Goal: Task Accomplishment & Management: Manage account settings

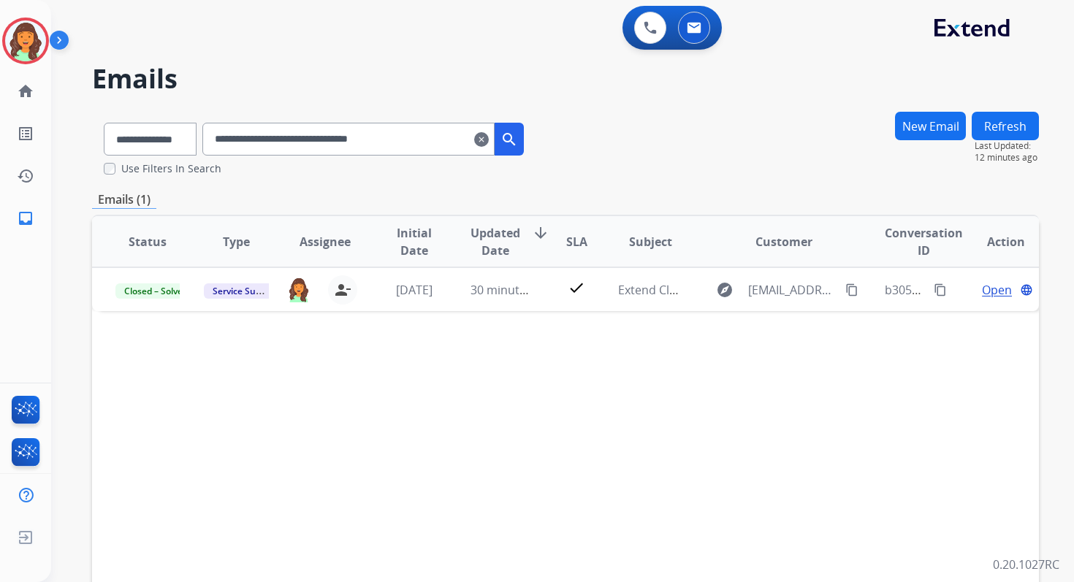
select select "**********"
click at [28, 47] on img at bounding box center [25, 40] width 41 height 41
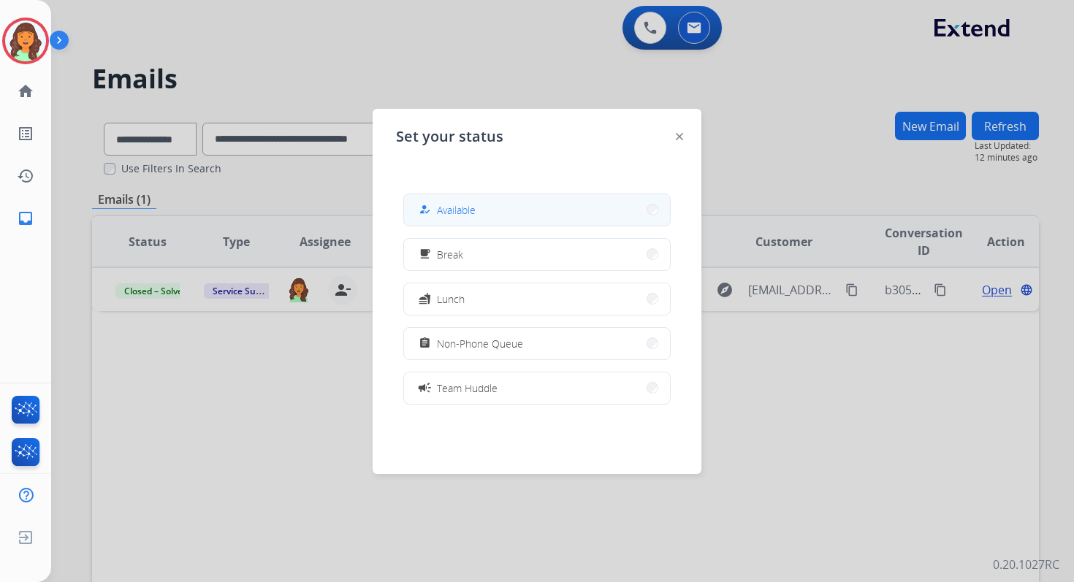
click at [469, 215] on span "Available" at bounding box center [456, 209] width 39 height 15
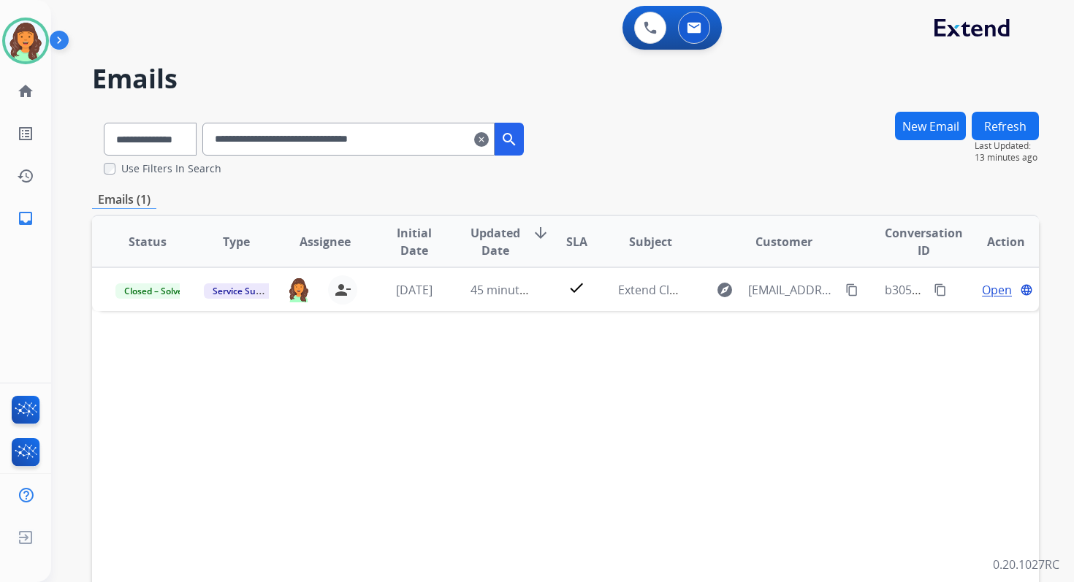
click at [302, 134] on input "**********" at bounding box center [348, 139] width 292 height 33
paste input "text"
type input "**********"
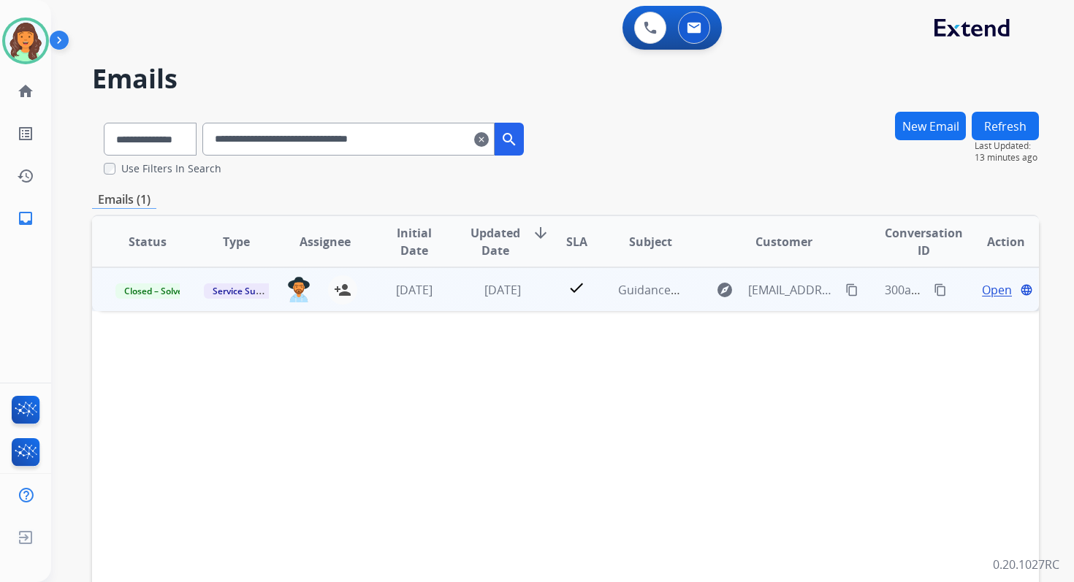
click at [984, 286] on span "Open" at bounding box center [997, 290] width 30 height 18
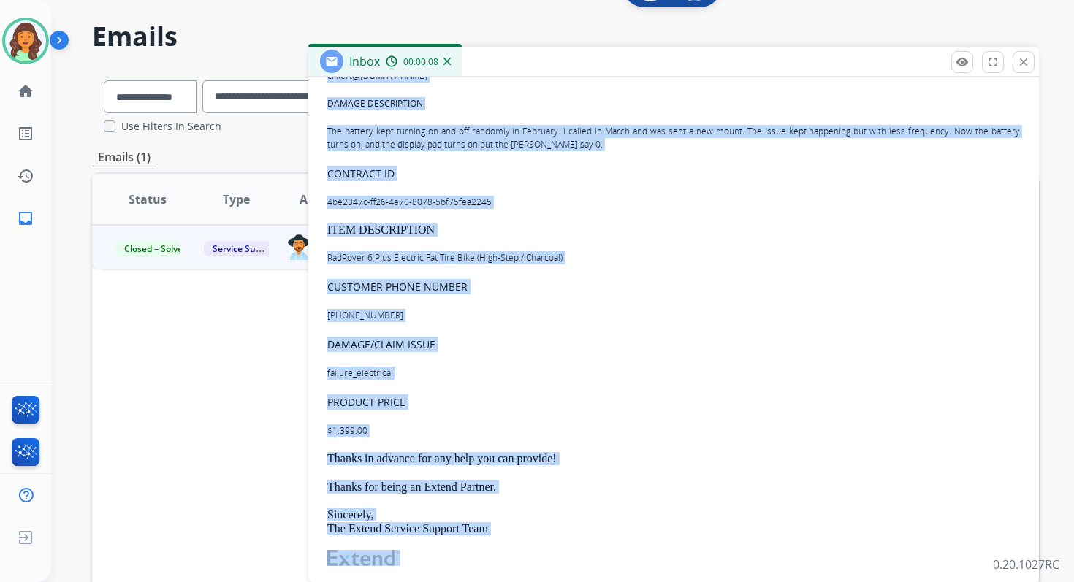
scroll to position [731, 0]
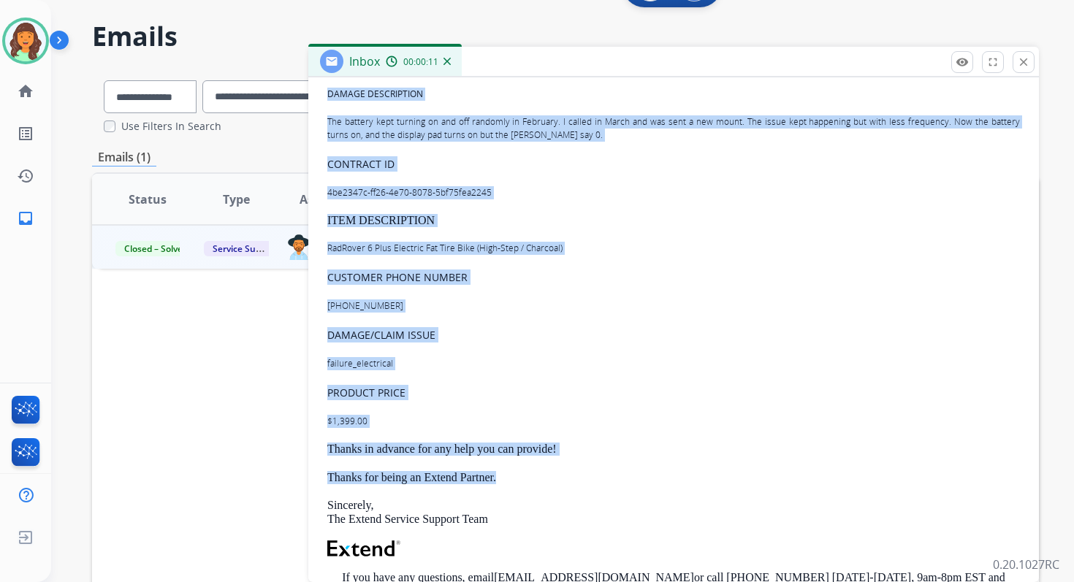
drag, startPoint x: 329, startPoint y: 213, endPoint x: 509, endPoint y: 477, distance: 319.2
click at [509, 477] on div "Hi there!, I'm reaching out on behalf of our mutual customer and was hoping for…" at bounding box center [673, 208] width 693 height 1071
copy div "Hi there!, I'm reaching out on behalf of our mutual customer and was hoping for…"
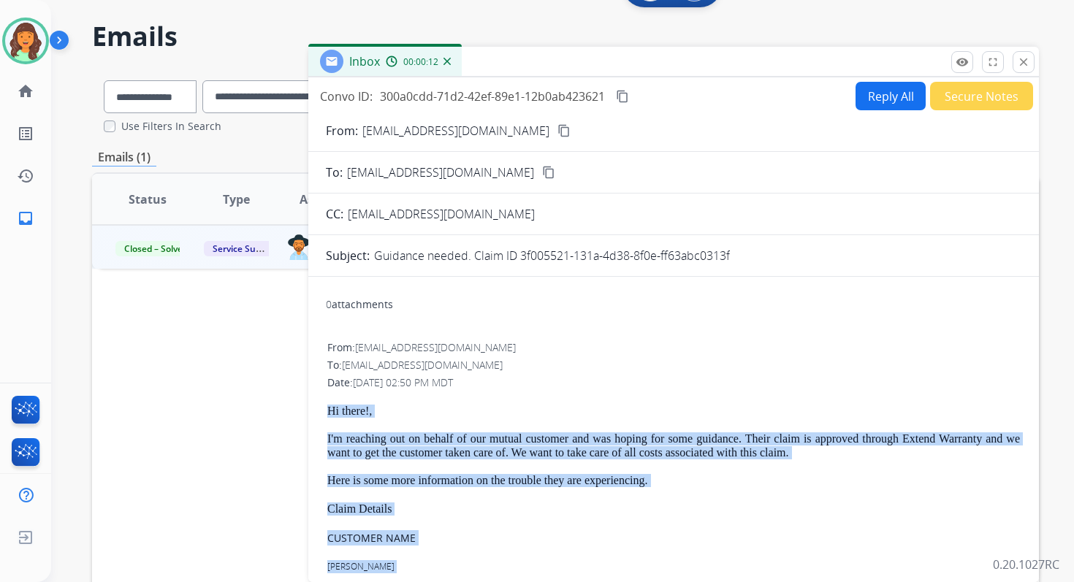
click at [886, 90] on button "Reply All" at bounding box center [891, 96] width 70 height 28
select select "**********"
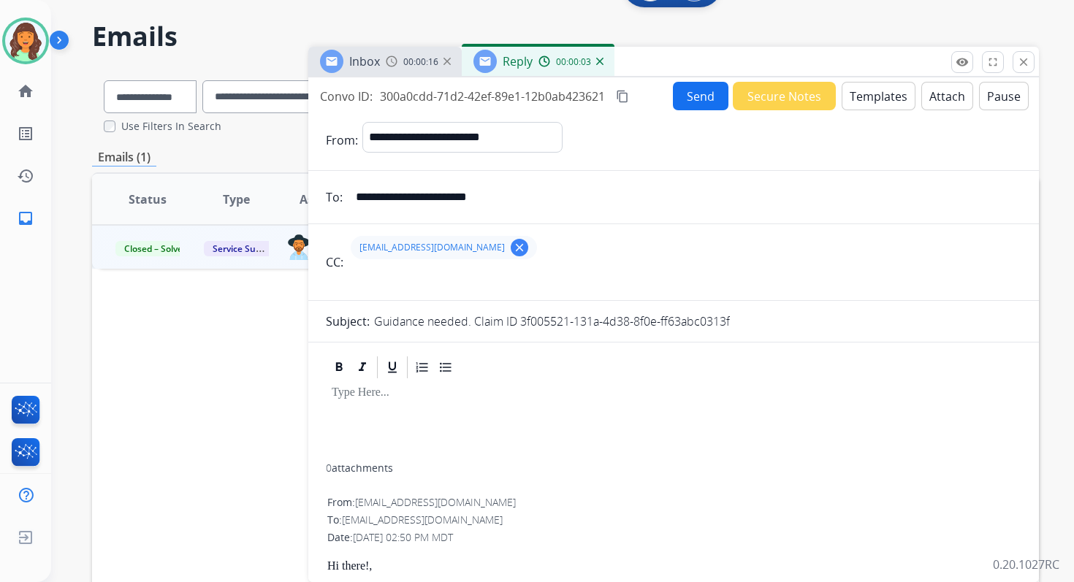
click at [548, 201] on input "**********" at bounding box center [684, 197] width 674 height 29
type input "*"
click at [525, 247] on mat-icon "clear" at bounding box center [519, 247] width 13 height 13
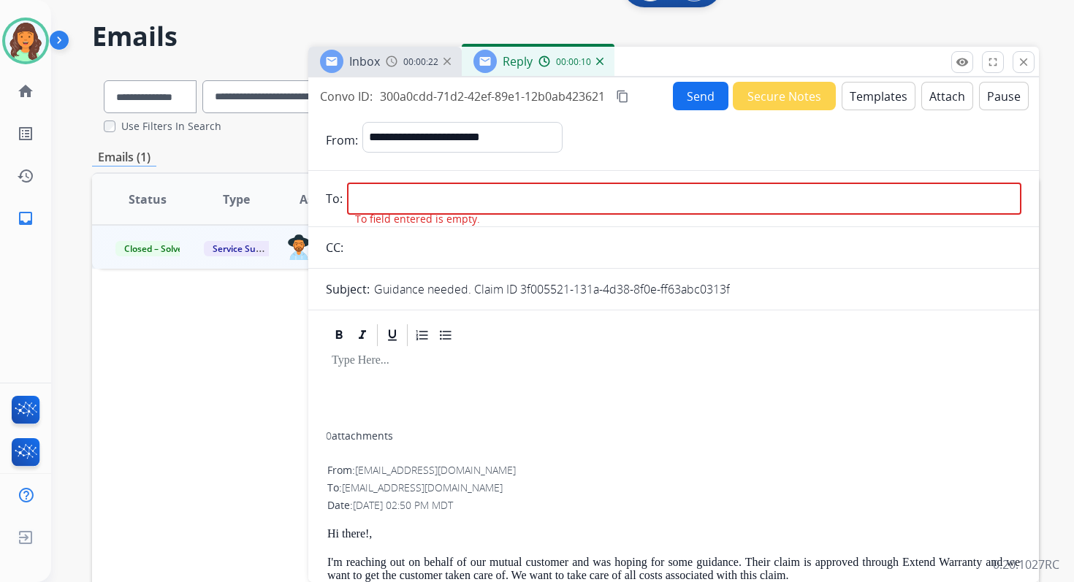
click at [411, 200] on input "email" at bounding box center [684, 199] width 674 height 32
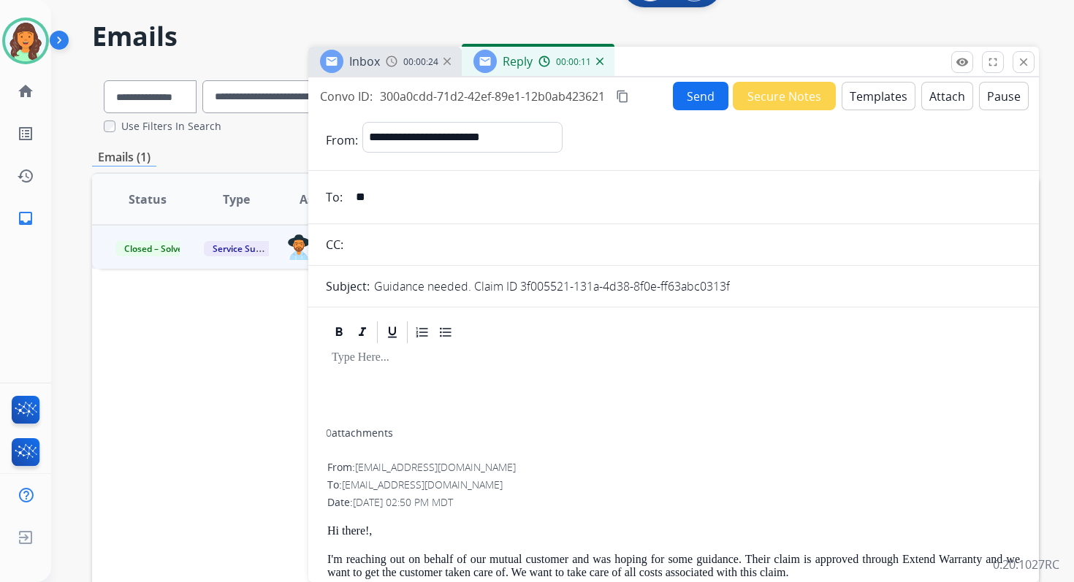
type input "**********"
click at [869, 102] on button "Templates" at bounding box center [879, 96] width 74 height 28
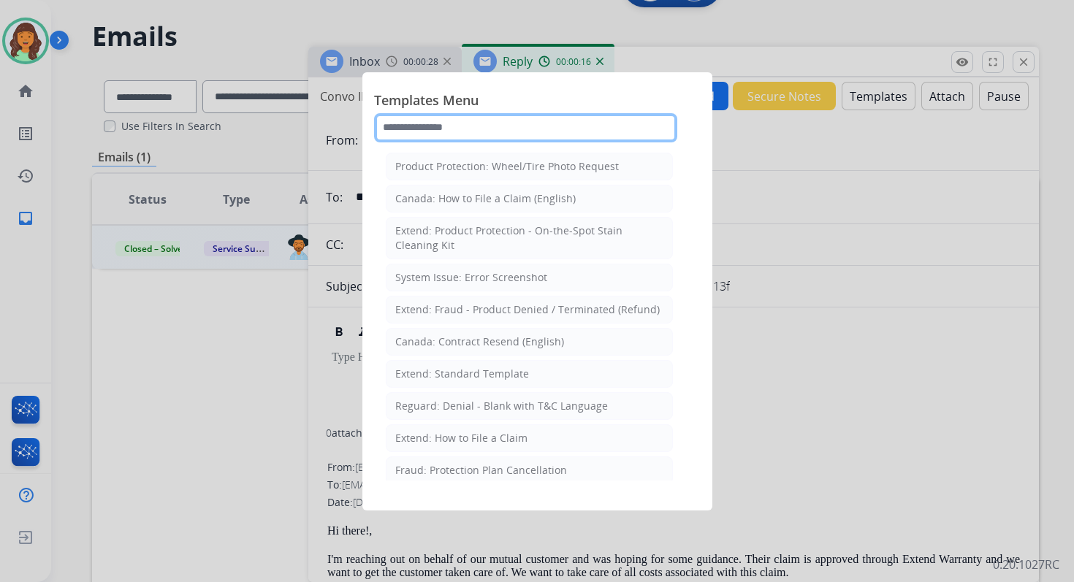
click at [483, 131] on input "text" at bounding box center [525, 127] width 303 height 29
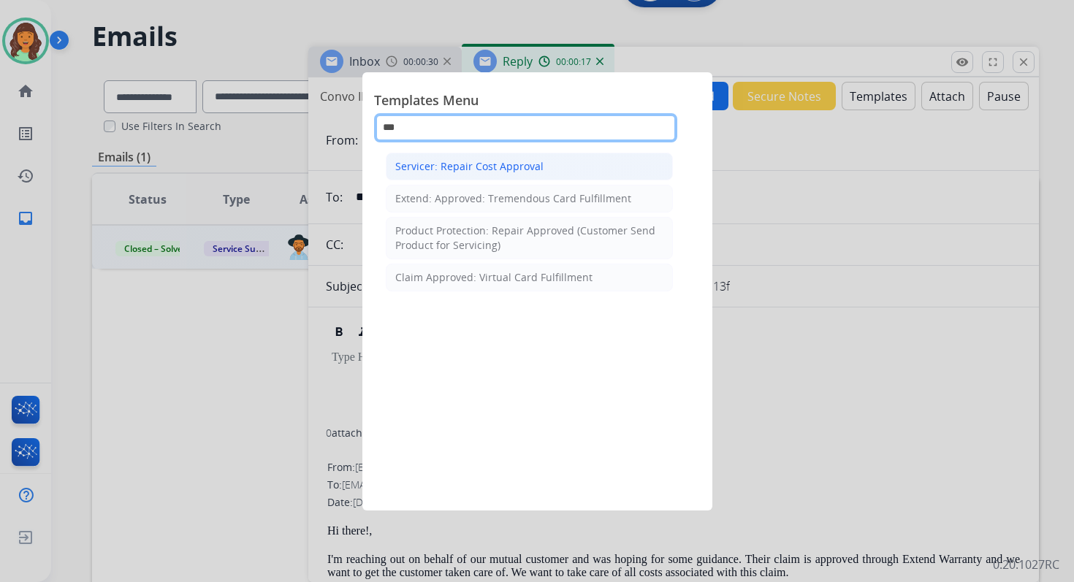
type input "***"
click at [541, 175] on li "Servicer: Repair Cost Approval" at bounding box center [529, 167] width 287 height 28
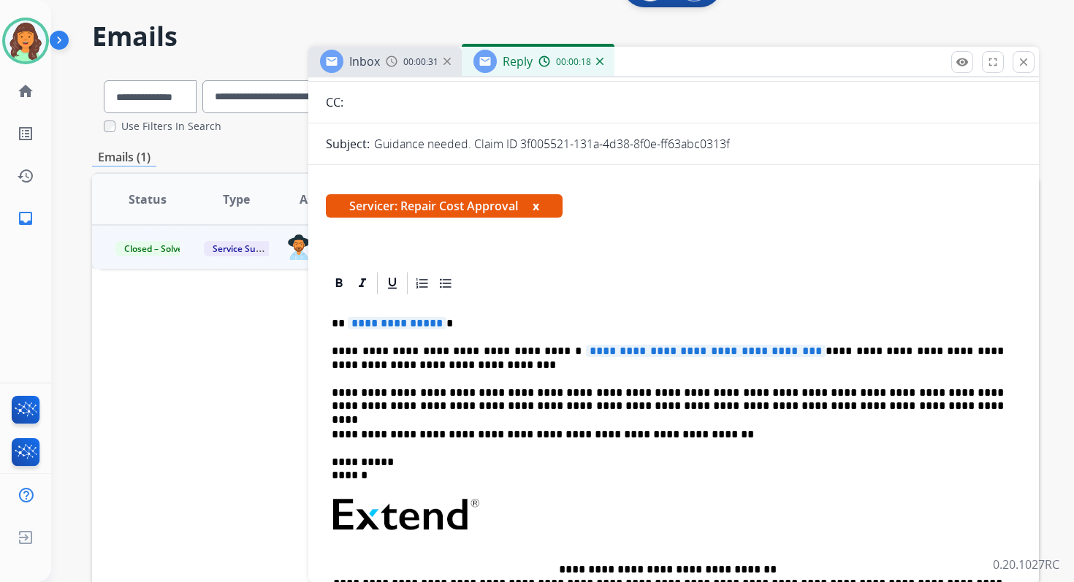
scroll to position [164, 0]
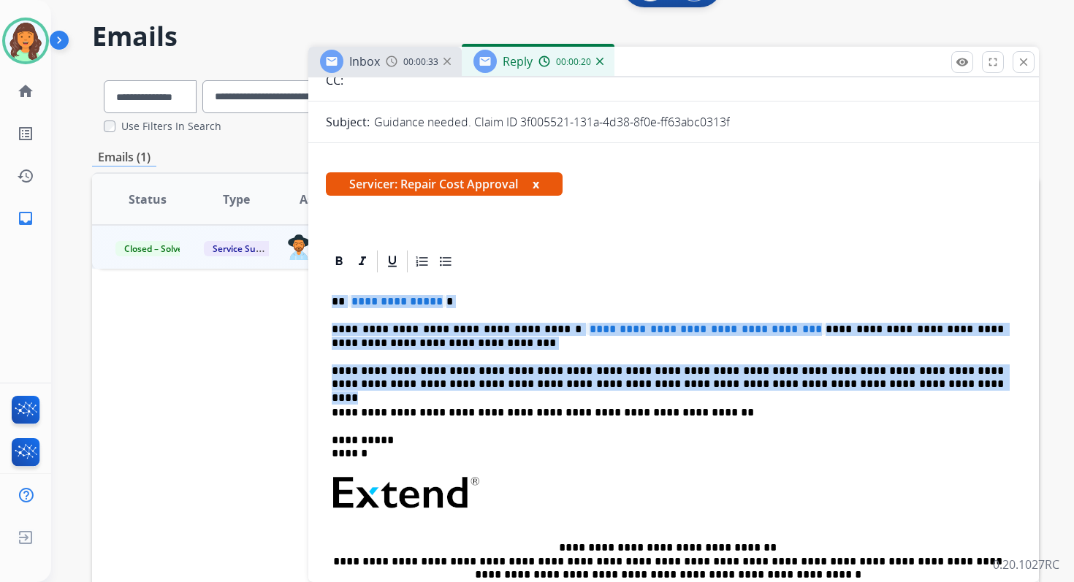
drag, startPoint x: 331, startPoint y: 301, endPoint x: 810, endPoint y: 385, distance: 485.9
click at [810, 385] on div "**********" at bounding box center [674, 495] width 696 height 440
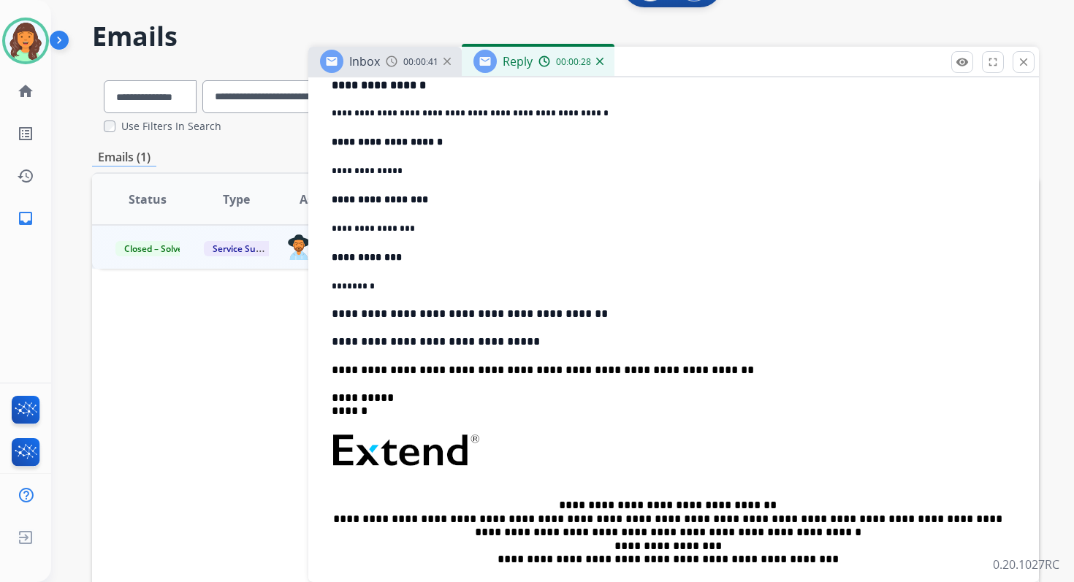
scroll to position [920, 0]
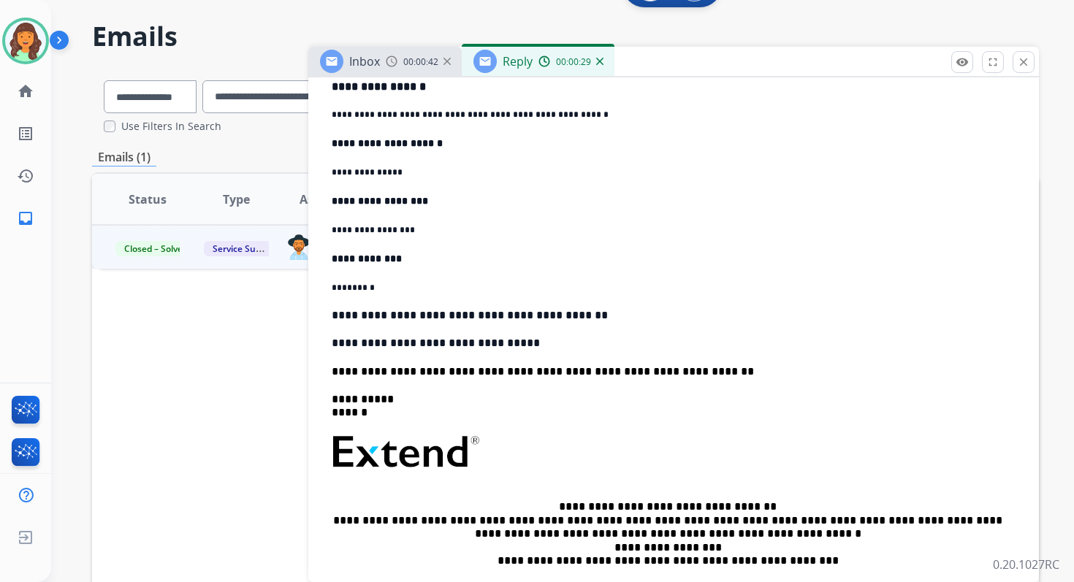
click at [449, 370] on p "**********" at bounding box center [668, 371] width 672 height 13
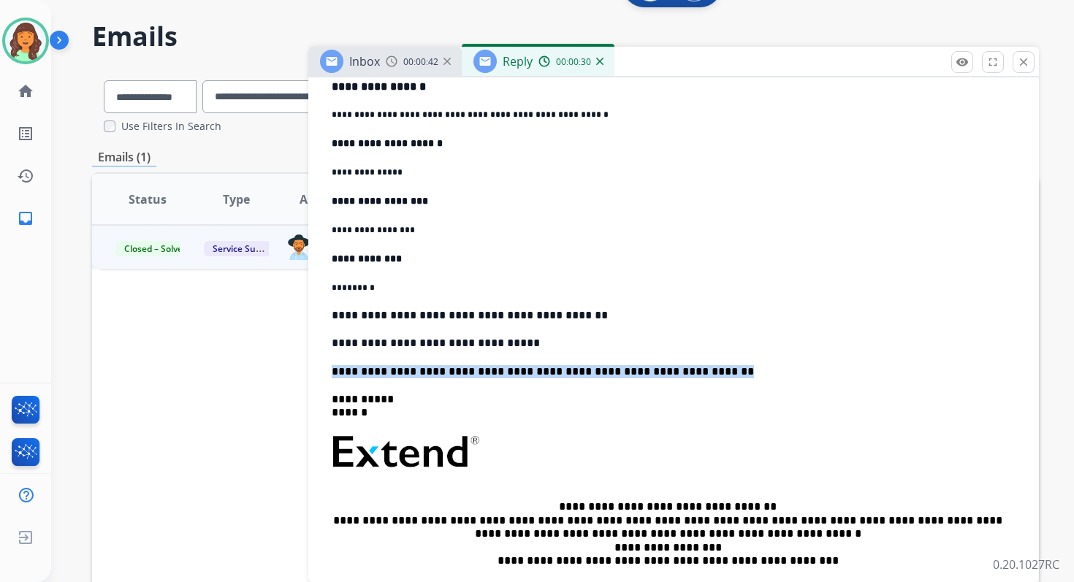
click at [449, 370] on p "**********" at bounding box center [668, 371] width 672 height 13
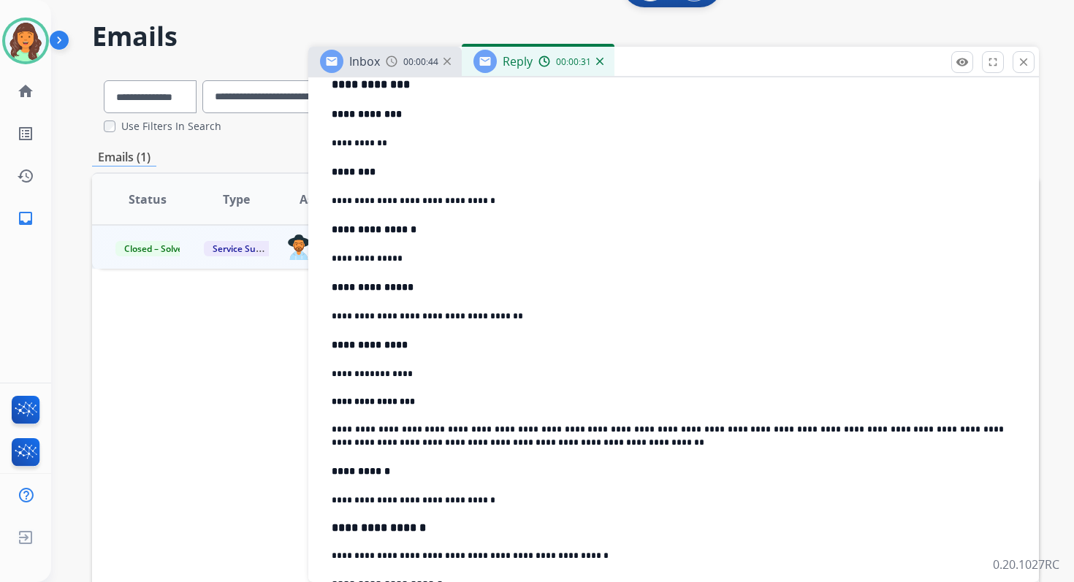
scroll to position [0, 0]
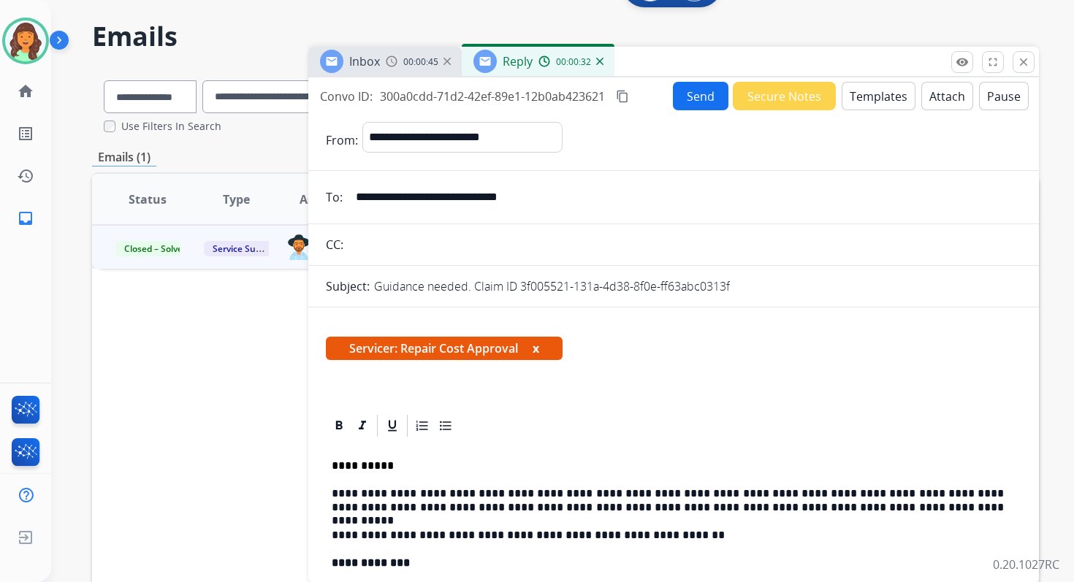
click at [627, 96] on mat-icon "content_copy" at bounding box center [622, 96] width 13 height 13
click at [715, 96] on button "Send" at bounding box center [701, 96] width 56 height 28
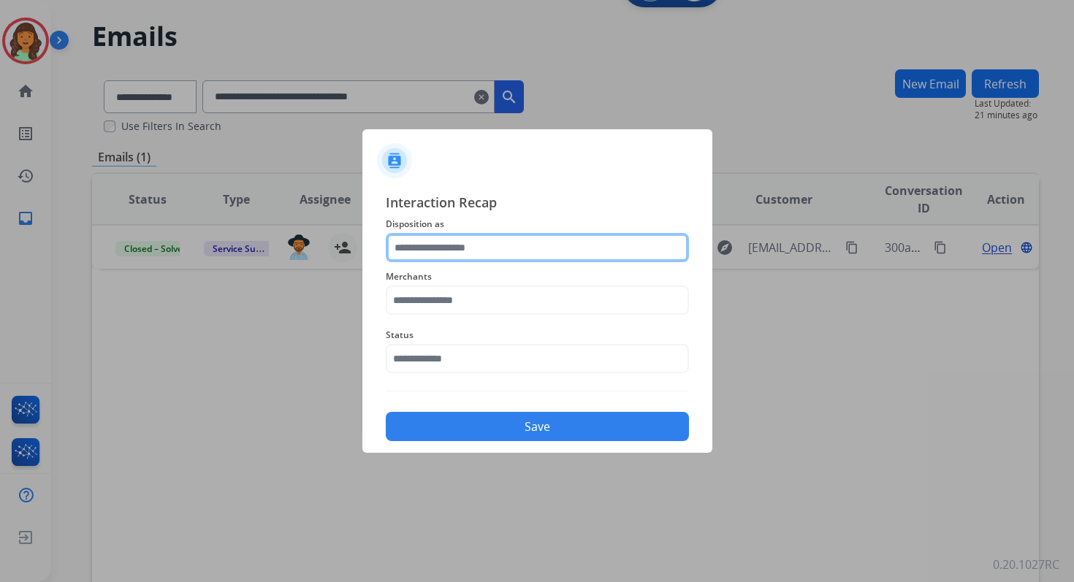
click at [498, 241] on input "text" at bounding box center [537, 247] width 303 height 29
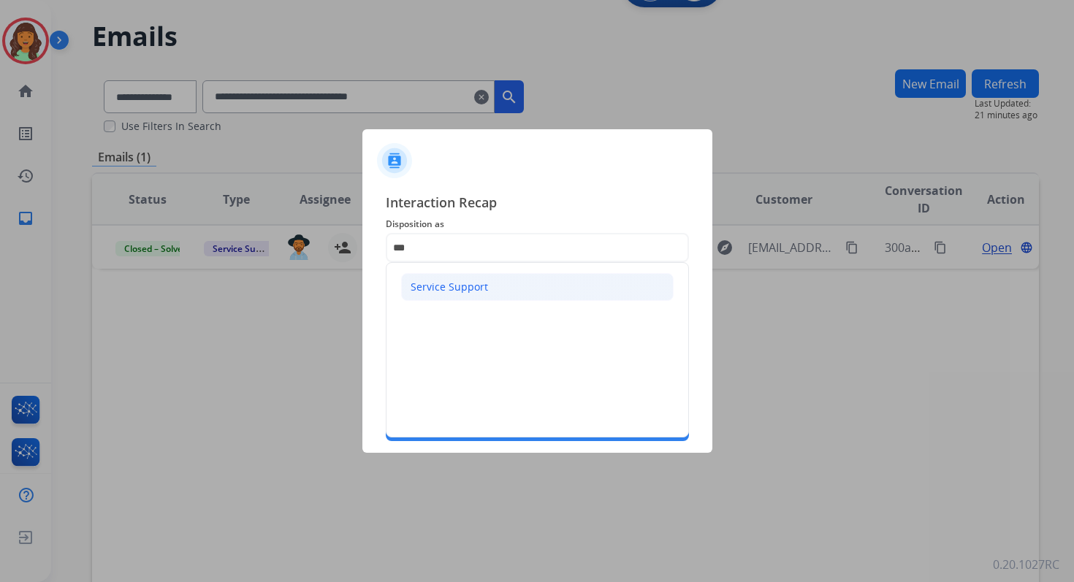
click at [473, 289] on div "Service Support" at bounding box center [449, 287] width 77 height 15
type input "**********"
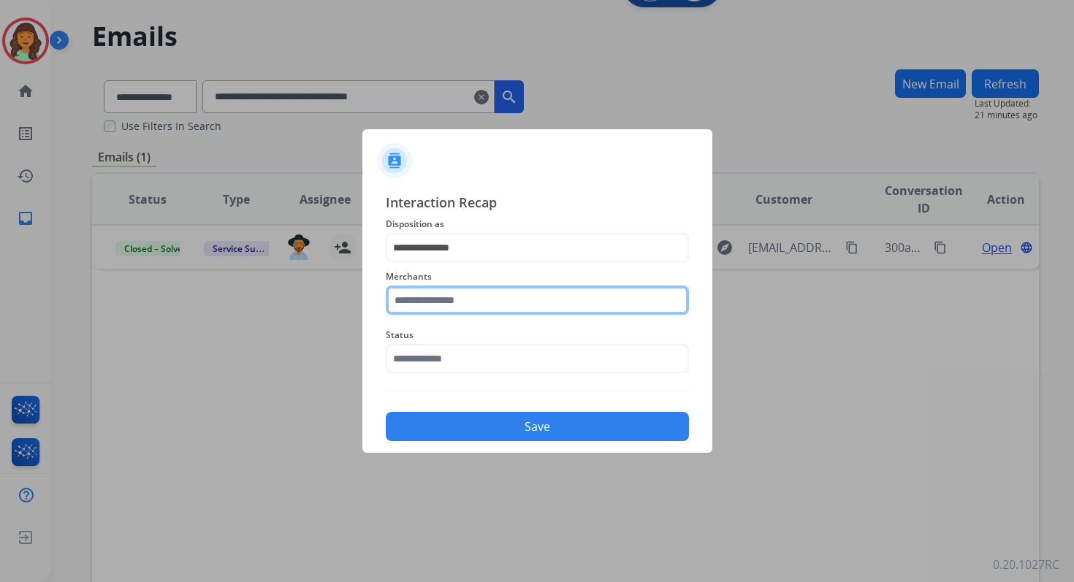
click at [476, 299] on input "text" at bounding box center [537, 300] width 303 height 29
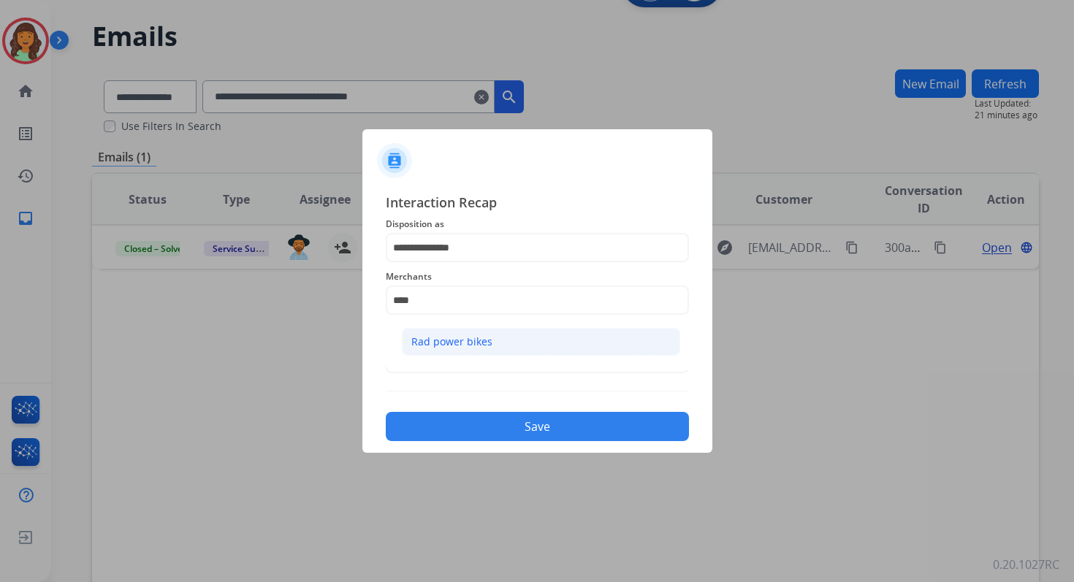
click at [459, 337] on div "Rad power bikes" at bounding box center [451, 342] width 81 height 15
type input "**********"
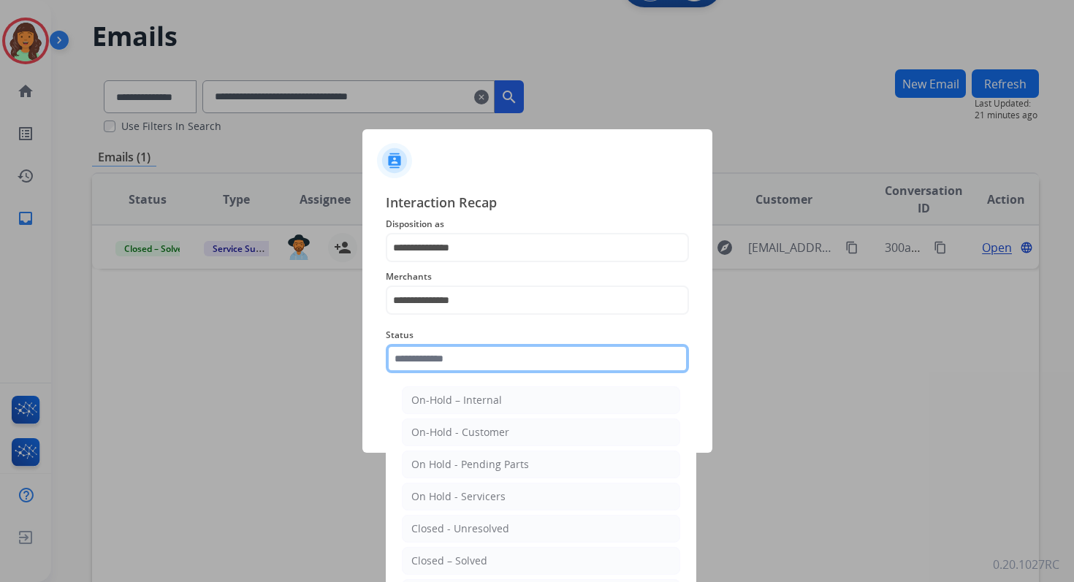
click at [463, 362] on input "text" at bounding box center [537, 358] width 303 height 29
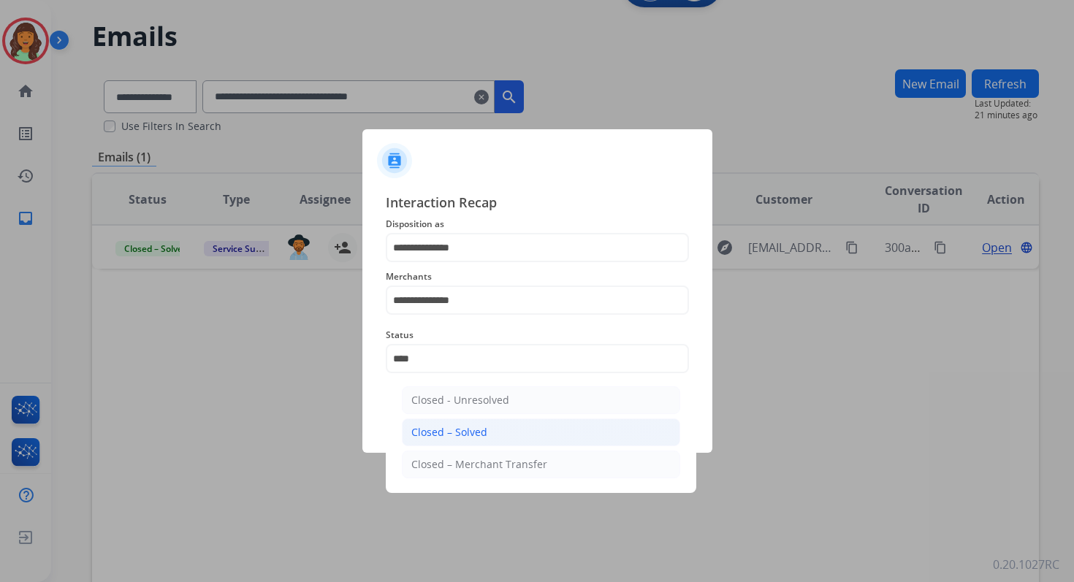
click at [469, 427] on div "Closed – Solved" at bounding box center [449, 432] width 76 height 15
type input "**********"
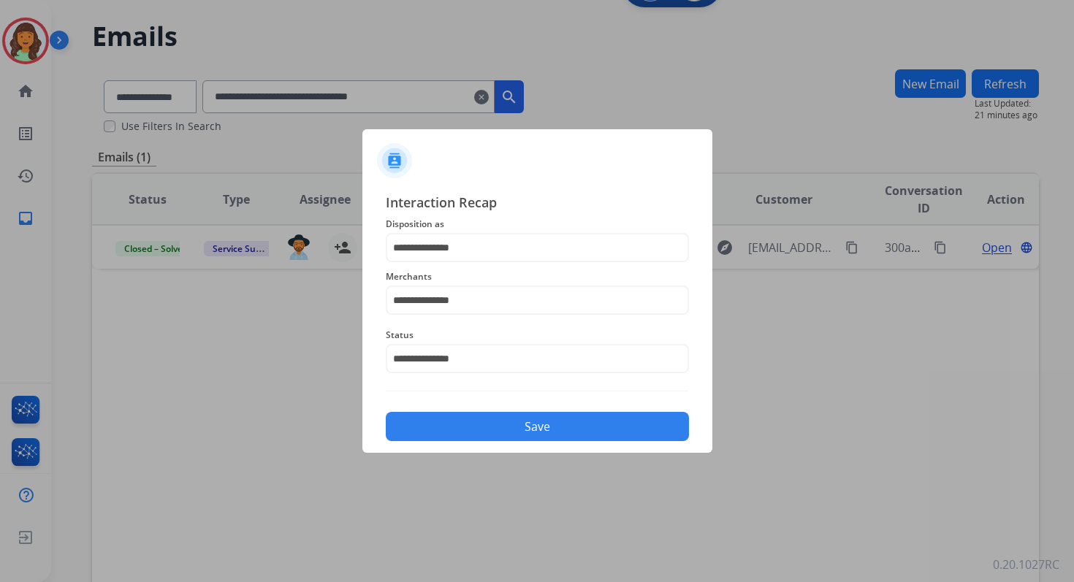
click at [507, 427] on button "Save" at bounding box center [537, 426] width 303 height 29
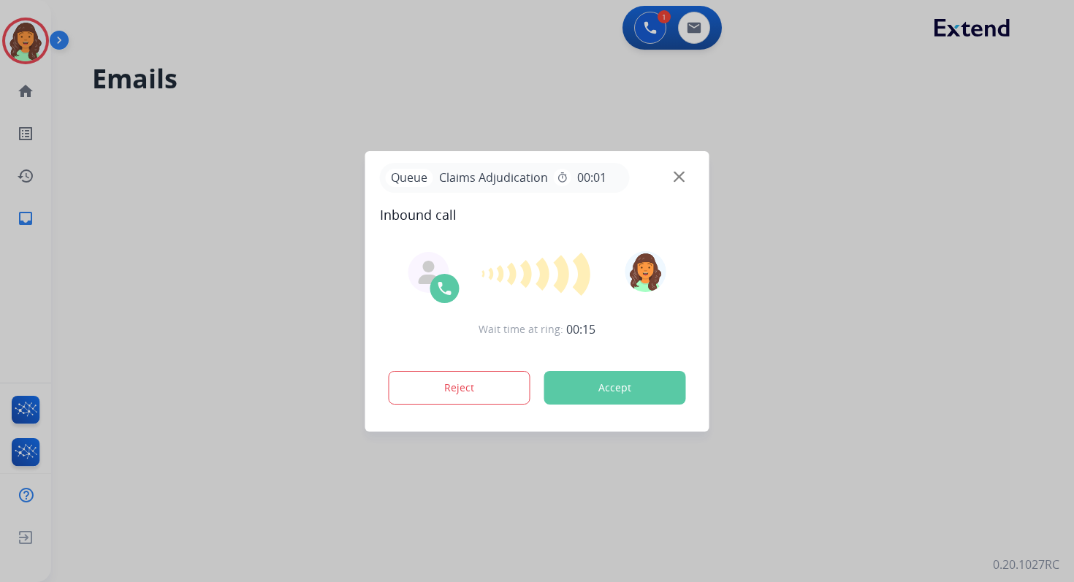
click at [590, 395] on button "Accept" at bounding box center [615, 388] width 142 height 34
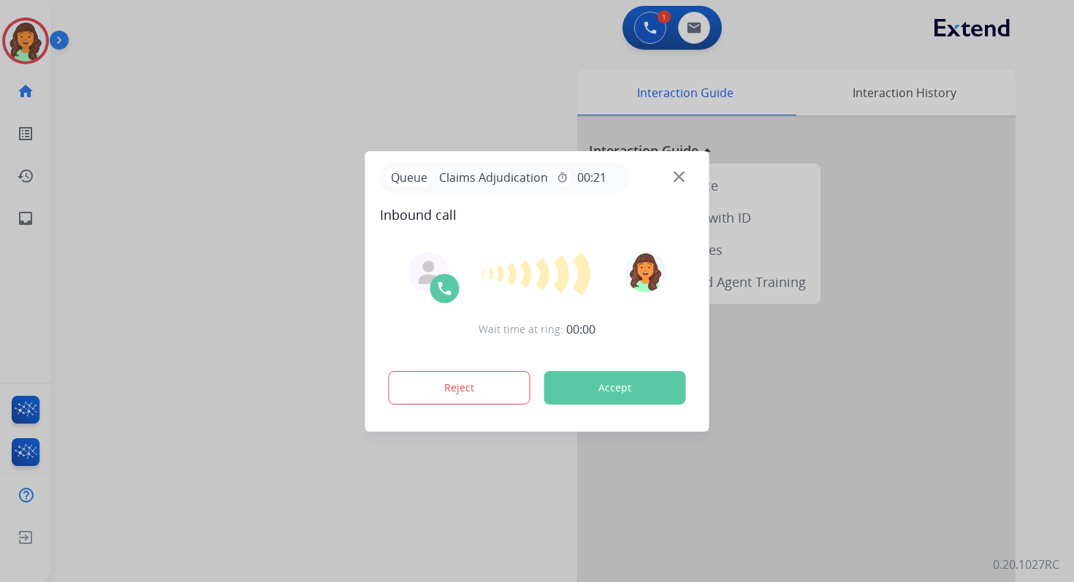
click at [590, 395] on button "Accept" at bounding box center [615, 388] width 142 height 34
click at [636, 390] on button "Accept" at bounding box center [615, 388] width 142 height 34
click at [629, 403] on button "Accept" at bounding box center [615, 388] width 142 height 34
click at [609, 395] on button "Accept" at bounding box center [615, 388] width 142 height 34
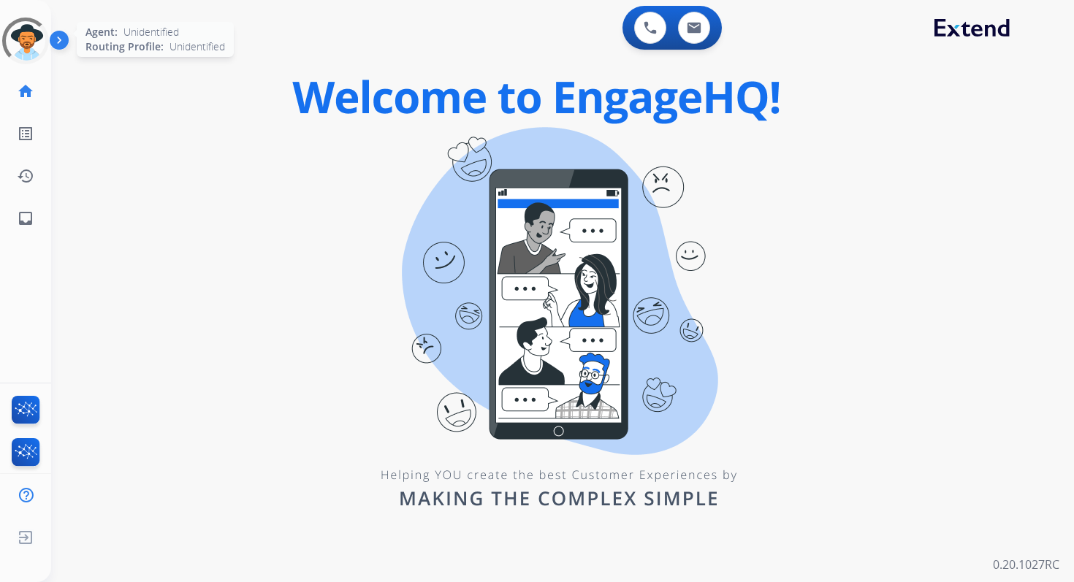
click at [29, 41] on div at bounding box center [25, 40] width 61 height 61
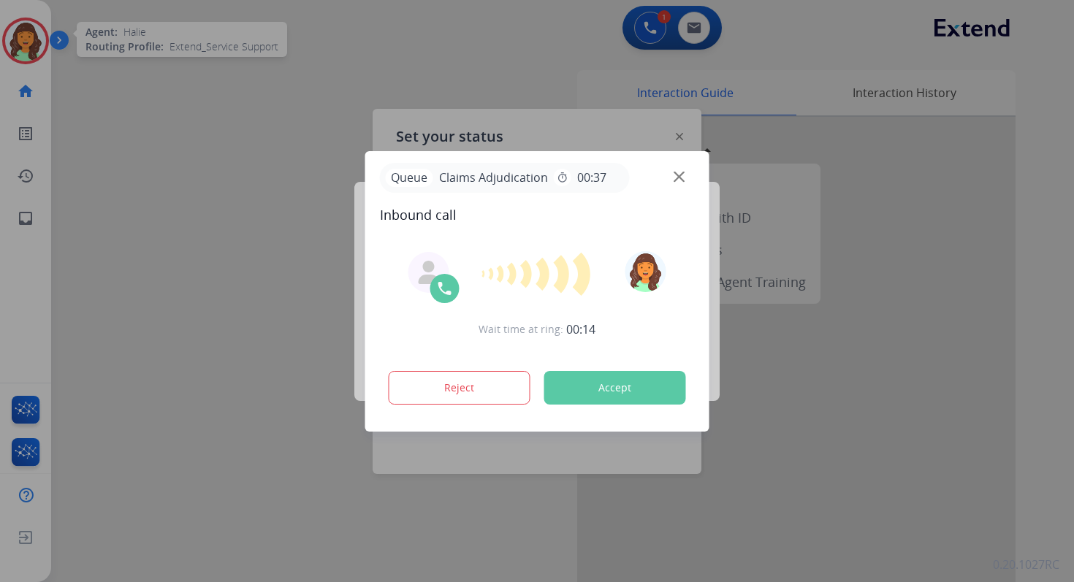
click at [622, 378] on button "Accept" at bounding box center [615, 388] width 142 height 34
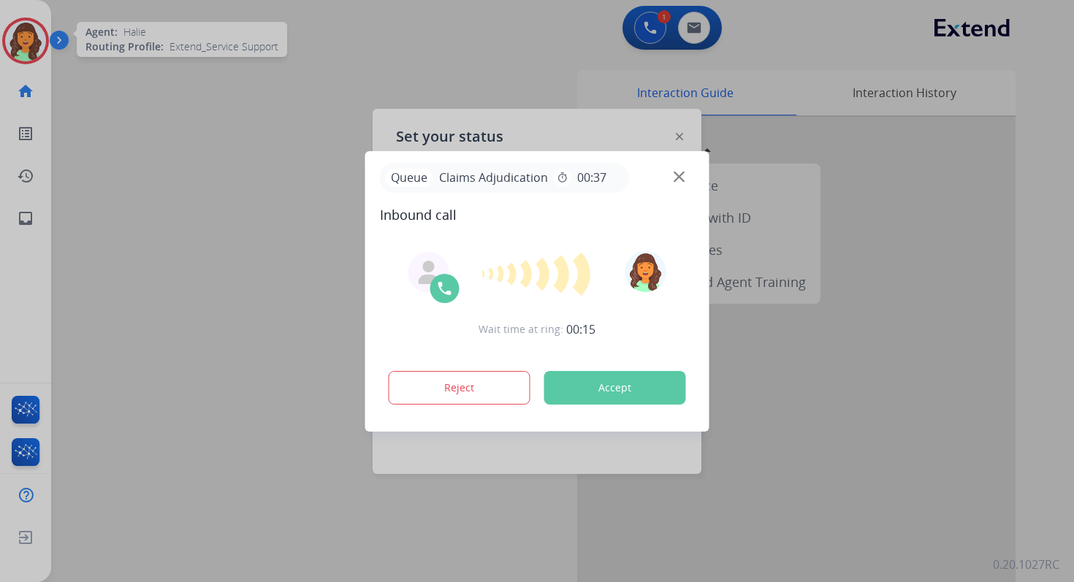
click at [679, 170] on div "Queue Claims Adjudication timer 00:37" at bounding box center [537, 178] width 315 height 30
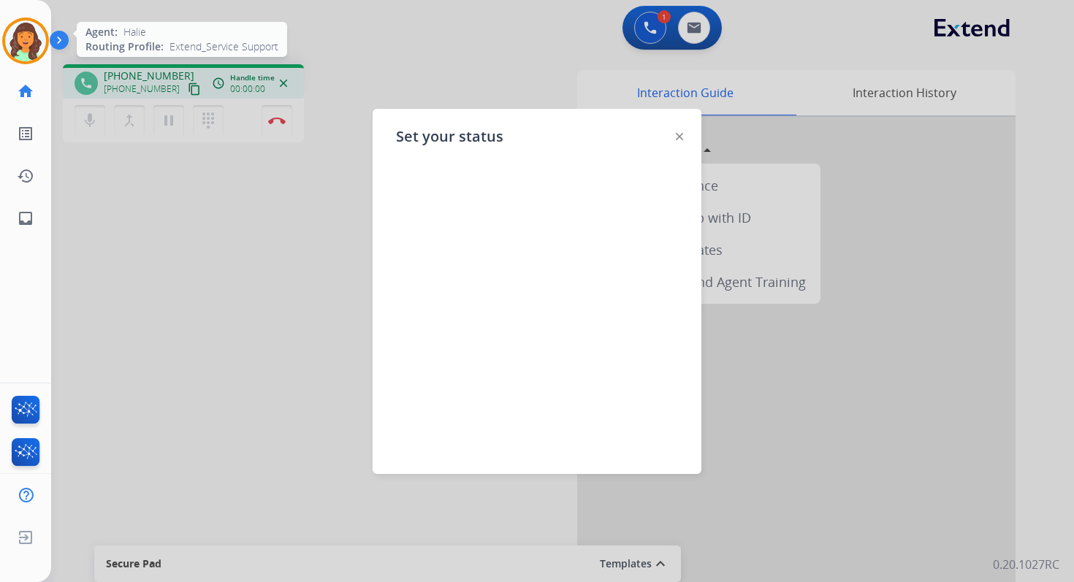
click at [676, 136] on img at bounding box center [679, 136] width 7 height 7
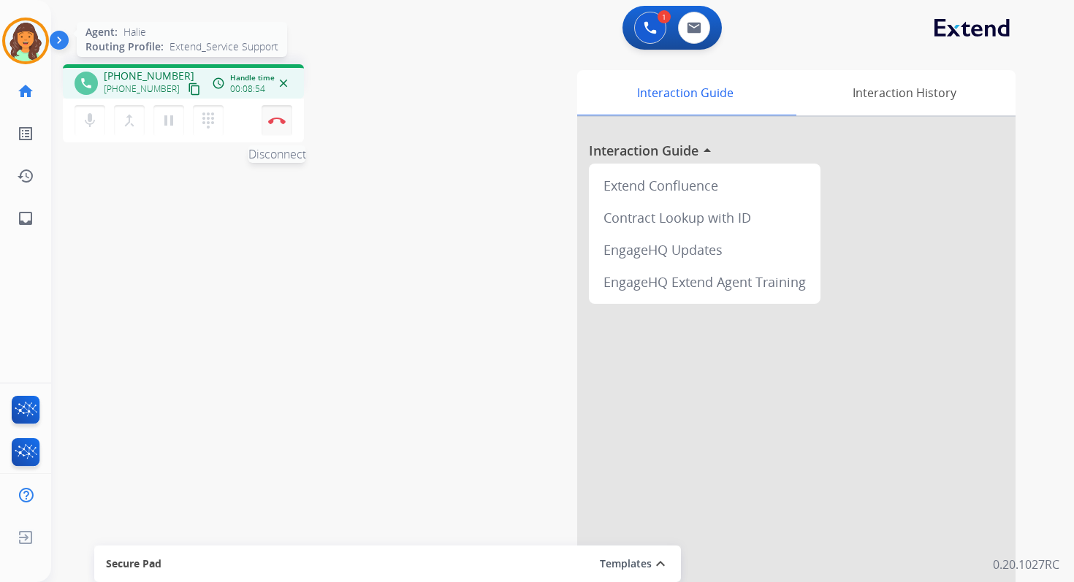
click at [280, 122] on img at bounding box center [277, 120] width 18 height 7
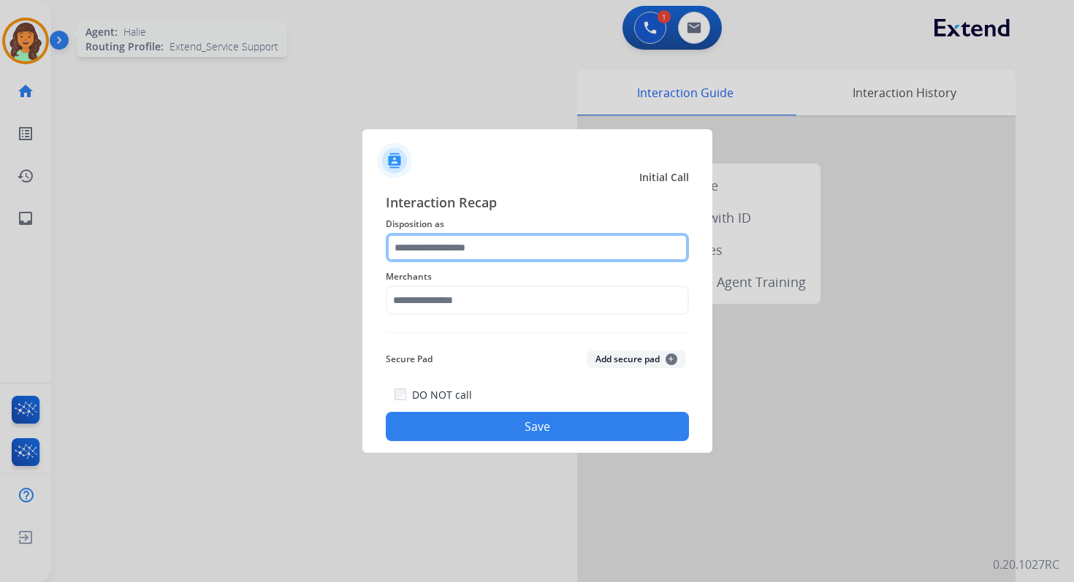
click at [468, 250] on input "text" at bounding box center [537, 247] width 303 height 29
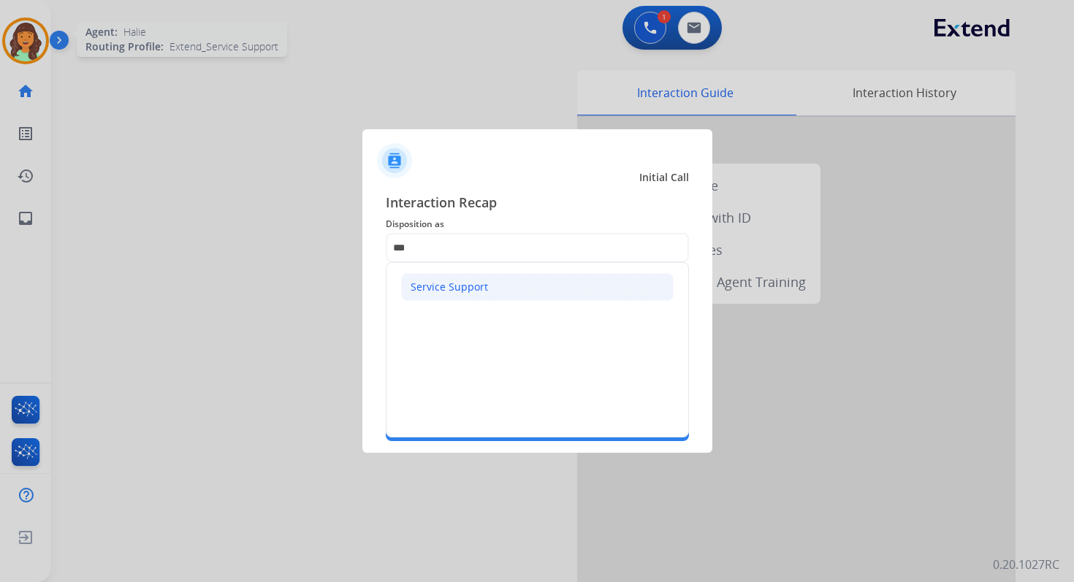
click at [462, 283] on div "Service Support" at bounding box center [449, 287] width 77 height 15
type input "**********"
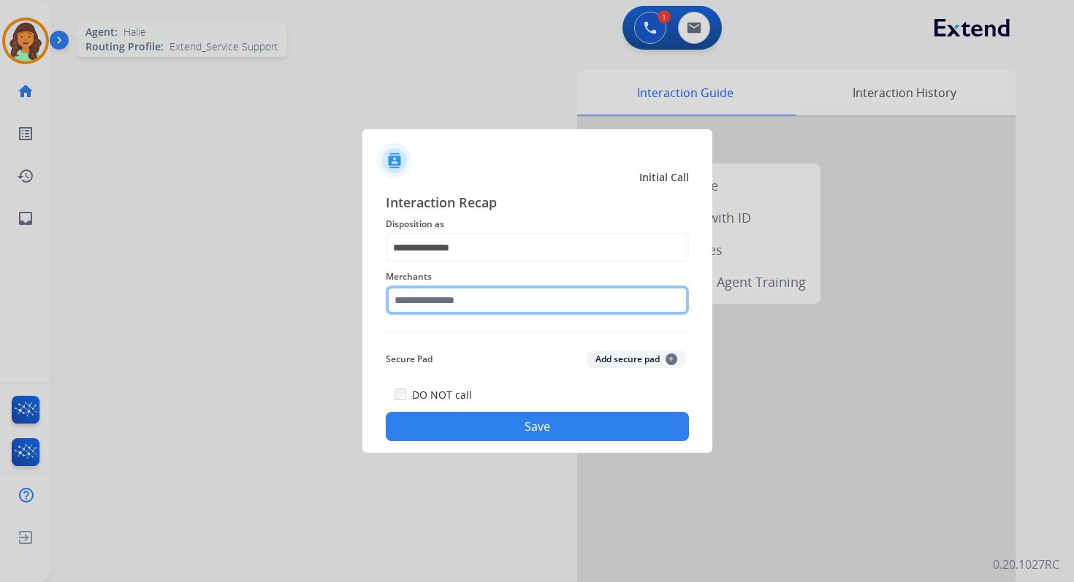
click at [470, 297] on input "text" at bounding box center [537, 300] width 303 height 29
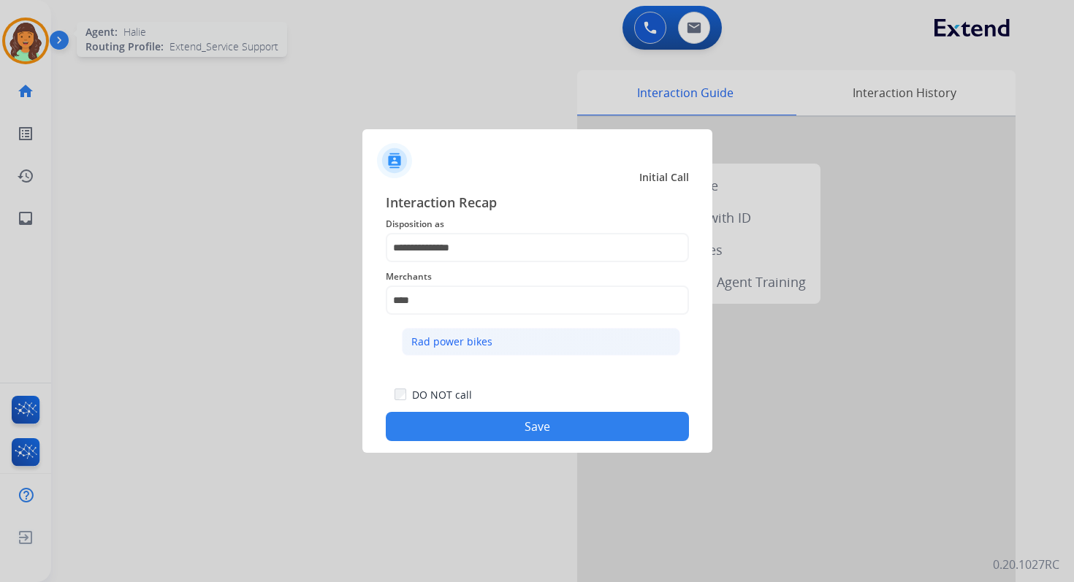
click at [462, 346] on div "Rad power bikes" at bounding box center [451, 342] width 81 height 15
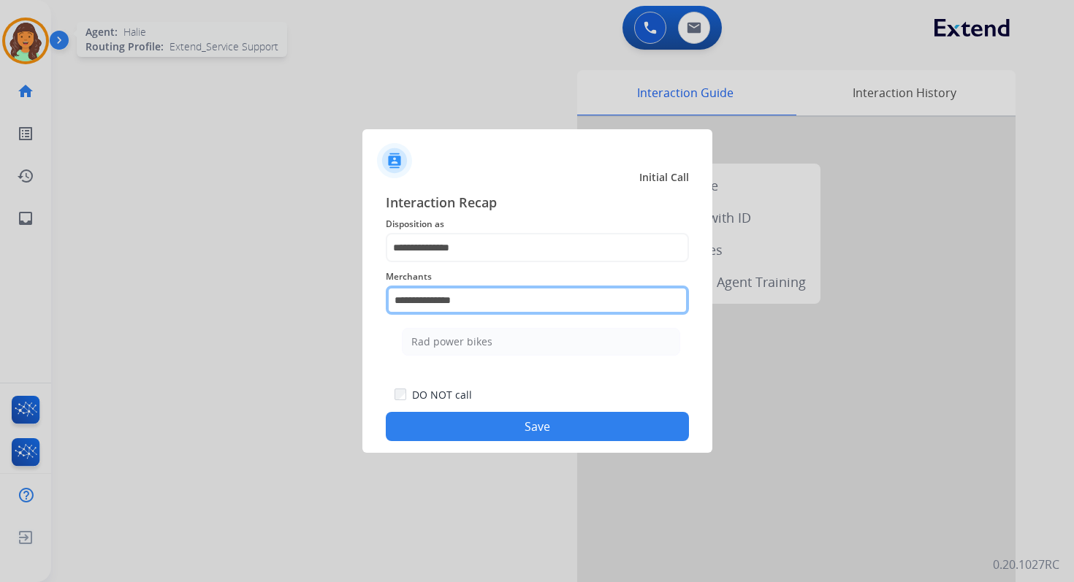
click at [485, 302] on input "**********" at bounding box center [537, 300] width 303 height 29
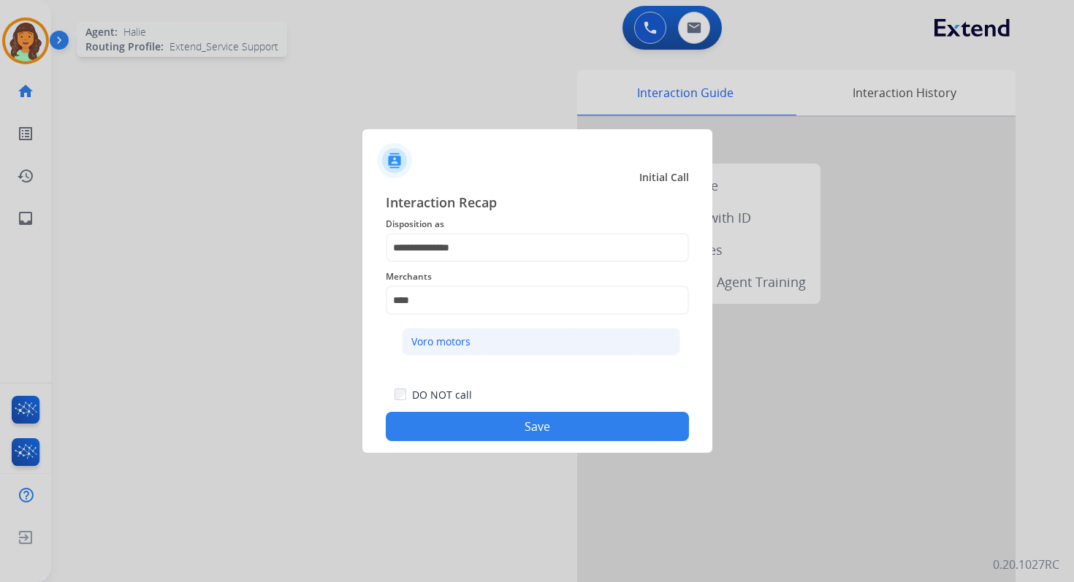
click at [510, 351] on li "Voro motors" at bounding box center [541, 342] width 278 height 28
type input "**********"
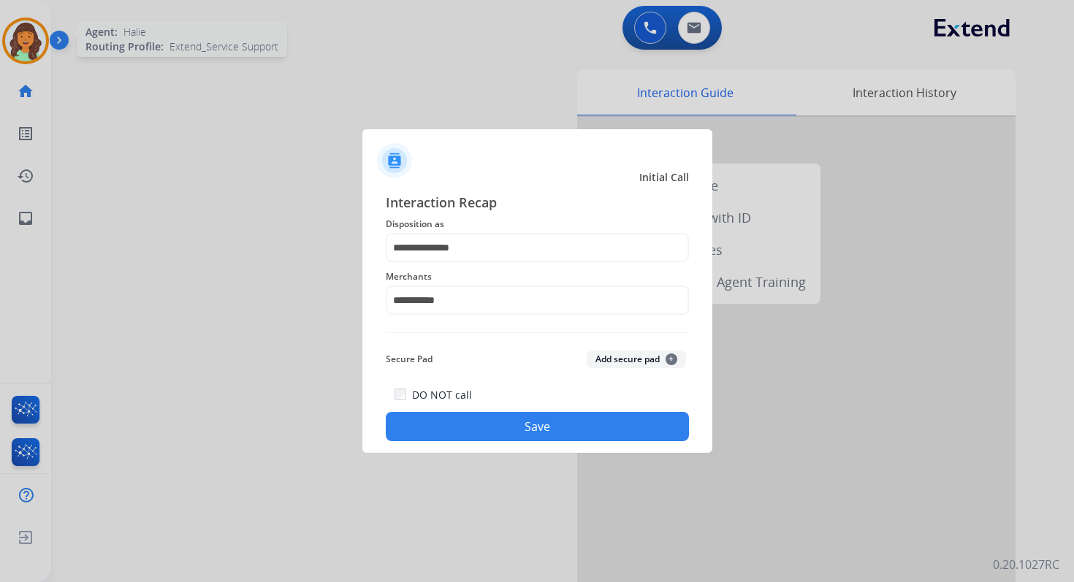
click at [525, 421] on button "Save" at bounding box center [537, 426] width 303 height 29
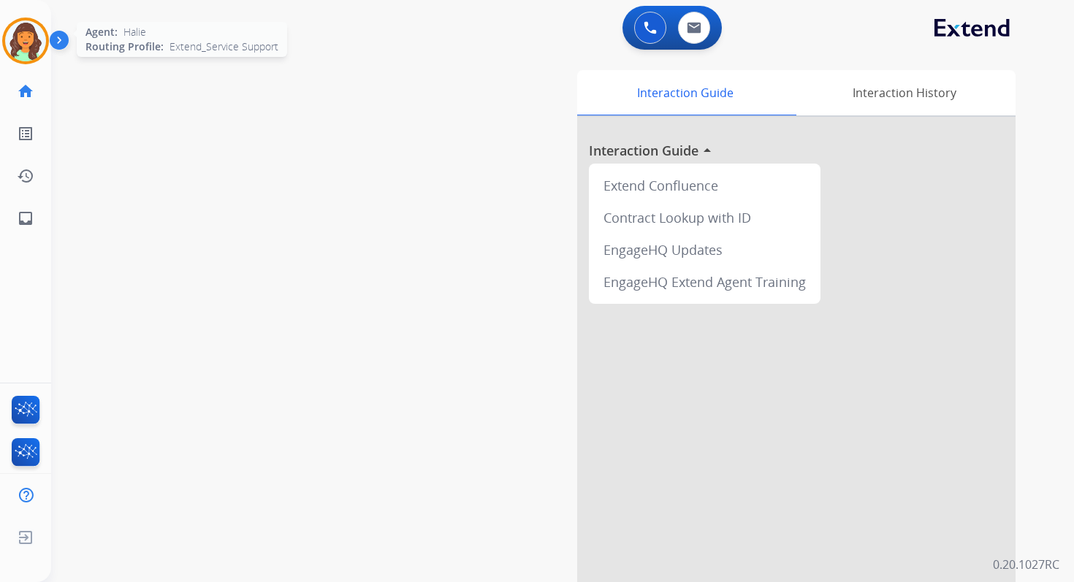
click at [15, 20] on div at bounding box center [25, 41] width 47 height 47
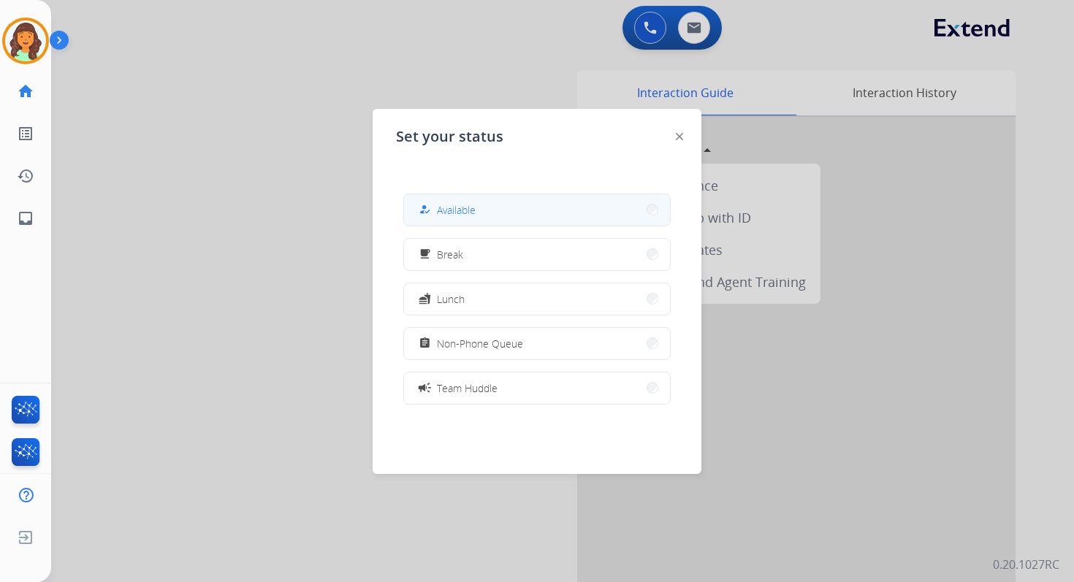
click at [504, 210] on button "how_to_reg Available" at bounding box center [537, 209] width 266 height 31
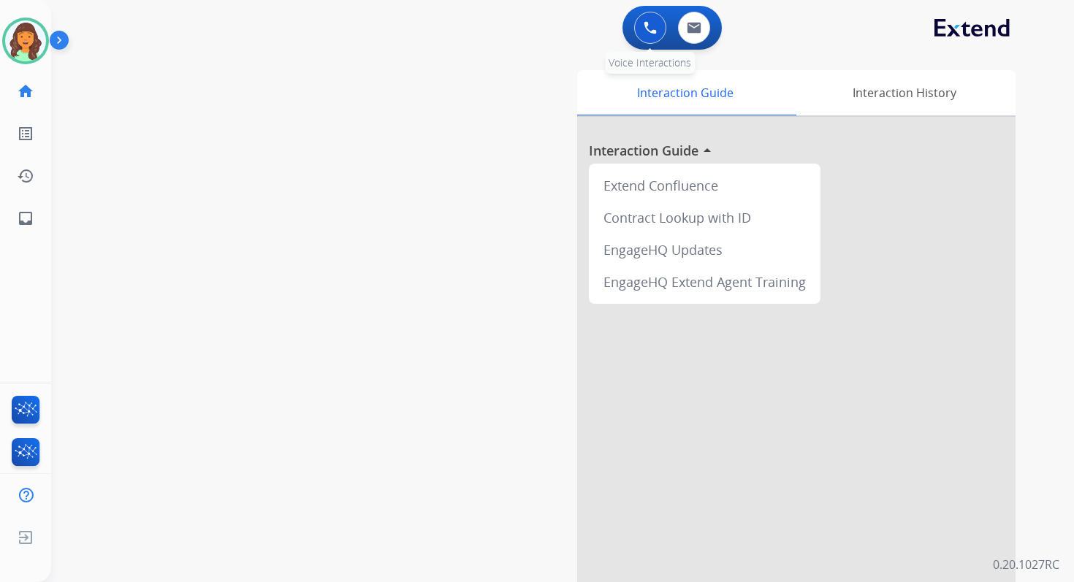
click at [648, 28] on img at bounding box center [650, 27] width 13 height 13
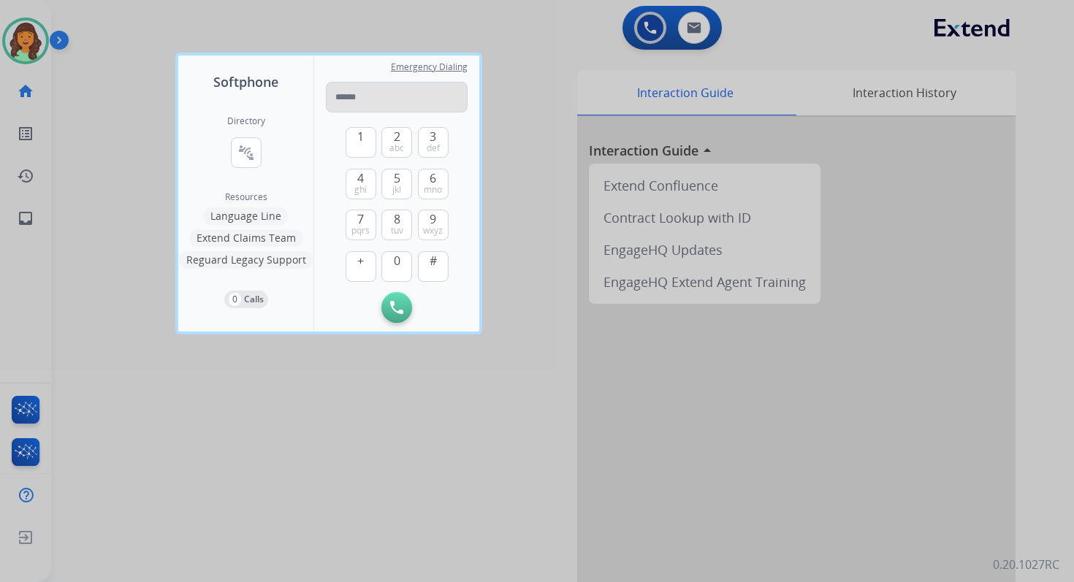
click at [368, 97] on input "tel" at bounding box center [397, 97] width 142 height 31
type input "**********"
click at [398, 308] on img at bounding box center [396, 307] width 13 height 13
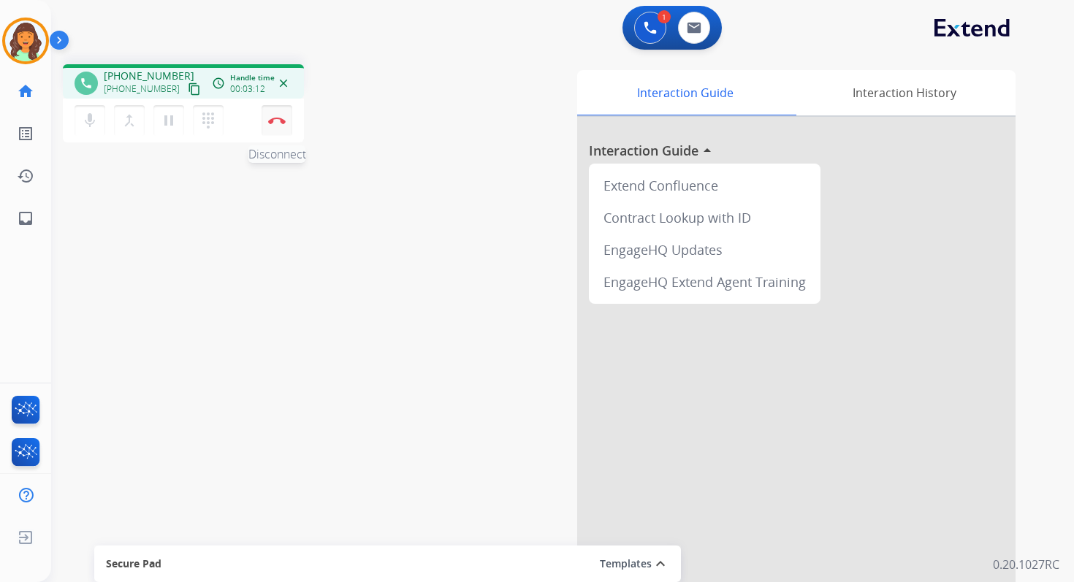
click at [276, 118] on img at bounding box center [277, 120] width 18 height 7
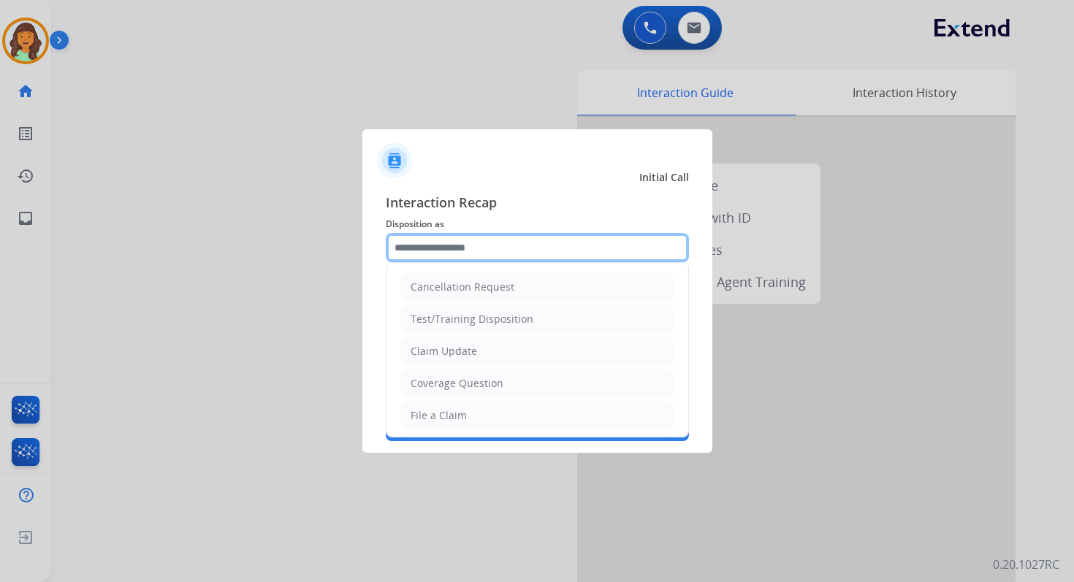
click at [468, 253] on input "text" at bounding box center [537, 247] width 303 height 29
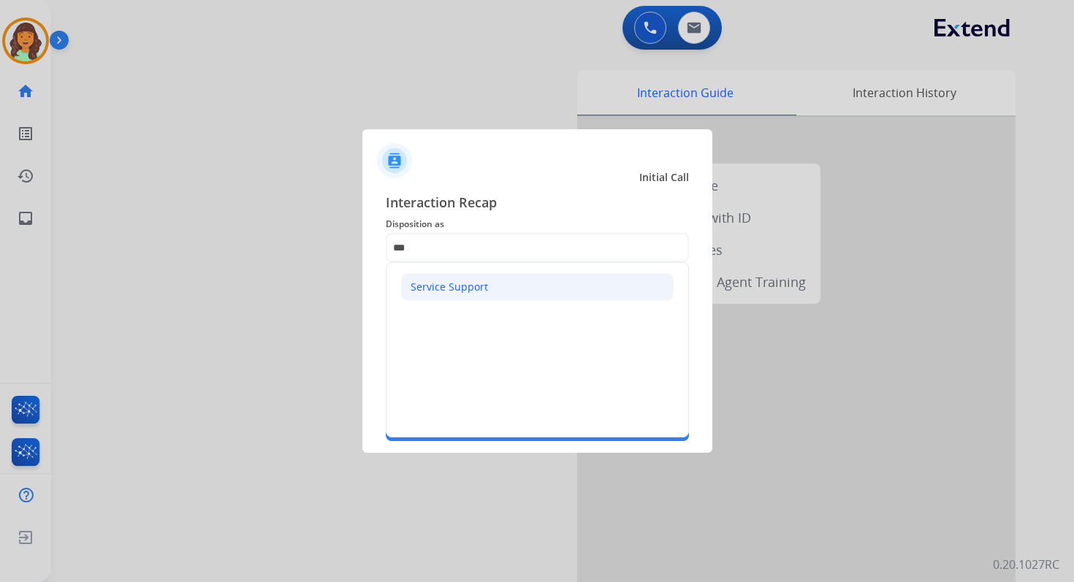
click at [468, 290] on div "Service Support" at bounding box center [449, 287] width 77 height 15
type input "**********"
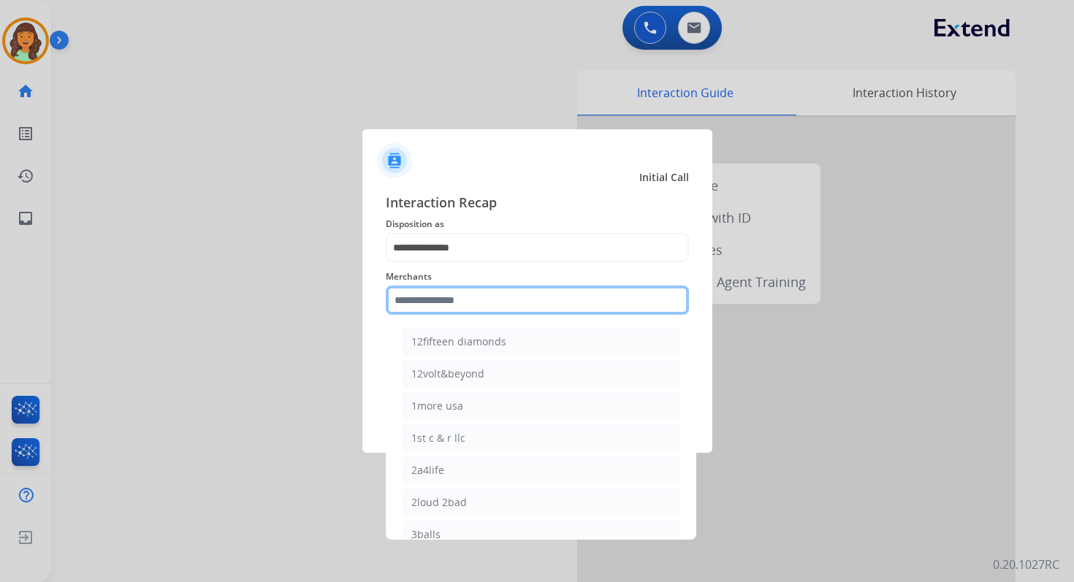
click at [468, 292] on input "text" at bounding box center [537, 300] width 303 height 29
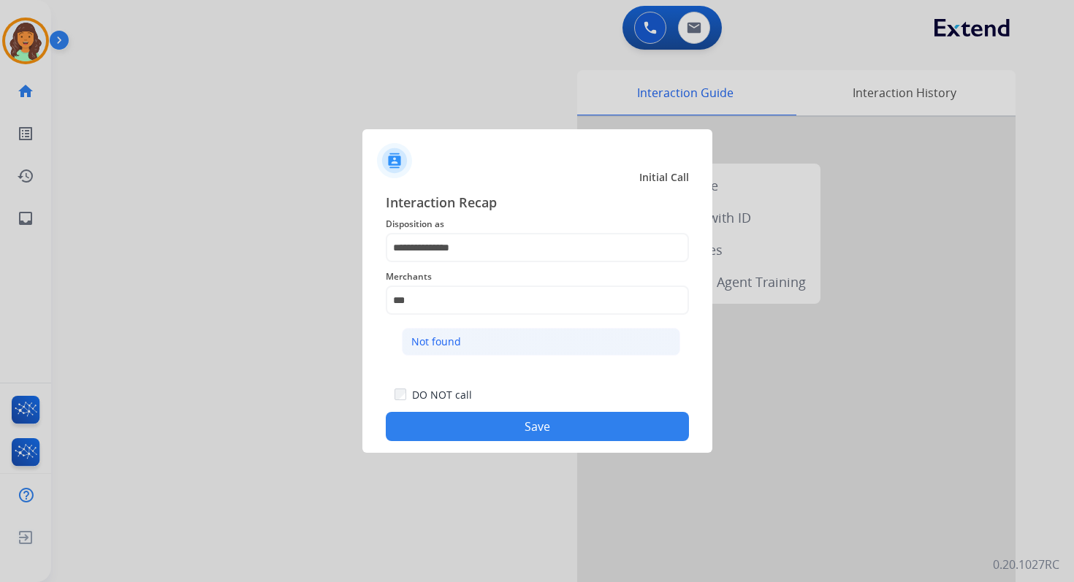
click at [476, 339] on li "Not found" at bounding box center [541, 342] width 278 height 28
type input "*********"
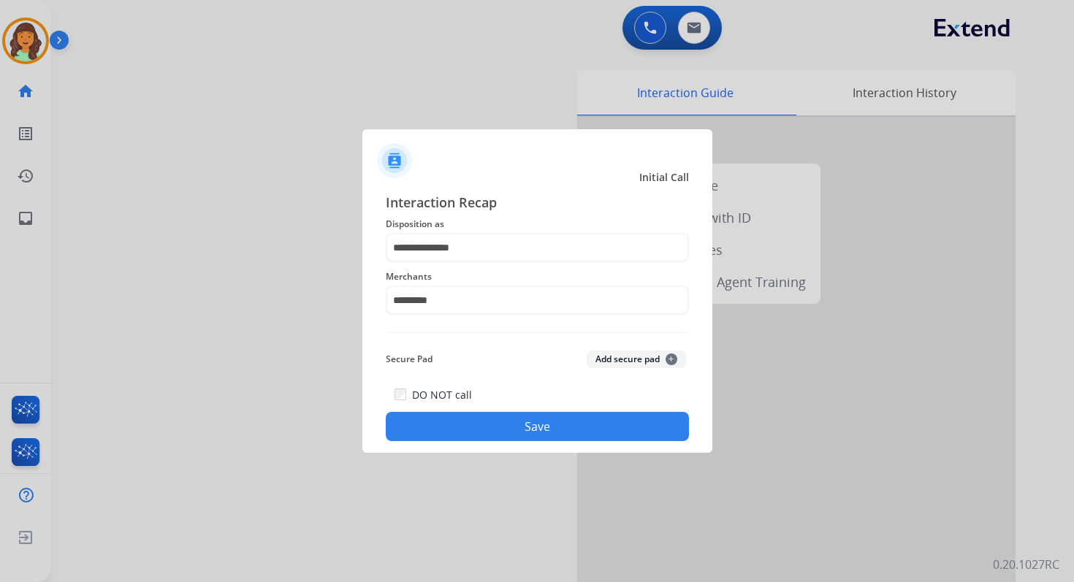
click at [555, 427] on button "Save" at bounding box center [537, 426] width 303 height 29
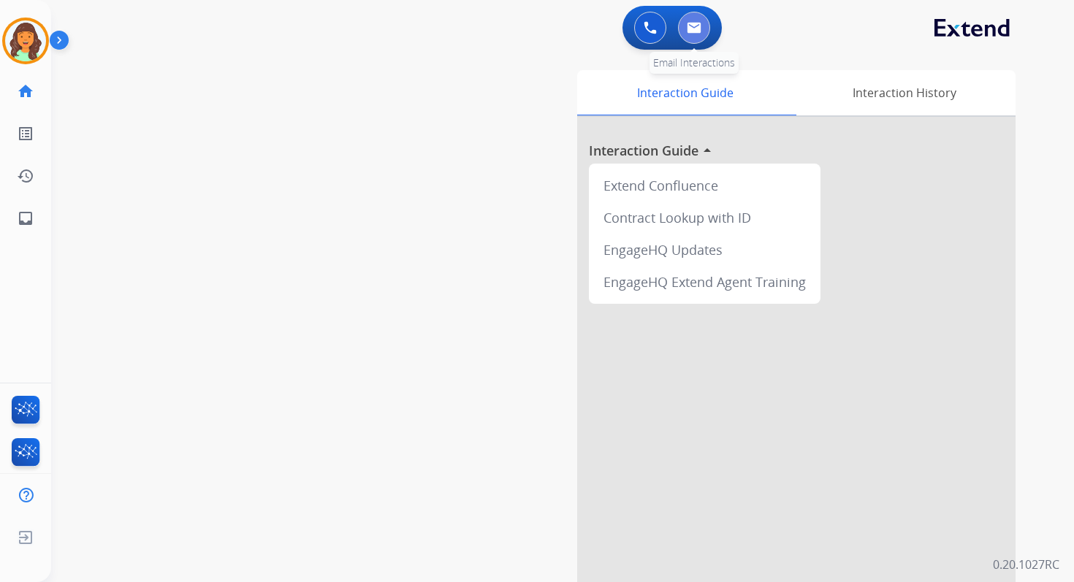
click at [696, 32] on img at bounding box center [694, 28] width 15 height 12
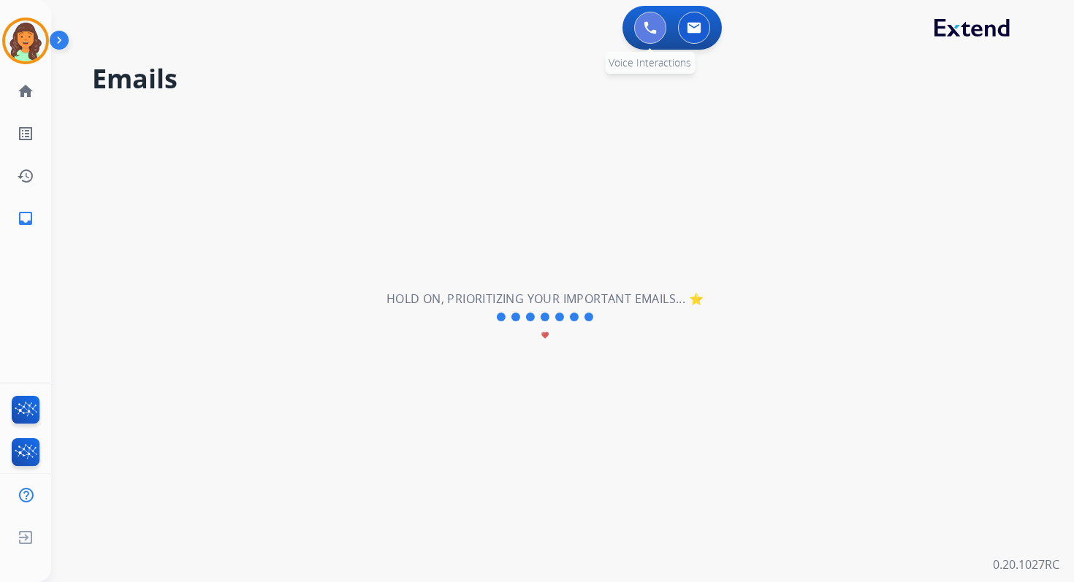
click at [637, 20] on button at bounding box center [650, 28] width 32 height 32
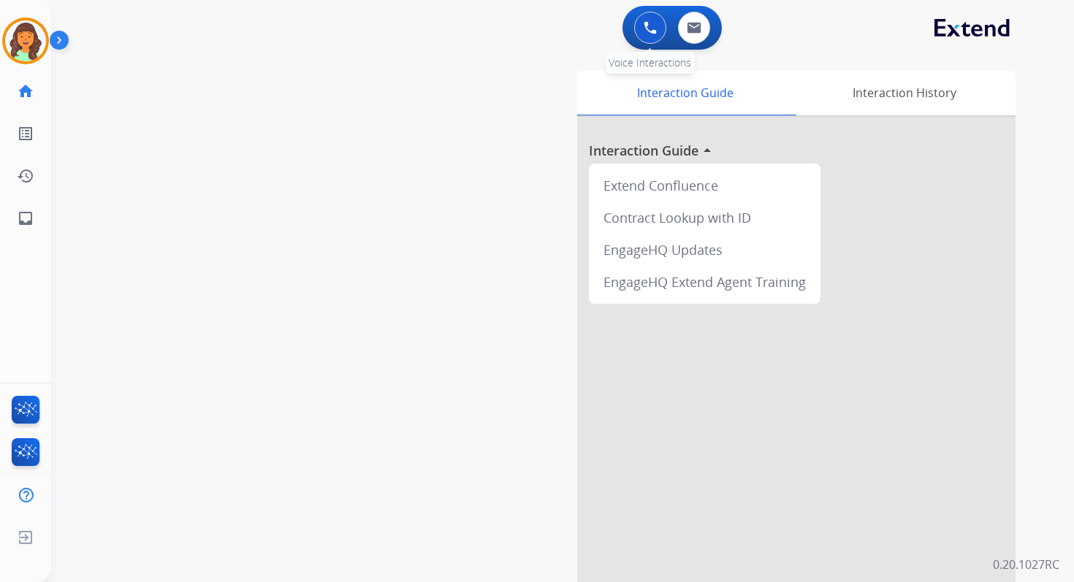
click at [655, 22] on img at bounding box center [650, 27] width 13 height 13
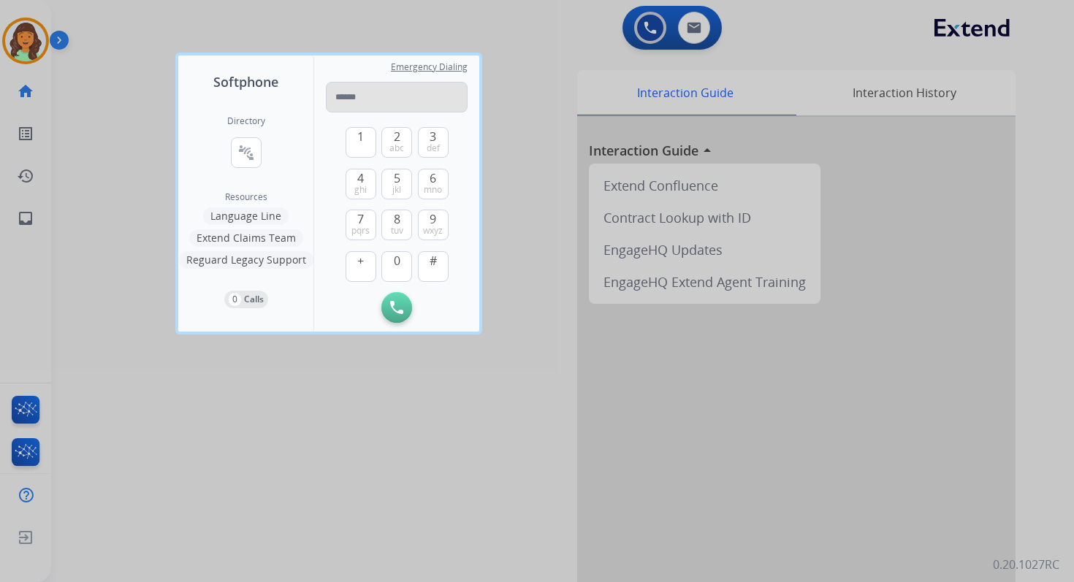
click at [347, 98] on input "tel" at bounding box center [397, 97] width 142 height 31
type input "**********"
click at [403, 310] on img at bounding box center [396, 307] width 13 height 13
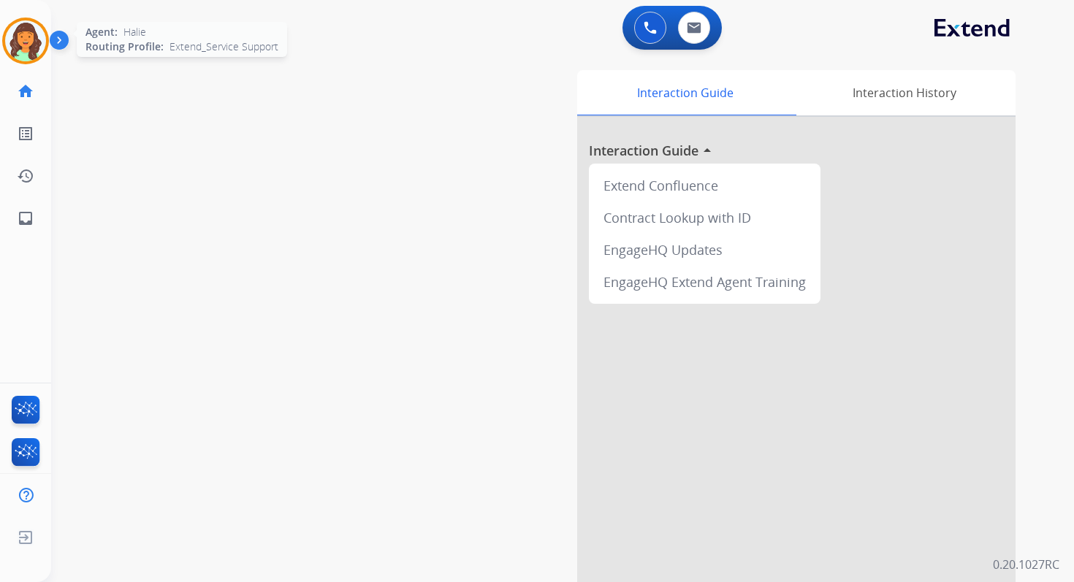
click at [30, 47] on img at bounding box center [25, 40] width 41 height 41
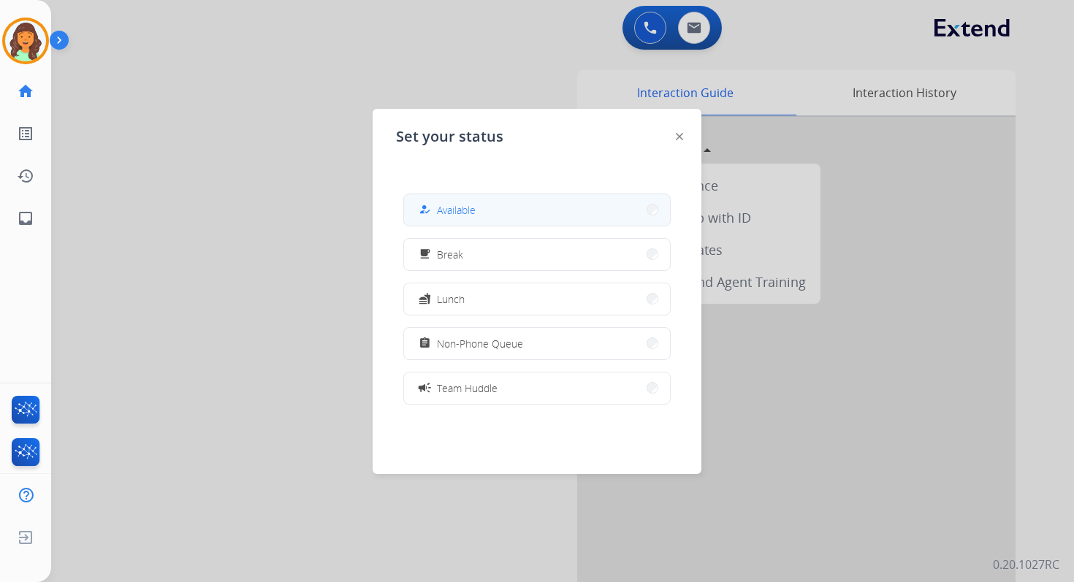
click at [465, 213] on span "Available" at bounding box center [456, 209] width 39 height 15
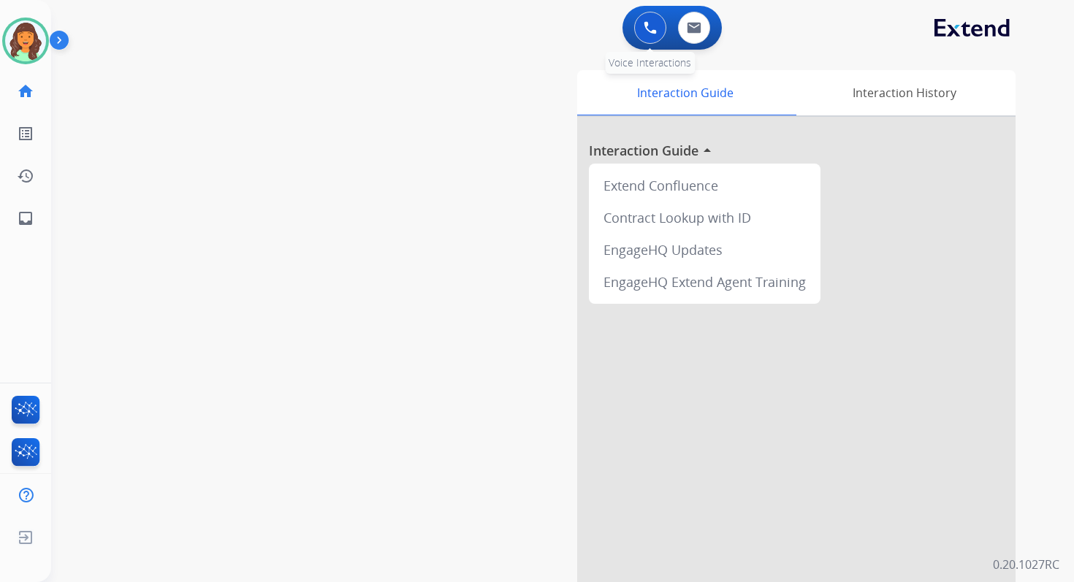
click at [650, 20] on button at bounding box center [650, 28] width 32 height 32
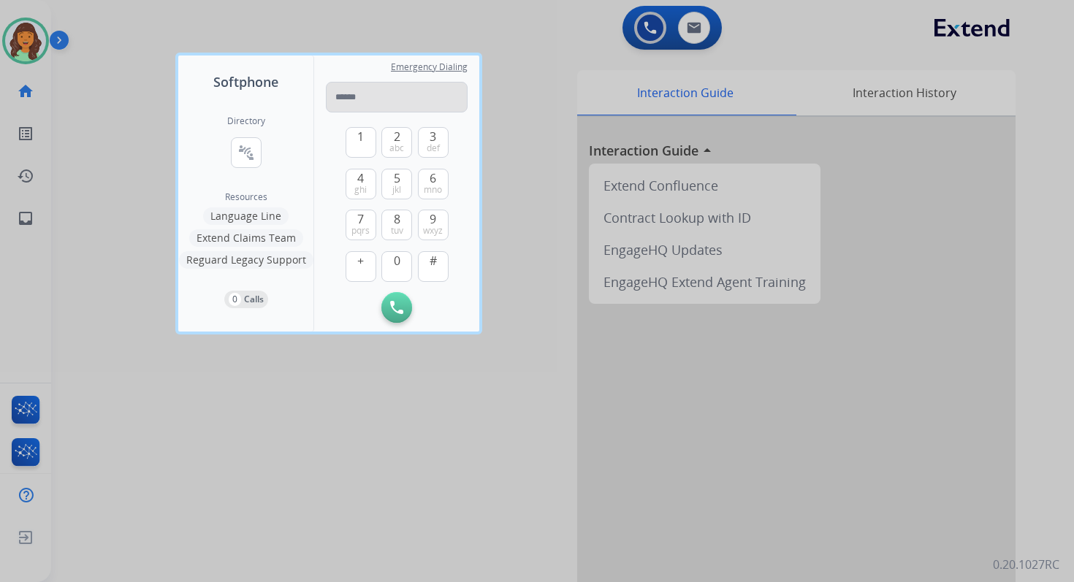
click at [346, 102] on input "tel" at bounding box center [397, 97] width 142 height 31
type input "**********"
click at [400, 316] on button "Initiate Call" at bounding box center [396, 307] width 31 height 31
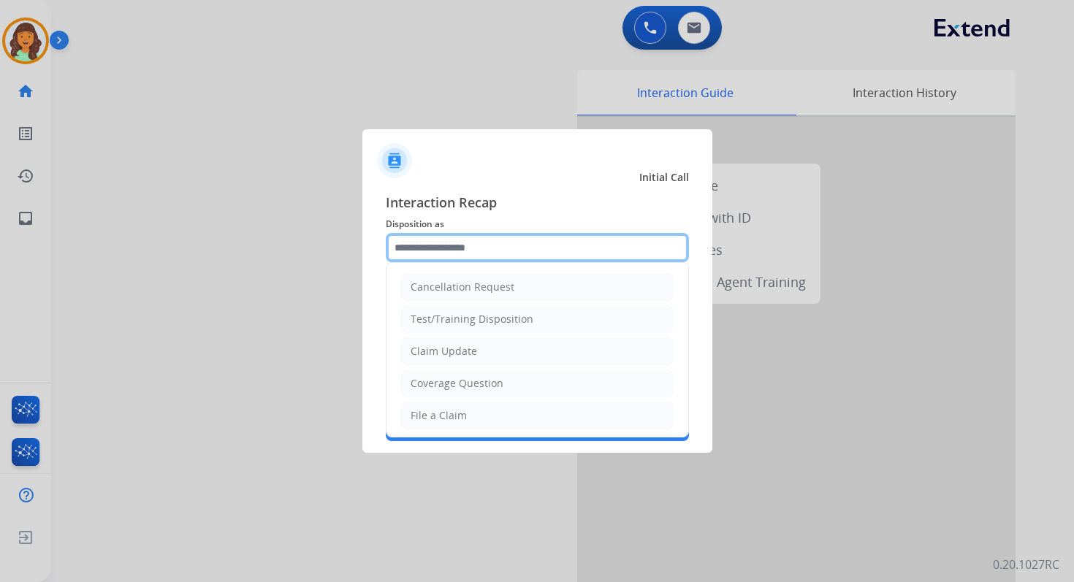
click at [452, 245] on input "text" at bounding box center [537, 247] width 303 height 29
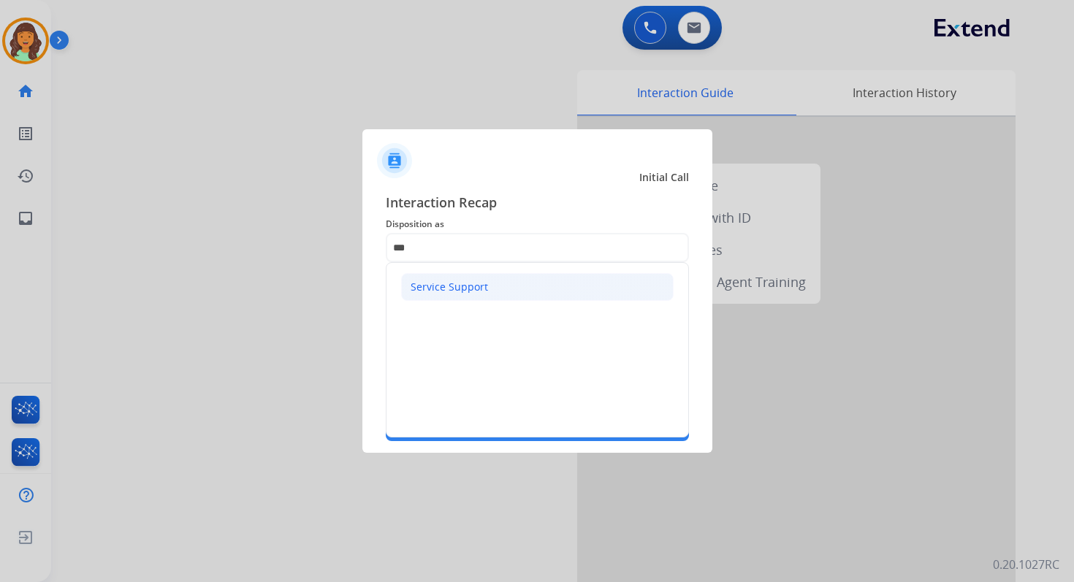
click at [444, 289] on div "Service Support" at bounding box center [449, 287] width 77 height 15
type input "**********"
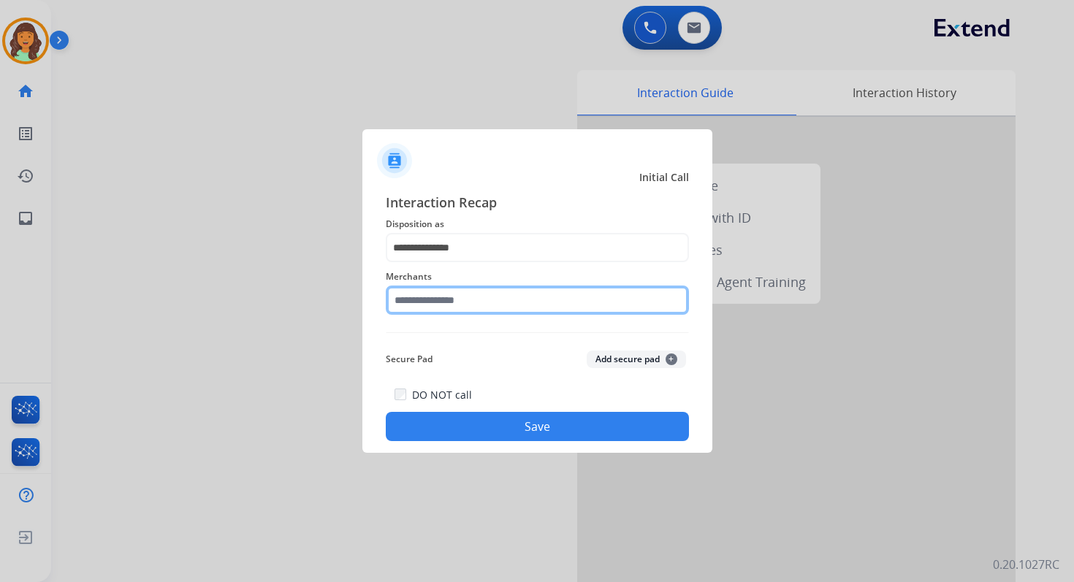
click at [448, 298] on input "text" at bounding box center [537, 300] width 303 height 29
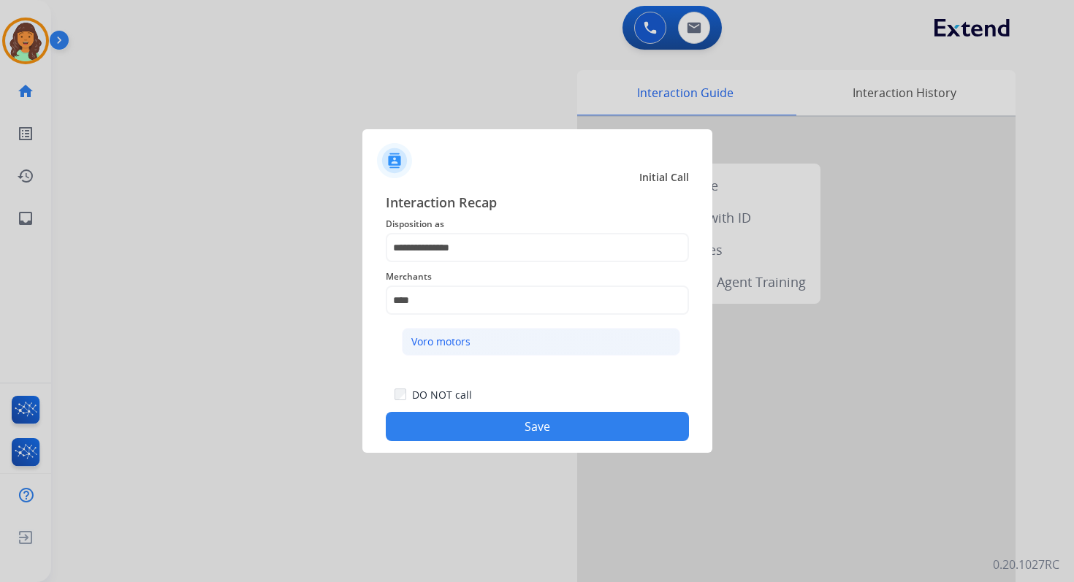
click at [461, 345] on div "Voro motors" at bounding box center [440, 342] width 59 height 15
type input "**********"
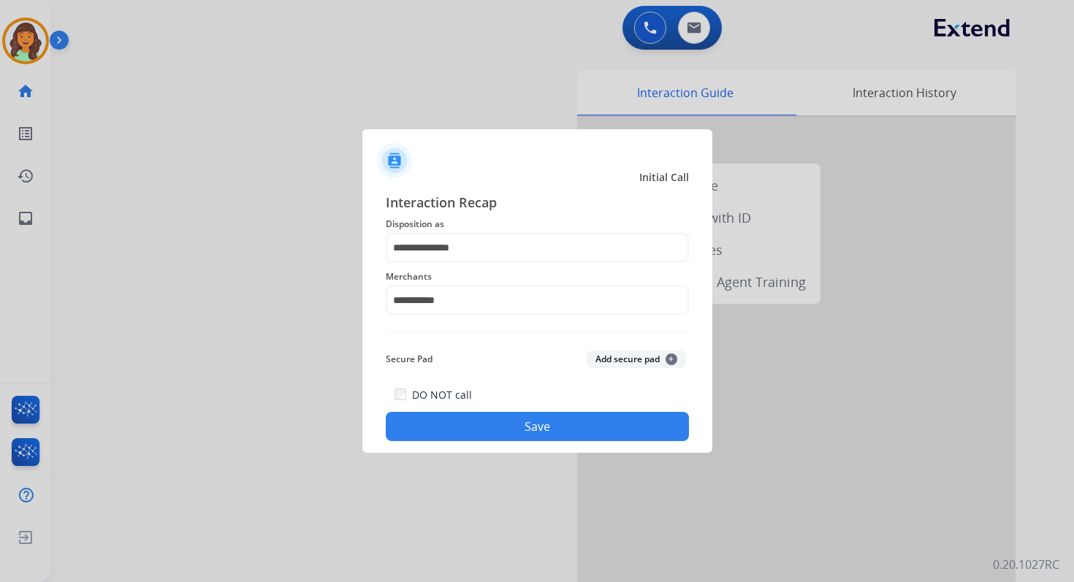
click at [515, 423] on button "Save" at bounding box center [537, 426] width 303 height 29
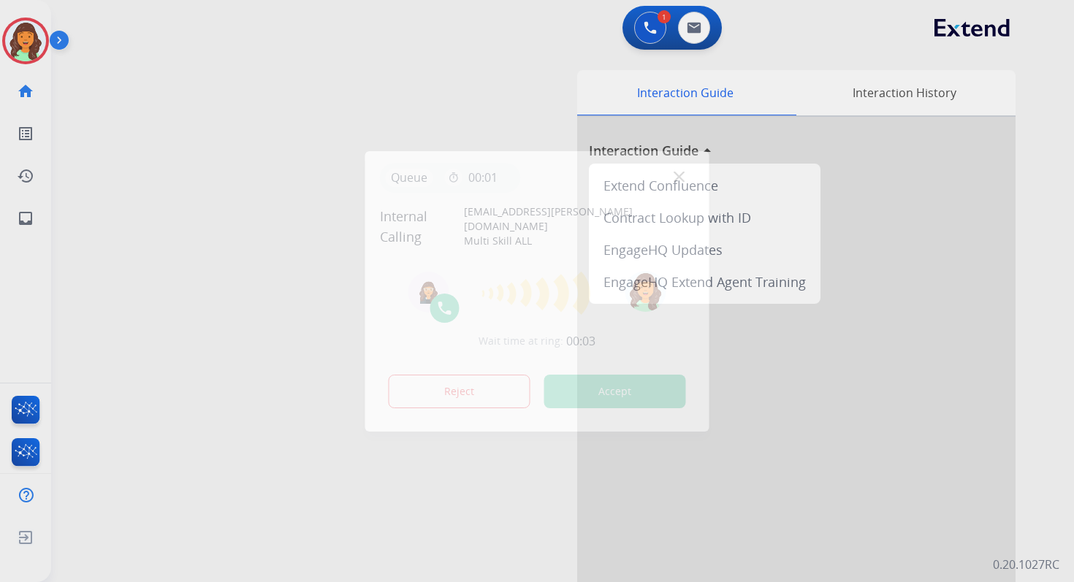
click at [622, 385] on button "Accept" at bounding box center [615, 392] width 142 height 34
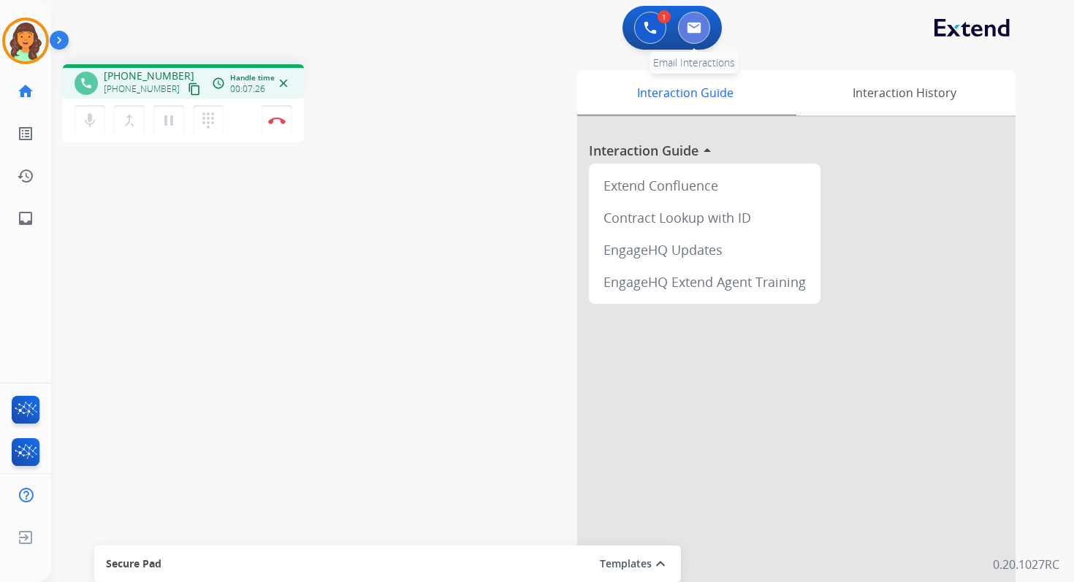
click at [698, 20] on button at bounding box center [694, 28] width 32 height 32
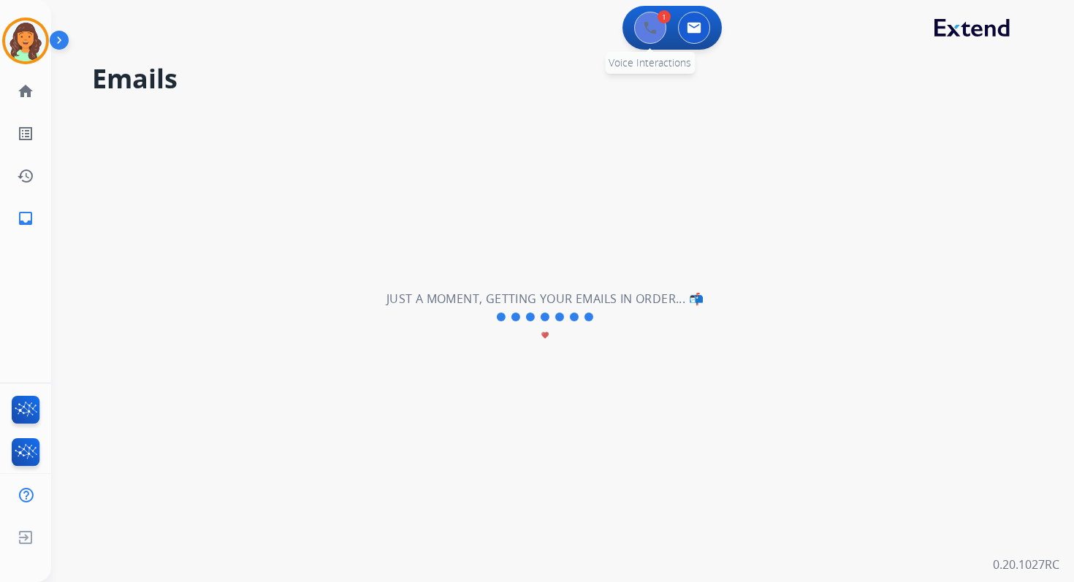
click at [644, 26] on img at bounding box center [650, 27] width 13 height 13
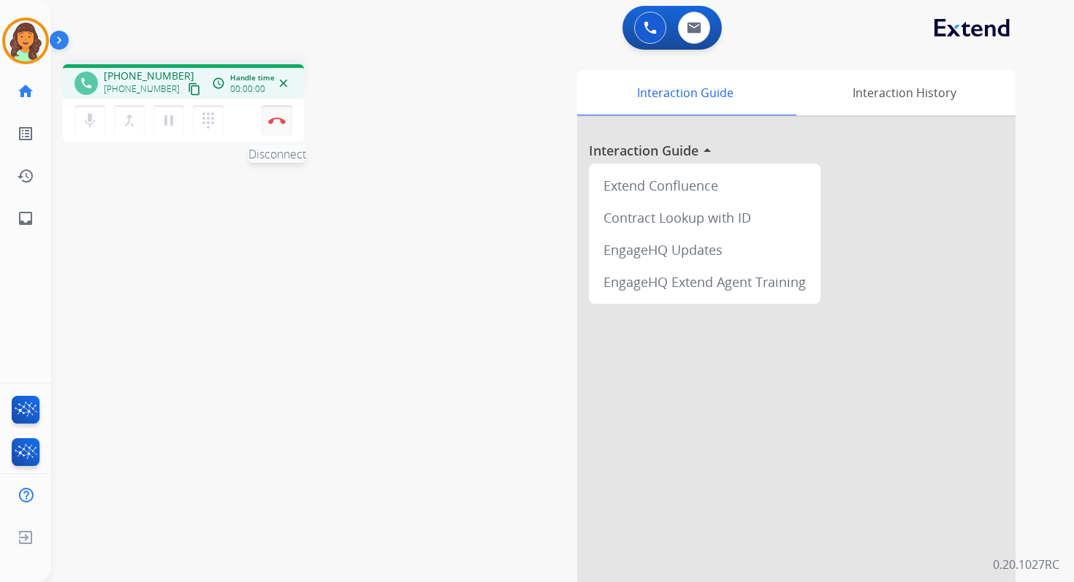
click at [273, 108] on button "Disconnect" at bounding box center [277, 120] width 31 height 31
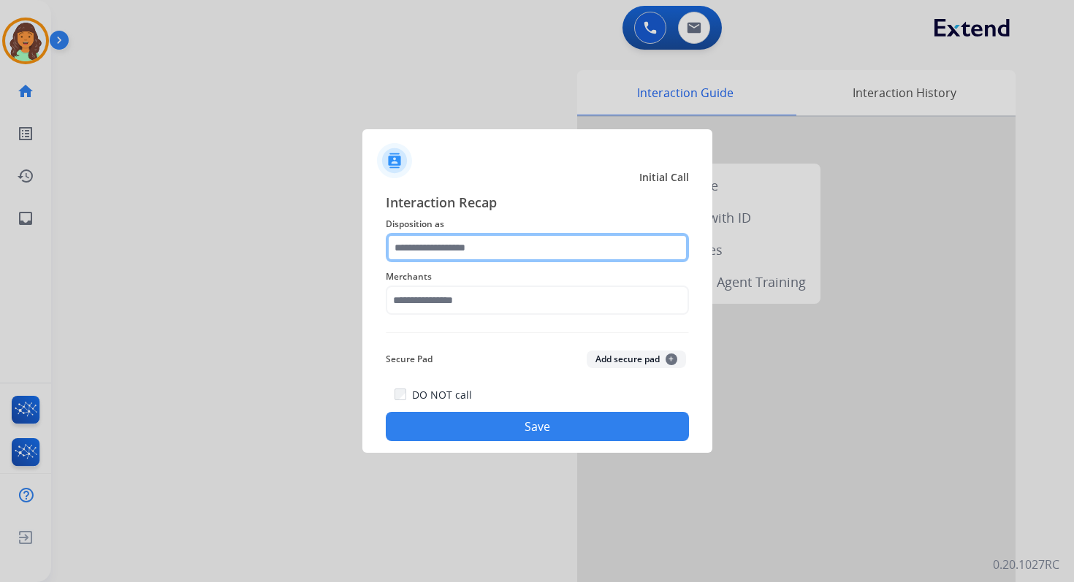
click at [466, 259] on input "text" at bounding box center [537, 247] width 303 height 29
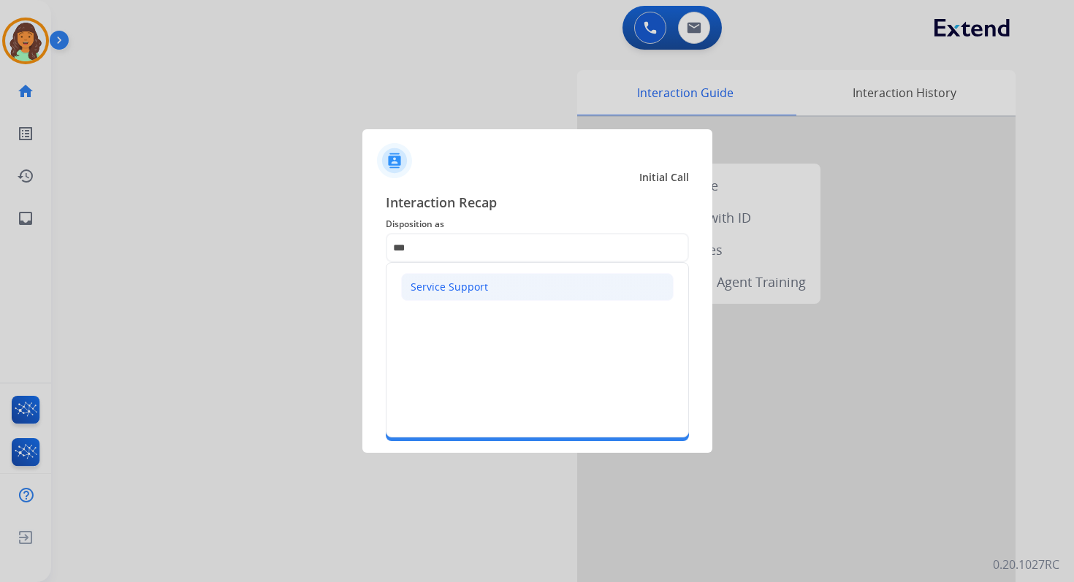
click at [448, 289] on div "Service Support" at bounding box center [449, 287] width 77 height 15
type input "**********"
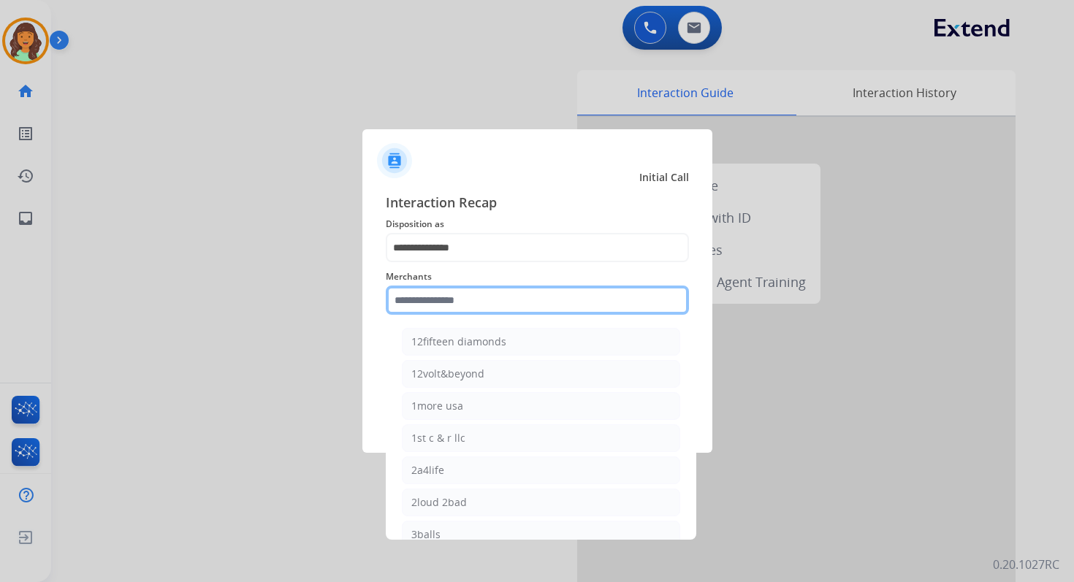
click at [453, 305] on input "text" at bounding box center [537, 300] width 303 height 29
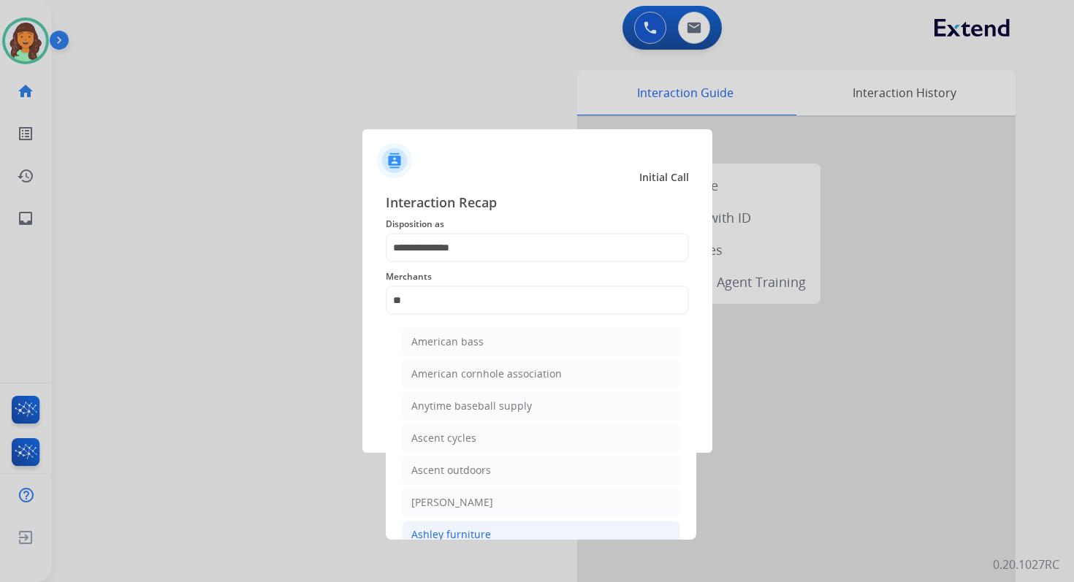
click at [476, 521] on li "Ashley furniture" at bounding box center [541, 535] width 278 height 28
type input "**********"
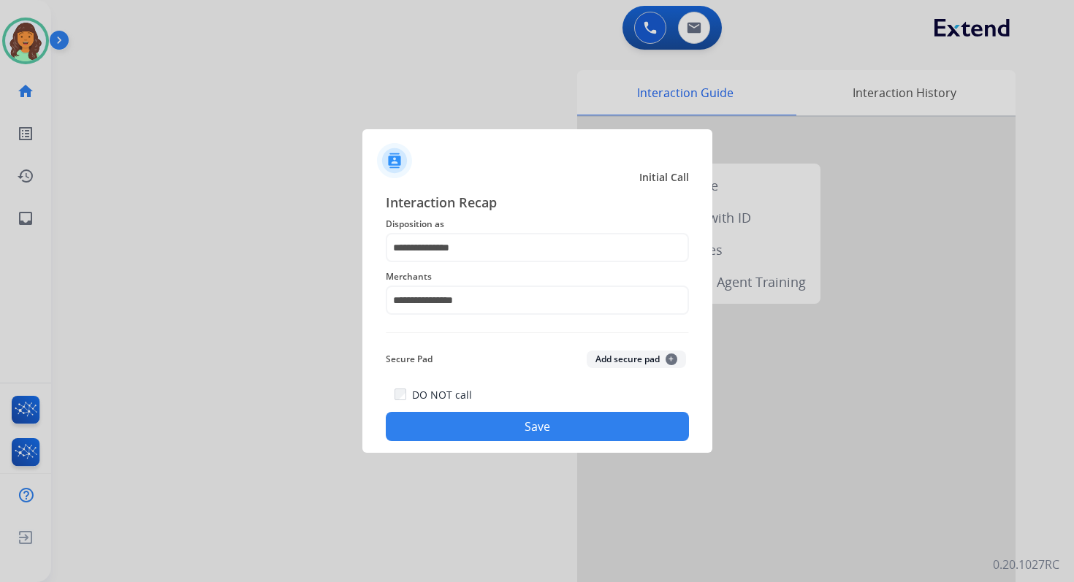
click at [530, 418] on button "Save" at bounding box center [537, 426] width 303 height 29
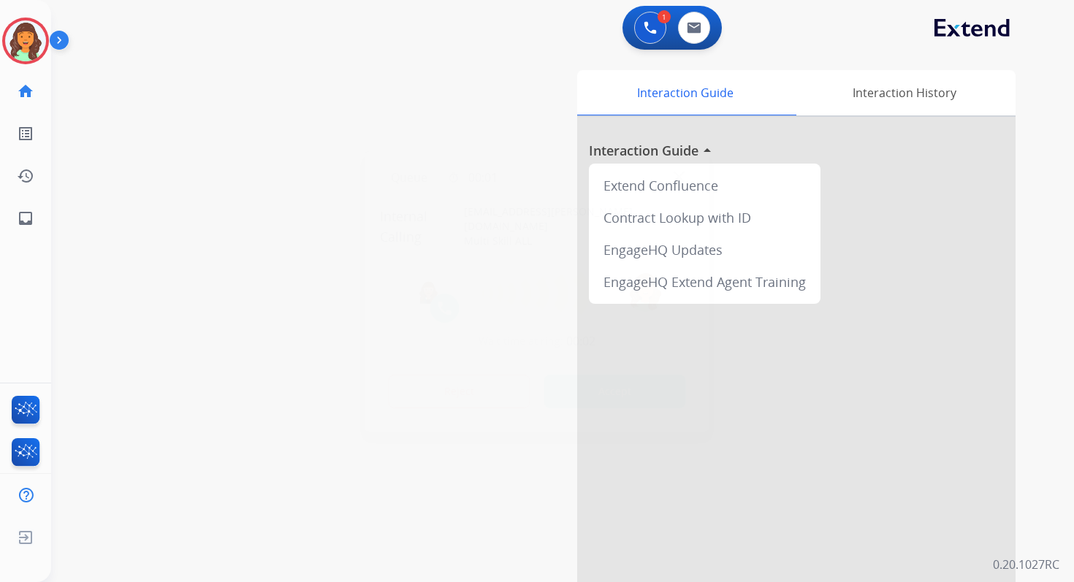
click at [631, 394] on button "Accept" at bounding box center [615, 392] width 142 height 34
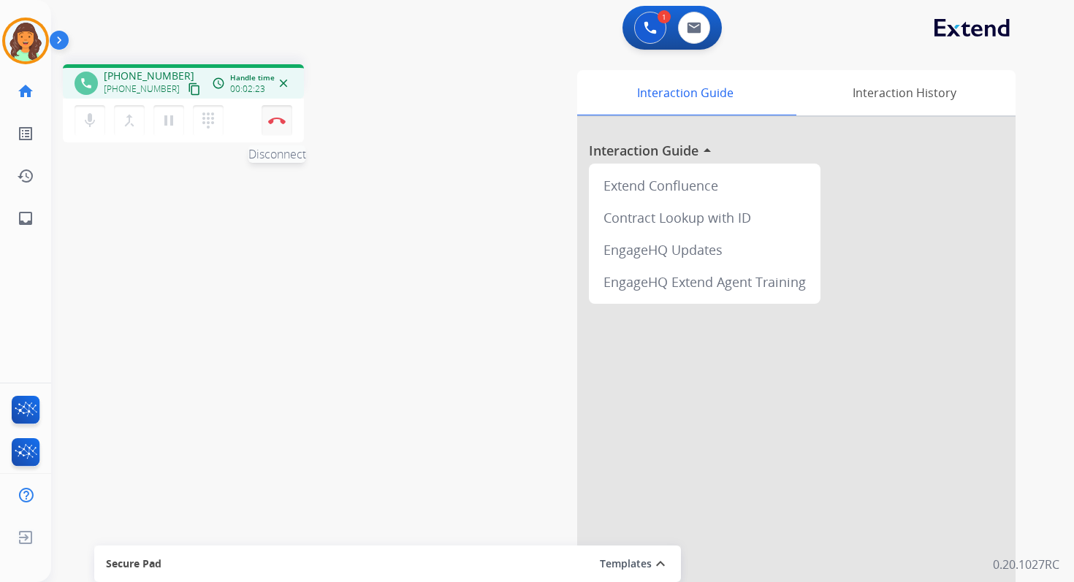
click at [278, 118] on img at bounding box center [277, 120] width 18 height 7
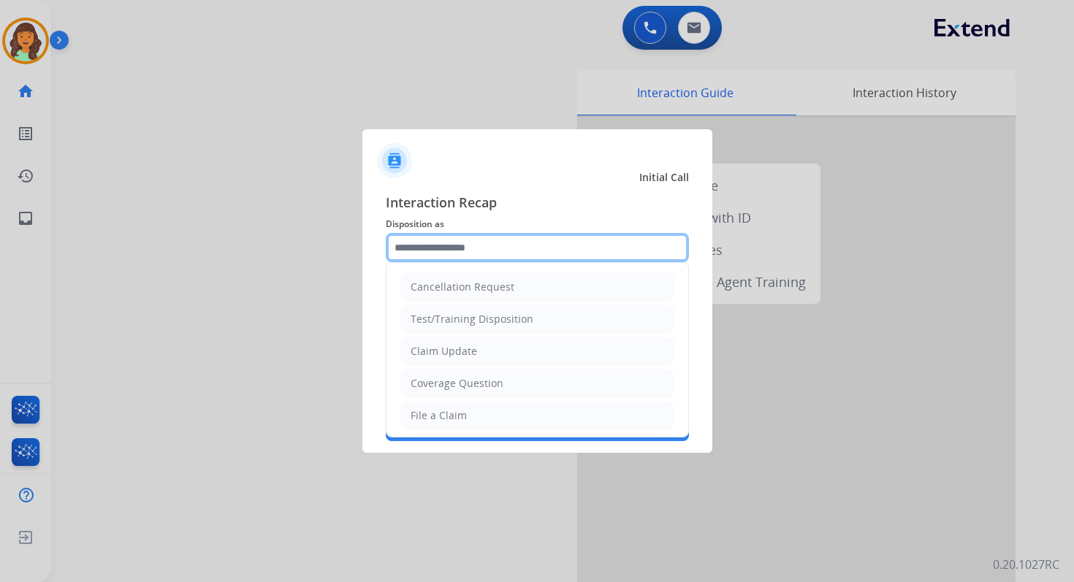
click at [472, 254] on input "text" at bounding box center [537, 247] width 303 height 29
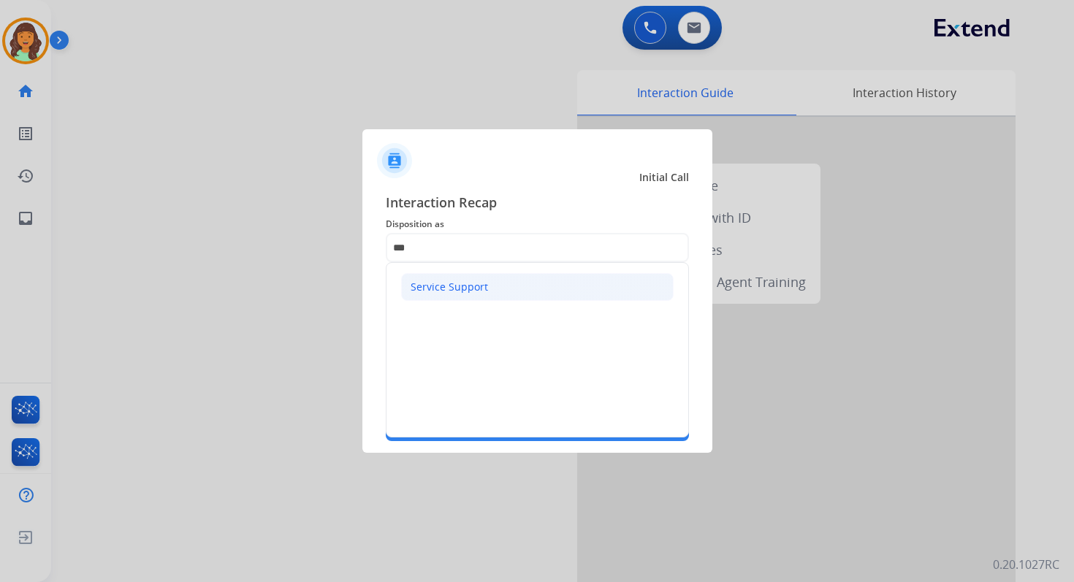
click at [483, 286] on div "Service Support" at bounding box center [449, 287] width 77 height 15
type input "**********"
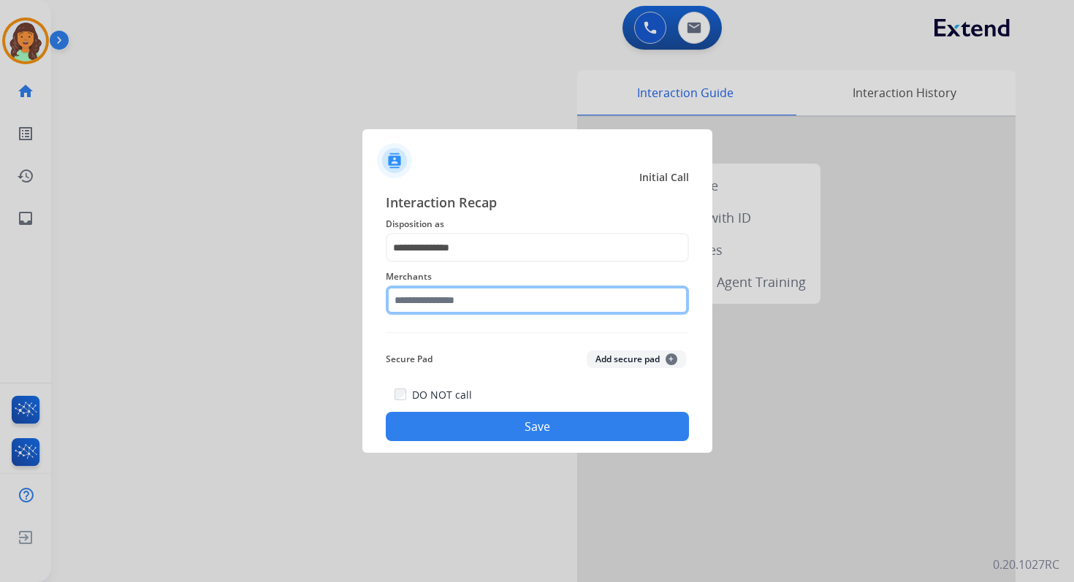
click at [483, 300] on input "text" at bounding box center [537, 300] width 303 height 29
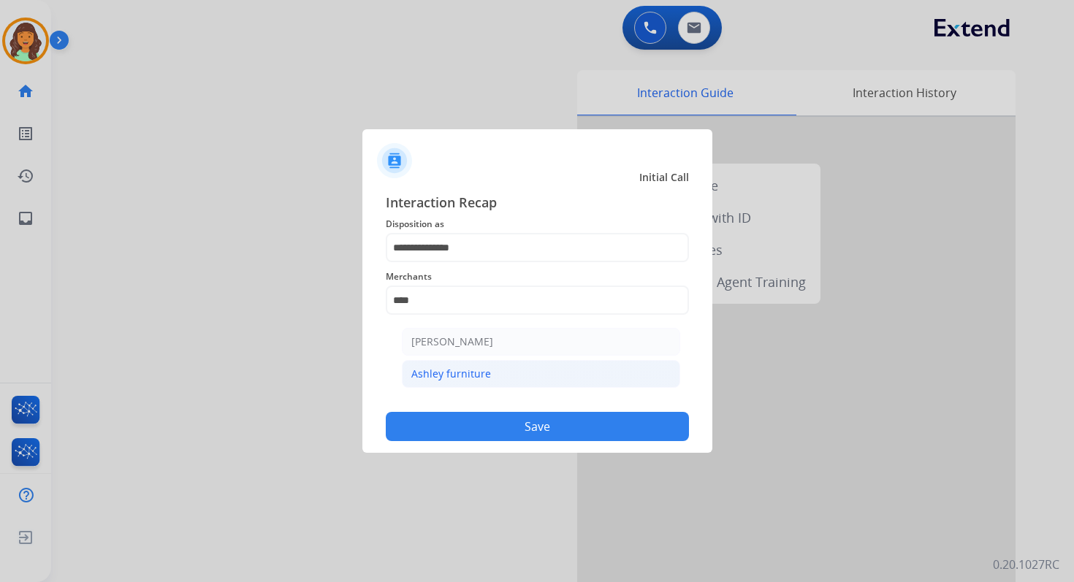
click at [502, 370] on li "Ashley furniture" at bounding box center [541, 374] width 278 height 28
type input "**********"
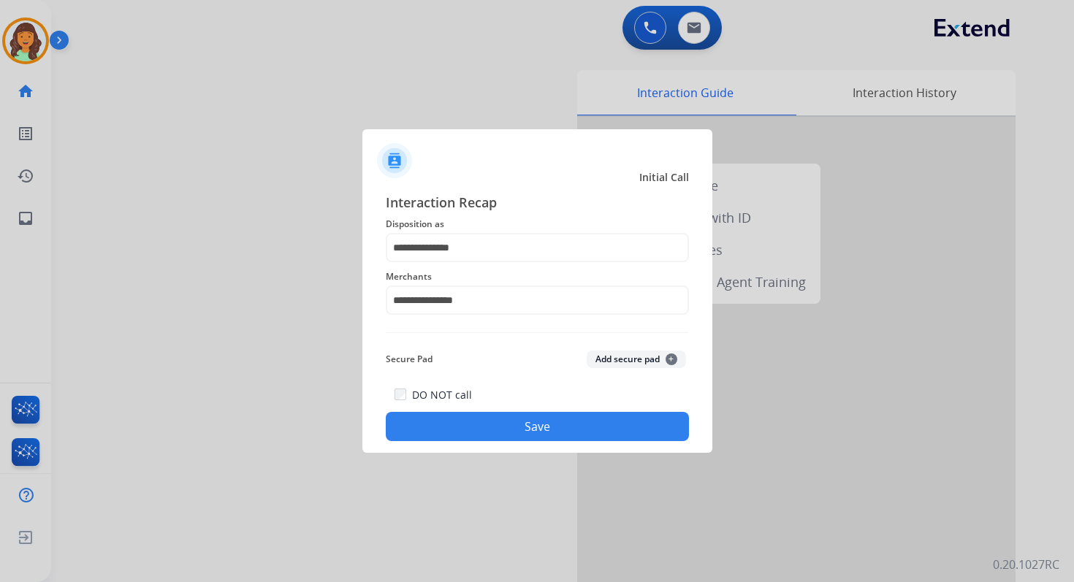
click at [544, 424] on button "Save" at bounding box center [537, 426] width 303 height 29
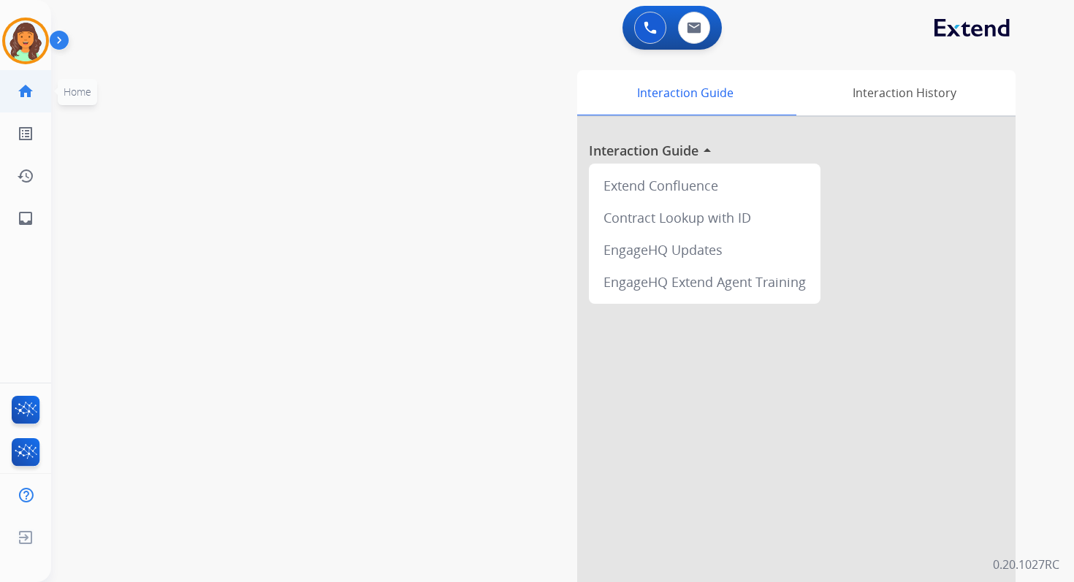
click at [26, 84] on mat-icon "home" at bounding box center [26, 92] width 18 height 18
click at [697, 27] on img at bounding box center [694, 28] width 15 height 12
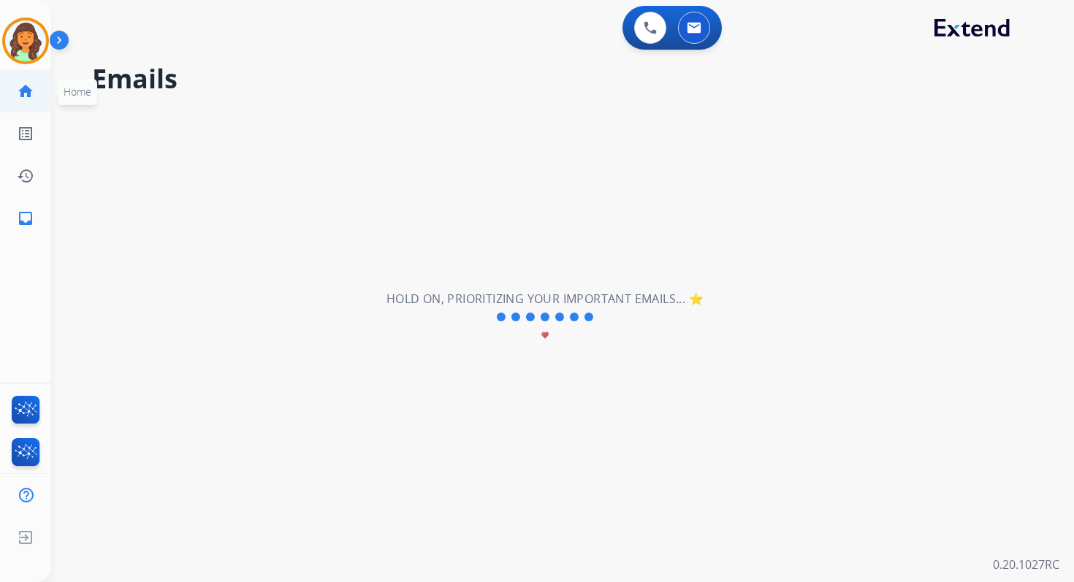
click at [34, 88] on link "home Home" at bounding box center [25, 91] width 41 height 41
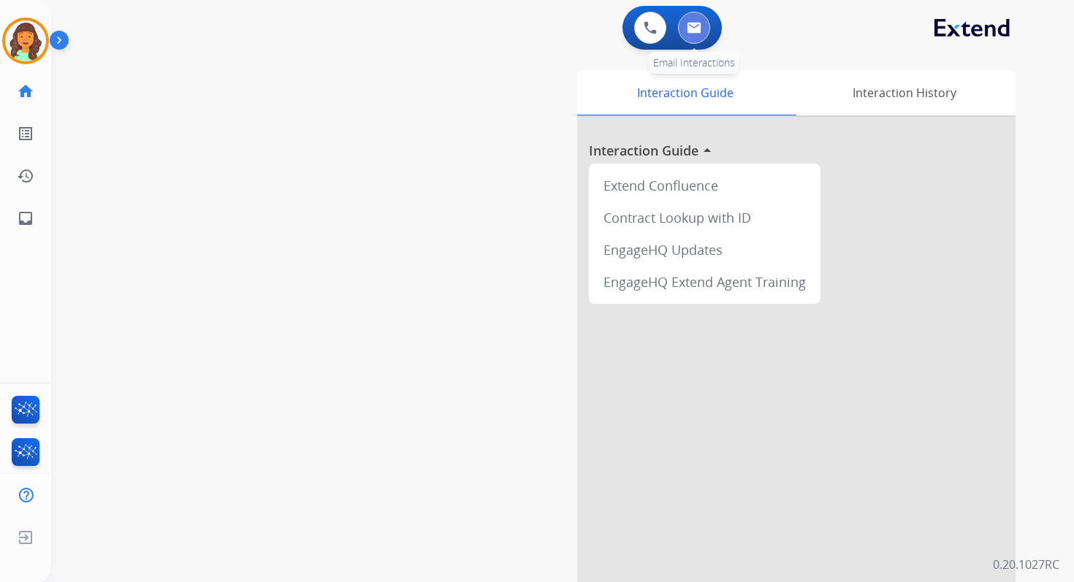
click at [698, 23] on img at bounding box center [694, 28] width 15 height 12
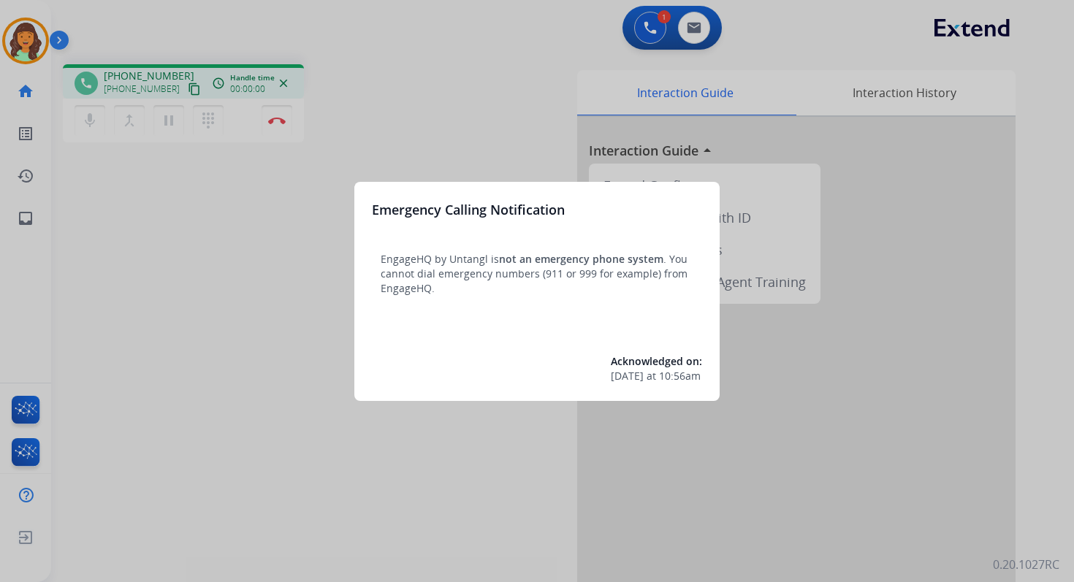
click at [698, 39] on div at bounding box center [537, 291] width 1074 height 582
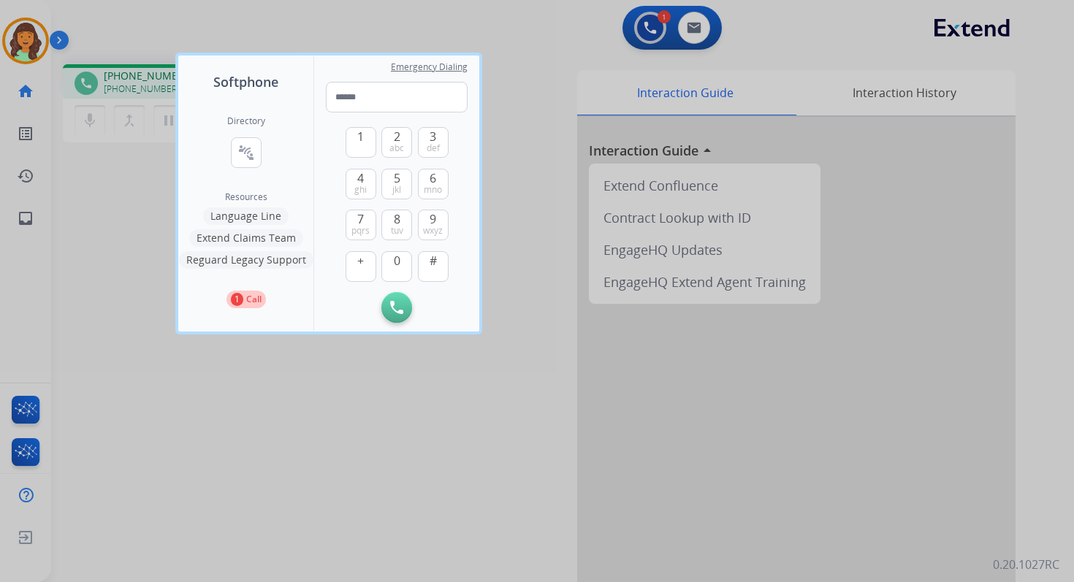
click at [695, 28] on div at bounding box center [537, 291] width 1074 height 582
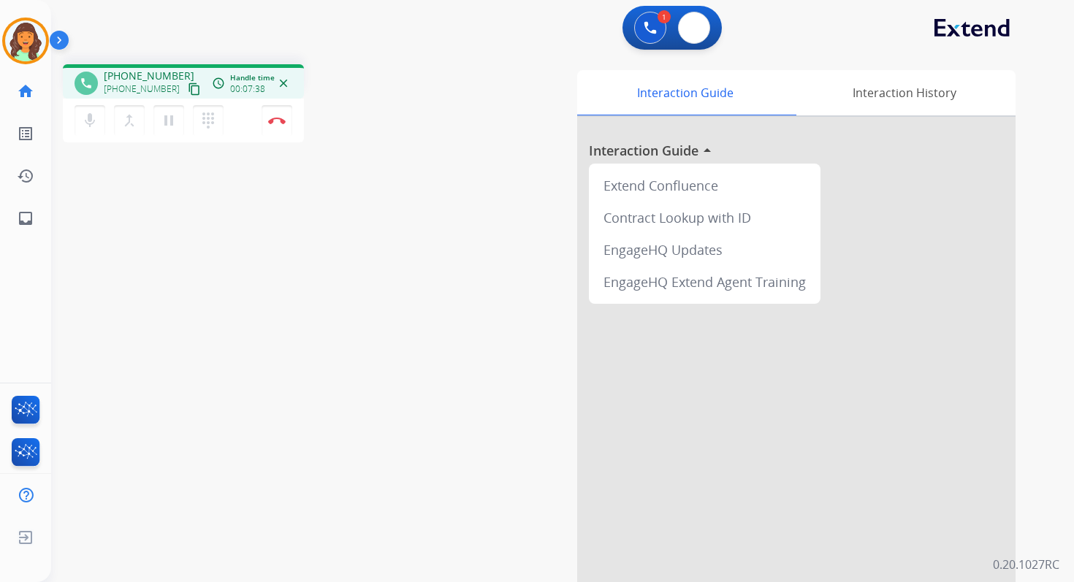
click at [695, 28] on img at bounding box center [694, 28] width 15 height 12
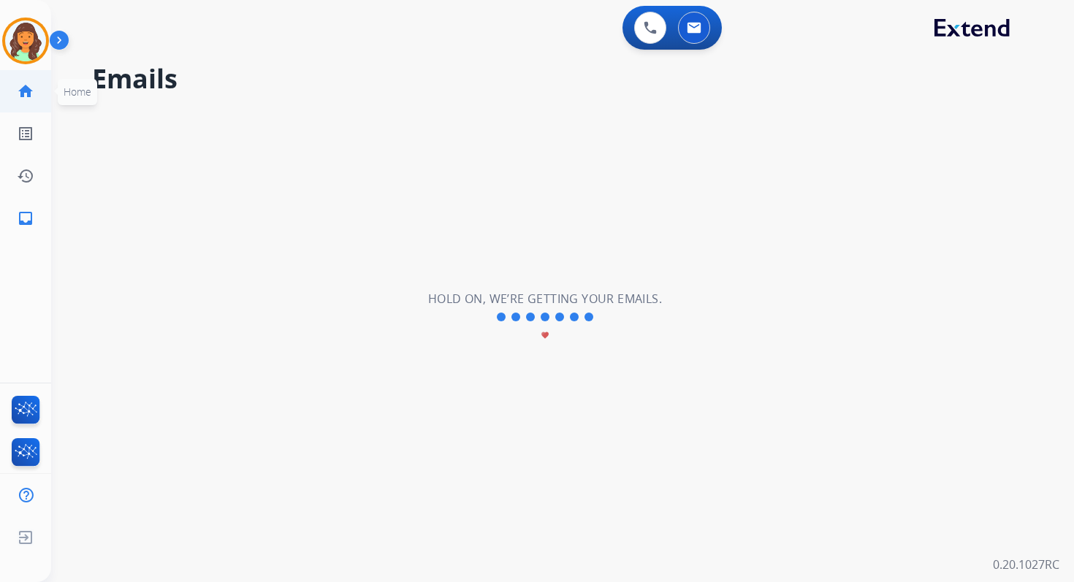
click at [26, 96] on mat-icon "home" at bounding box center [26, 92] width 18 height 18
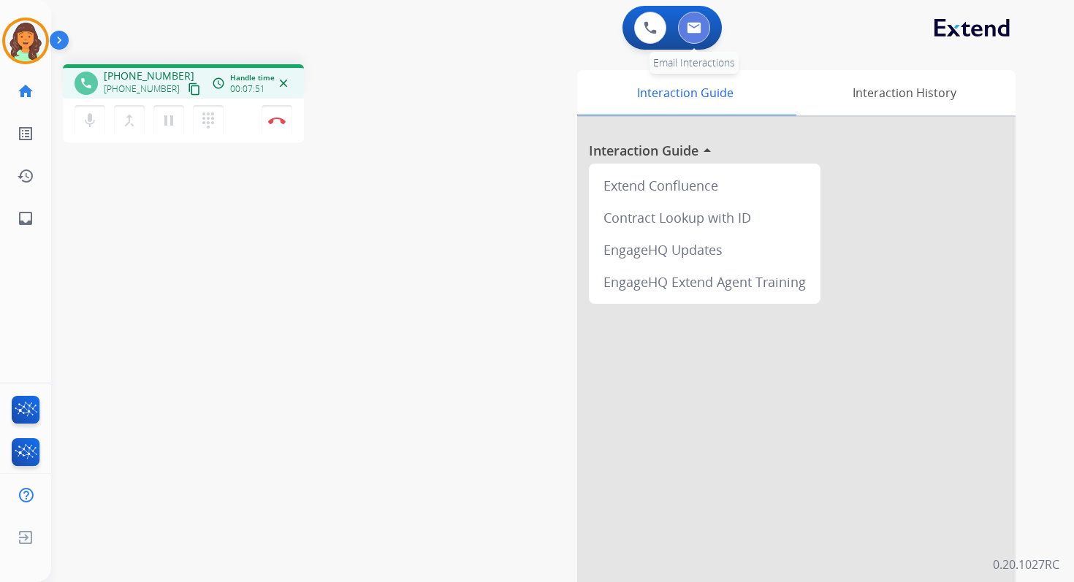
click at [691, 37] on button at bounding box center [694, 28] width 32 height 32
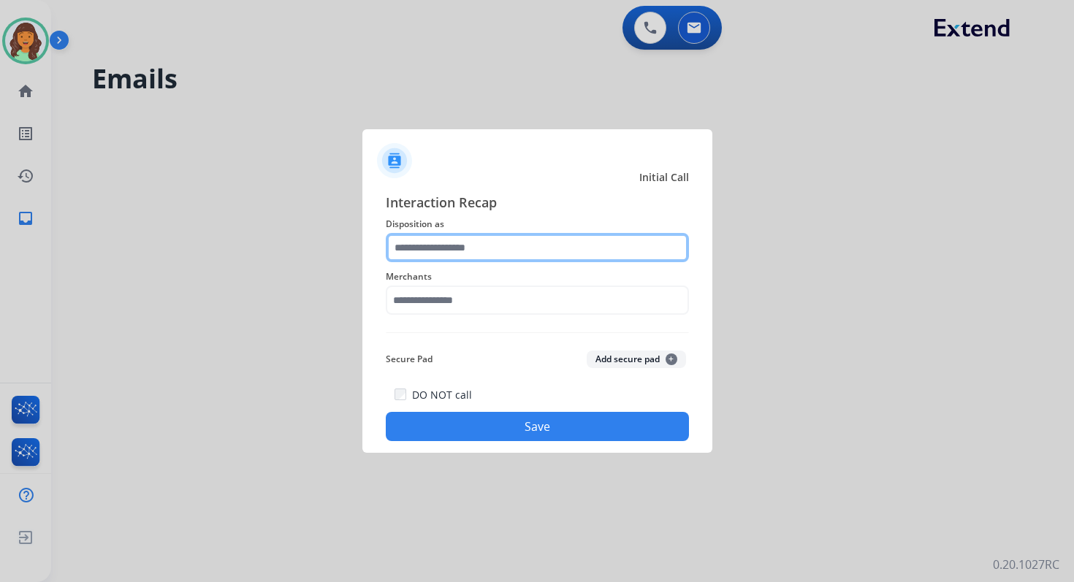
click at [426, 248] on input "text" at bounding box center [537, 247] width 303 height 29
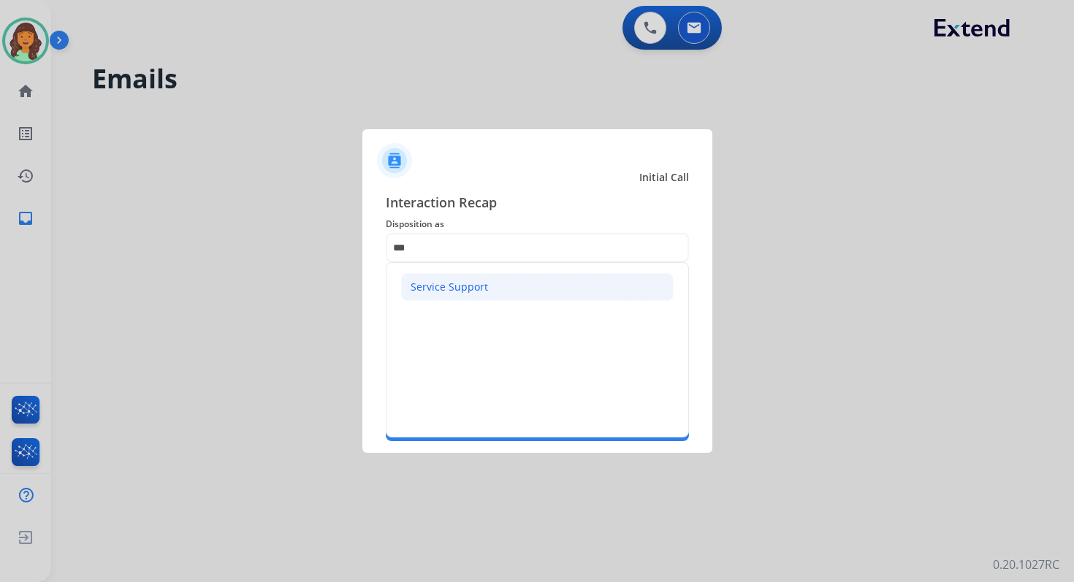
click at [418, 284] on div "Service Support" at bounding box center [449, 287] width 77 height 15
type input "**********"
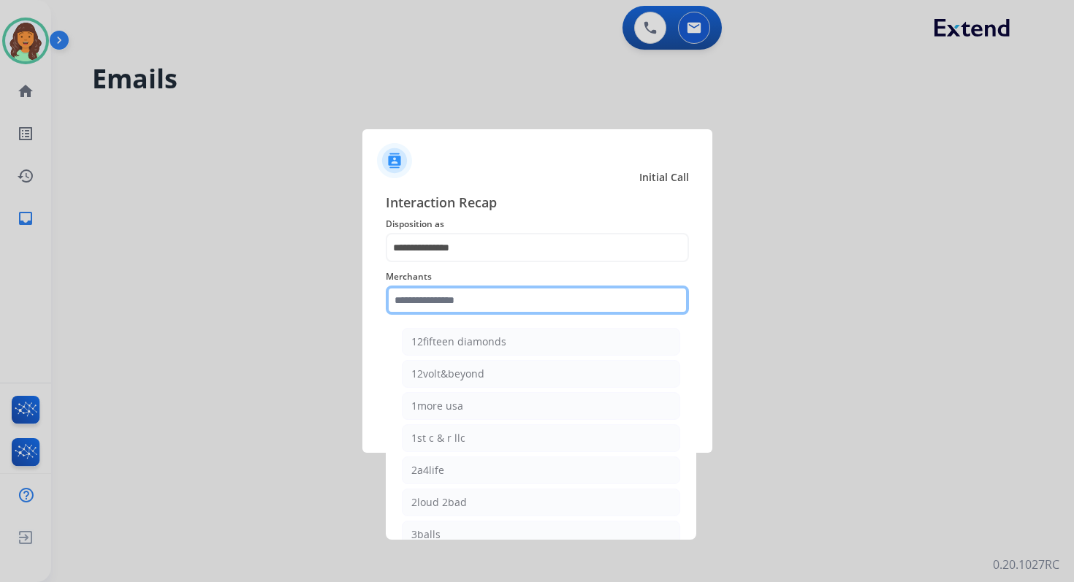
click at [440, 300] on input "text" at bounding box center [537, 300] width 303 height 29
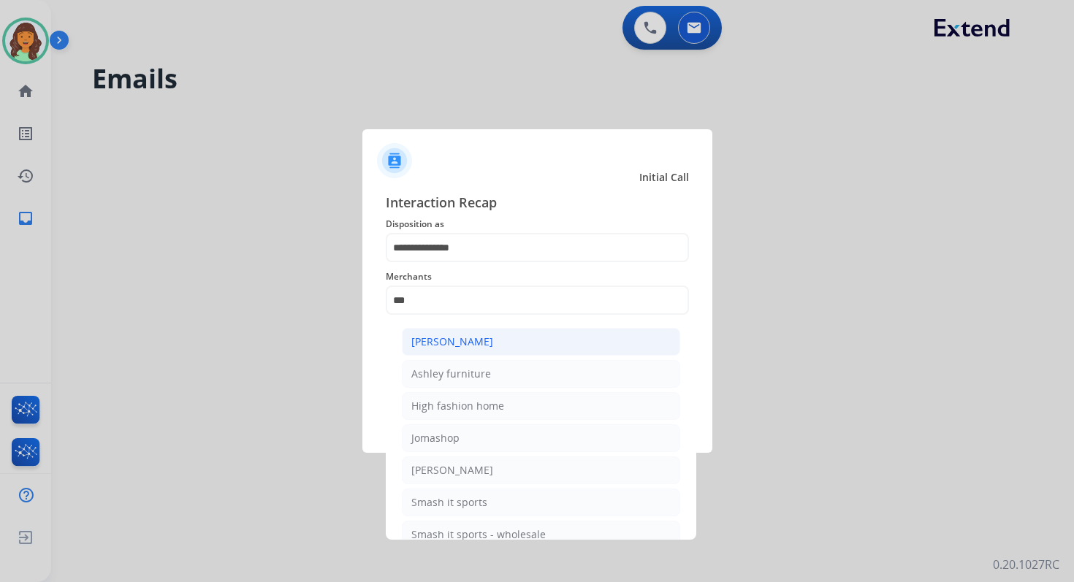
click at [473, 349] on li "[PERSON_NAME]" at bounding box center [541, 342] width 278 height 28
type input "**********"
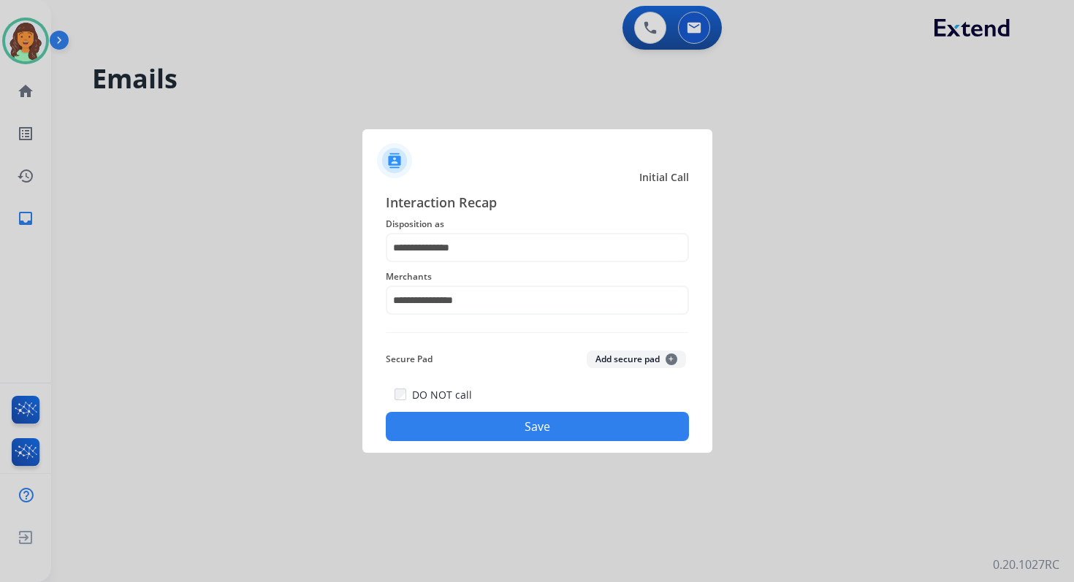
click at [514, 417] on button "Save" at bounding box center [537, 426] width 303 height 29
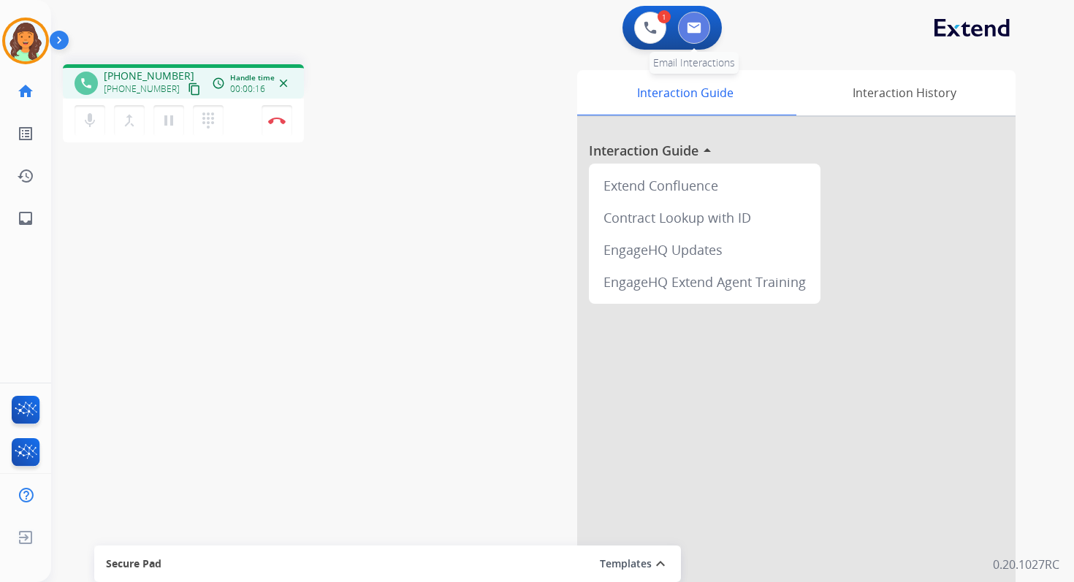
click at [695, 23] on img at bounding box center [694, 28] width 15 height 12
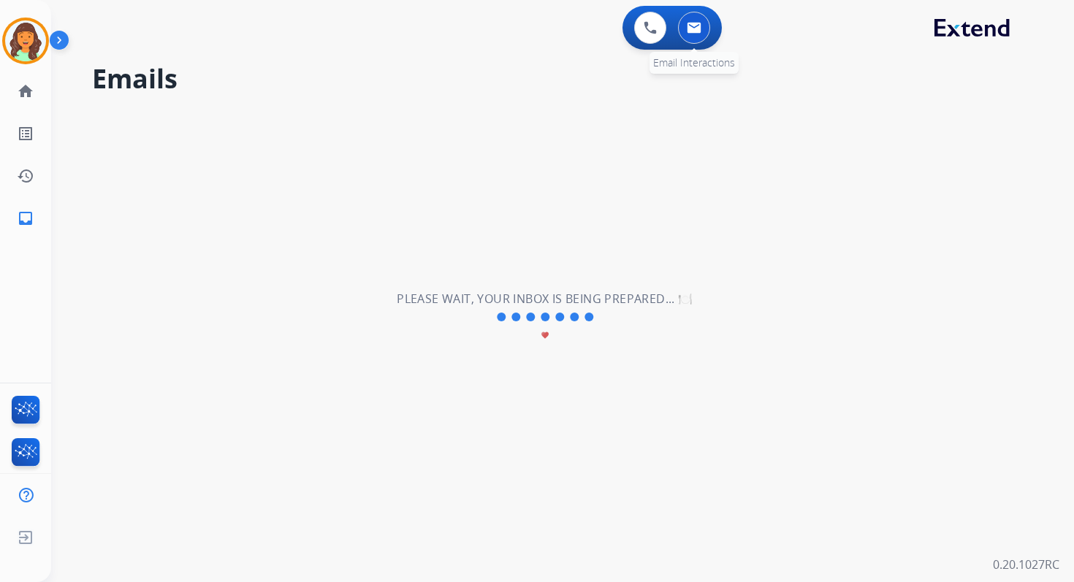
click at [701, 23] on img at bounding box center [694, 28] width 15 height 12
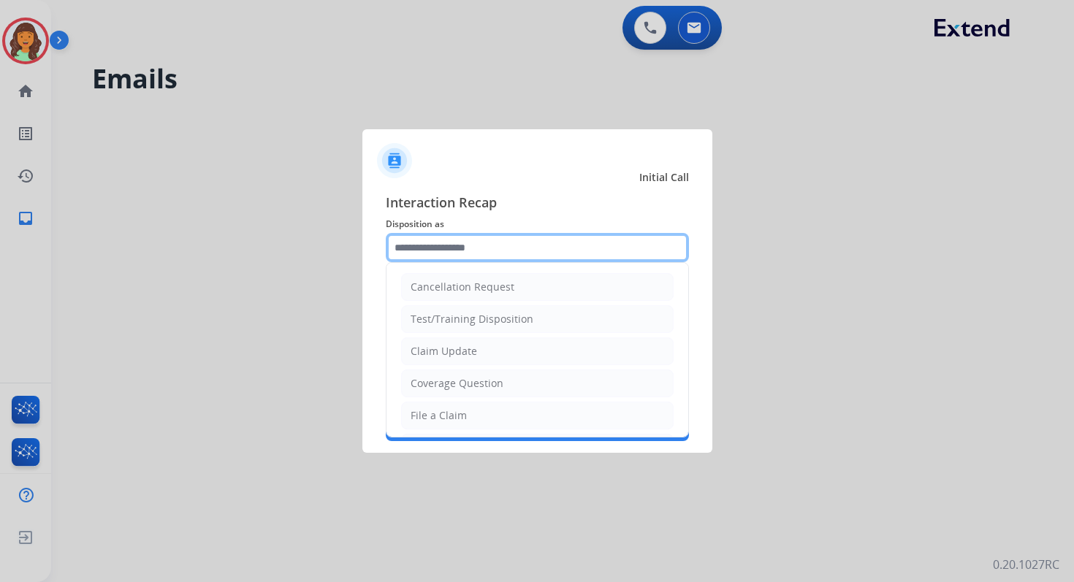
click at [468, 248] on input "text" at bounding box center [537, 247] width 303 height 29
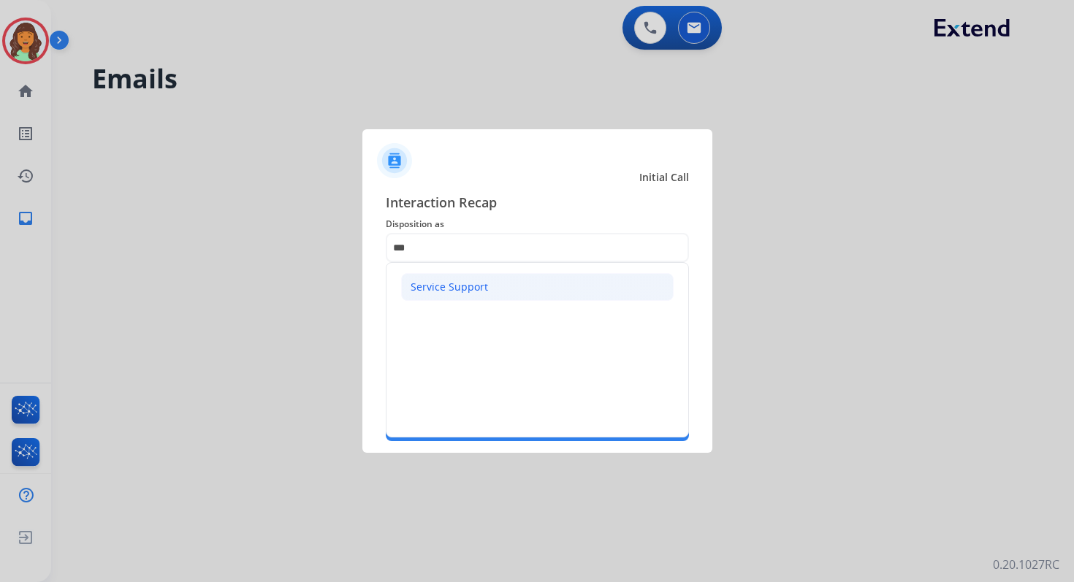
click at [445, 294] on li "Service Support" at bounding box center [537, 287] width 273 height 28
type input "**********"
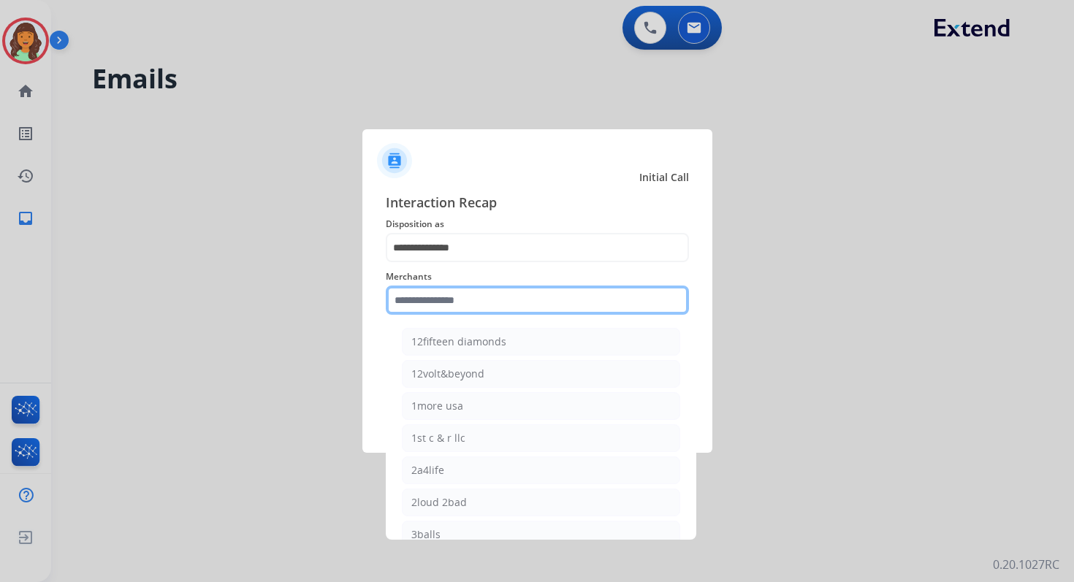
click at [449, 302] on input "text" at bounding box center [537, 300] width 303 height 29
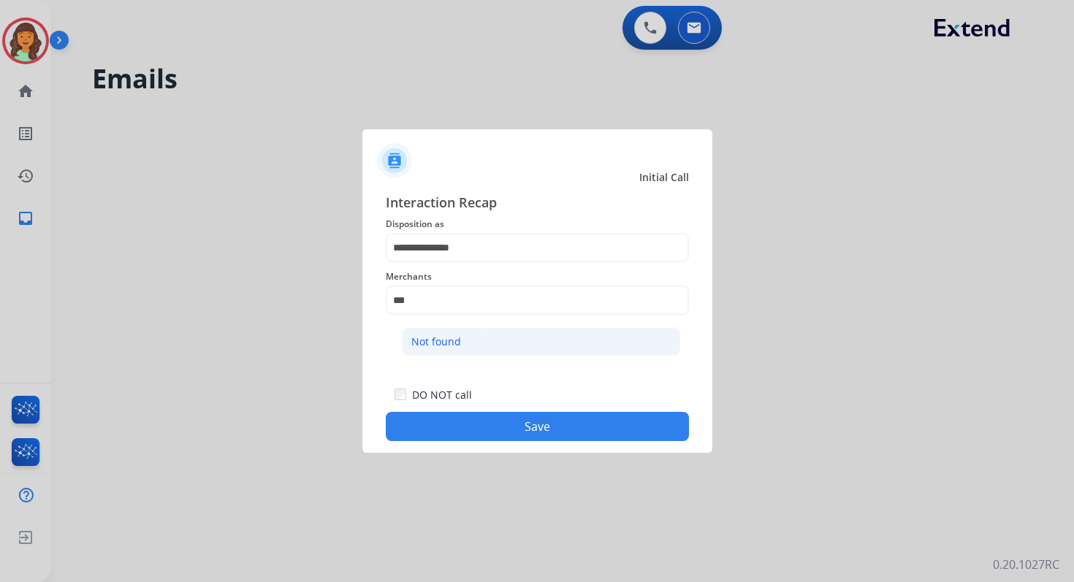
click at [460, 348] on li "Not found" at bounding box center [541, 342] width 278 height 28
type input "*********"
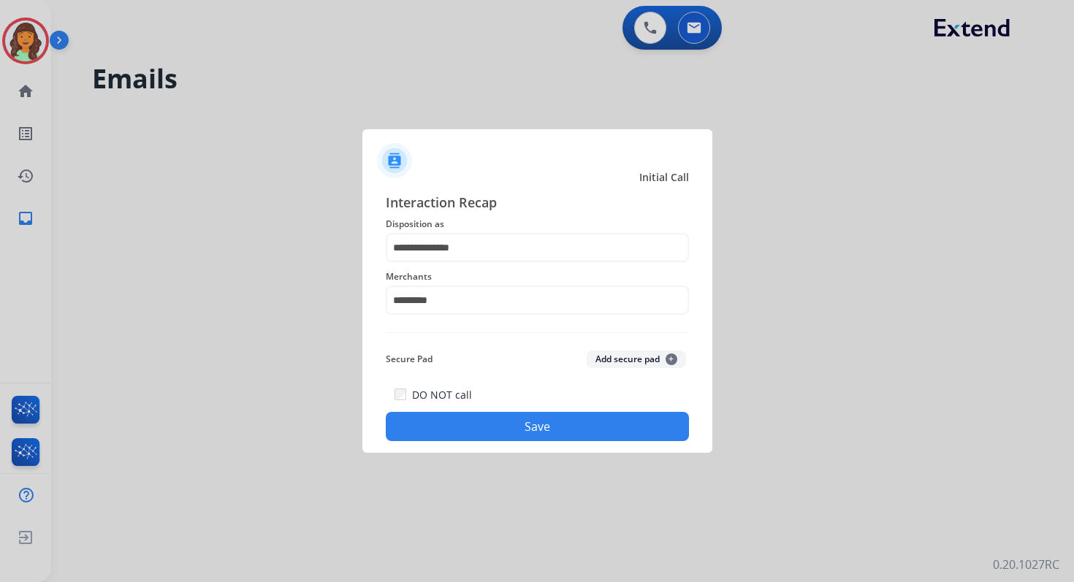
click at [524, 435] on button "Save" at bounding box center [537, 426] width 303 height 29
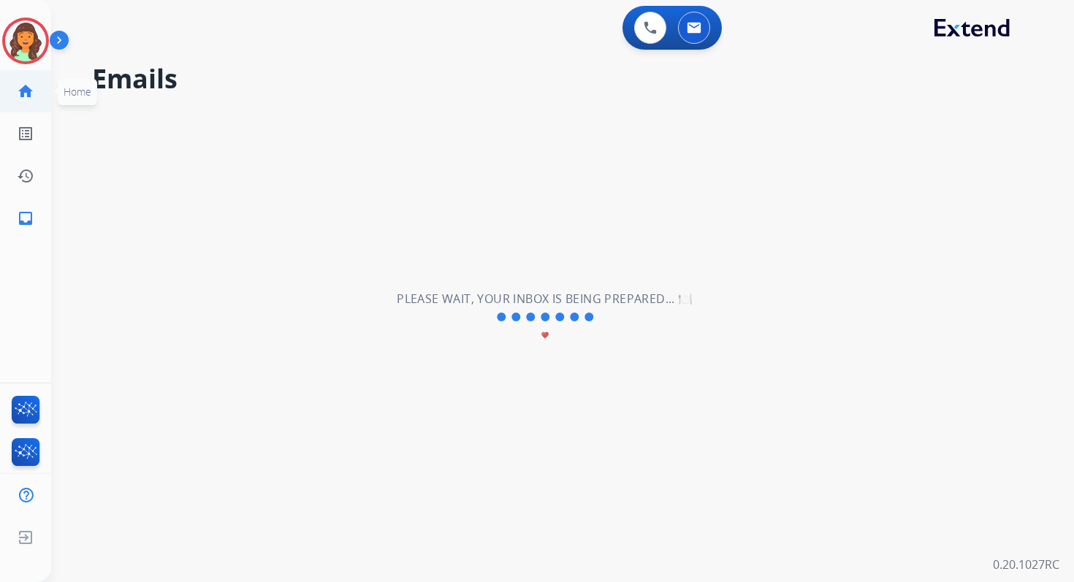
click at [26, 89] on mat-icon "home" at bounding box center [26, 92] width 18 height 18
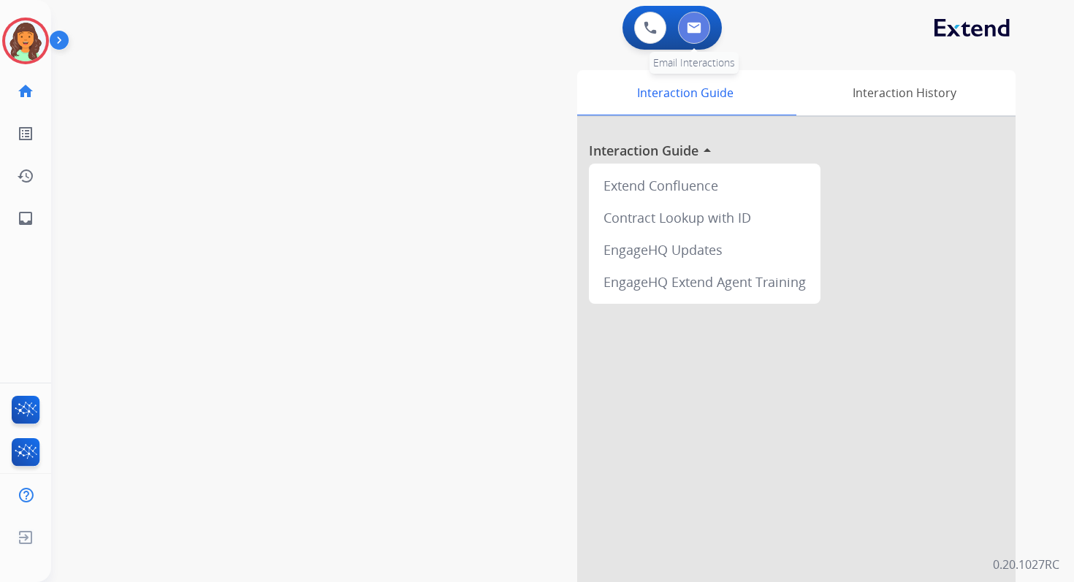
click at [679, 26] on button at bounding box center [694, 28] width 32 height 32
select select "**********"
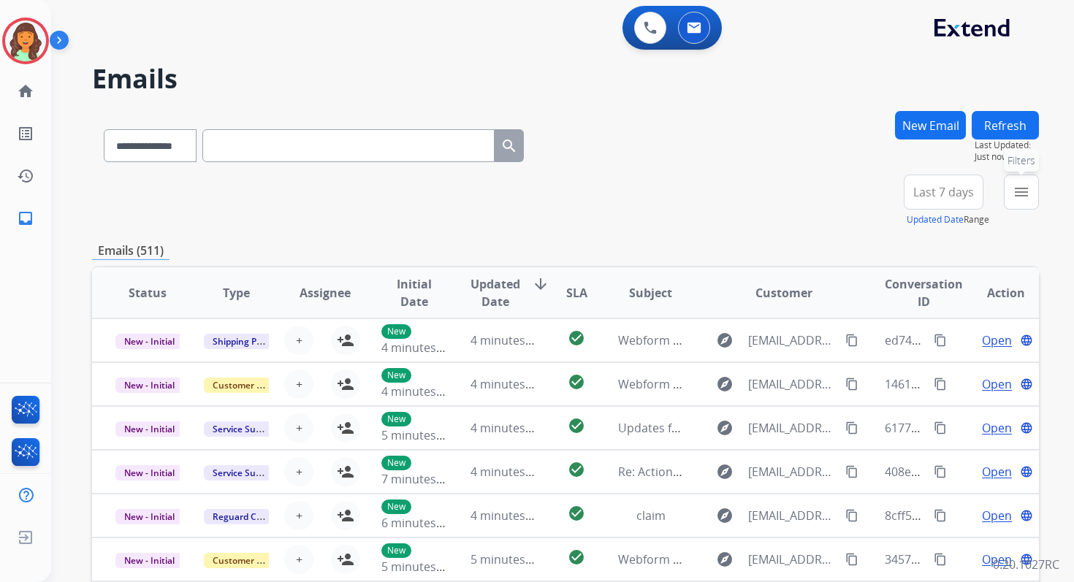
click at [1019, 191] on mat-icon "menu" at bounding box center [1022, 192] width 18 height 18
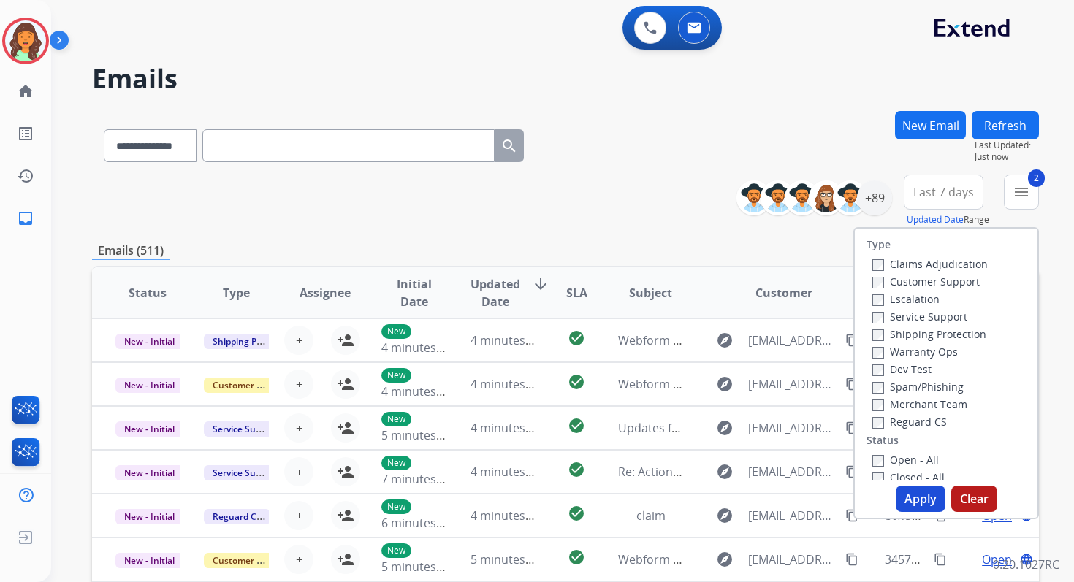
click at [915, 495] on button "Apply" at bounding box center [921, 499] width 50 height 26
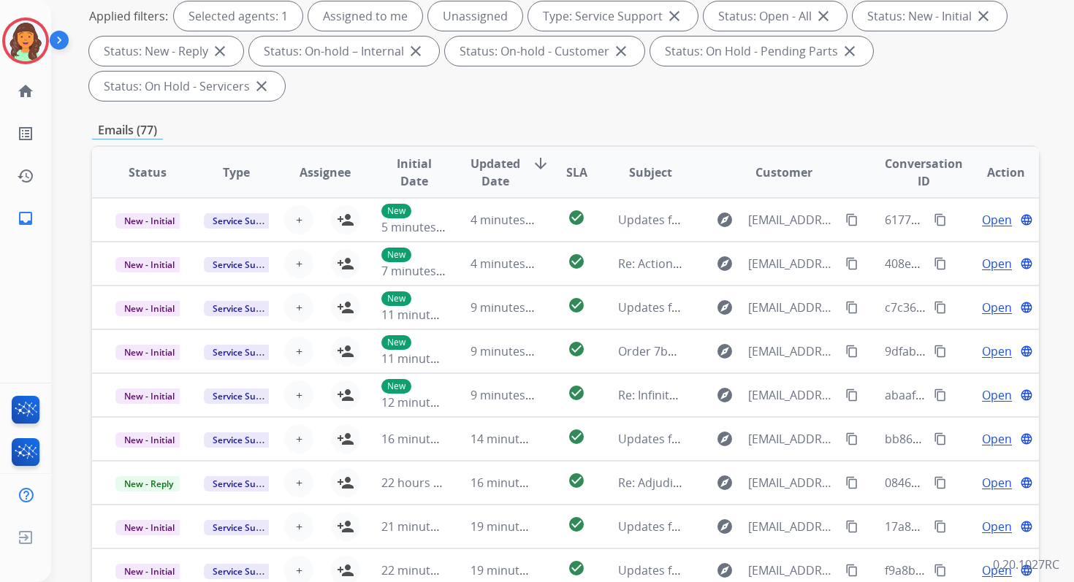
scroll to position [354, 0]
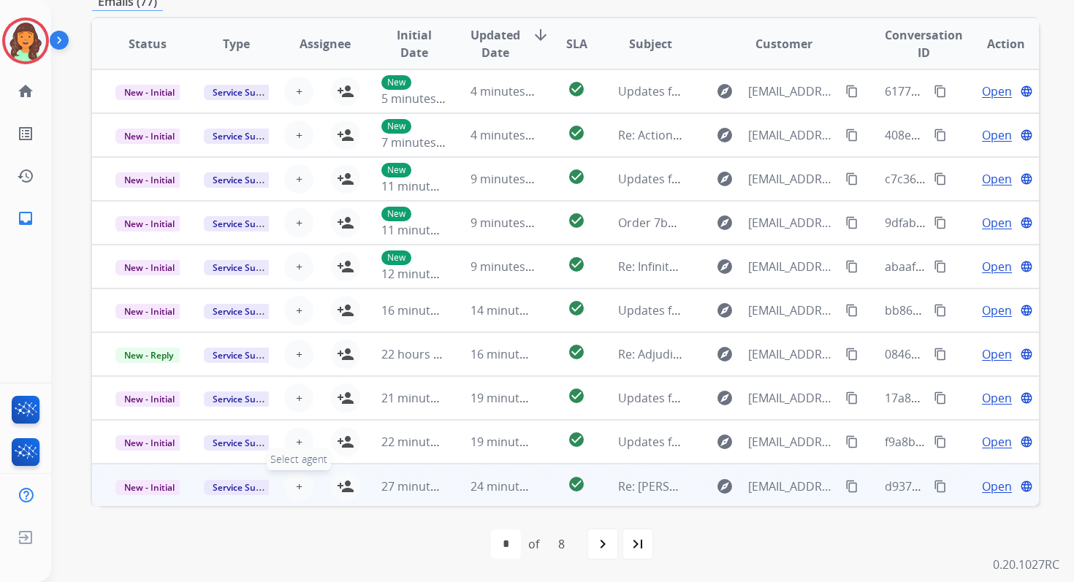
click at [296, 485] on span "+" at bounding box center [299, 487] width 7 height 18
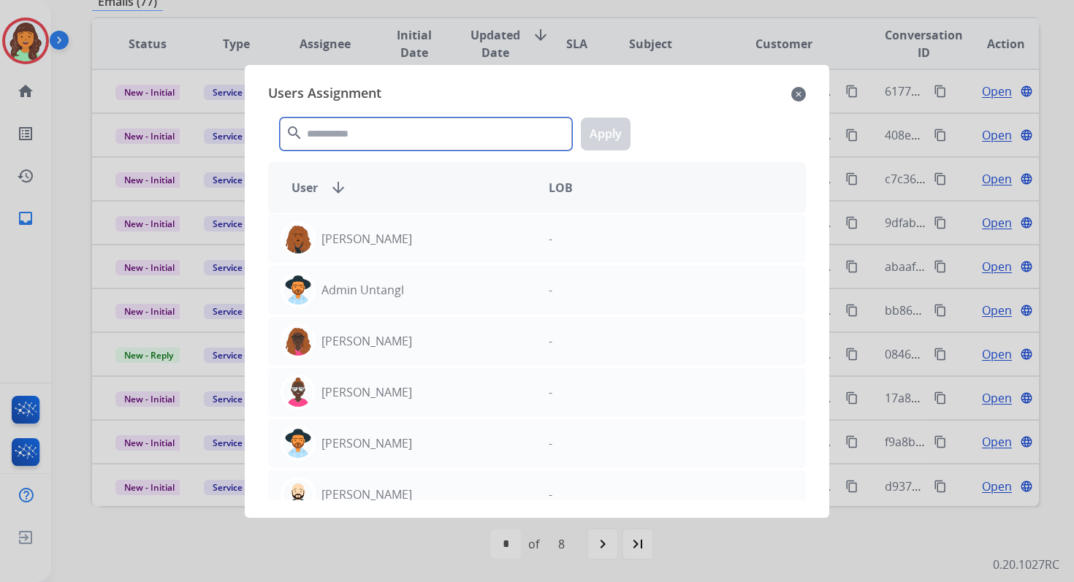
click at [378, 137] on input "text" at bounding box center [426, 134] width 292 height 33
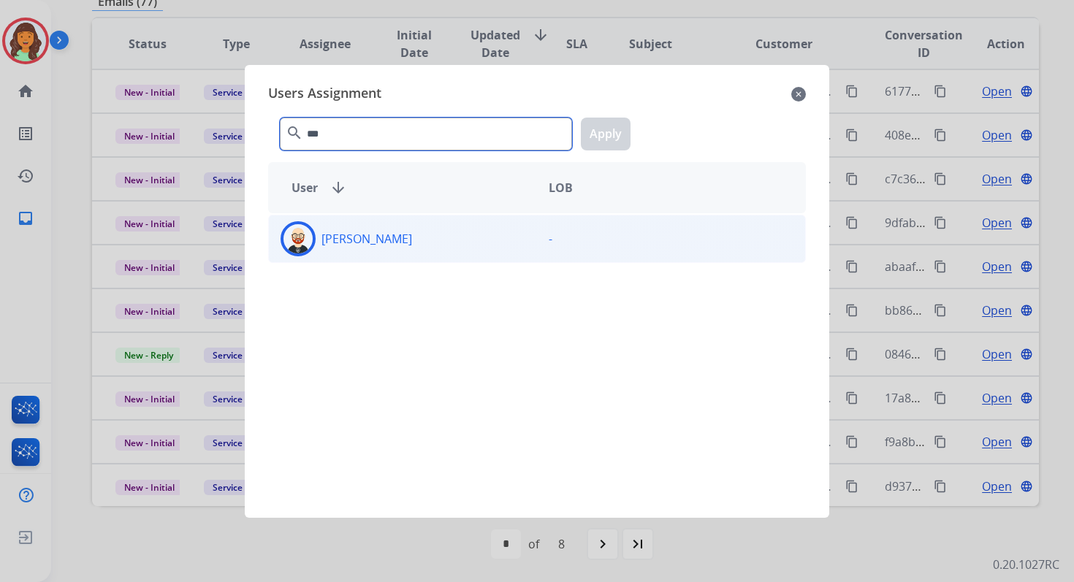
type input "***"
click at [387, 243] on div "Ezra Barnes" at bounding box center [403, 238] width 268 height 35
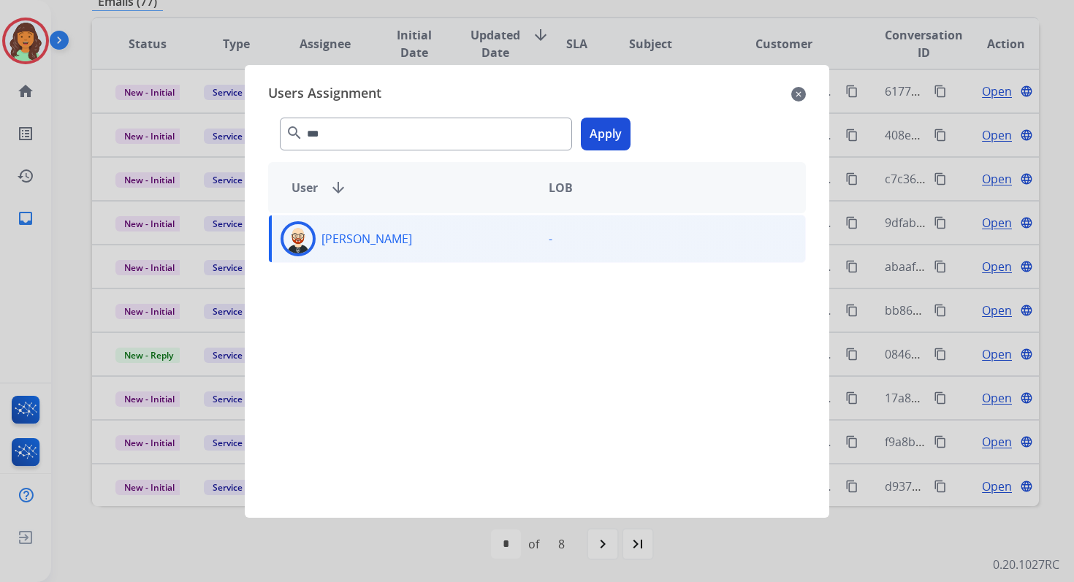
click at [598, 134] on button "Apply" at bounding box center [606, 134] width 50 height 33
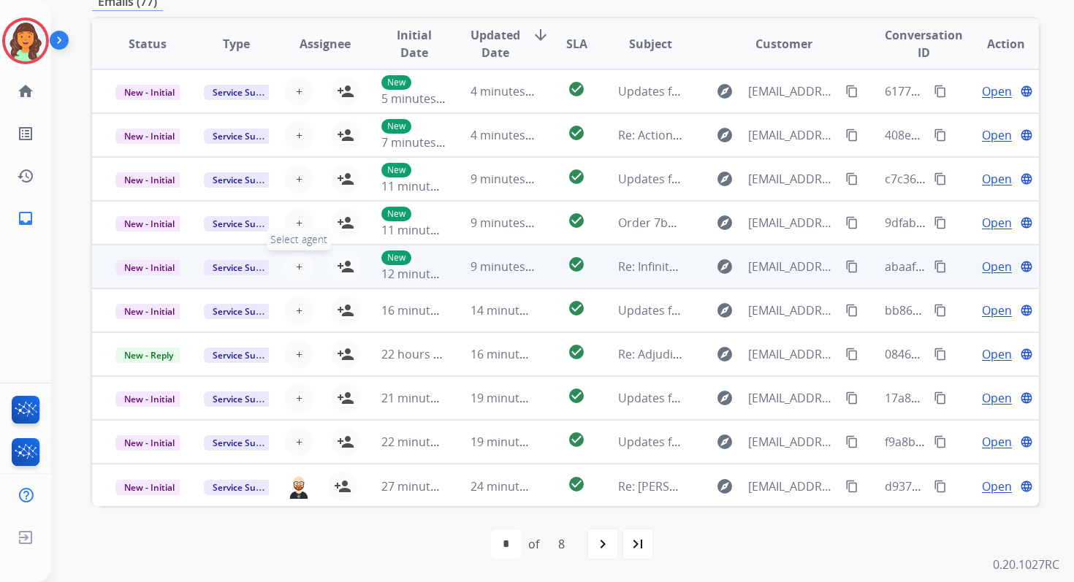
click at [296, 270] on span "+" at bounding box center [299, 267] width 7 height 18
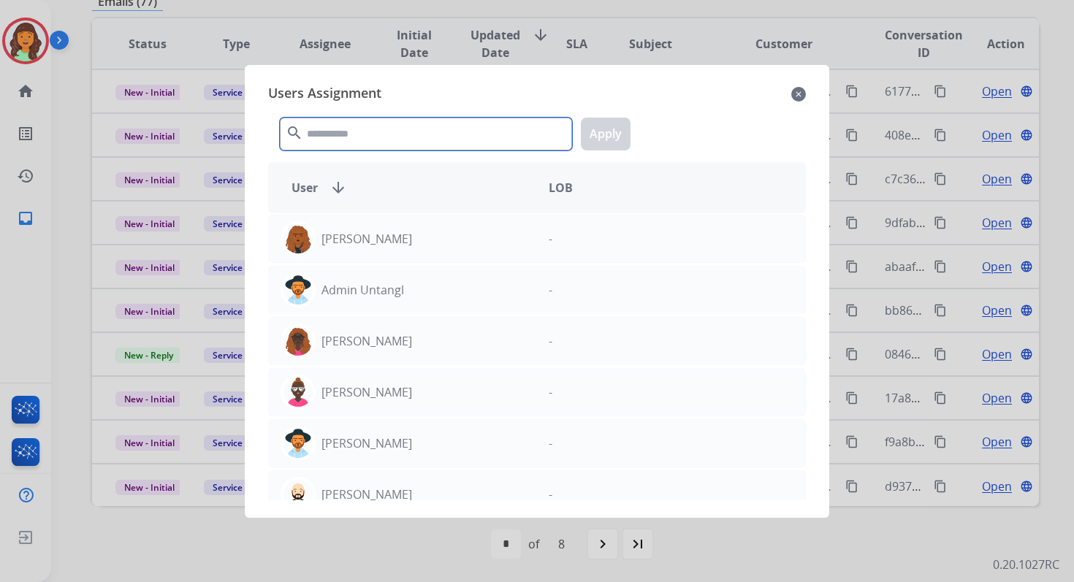
click at [357, 132] on input "text" at bounding box center [426, 134] width 292 height 33
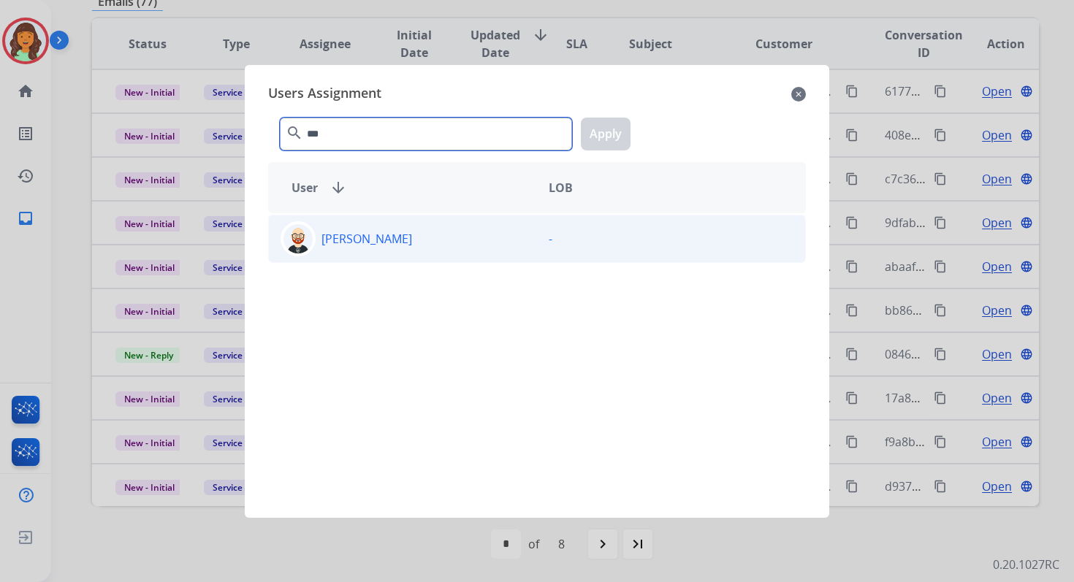
type input "***"
click at [373, 254] on div "Ezra Barnes" at bounding box center [403, 238] width 268 height 35
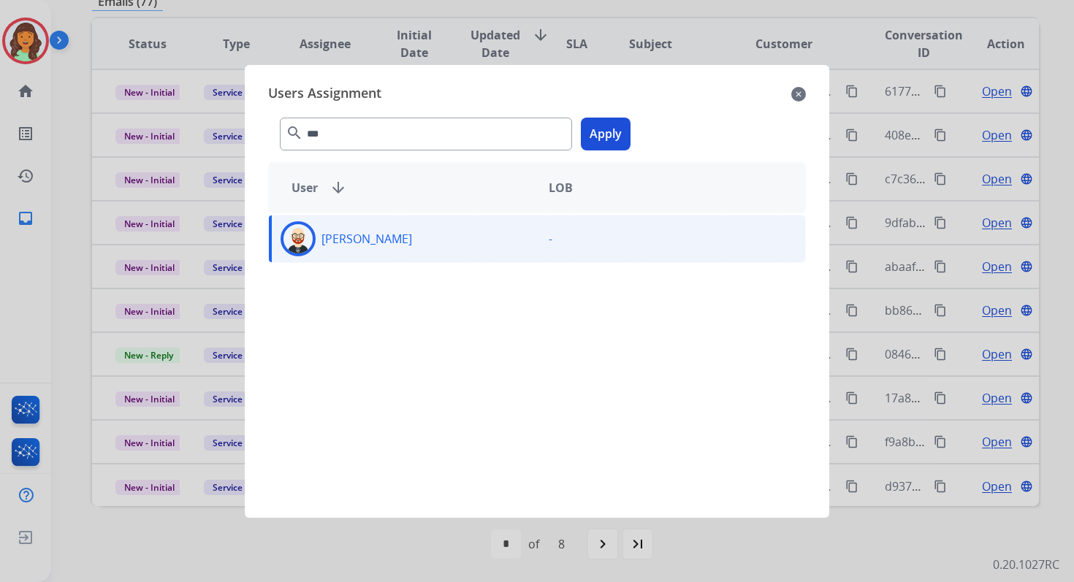
click at [595, 140] on button "Apply" at bounding box center [606, 134] width 50 height 33
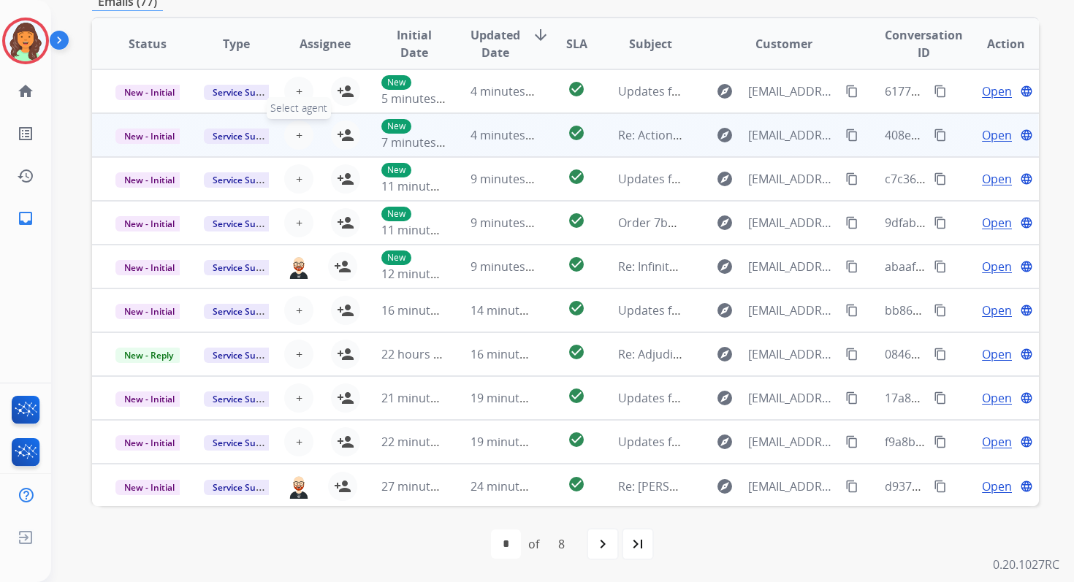
click at [298, 134] on span "+" at bounding box center [299, 135] width 7 height 18
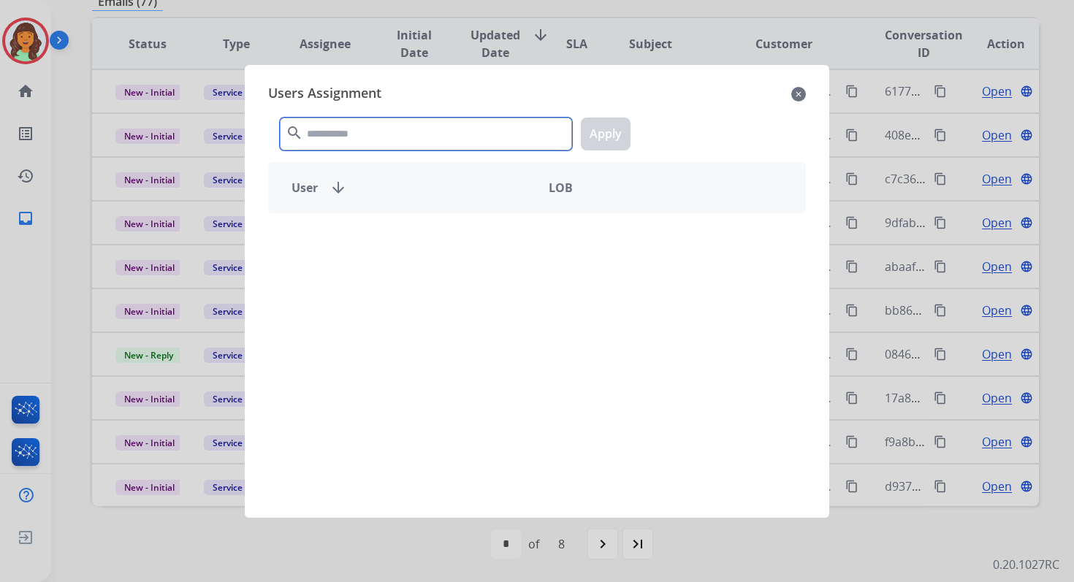
click at [355, 123] on input "text" at bounding box center [426, 134] width 292 height 33
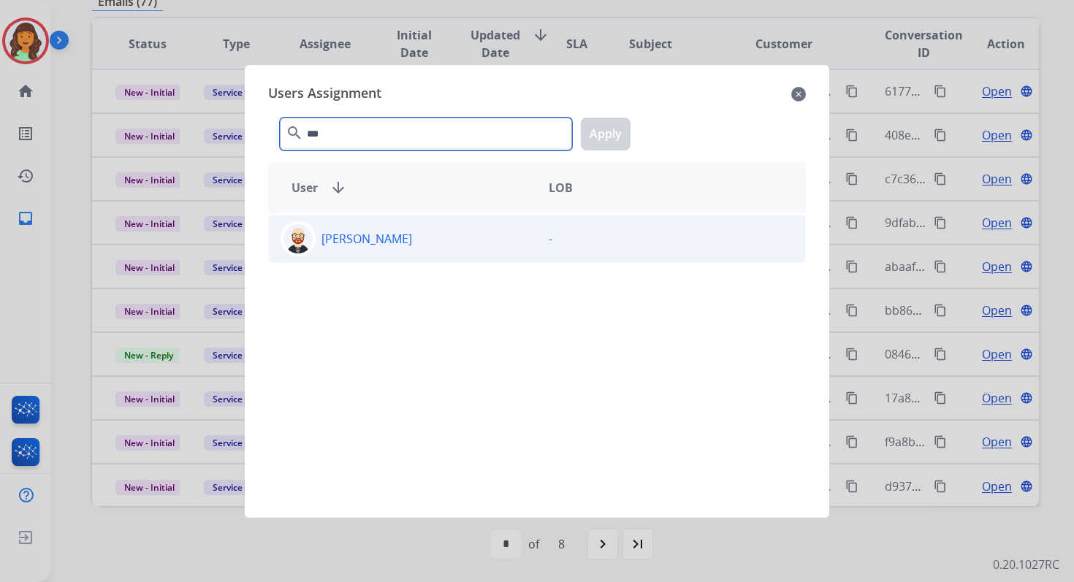
type input "***"
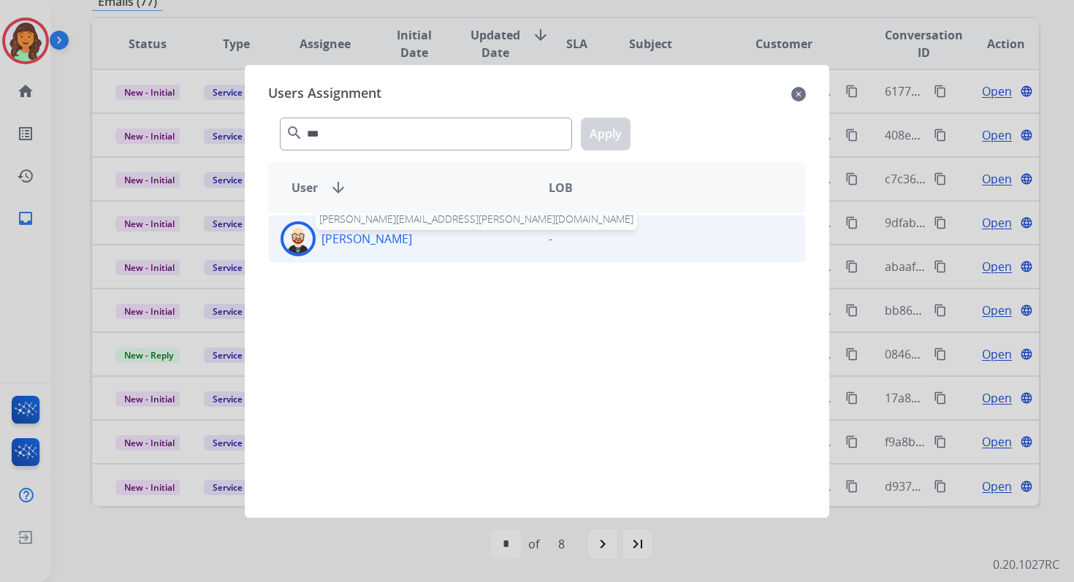
click at [381, 244] on p "Ezra Barnes" at bounding box center [366, 239] width 91 height 18
click at [609, 123] on button "Apply" at bounding box center [606, 134] width 50 height 33
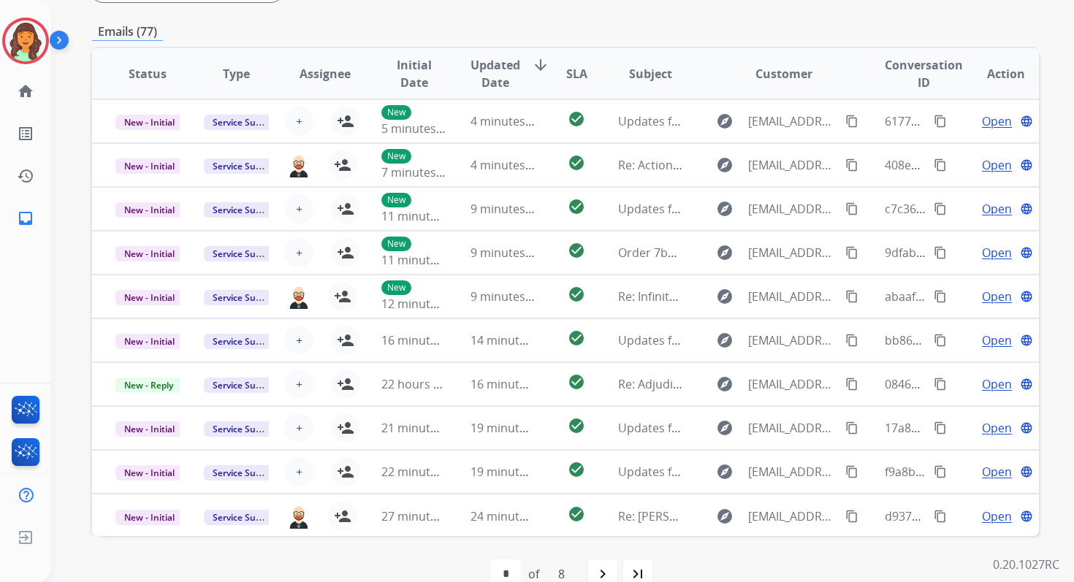
scroll to position [323, 0]
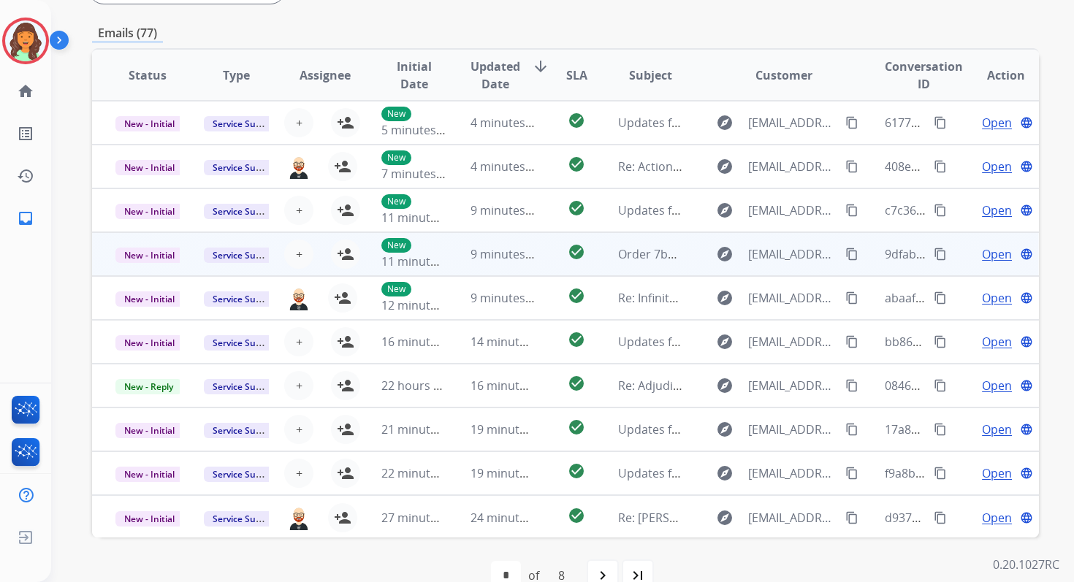
click at [505, 254] on span "9 minutes ago" at bounding box center [510, 254] width 78 height 16
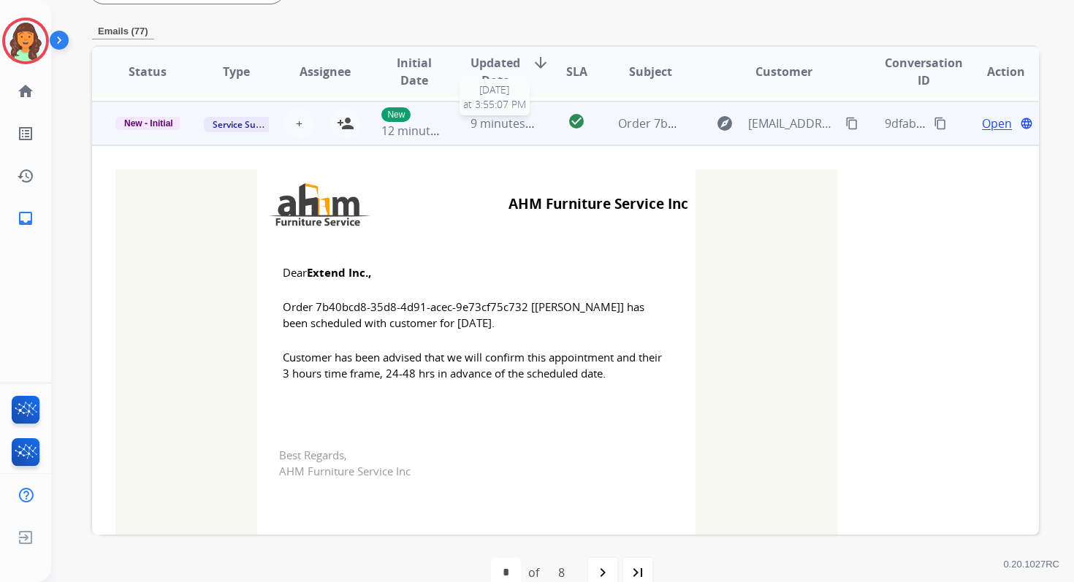
scroll to position [132, 0]
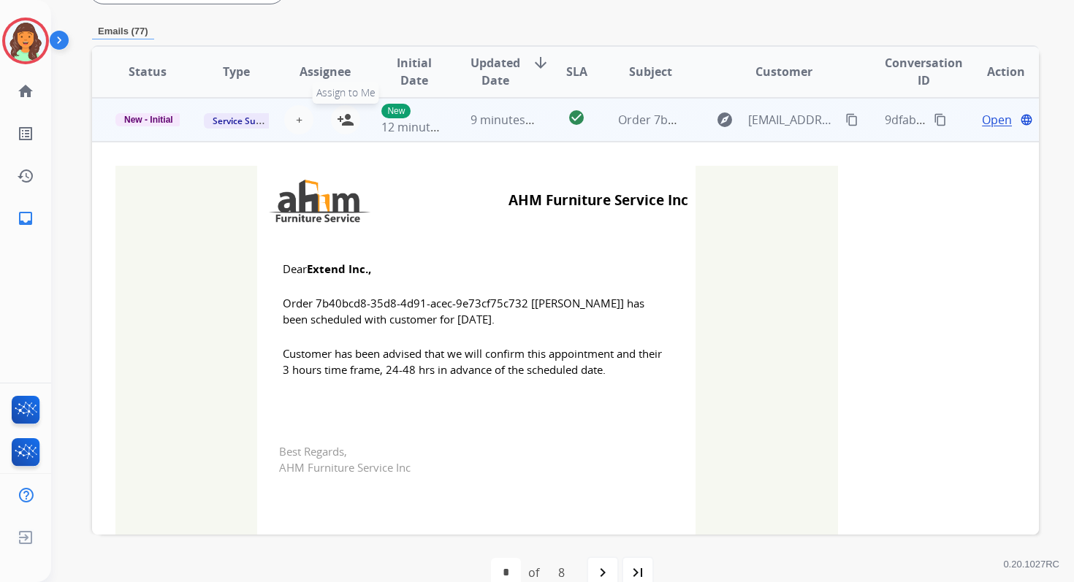
click at [340, 123] on mat-icon "person_add" at bounding box center [346, 120] width 18 height 18
click at [160, 121] on span "New - Initial" at bounding box center [148, 119] width 66 height 13
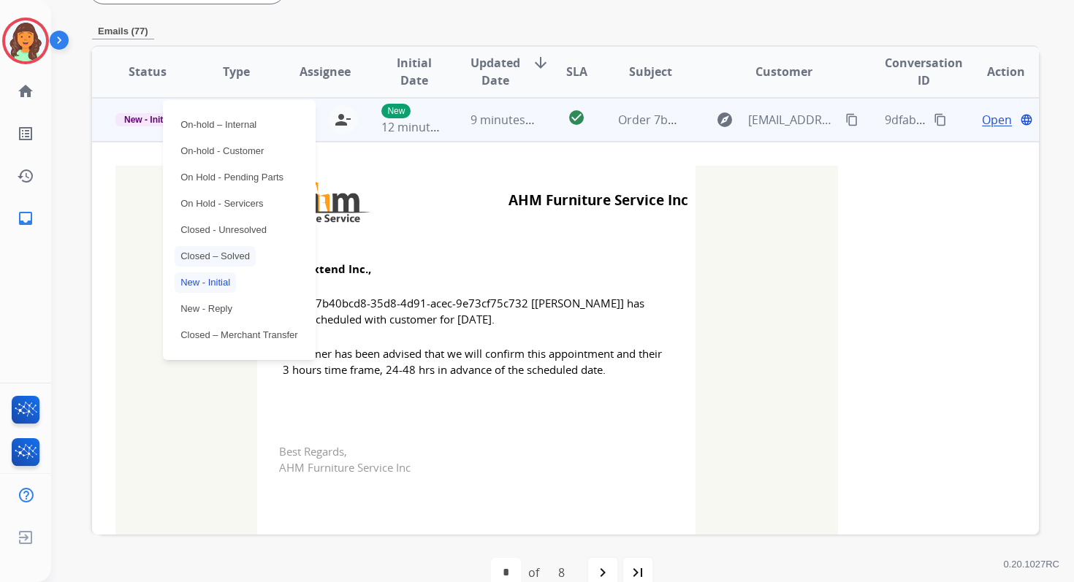
click at [216, 259] on p "Closed – Solved" at bounding box center [215, 256] width 81 height 20
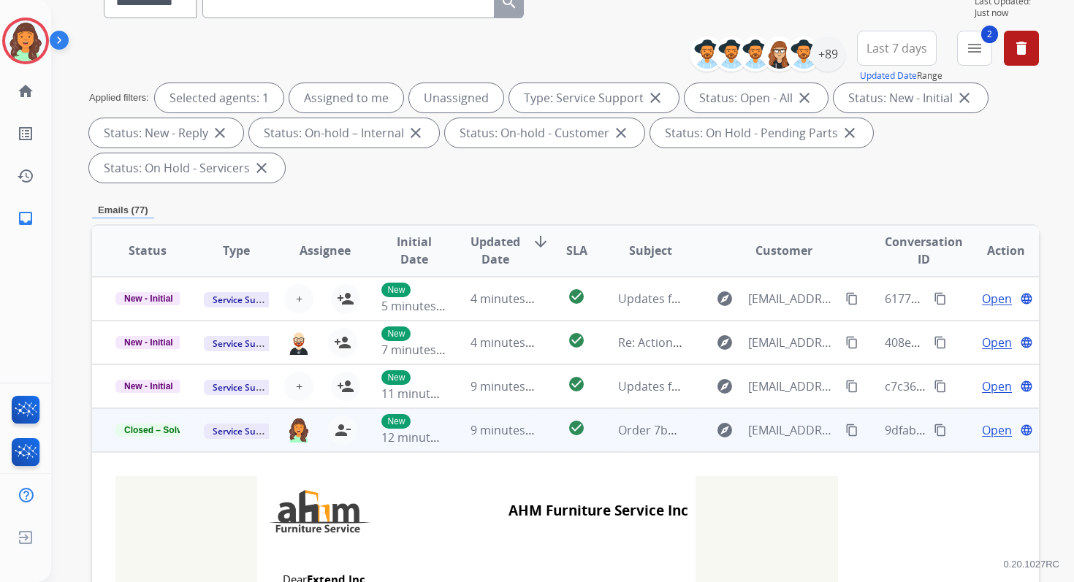
scroll to position [113, 0]
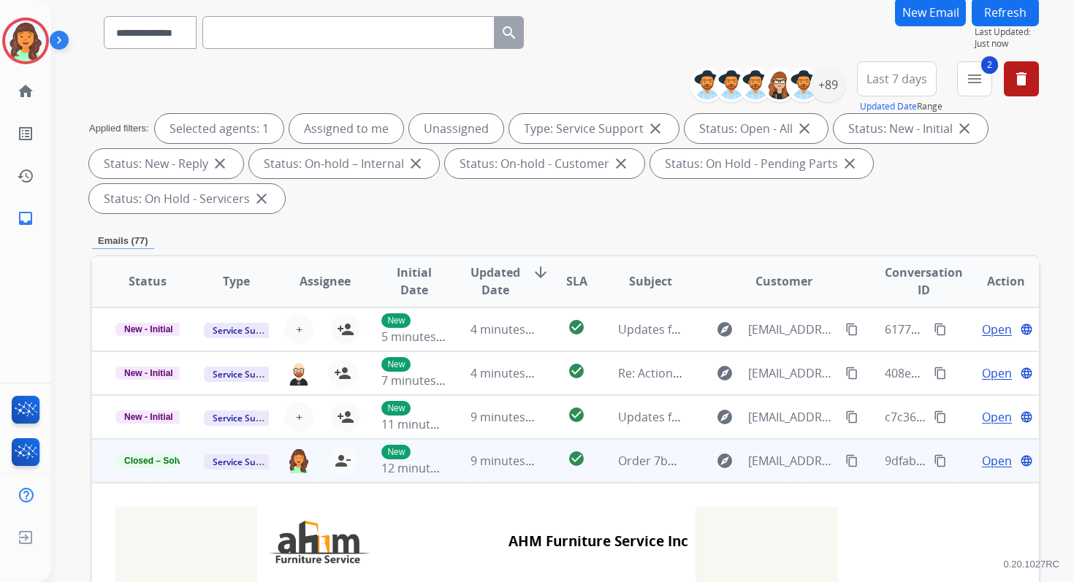
click at [1001, 7] on button "Refresh" at bounding box center [1005, 12] width 67 height 28
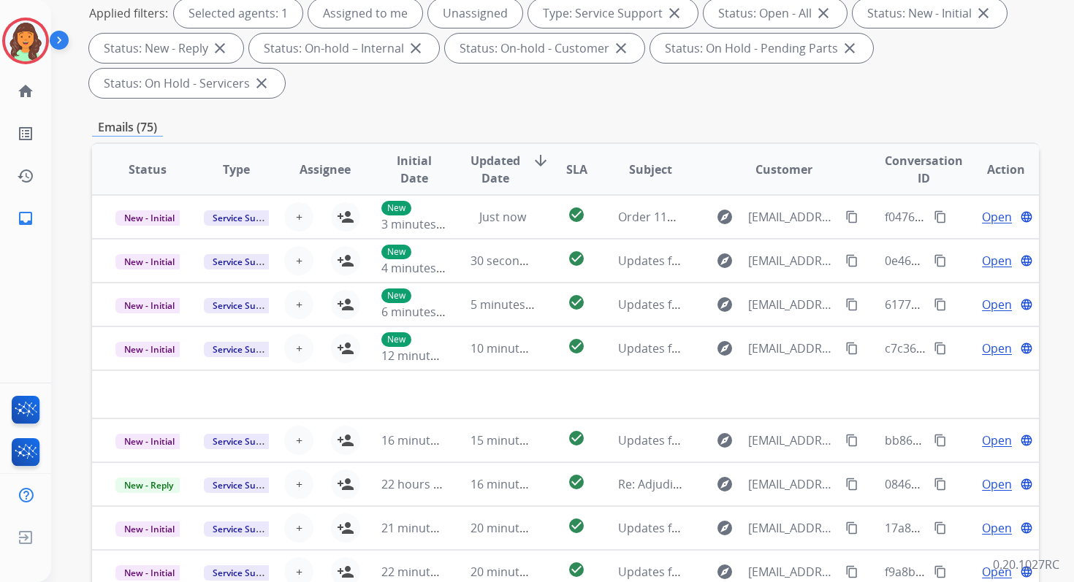
scroll to position [354, 0]
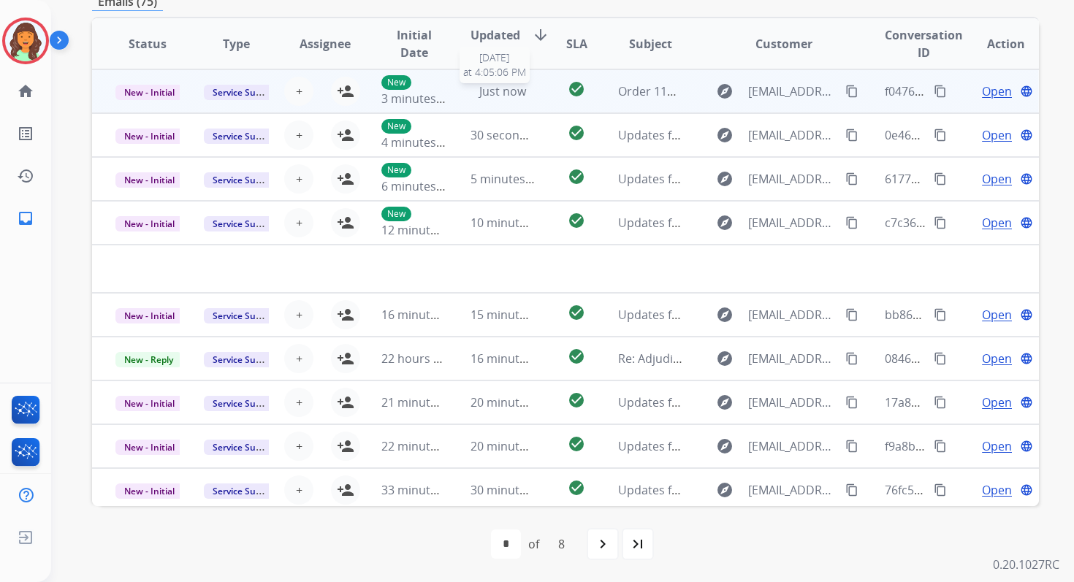
click at [482, 86] on span "Just now" at bounding box center [502, 91] width 47 height 16
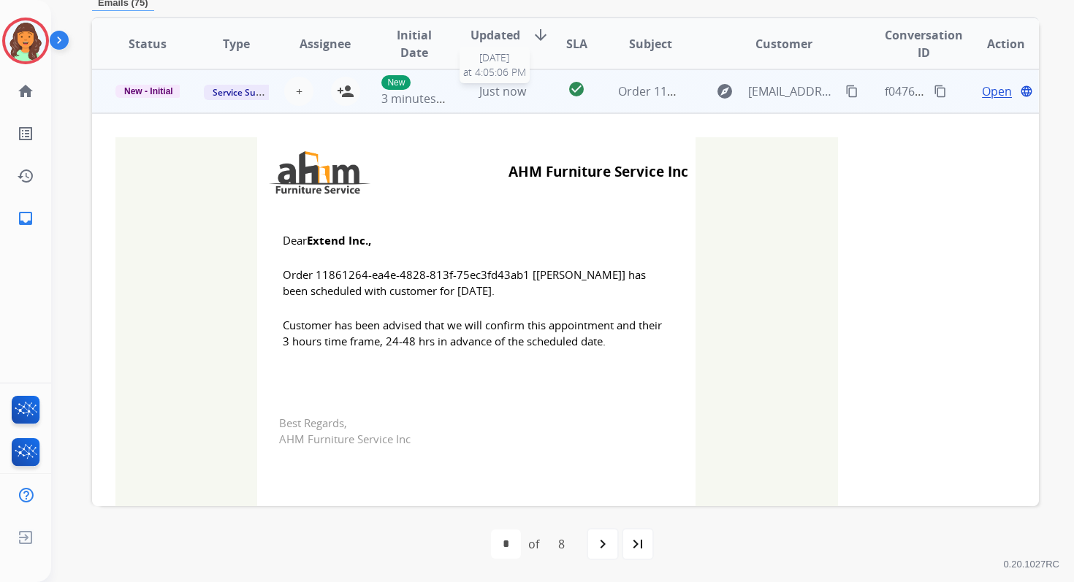
scroll to position [351, 0]
click at [348, 89] on mat-icon "person_add" at bounding box center [346, 92] width 18 height 18
click at [157, 90] on span "New - Initial" at bounding box center [148, 91] width 66 height 13
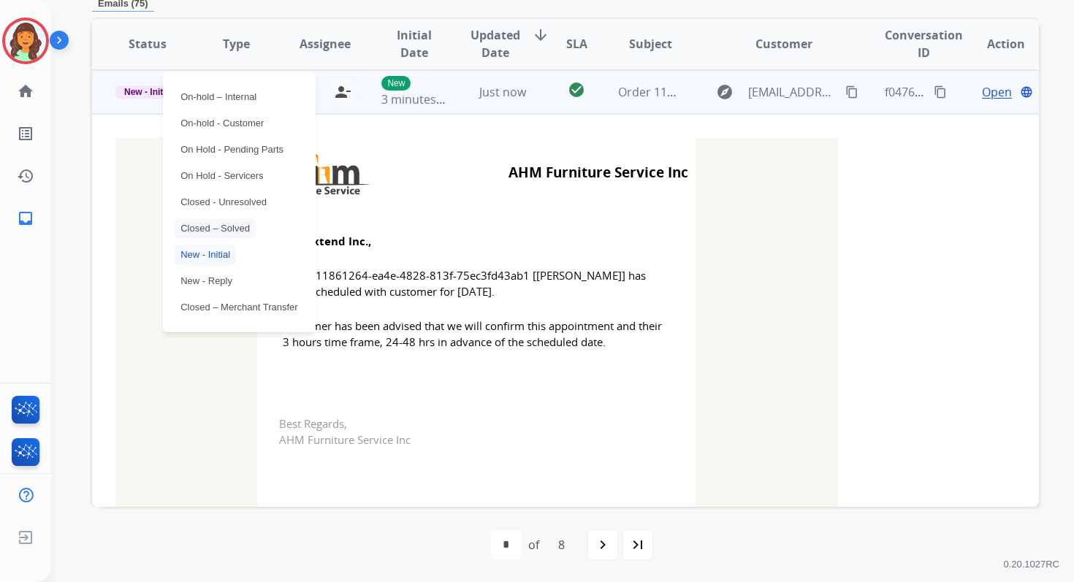
click at [219, 231] on p "Closed – Solved" at bounding box center [215, 228] width 81 height 20
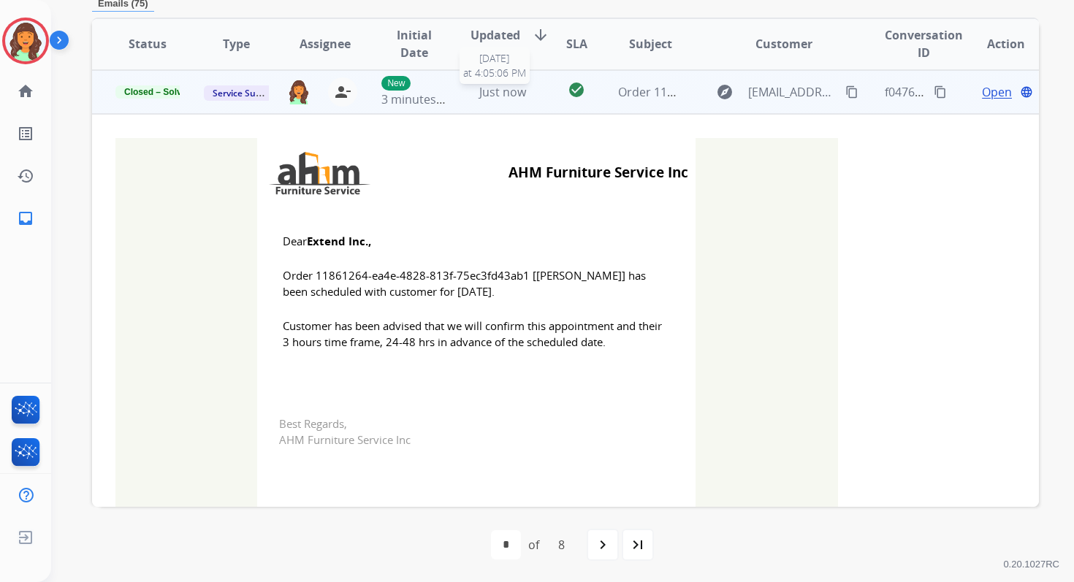
click at [495, 88] on span "Just now" at bounding box center [502, 92] width 47 height 16
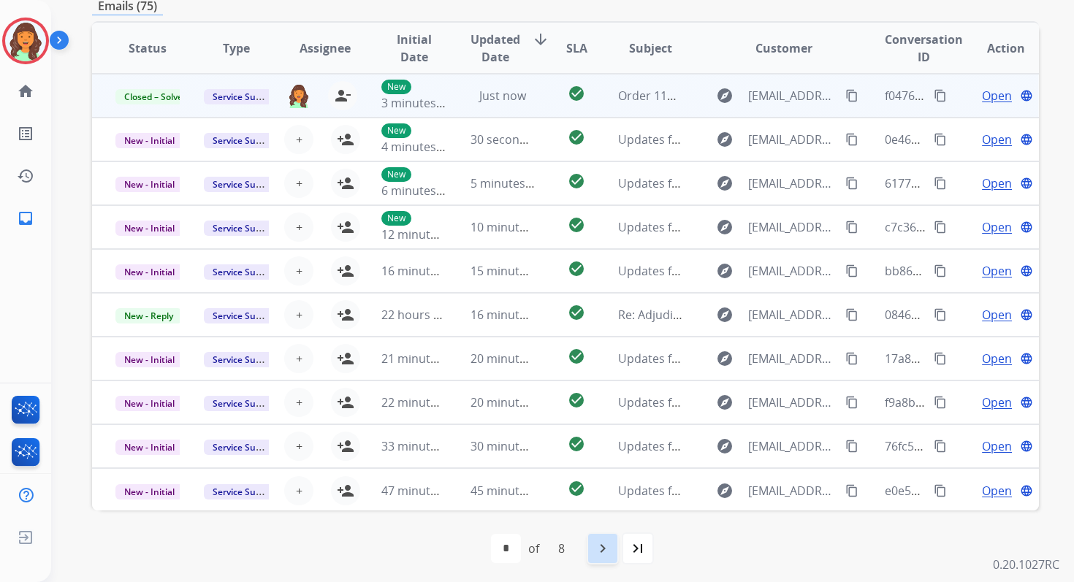
click at [601, 540] on mat-icon "navigate_next" at bounding box center [603, 549] width 18 height 18
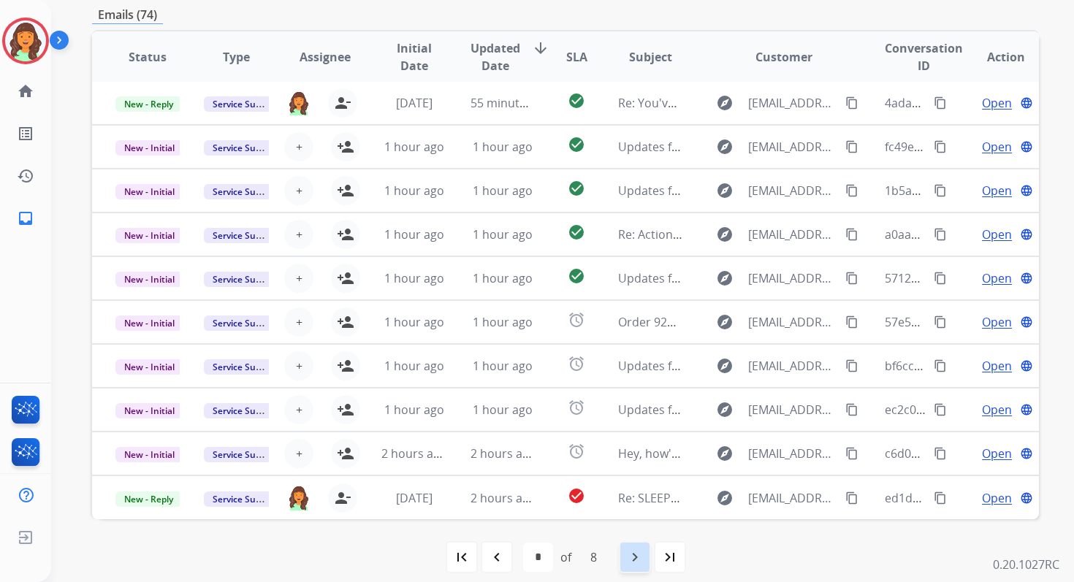
scroll to position [354, 0]
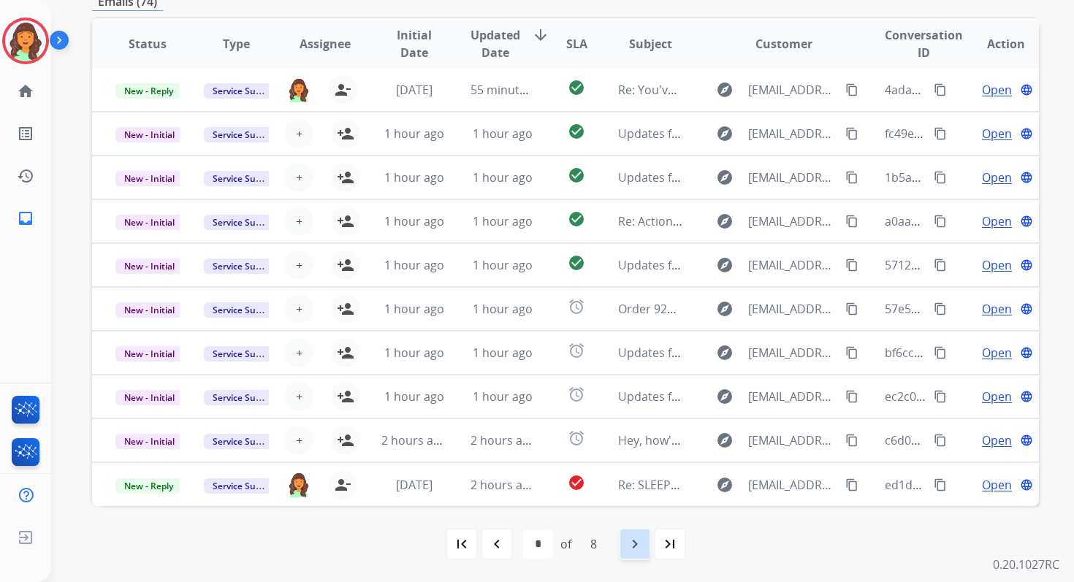
click at [642, 550] on mat-icon "navigate_next" at bounding box center [635, 545] width 18 height 18
select select "*"
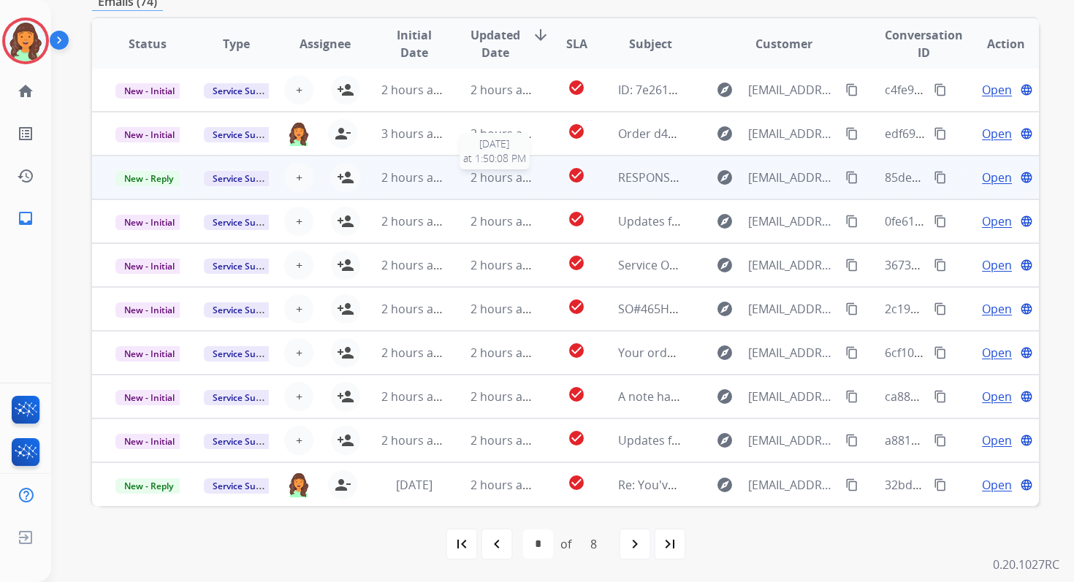
click at [497, 180] on span "2 hours ago" at bounding box center [504, 178] width 66 height 16
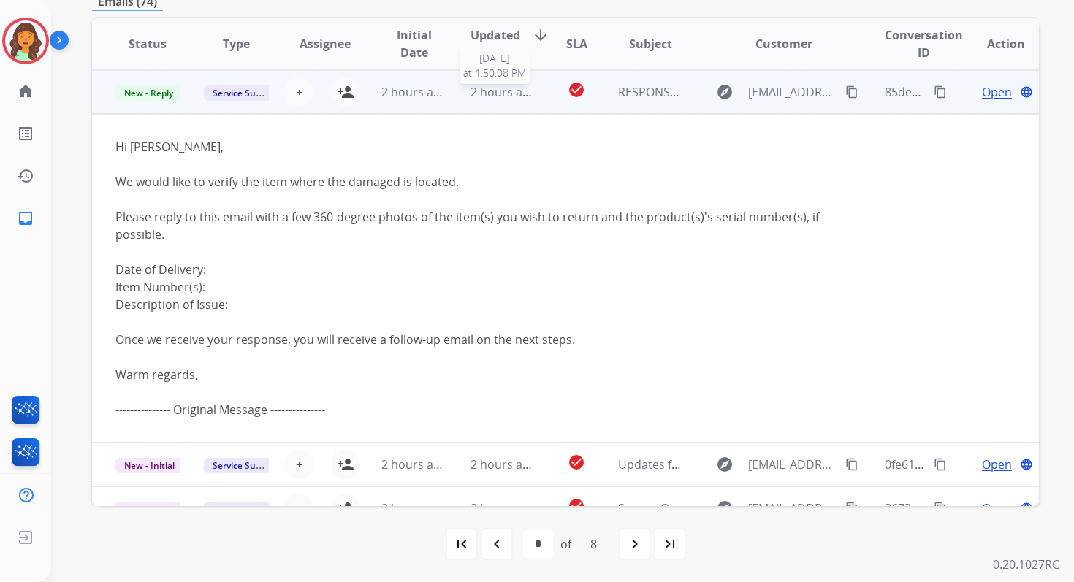
scroll to position [88, 0]
click at [296, 88] on span "+" at bounding box center [299, 92] width 7 height 18
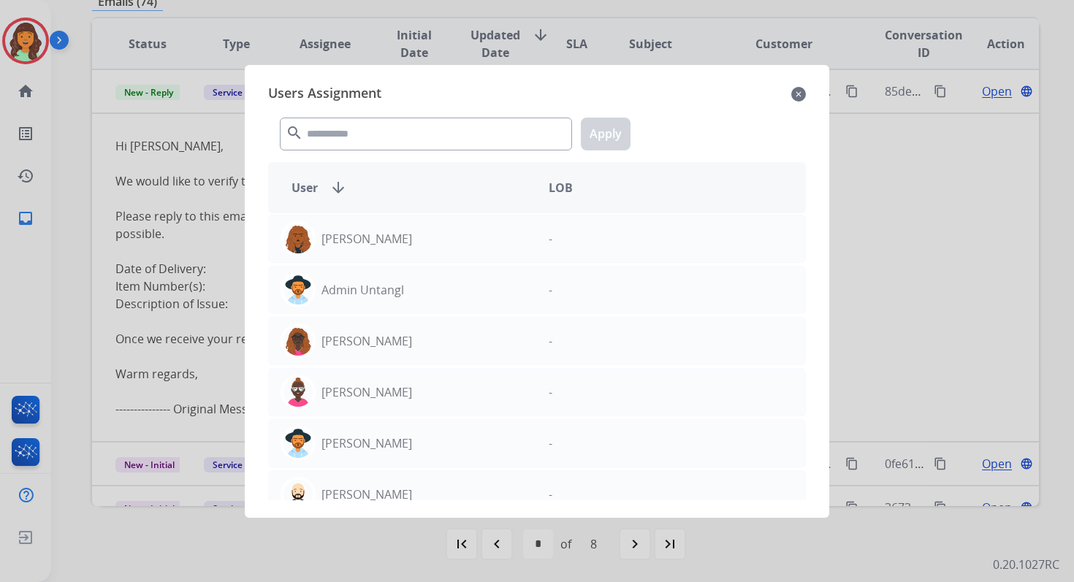
click at [360, 156] on div "Users Assignment close search Apply User arrow_downward LOB Abigail Joseph - Ad…" at bounding box center [536, 292] width 561 height 430
click at [352, 142] on input "text" at bounding box center [426, 134] width 292 height 33
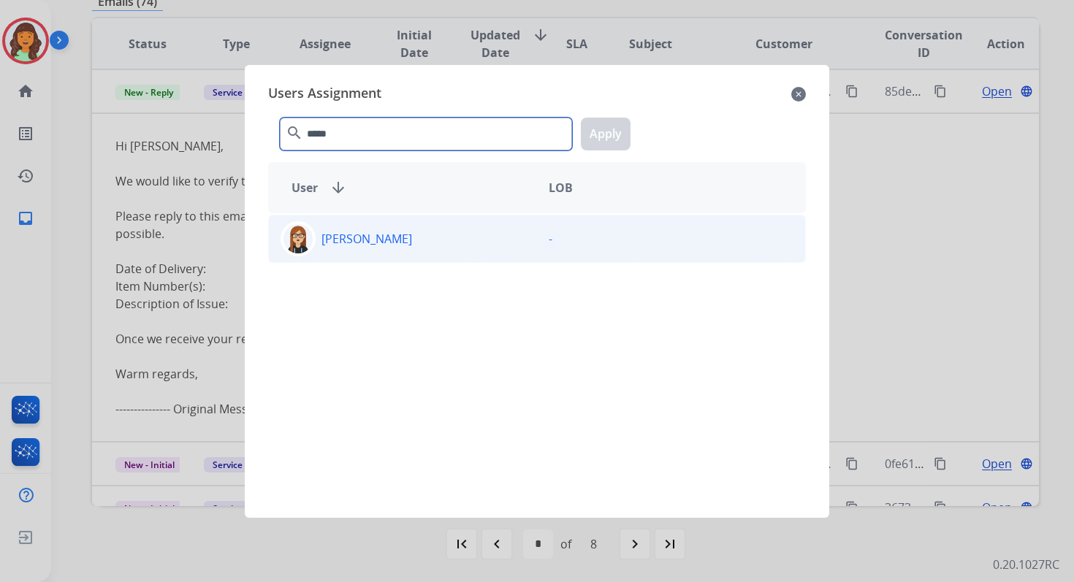
type input "*****"
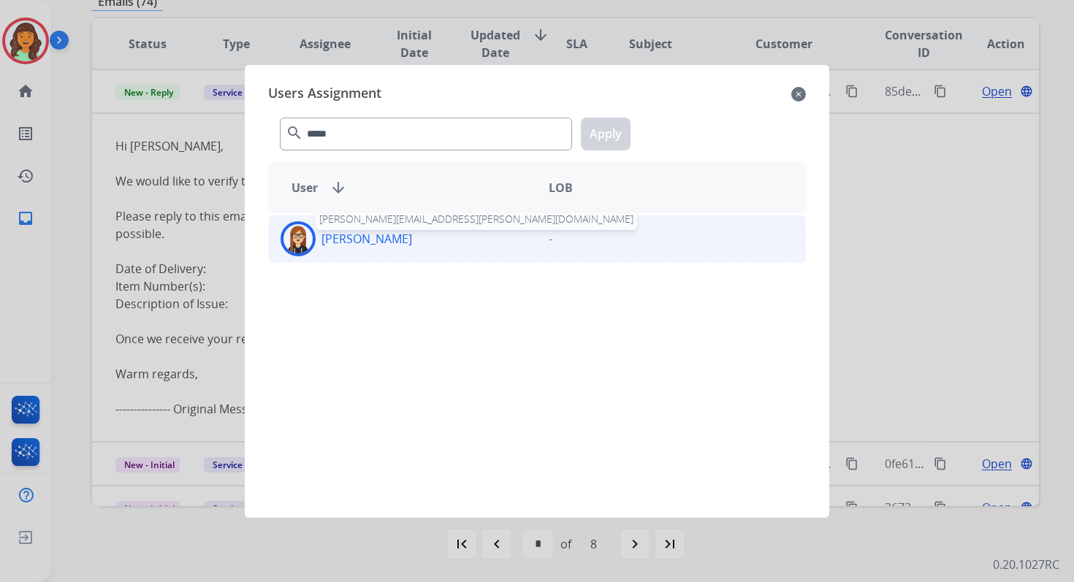
click at [392, 246] on p "Trisha Higgins" at bounding box center [366, 239] width 91 height 18
click at [615, 124] on button "Apply" at bounding box center [606, 134] width 50 height 33
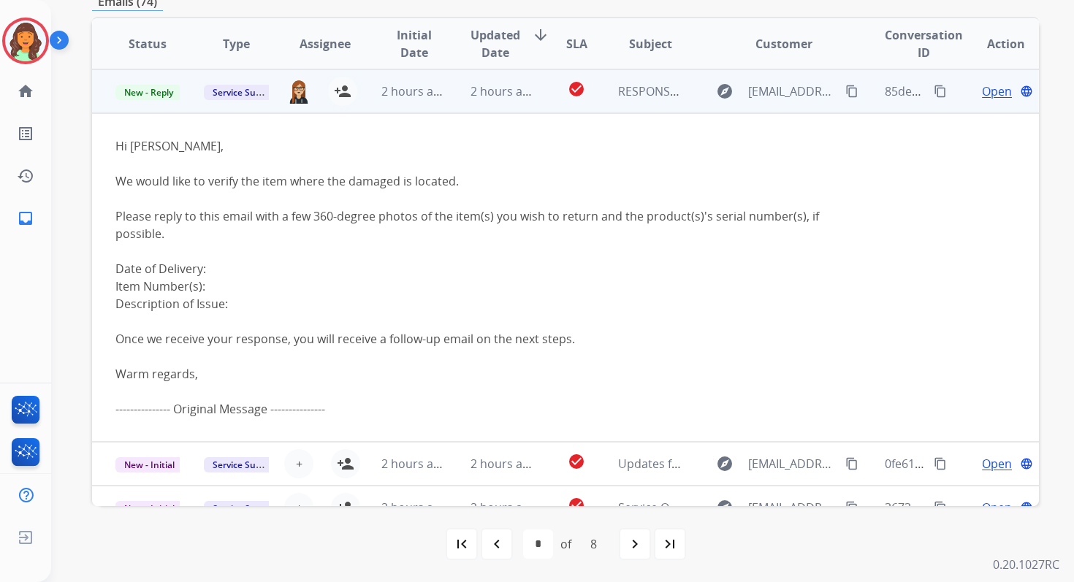
click at [460, 77] on td "2 hours ago" at bounding box center [491, 91] width 88 height 44
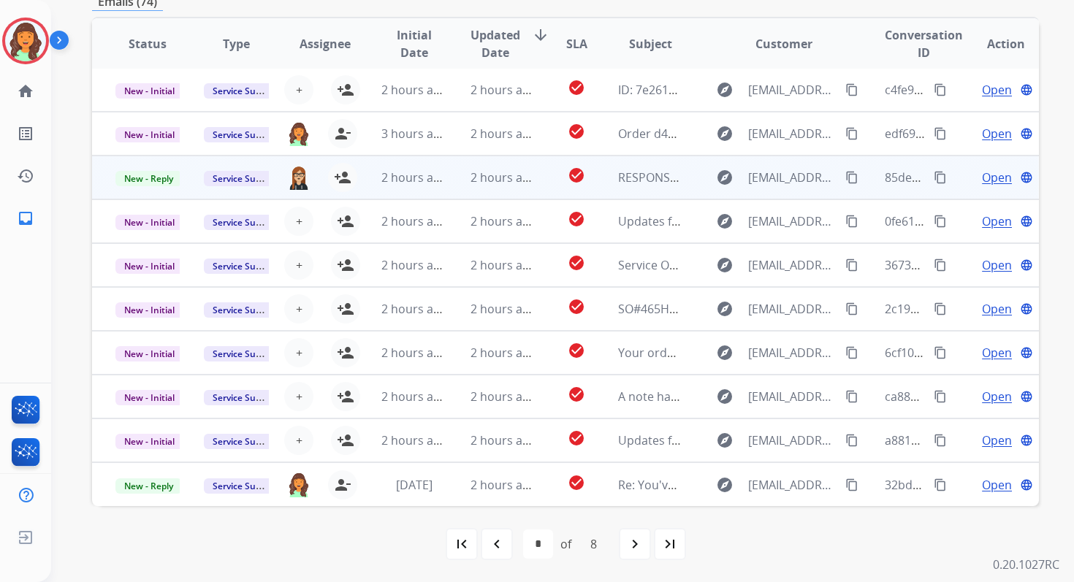
scroll to position [1, 0]
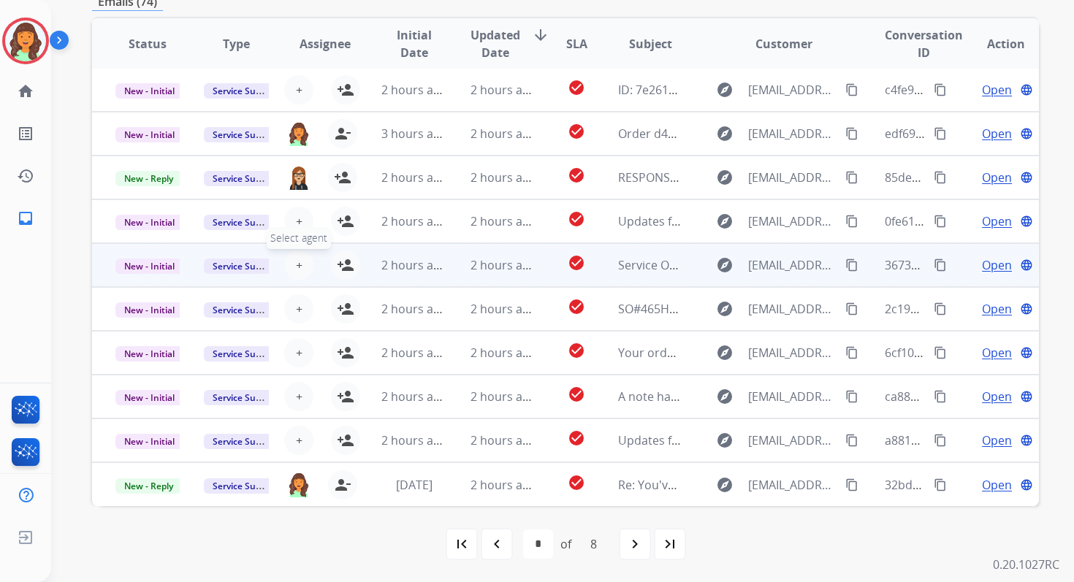
click at [296, 265] on span "+" at bounding box center [299, 265] width 7 height 18
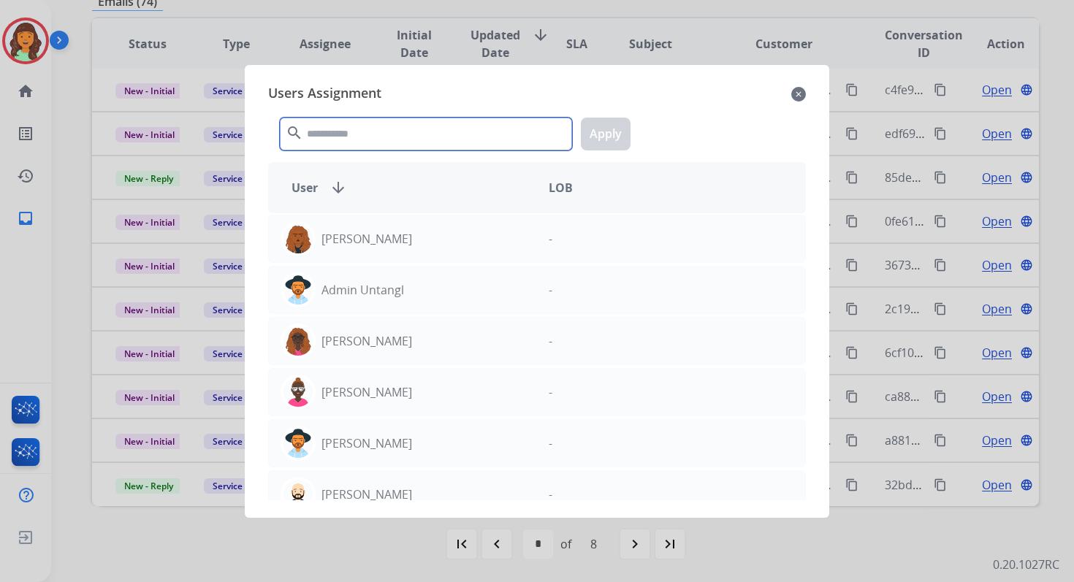
click at [395, 137] on input "text" at bounding box center [426, 134] width 292 height 33
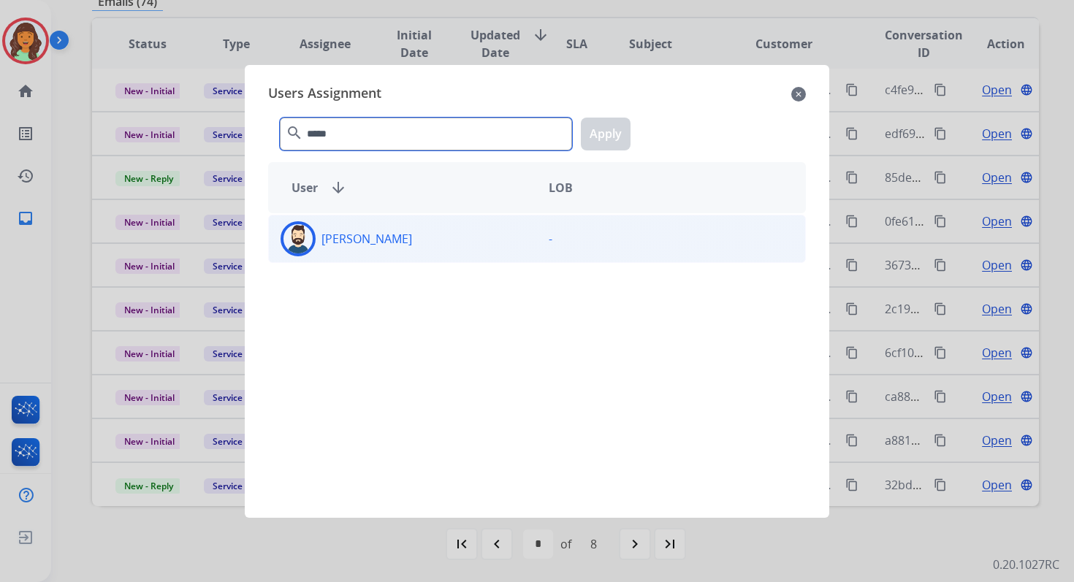
type input "*****"
click at [406, 245] on div "Jared Holt" at bounding box center [403, 238] width 268 height 35
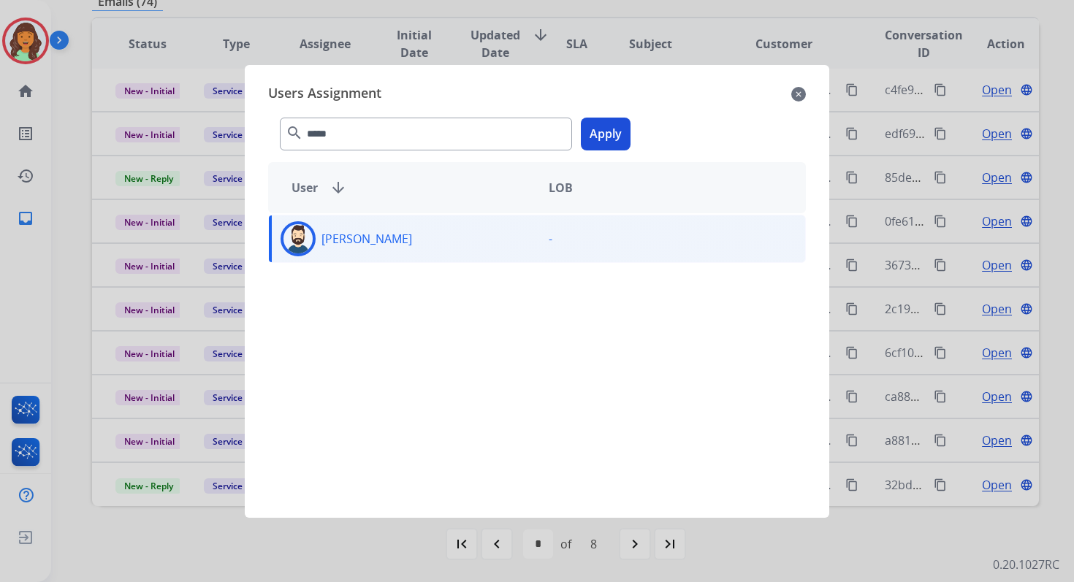
click at [614, 129] on button "Apply" at bounding box center [606, 134] width 50 height 33
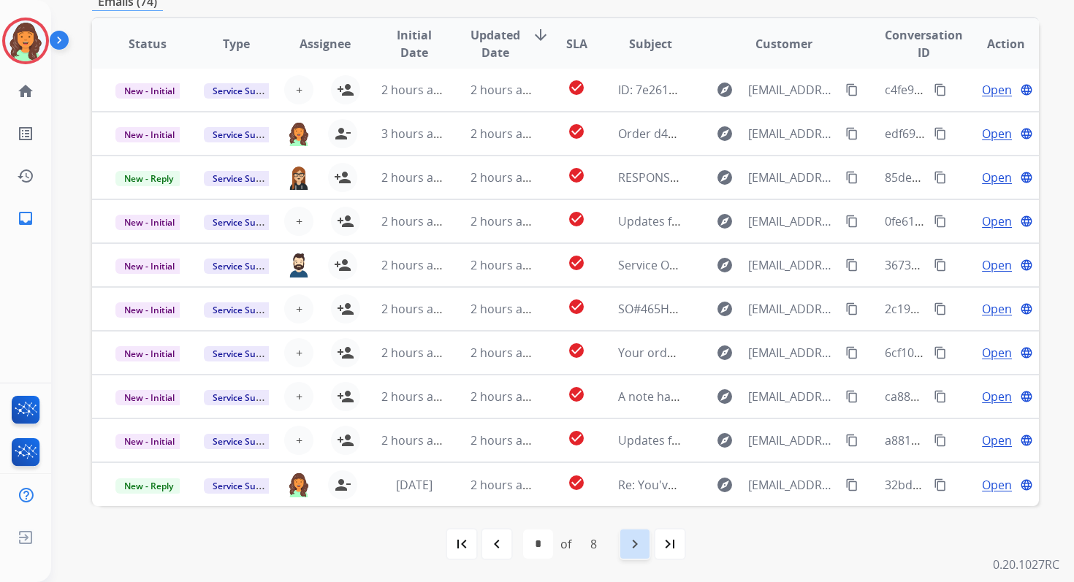
click at [622, 537] on div "navigate_next" at bounding box center [635, 544] width 32 height 32
select select "*"
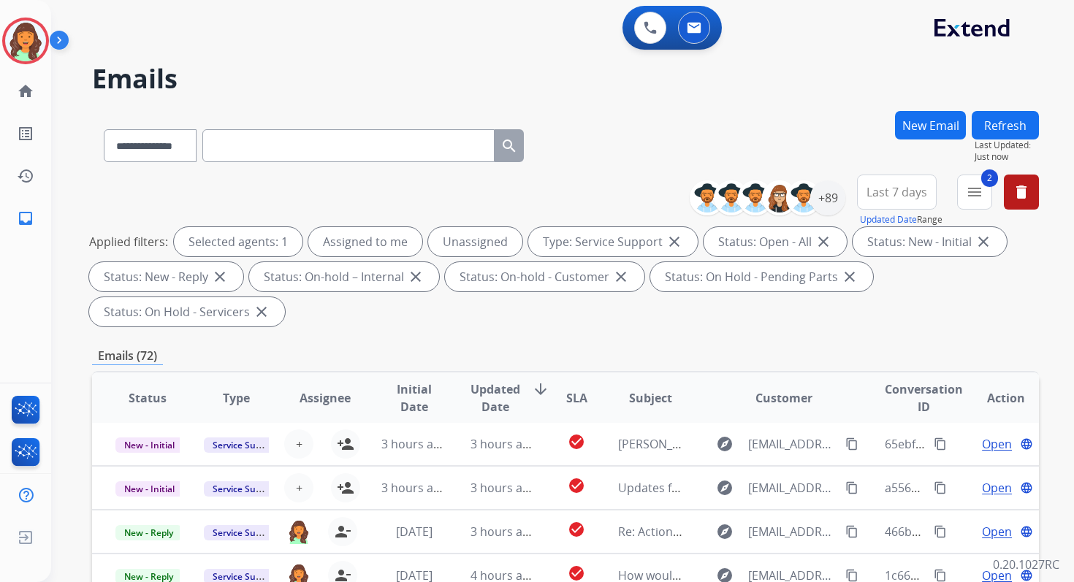
scroll to position [354, 0]
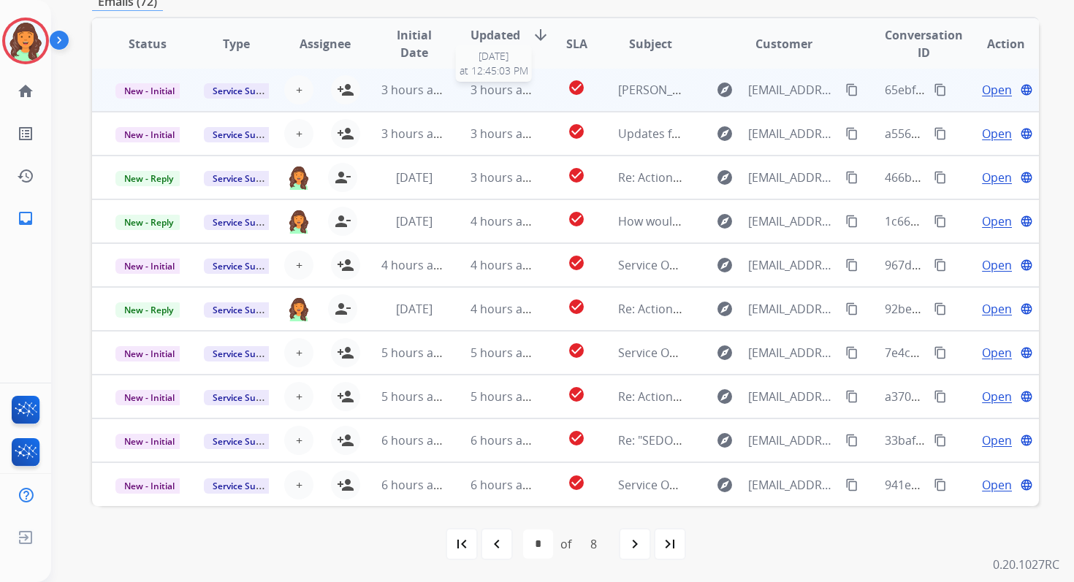
click at [504, 91] on span "3 hours ago" at bounding box center [504, 90] width 66 height 16
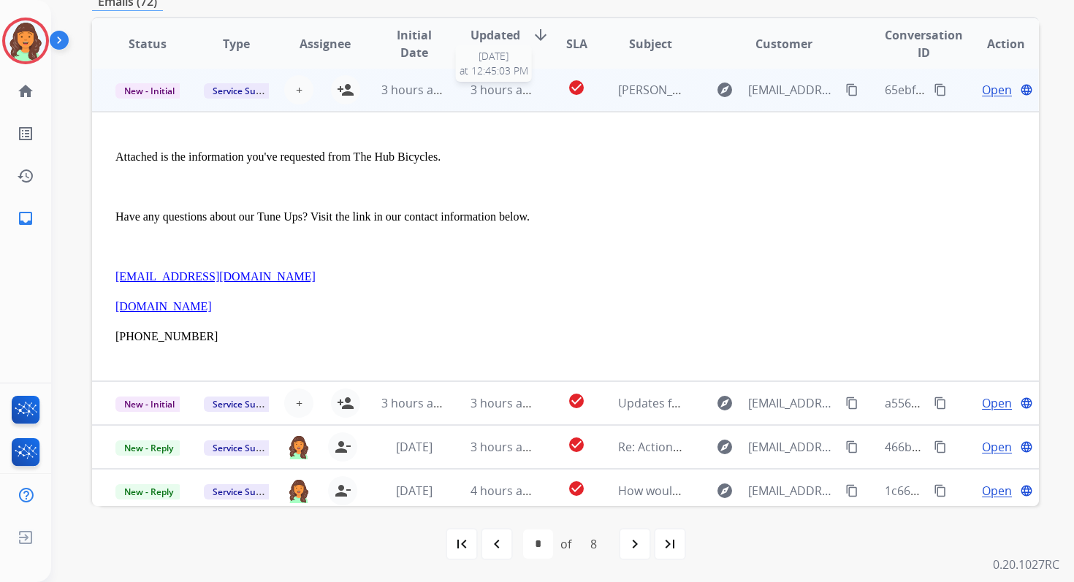
scroll to position [0, 0]
click at [291, 91] on button "+ Select agent" at bounding box center [298, 91] width 29 height 29
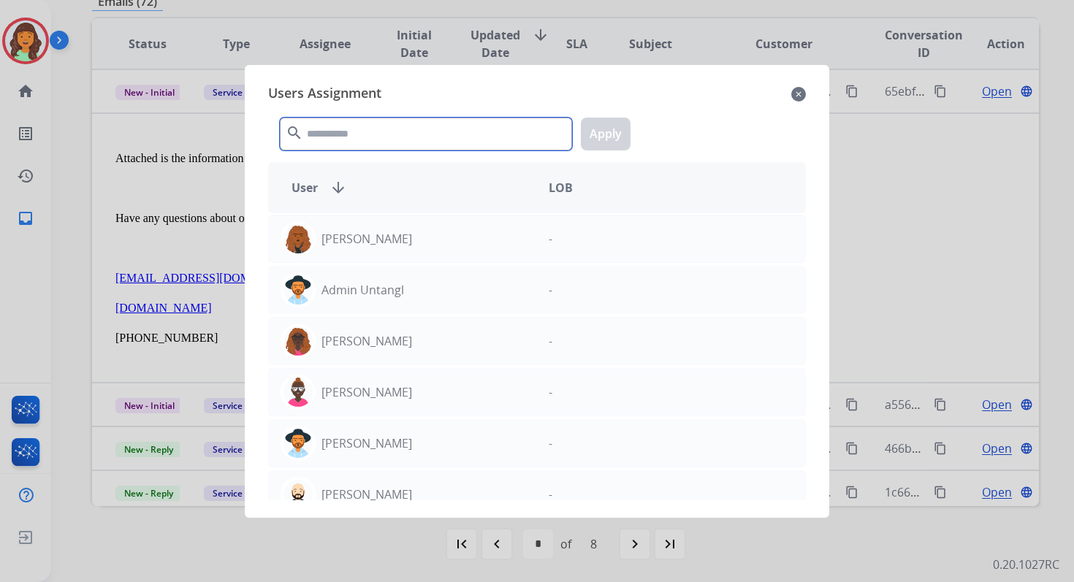
click at [362, 137] on input "text" at bounding box center [426, 134] width 292 height 33
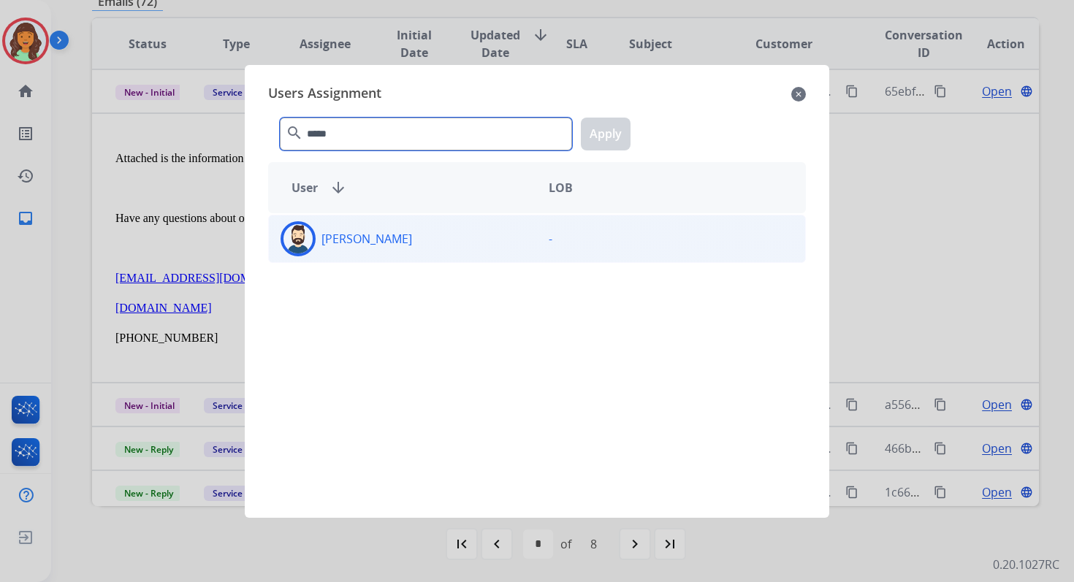
type input "*****"
click at [379, 249] on div "Jared Holt" at bounding box center [403, 238] width 268 height 35
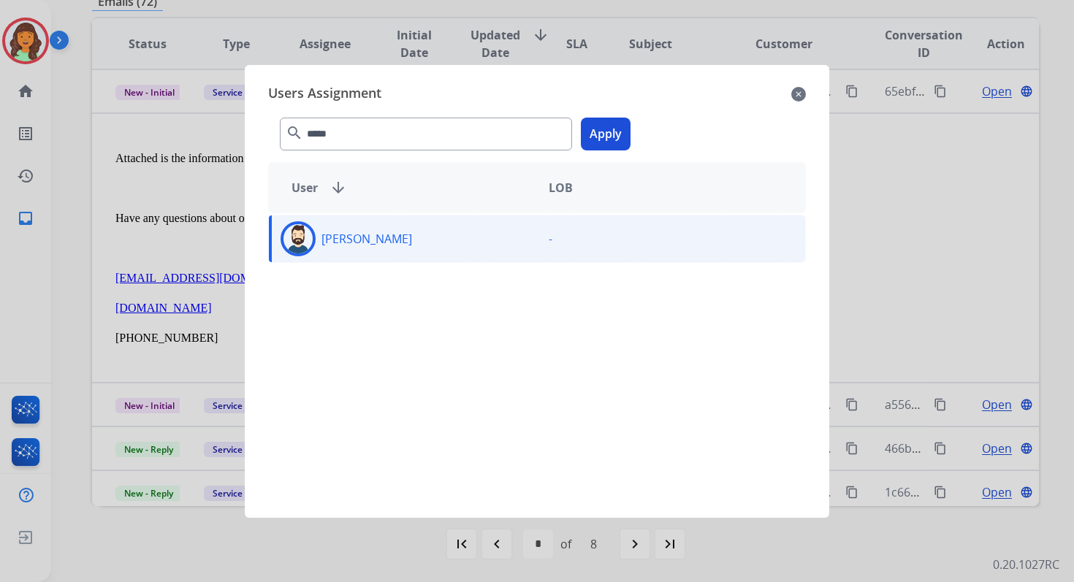
click at [612, 128] on button "Apply" at bounding box center [606, 134] width 50 height 33
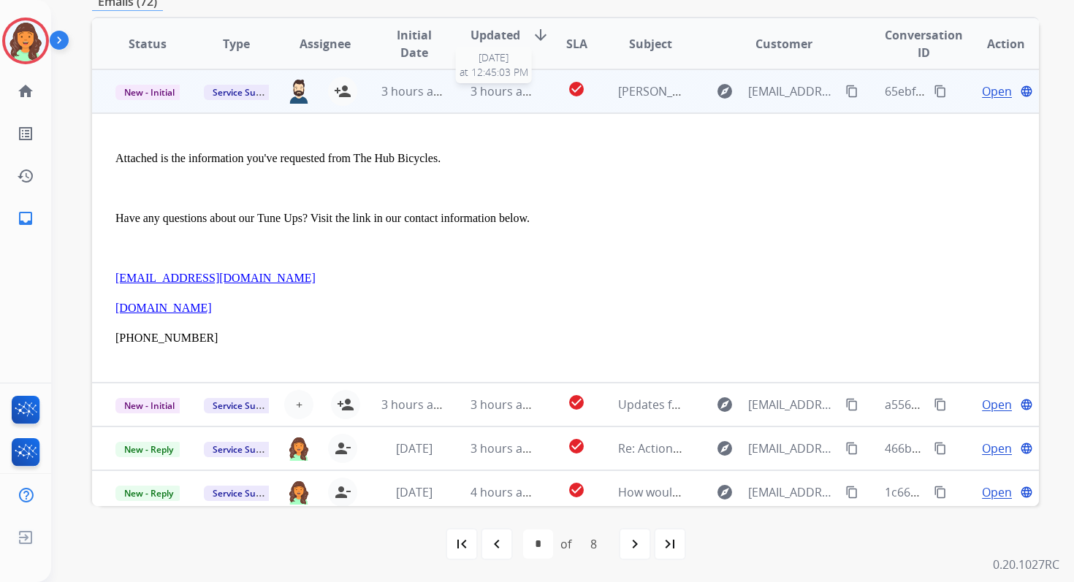
click at [509, 91] on span "3 hours ago" at bounding box center [504, 91] width 66 height 16
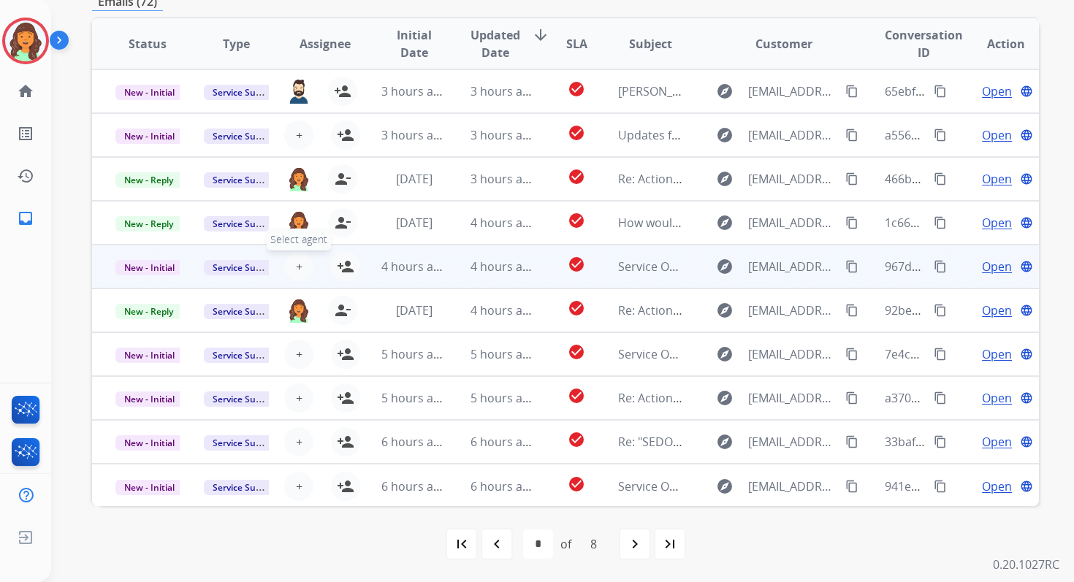
click at [297, 267] on span "+" at bounding box center [299, 267] width 7 height 18
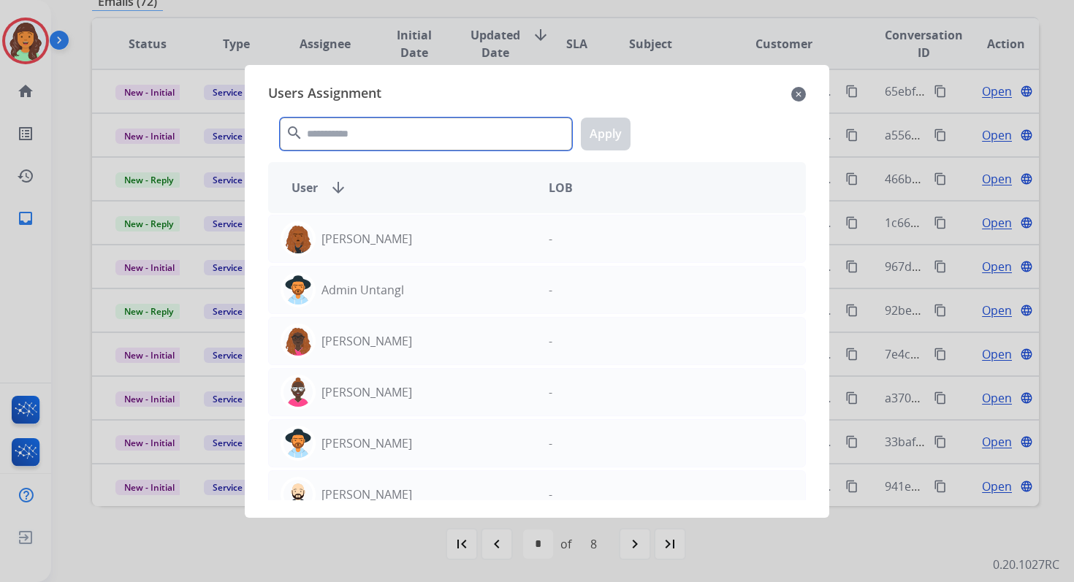
click at [376, 134] on input "text" at bounding box center [426, 134] width 292 height 33
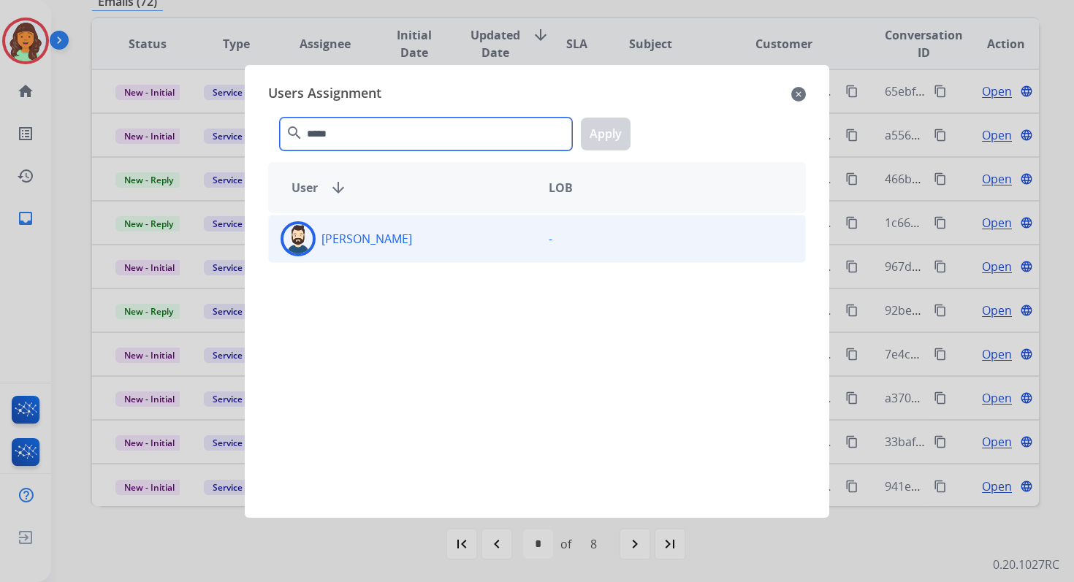
type input "*****"
click at [392, 244] on div "Jared Holt" at bounding box center [403, 238] width 268 height 35
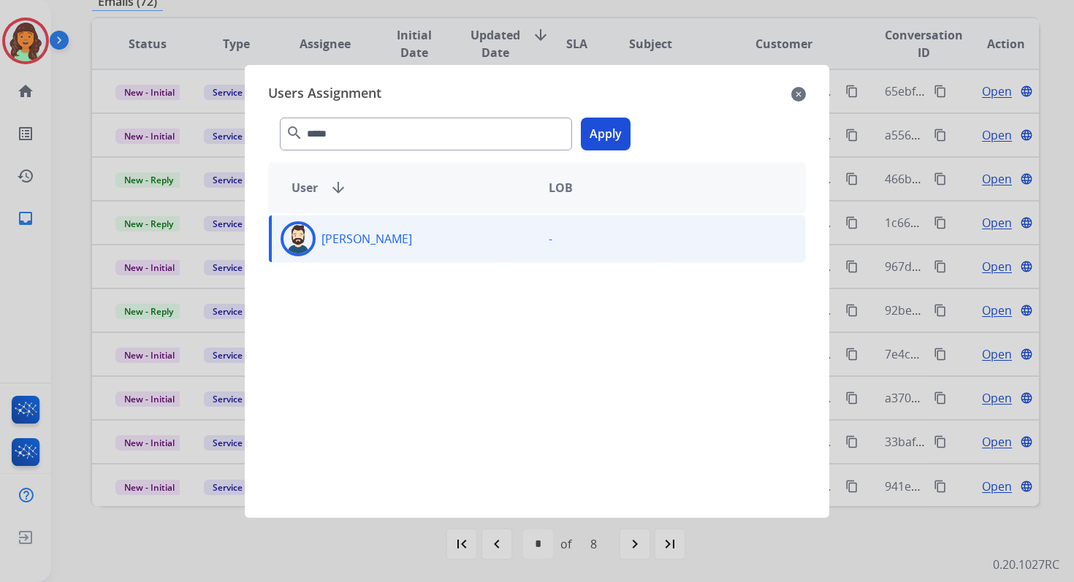
click at [601, 136] on button "Apply" at bounding box center [606, 134] width 50 height 33
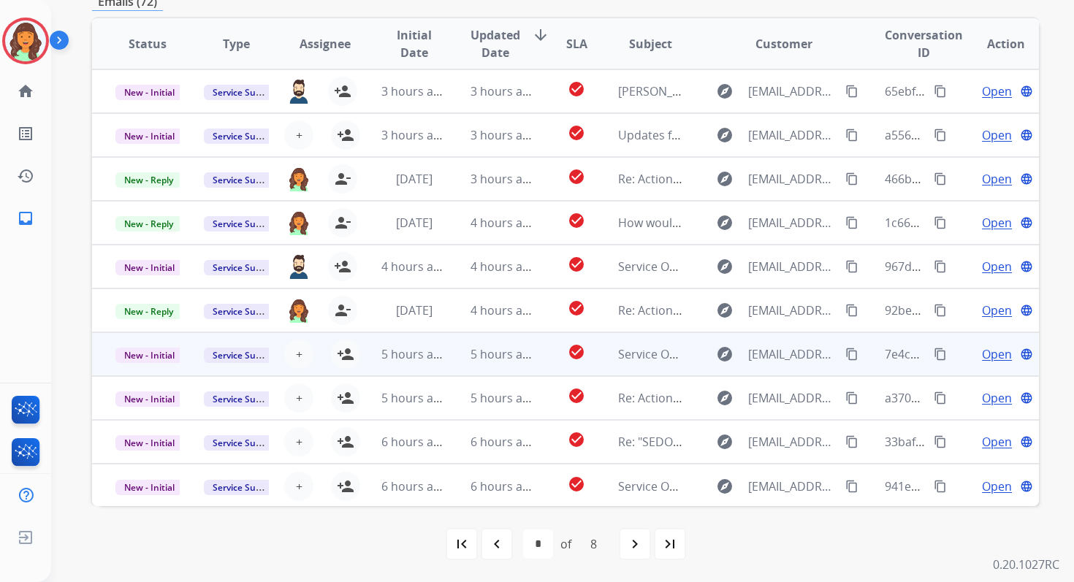
scroll to position [1, 0]
click at [296, 352] on span "+" at bounding box center [299, 353] width 7 height 18
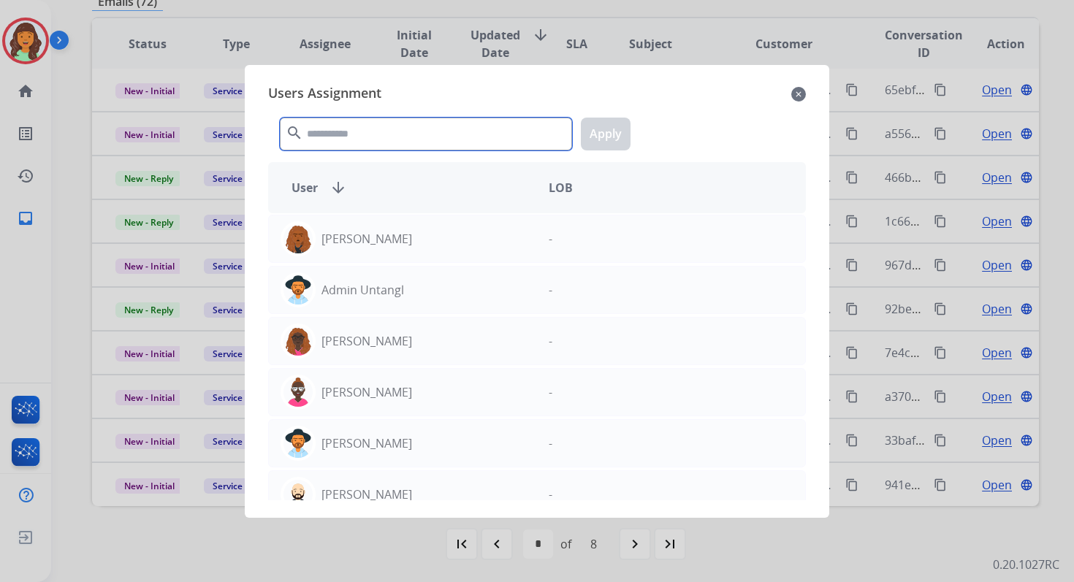
click at [365, 130] on input "text" at bounding box center [426, 134] width 292 height 33
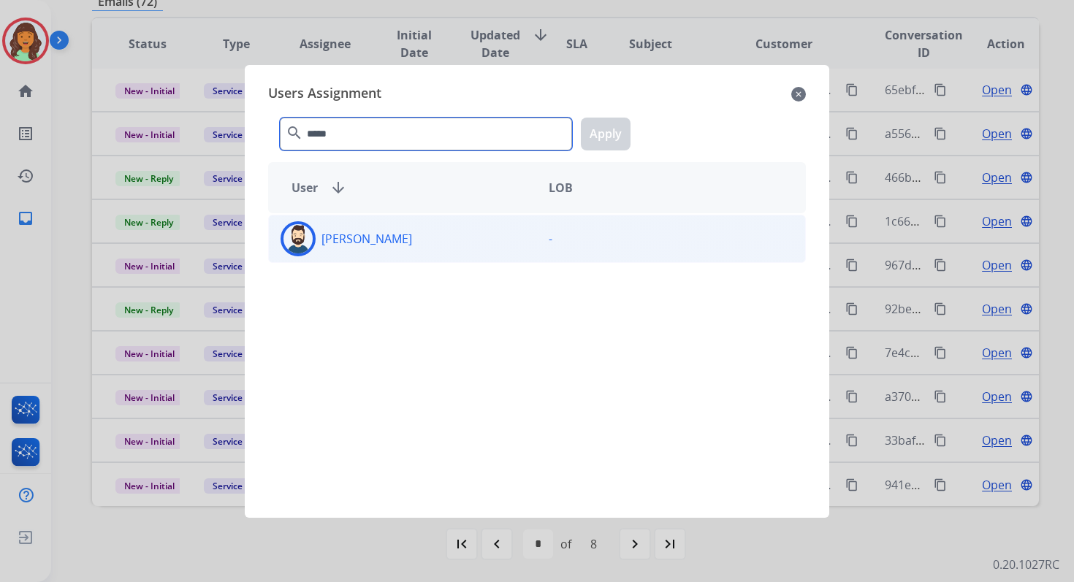
type input "*****"
click at [378, 242] on div "Jared Holt" at bounding box center [403, 238] width 268 height 35
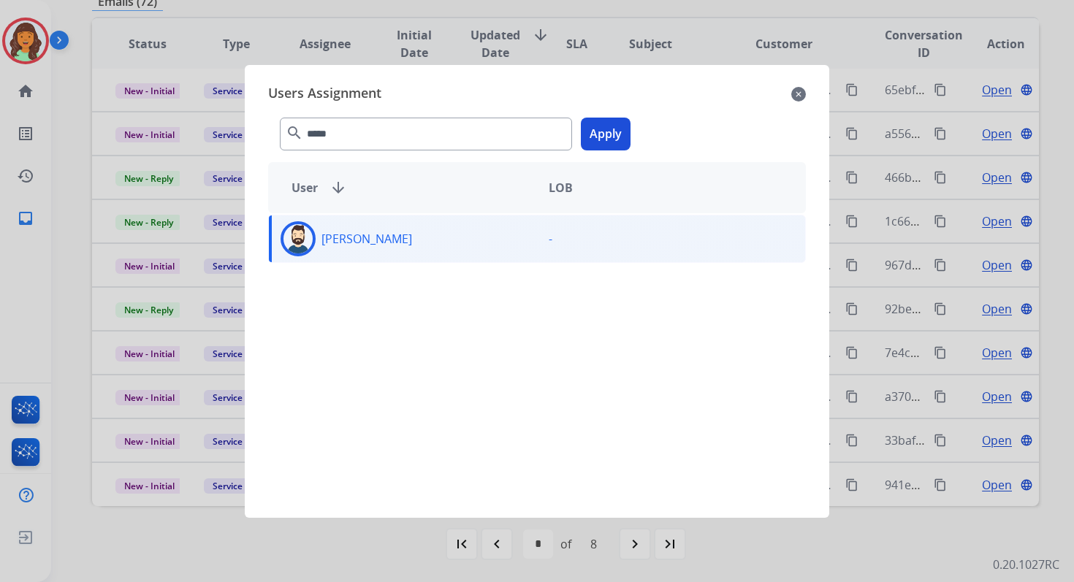
click at [600, 131] on button "Apply" at bounding box center [606, 134] width 50 height 33
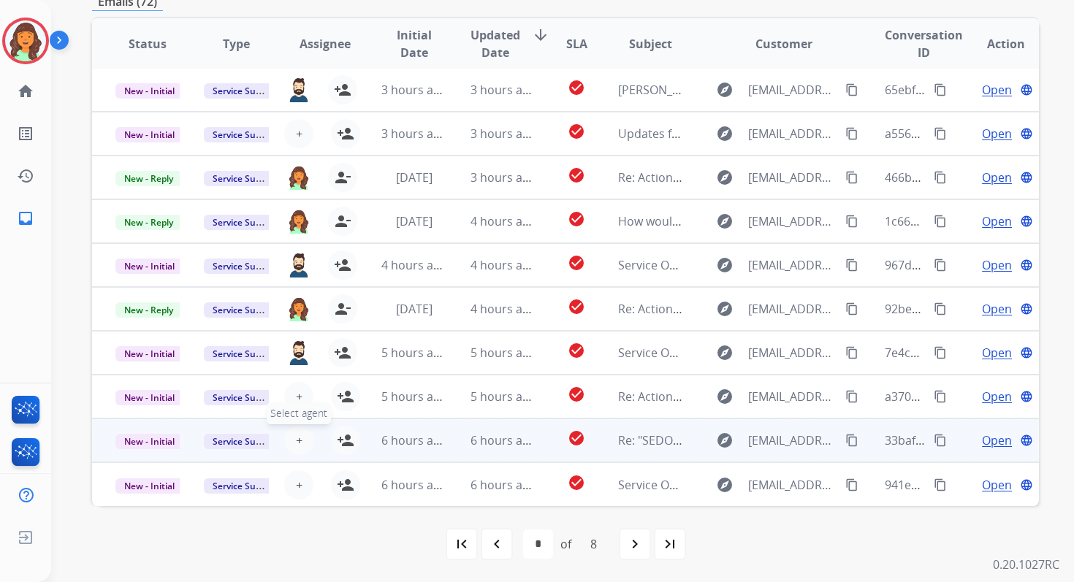
click at [299, 438] on span "+" at bounding box center [299, 441] width 7 height 18
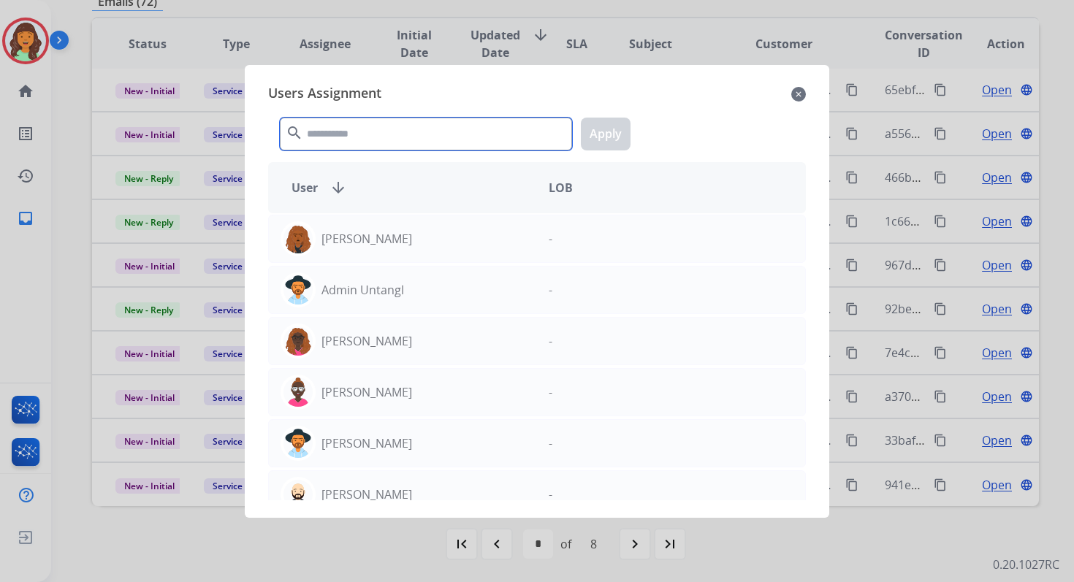
click at [397, 132] on input "text" at bounding box center [426, 134] width 292 height 33
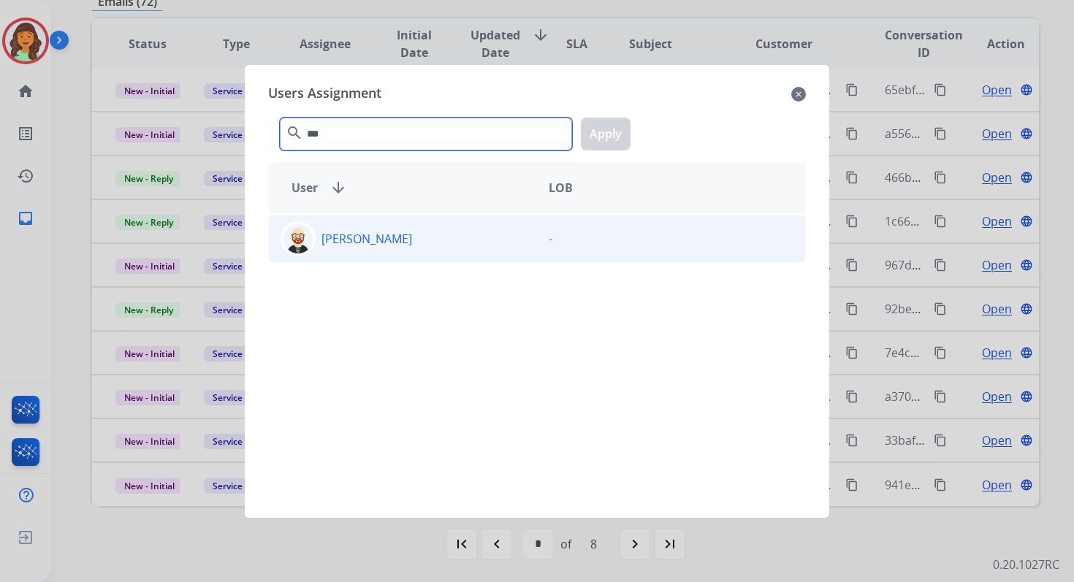
type input "***"
click at [405, 245] on div "Ezra Barnes" at bounding box center [403, 238] width 268 height 35
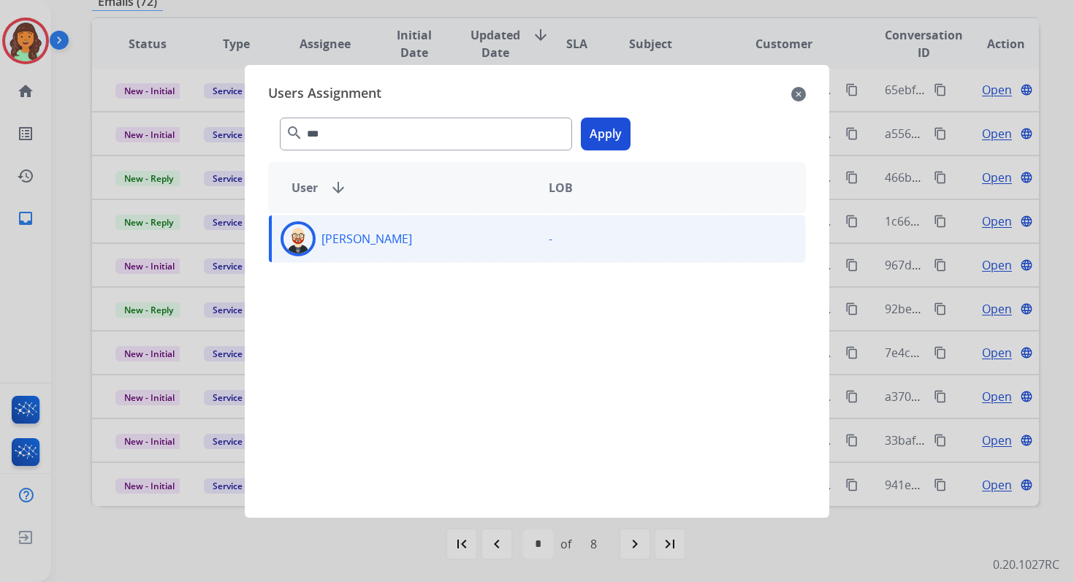
click at [596, 137] on button "Apply" at bounding box center [606, 134] width 50 height 33
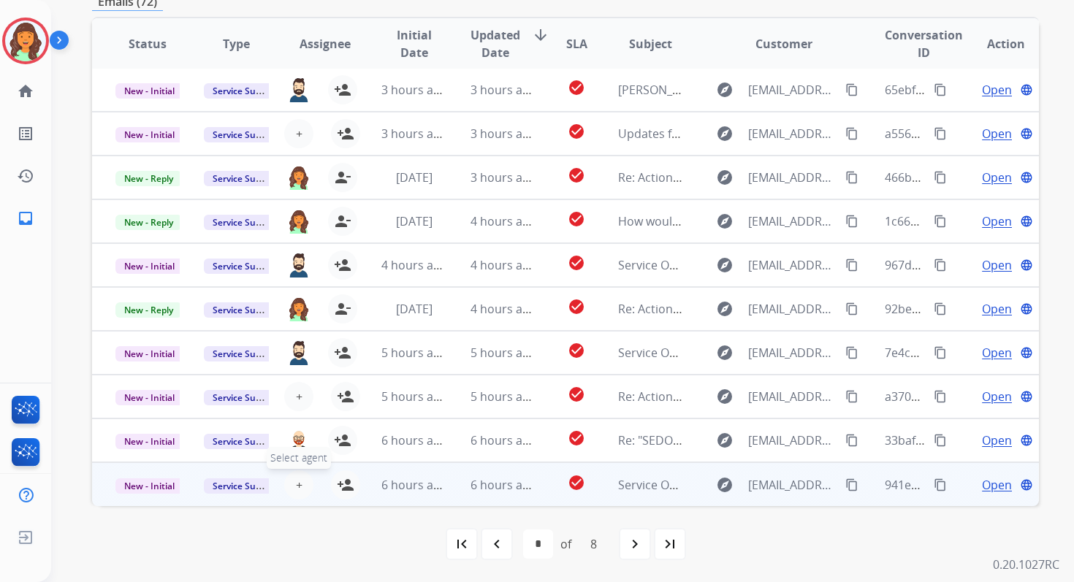
click at [296, 483] on span "+" at bounding box center [299, 485] width 7 height 18
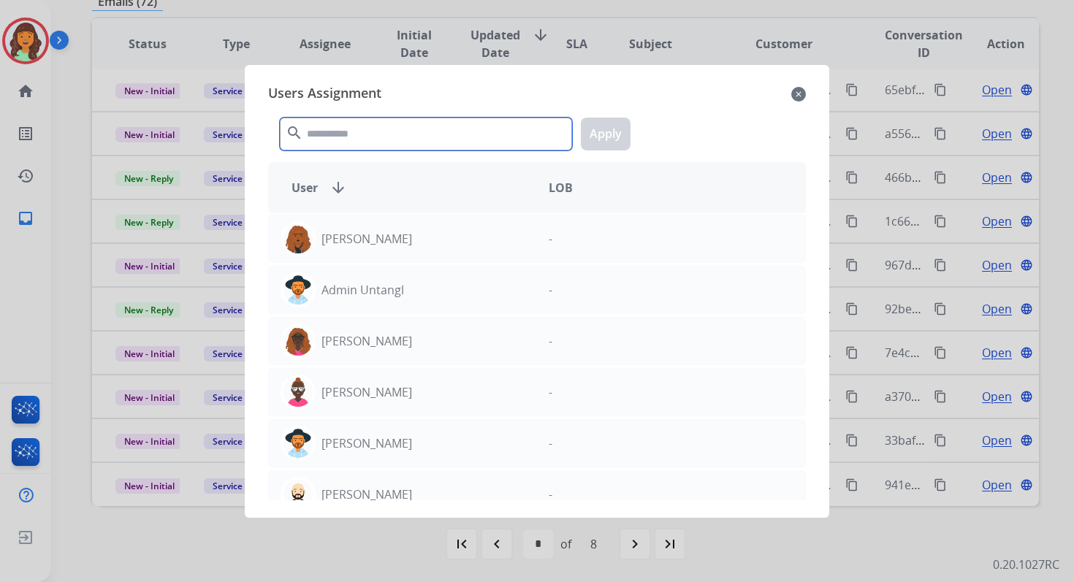
click at [399, 140] on input "text" at bounding box center [426, 134] width 292 height 33
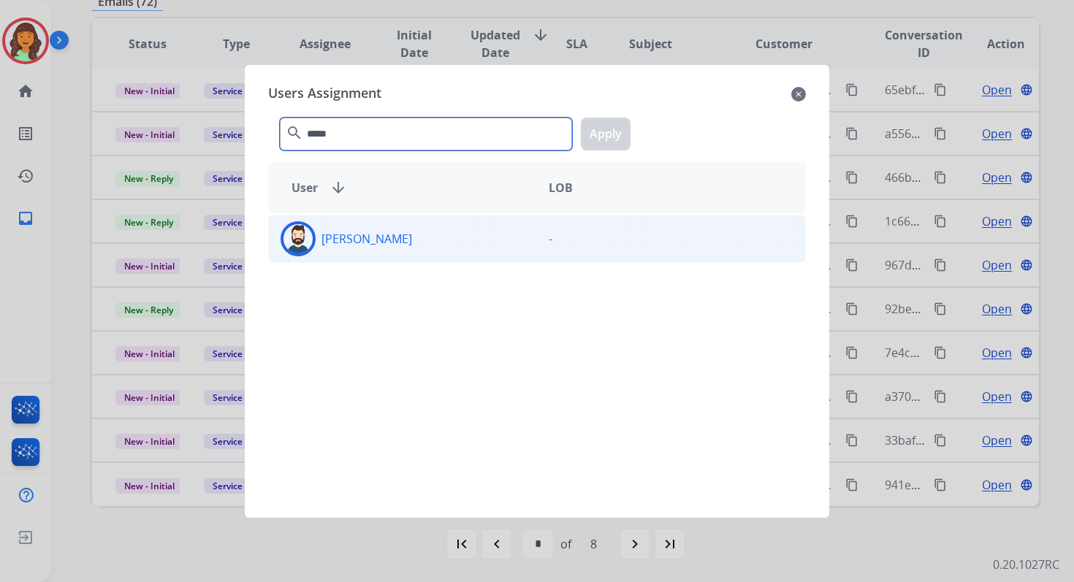
type input "*****"
click at [417, 247] on div "Jared Holt" at bounding box center [403, 238] width 268 height 35
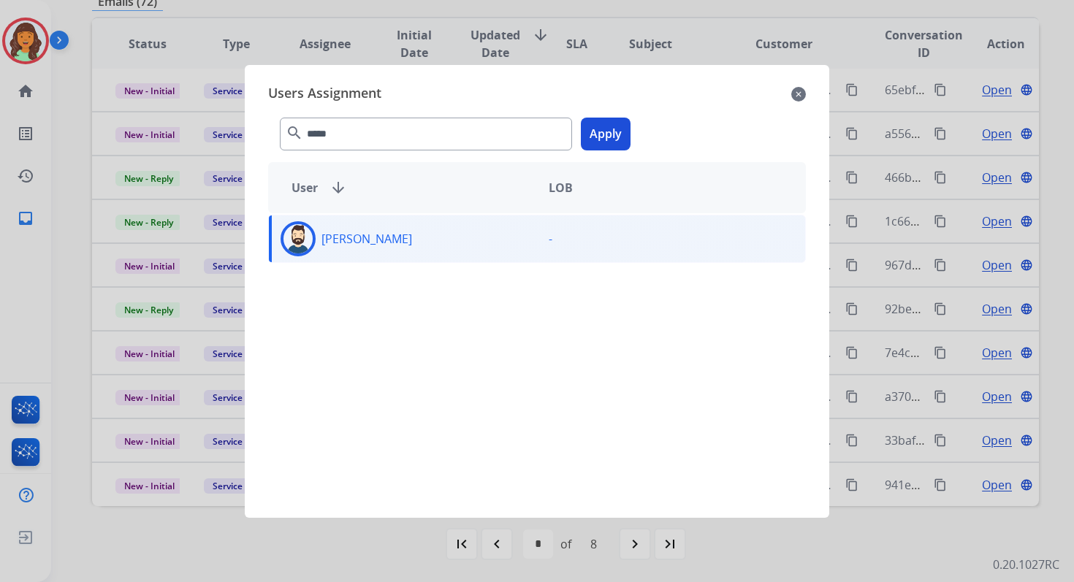
click at [602, 131] on button "Apply" at bounding box center [606, 134] width 50 height 33
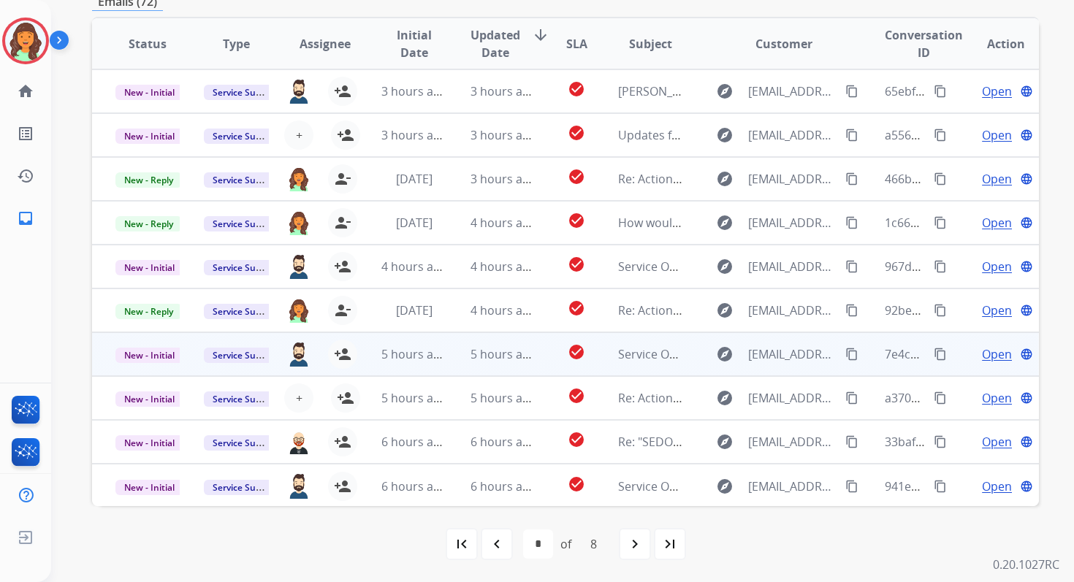
scroll to position [0, 0]
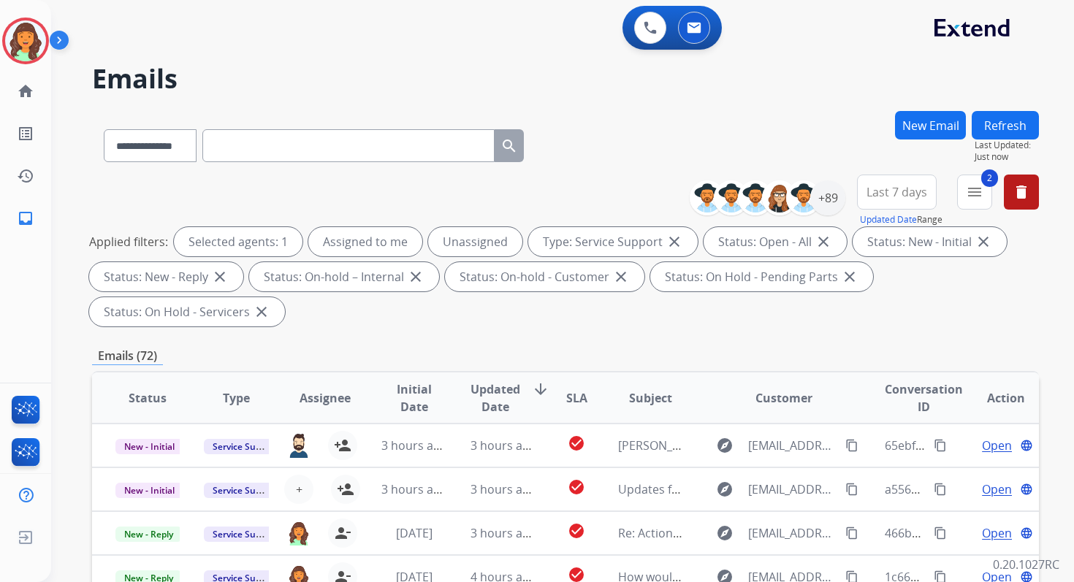
click at [1014, 129] on button "Refresh" at bounding box center [1005, 125] width 67 height 28
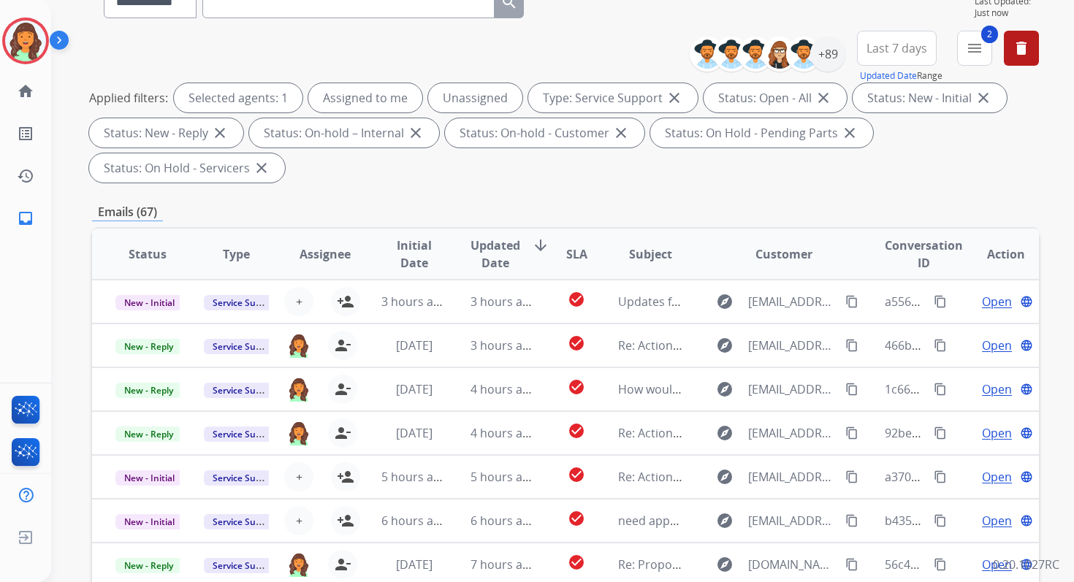
scroll to position [354, 0]
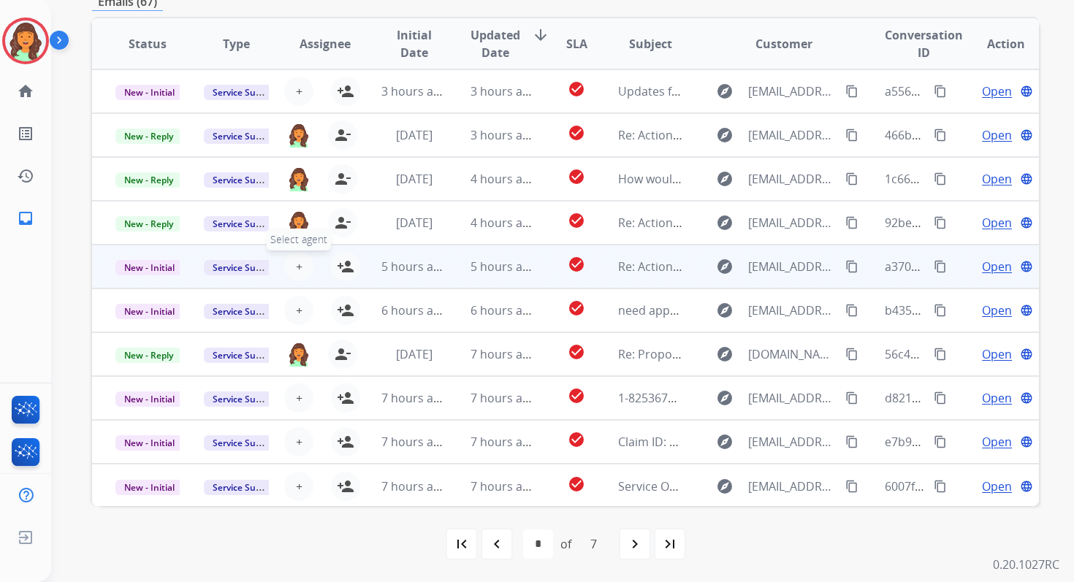
click at [297, 265] on span "+" at bounding box center [299, 267] width 7 height 18
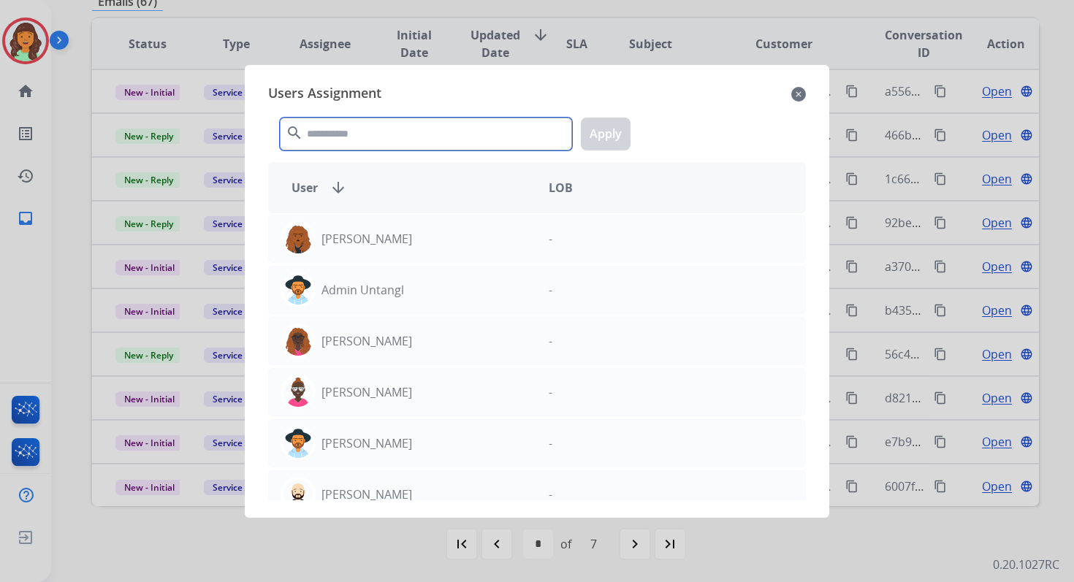
click at [338, 127] on input "text" at bounding box center [426, 134] width 292 height 33
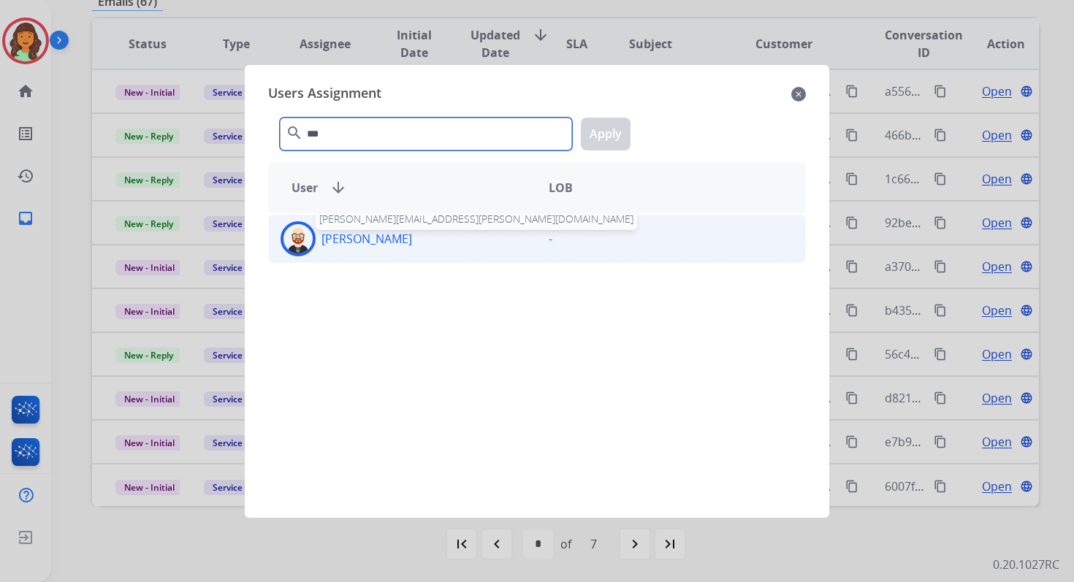
type input "***"
click at [370, 236] on p "Ezra Barnes" at bounding box center [366, 239] width 91 height 18
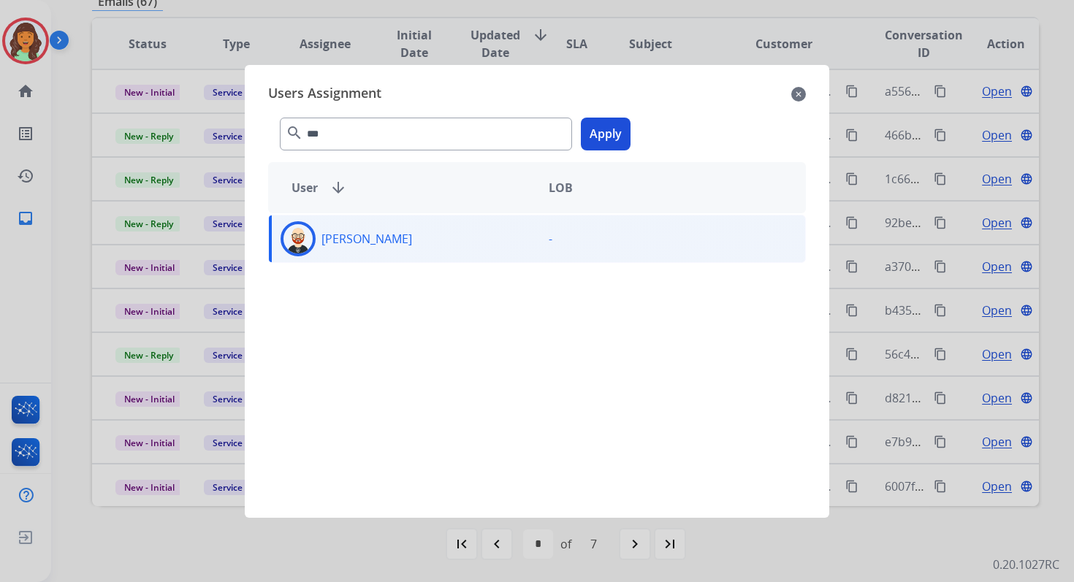
click at [591, 142] on button "Apply" at bounding box center [606, 134] width 50 height 33
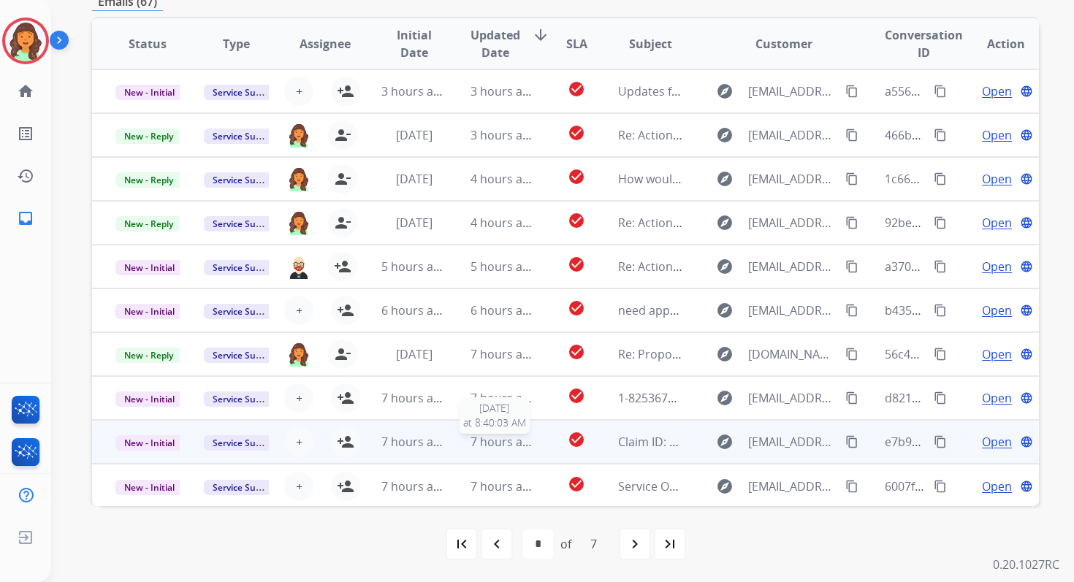
click at [527, 434] on span "7 hours ago" at bounding box center [504, 442] width 66 height 16
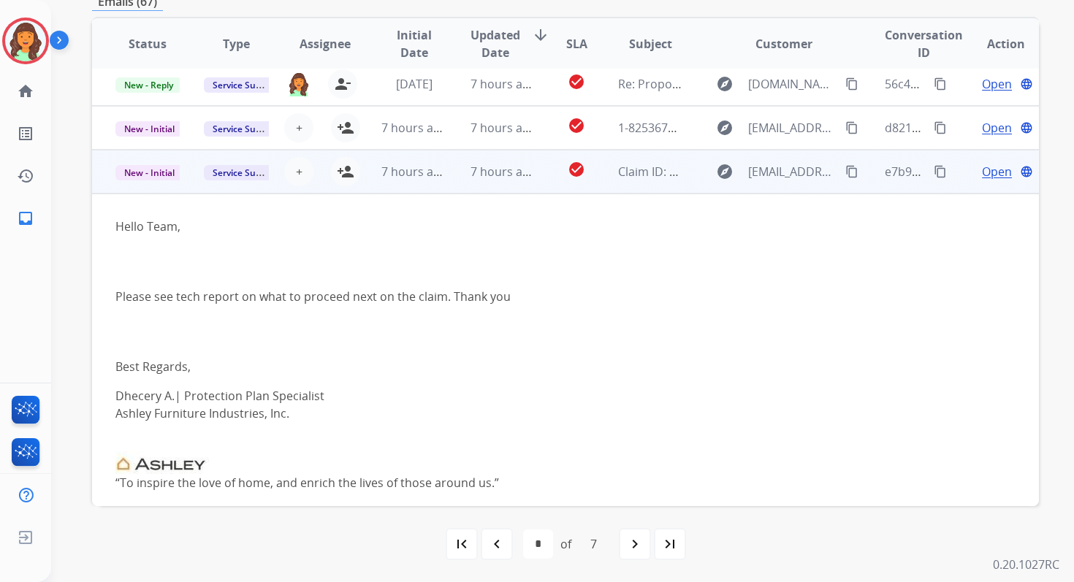
scroll to position [221, 0]
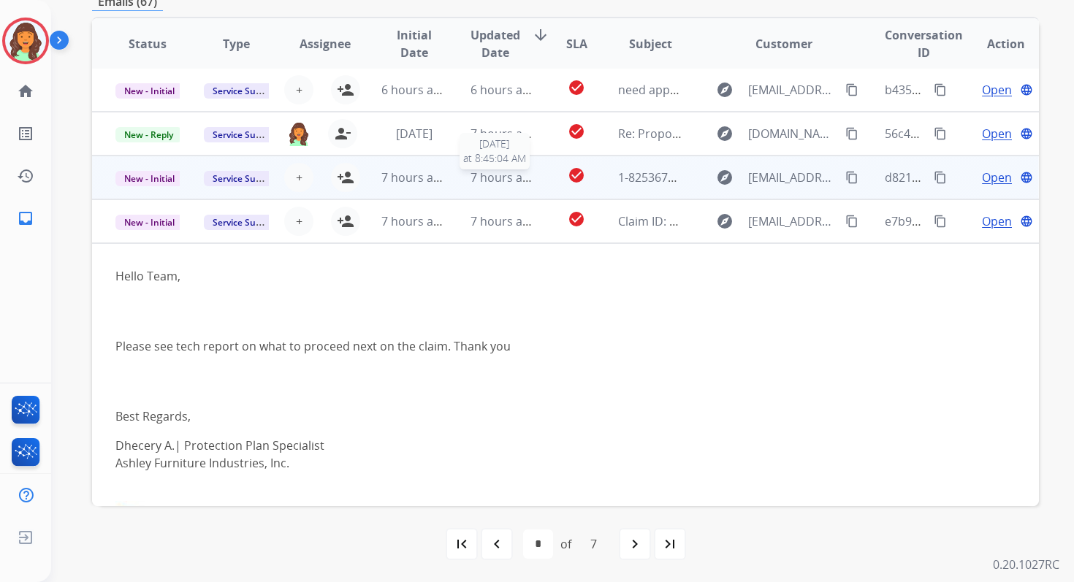
click at [478, 178] on span "7 hours ago" at bounding box center [504, 178] width 66 height 16
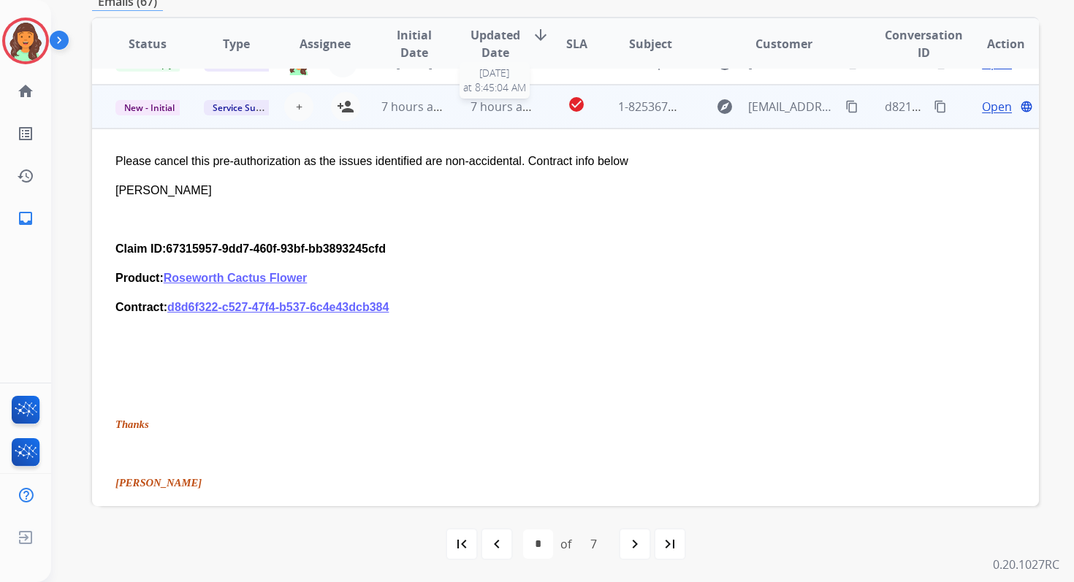
scroll to position [307, 0]
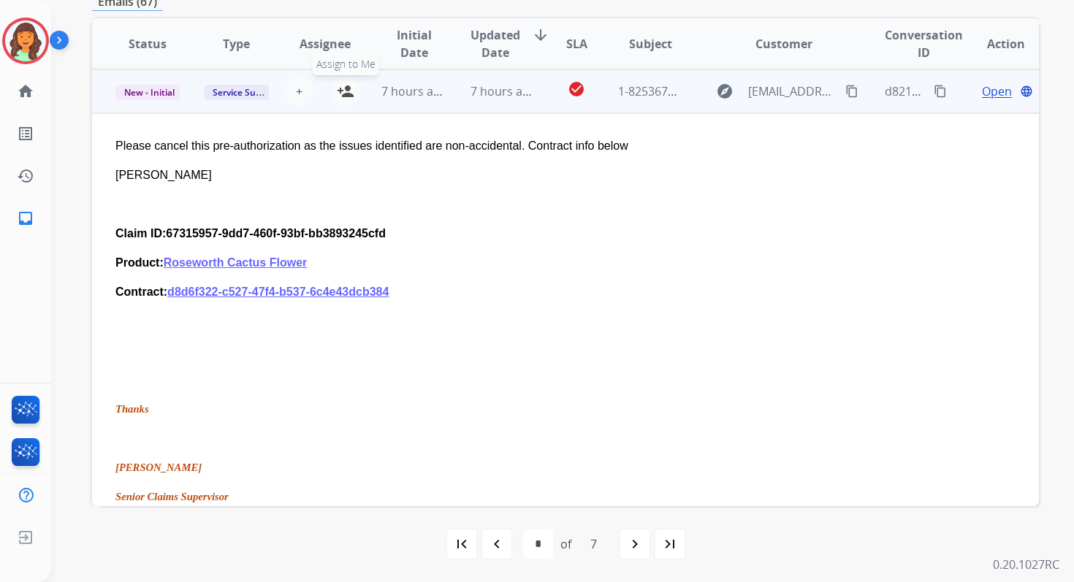
click at [345, 94] on mat-icon "person_add" at bounding box center [346, 92] width 18 height 18
click at [412, 93] on span "7 hours ago" at bounding box center [414, 91] width 66 height 16
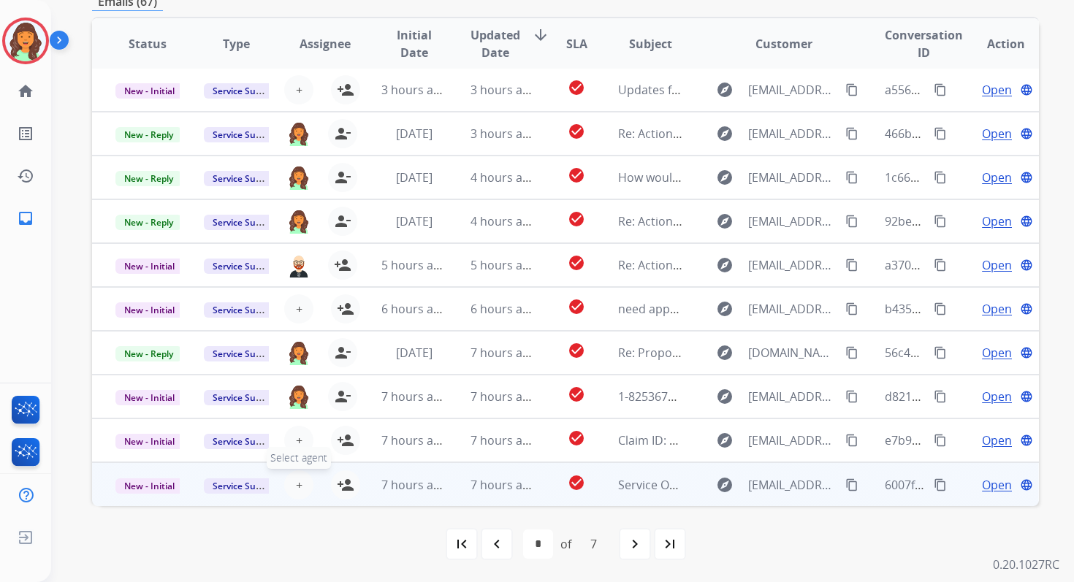
click at [296, 488] on span "+" at bounding box center [299, 485] width 7 height 18
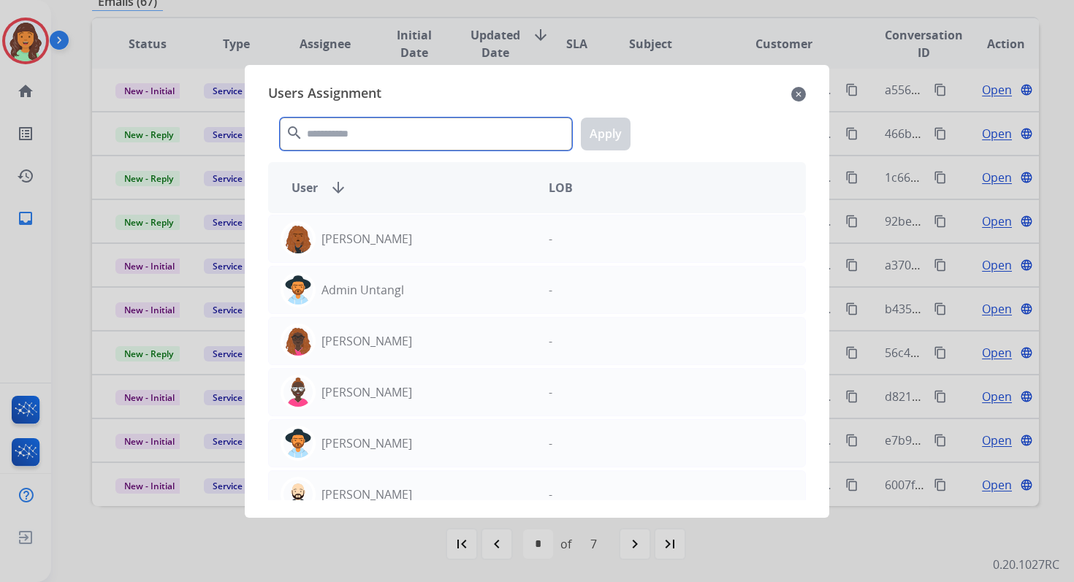
click at [432, 138] on input "text" at bounding box center [426, 134] width 292 height 33
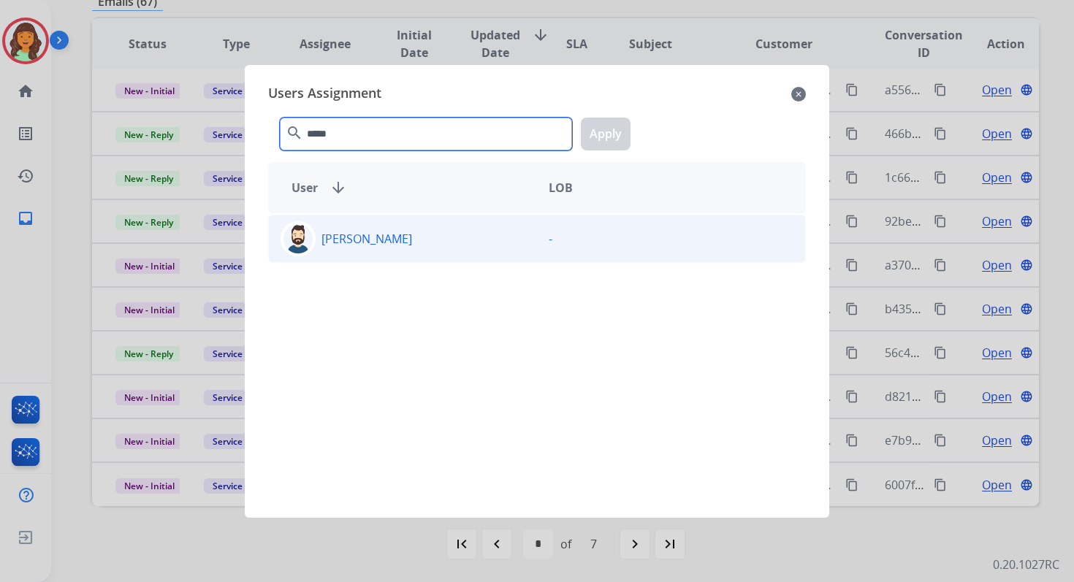
type input "*****"
click at [435, 241] on div "Jared Holt" at bounding box center [403, 238] width 268 height 35
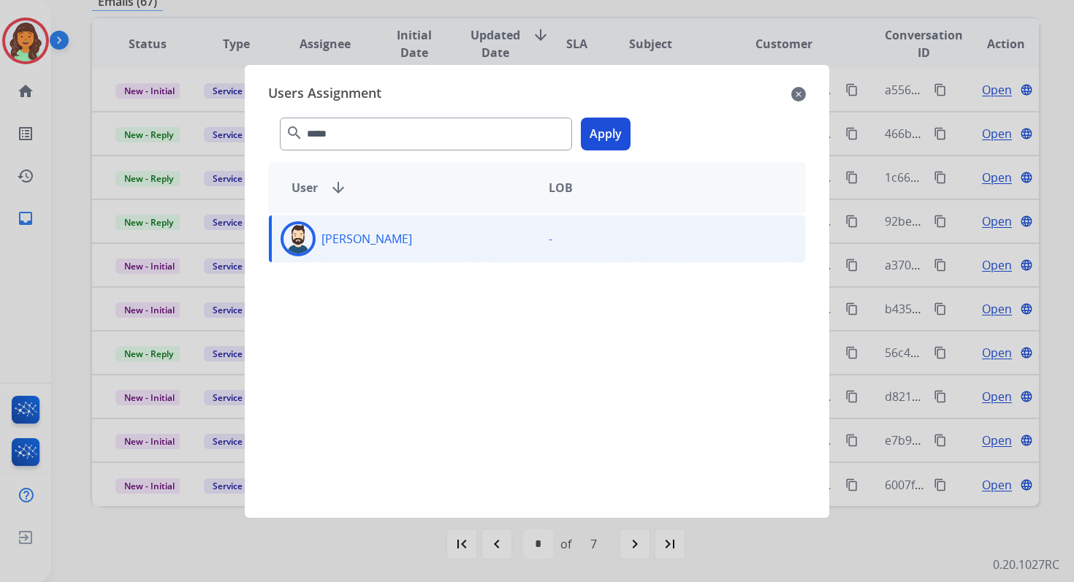
click at [619, 141] on button "Apply" at bounding box center [606, 134] width 50 height 33
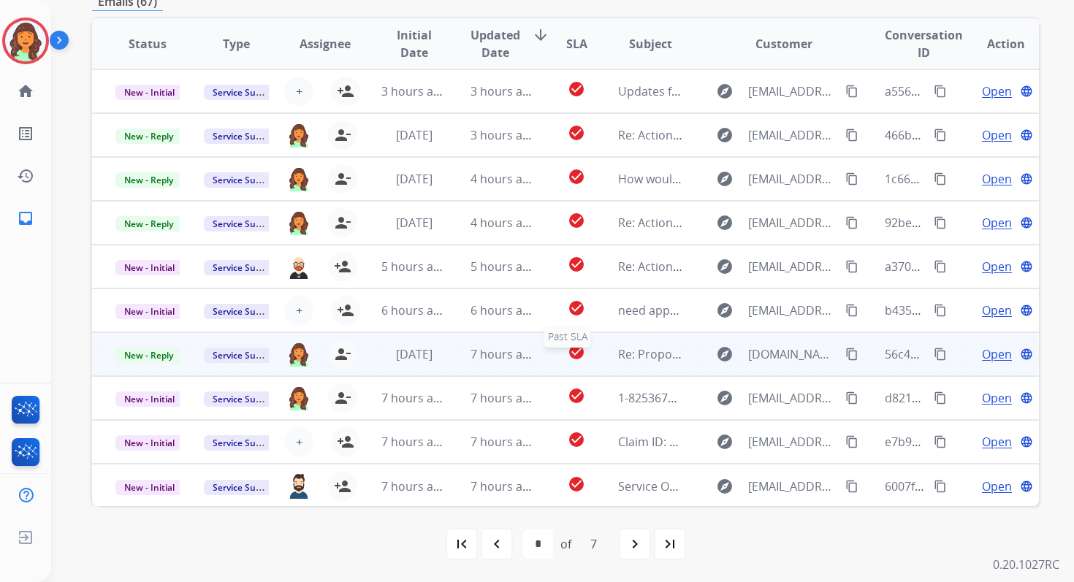
scroll to position [0, 0]
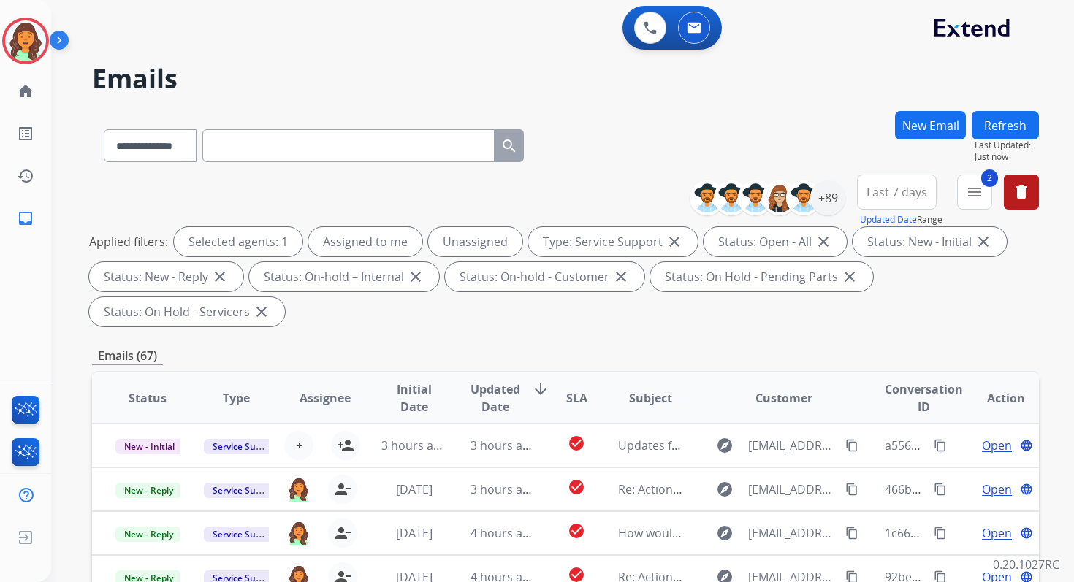
click at [1021, 125] on button "Refresh" at bounding box center [1005, 125] width 67 height 28
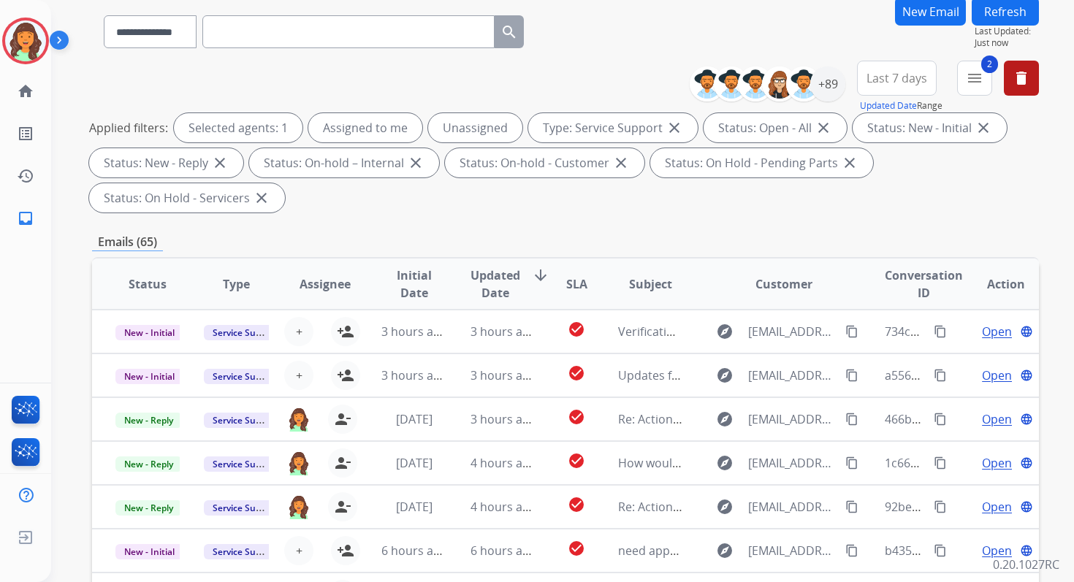
scroll to position [354, 0]
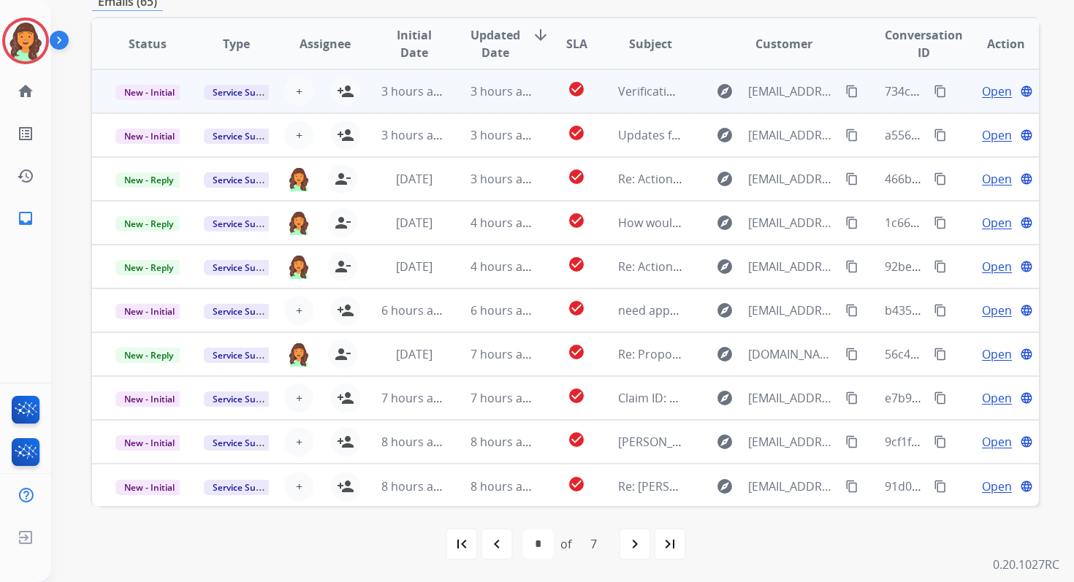
click at [461, 84] on td "3 hours ago" at bounding box center [491, 91] width 88 height 44
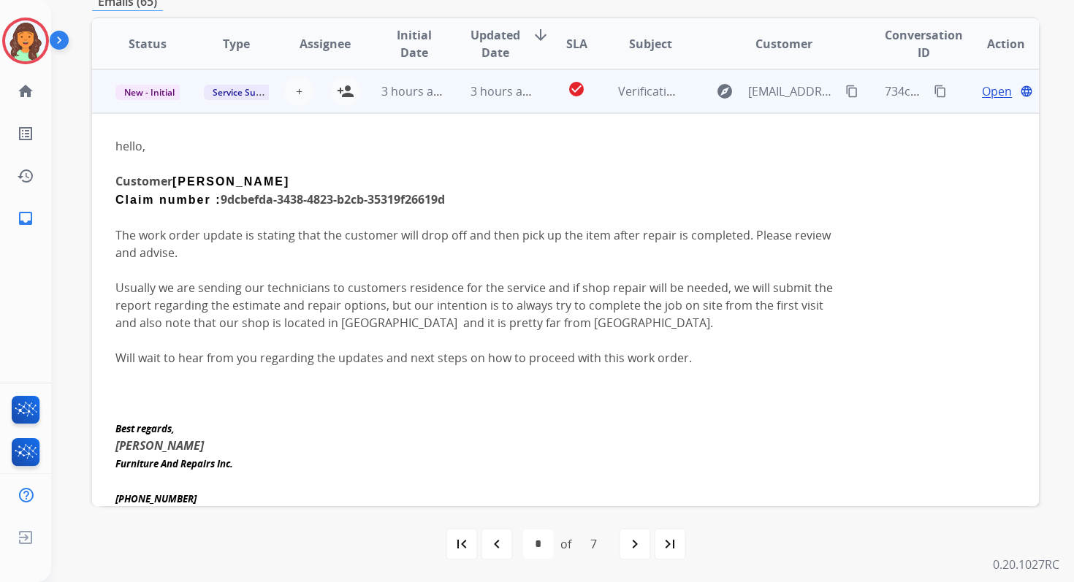
click at [461, 84] on td "3 hours ago" at bounding box center [491, 91] width 88 height 44
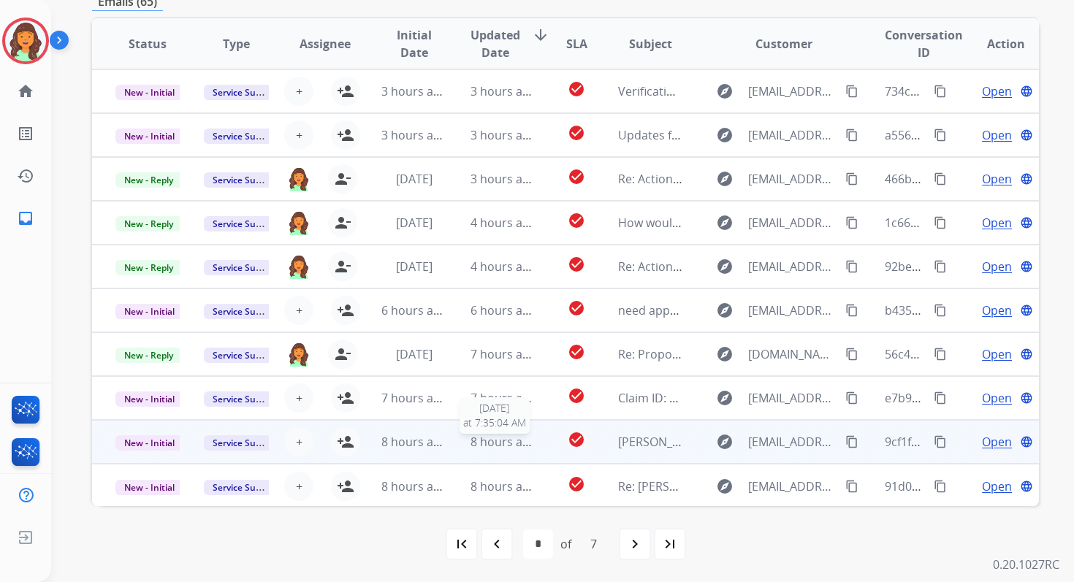
click at [504, 441] on span "8 hours ago" at bounding box center [504, 442] width 66 height 16
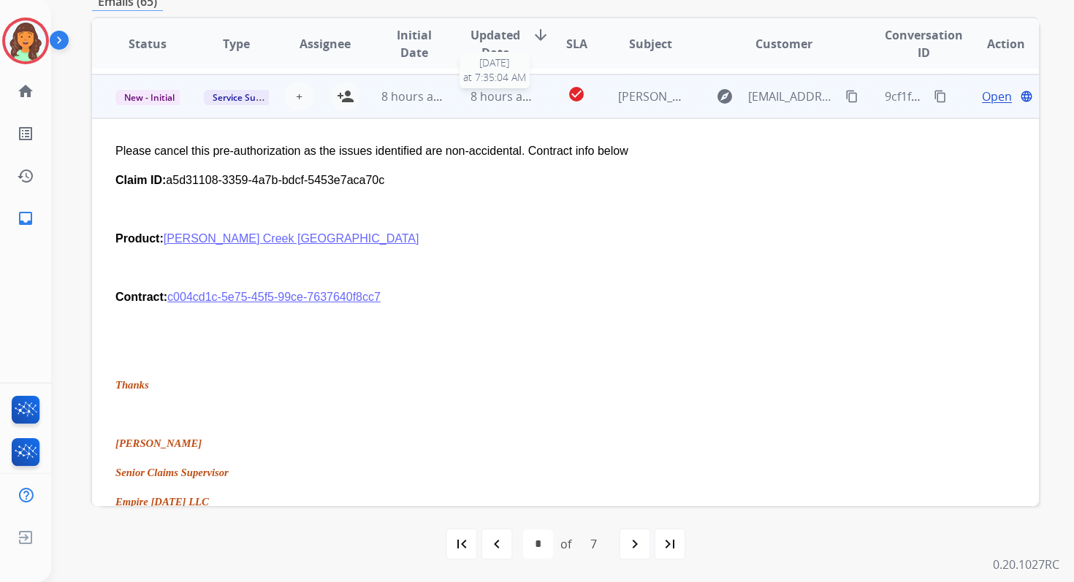
scroll to position [351, 0]
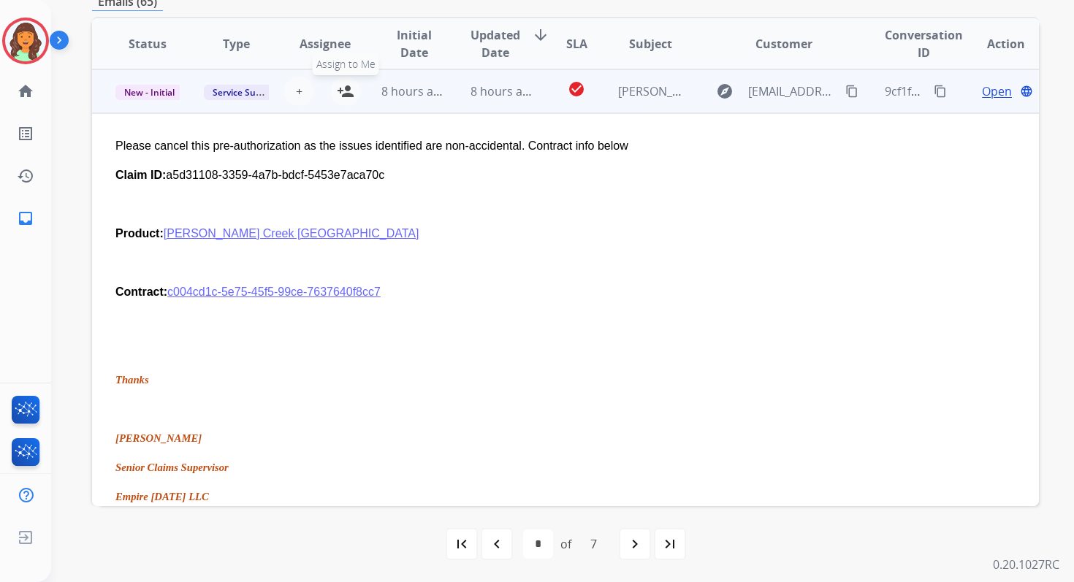
click at [345, 97] on mat-icon "person_add" at bounding box center [346, 92] width 18 height 18
click at [453, 97] on td "8 hours ago" at bounding box center [491, 91] width 88 height 44
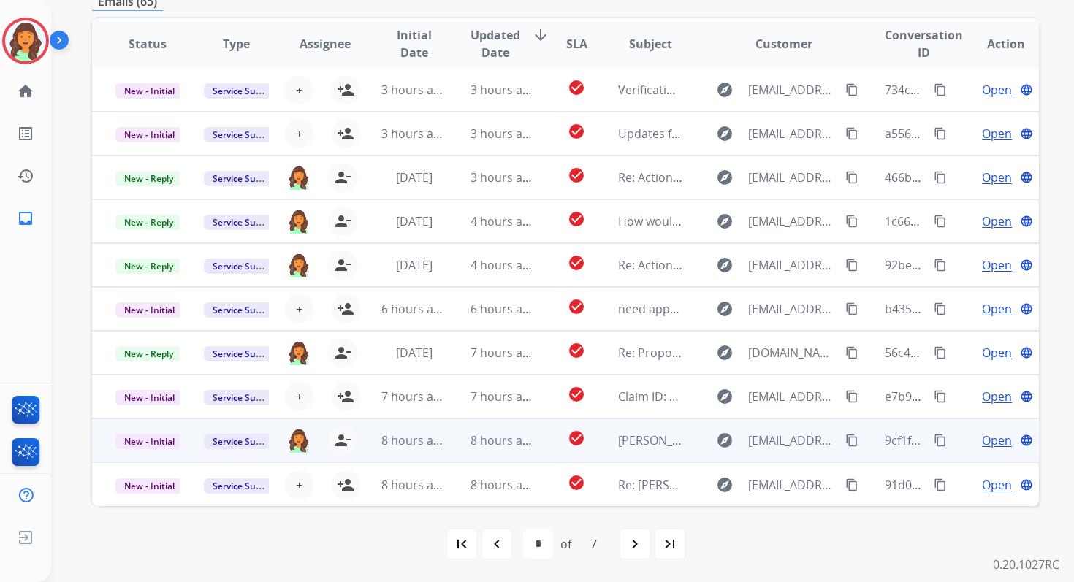
scroll to position [1, 0]
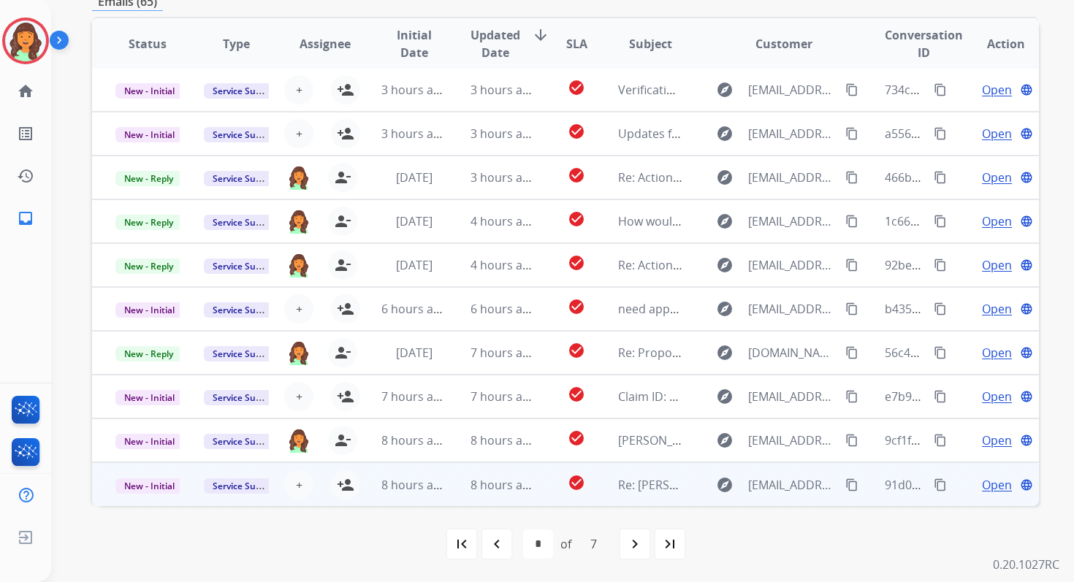
click at [536, 491] on td "check_circle" at bounding box center [565, 484] width 59 height 44
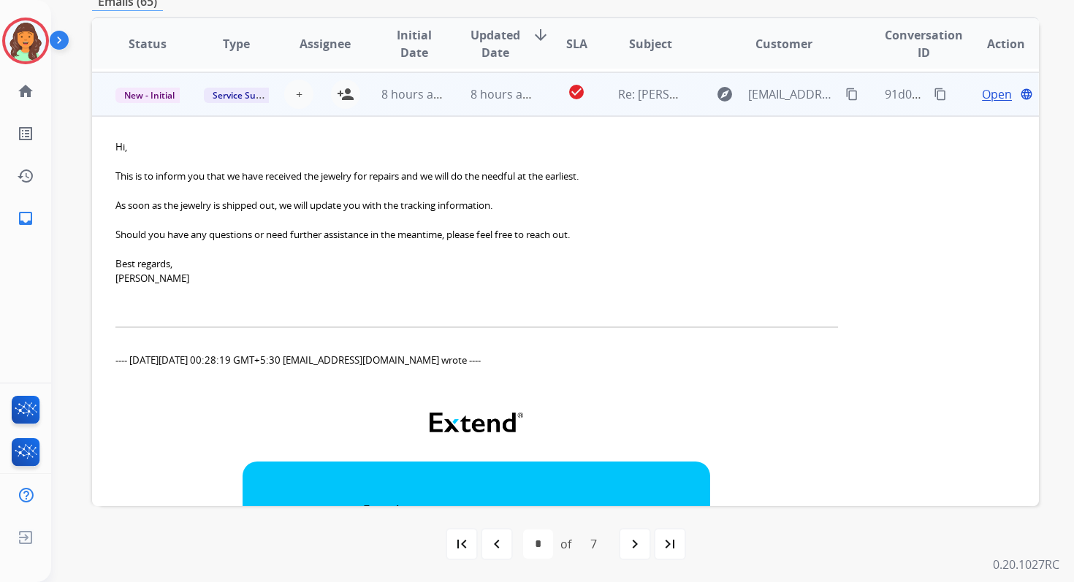
scroll to position [395, 0]
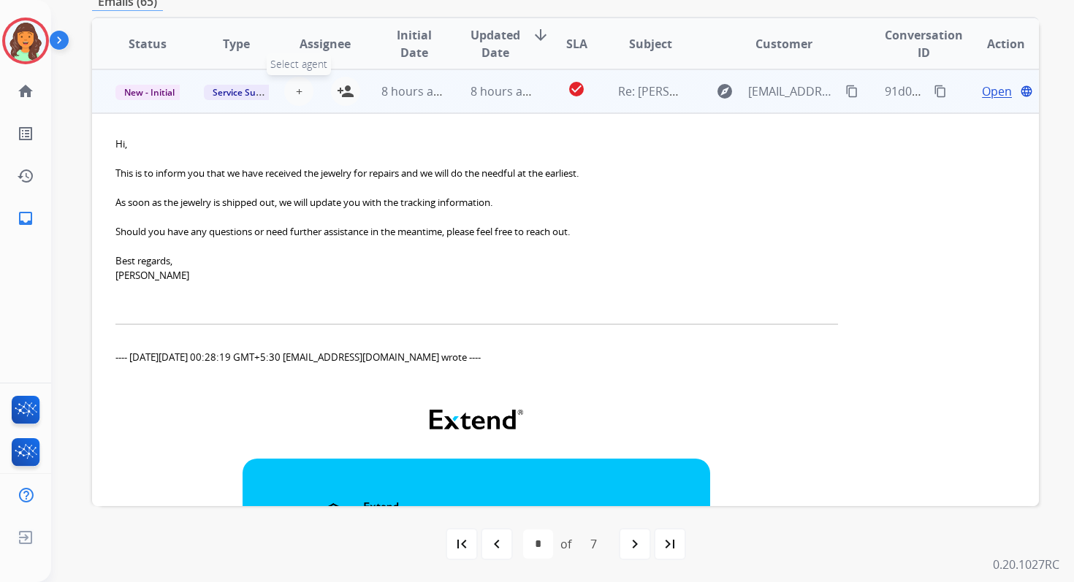
click at [303, 88] on button "+ Select agent" at bounding box center [298, 91] width 29 height 29
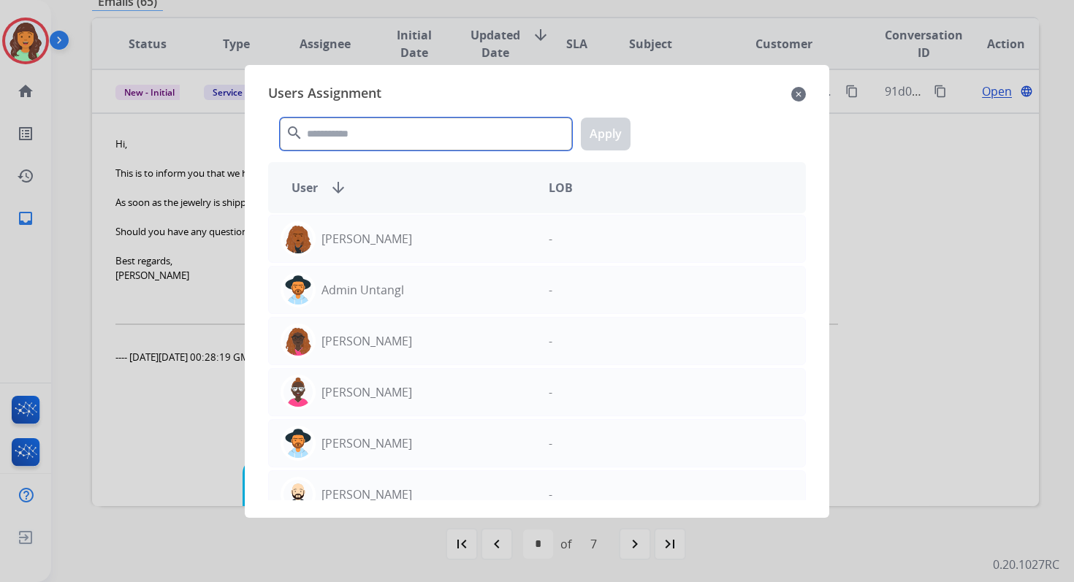
click at [343, 142] on input "text" at bounding box center [426, 134] width 292 height 33
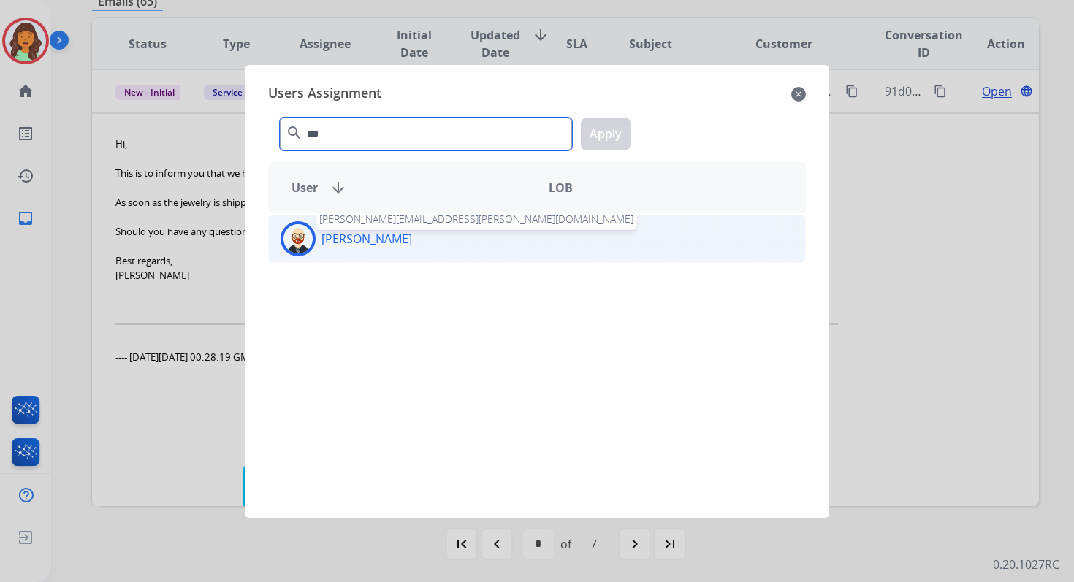
type input "***"
click at [382, 248] on div "Ezra Barnes ezra.barnes@extend.com" at bounding box center [403, 238] width 268 height 35
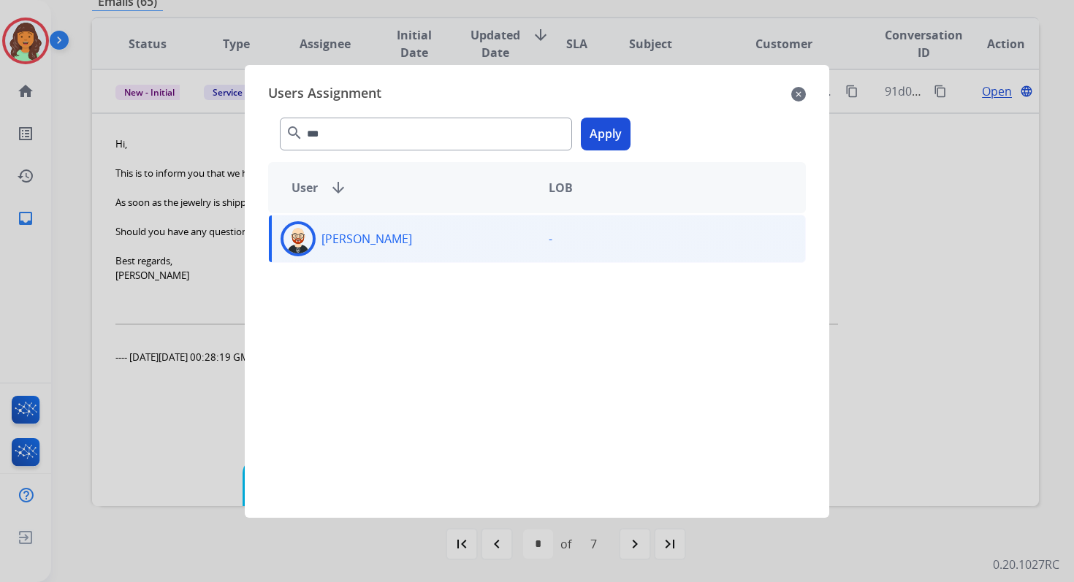
click at [590, 148] on button "Apply" at bounding box center [606, 134] width 50 height 33
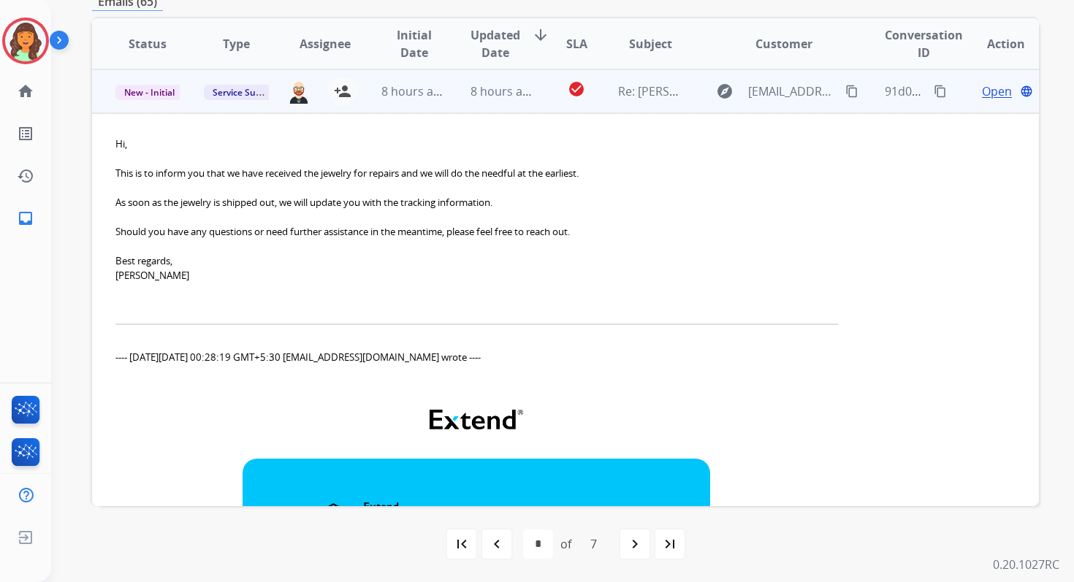
scroll to position [0, 0]
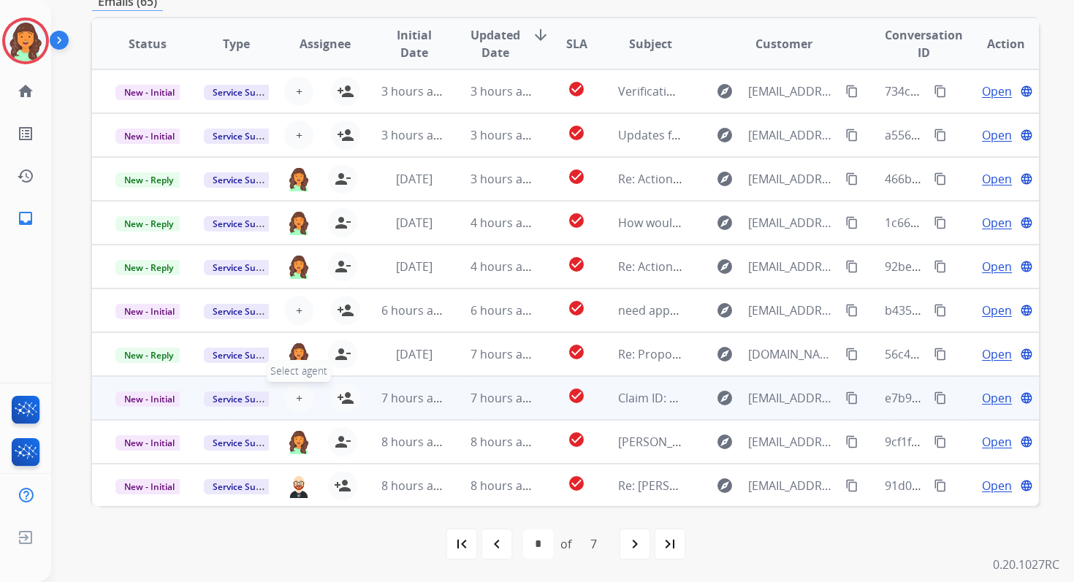
click at [296, 396] on span "+" at bounding box center [299, 398] width 7 height 18
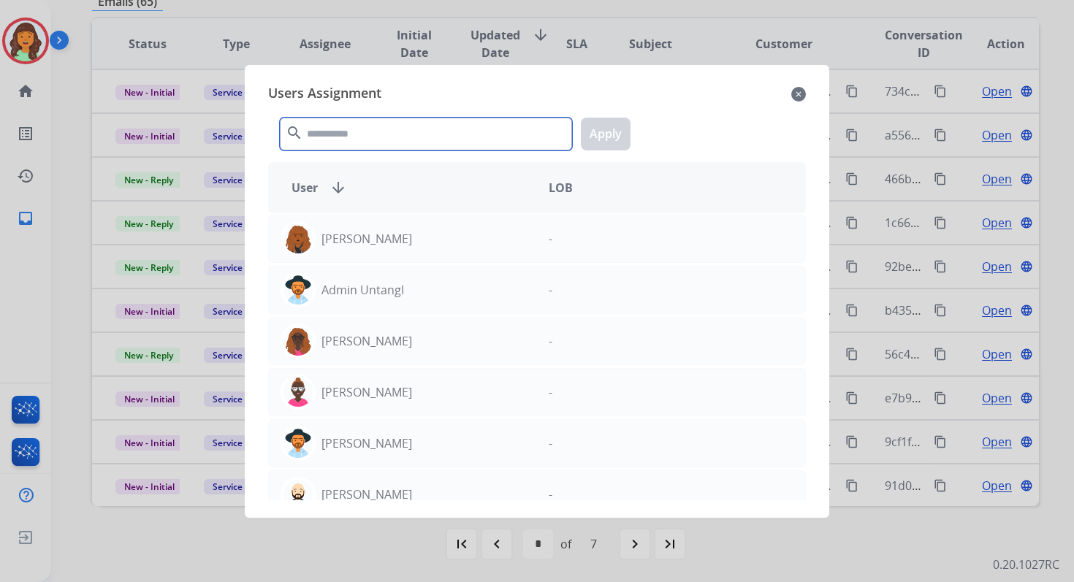
click at [385, 126] on input "text" at bounding box center [426, 134] width 292 height 33
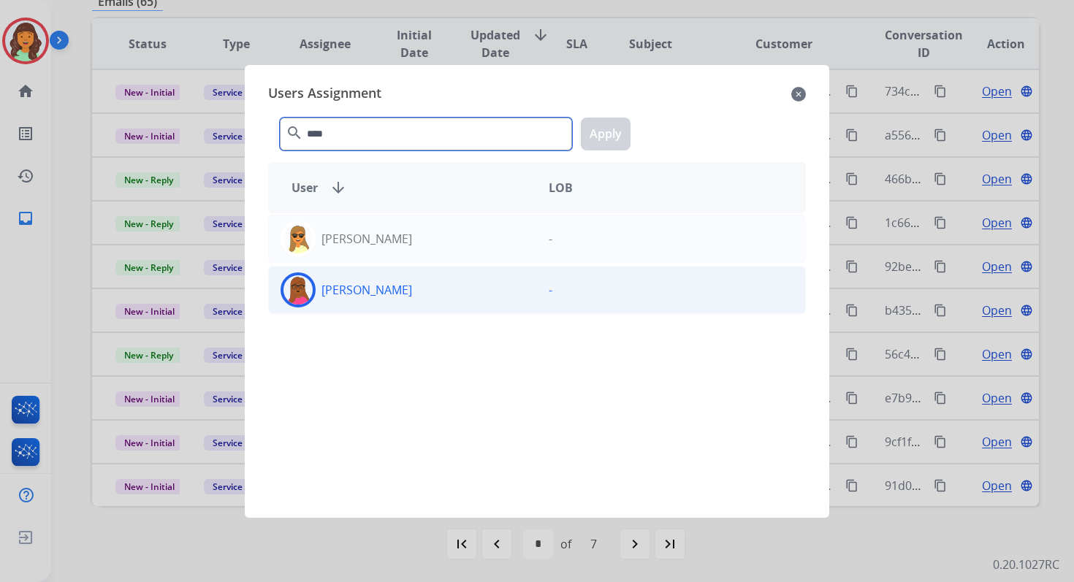
type input "****"
click at [439, 292] on div "Emily Thurman" at bounding box center [403, 290] width 268 height 35
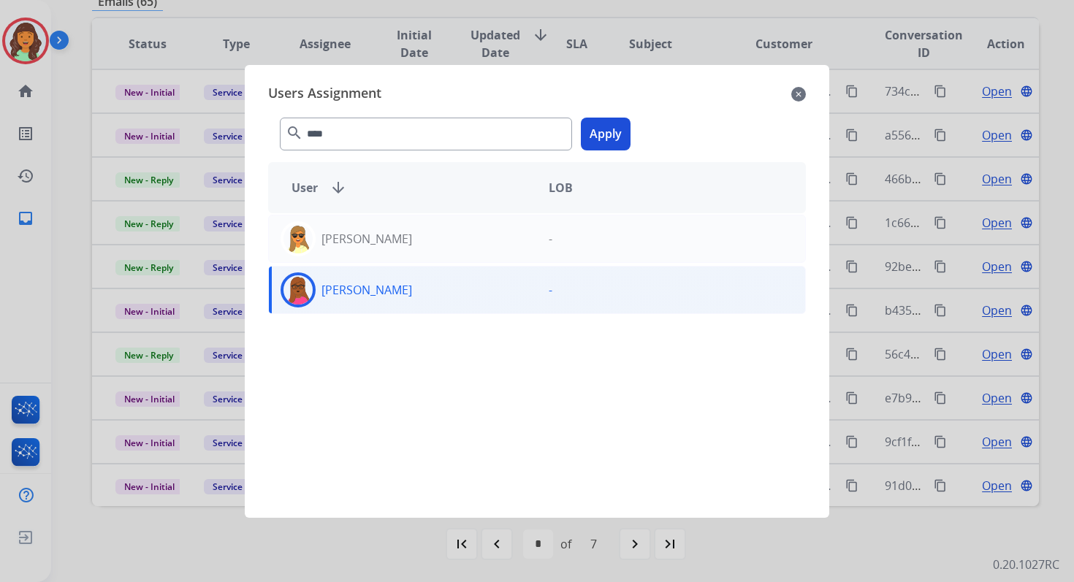
click at [599, 140] on button "Apply" at bounding box center [606, 134] width 50 height 33
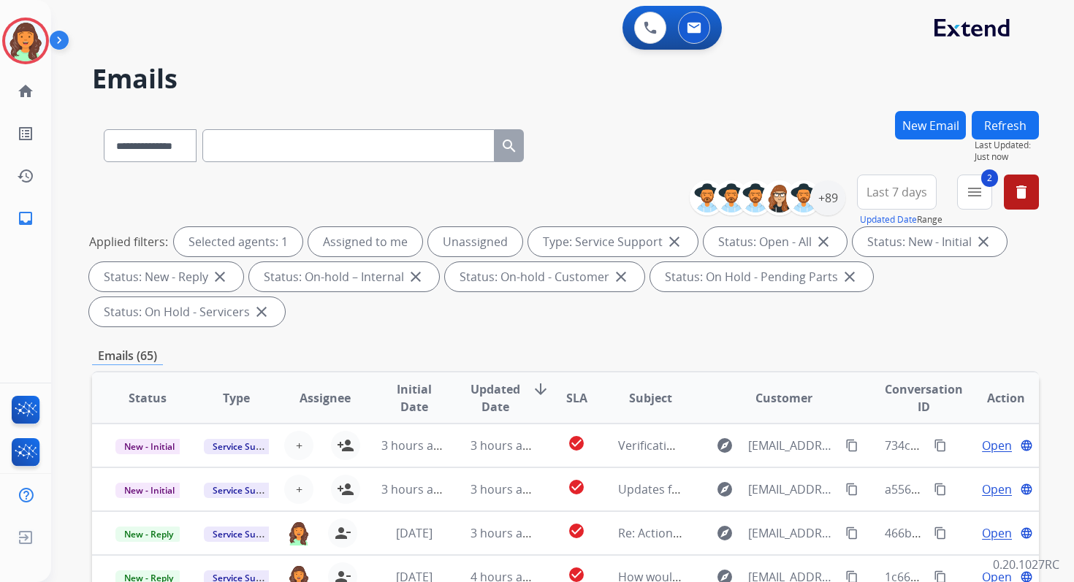
click at [997, 129] on button "Refresh" at bounding box center [1005, 125] width 67 height 28
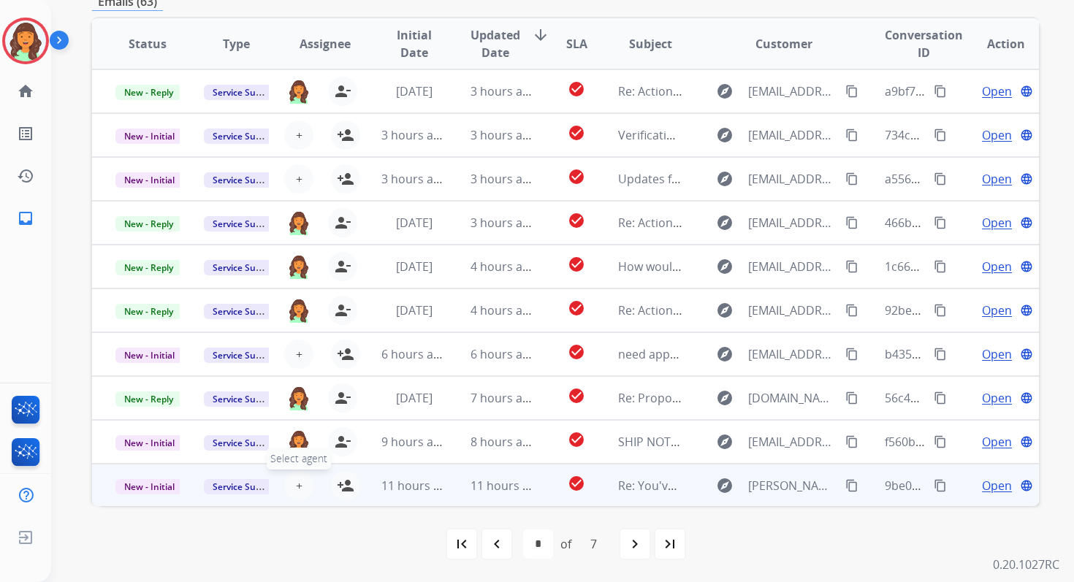
click at [292, 488] on button "+ Select agent" at bounding box center [298, 485] width 29 height 29
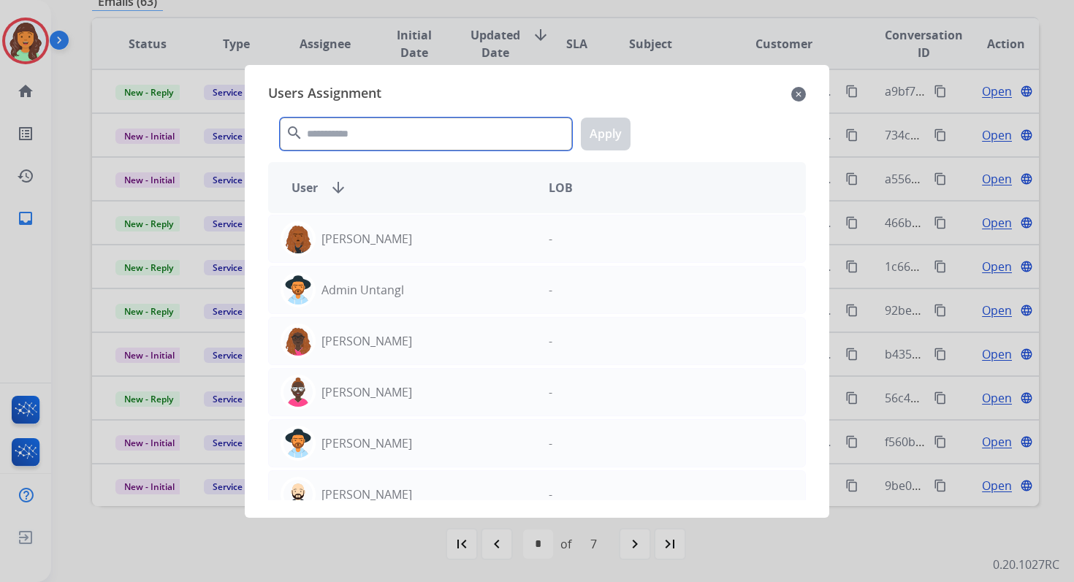
click at [394, 140] on input "text" at bounding box center [426, 134] width 292 height 33
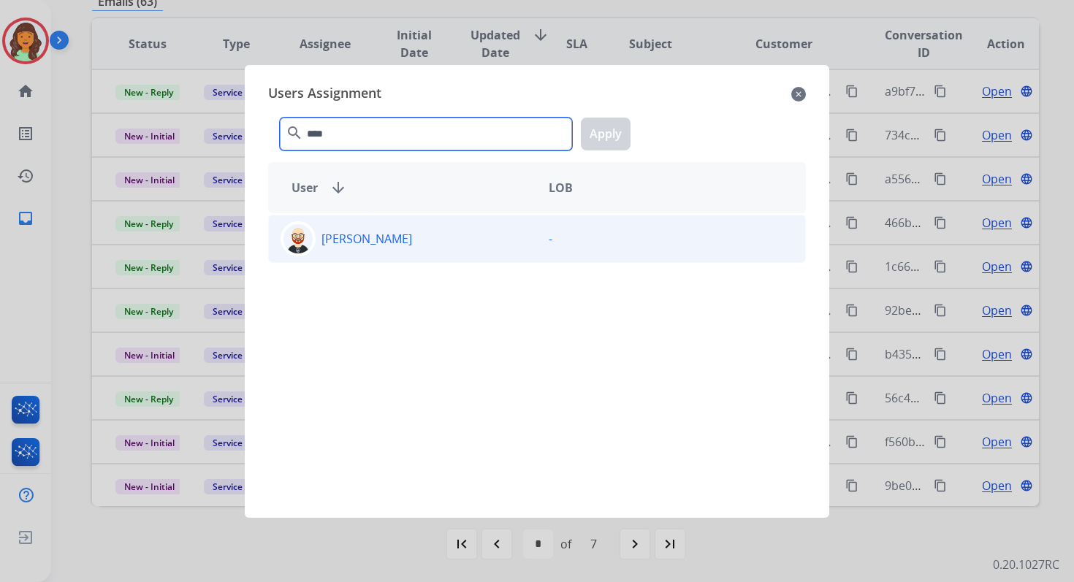
type input "****"
click at [460, 262] on div "Ezra Barnes -" at bounding box center [537, 239] width 538 height 48
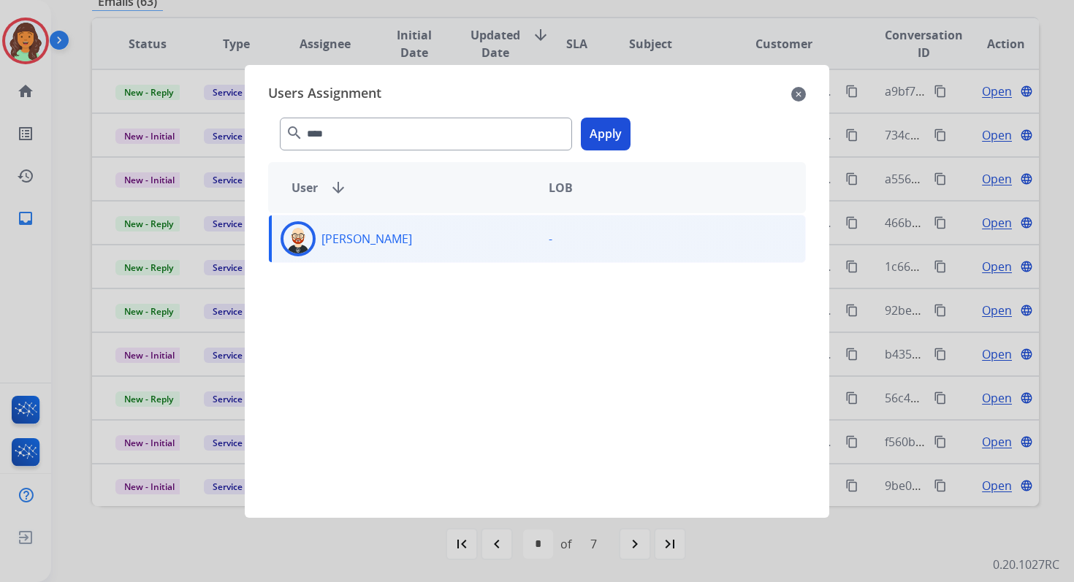
click at [604, 130] on button "Apply" at bounding box center [606, 134] width 50 height 33
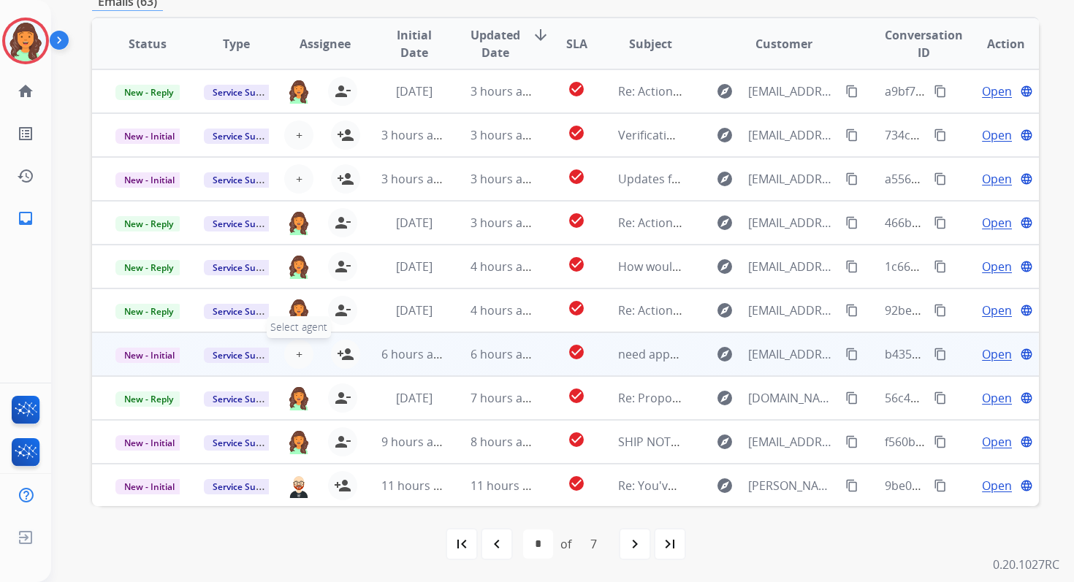
click at [297, 358] on span "+" at bounding box center [299, 355] width 7 height 18
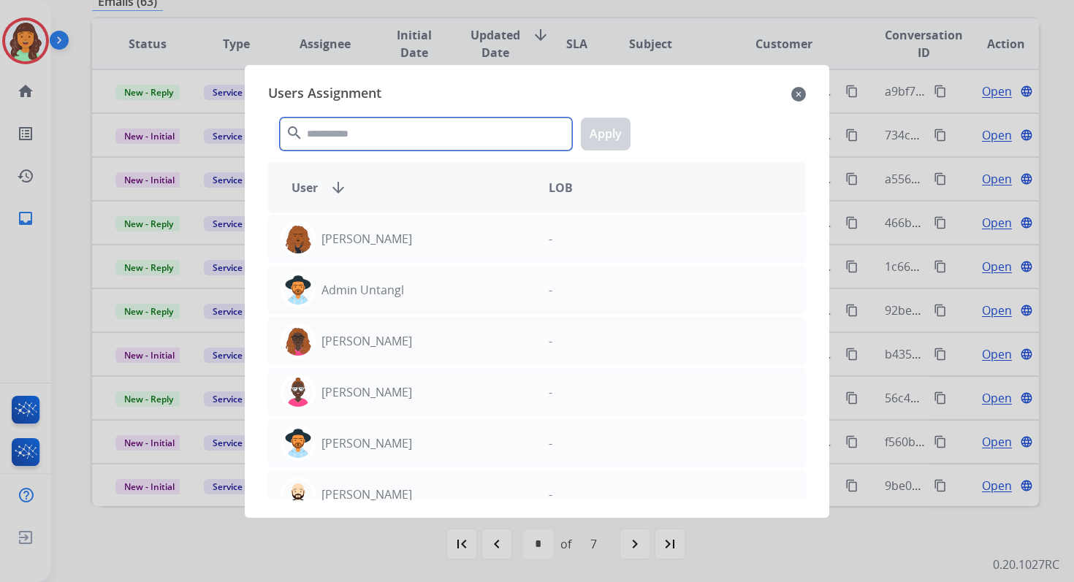
click at [433, 132] on input "text" at bounding box center [426, 134] width 292 height 33
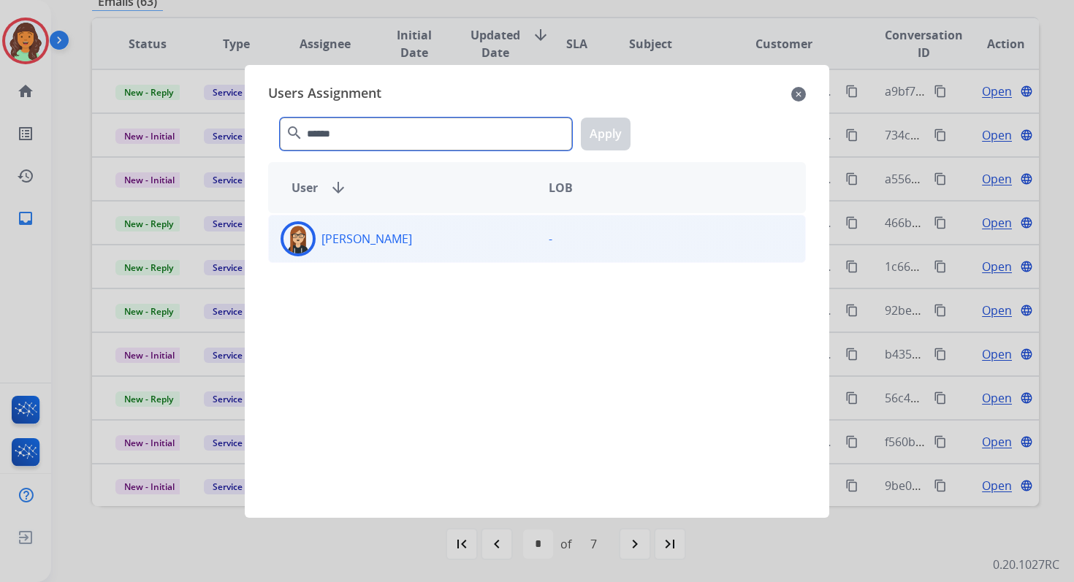
type input "******"
click at [422, 223] on div "Trisha Higgins" at bounding box center [403, 238] width 268 height 35
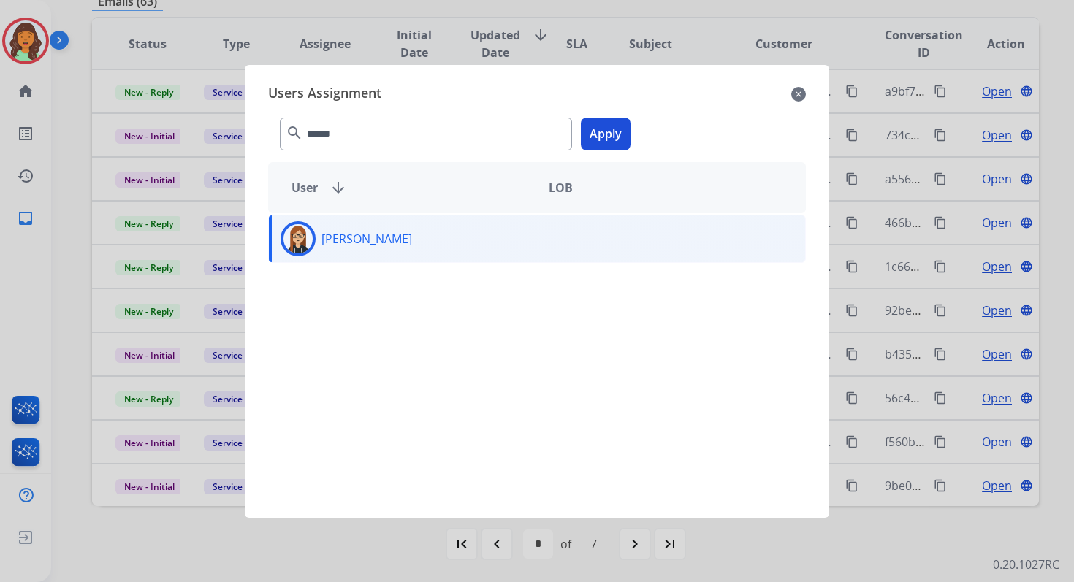
click at [614, 140] on button "Apply" at bounding box center [606, 134] width 50 height 33
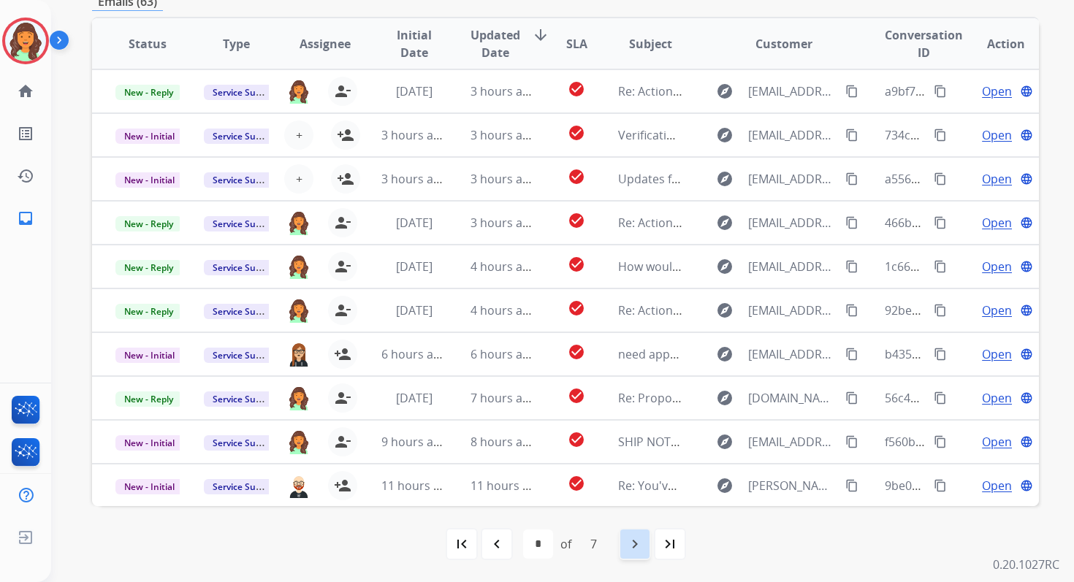
click at [628, 552] on mat-icon "navigate_next" at bounding box center [635, 545] width 18 height 18
select select "*"
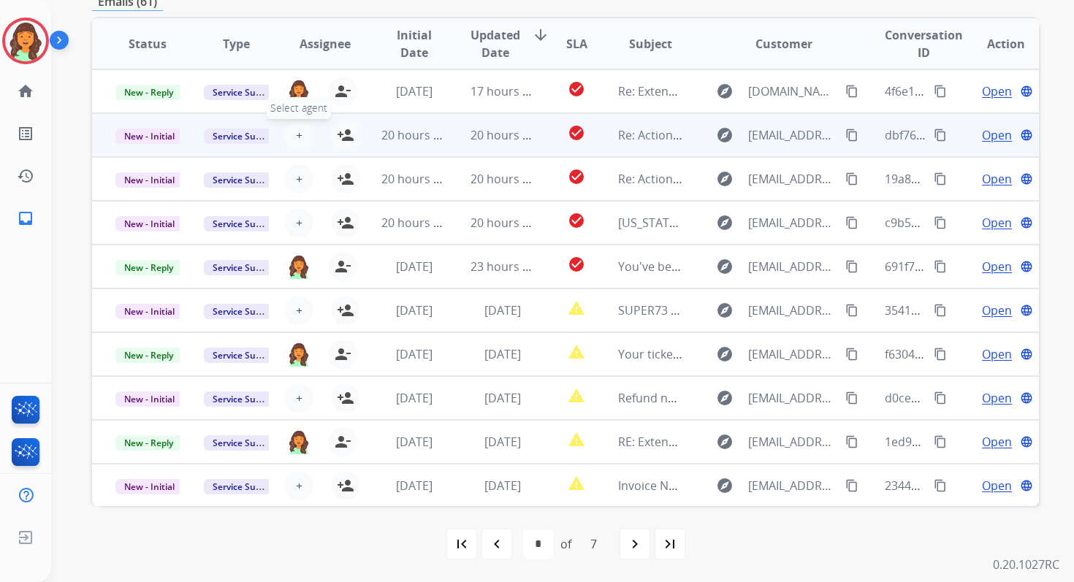
click at [301, 133] on button "+ Select agent" at bounding box center [298, 135] width 29 height 29
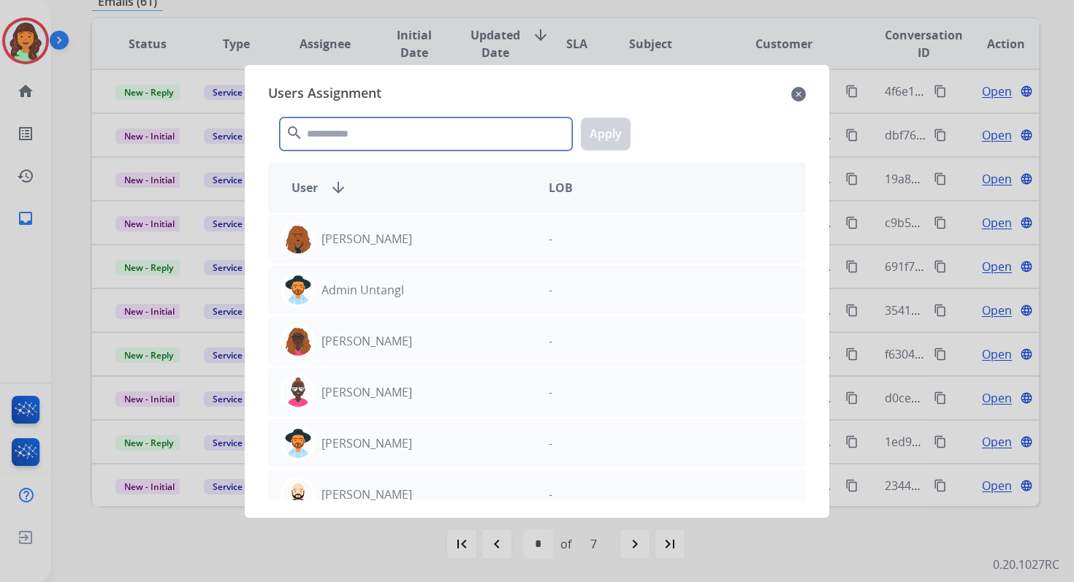
click at [338, 124] on input "text" at bounding box center [426, 134] width 292 height 33
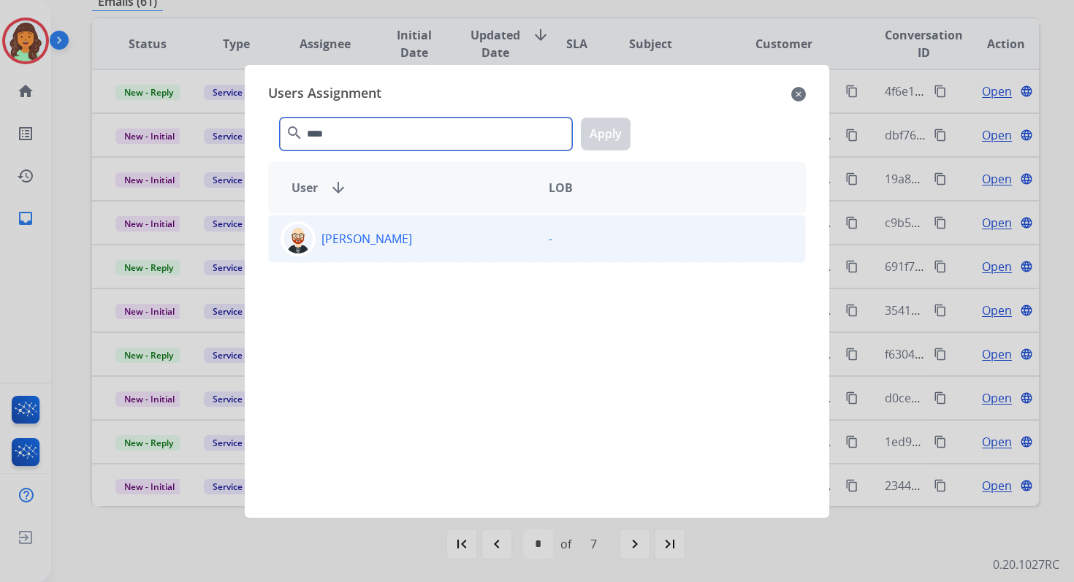
type input "****"
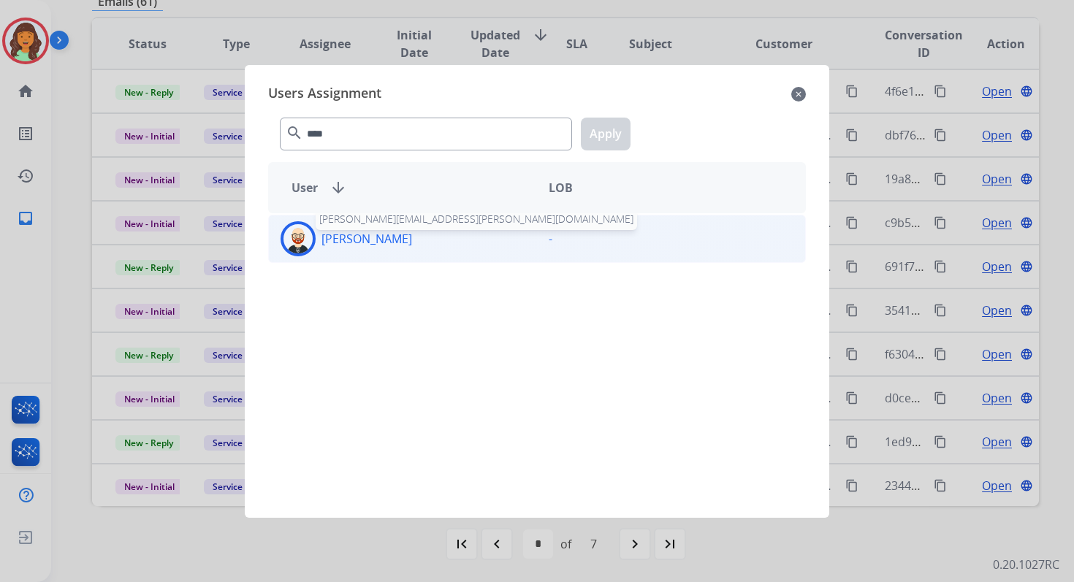
click at [384, 245] on p "Ezra Barnes" at bounding box center [366, 239] width 91 height 18
click at [602, 136] on button "Apply" at bounding box center [606, 134] width 50 height 33
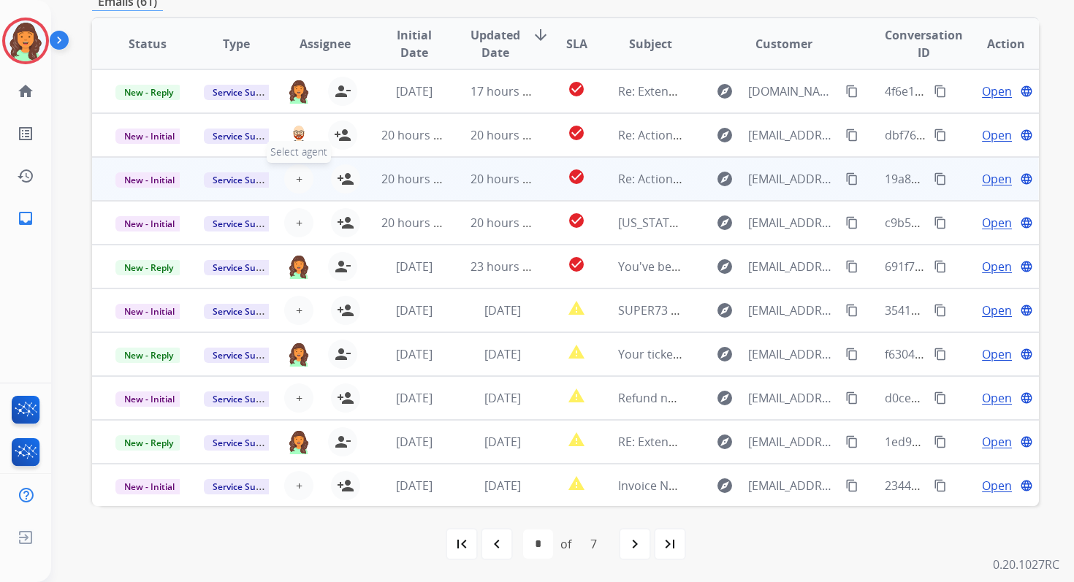
click at [297, 175] on span "+" at bounding box center [299, 179] width 7 height 18
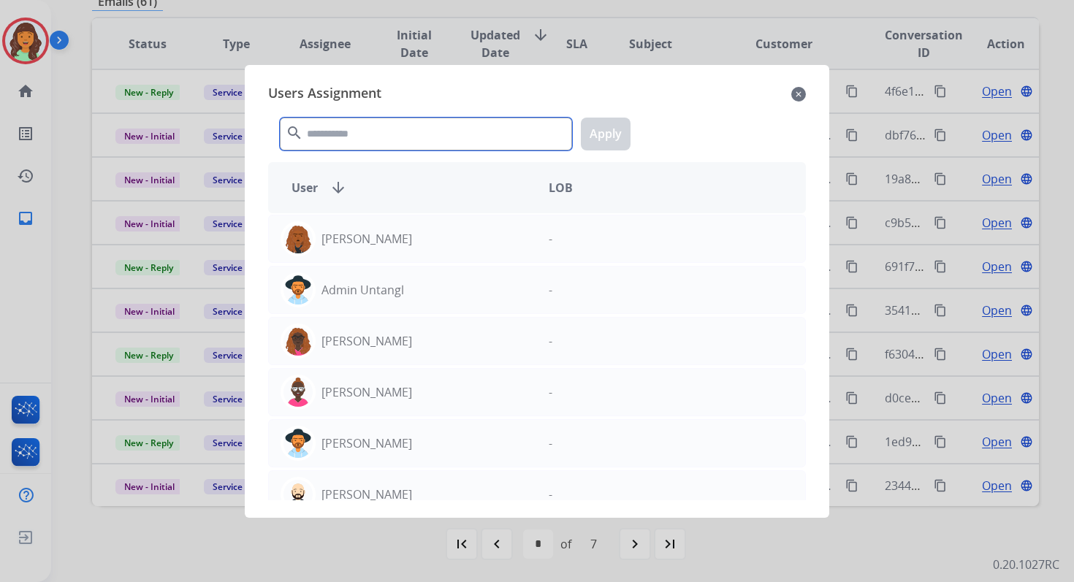
click at [362, 144] on input "text" at bounding box center [426, 134] width 292 height 33
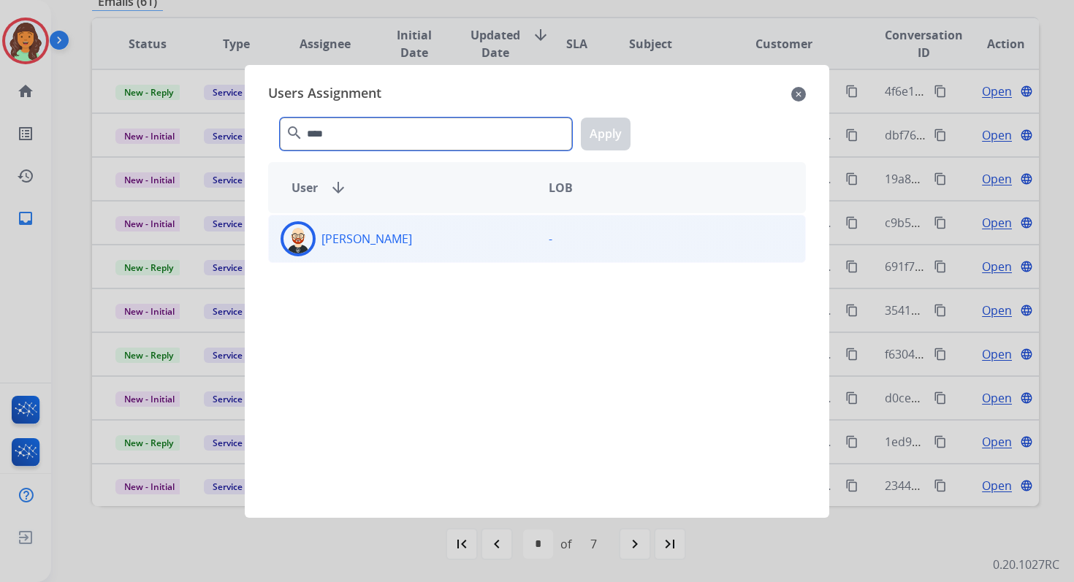
type input "****"
click at [405, 240] on div "Ezra Barnes" at bounding box center [403, 238] width 268 height 35
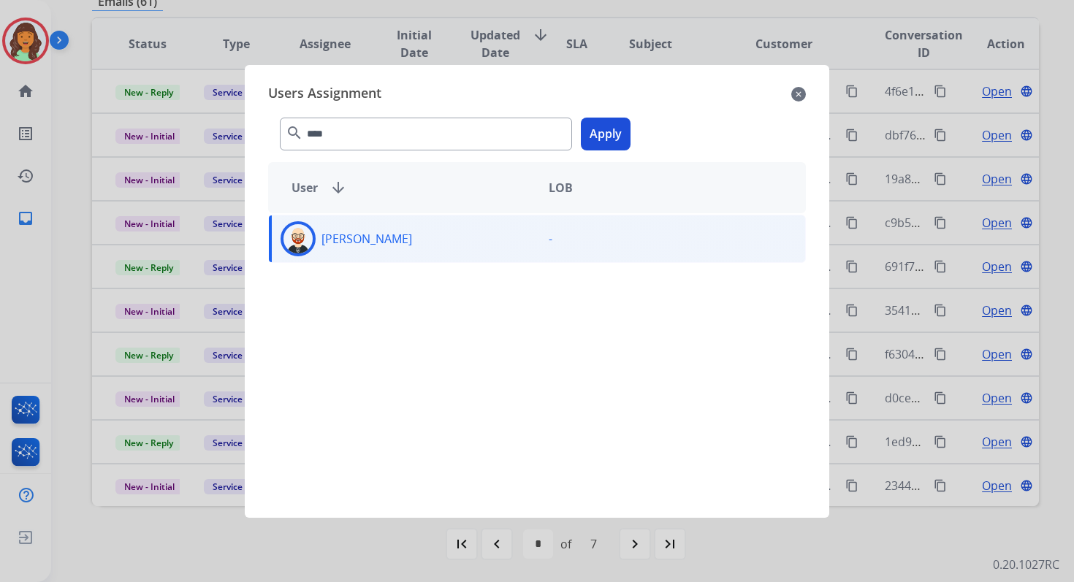
click at [627, 126] on button "Apply" at bounding box center [606, 134] width 50 height 33
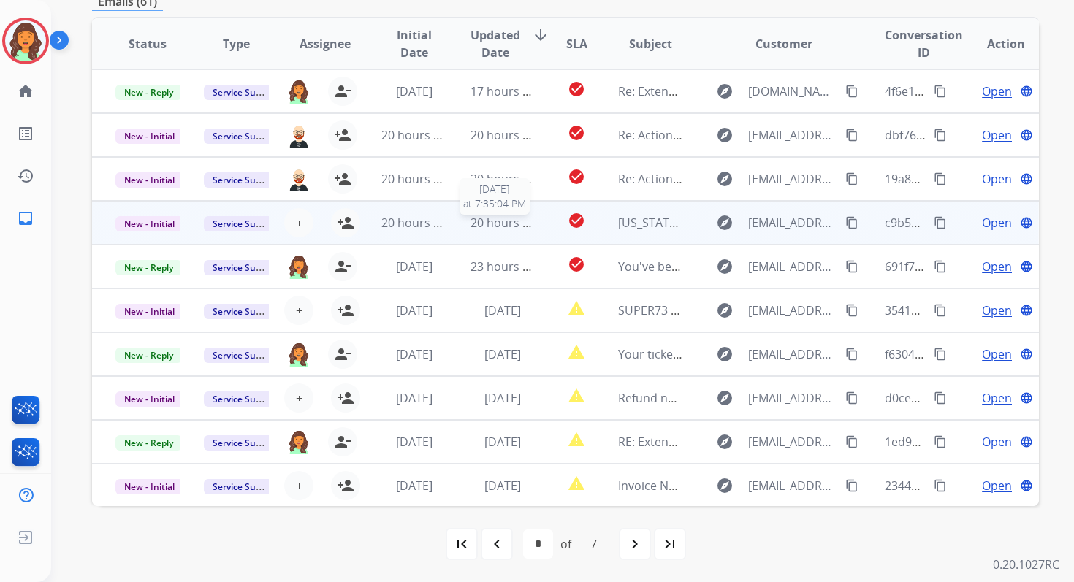
click at [510, 224] on span "20 hours ago" at bounding box center [507, 223] width 72 height 16
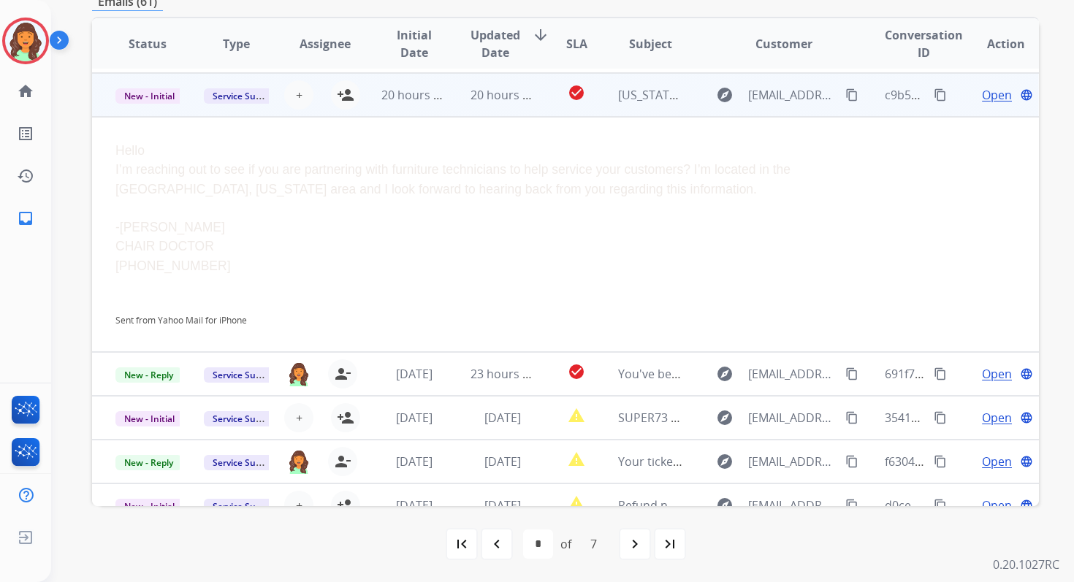
scroll to position [132, 0]
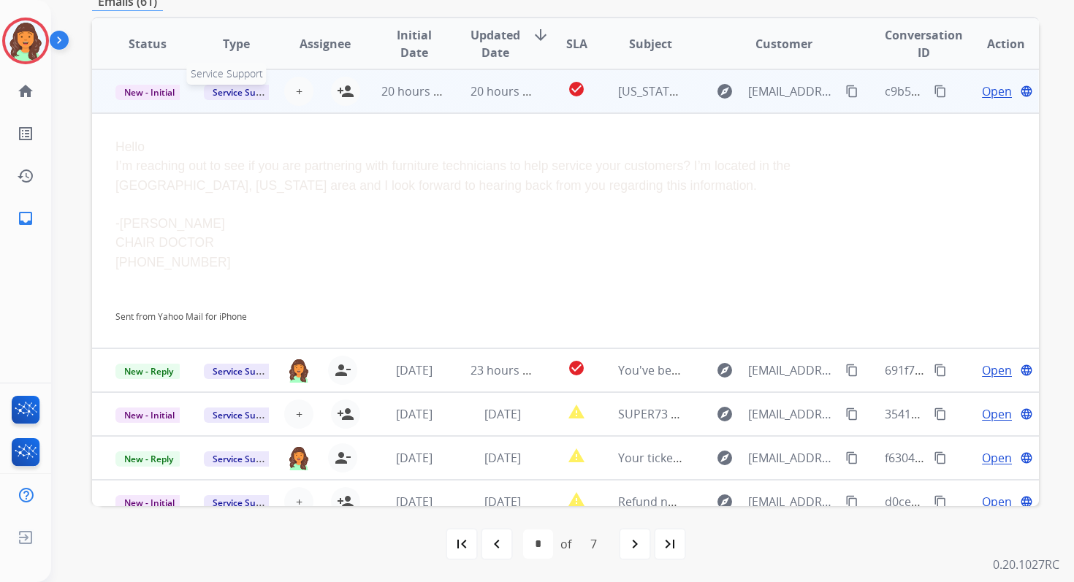
click at [233, 93] on span "Service Support" at bounding box center [245, 92] width 83 height 15
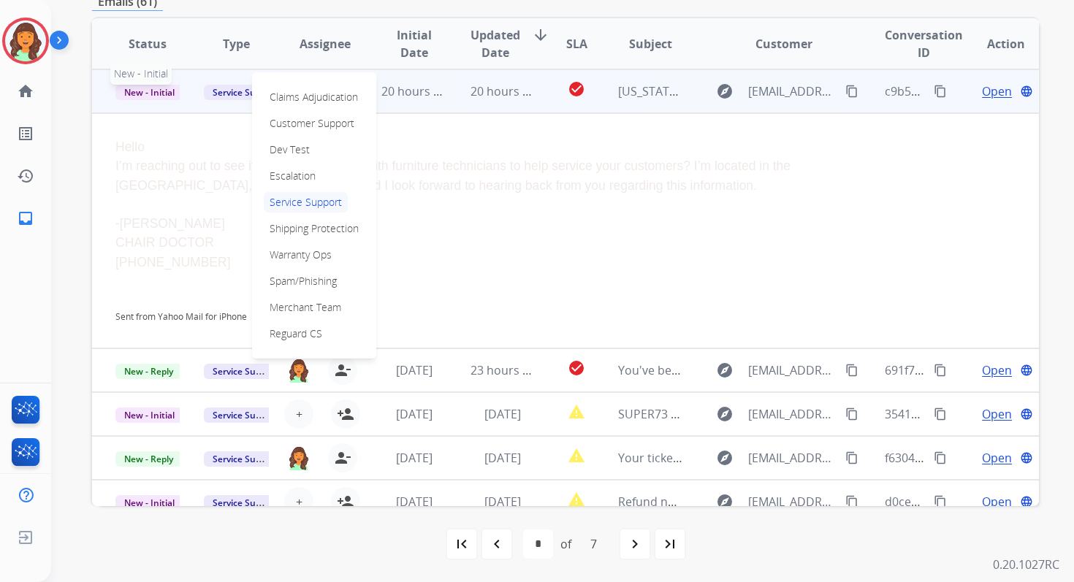
click at [153, 95] on span "New - Initial" at bounding box center [149, 92] width 68 height 15
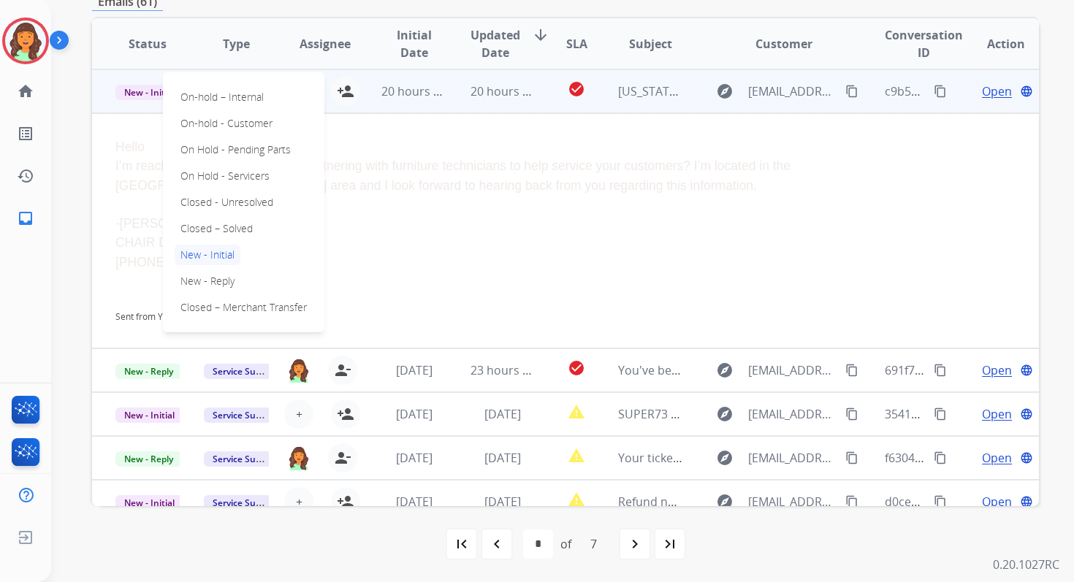
click at [447, 94] on td "20 hours ago" at bounding box center [491, 91] width 88 height 44
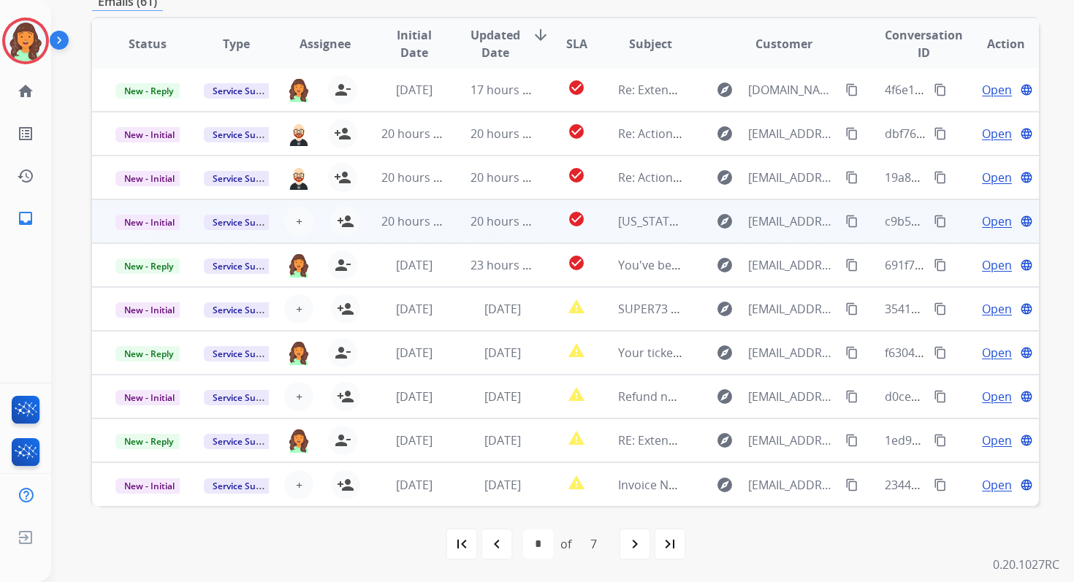
scroll to position [1, 0]
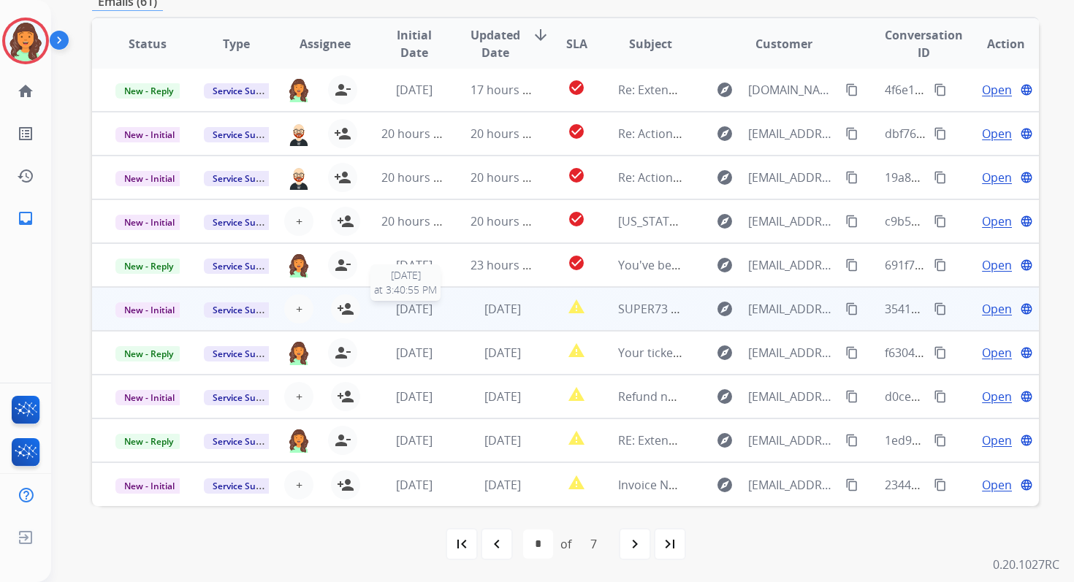
click at [381, 313] on div "1 day ago" at bounding box center [413, 309] width 64 height 18
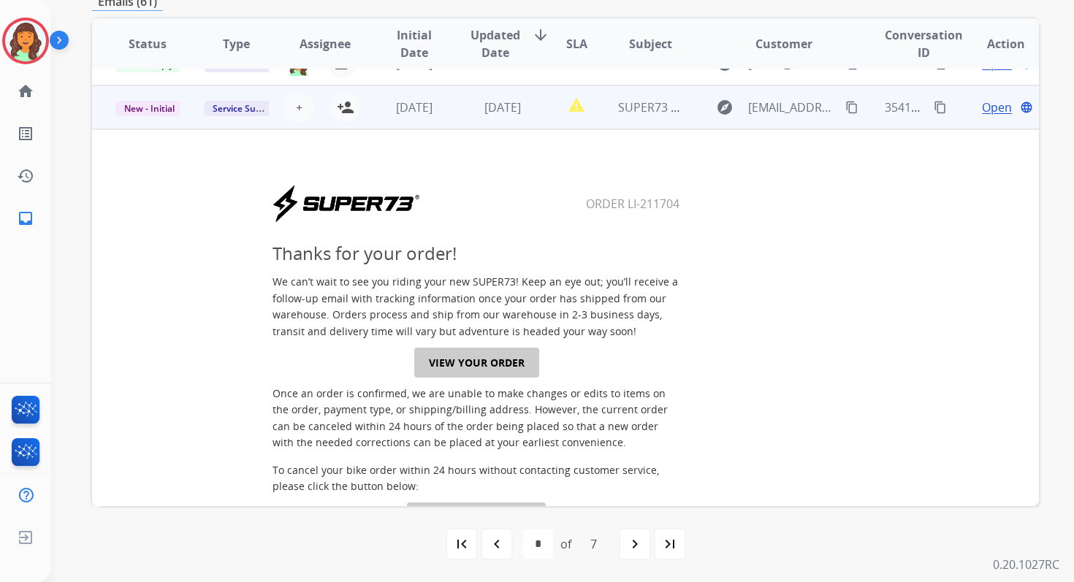
scroll to position [219, 0]
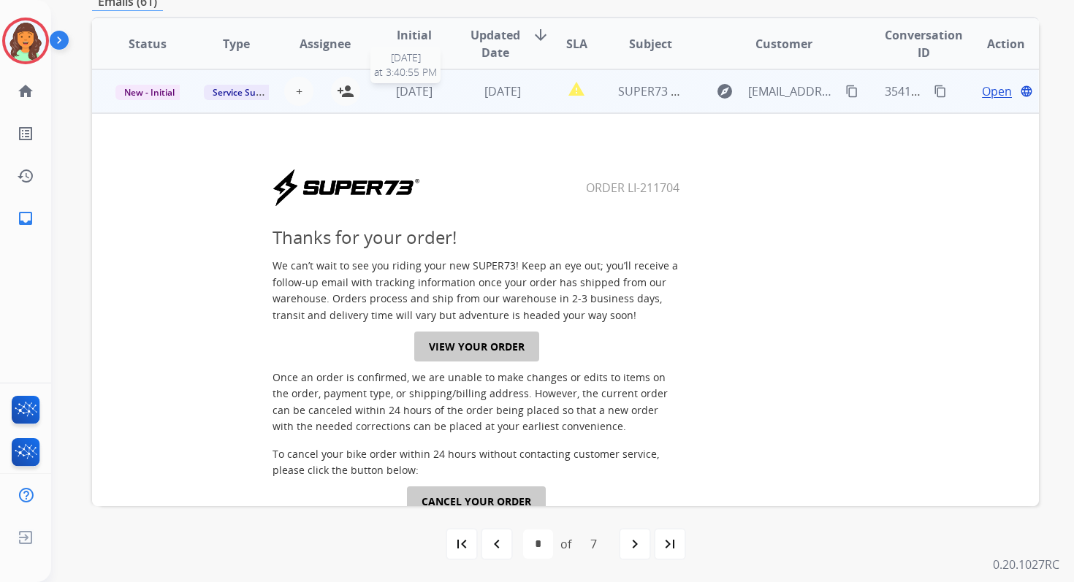
click at [428, 98] on span "1 day ago" at bounding box center [414, 91] width 37 height 16
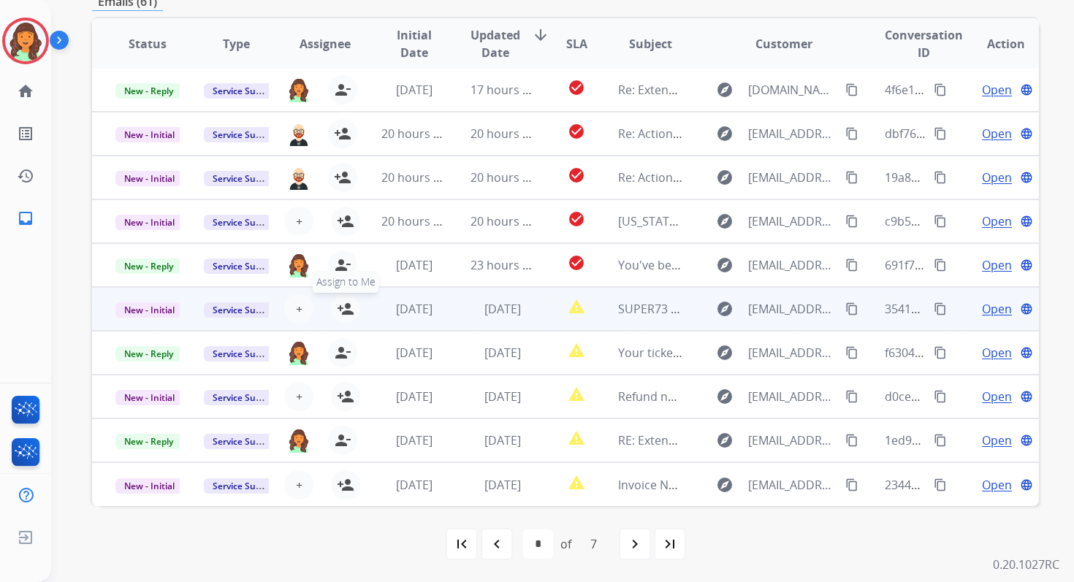
click at [344, 311] on mat-icon "person_add" at bounding box center [346, 309] width 18 height 18
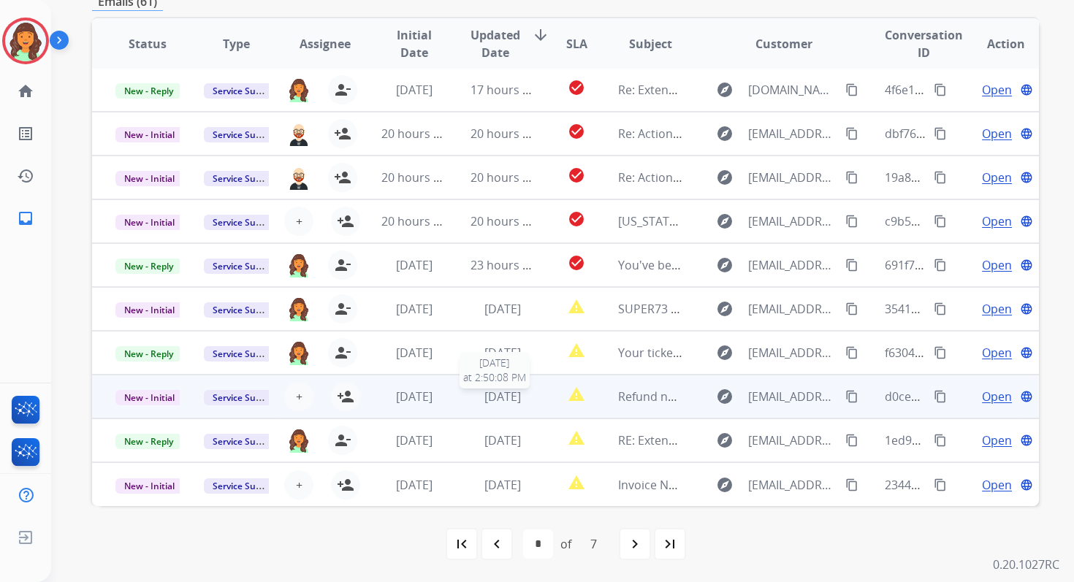
click at [484, 396] on span "1 day ago" at bounding box center [502, 397] width 37 height 16
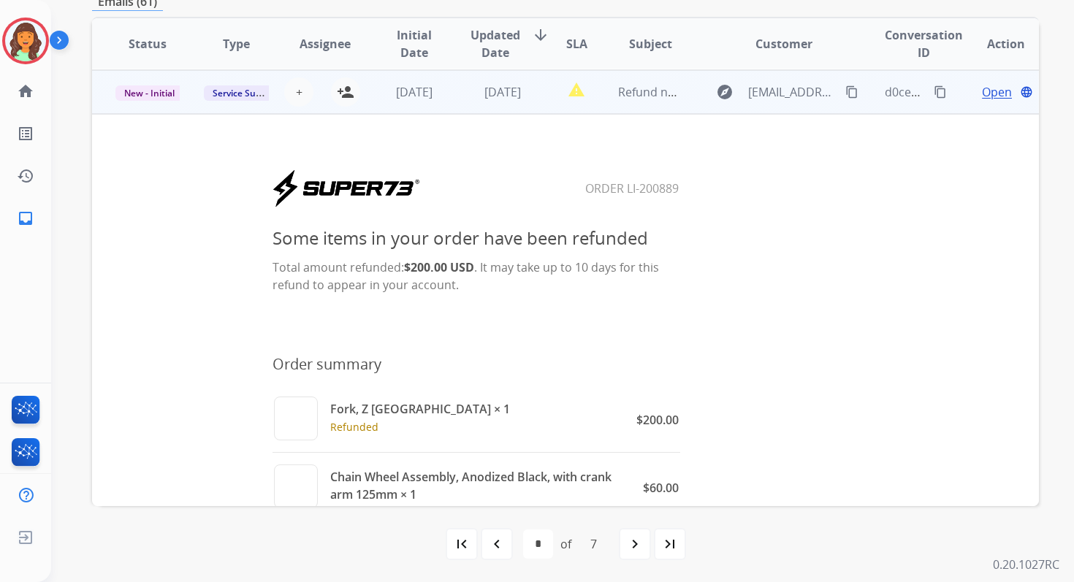
scroll to position [155, 0]
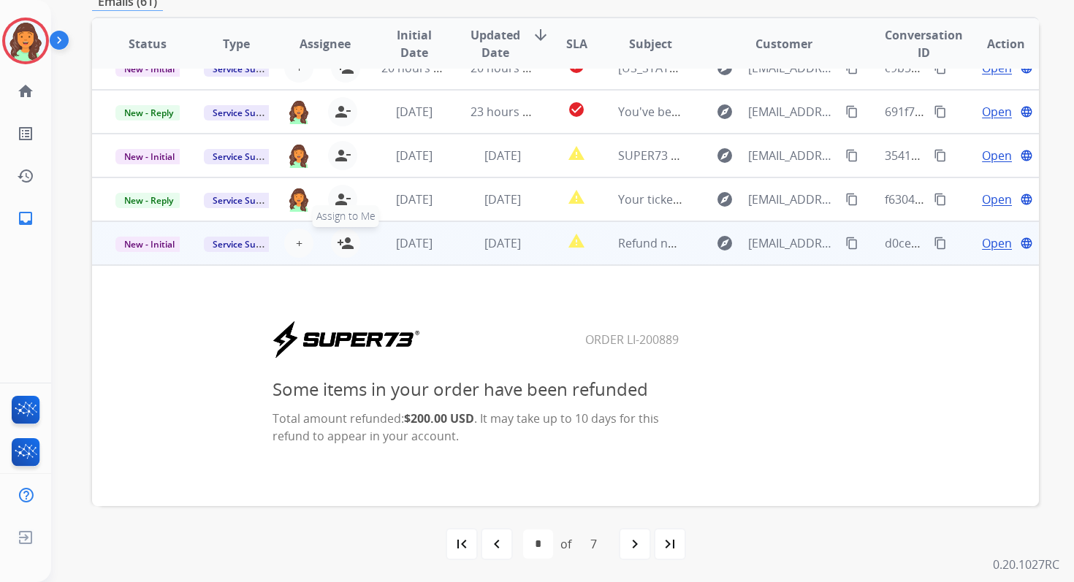
click at [347, 244] on mat-icon "person_add" at bounding box center [346, 244] width 18 height 18
click at [430, 244] on span "1 day ago" at bounding box center [414, 243] width 37 height 16
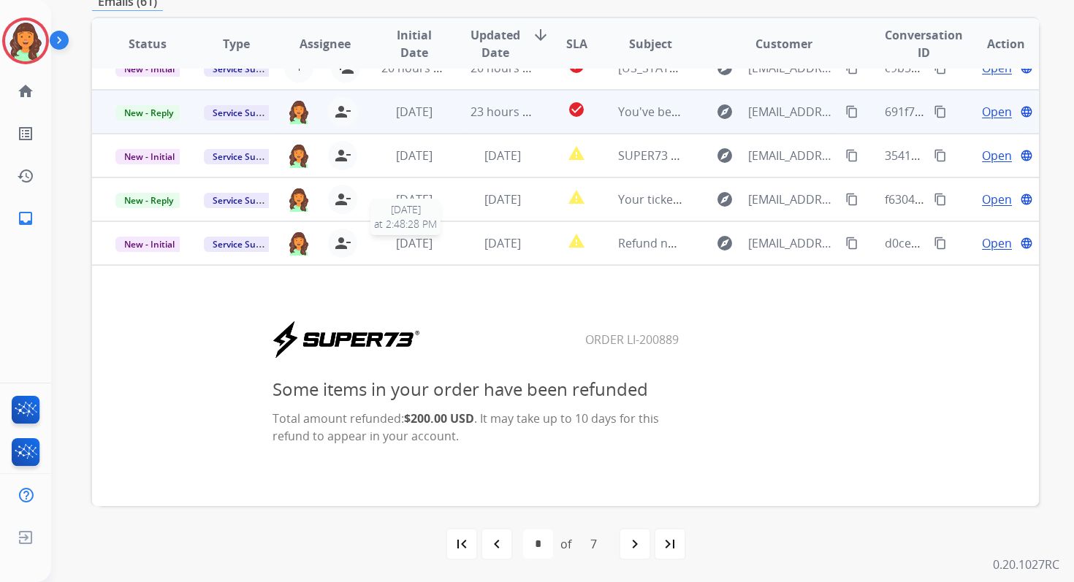
scroll to position [1, 0]
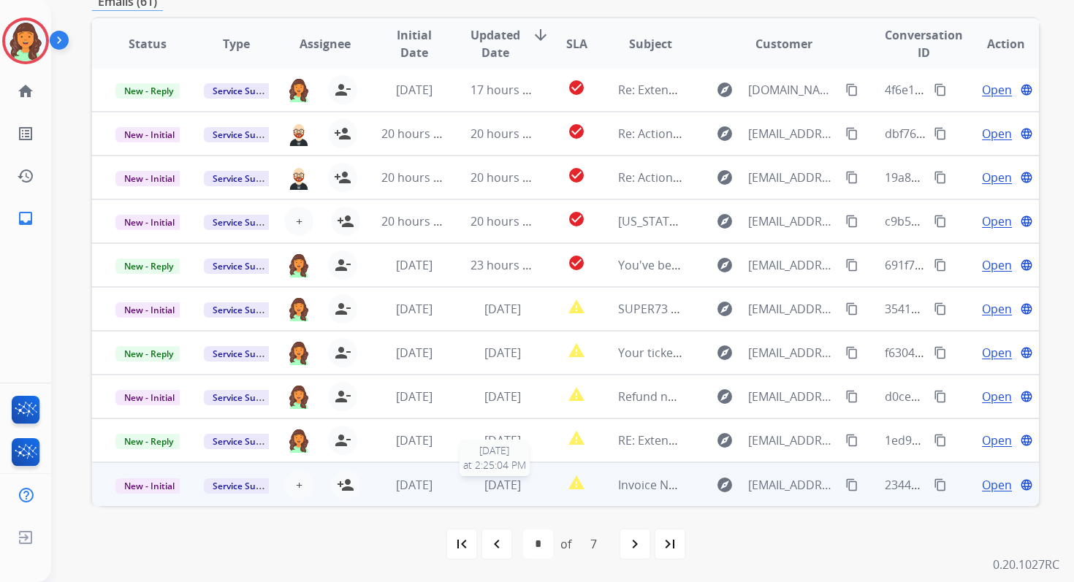
click at [495, 479] on span "1 day ago" at bounding box center [502, 485] width 37 height 16
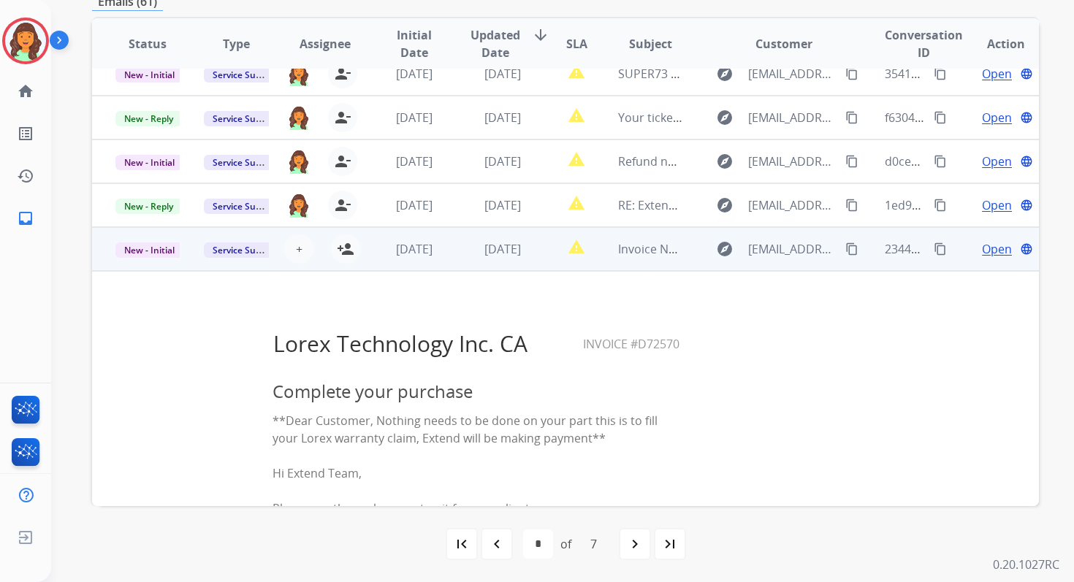
scroll to position [207, 0]
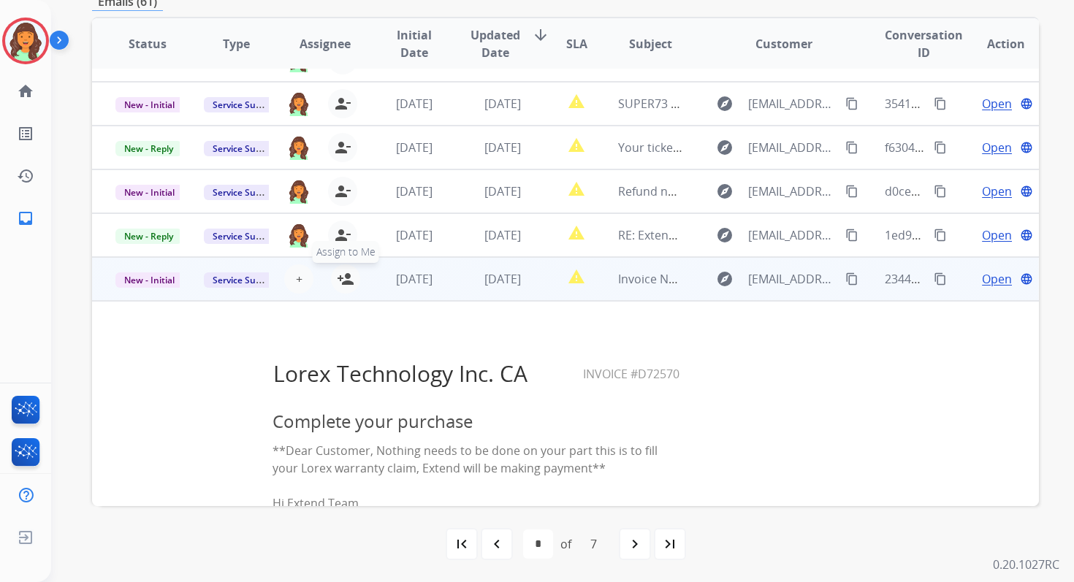
click at [346, 282] on mat-icon "person_add" at bounding box center [346, 279] width 18 height 18
click at [471, 278] on div "1 day ago" at bounding box center [503, 279] width 64 height 18
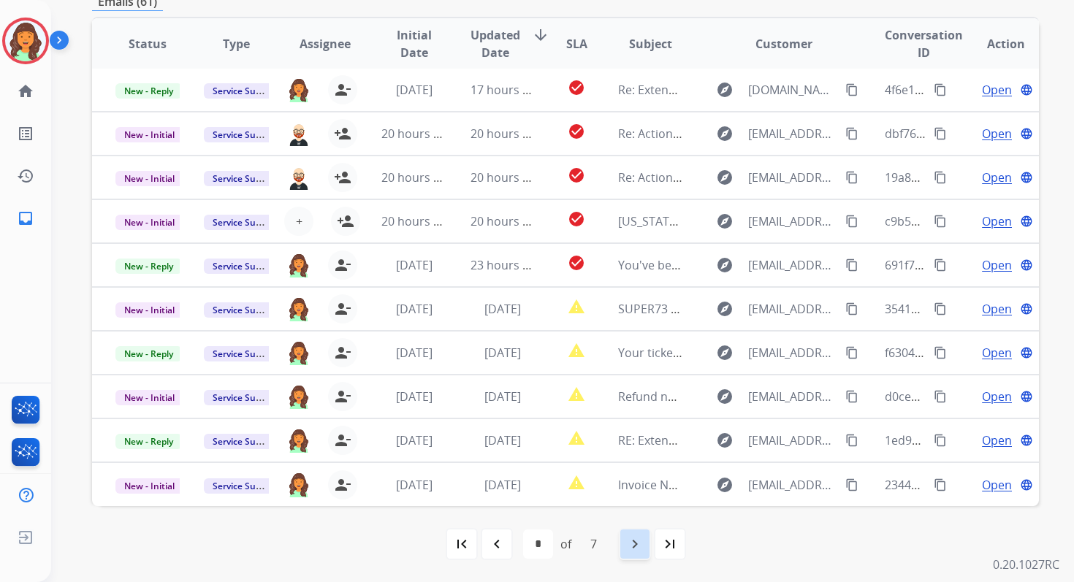
click at [634, 549] on mat-icon "navigate_next" at bounding box center [635, 545] width 18 height 18
select select "*"
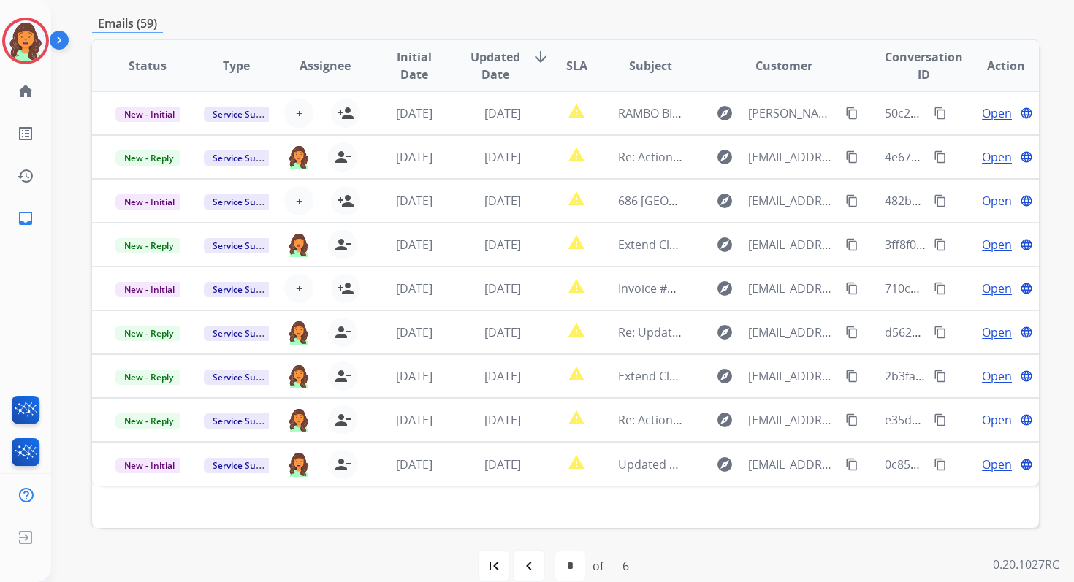
scroll to position [354, 0]
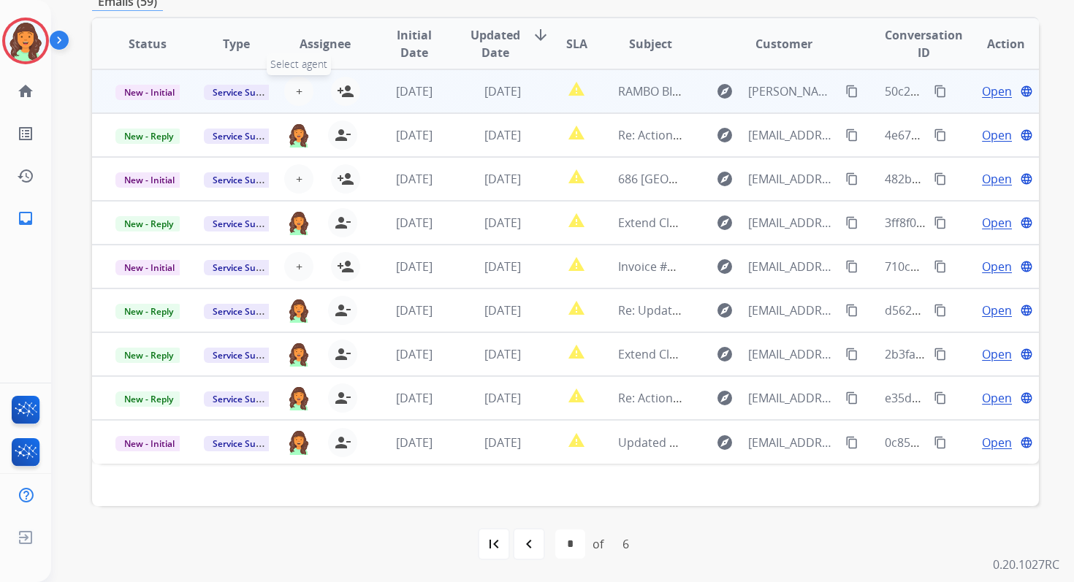
click at [296, 88] on span "+" at bounding box center [299, 92] width 7 height 18
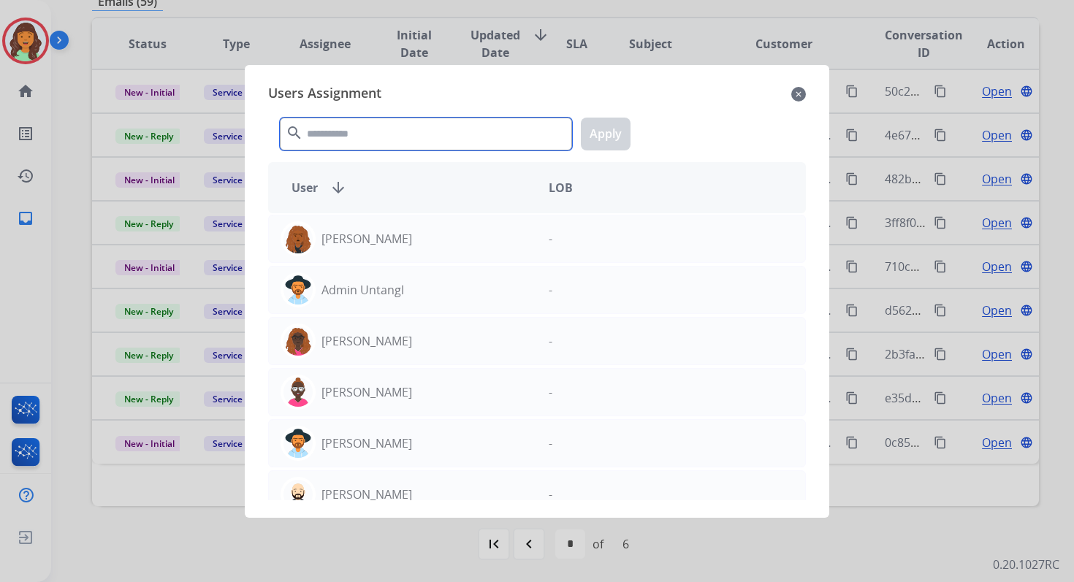
click at [372, 136] on input "text" at bounding box center [426, 134] width 292 height 33
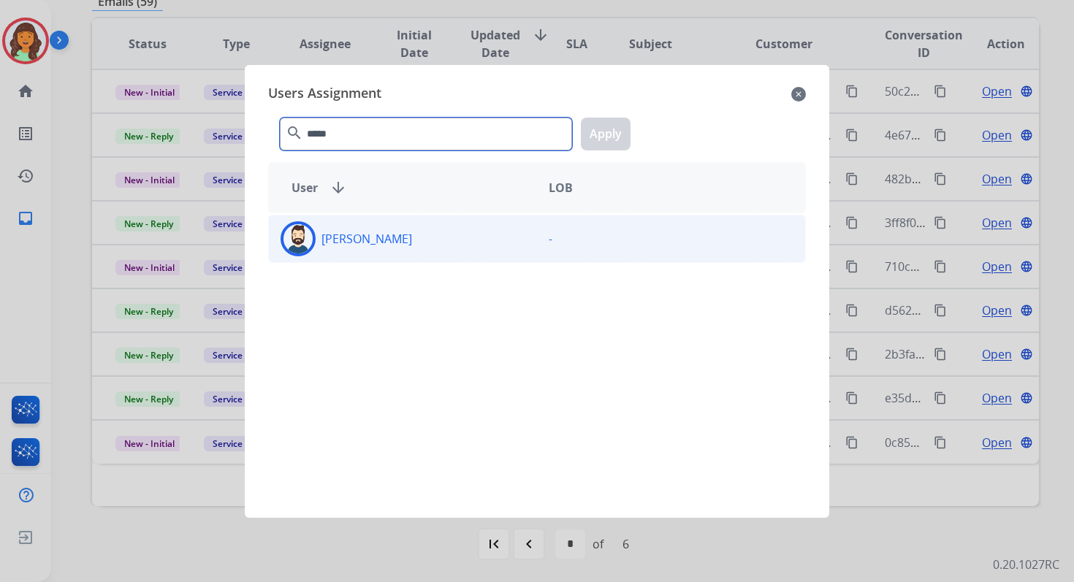
type input "*****"
click at [389, 241] on div "Jared Holt" at bounding box center [403, 238] width 268 height 35
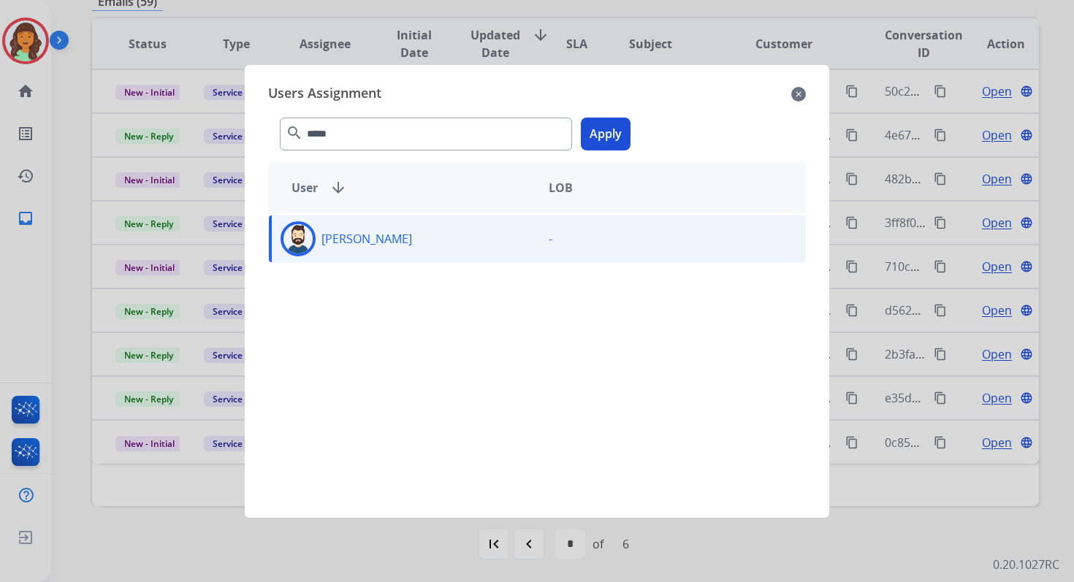
click at [598, 130] on button "Apply" at bounding box center [606, 134] width 50 height 33
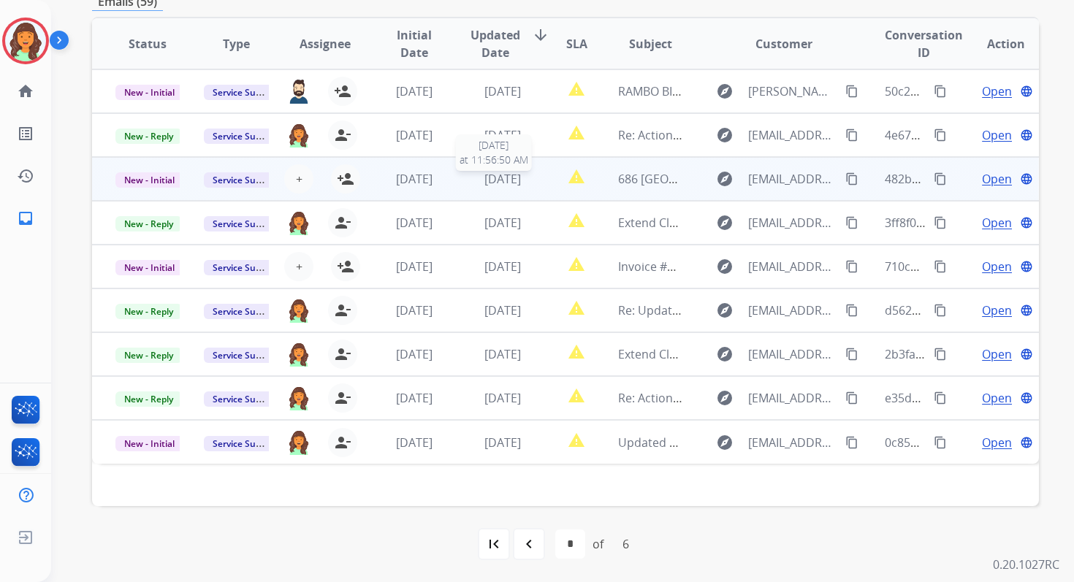
click at [471, 179] on div "1 day ago" at bounding box center [503, 179] width 64 height 18
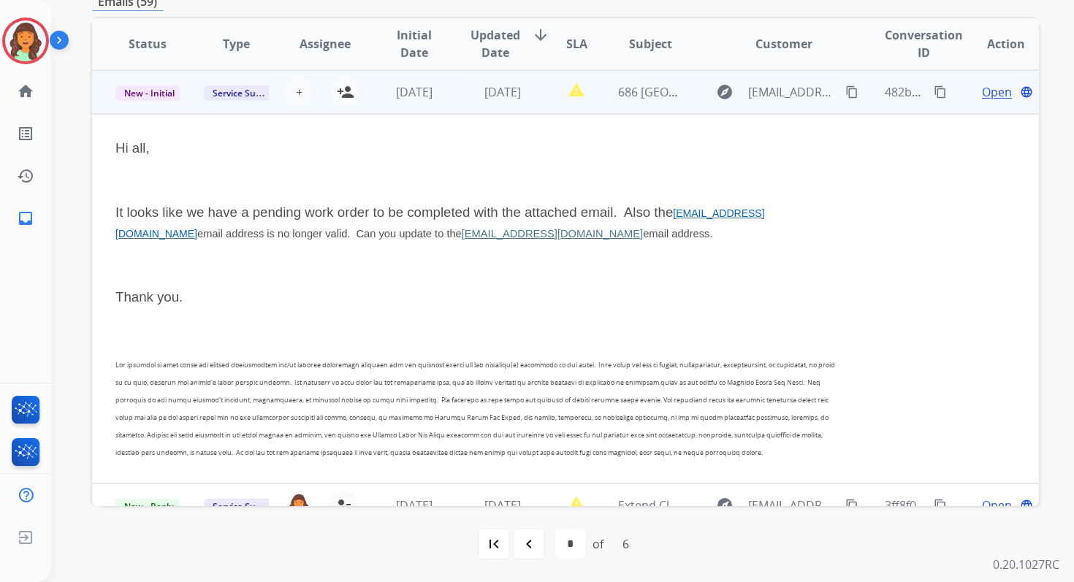
scroll to position [88, 0]
click at [536, 93] on td "report_problem Critical" at bounding box center [565, 91] width 59 height 44
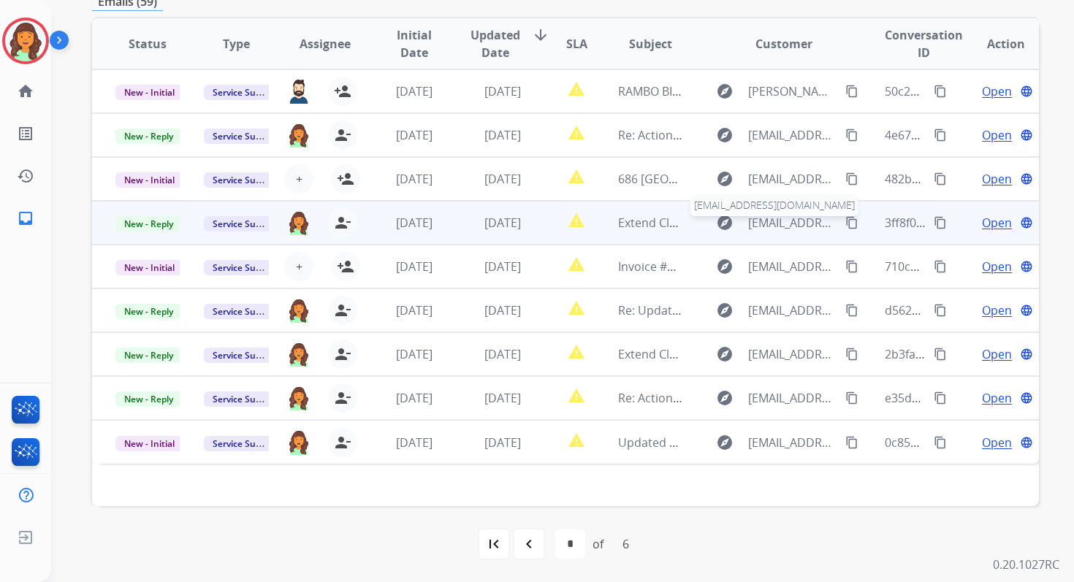
scroll to position [0, 0]
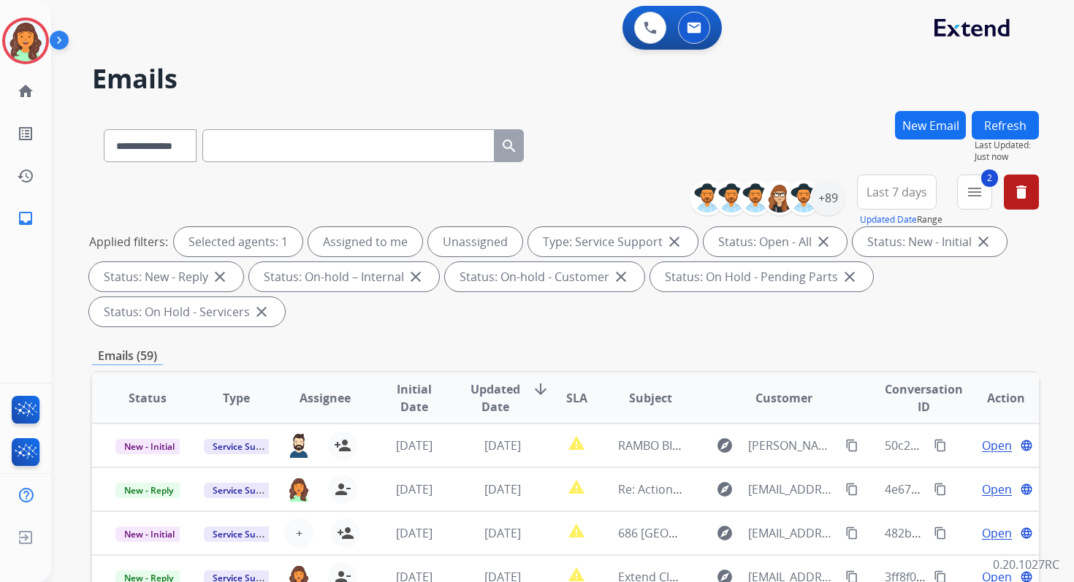
click at [1013, 129] on button "Refresh" at bounding box center [1005, 125] width 67 height 28
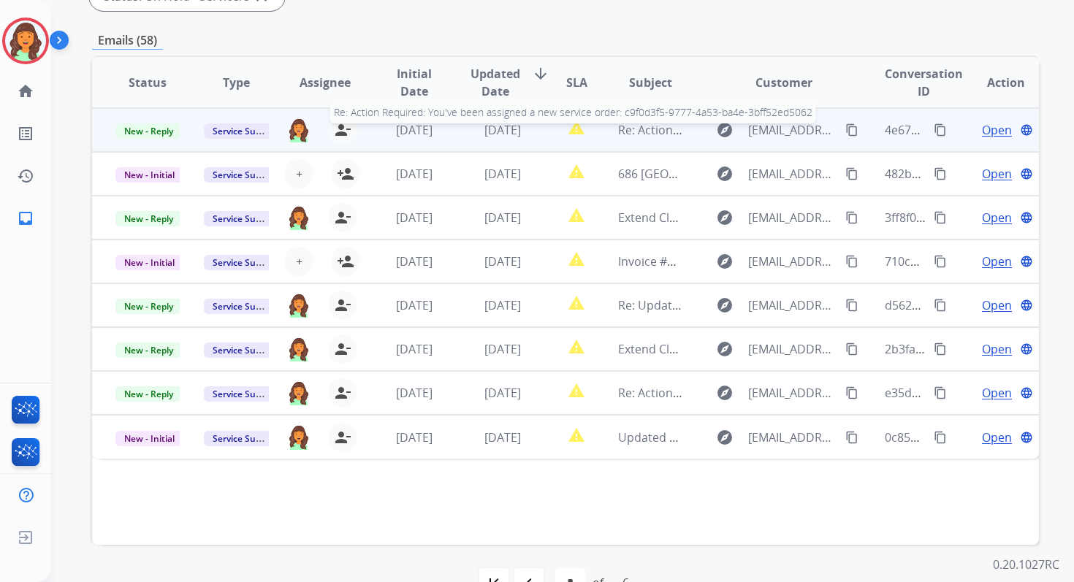
scroll to position [354, 0]
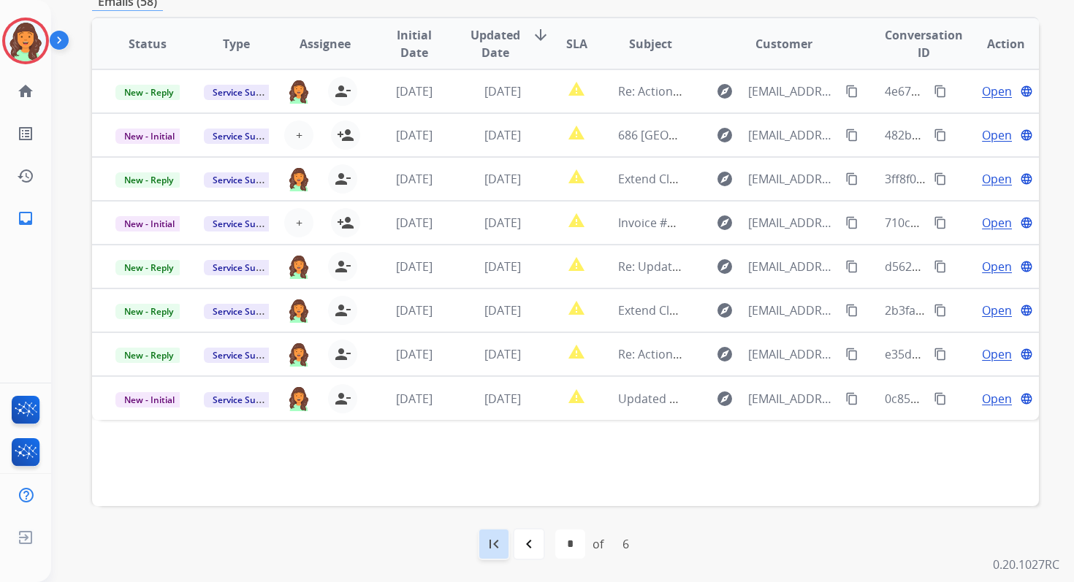
click at [487, 547] on mat-icon "first_page" at bounding box center [494, 545] width 18 height 18
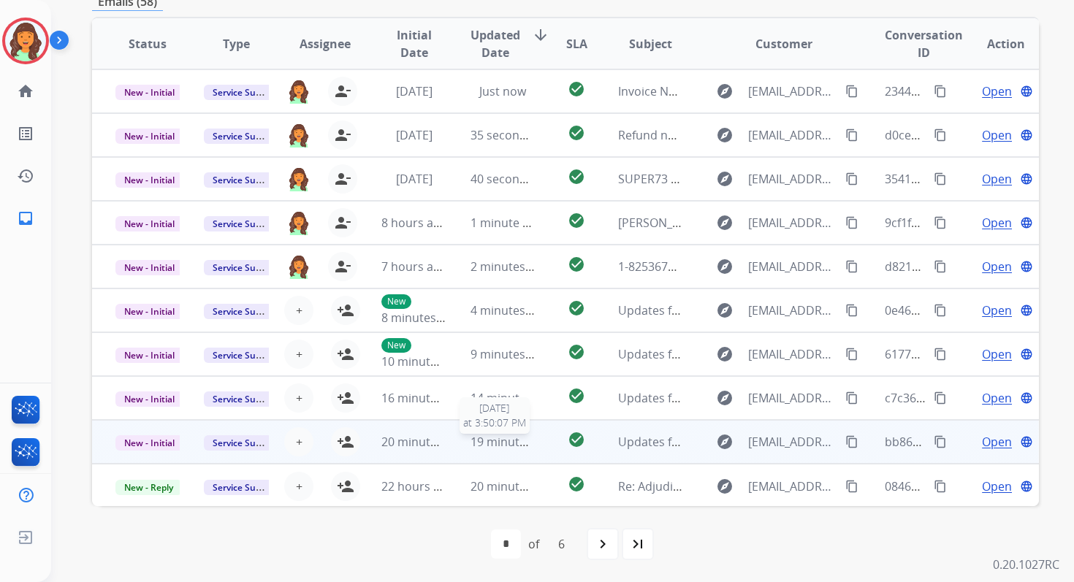
click at [510, 446] on span "19 minutes ago" at bounding box center [513, 442] width 85 height 16
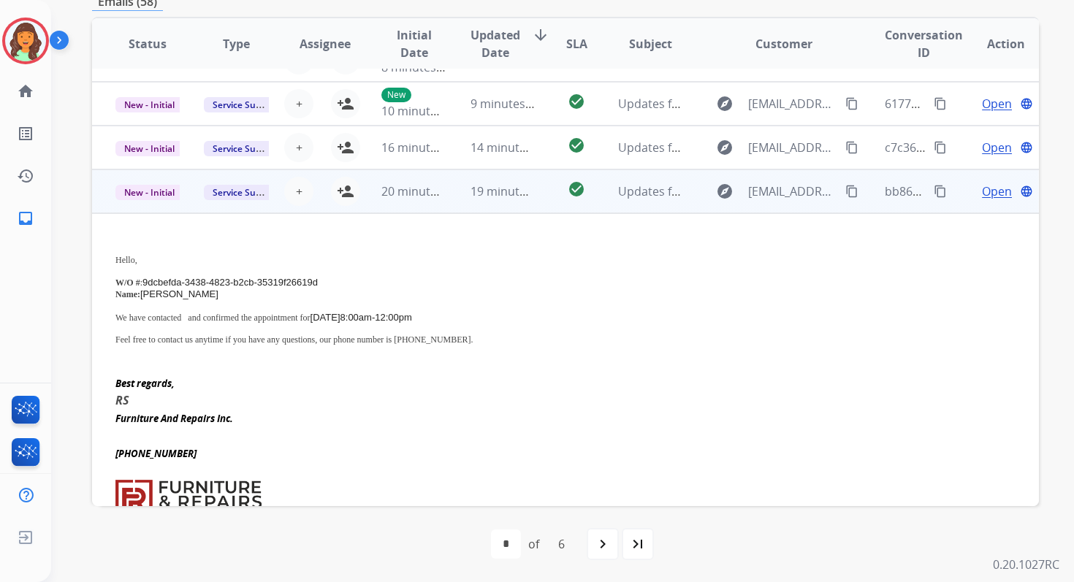
scroll to position [243, 0]
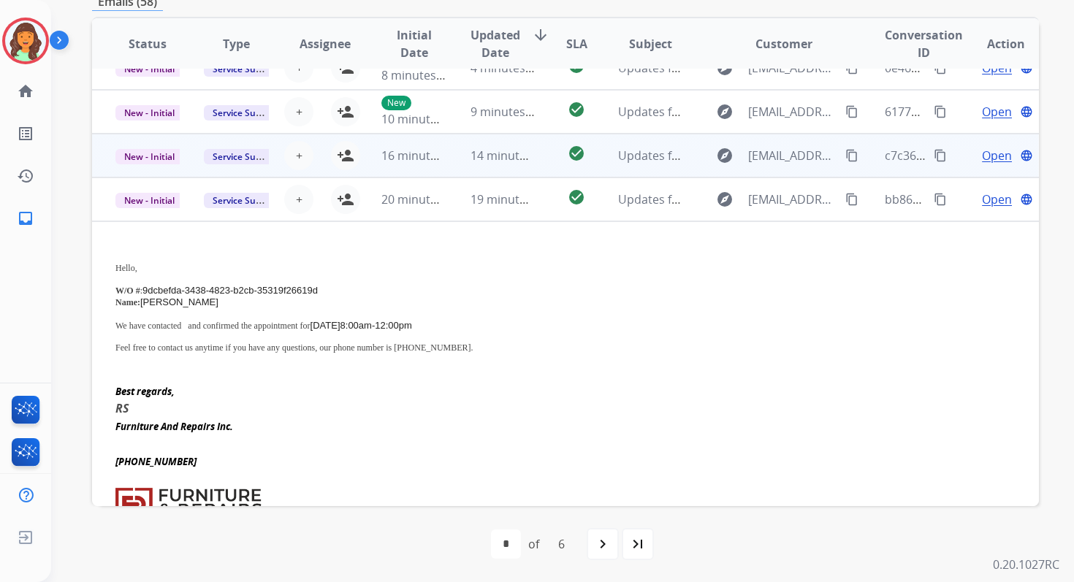
click at [449, 155] on td "14 minutes ago" at bounding box center [491, 156] width 88 height 44
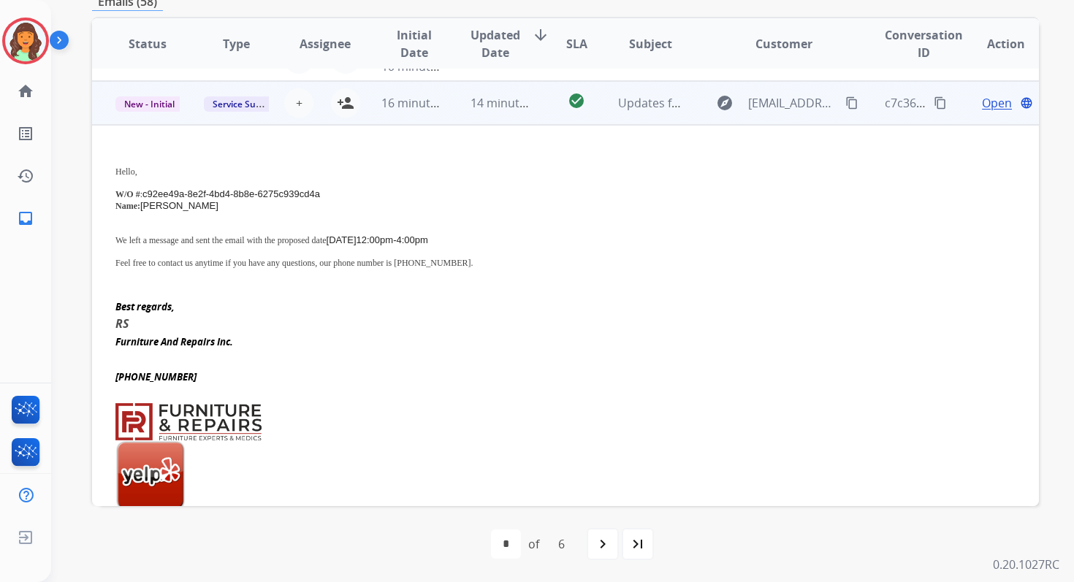
scroll to position [307, 0]
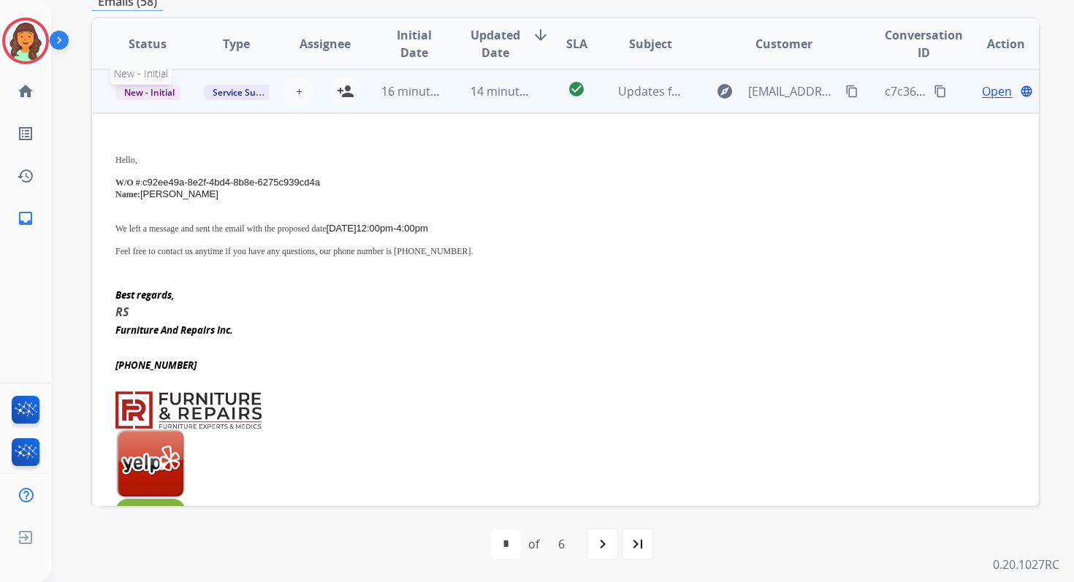
click at [168, 93] on span "New - Initial" at bounding box center [149, 92] width 68 height 15
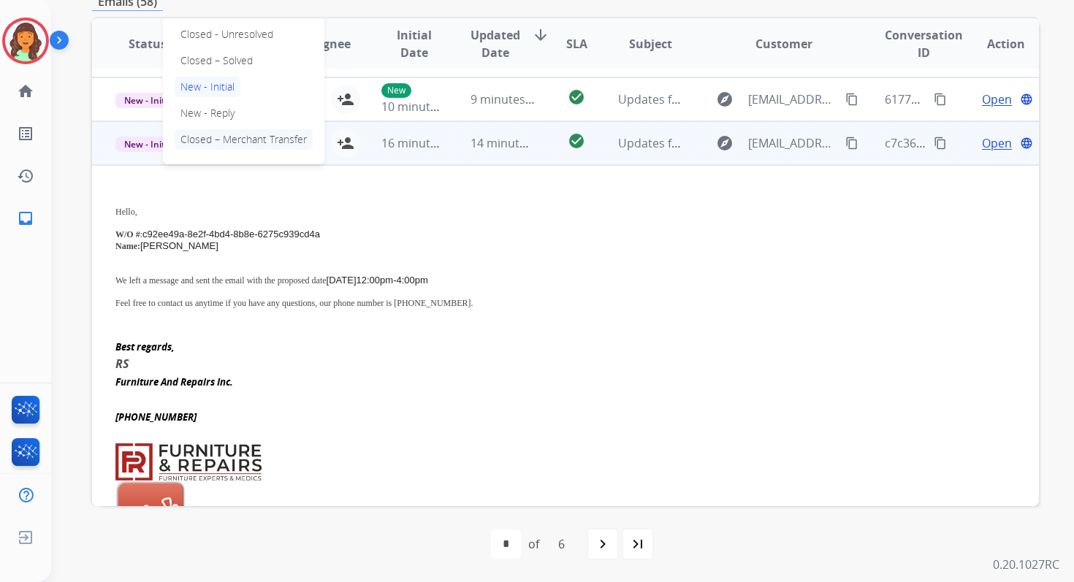
scroll to position [213, 0]
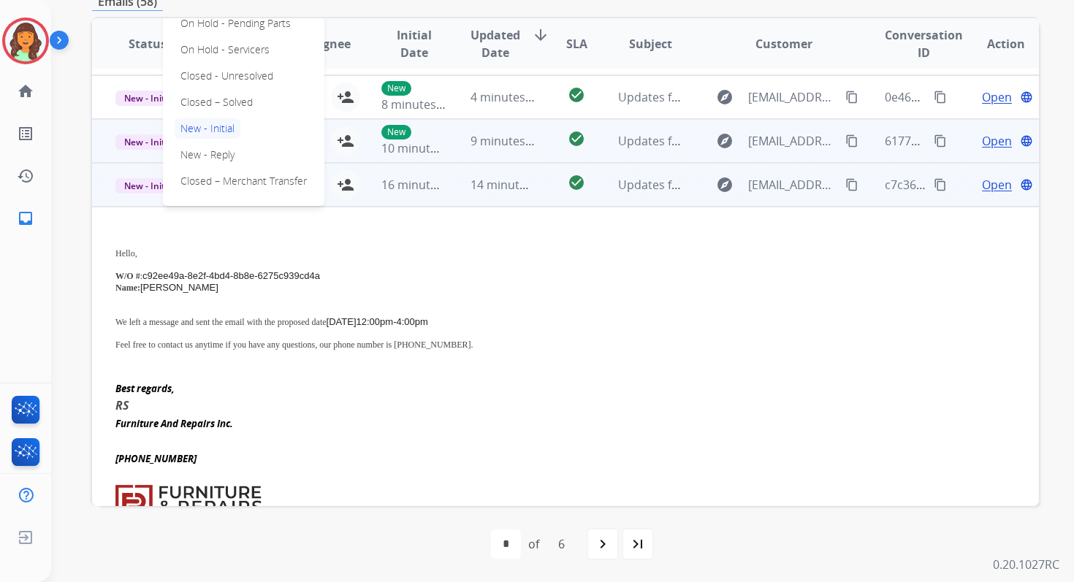
click at [451, 139] on td "9 minutes ago" at bounding box center [491, 141] width 88 height 44
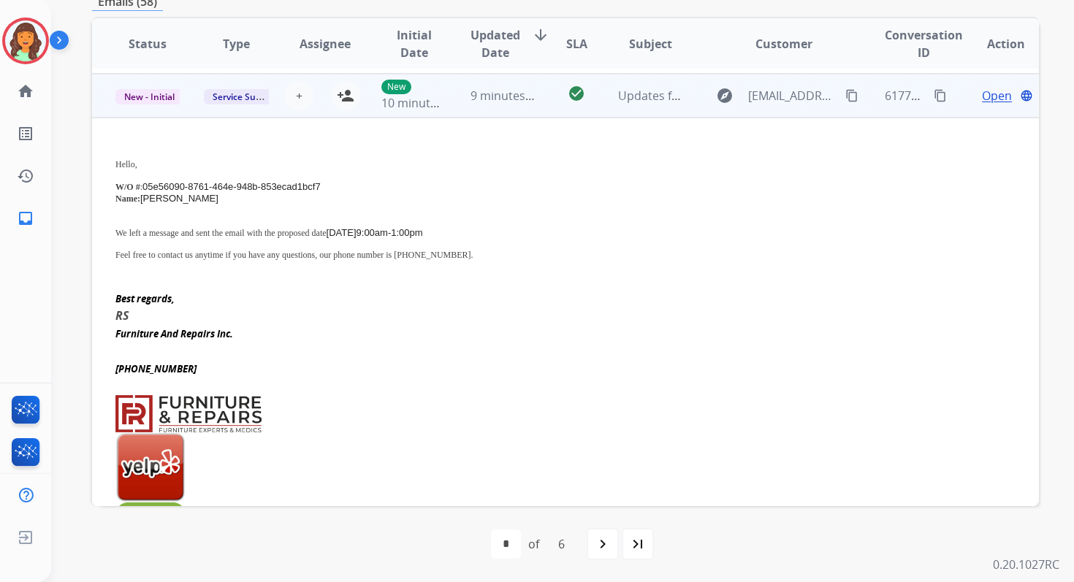
scroll to position [263, 0]
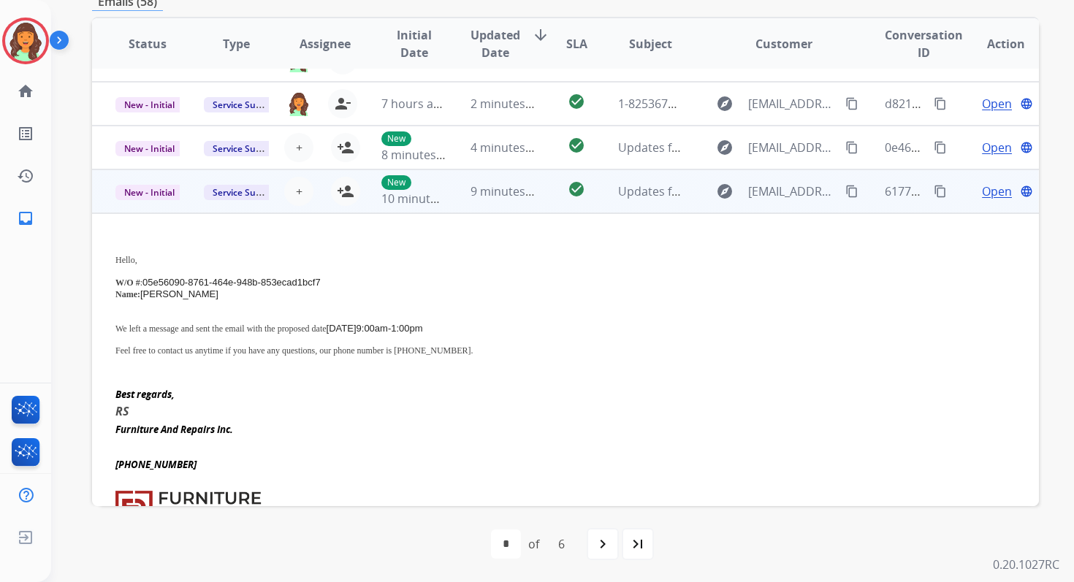
click at [451, 139] on td "4 minutes ago" at bounding box center [491, 148] width 88 height 44
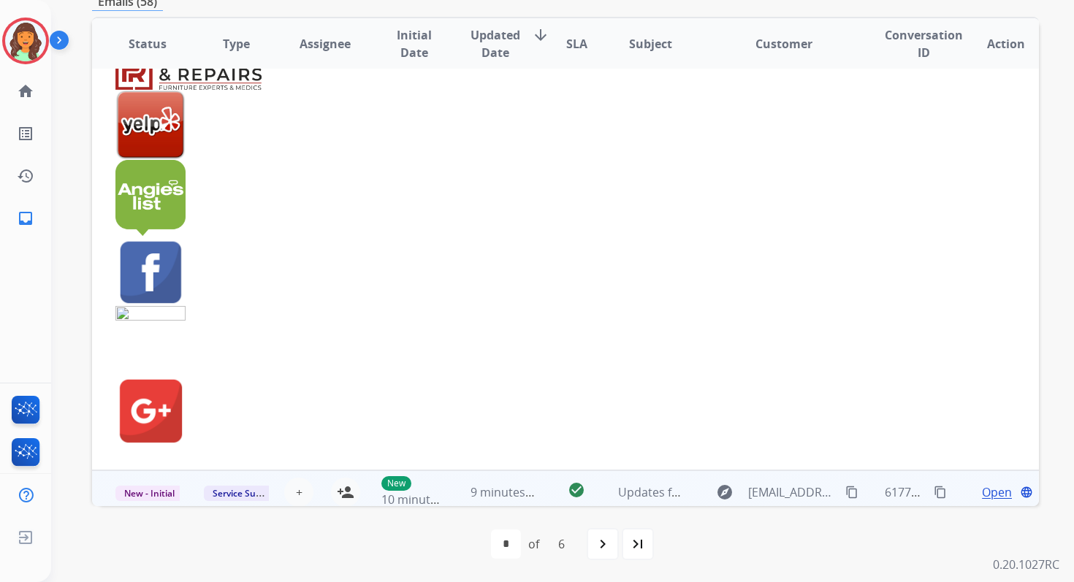
scroll to position [676, 0]
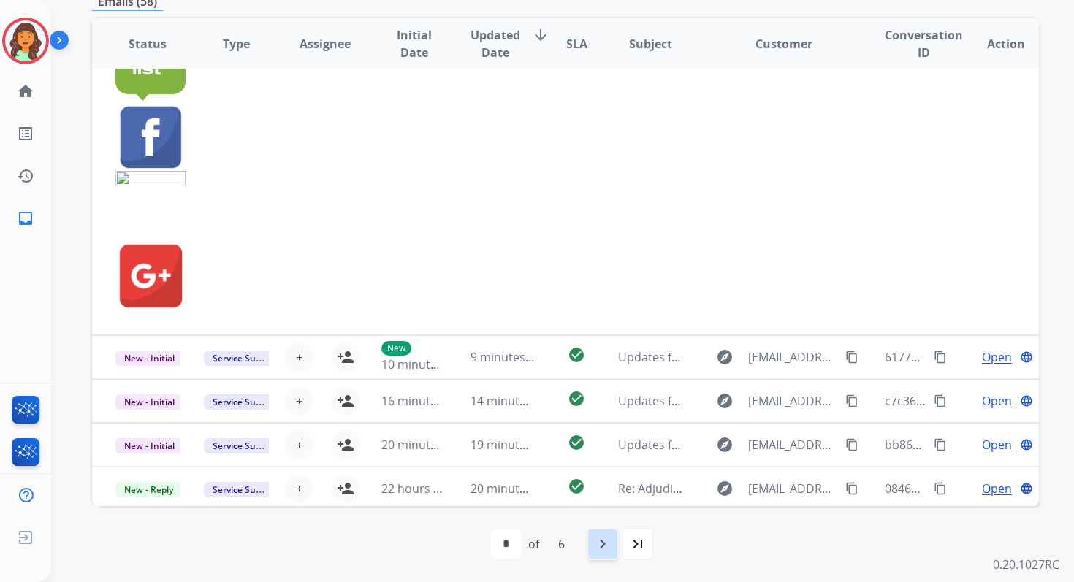
click at [587, 533] on div "navigate_next" at bounding box center [603, 544] width 32 height 32
select select "*"
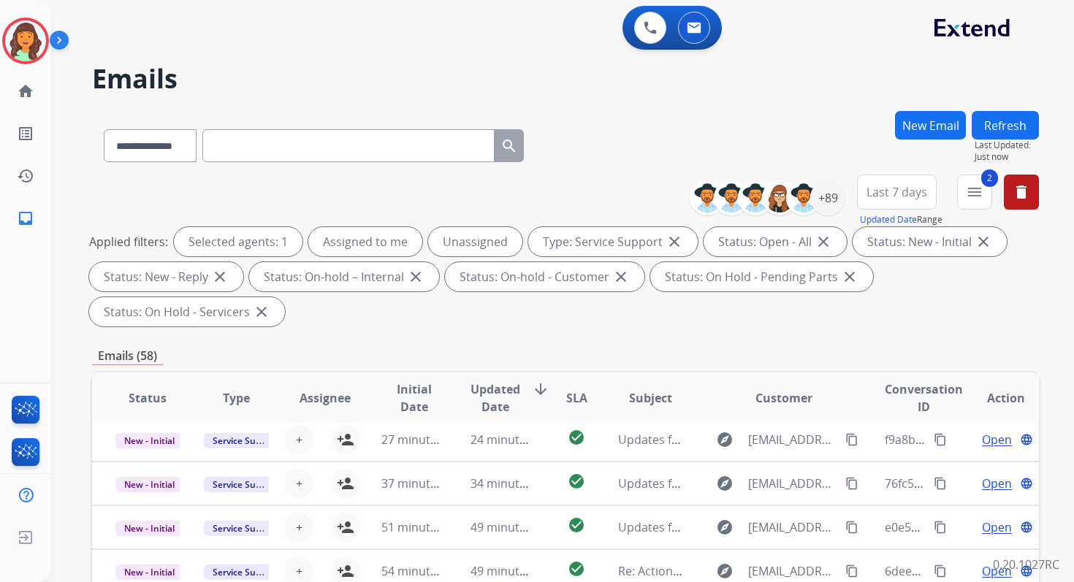
scroll to position [354, 0]
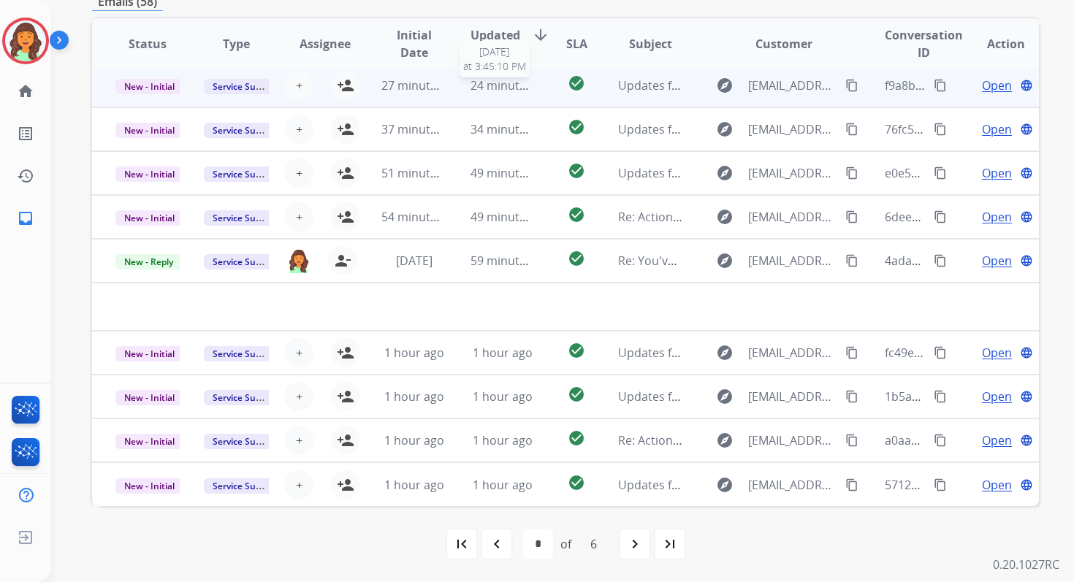
click at [497, 88] on span "24 minutes ago" at bounding box center [513, 85] width 85 height 16
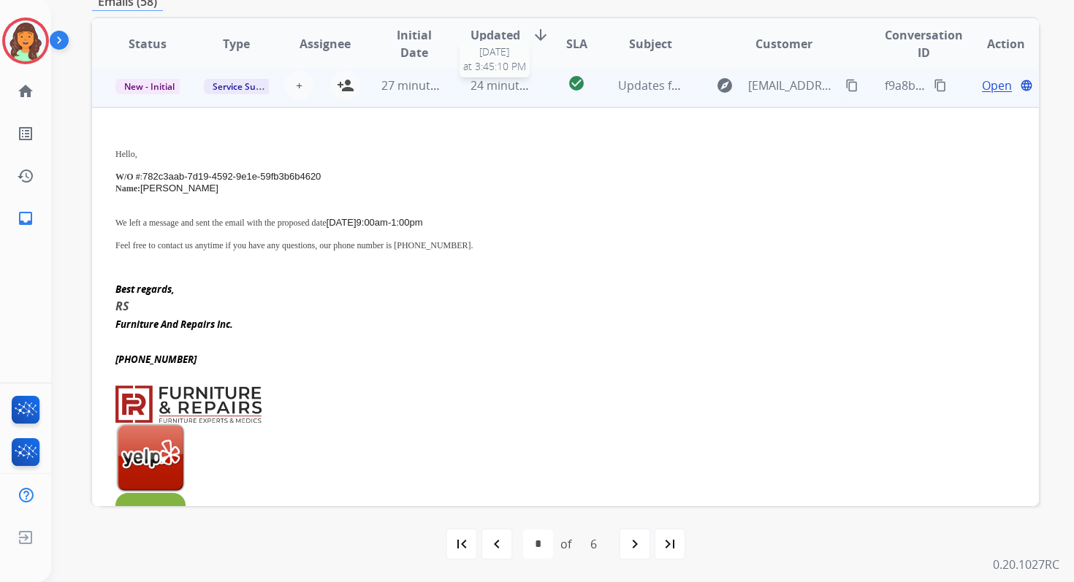
scroll to position [44, 0]
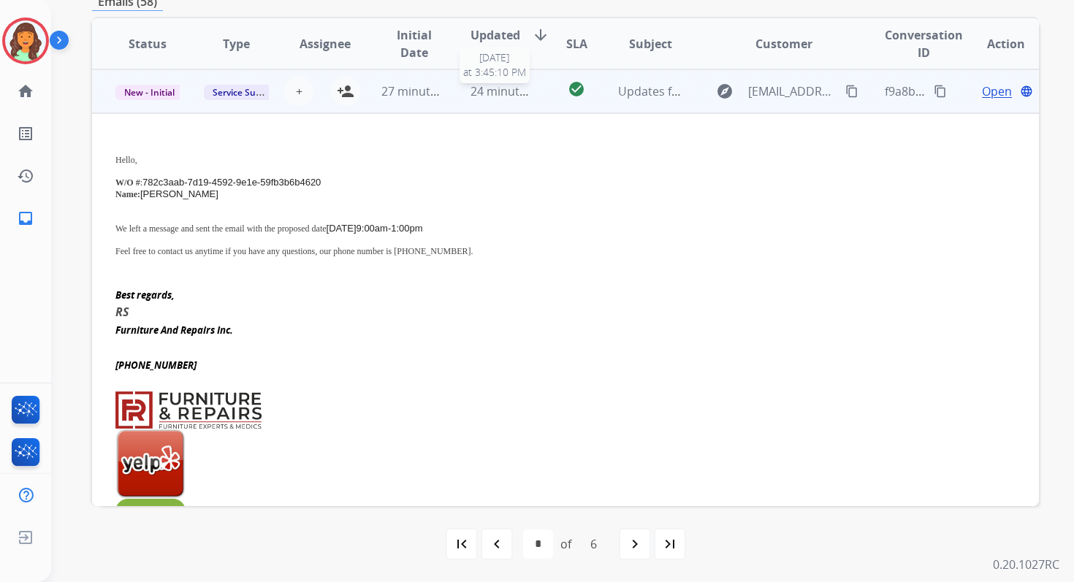
click at [497, 88] on span "24 minutes ago" at bounding box center [513, 91] width 85 height 16
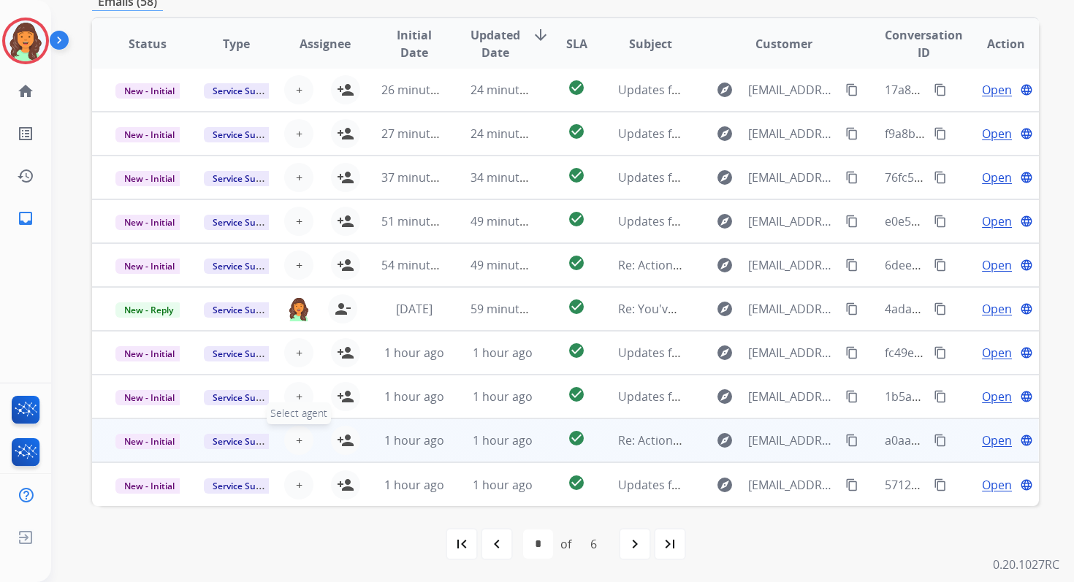
click at [296, 443] on span "+" at bounding box center [299, 441] width 7 height 18
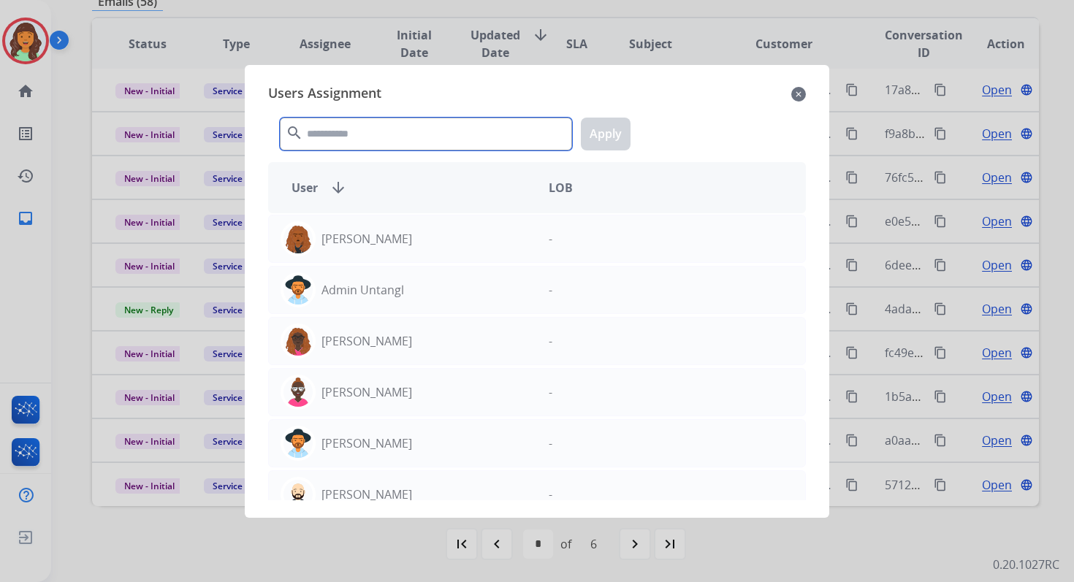
click at [408, 137] on input "text" at bounding box center [426, 134] width 292 height 33
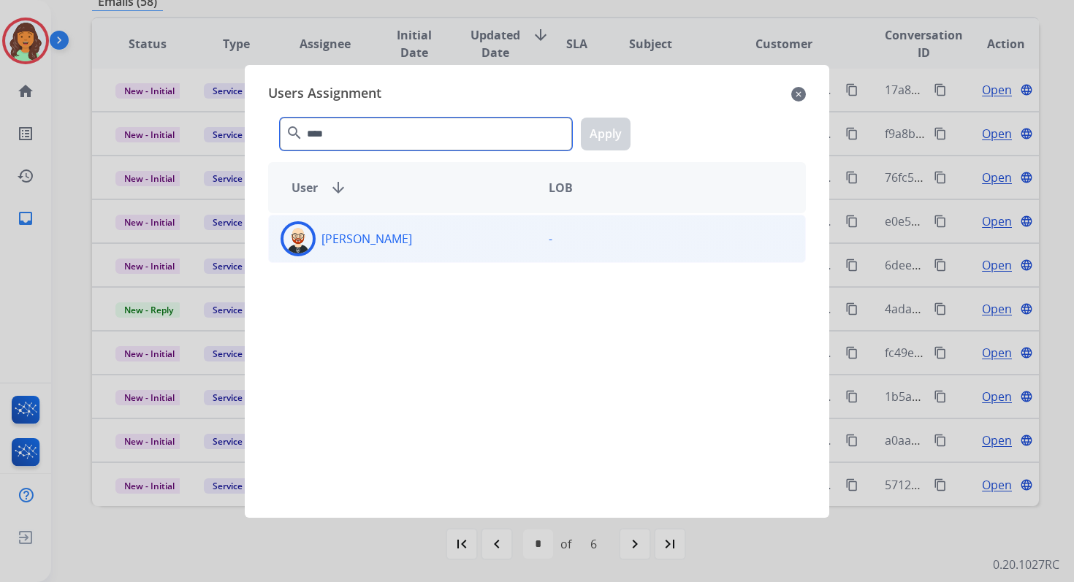
type input "****"
click at [446, 244] on div "Ezra Barnes" at bounding box center [403, 238] width 268 height 35
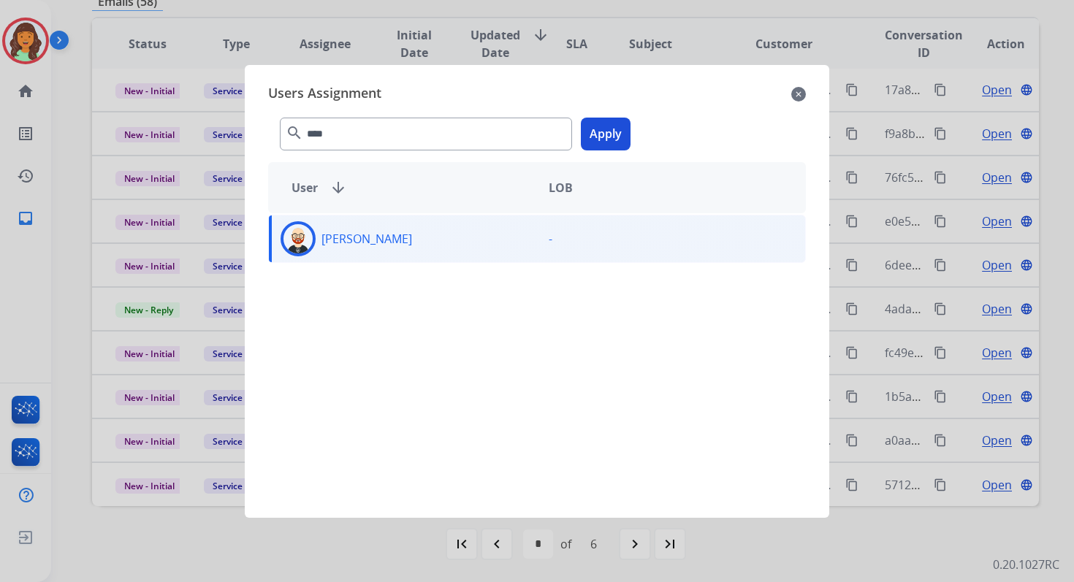
click at [622, 123] on button "Apply" at bounding box center [606, 134] width 50 height 33
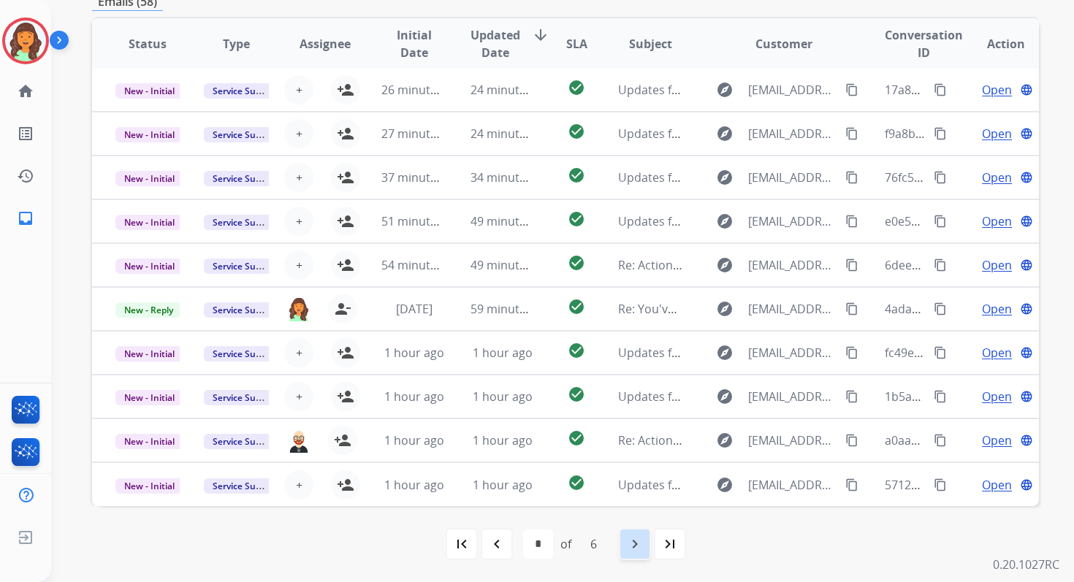
click at [636, 541] on mat-icon "navigate_next" at bounding box center [635, 545] width 18 height 18
select select "*"
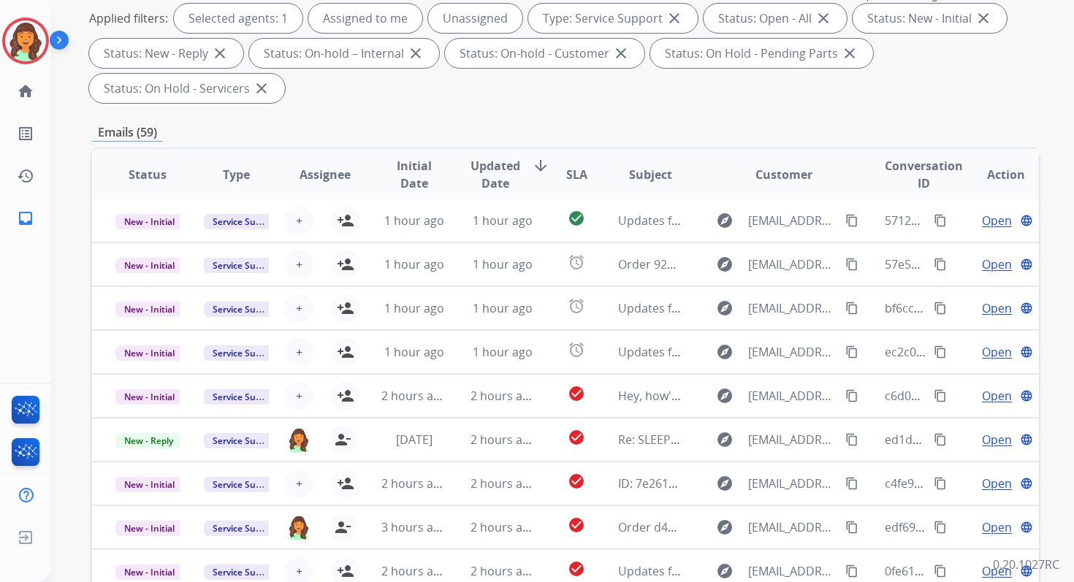
scroll to position [354, 0]
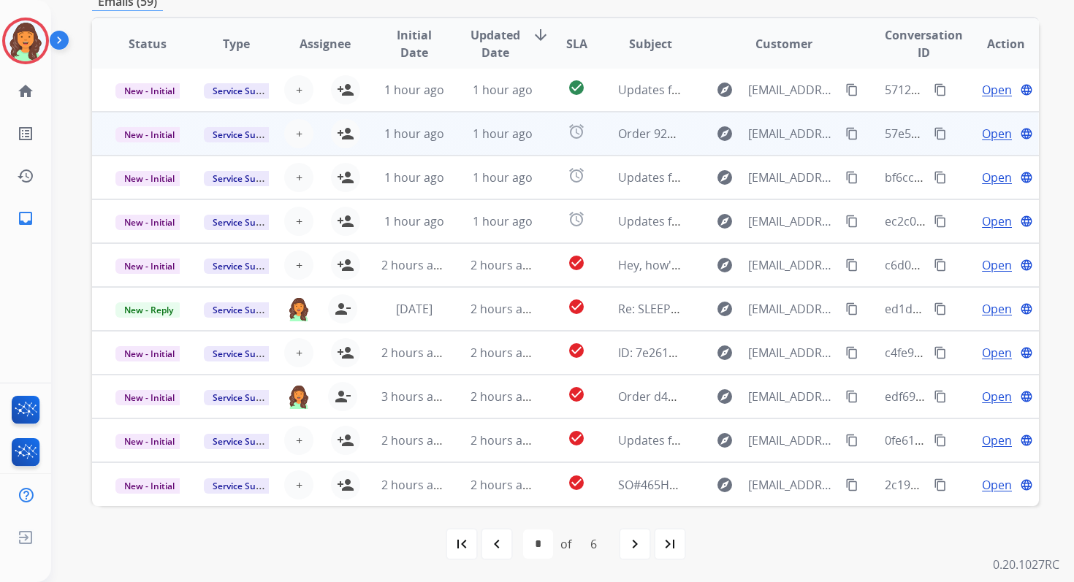
click at [447, 126] on td "1 hour ago" at bounding box center [491, 134] width 88 height 44
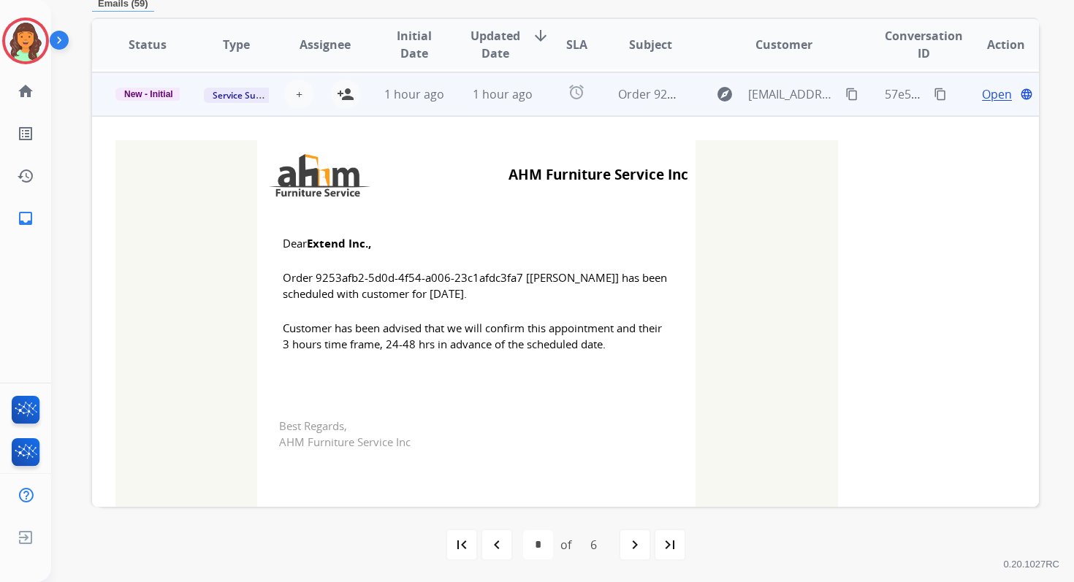
scroll to position [44, 0]
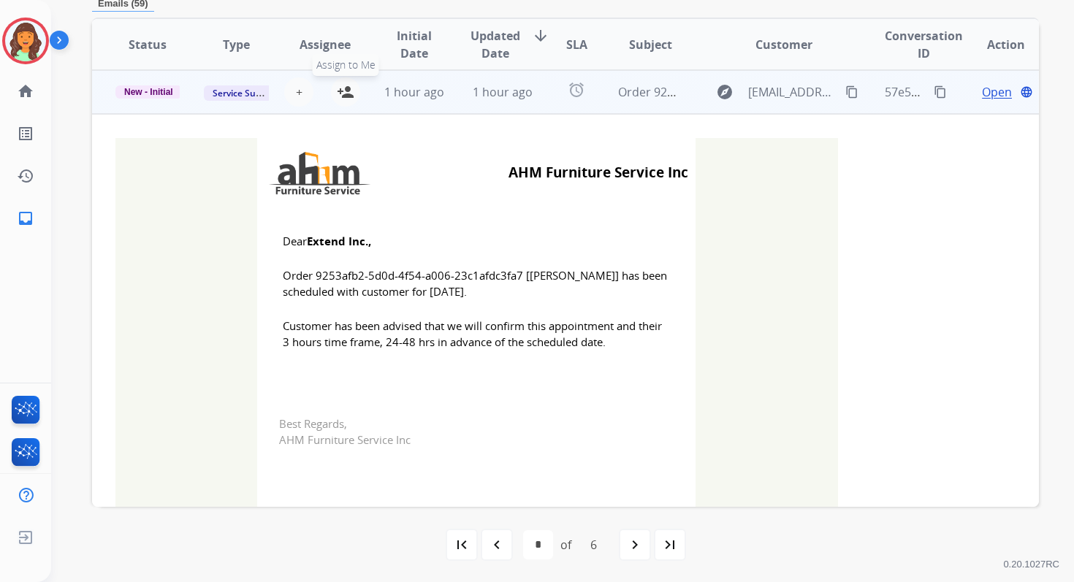
click at [348, 96] on mat-icon "person_add" at bounding box center [346, 92] width 18 height 18
click at [170, 91] on span "New - Initial" at bounding box center [148, 91] width 66 height 13
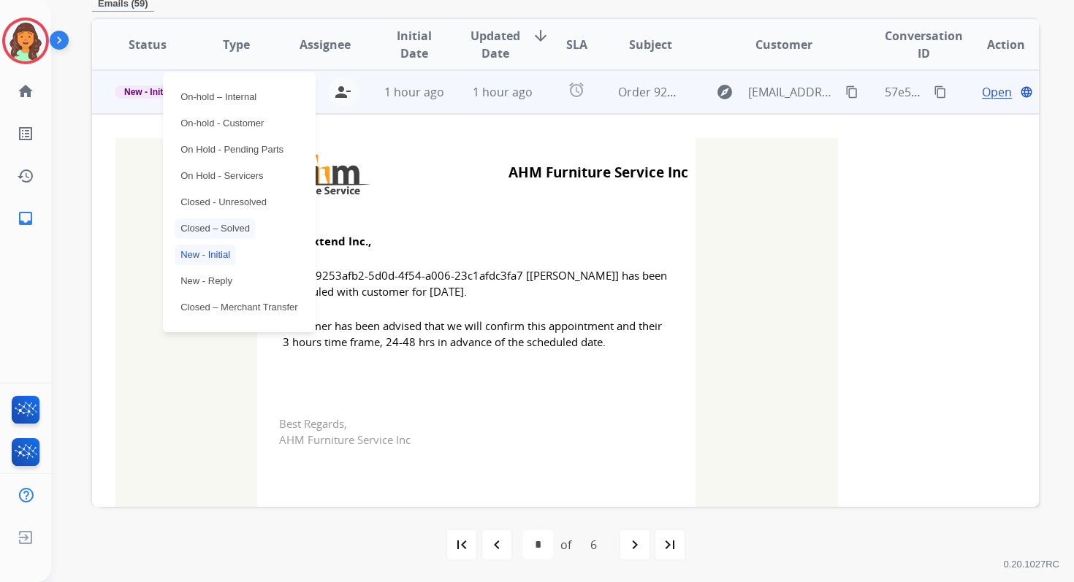
click at [232, 220] on p "Closed – Solved" at bounding box center [215, 228] width 81 height 20
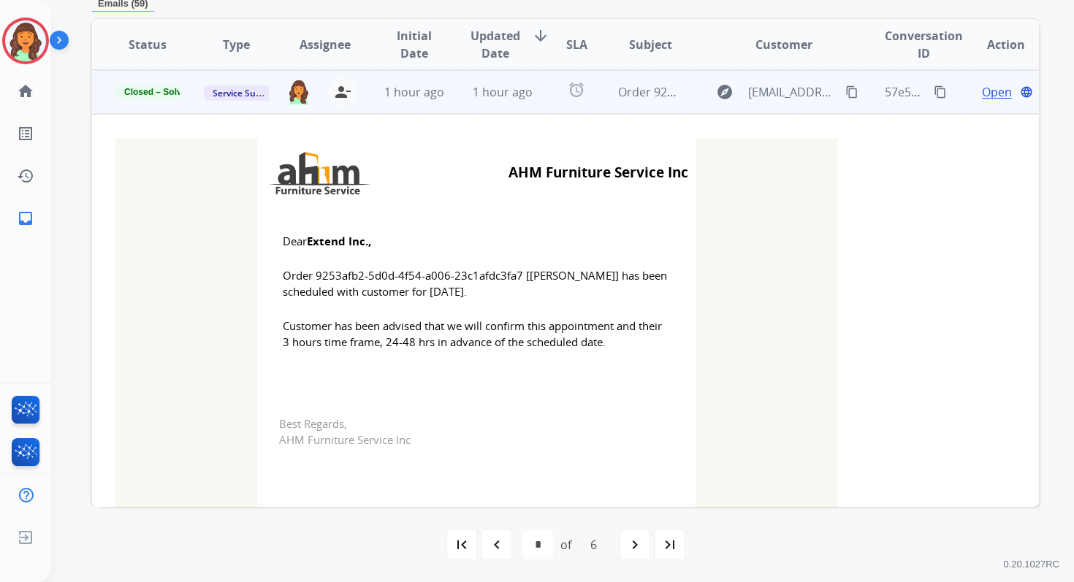
click at [462, 89] on td "1 hour ago" at bounding box center [491, 92] width 88 height 44
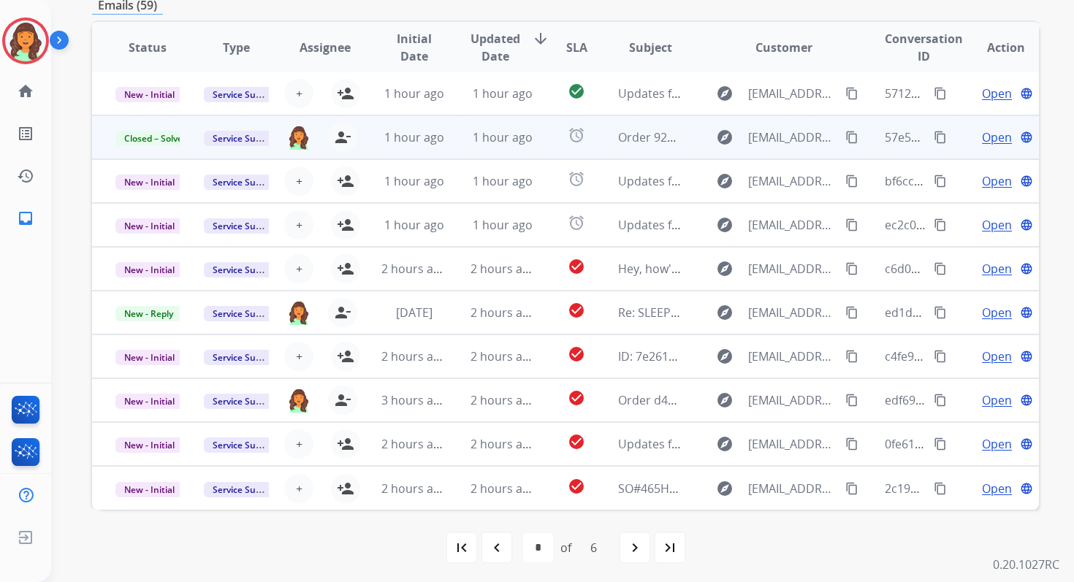
scroll to position [350, 0]
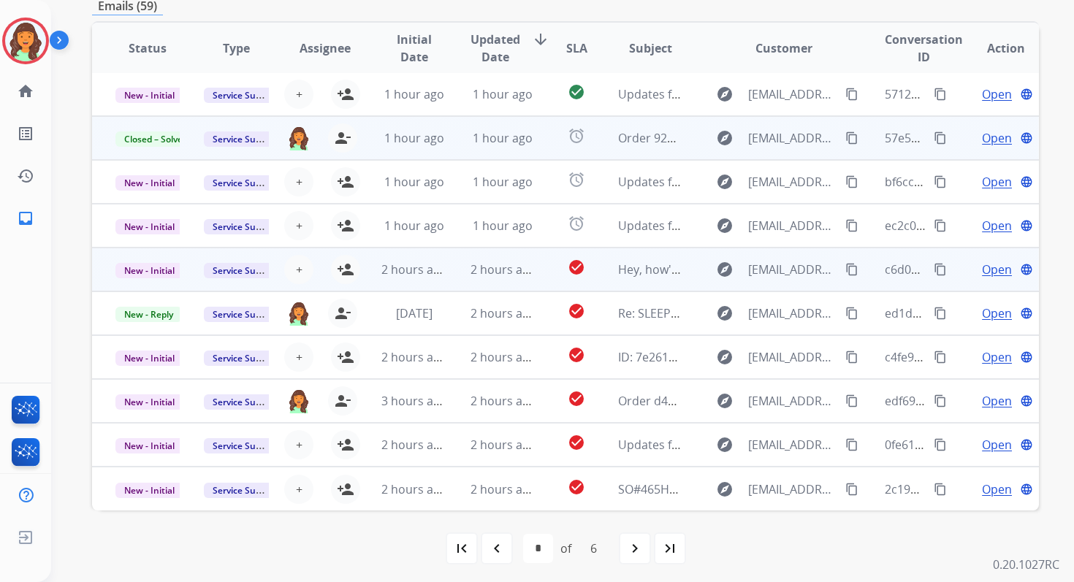
click at [495, 281] on td "2 hours ago" at bounding box center [491, 270] width 88 height 44
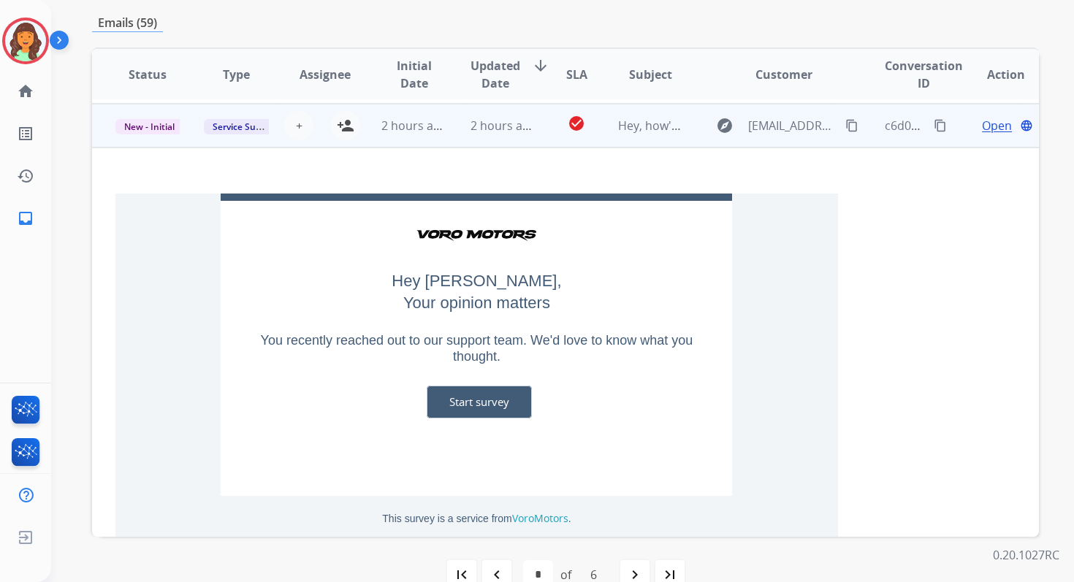
scroll to position [175, 0]
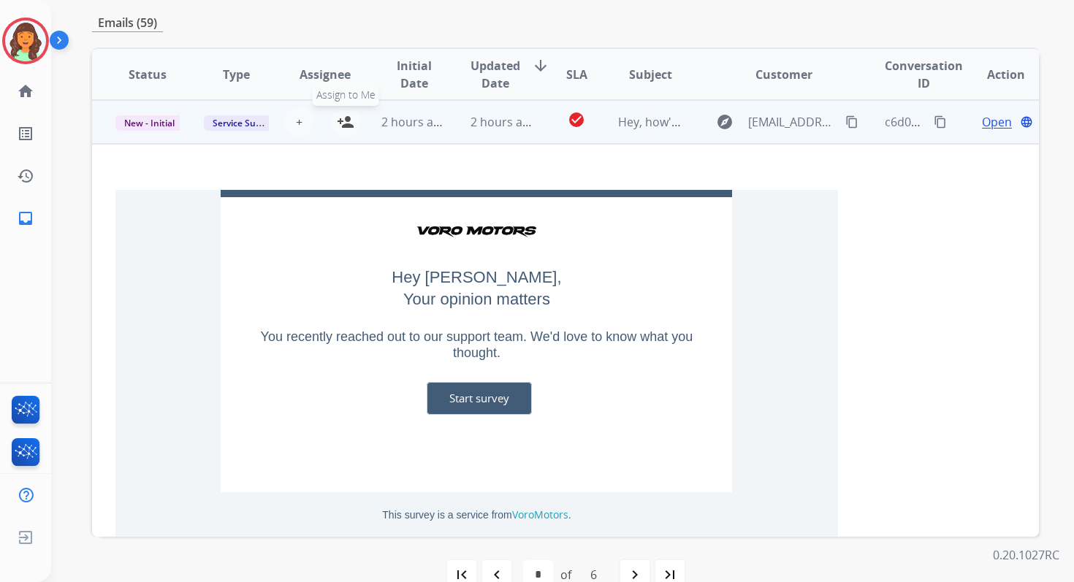
click at [341, 121] on mat-icon "person_add" at bounding box center [346, 122] width 18 height 18
click at [150, 116] on span "New - Initial" at bounding box center [149, 122] width 68 height 15
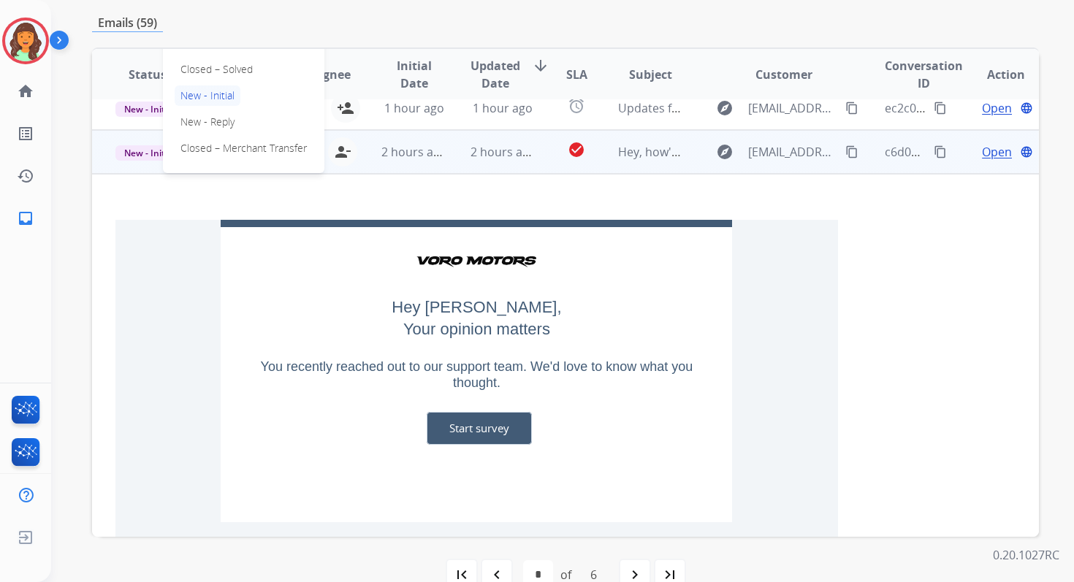
scroll to position [133, 0]
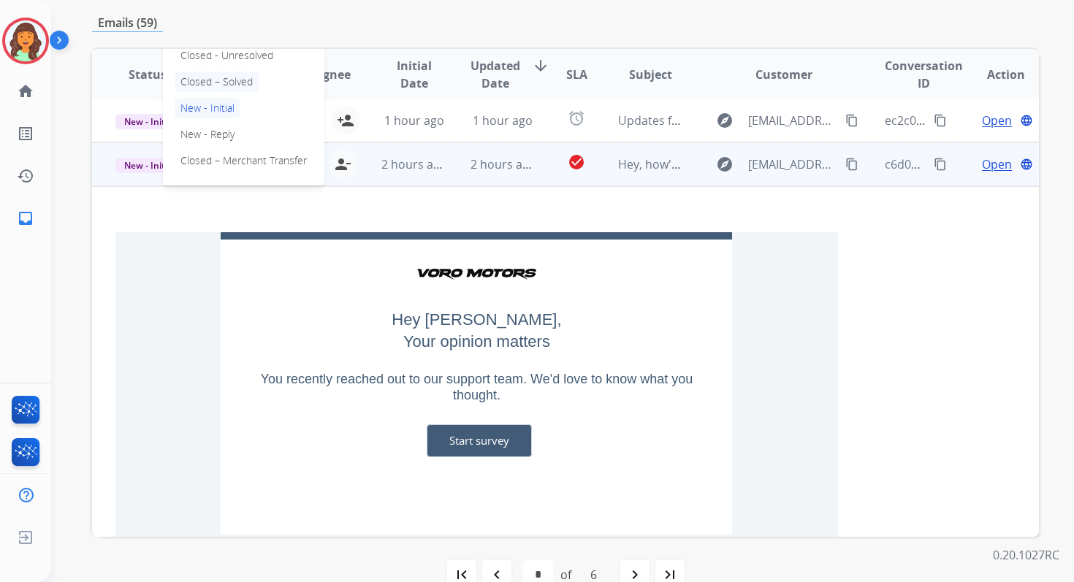
click at [219, 81] on p "Closed – Solved" at bounding box center [217, 82] width 84 height 20
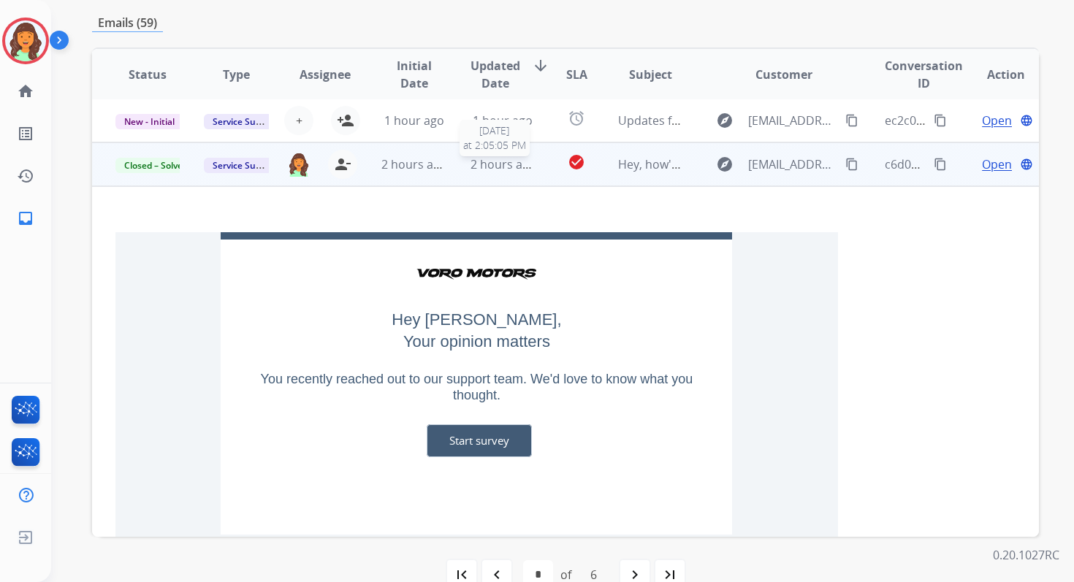
click at [506, 169] on span "2 hours ago" at bounding box center [504, 164] width 66 height 16
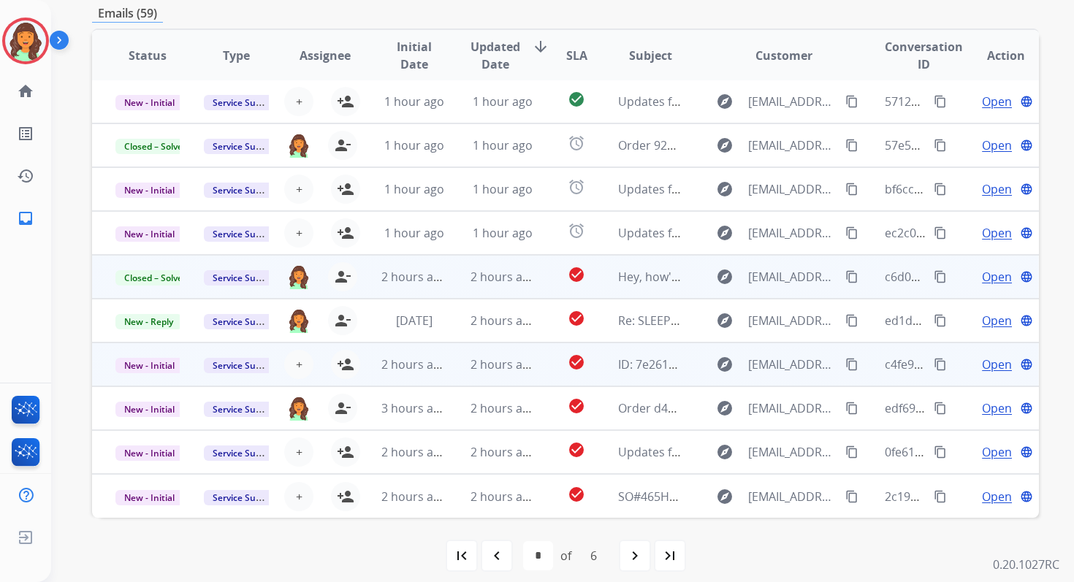
scroll to position [354, 0]
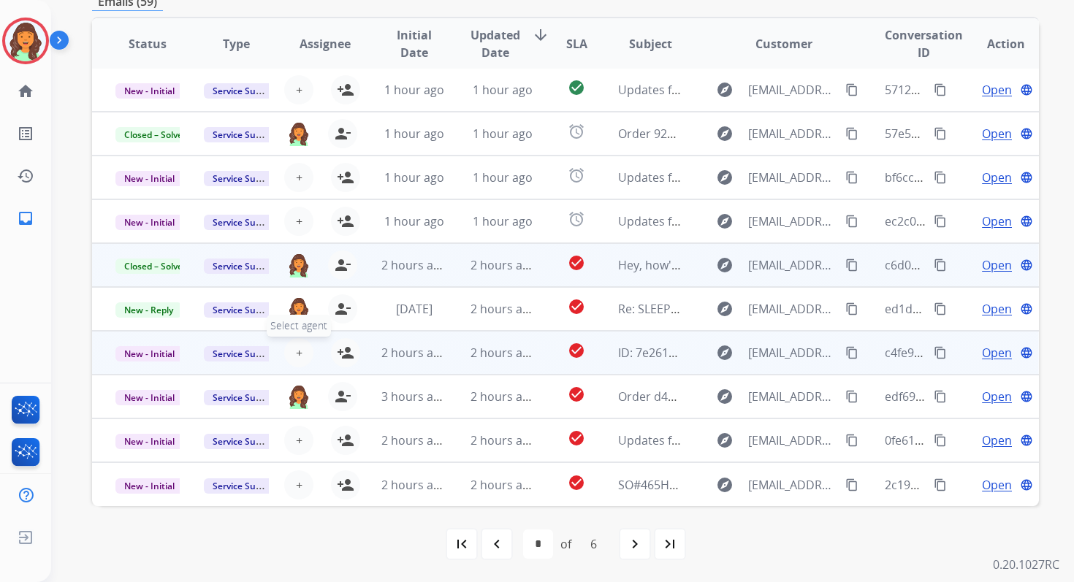
click at [302, 351] on button "+ Select agent" at bounding box center [298, 352] width 29 height 29
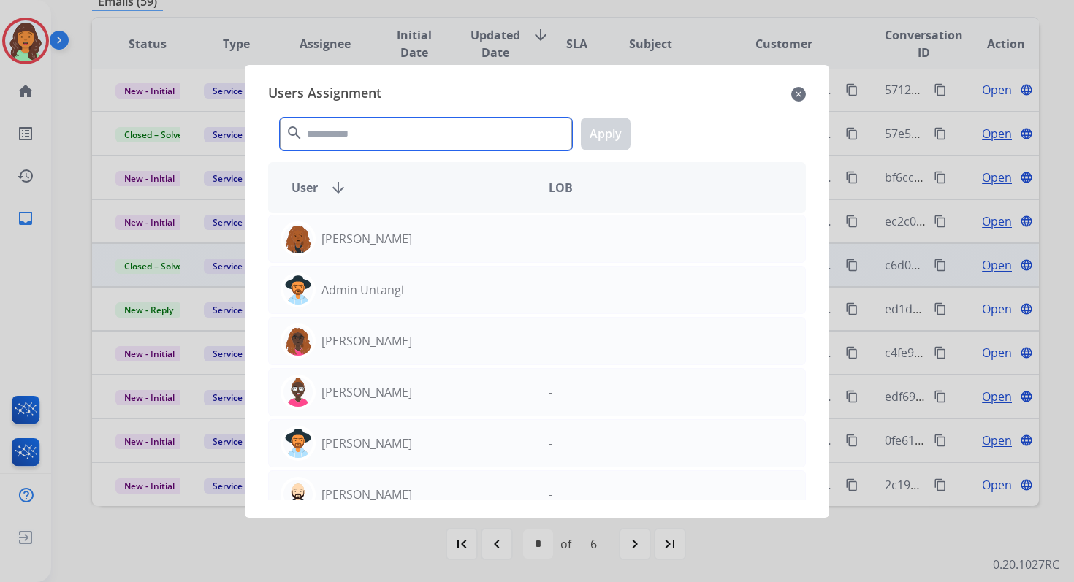
click at [396, 125] on input "text" at bounding box center [426, 134] width 292 height 33
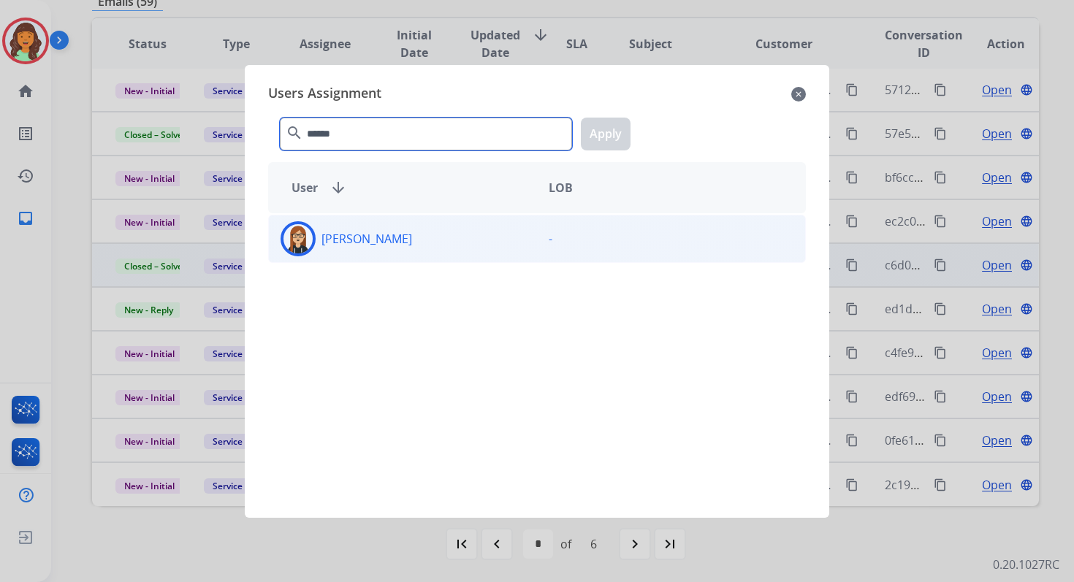
type input "******"
click at [419, 254] on div "Trisha Higgins" at bounding box center [403, 238] width 268 height 35
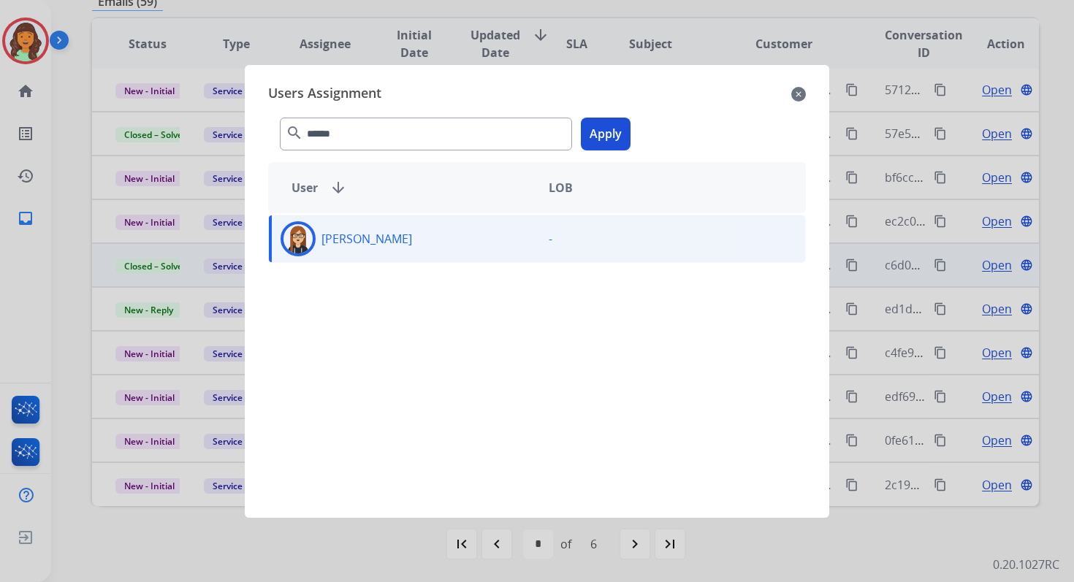
click at [593, 150] on div "****** search Apply" at bounding box center [537, 131] width 538 height 50
click at [597, 130] on button "Apply" at bounding box center [606, 134] width 50 height 33
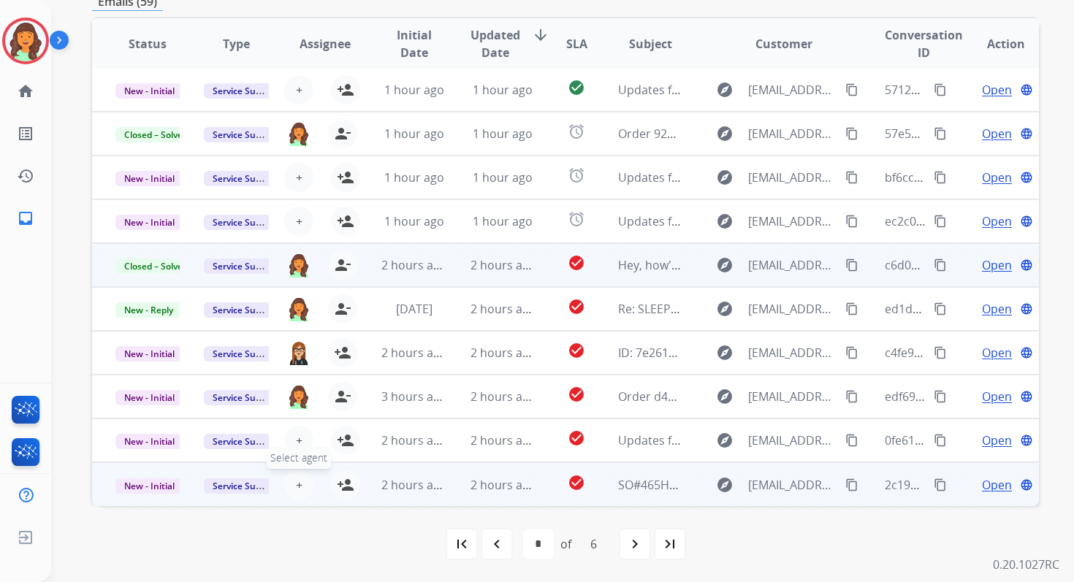
click at [297, 483] on span "+" at bounding box center [299, 485] width 7 height 18
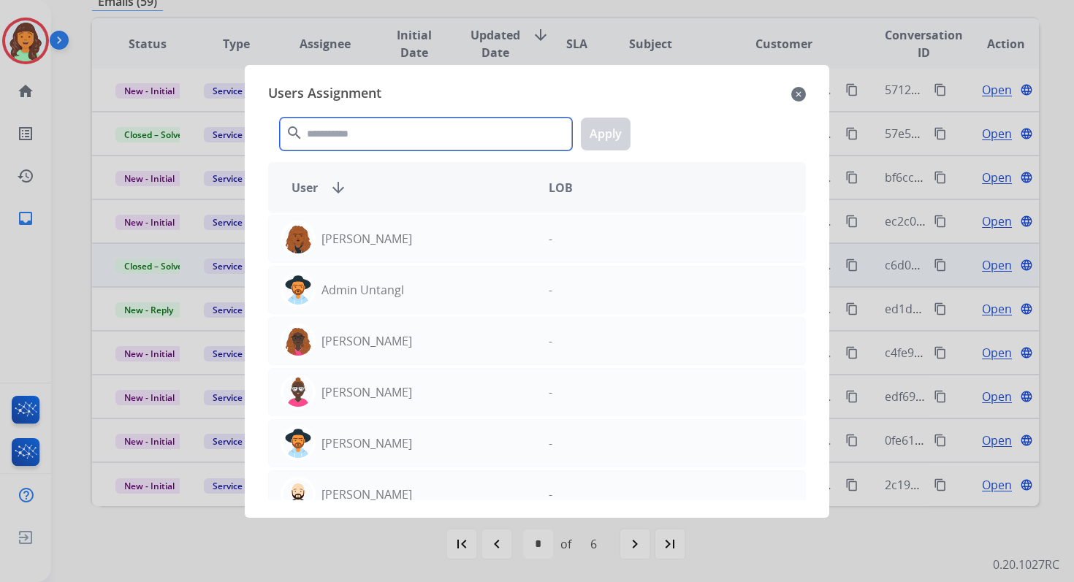
click at [362, 128] on input "text" at bounding box center [426, 134] width 292 height 33
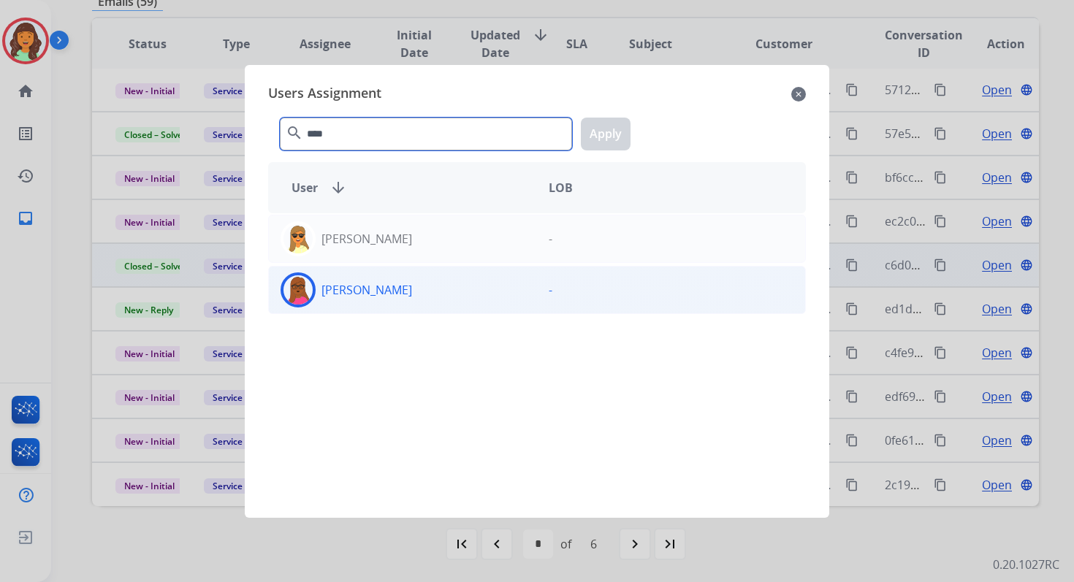
type input "****"
click at [418, 304] on div "Emily Thurman" at bounding box center [403, 290] width 268 height 35
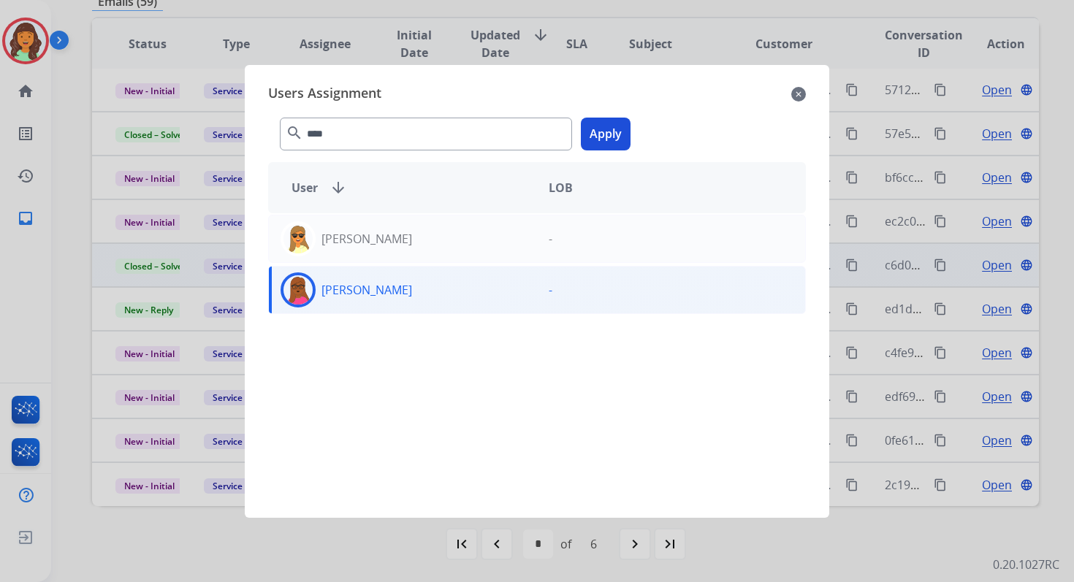
click at [604, 128] on button "Apply" at bounding box center [606, 134] width 50 height 33
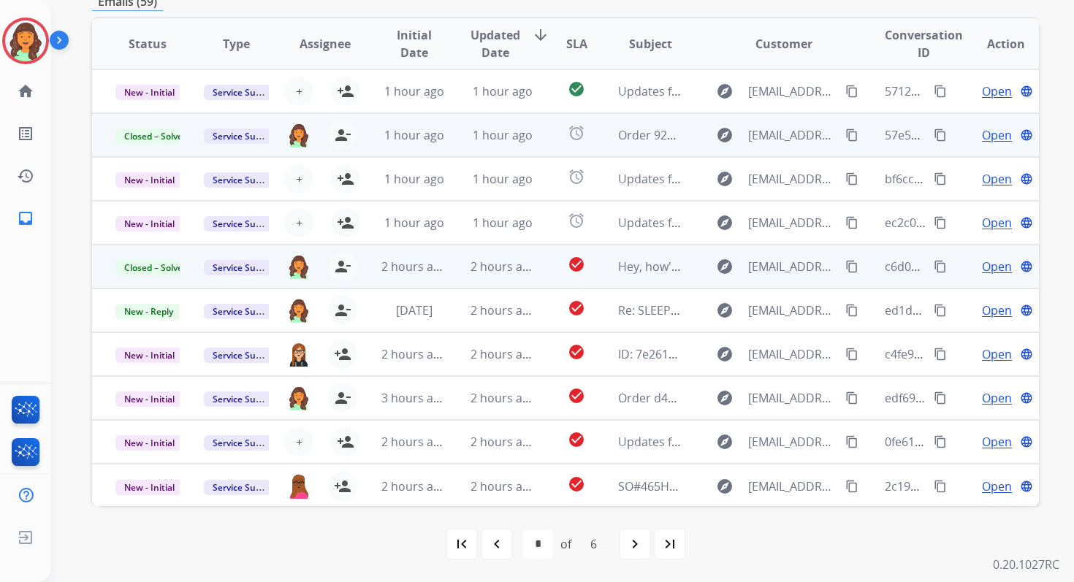
scroll to position [0, 0]
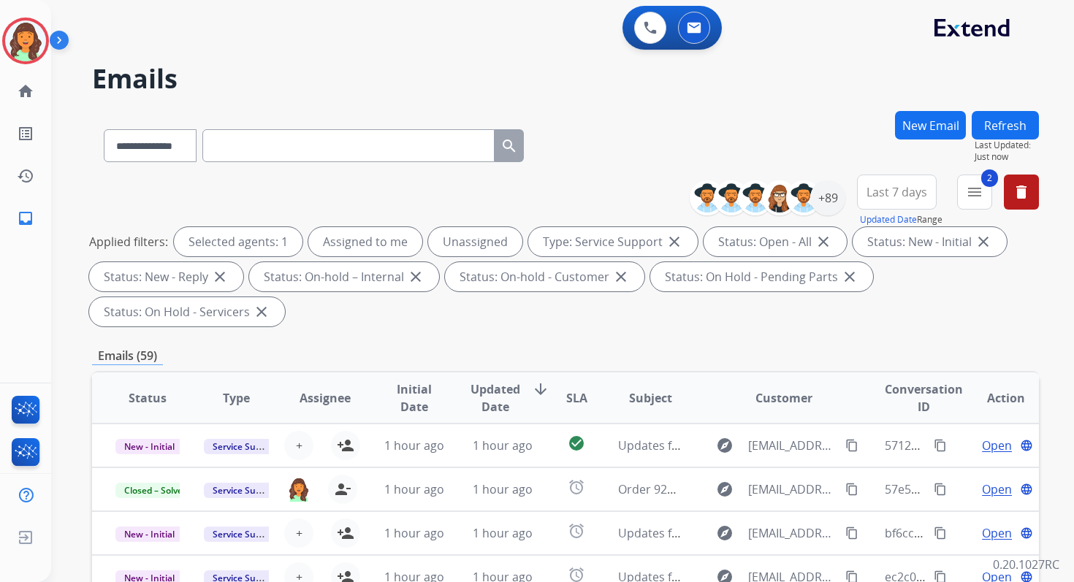
click at [1013, 129] on button "Refresh" at bounding box center [1005, 125] width 67 height 28
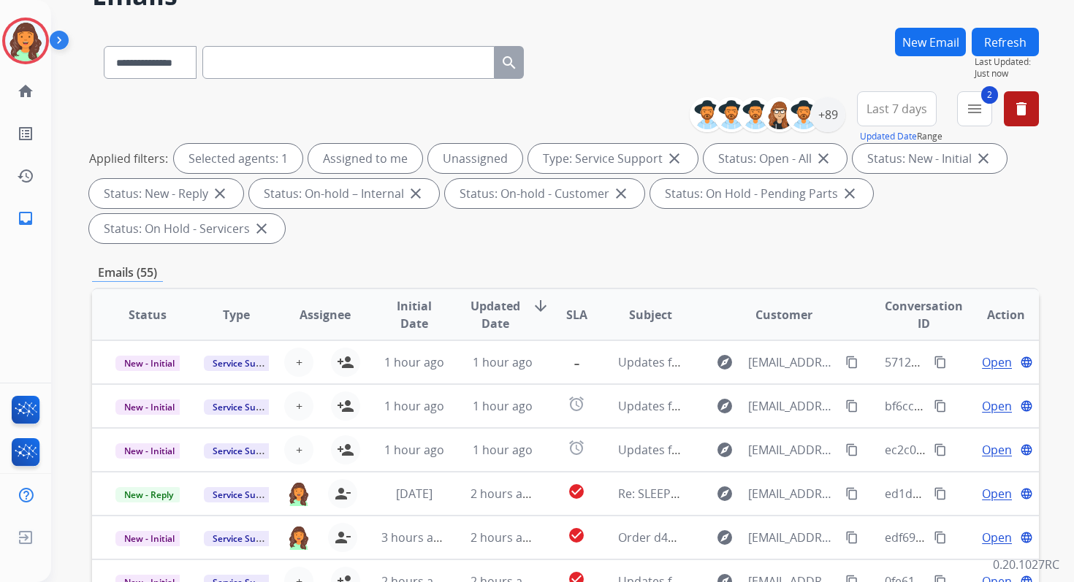
scroll to position [354, 0]
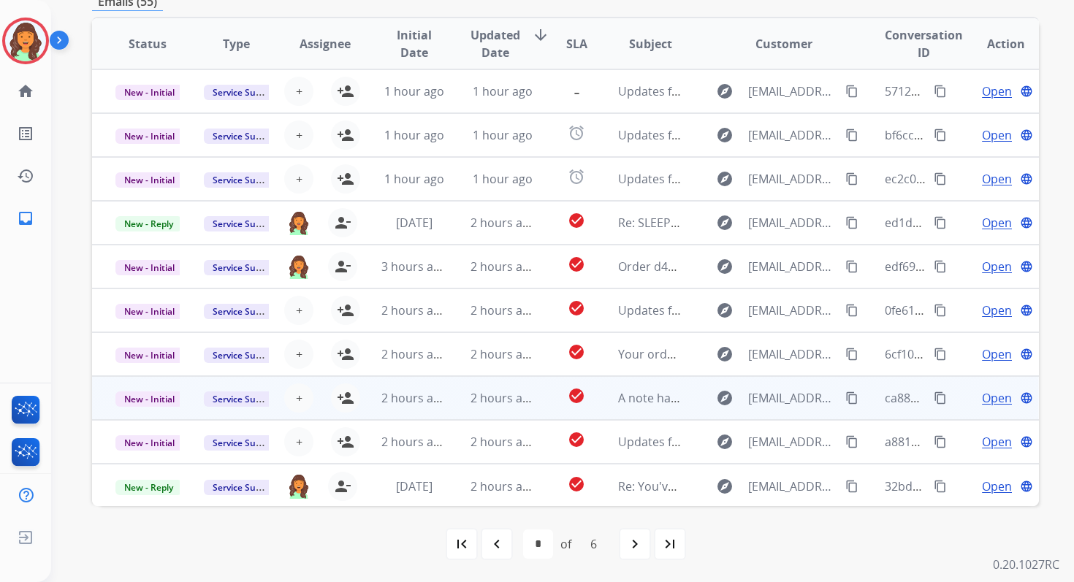
click at [537, 406] on td "check_circle" at bounding box center [565, 398] width 59 height 44
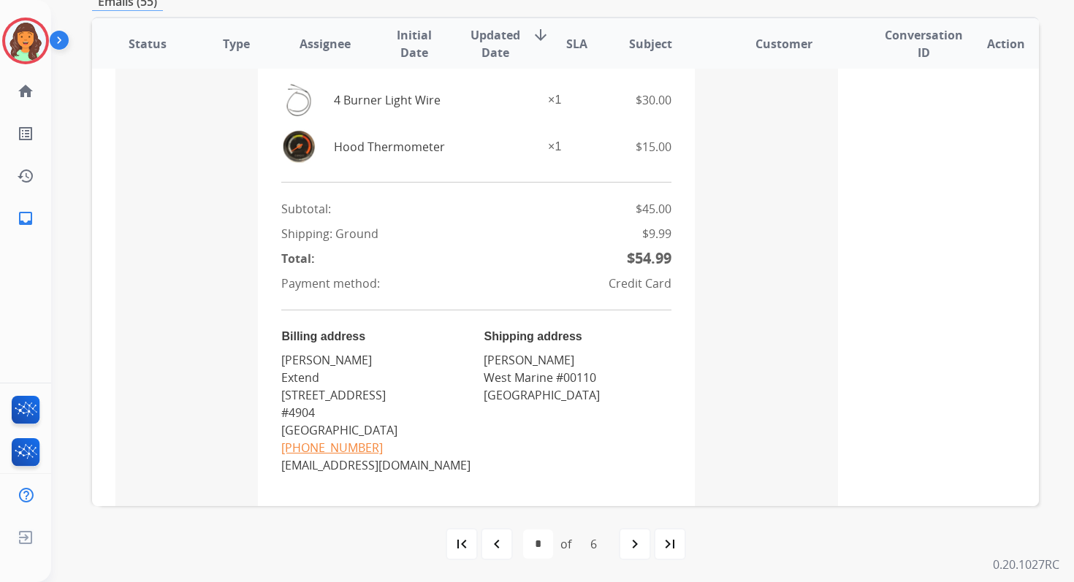
scroll to position [781, 0]
drag, startPoint x: 479, startPoint y: 362, endPoint x: 598, endPoint y: 362, distance: 119.8
click at [598, 362] on td "Shipping address Kameron Rabenou West Marine #00110 Mount Lauren, NJ 08054" at bounding box center [573, 403] width 195 height 152
copy address "Kameron Rabenou"
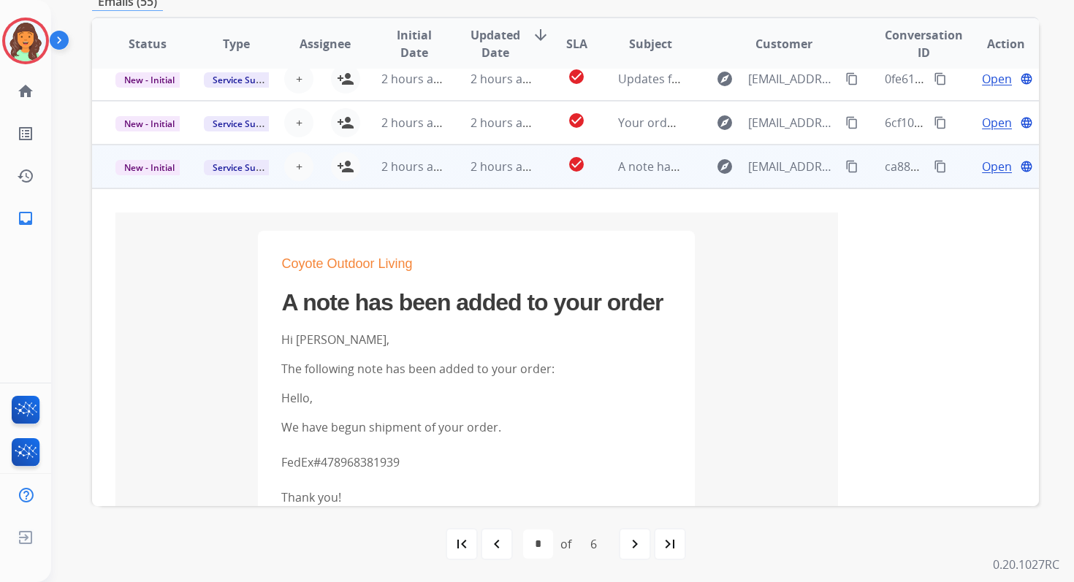
scroll to position [0, 0]
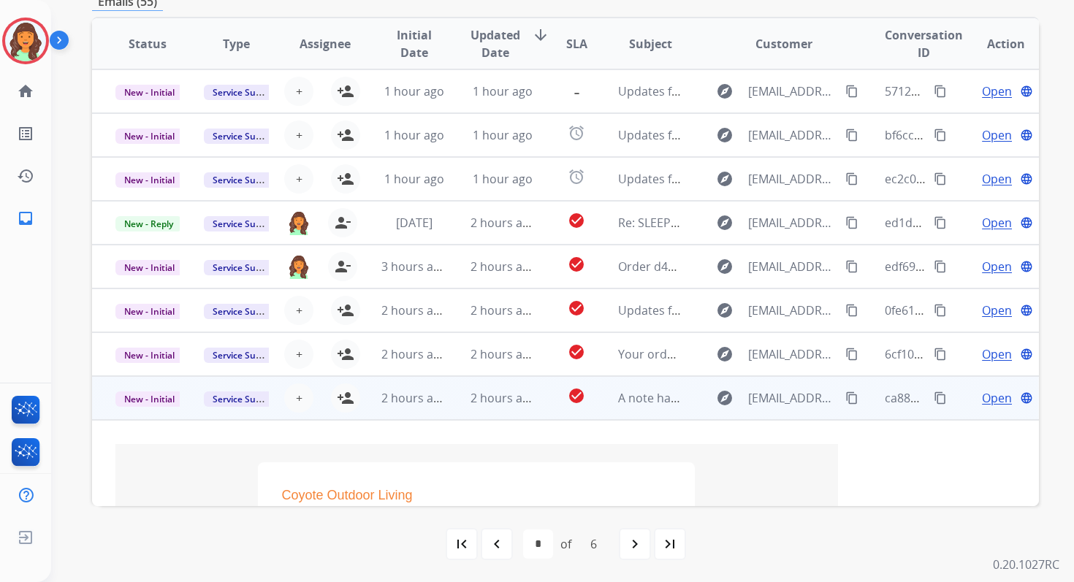
click at [983, 401] on span "Open" at bounding box center [997, 398] width 30 height 18
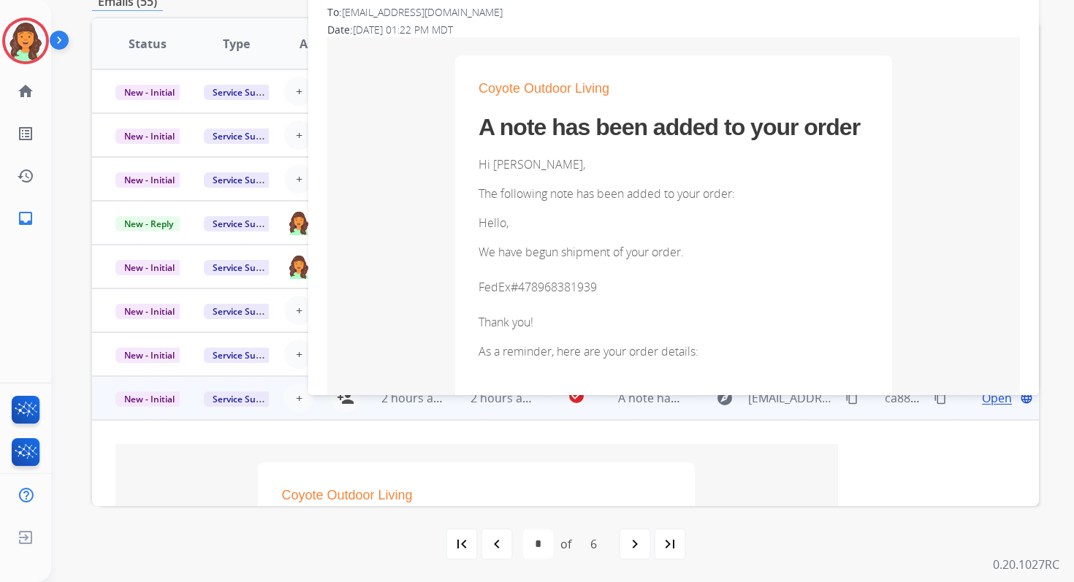
drag, startPoint x: 474, startPoint y: 251, endPoint x: 600, endPoint y: 294, distance: 132.9
click at [600, 294] on p "We have begun shipment of your order. FedEx#478968381939 Thank you!" at bounding box center [674, 287] width 390 height 88
copy p "We have begun shipment of your order. FedEx#478968381939"
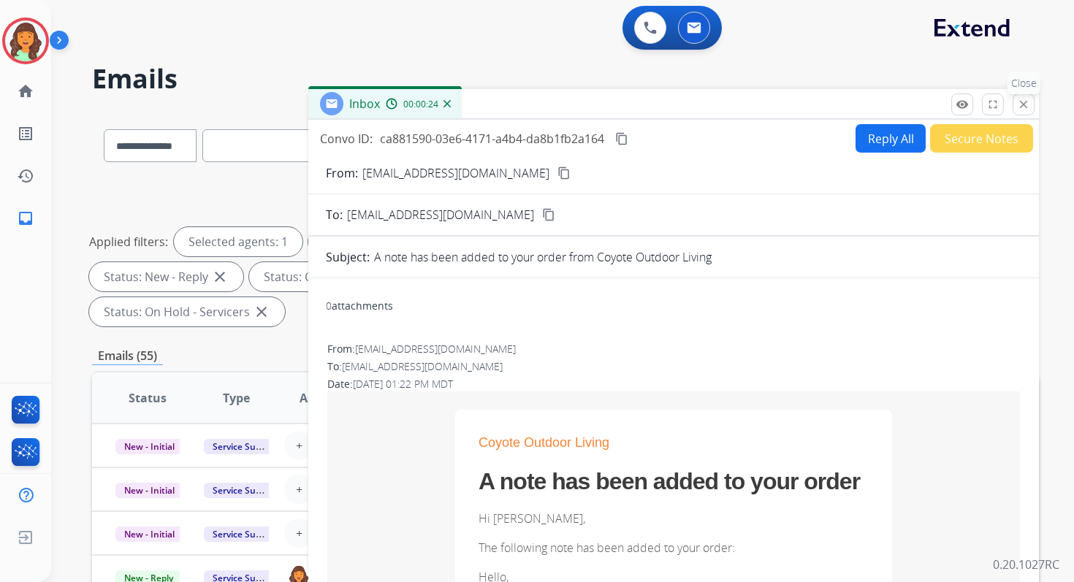
click at [1023, 99] on mat-icon "close" at bounding box center [1023, 104] width 13 height 13
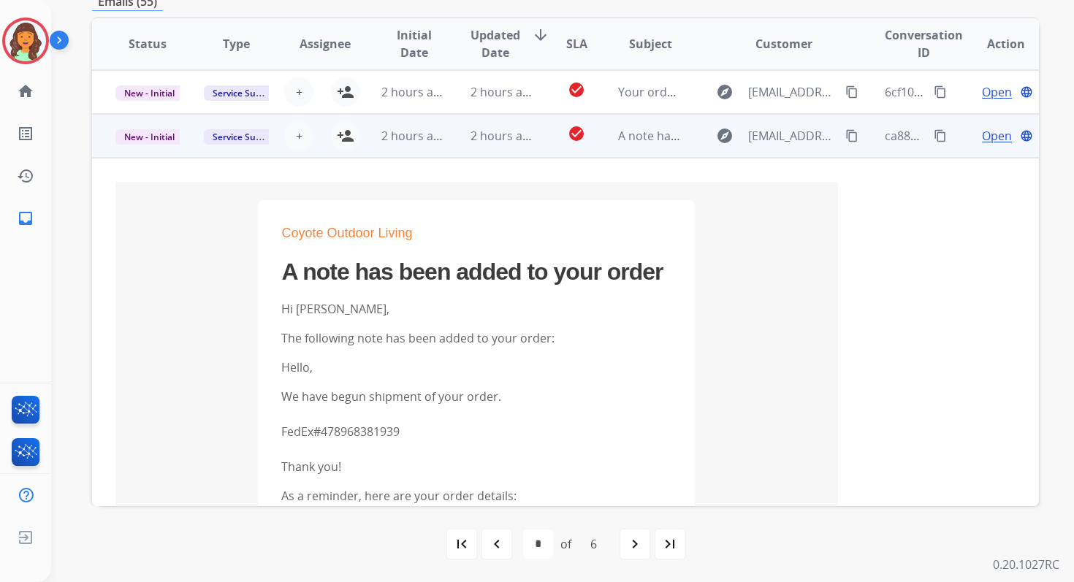
scroll to position [260, 0]
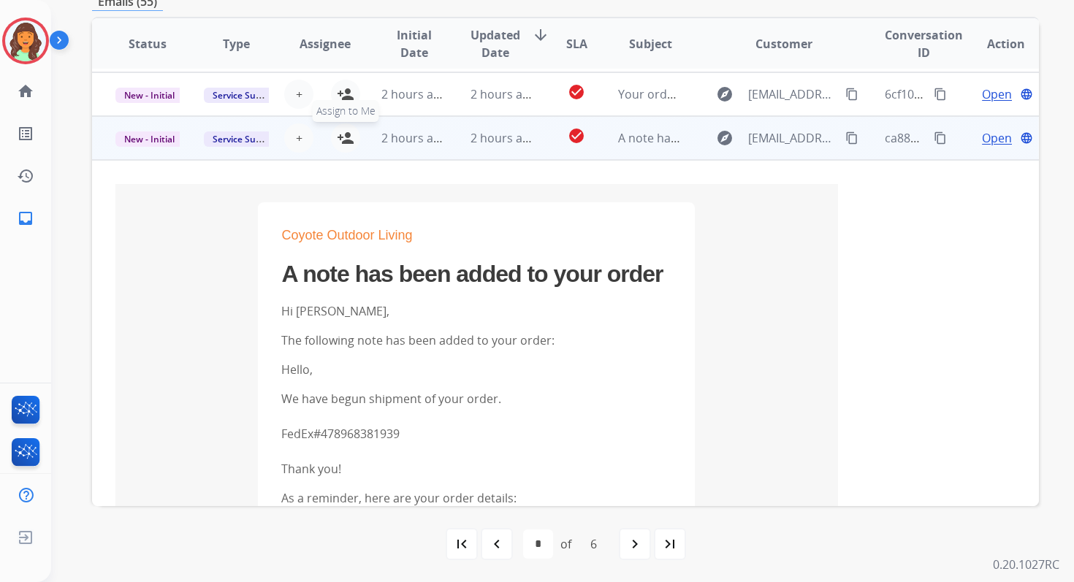
click at [349, 142] on mat-icon "person_add" at bounding box center [346, 138] width 18 height 18
click at [169, 138] on span "New - Initial" at bounding box center [149, 139] width 68 height 15
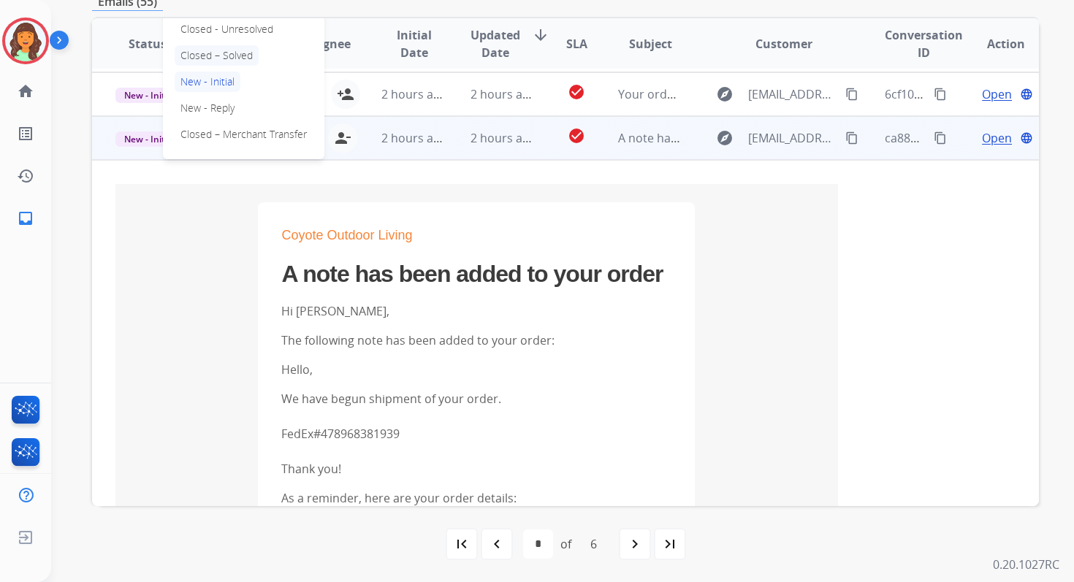
click at [216, 48] on p "Closed – Solved" at bounding box center [217, 55] width 84 height 20
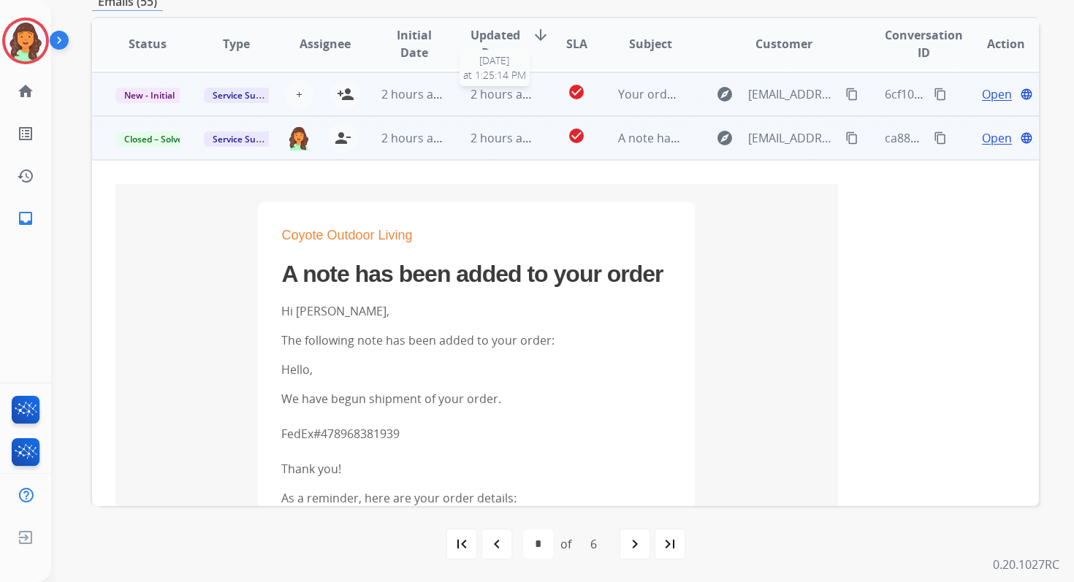
click at [492, 101] on span "2 hours ago" at bounding box center [504, 94] width 66 height 16
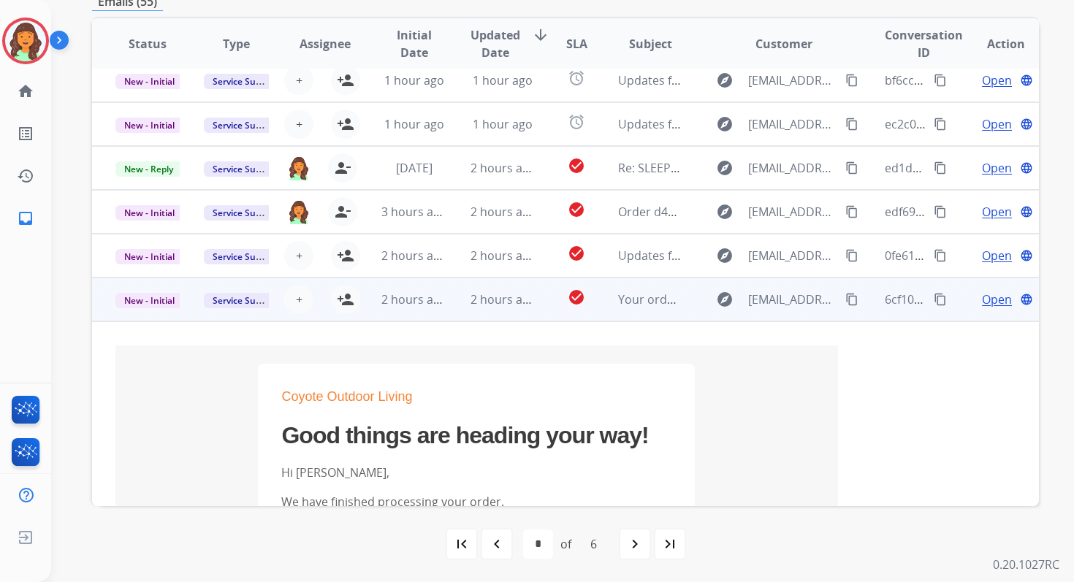
scroll to position [42, 0]
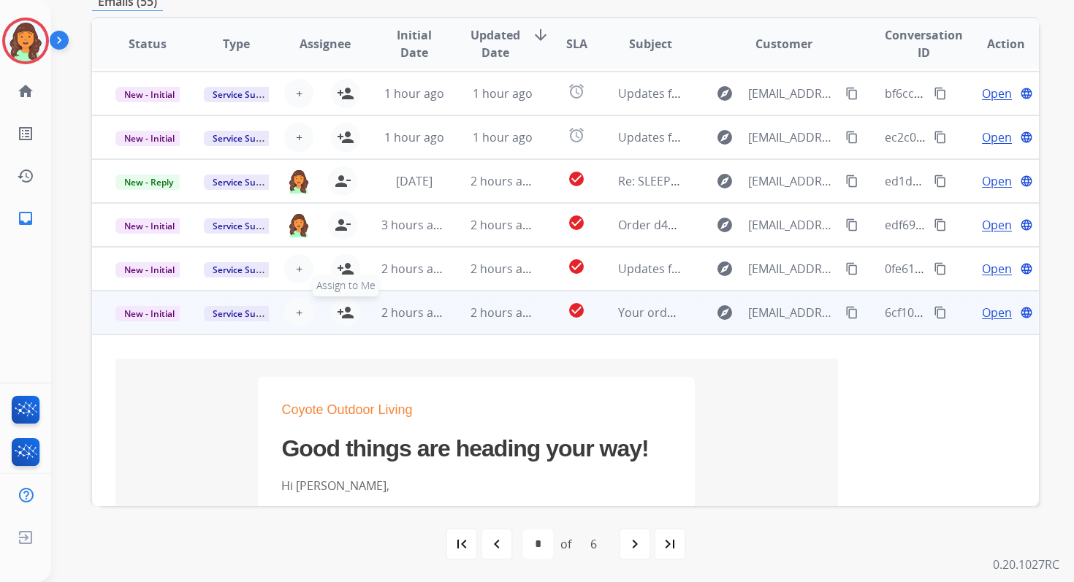
click at [345, 313] on mat-icon "person_add" at bounding box center [346, 313] width 18 height 18
click at [148, 316] on span "New - Initial" at bounding box center [149, 313] width 68 height 15
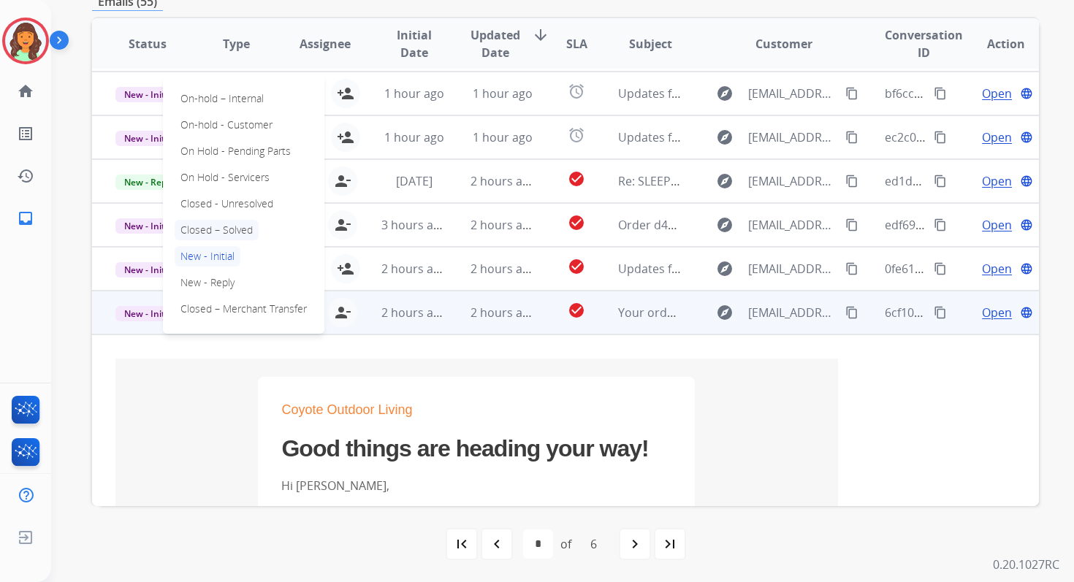
click at [214, 223] on p "Closed – Solved" at bounding box center [217, 230] width 84 height 20
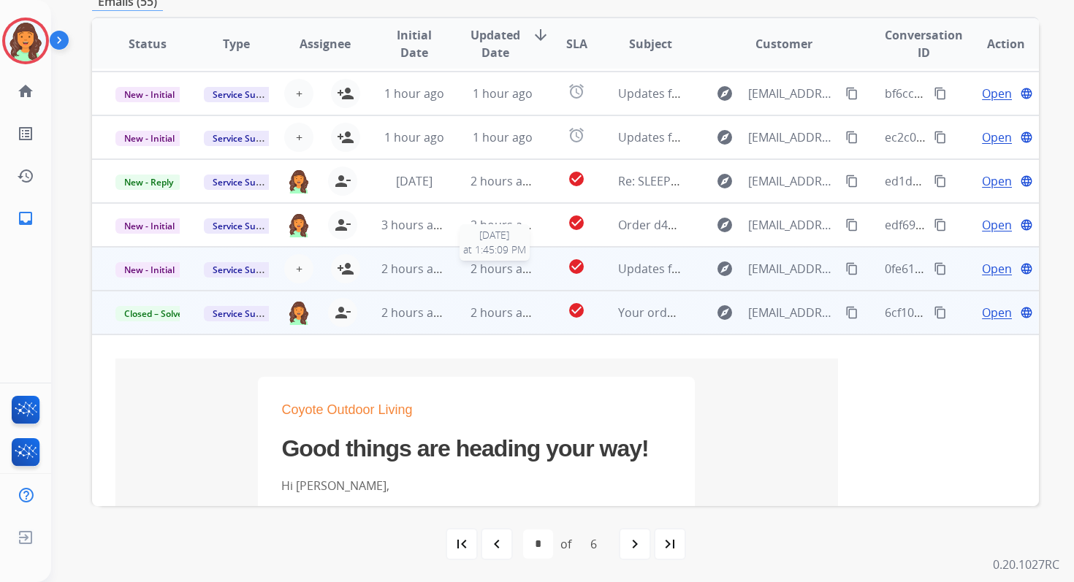
click at [517, 273] on span "2 hours ago" at bounding box center [504, 269] width 66 height 16
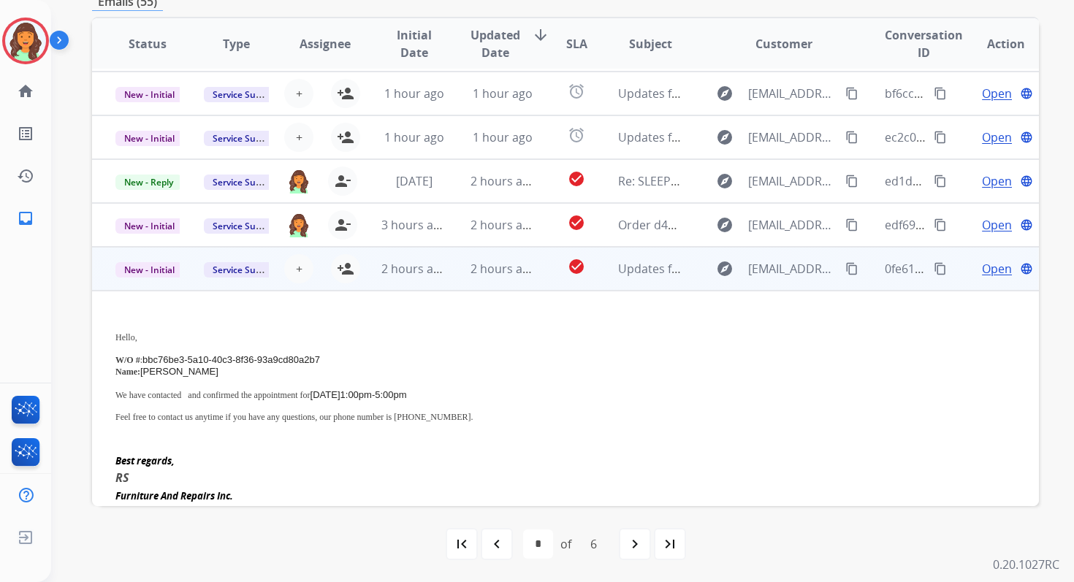
scroll to position [0, 0]
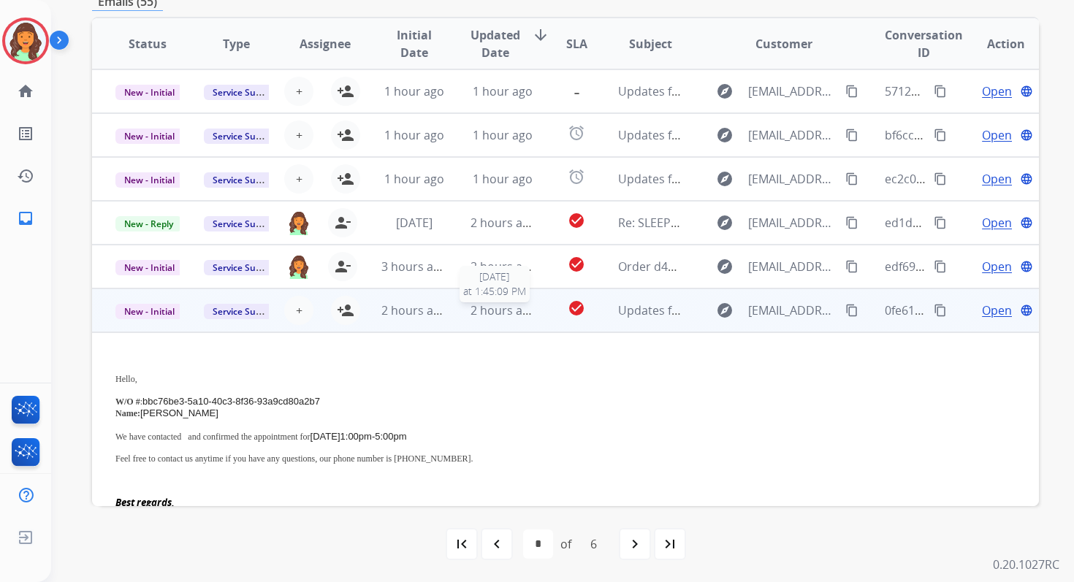
click at [500, 314] on span "2 hours ago" at bounding box center [504, 310] width 66 height 16
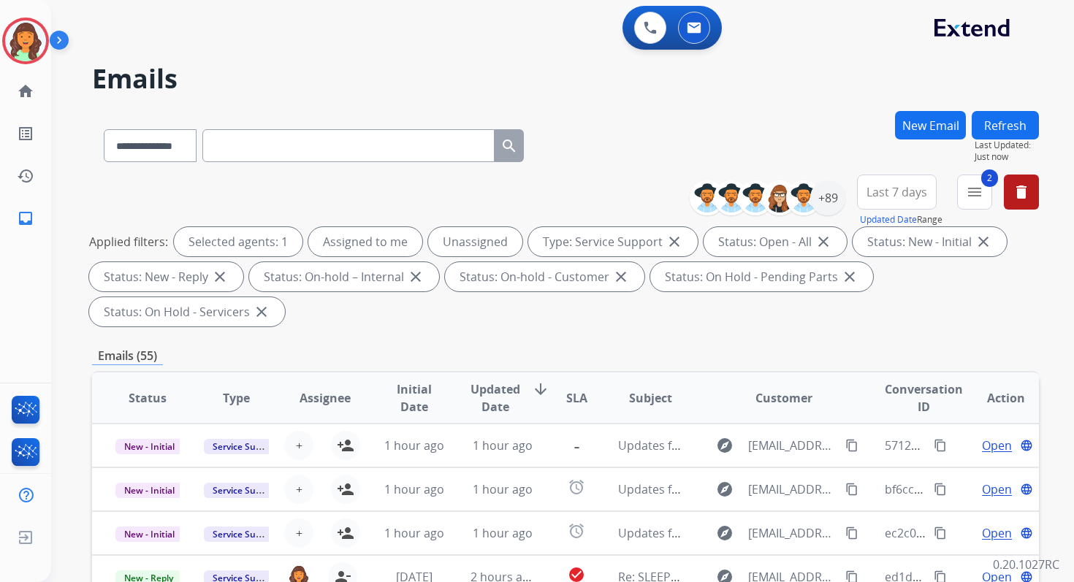
click at [998, 123] on button "Refresh" at bounding box center [1005, 125] width 67 height 28
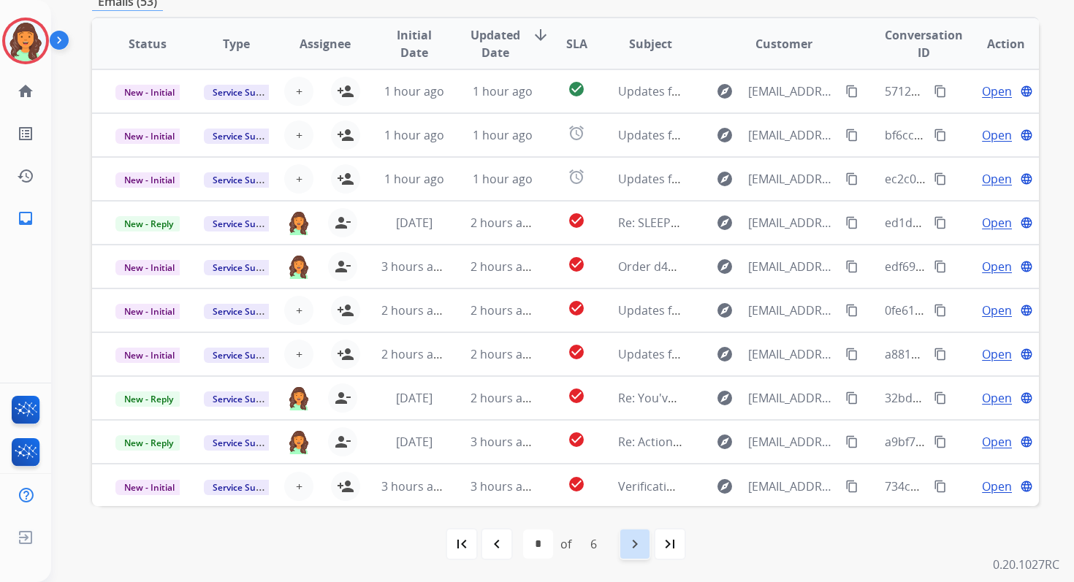
click at [641, 541] on mat-icon "navigate_next" at bounding box center [635, 545] width 18 height 18
select select "*"
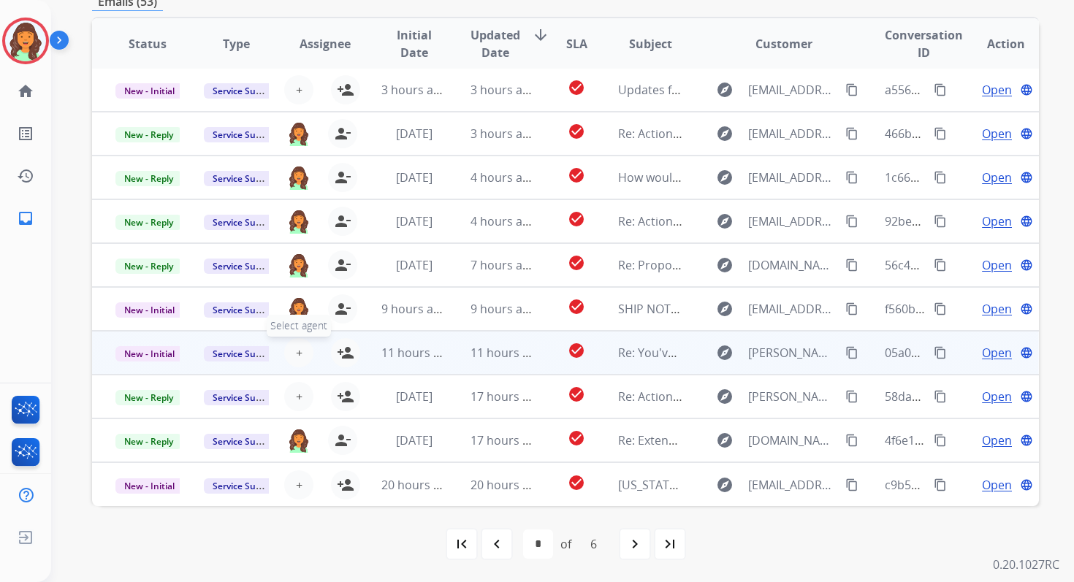
click at [298, 345] on span "+" at bounding box center [299, 353] width 7 height 18
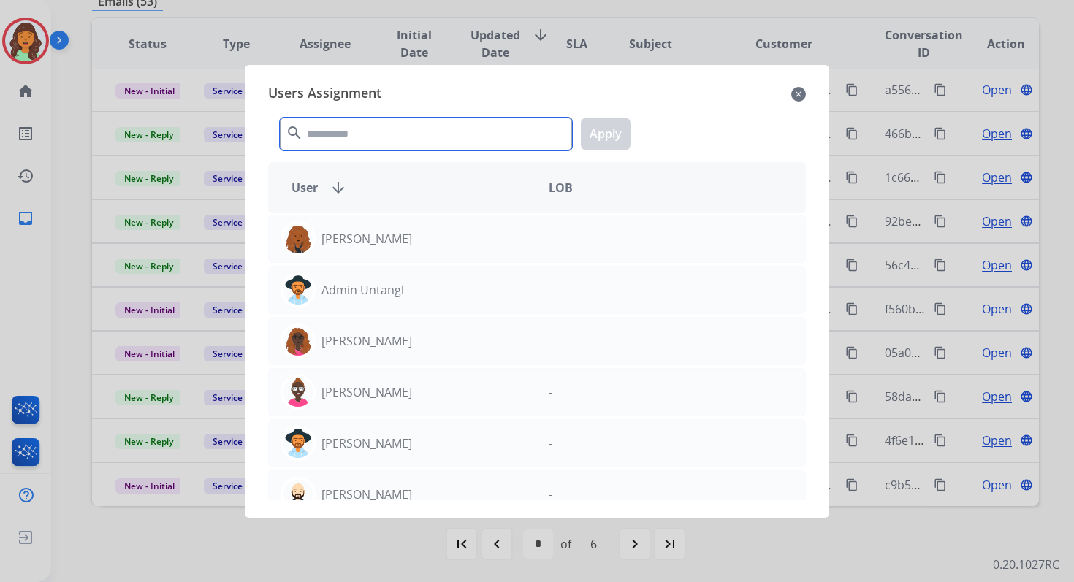
click at [365, 125] on input "text" at bounding box center [426, 134] width 292 height 33
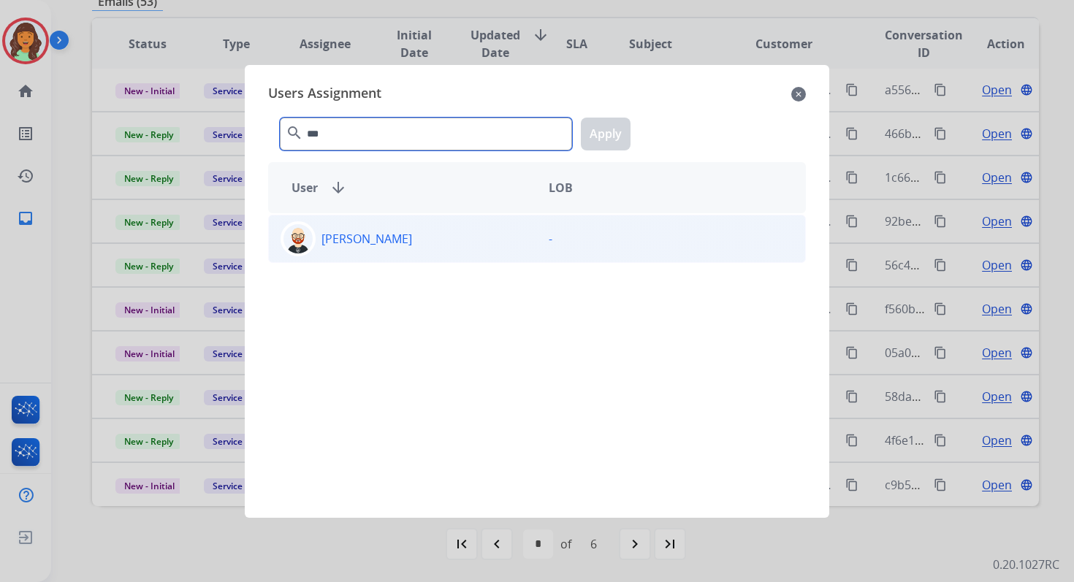
type input "***"
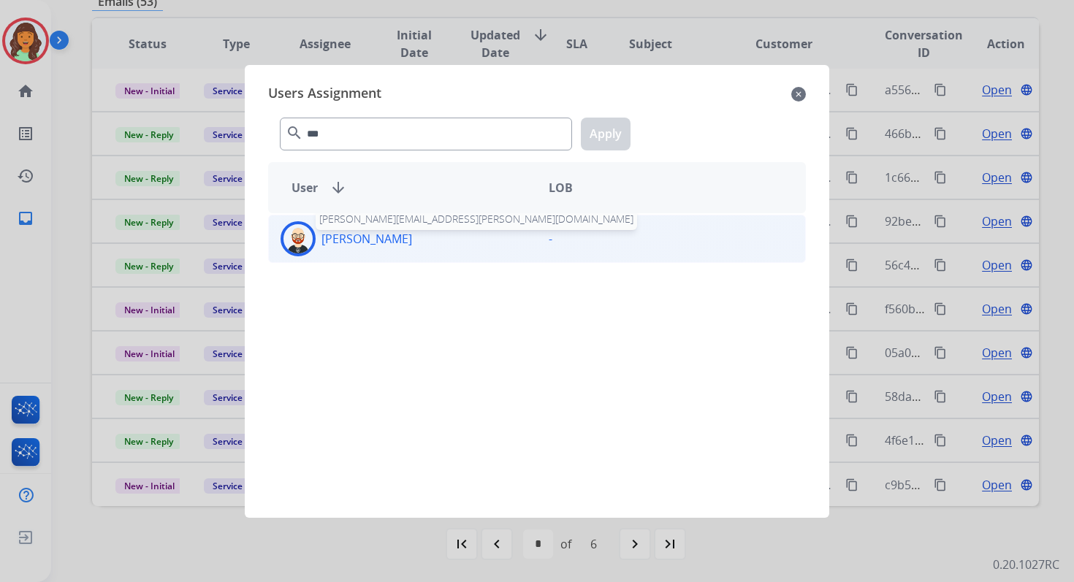
click at [370, 230] on p "Ezra Barnes" at bounding box center [366, 239] width 91 height 18
click at [596, 133] on button "Apply" at bounding box center [606, 134] width 50 height 33
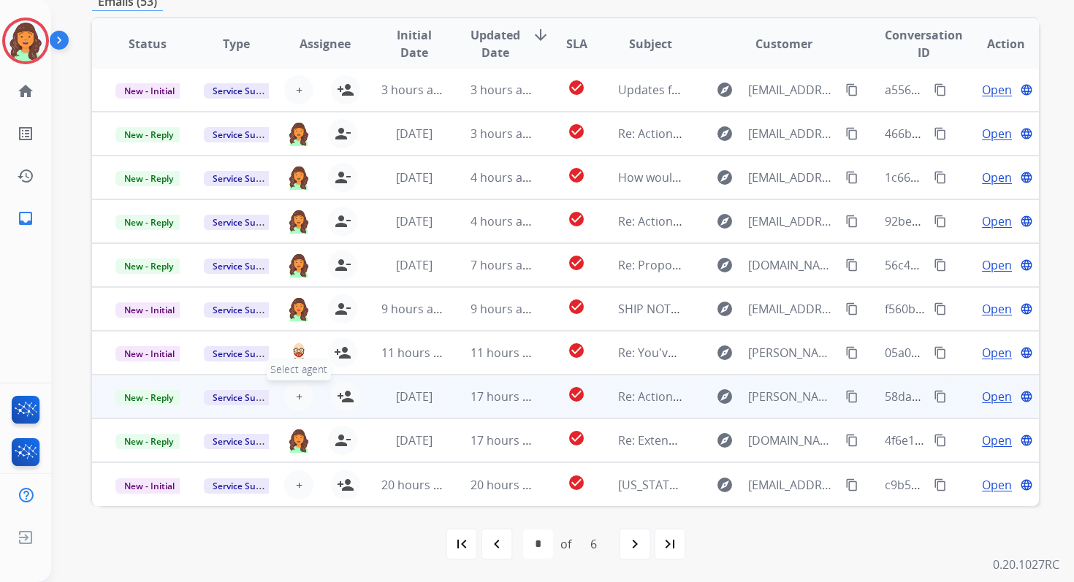
click at [296, 400] on span "+" at bounding box center [299, 397] width 7 height 18
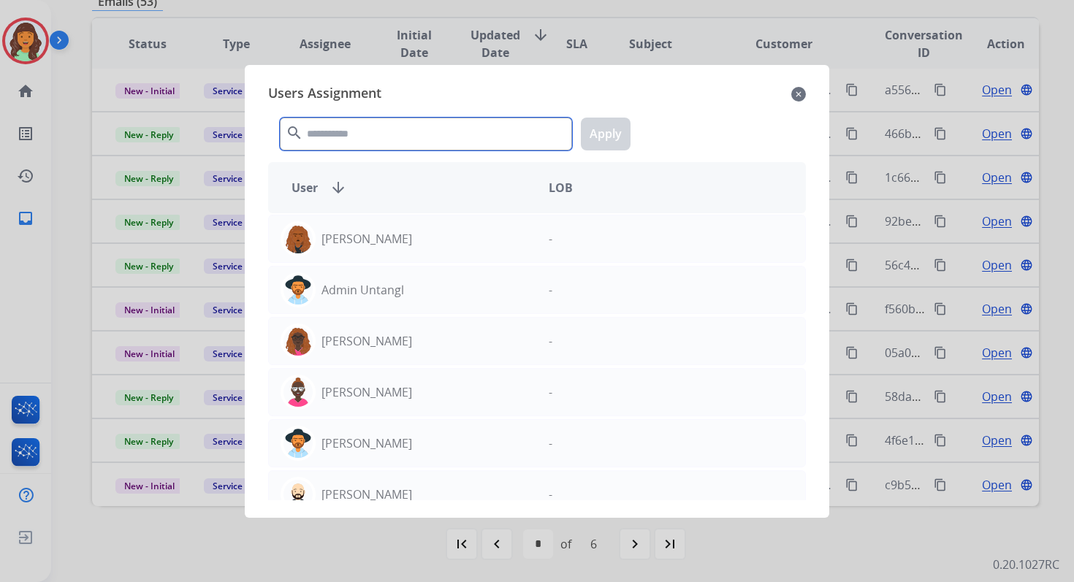
click at [341, 139] on input "text" at bounding box center [426, 134] width 292 height 33
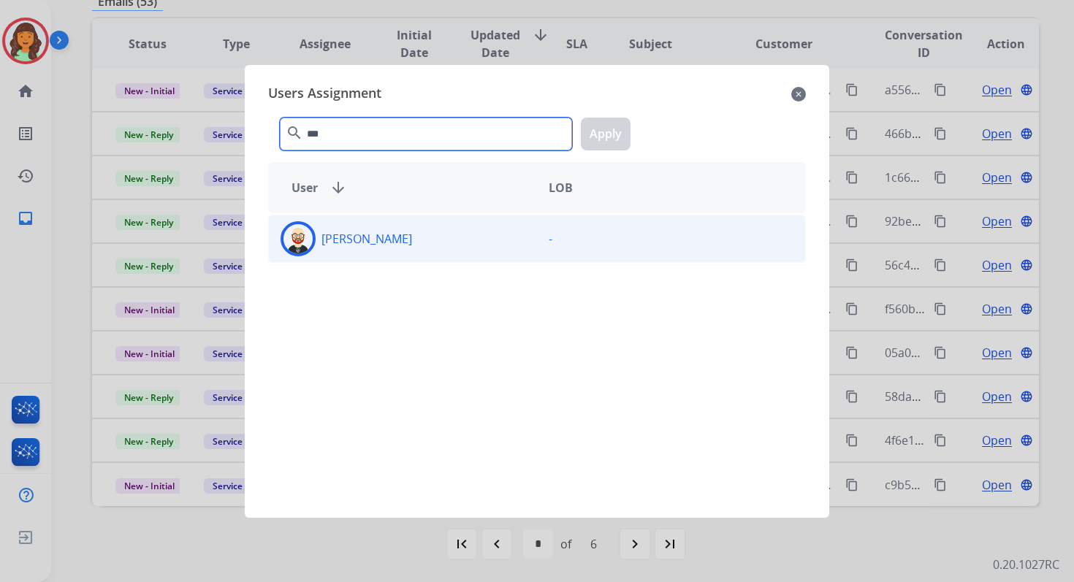
type input "***"
click at [381, 248] on div "Ezra Barnes" at bounding box center [403, 238] width 268 height 35
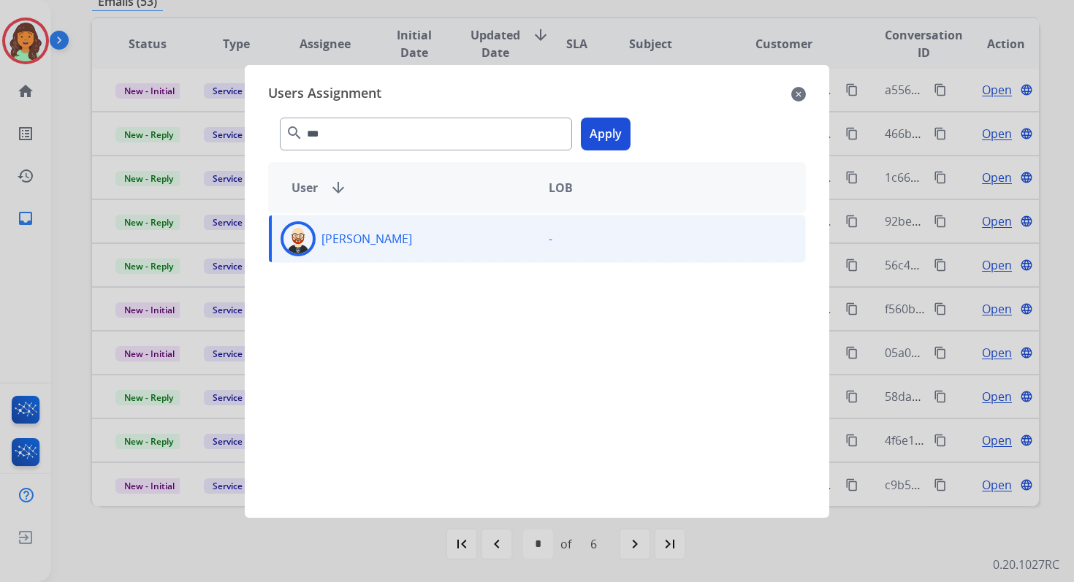
click at [608, 137] on button "Apply" at bounding box center [606, 134] width 50 height 33
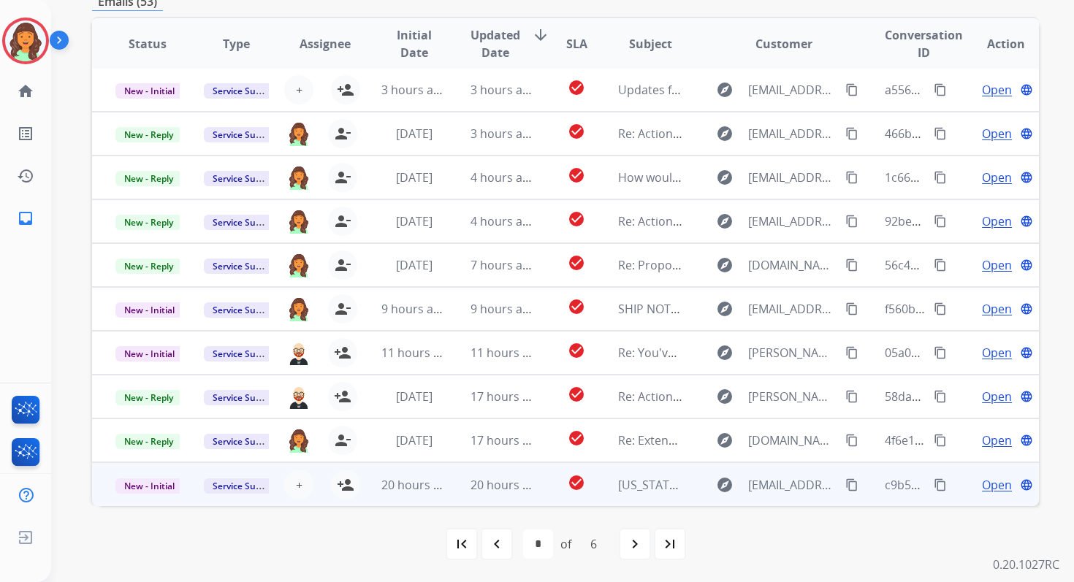
click at [541, 481] on td "check_circle" at bounding box center [565, 484] width 59 height 44
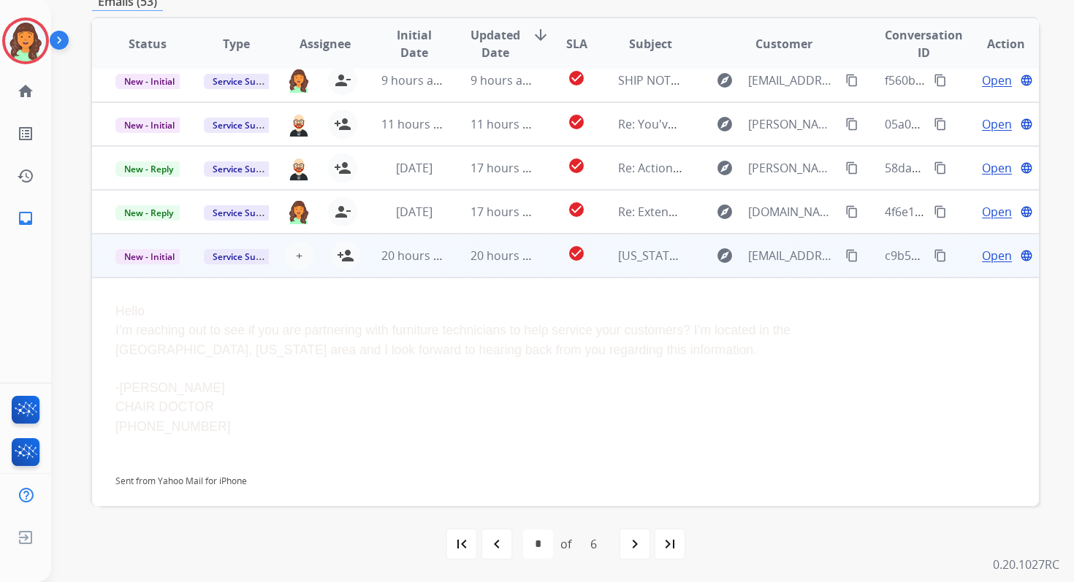
scroll to position [236, 0]
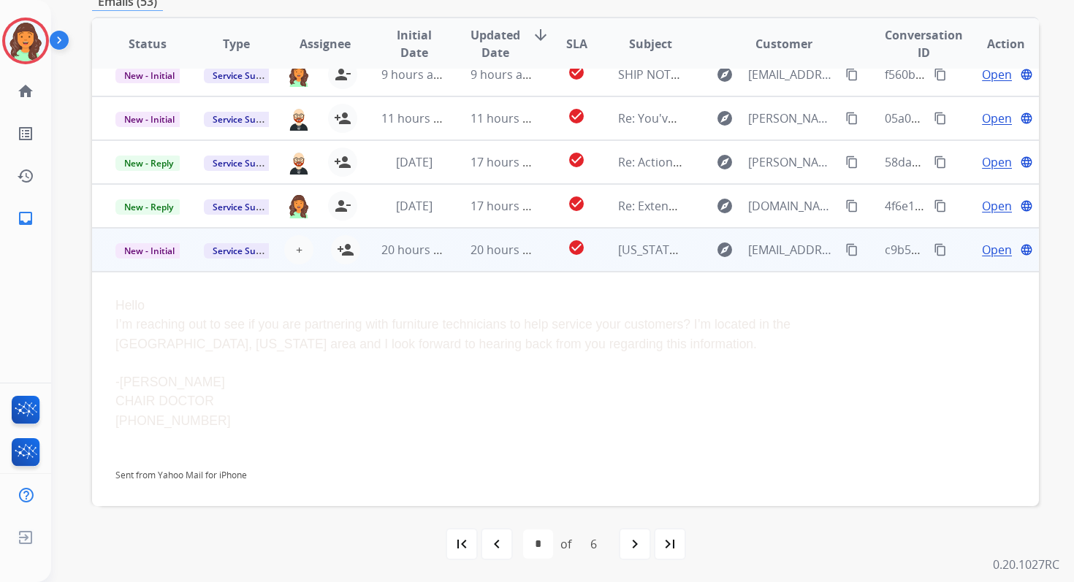
click at [497, 262] on td "20 hours ago" at bounding box center [491, 250] width 88 height 44
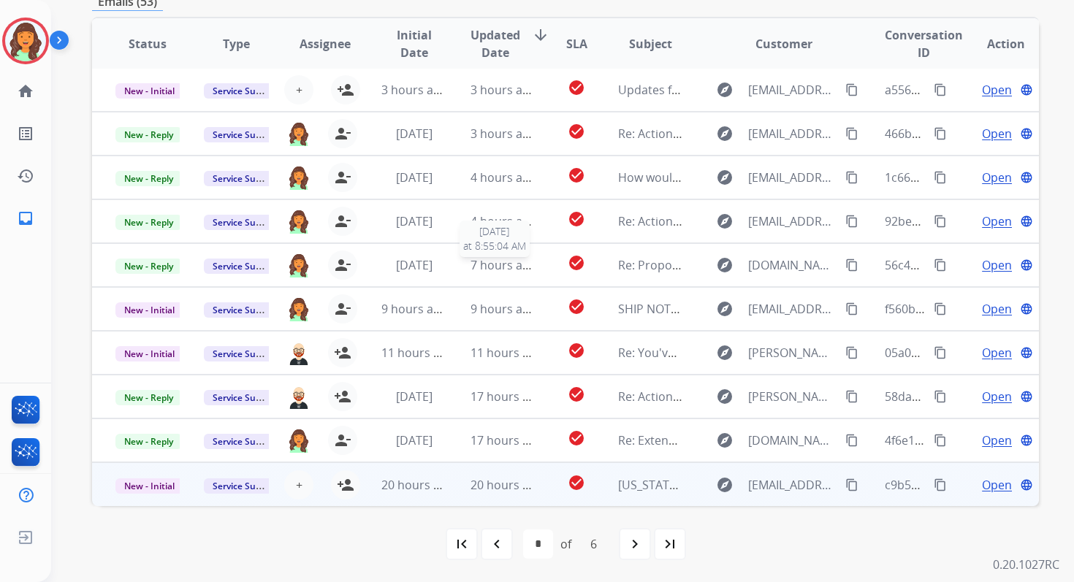
scroll to position [1, 0]
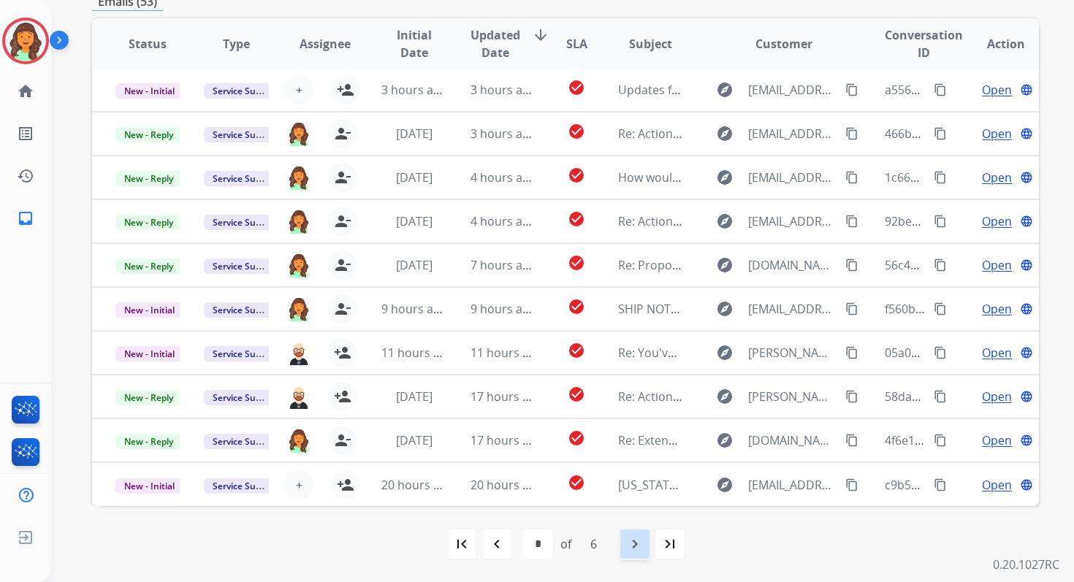
click at [630, 538] on mat-icon "navigate_next" at bounding box center [635, 545] width 18 height 18
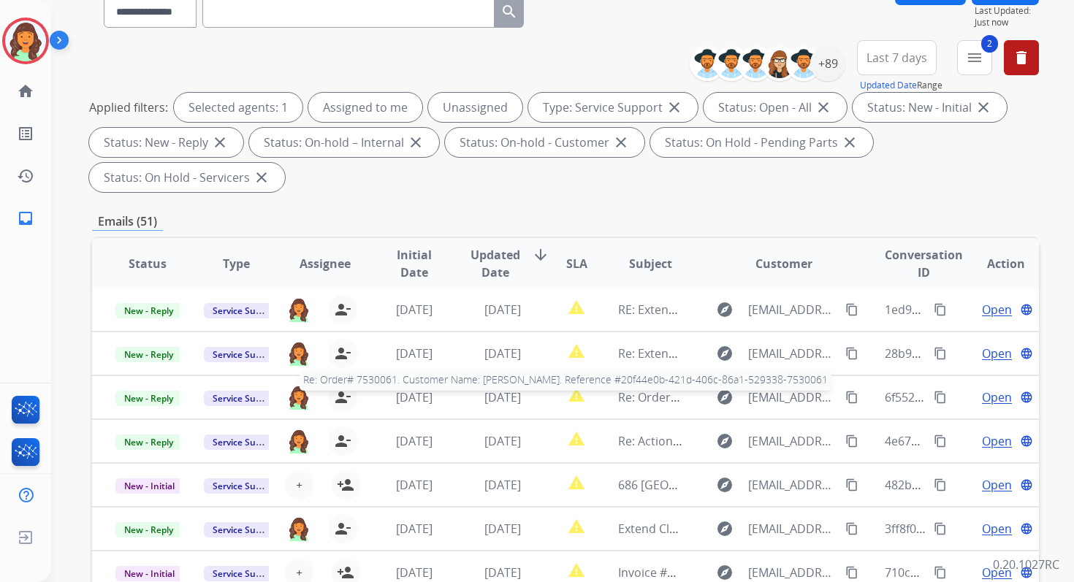
scroll to position [354, 0]
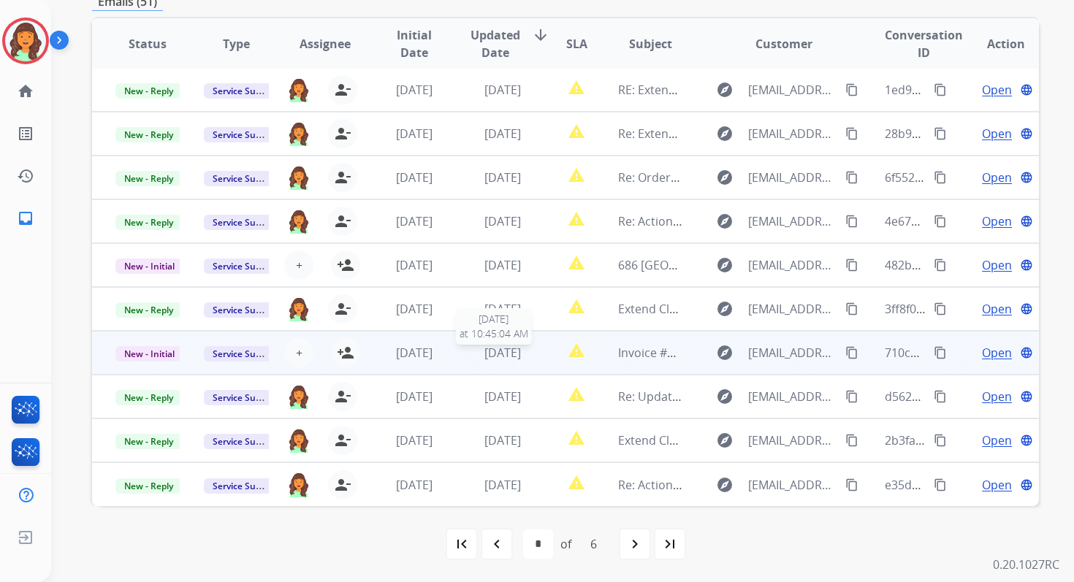
click at [471, 352] on div "1 day ago" at bounding box center [503, 353] width 64 height 18
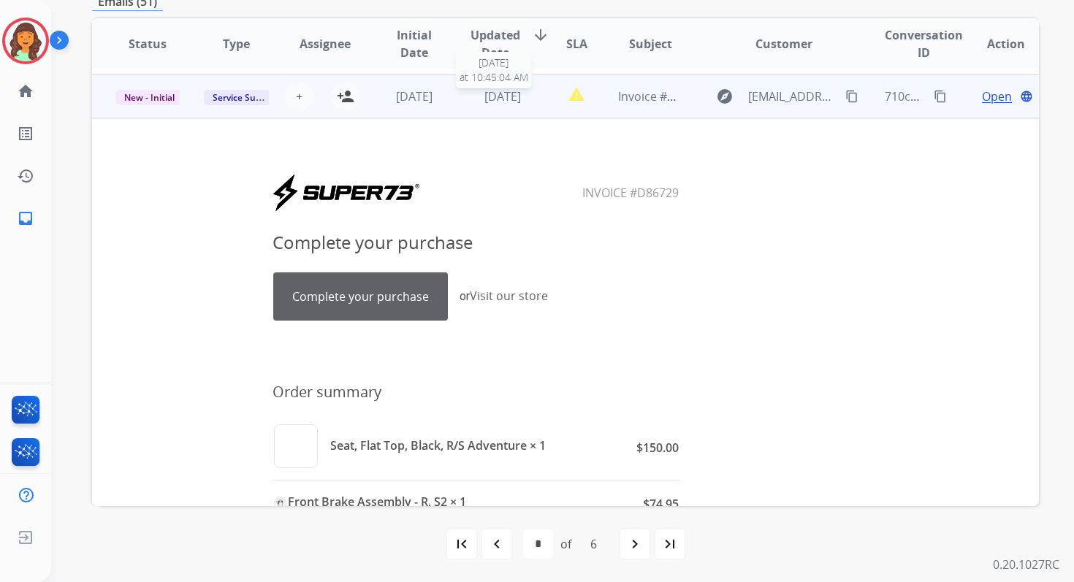
scroll to position [263, 0]
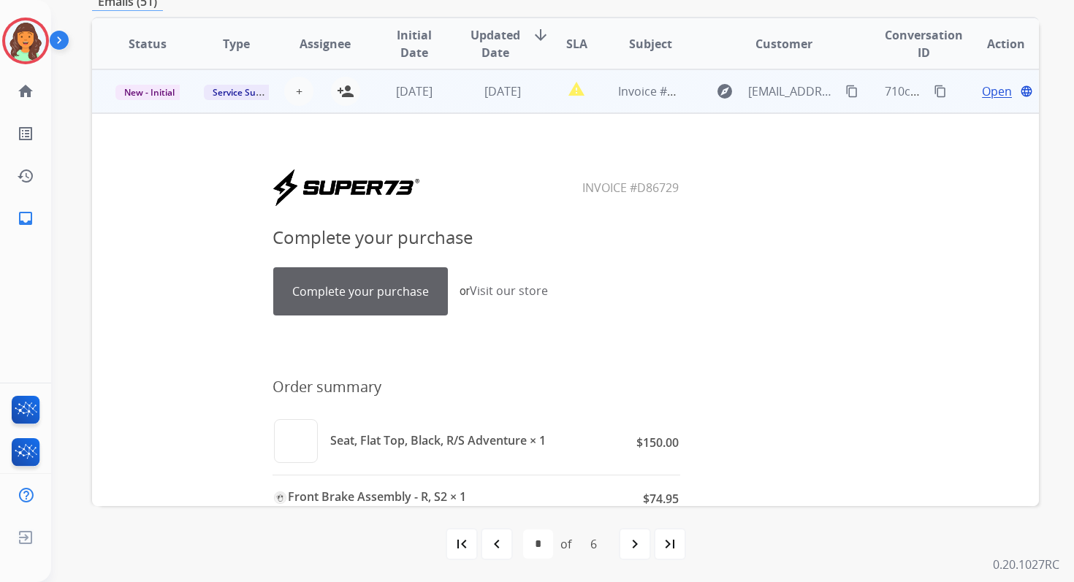
click at [500, 100] on td "1 day ago" at bounding box center [491, 91] width 88 height 44
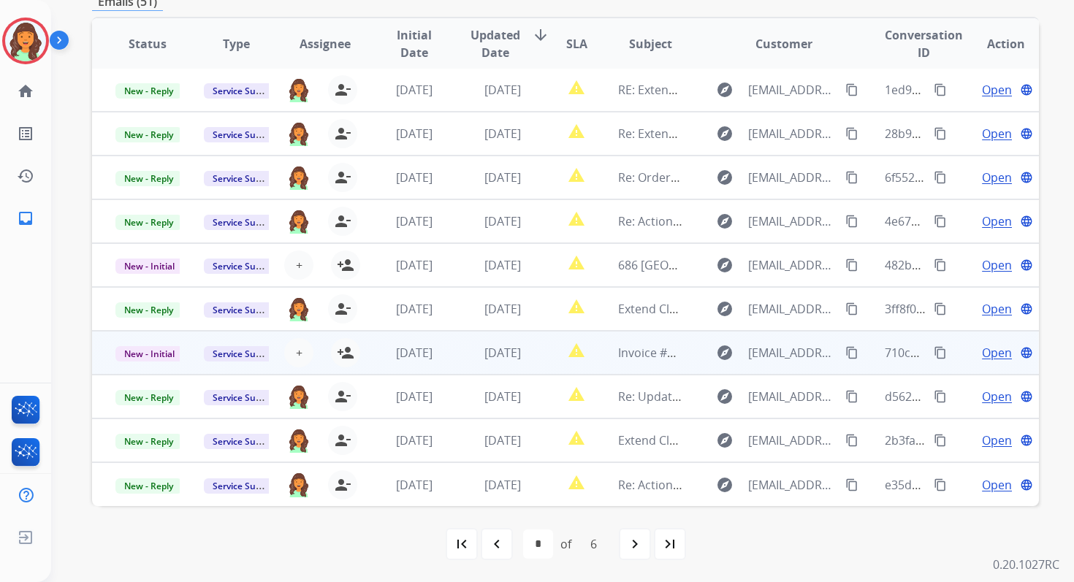
scroll to position [1, 0]
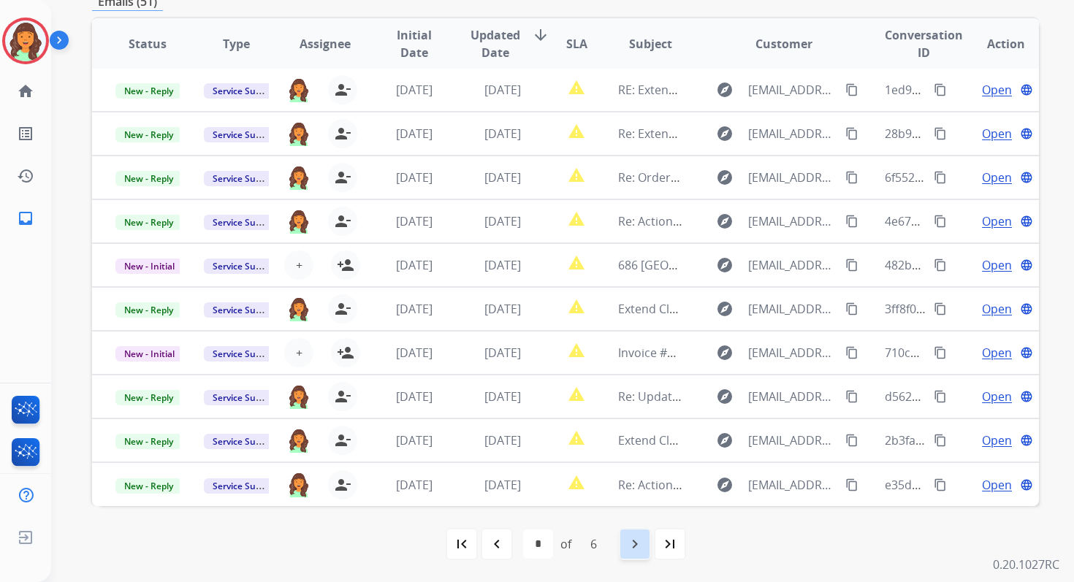
click at [629, 543] on mat-icon "navigate_next" at bounding box center [635, 545] width 18 height 18
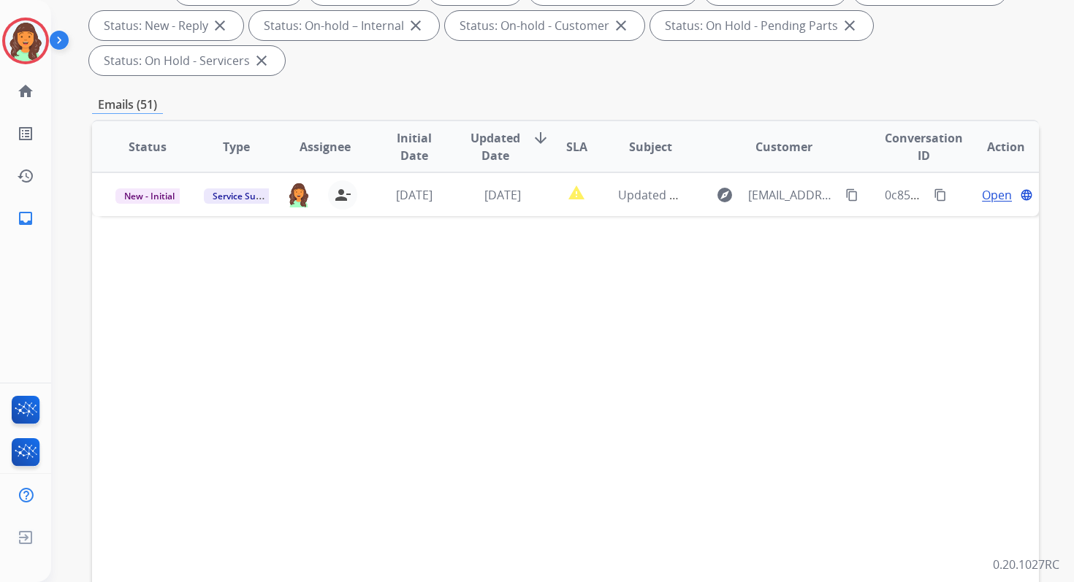
scroll to position [354, 0]
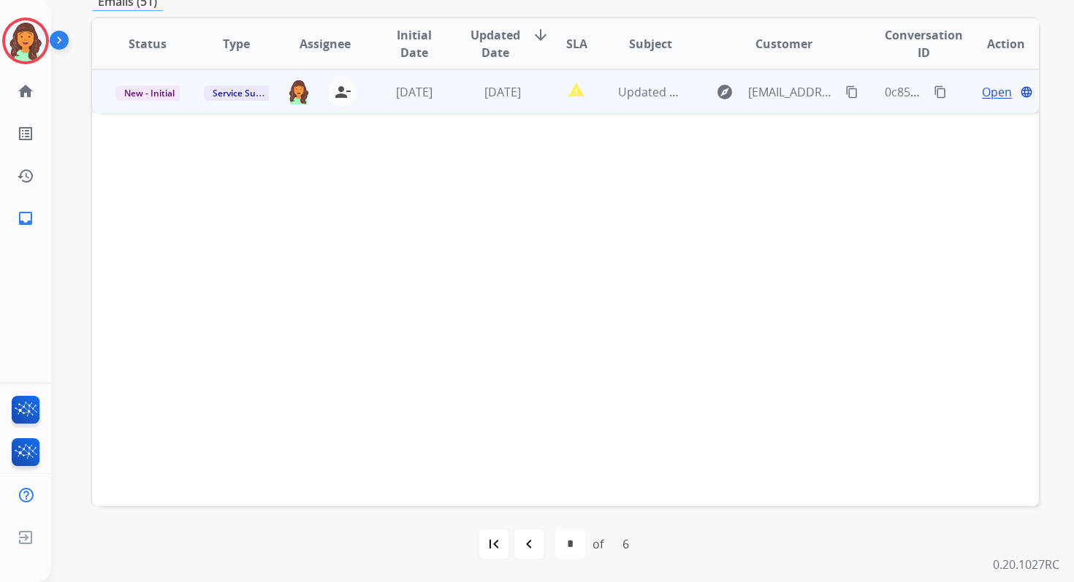
click at [521, 94] on span "1 day ago" at bounding box center [502, 92] width 37 height 16
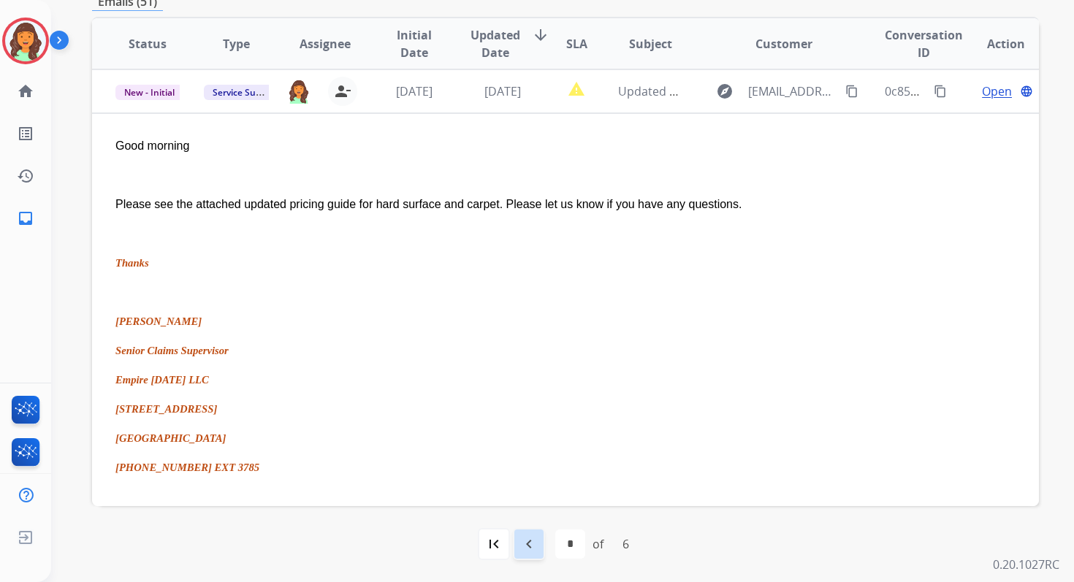
click at [533, 550] on mat-icon "navigate_before" at bounding box center [529, 545] width 18 height 18
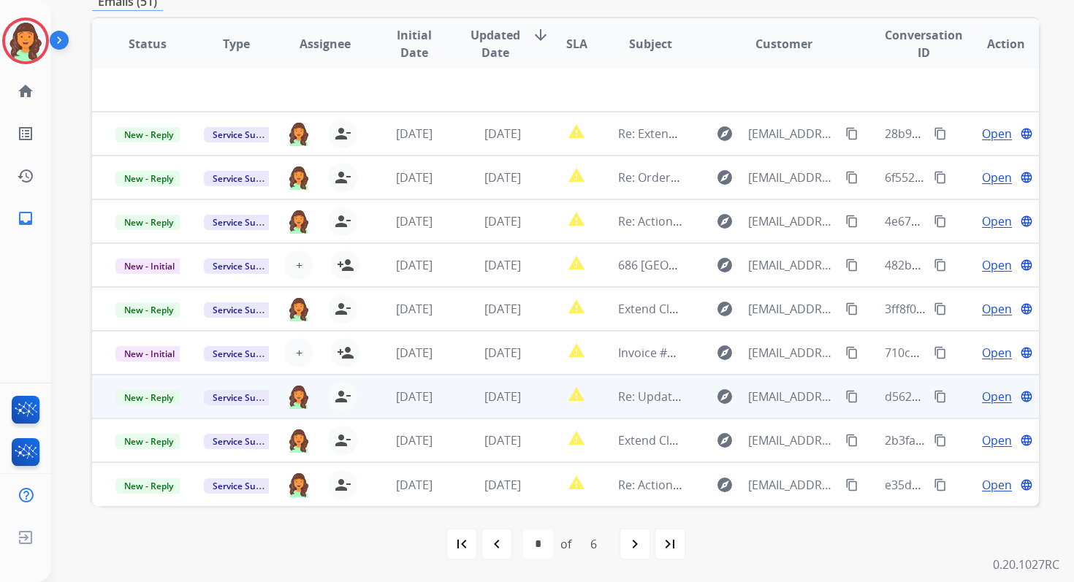
click at [510, 401] on span "1 day ago" at bounding box center [502, 397] width 37 height 16
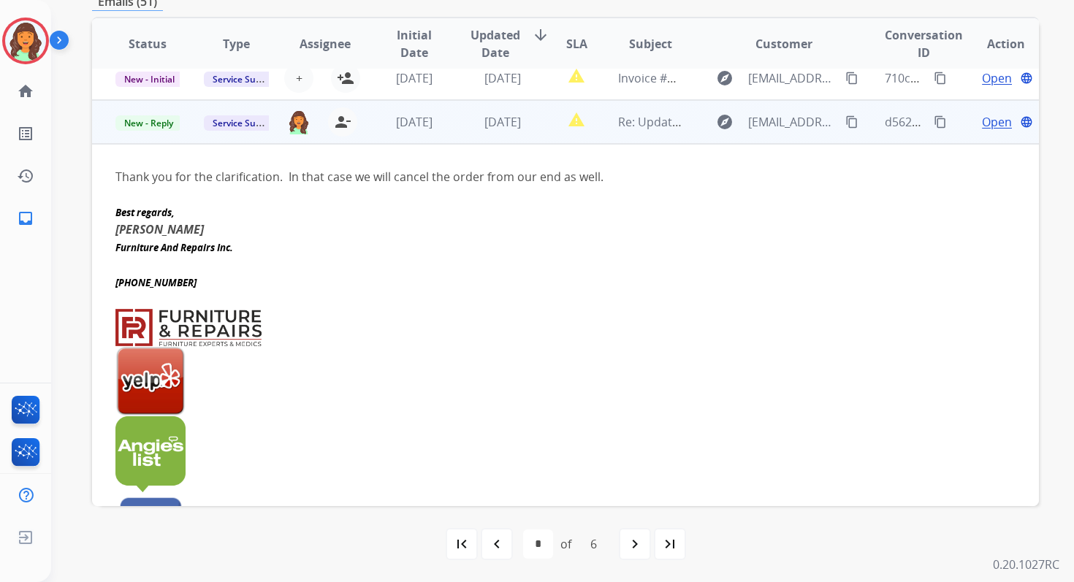
scroll to position [307, 0]
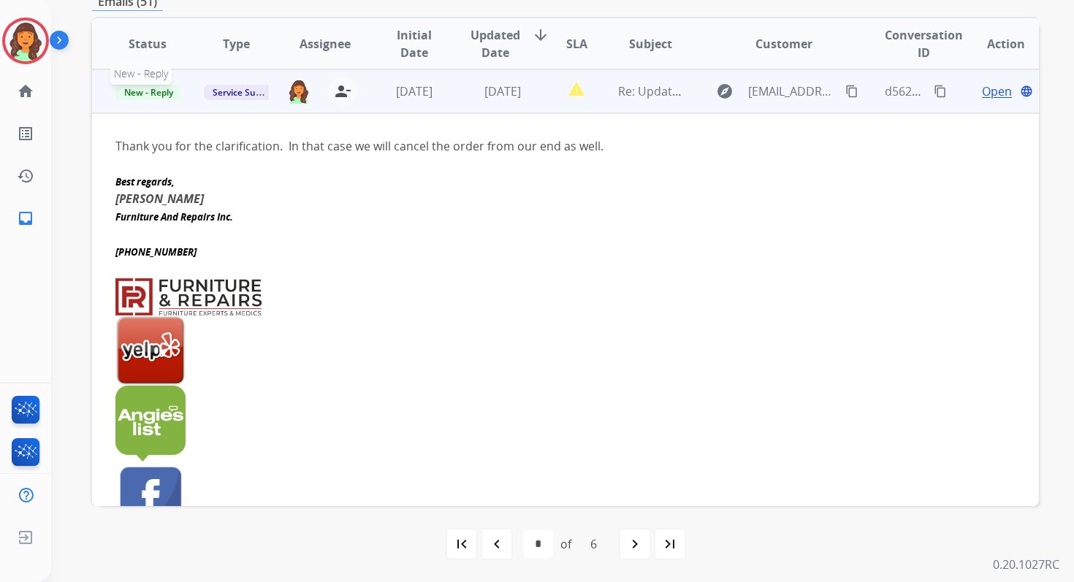
click at [168, 92] on span "New - Reply" at bounding box center [148, 92] width 66 height 15
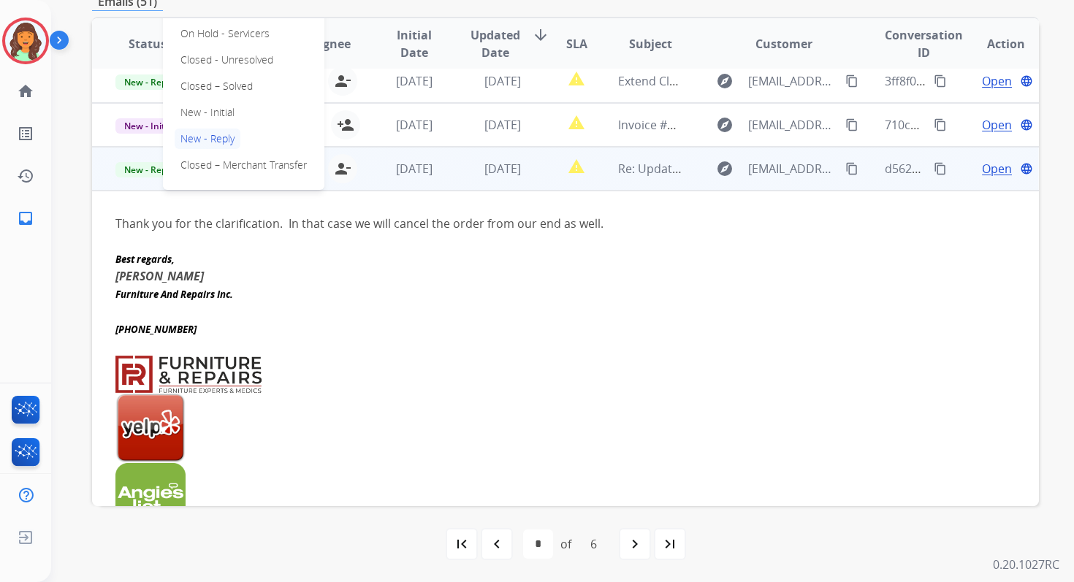
scroll to position [218, 0]
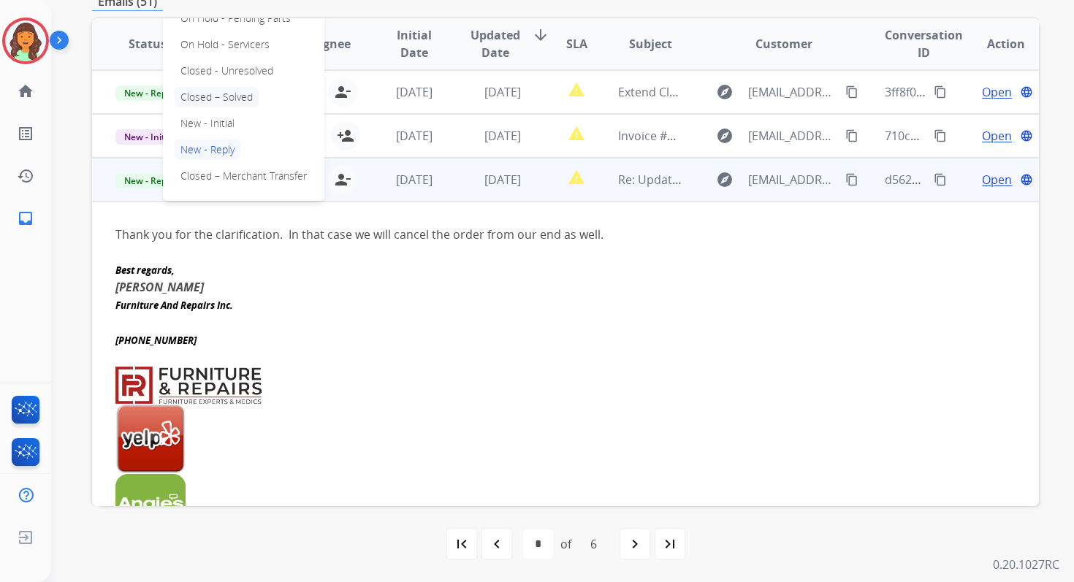
click at [232, 99] on p "Closed – Solved" at bounding box center [217, 97] width 84 height 20
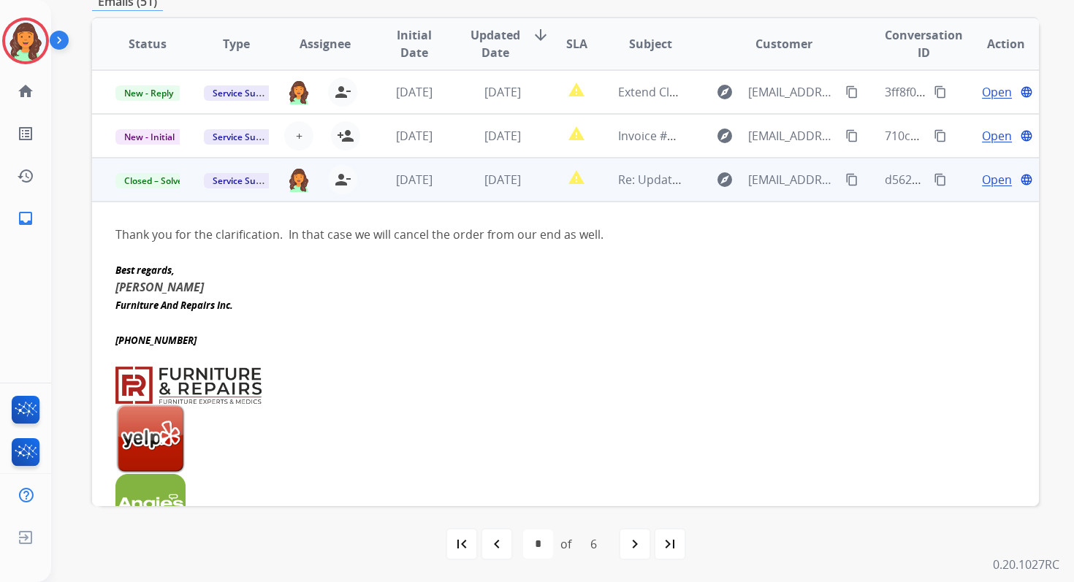
click at [500, 179] on span "1 day ago" at bounding box center [502, 180] width 37 height 16
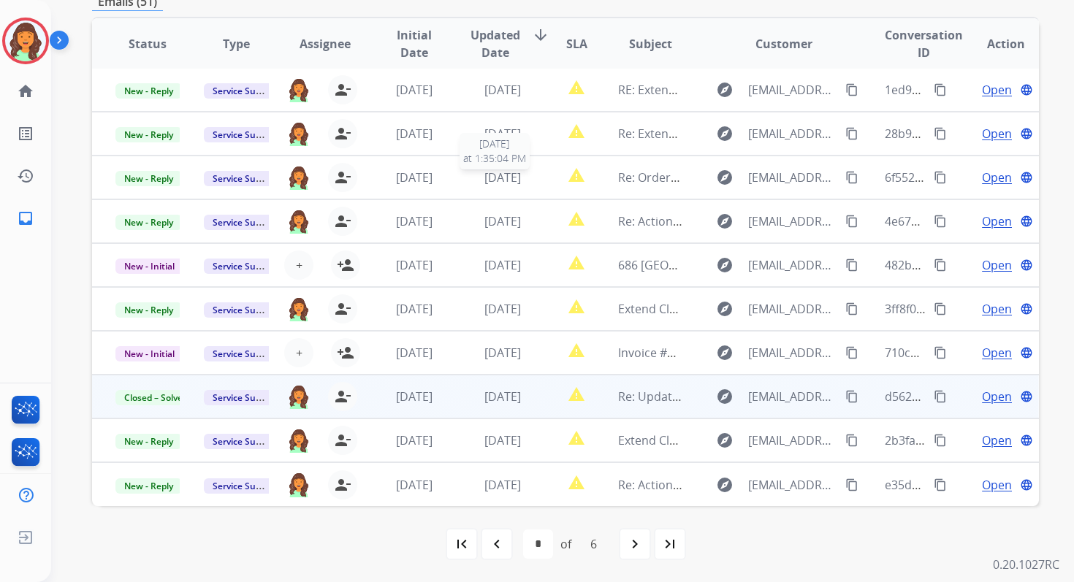
scroll to position [1, 0]
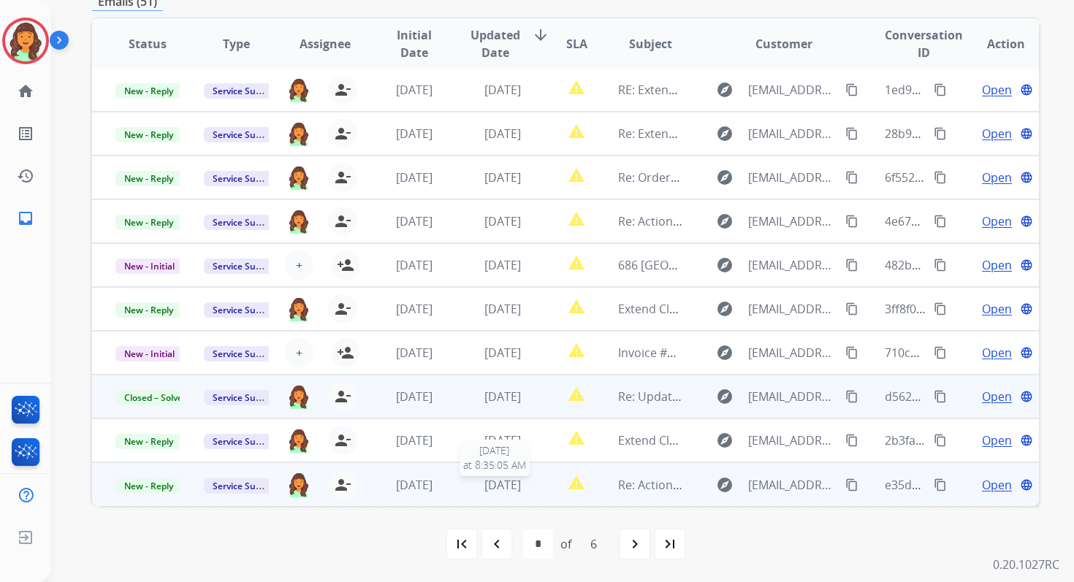
click at [511, 482] on span "1 day ago" at bounding box center [502, 485] width 37 height 16
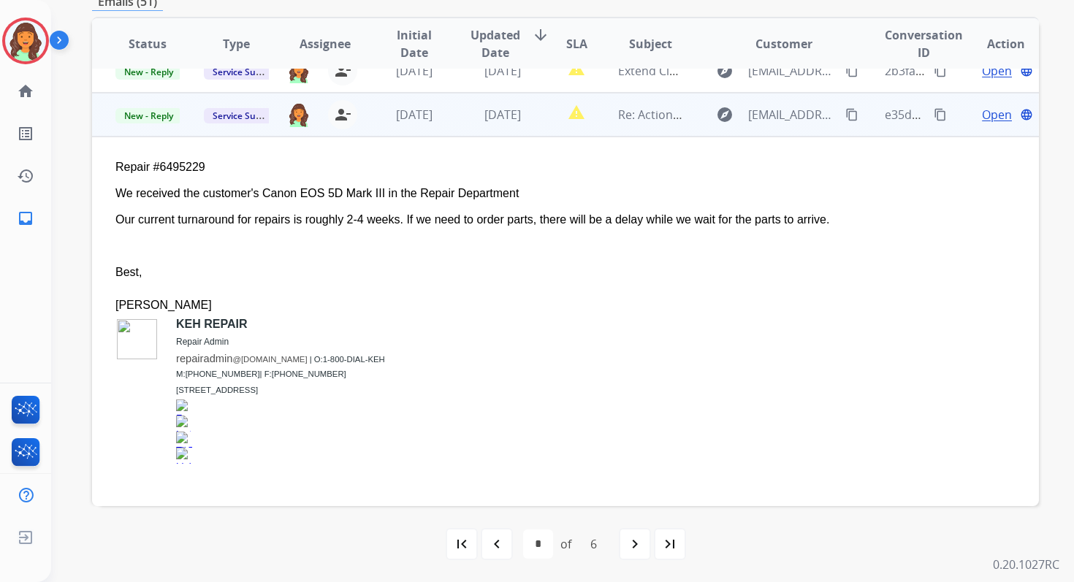
scroll to position [389, 0]
click at [990, 106] on span "Open" at bounding box center [997, 115] width 30 height 18
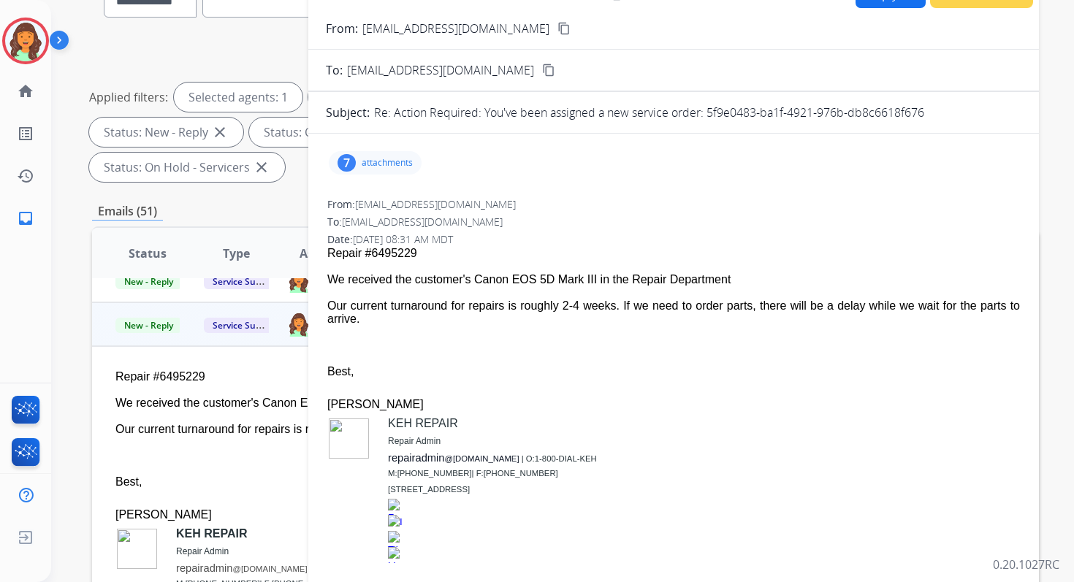
scroll to position [99, 0]
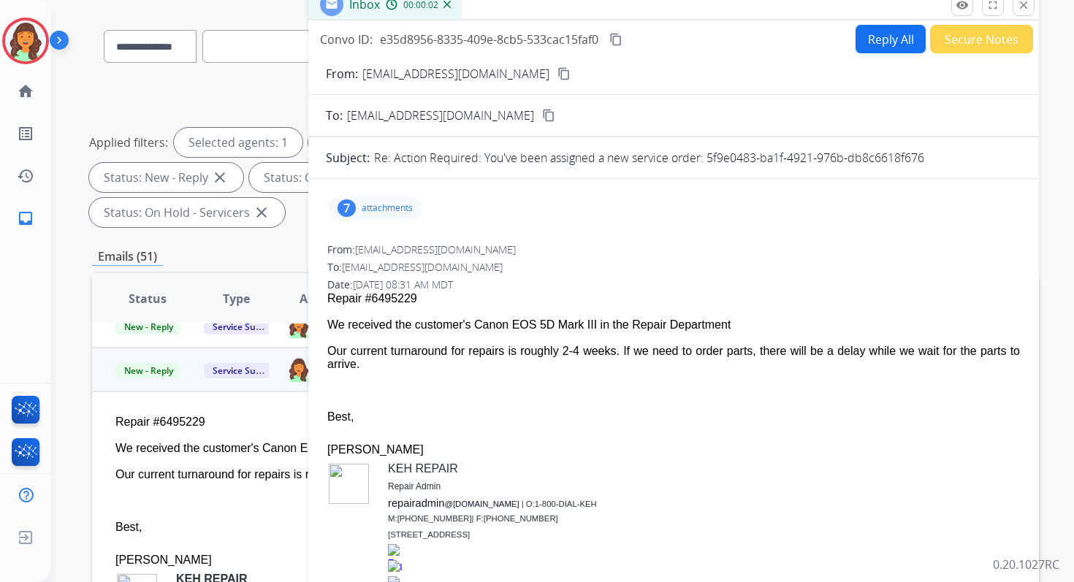
drag, startPoint x: 706, startPoint y: 156, endPoint x: 949, endPoint y: 163, distance: 243.4
click at [950, 164] on div "Re: Action Required: You've been assigned a new service order: 5f9e0483-ba1f-49…" at bounding box center [697, 158] width 647 height 18
copy p "5f9e0483-ba1f-4921-976b-db8c6618f676"
drag, startPoint x: 327, startPoint y: 326, endPoint x: 408, endPoint y: 371, distance: 92.9
click at [408, 371] on div "From: repairadmin@keh.com To: servicesupport@extend.com Date: 09/25/2025 - 08:3…" at bounding box center [674, 441] width 696 height 400
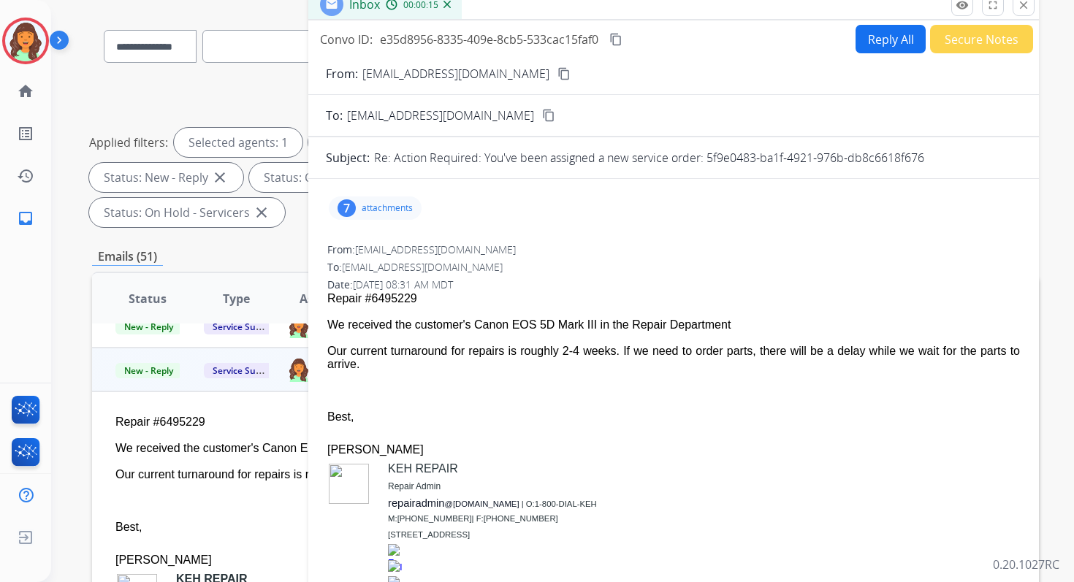
copy span "We received the customer's Canon EOS 5D Mark III in the Repair Department Our c…"
click at [619, 31] on button "content_copy" at bounding box center [616, 40] width 18 height 18
click at [1019, 13] on button "close Close" at bounding box center [1024, 5] width 22 height 22
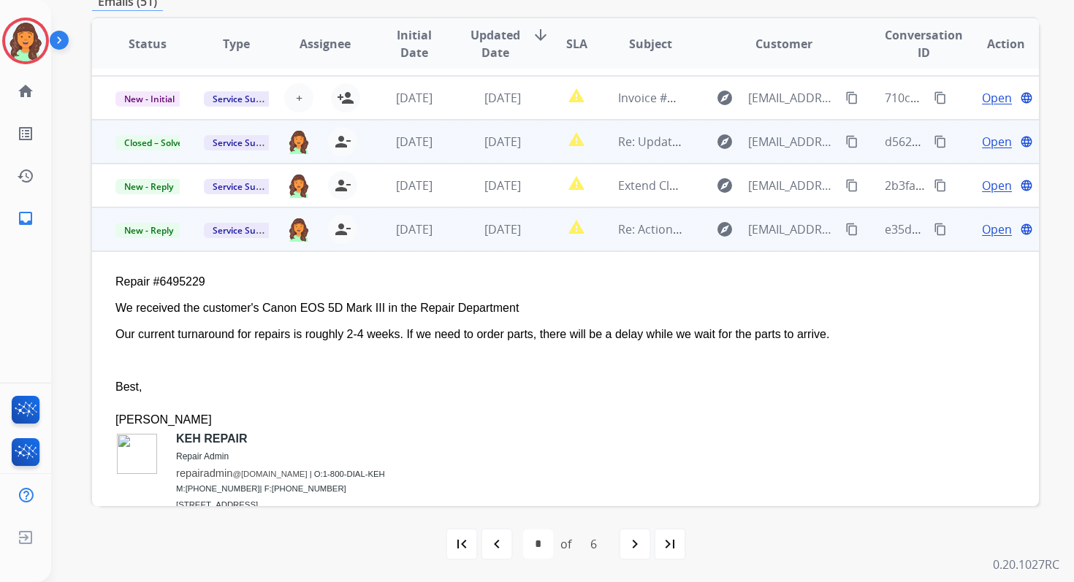
scroll to position [208, 0]
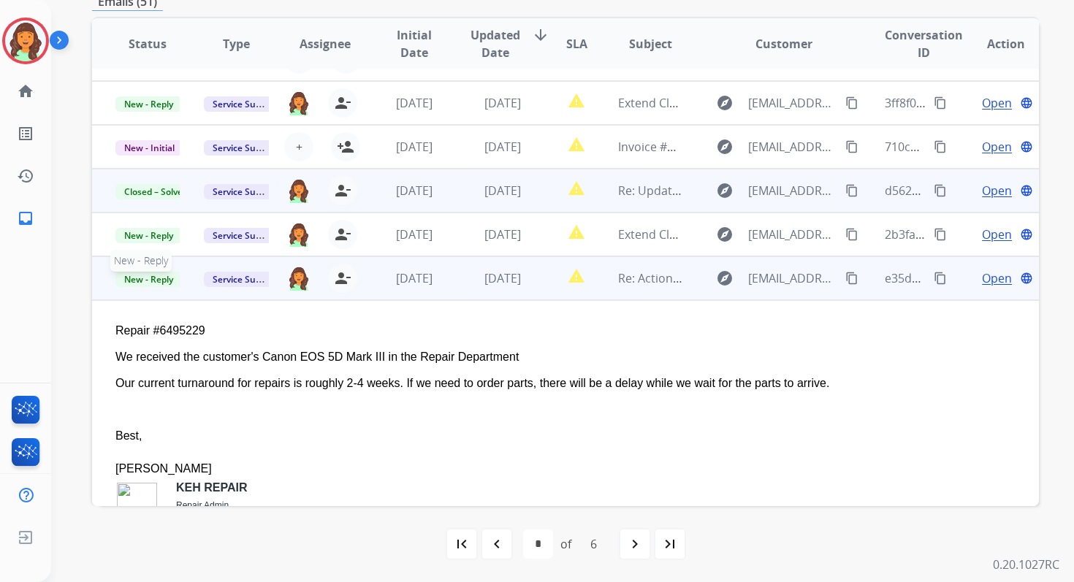
click at [161, 278] on span "New - Reply" at bounding box center [148, 279] width 66 height 15
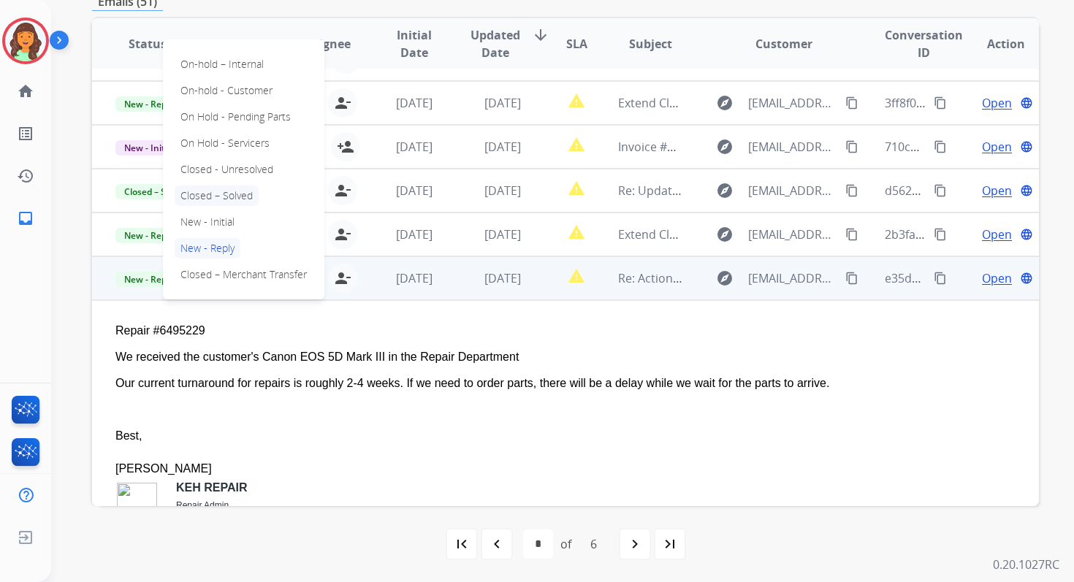
click at [211, 195] on p "Closed – Solved" at bounding box center [217, 196] width 84 height 20
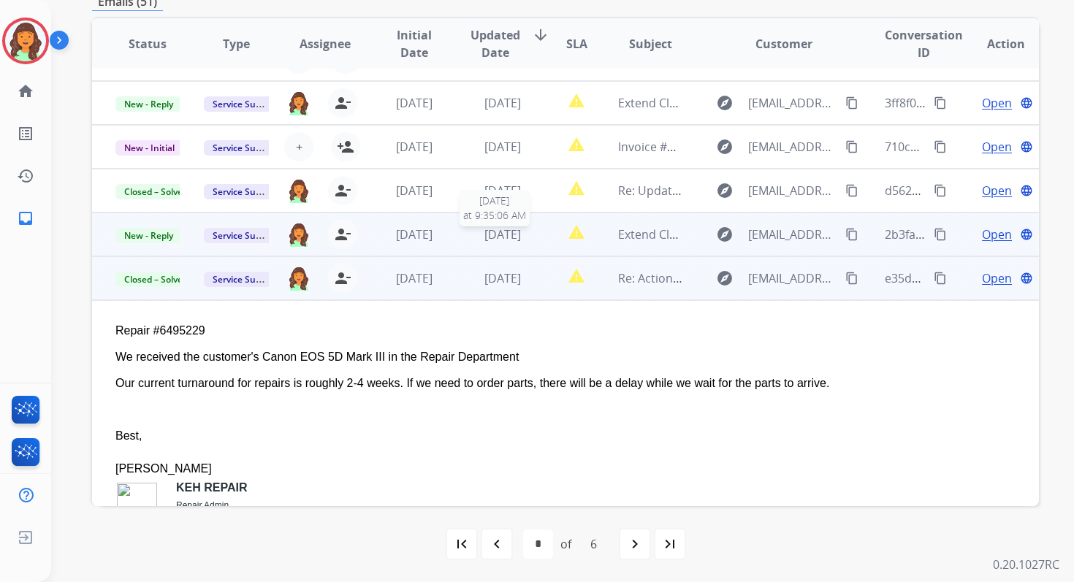
scroll to position [183, 0]
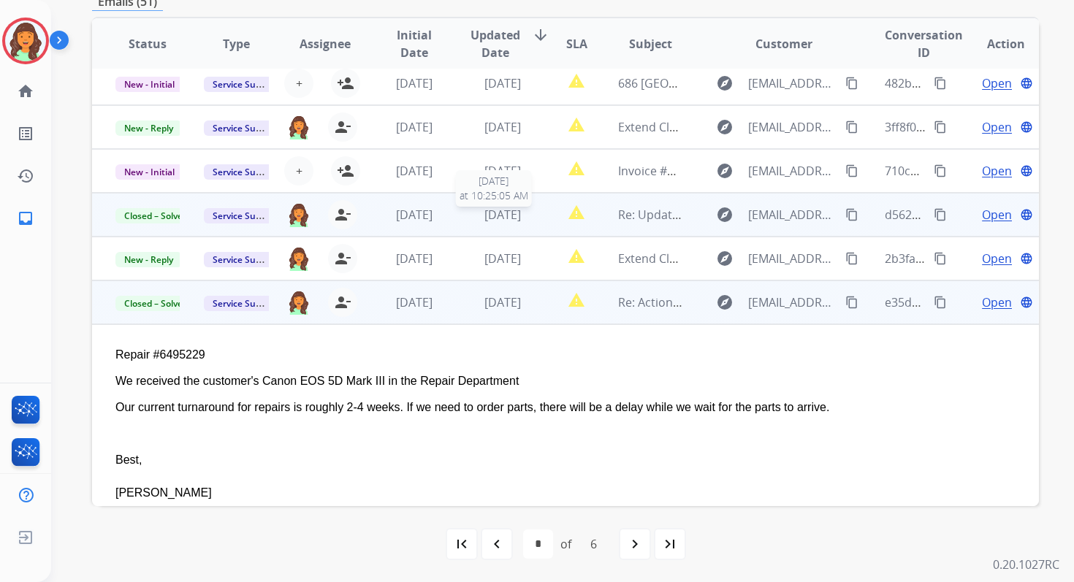
click at [489, 207] on span "1 day ago" at bounding box center [502, 215] width 37 height 16
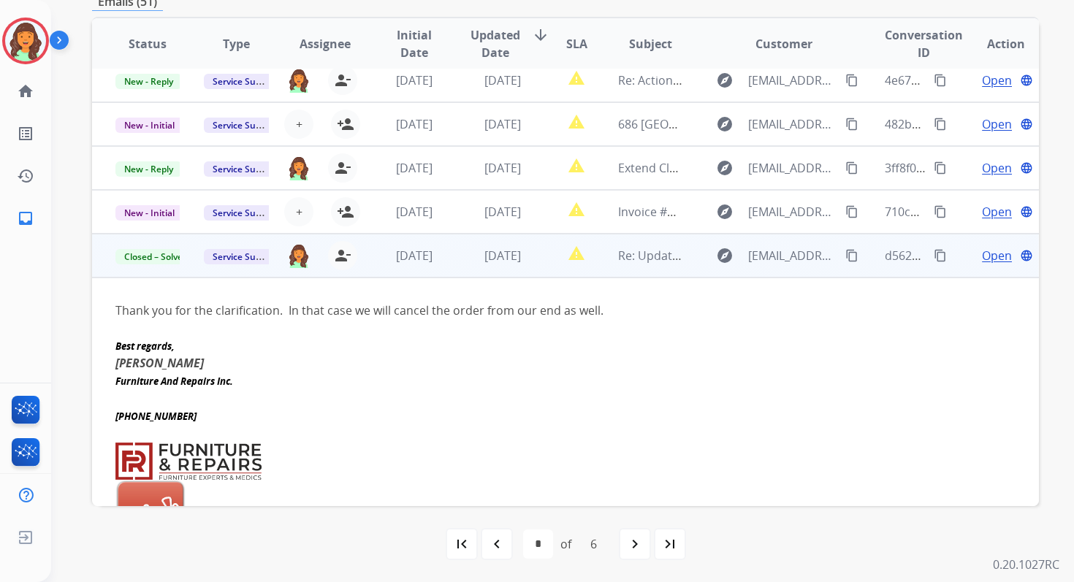
scroll to position [46, 0]
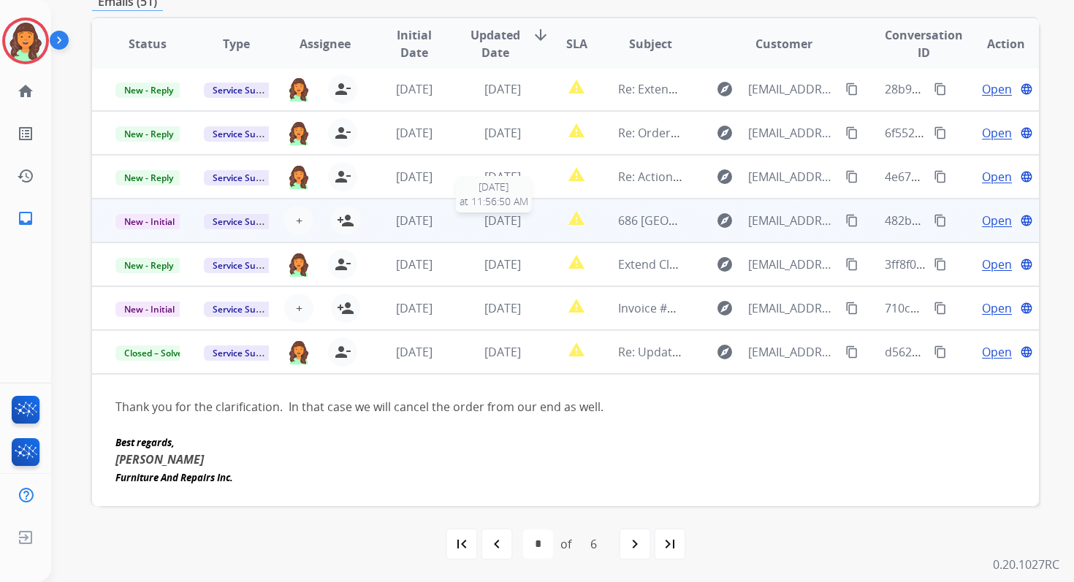
click at [484, 218] on span "1 day ago" at bounding box center [502, 221] width 37 height 16
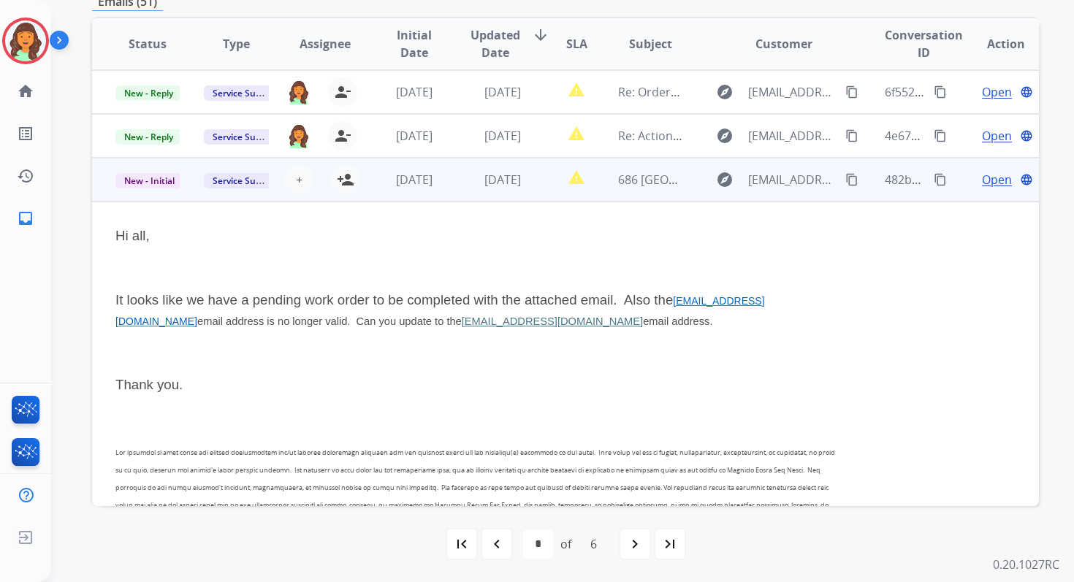
scroll to position [0, 0]
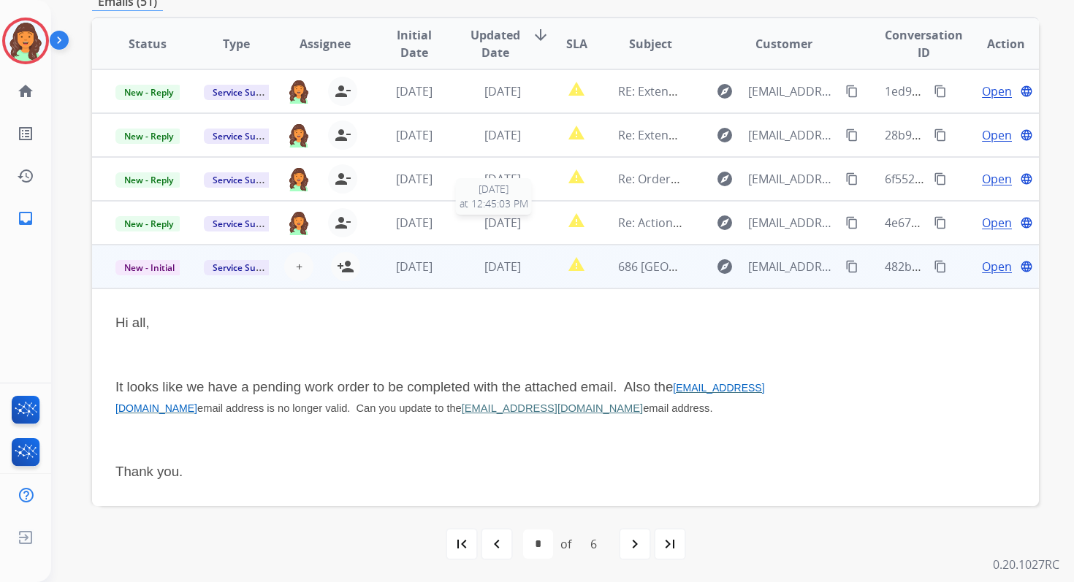
click at [484, 220] on span "1 day ago" at bounding box center [502, 223] width 37 height 16
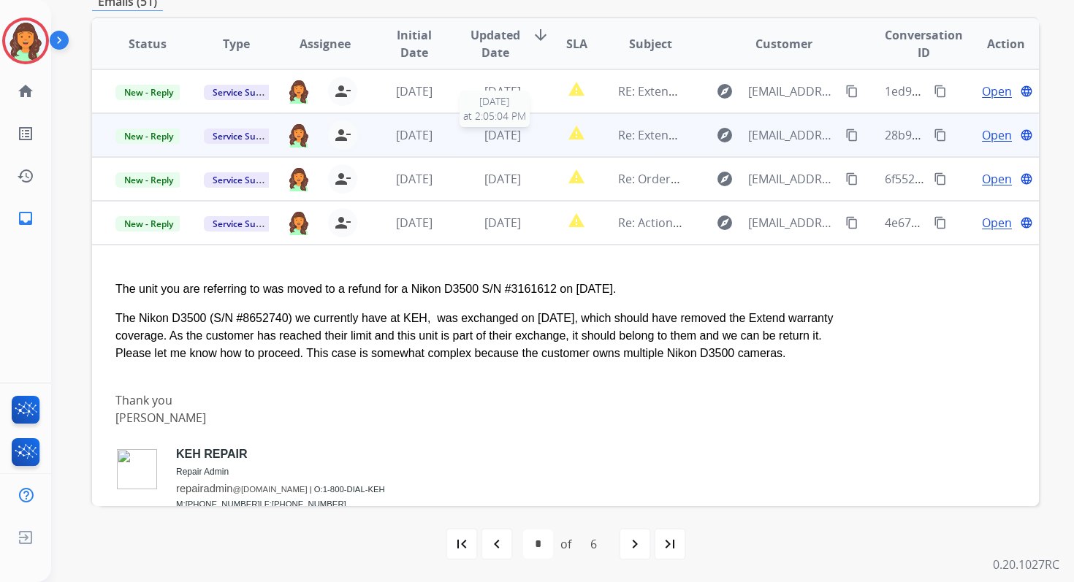
click at [485, 136] on span "1 day ago" at bounding box center [502, 135] width 37 height 16
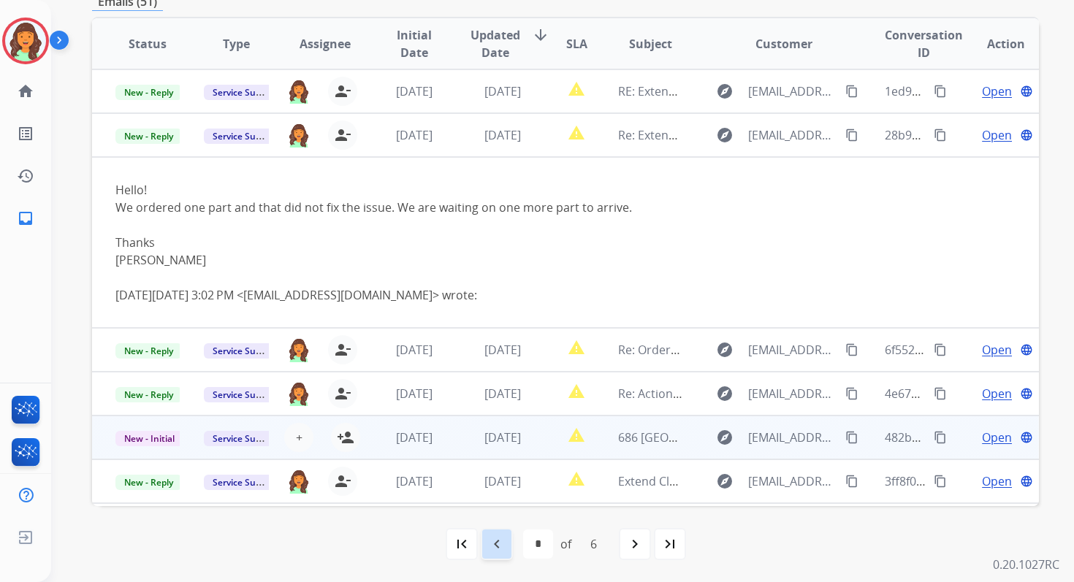
click at [492, 552] on mat-icon "navigate_before" at bounding box center [497, 545] width 18 height 18
select select "*"
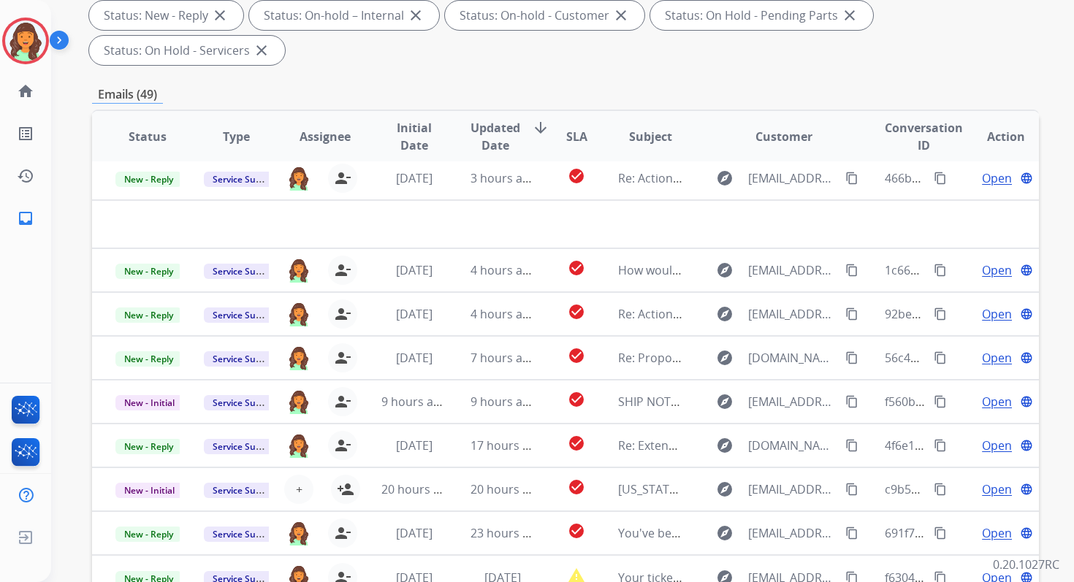
scroll to position [354, 0]
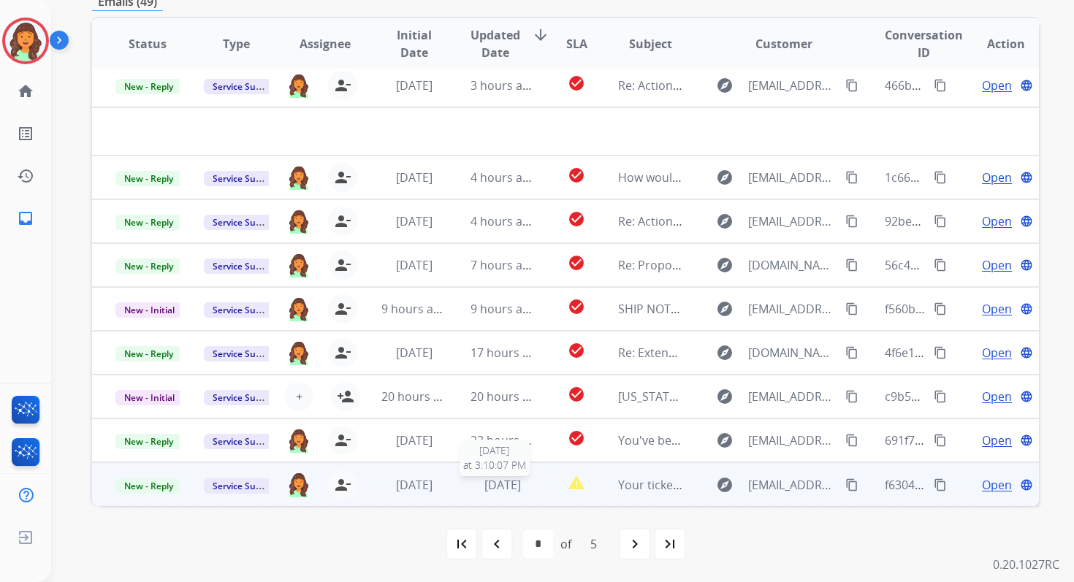
click at [525, 476] on div "1 day ago" at bounding box center [503, 485] width 64 height 18
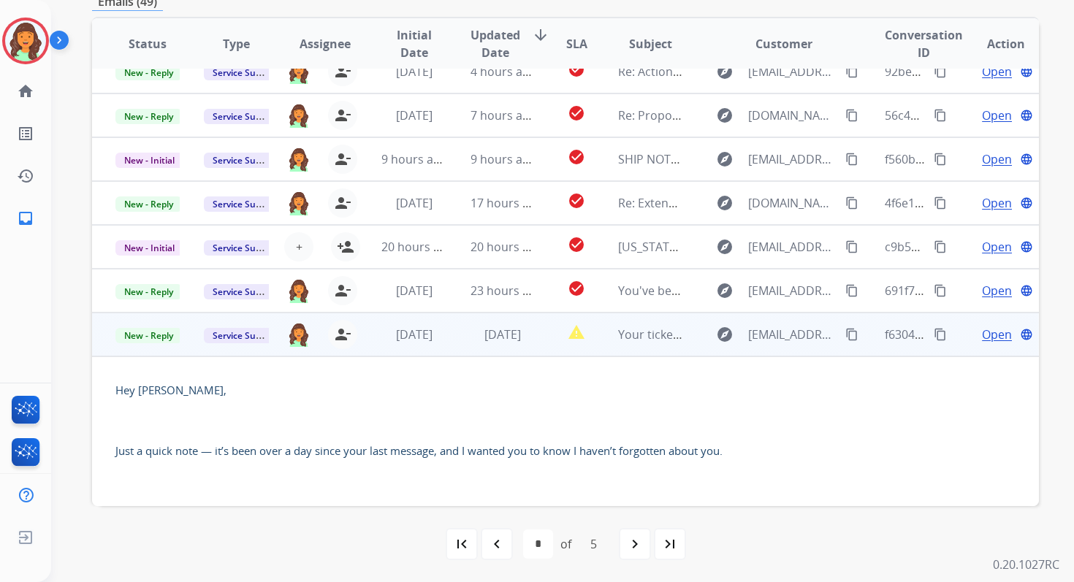
scroll to position [146, 0]
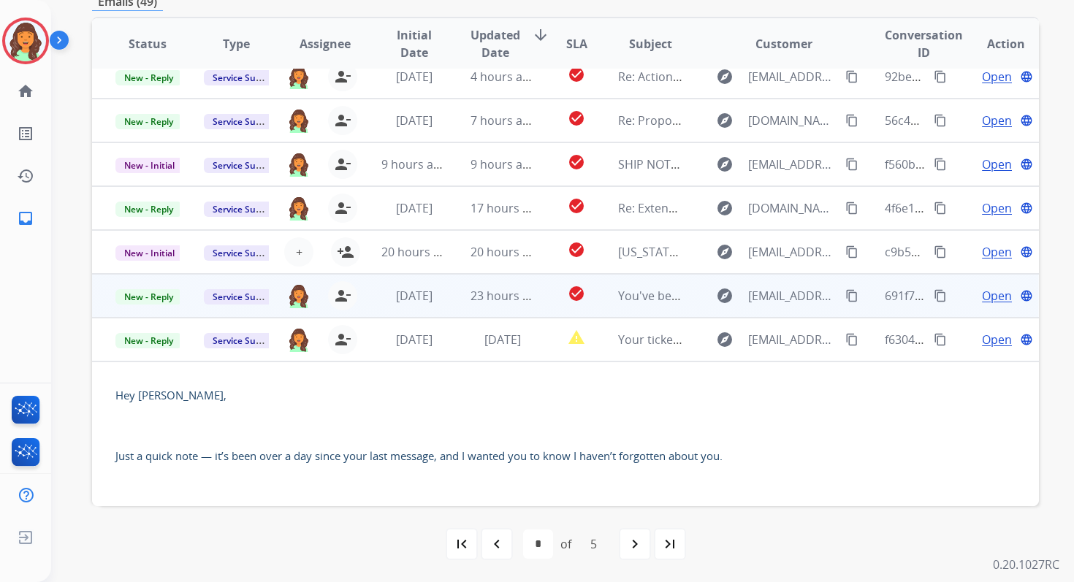
click at [454, 294] on td "23 hours ago" at bounding box center [491, 296] width 88 height 44
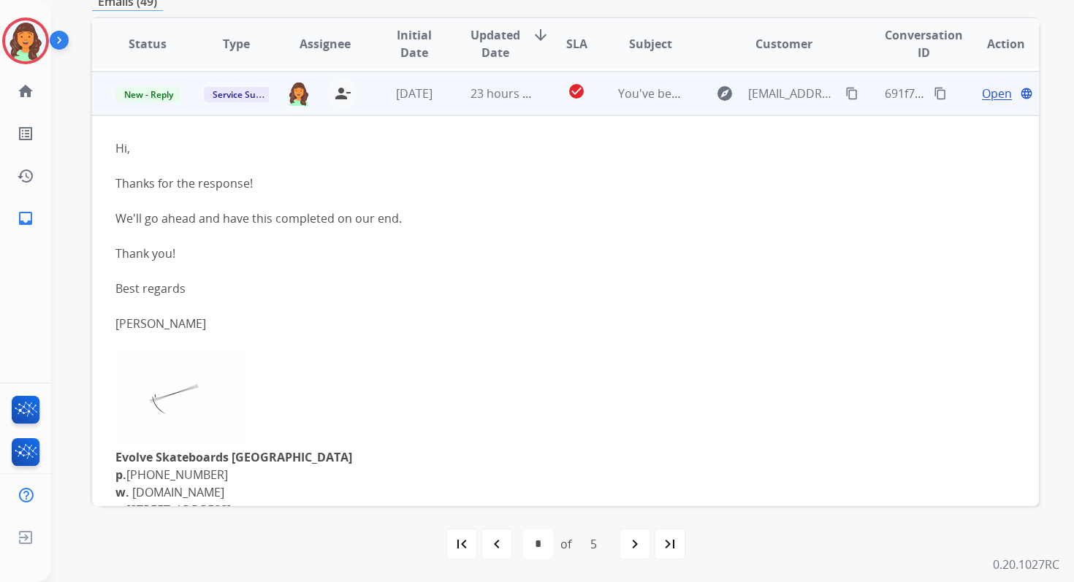
scroll to position [351, 0]
click at [157, 92] on span "New - Reply" at bounding box center [148, 92] width 66 height 15
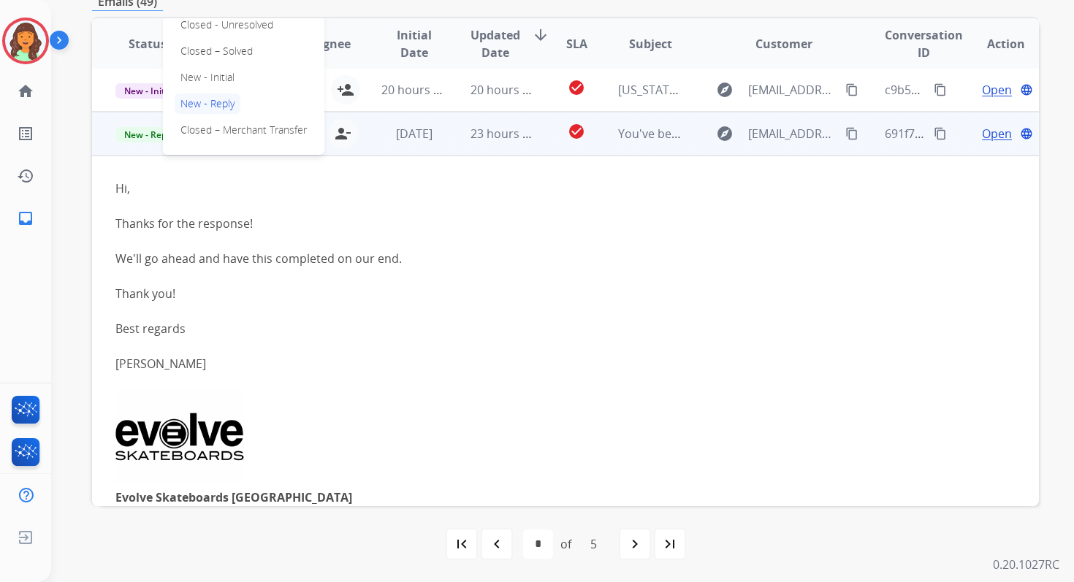
scroll to position [286, 0]
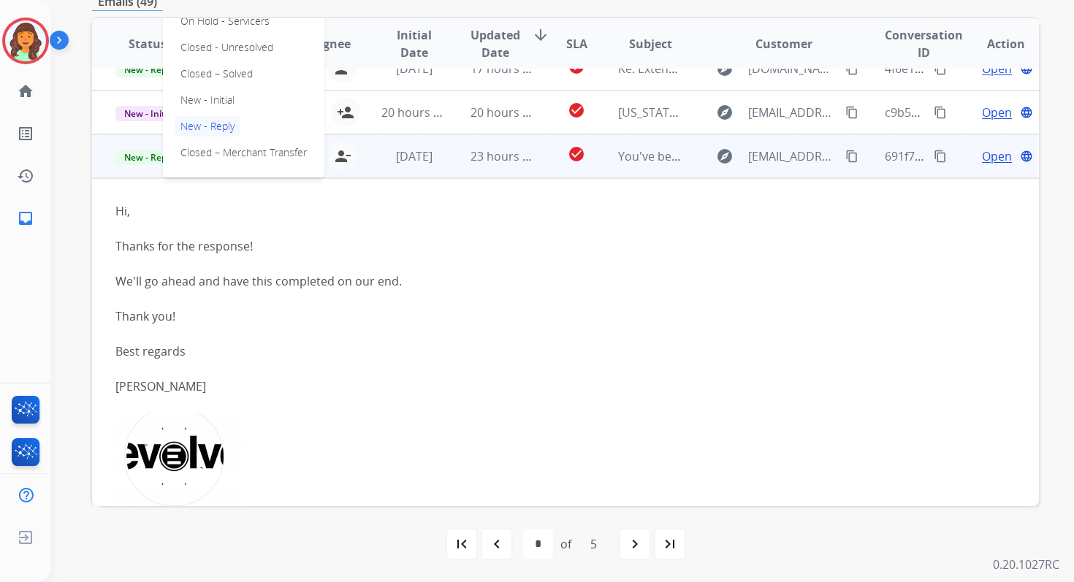
click at [211, 72] on p "Closed – Solved" at bounding box center [217, 74] width 84 height 20
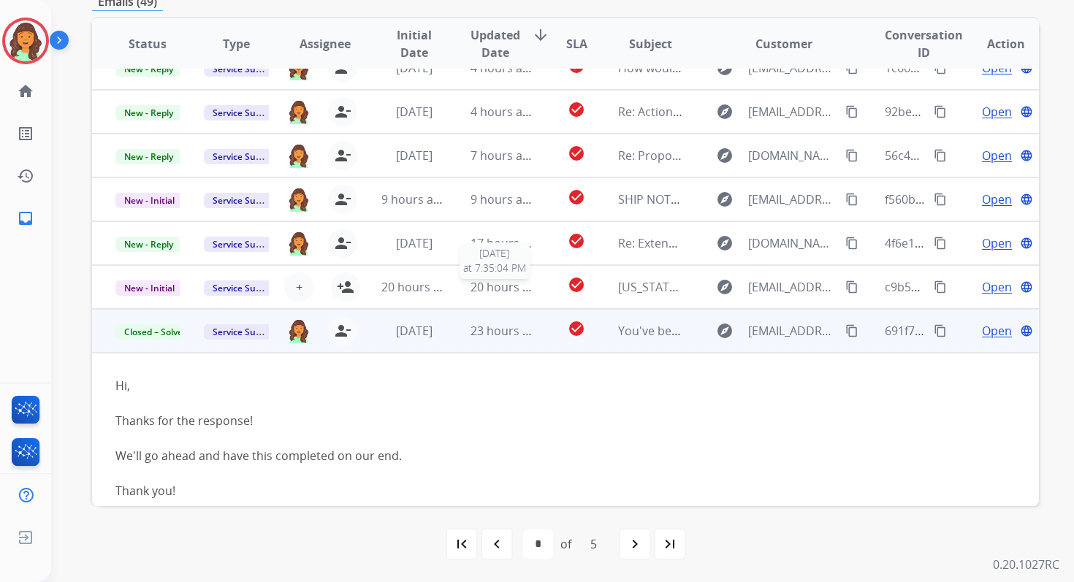
scroll to position [108, 0]
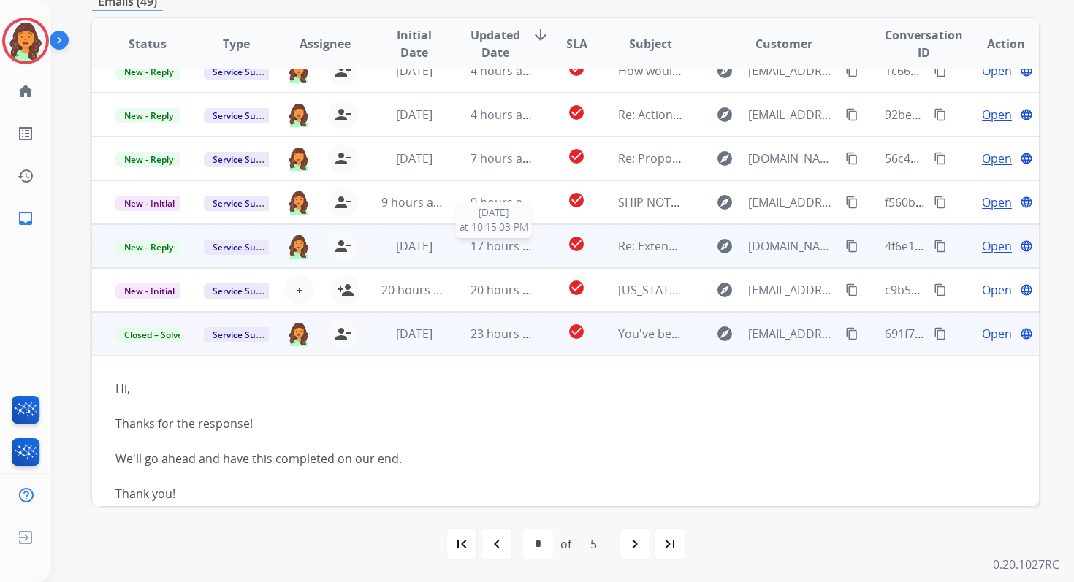
click at [500, 245] on span "17 hours ago" at bounding box center [507, 246] width 72 height 16
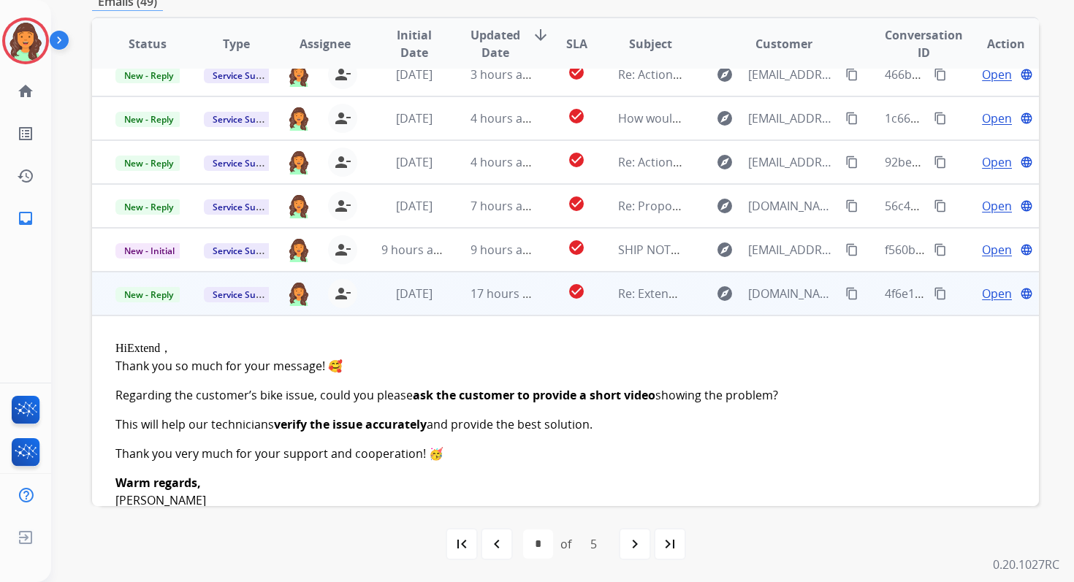
scroll to position [56, 0]
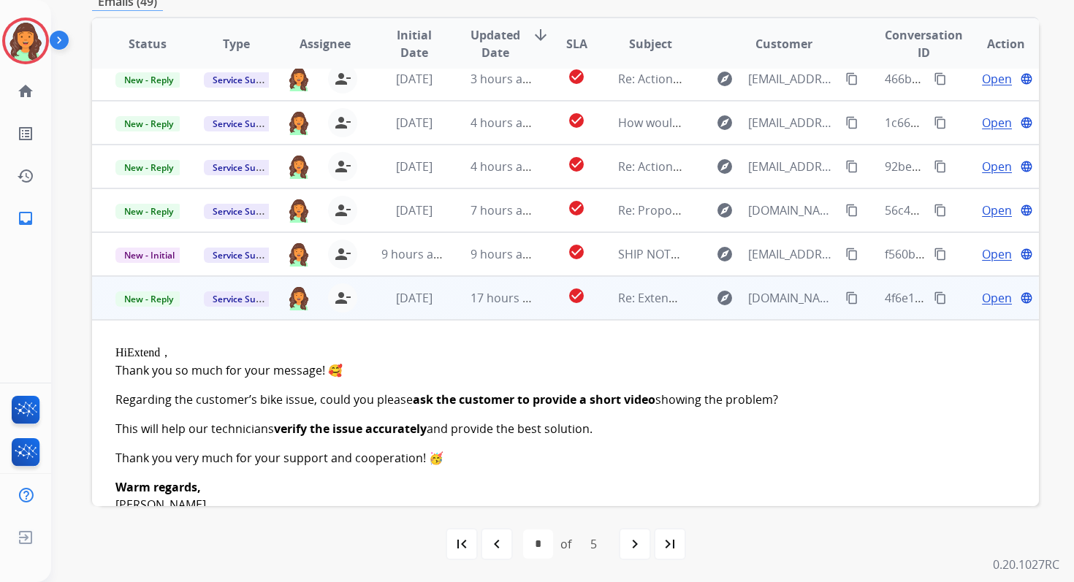
click at [500, 245] on div "9 hours ago" at bounding box center [503, 254] width 64 height 18
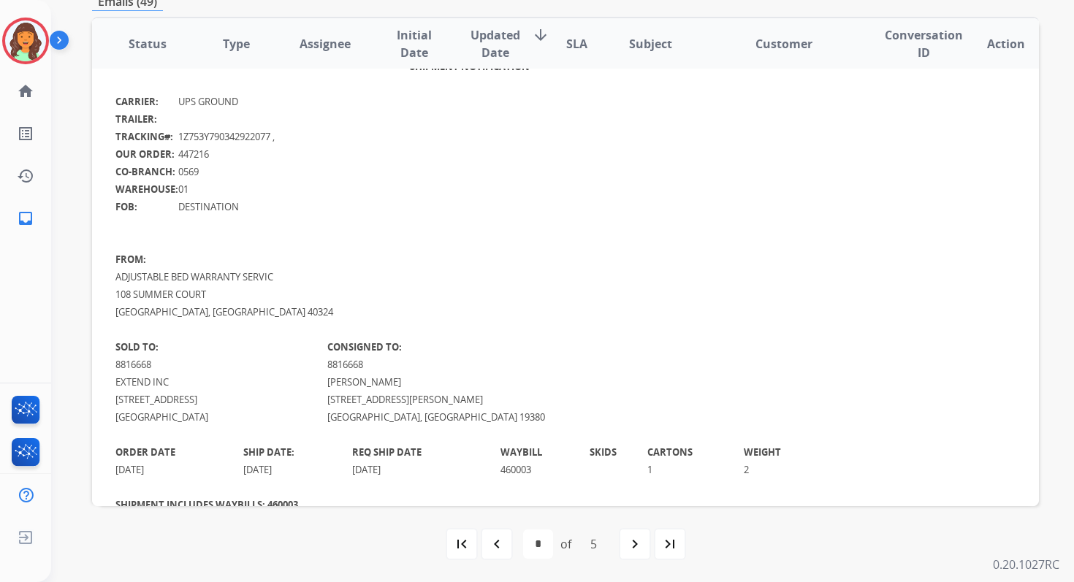
scroll to position [354, 0]
drag, startPoint x: 472, startPoint y: 382, endPoint x: 562, endPoint y: 384, distance: 89.9
click at [562, 384] on td "ANDREA MOORE" at bounding box center [575, 380] width 497 height 18
copy font "ANDREA MOORE"
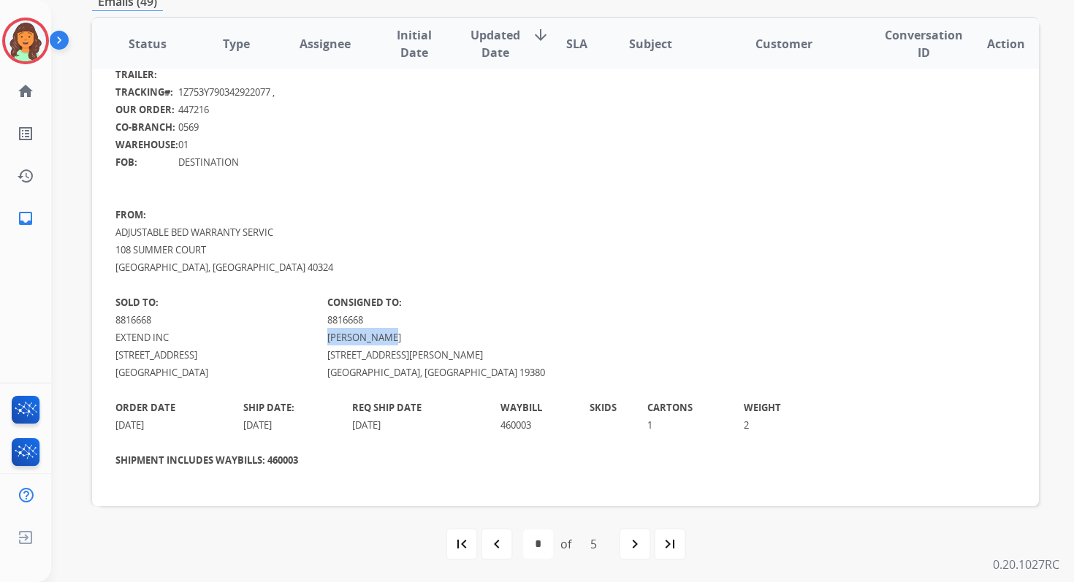
scroll to position [399, 0]
drag, startPoint x: 471, startPoint y: 355, endPoint x: 582, endPoint y: 351, distance: 111.9
click at [582, 351] on tr "440 BARRANCA AVE #4904 555 WEST MARSHALL ST" at bounding box center [469, 352] width 708 height 18
copy tr "555 WEST MARSHALL ST"
drag, startPoint x: 472, startPoint y: 335, endPoint x: 579, endPoint y: 335, distance: 107.4
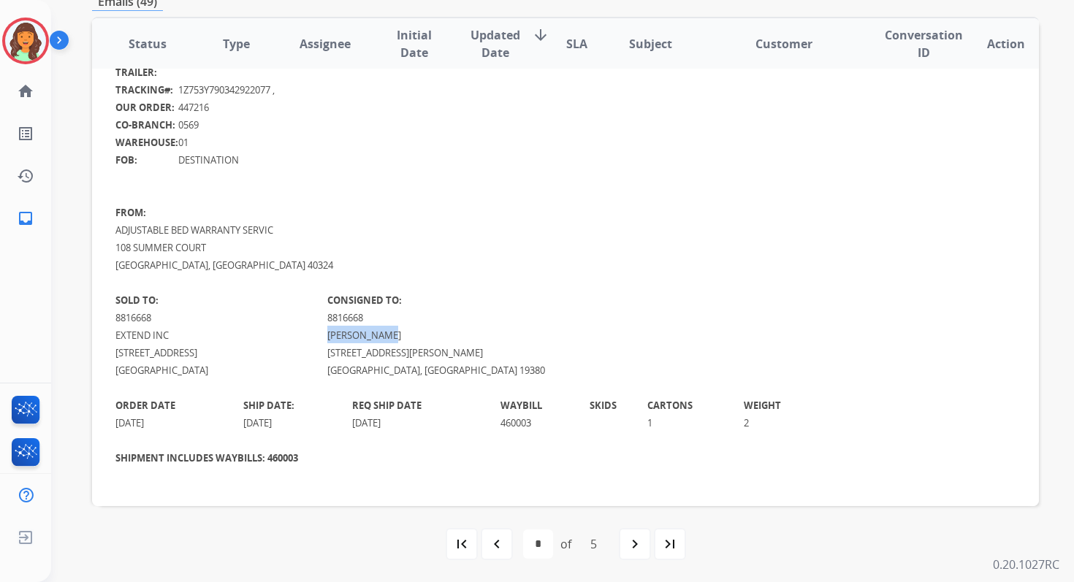
click at [579, 335] on td "ANDREA MOORE" at bounding box center [575, 335] width 497 height 18
copy font "ANDREA MOORE"
click at [37, 536] on img at bounding box center [25, 538] width 26 height 28
click at [90, 539] on span "Log out" at bounding box center [97, 540] width 34 height 14
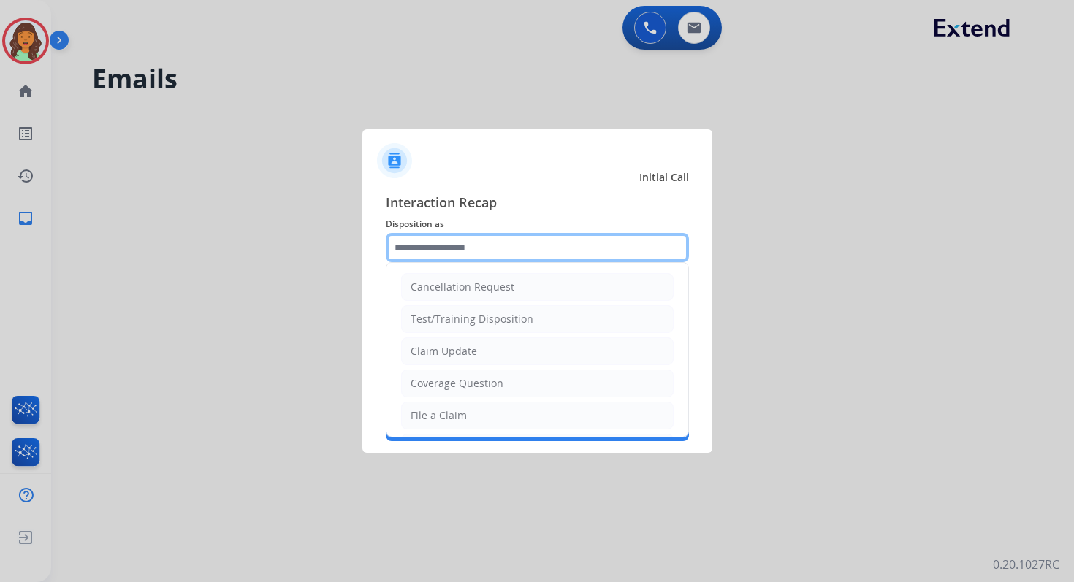
click at [443, 251] on input "text" at bounding box center [537, 247] width 303 height 29
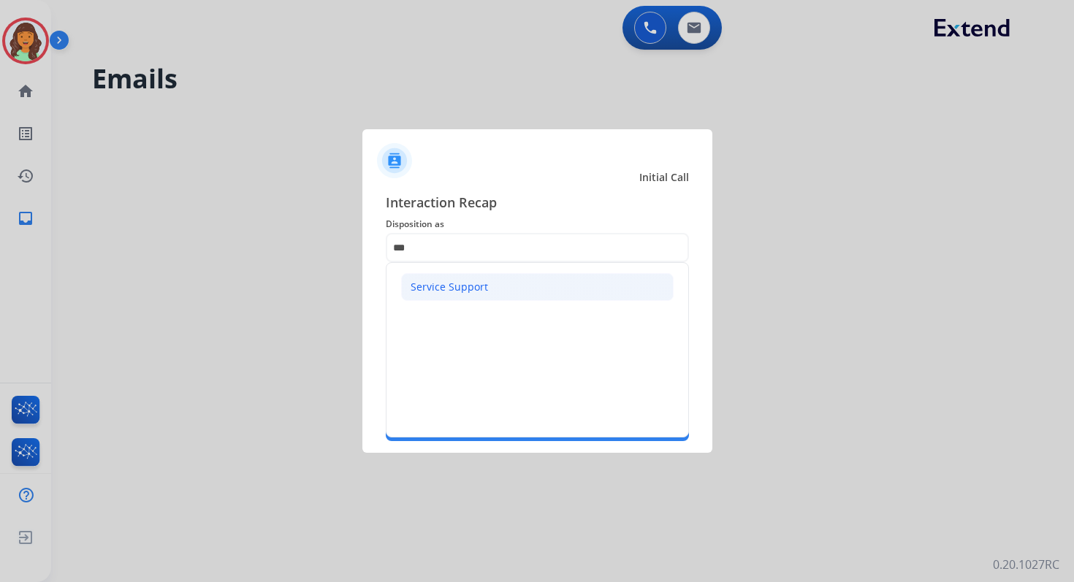
click at [443, 284] on div "Service Support" at bounding box center [449, 287] width 77 height 15
type input "**********"
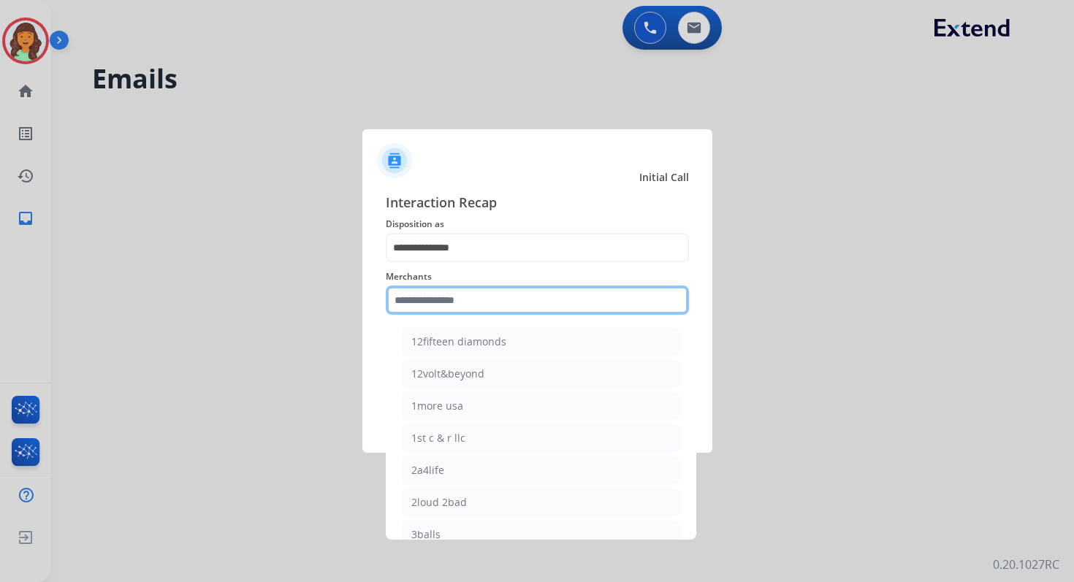
click at [446, 303] on input "text" at bounding box center [537, 300] width 303 height 29
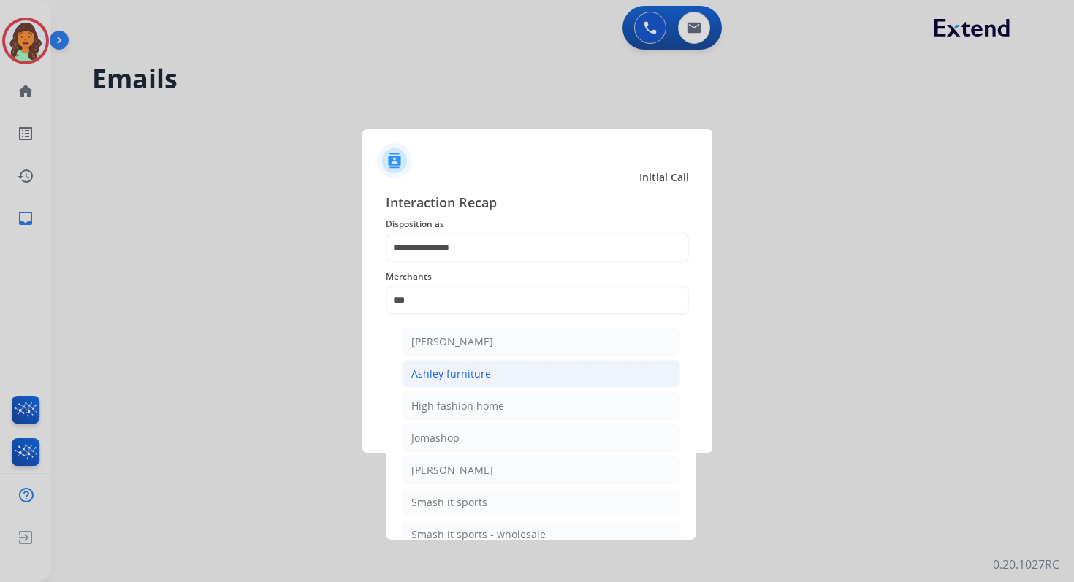
click at [462, 375] on div "Ashley furniture" at bounding box center [451, 374] width 80 height 15
type input "**********"
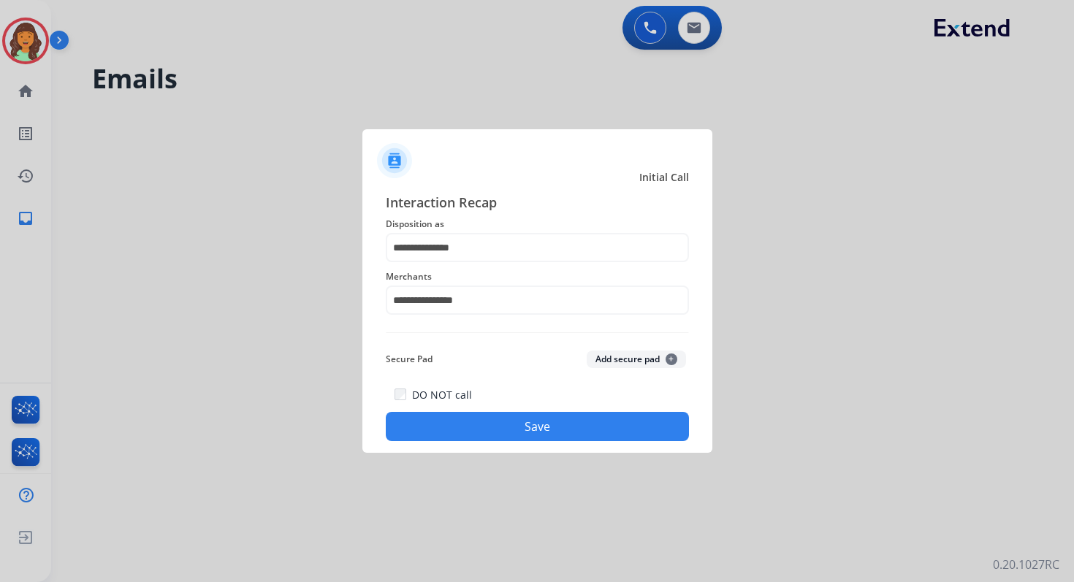
click at [506, 436] on button "Save" at bounding box center [537, 426] width 303 height 29
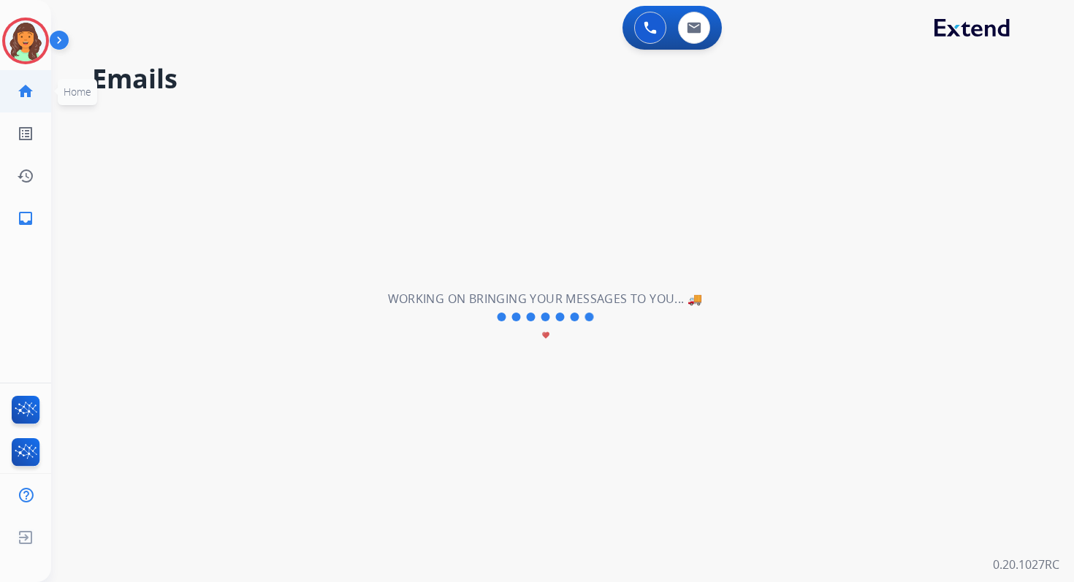
click at [23, 91] on mat-icon "home" at bounding box center [26, 92] width 18 height 18
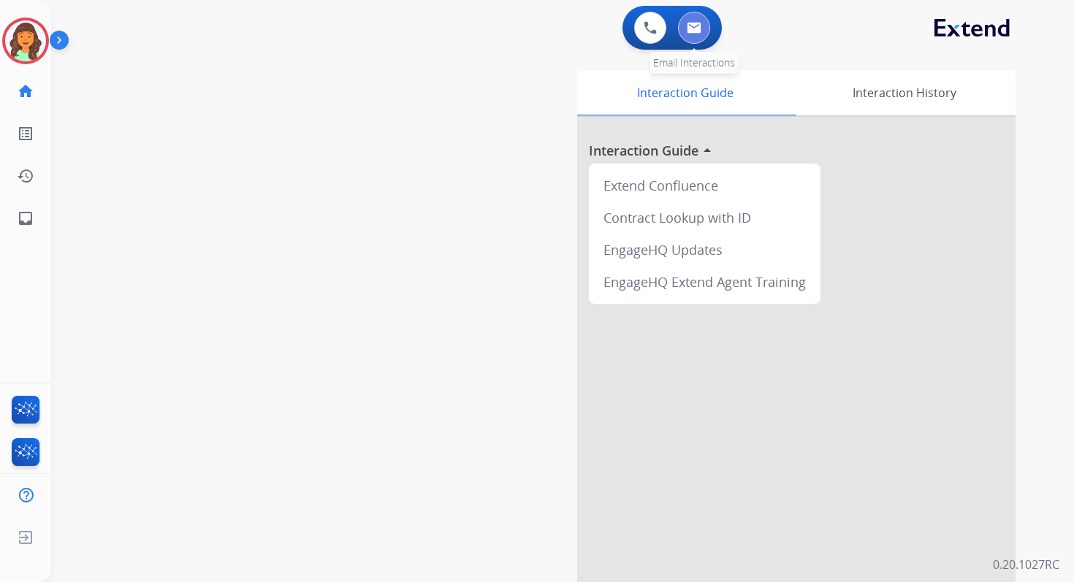
click at [692, 43] on button at bounding box center [694, 28] width 32 height 32
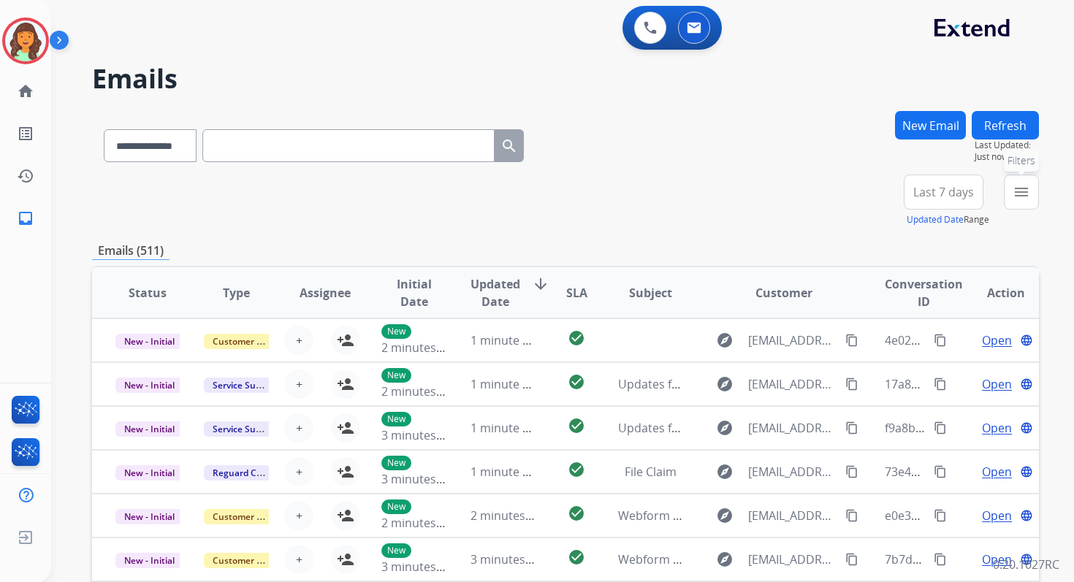
click at [1024, 187] on mat-icon "menu" at bounding box center [1022, 192] width 18 height 18
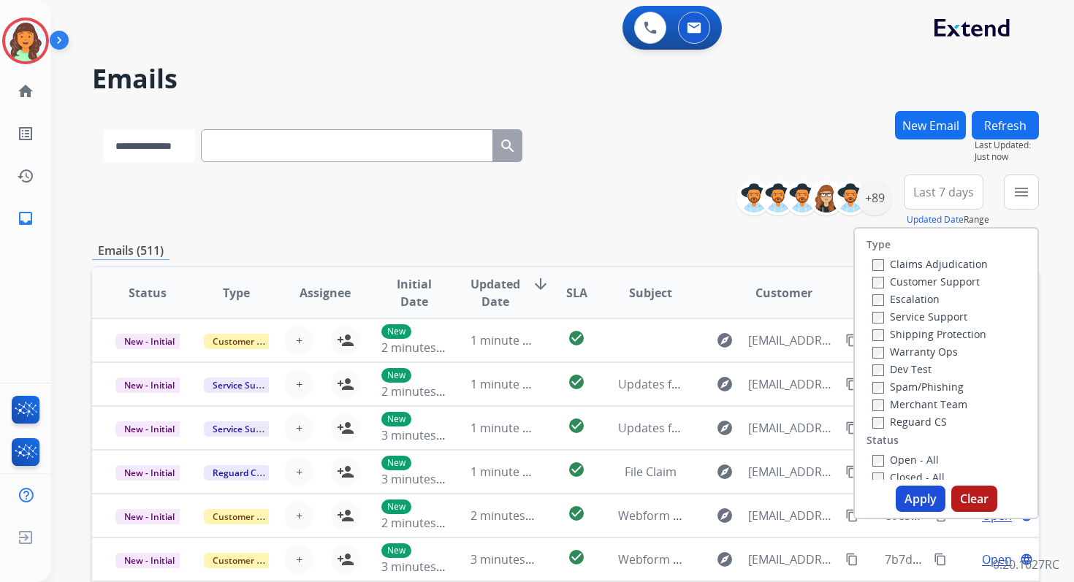
click at [172, 153] on select "**********" at bounding box center [149, 145] width 91 height 33
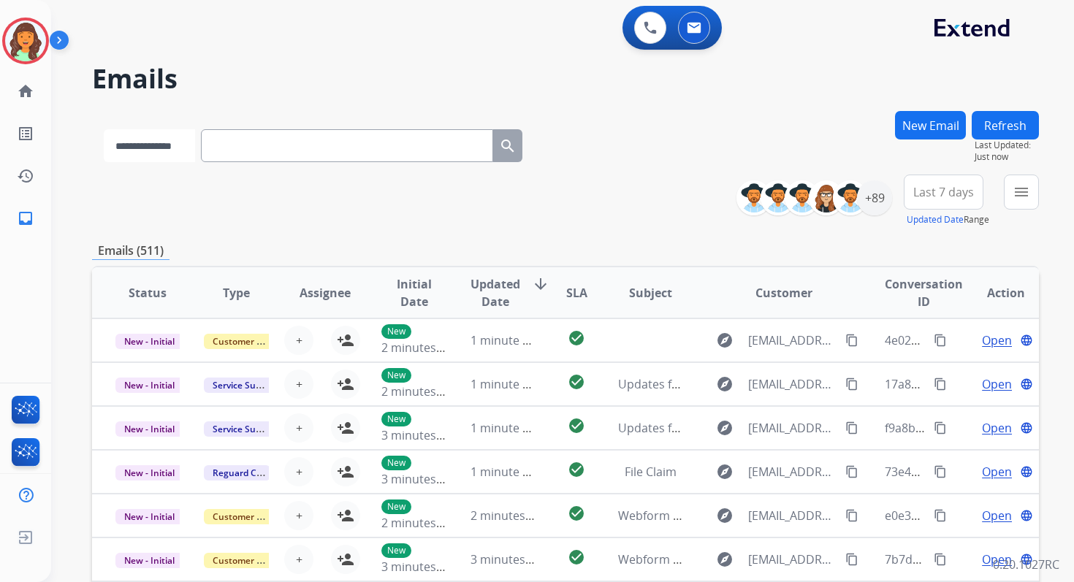
select select "**********"
click at [104, 129] on select "**********" at bounding box center [149, 145] width 91 height 33
click at [262, 142] on input "text" at bounding box center [348, 145] width 292 height 33
paste input "**********"
type input "**********"
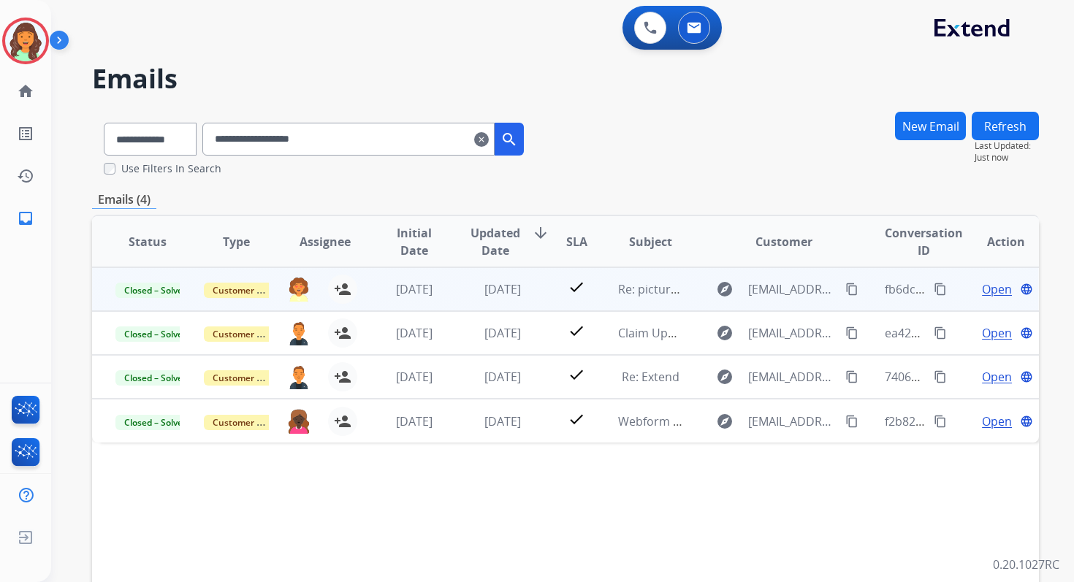
click at [987, 288] on span "Open" at bounding box center [997, 290] width 30 height 18
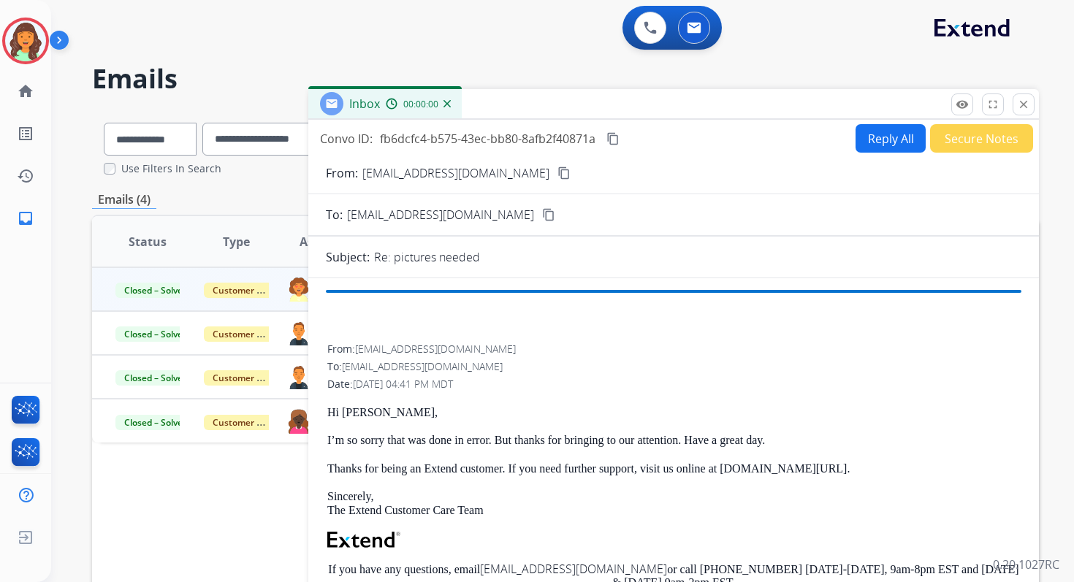
click at [864, 140] on button "Reply All" at bounding box center [891, 138] width 70 height 28
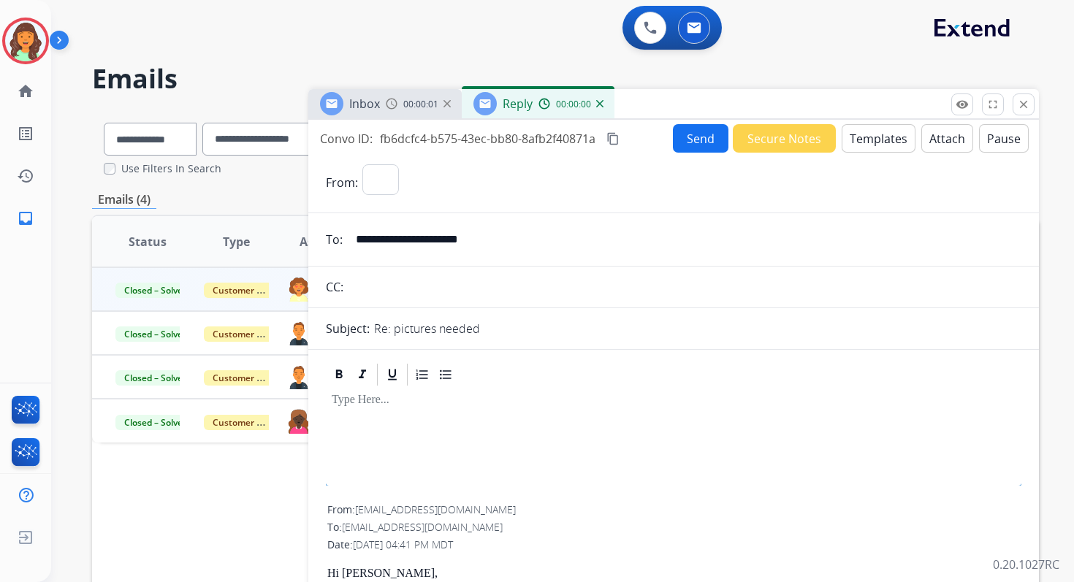
click at [864, 140] on button "Templates" at bounding box center [879, 138] width 74 height 28
select select "**********"
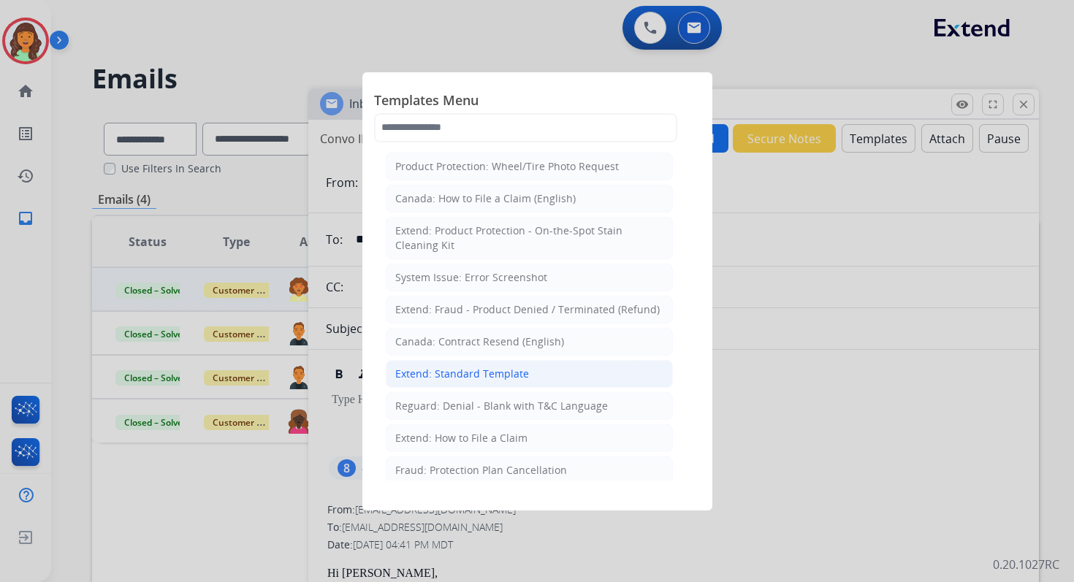
click at [463, 367] on div "Extend: Standard Template" at bounding box center [462, 374] width 134 height 15
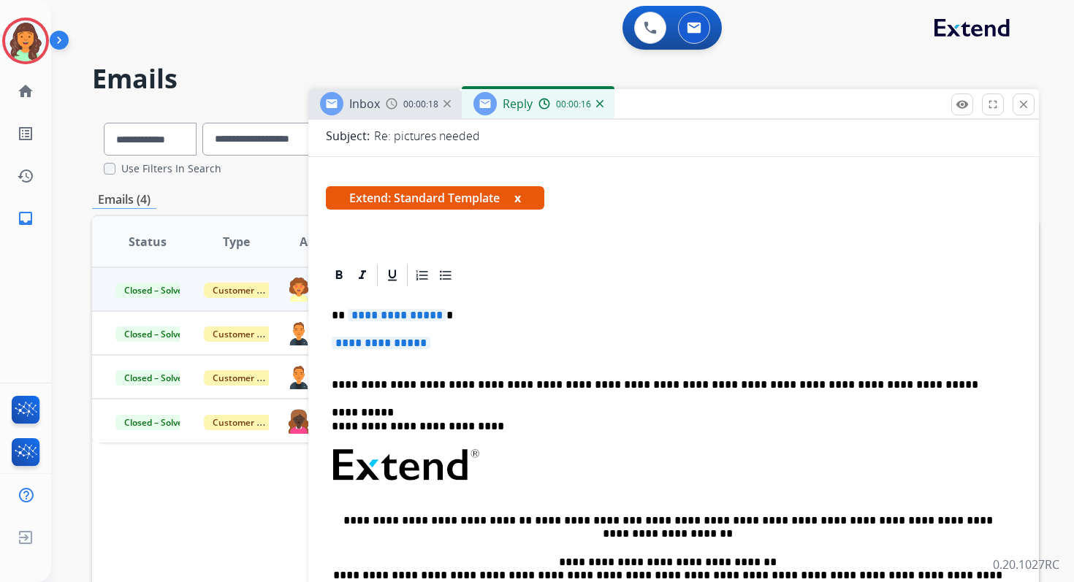
scroll to position [203, 0]
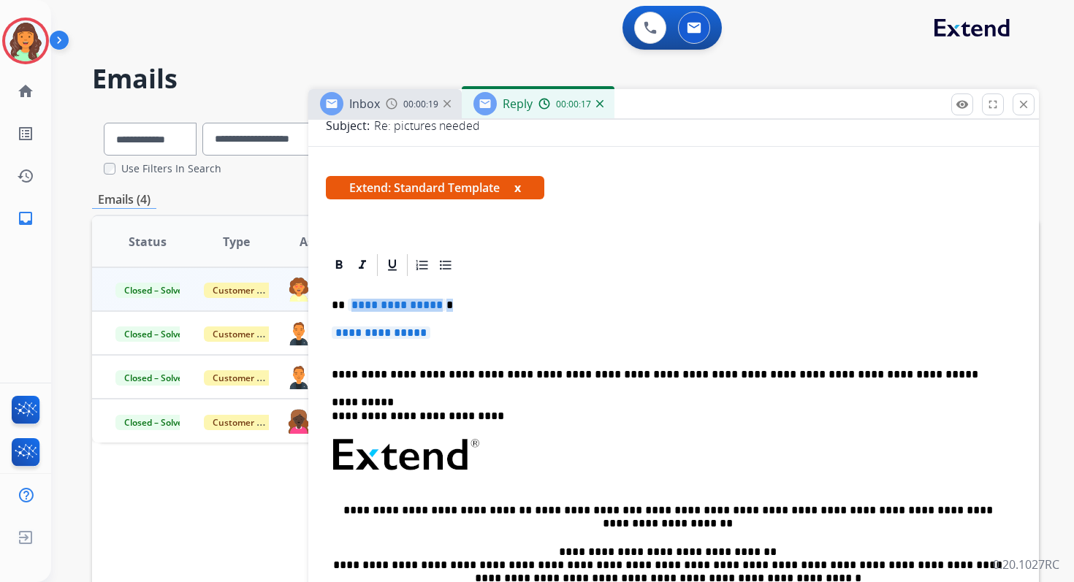
drag, startPoint x: 346, startPoint y: 307, endPoint x: 471, endPoint y: 338, distance: 129.4
click at [471, 338] on div "**********" at bounding box center [674, 489] width 696 height 422
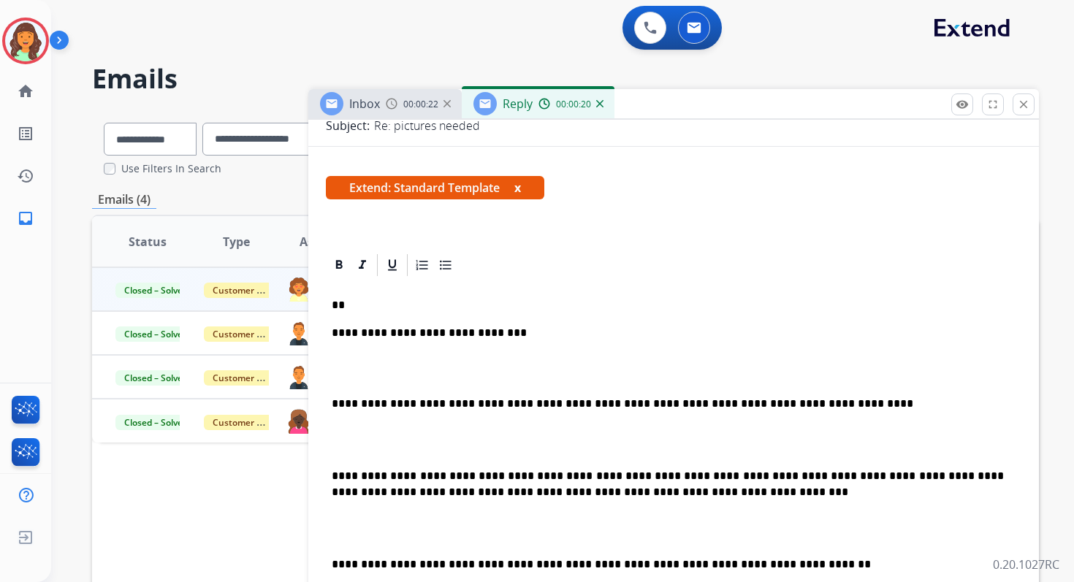
click at [334, 406] on p "**********" at bounding box center [668, 404] width 672 height 16
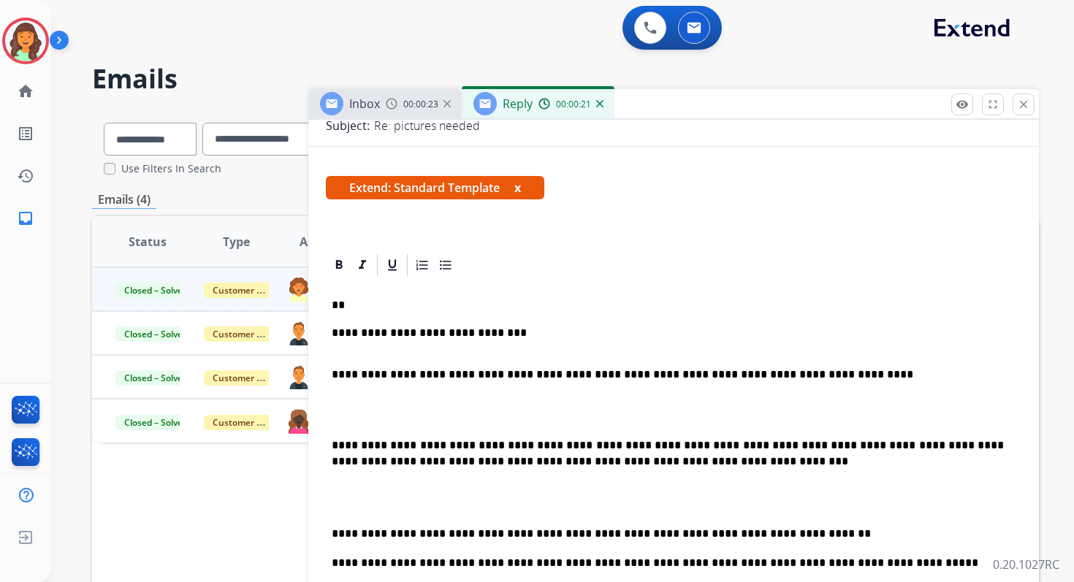
click at [400, 374] on p "**********" at bounding box center [668, 368] width 672 height 27
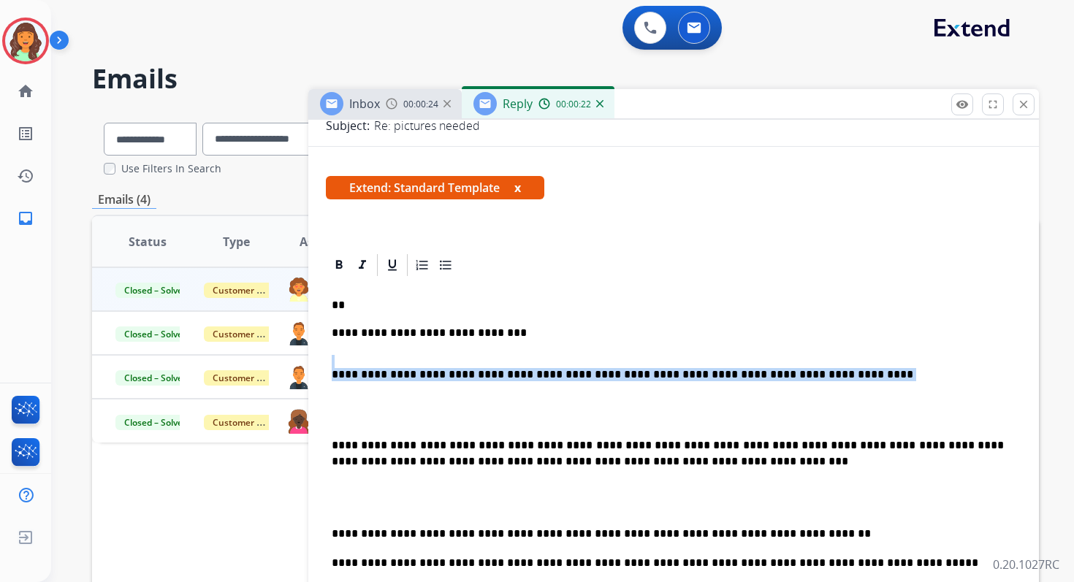
click at [400, 374] on p "**********" at bounding box center [668, 368] width 672 height 27
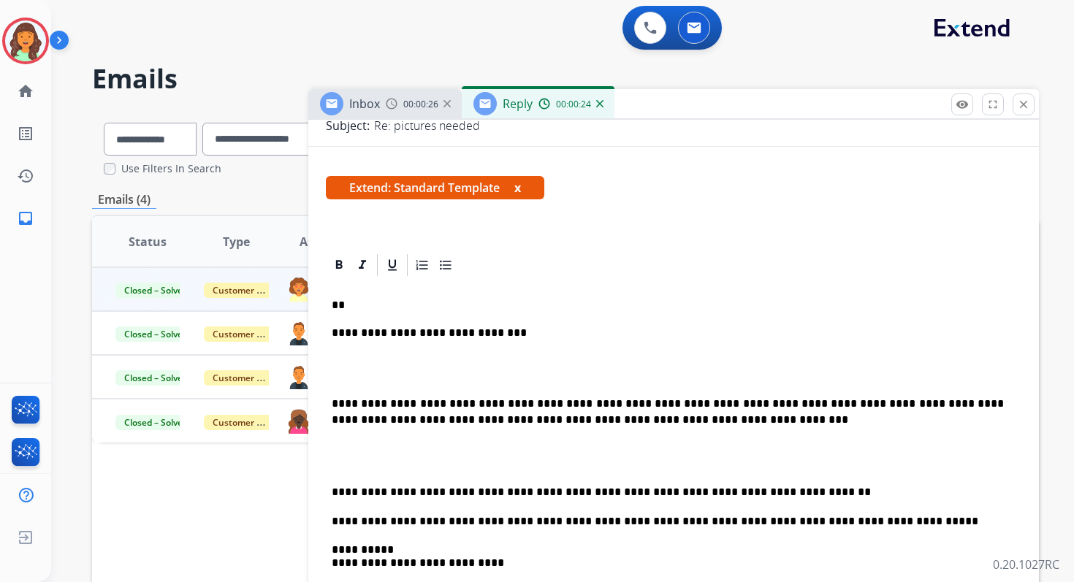
click at [377, 367] on p at bounding box center [674, 368] width 684 height 27
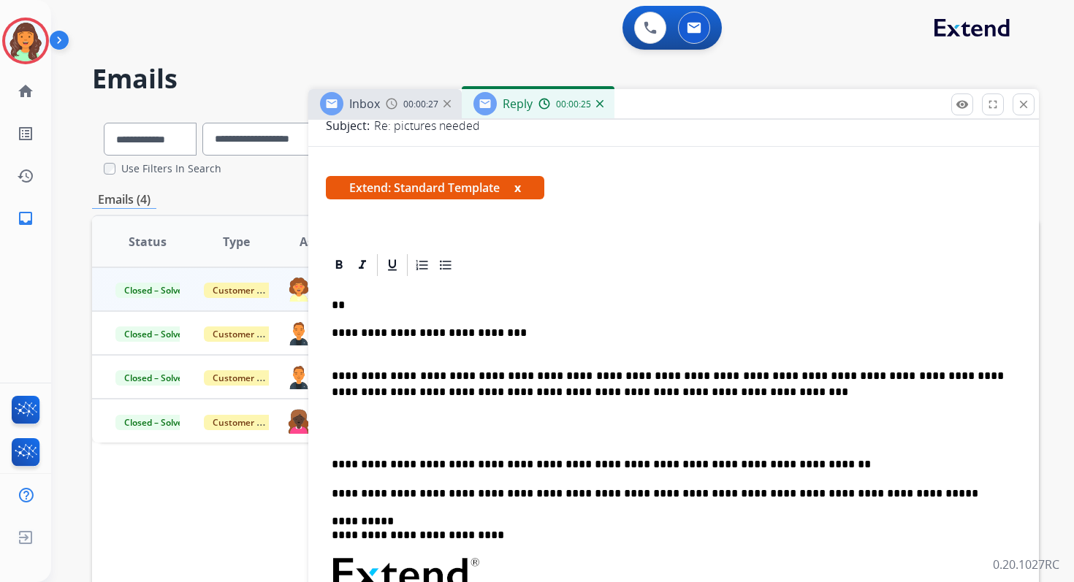
click at [343, 348] on p "**********" at bounding box center [668, 340] width 672 height 27
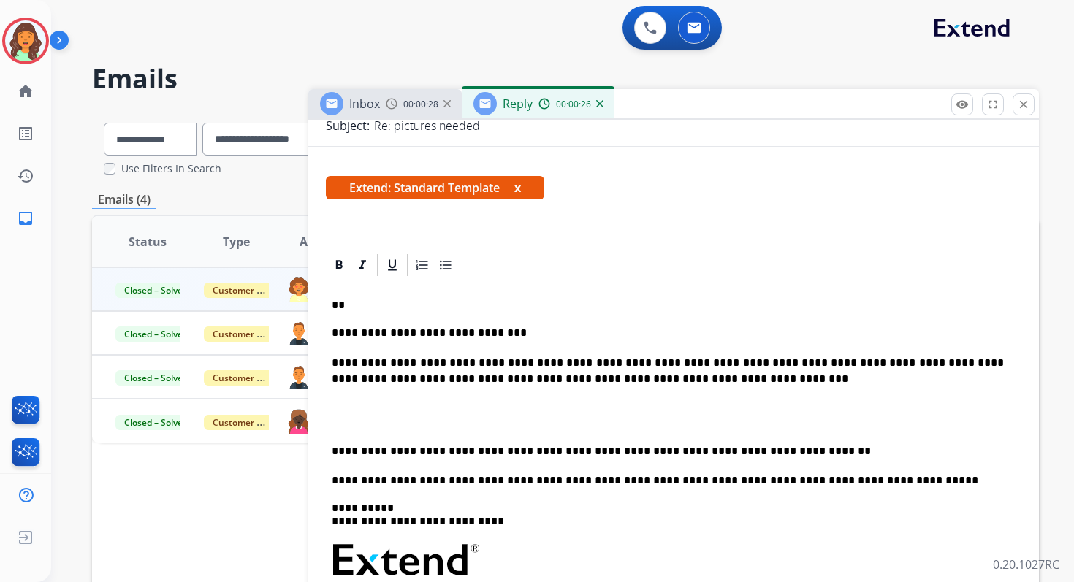
click at [340, 427] on p at bounding box center [674, 415] width 684 height 27
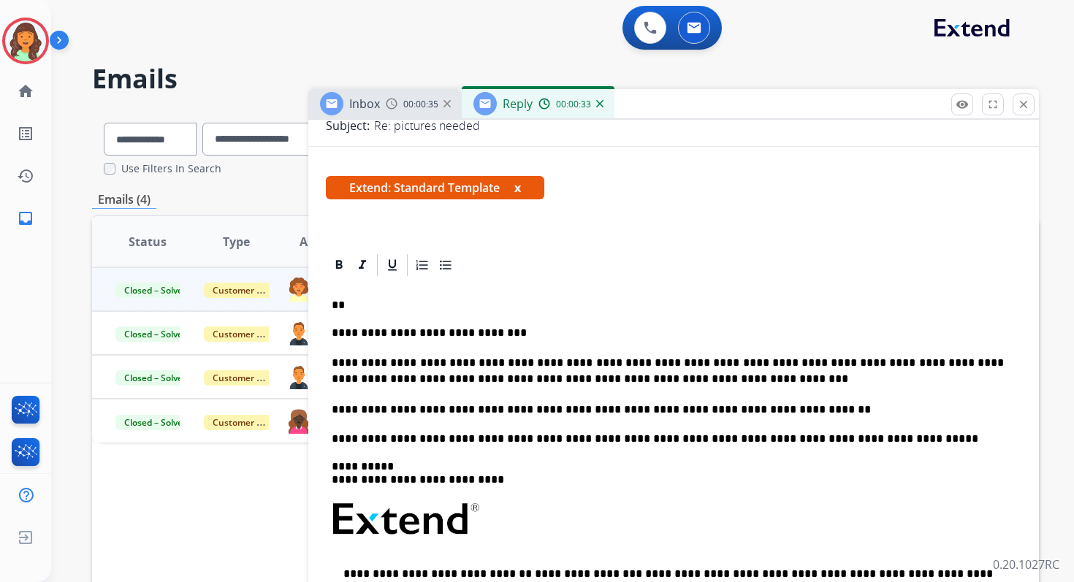
click at [503, 332] on p "**********" at bounding box center [668, 333] width 672 height 13
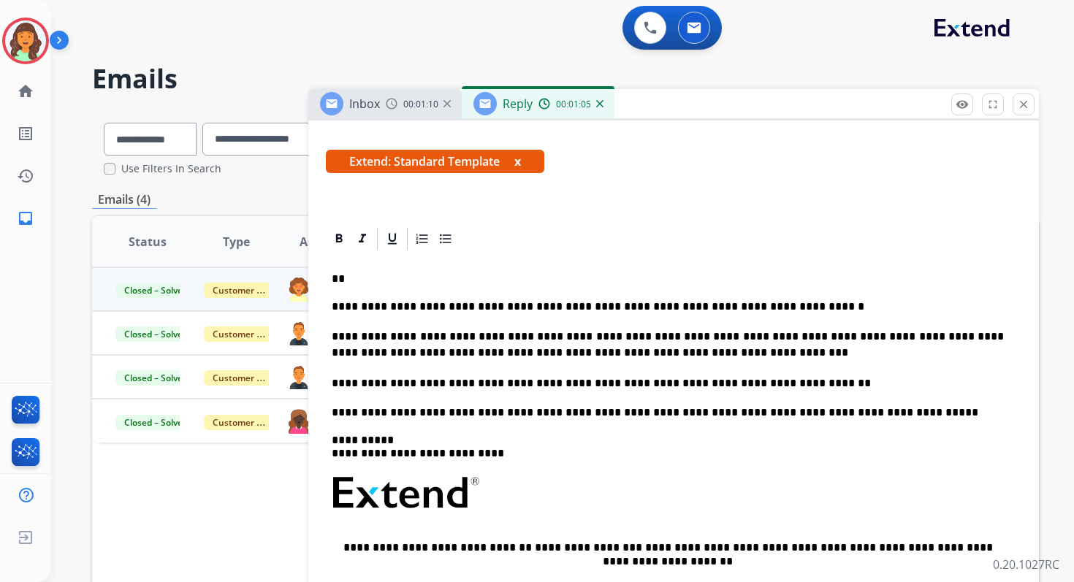
click at [752, 382] on p "**********" at bounding box center [668, 384] width 672 height 16
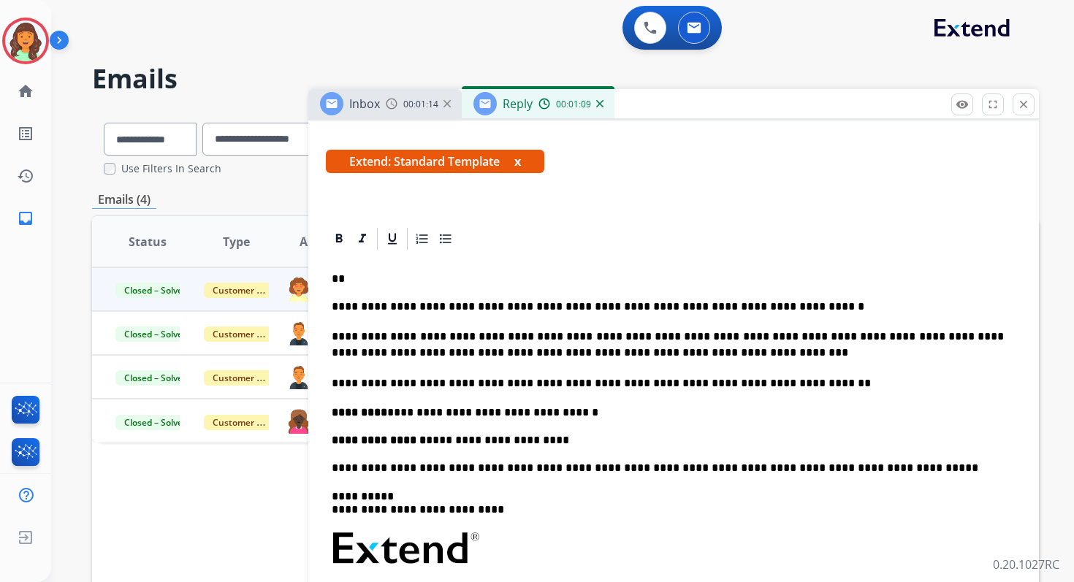
click at [384, 414] on p "**********" at bounding box center [668, 412] width 672 height 13
click at [422, 435] on p "**********" at bounding box center [668, 440] width 672 height 13
click at [368, 281] on p "**" at bounding box center [668, 279] width 672 height 13
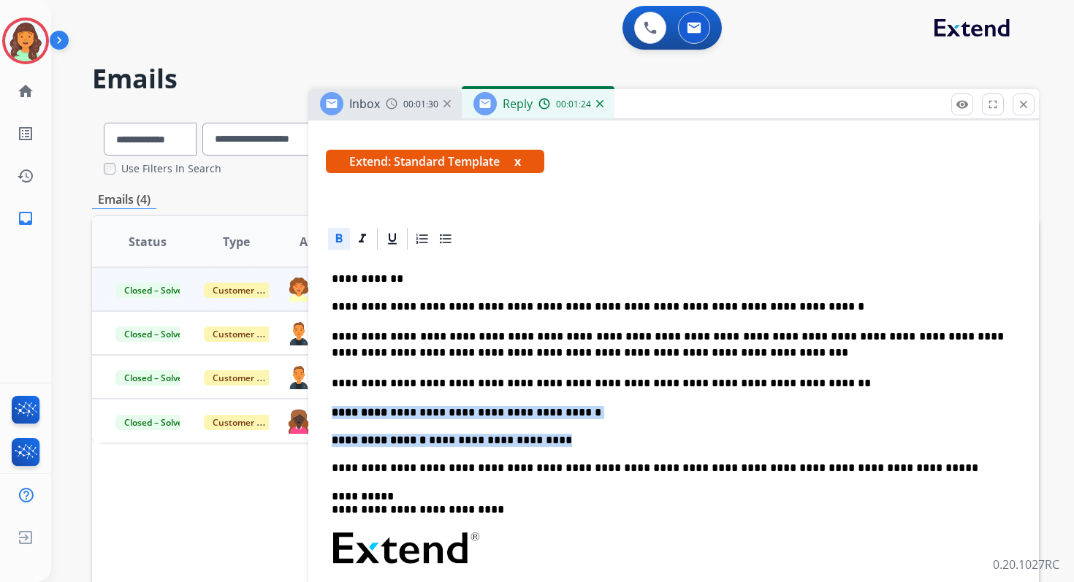
drag, startPoint x: 332, startPoint y: 413, endPoint x: 621, endPoint y: 439, distance: 290.5
click at [621, 439] on div "**********" at bounding box center [674, 523] width 696 height 542
copy div "**********"
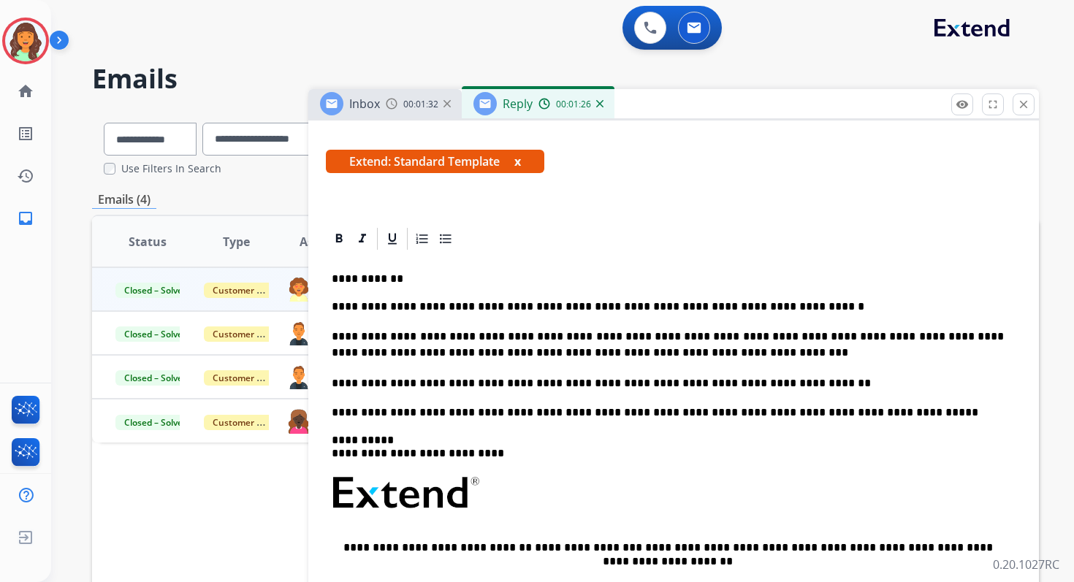
click at [797, 302] on p "**********" at bounding box center [668, 306] width 672 height 13
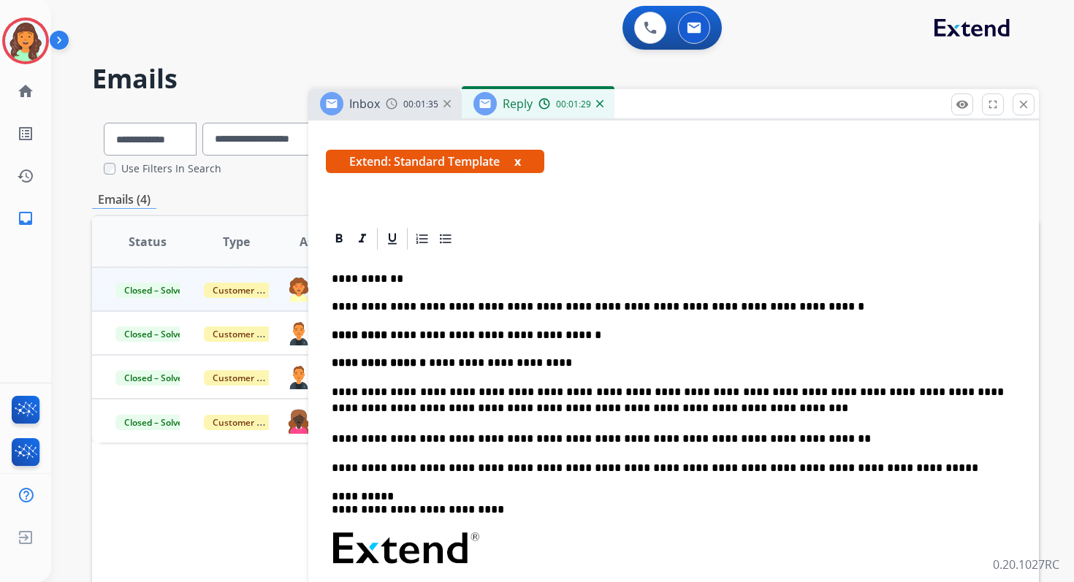
scroll to position [0, 0]
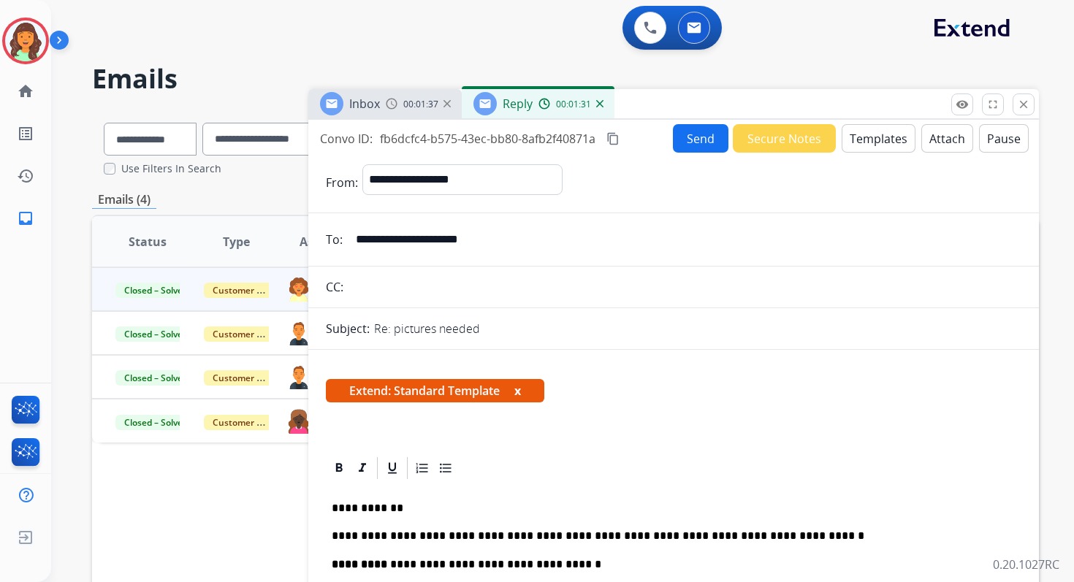
click at [681, 125] on button "Send" at bounding box center [701, 138] width 56 height 28
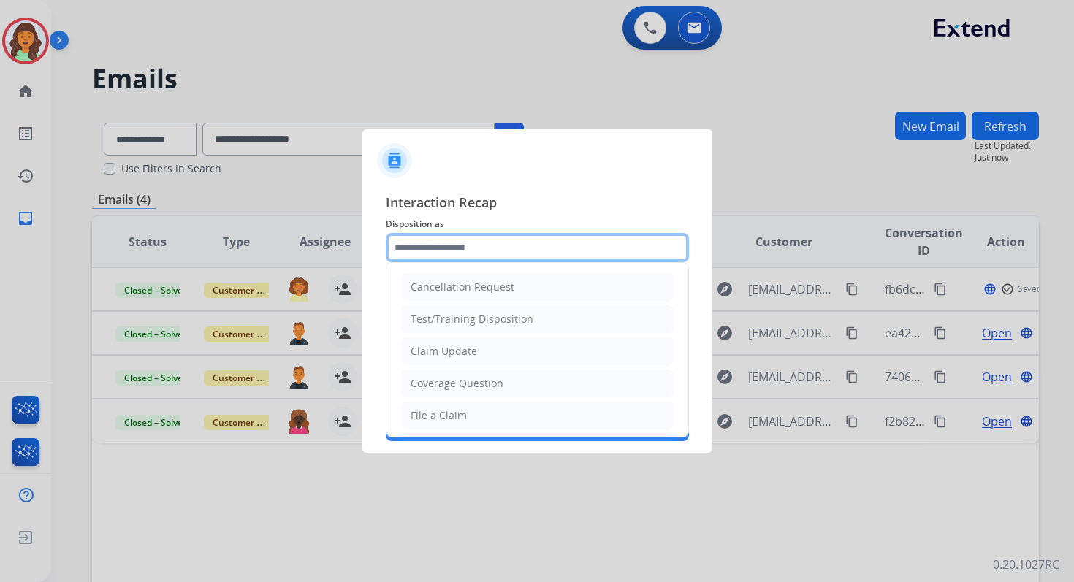
click at [461, 254] on input "text" at bounding box center [537, 247] width 303 height 29
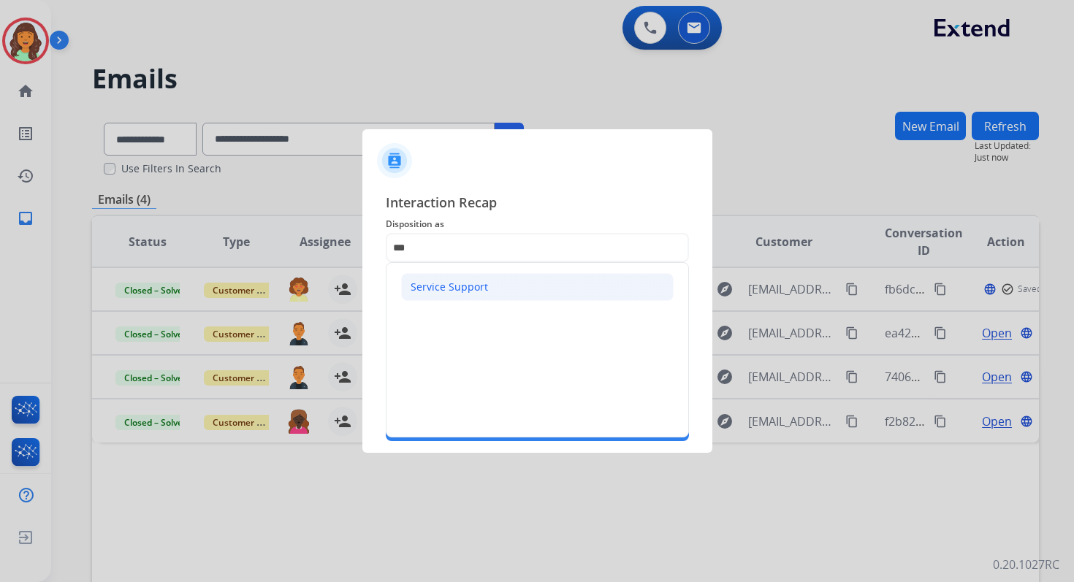
click at [441, 289] on div "Service Support" at bounding box center [449, 287] width 77 height 15
type input "**********"
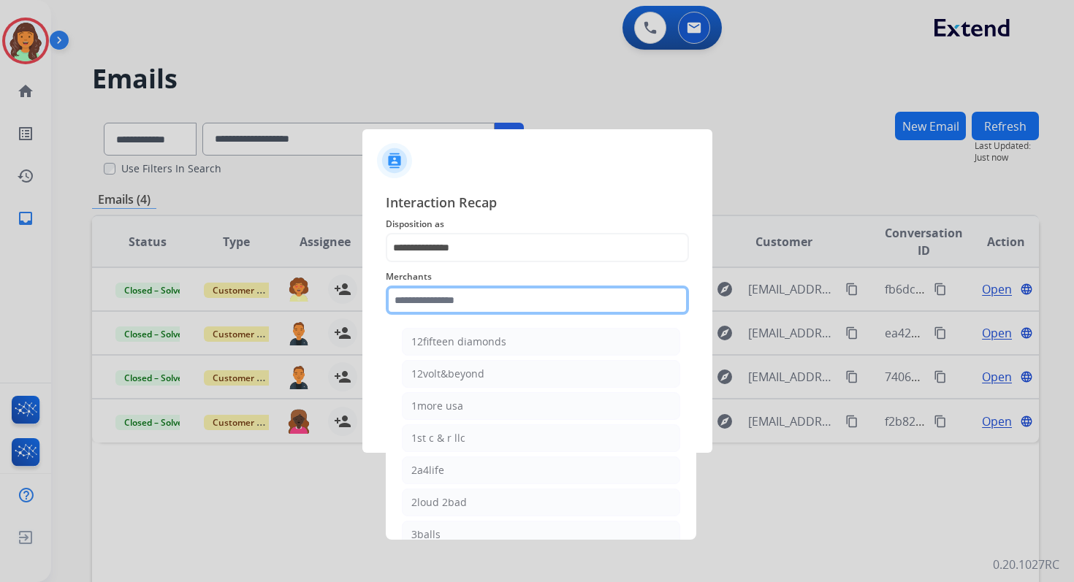
click at [446, 301] on input "text" at bounding box center [537, 300] width 303 height 29
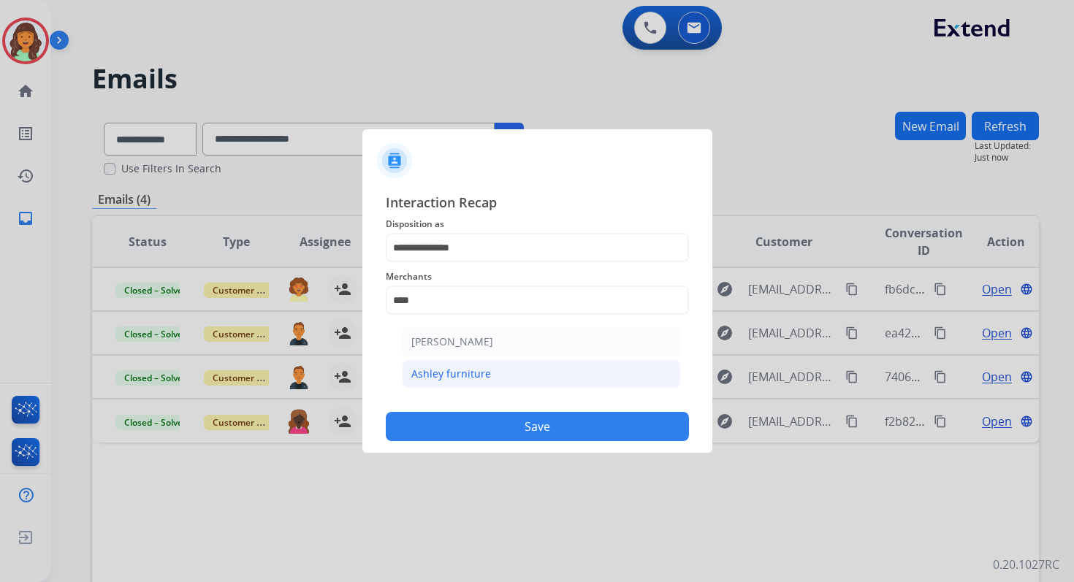
click at [463, 369] on div "Ashley furniture" at bounding box center [451, 374] width 80 height 15
type input "**********"
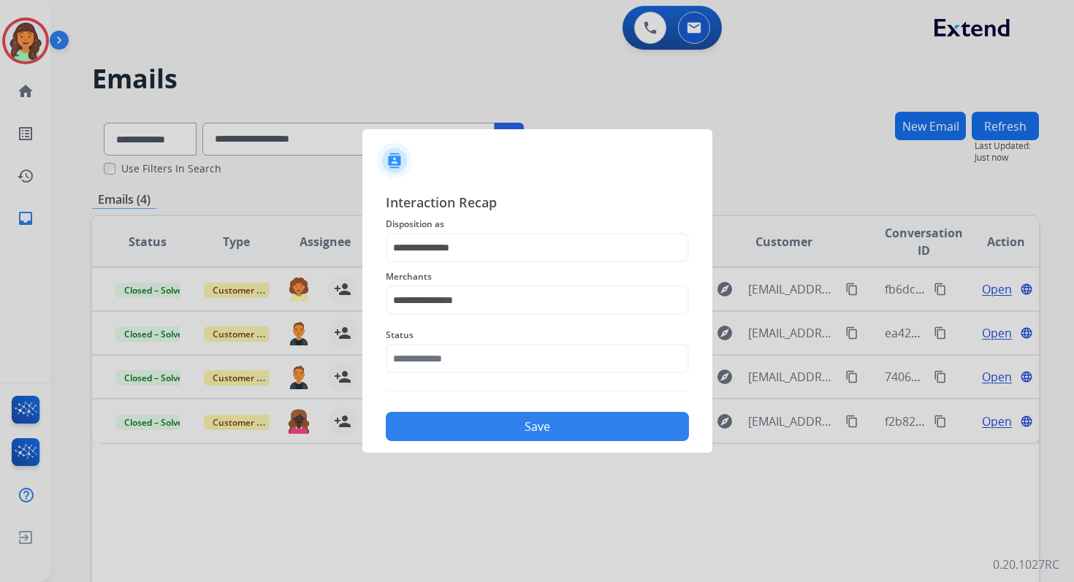
click at [486, 387] on div "**********" at bounding box center [537, 316] width 303 height 249
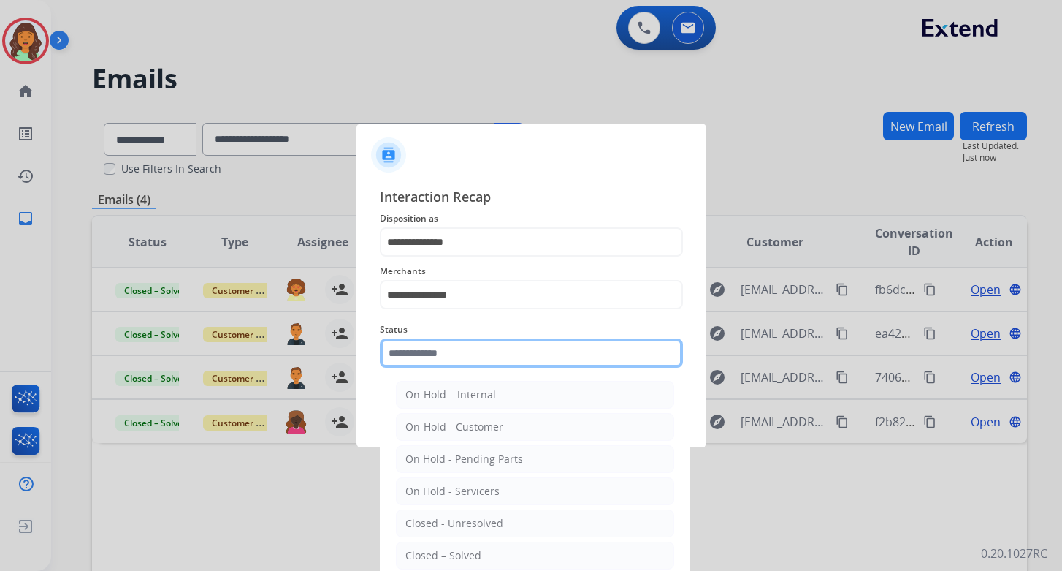
click at [473, 362] on input "text" at bounding box center [531, 352] width 303 height 29
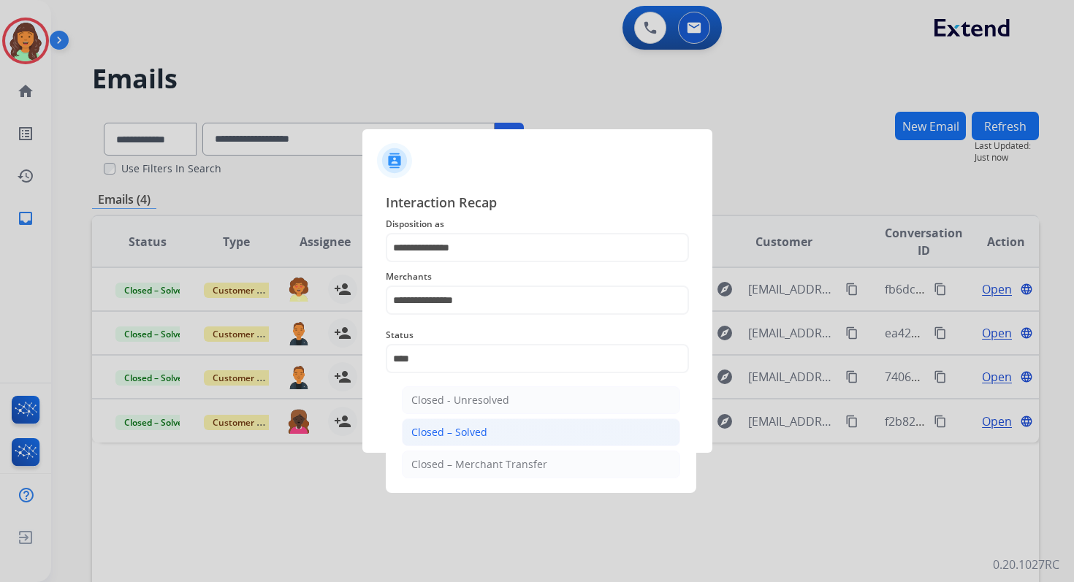
click at [496, 430] on li "Closed – Solved" at bounding box center [541, 433] width 278 height 28
type input "**********"
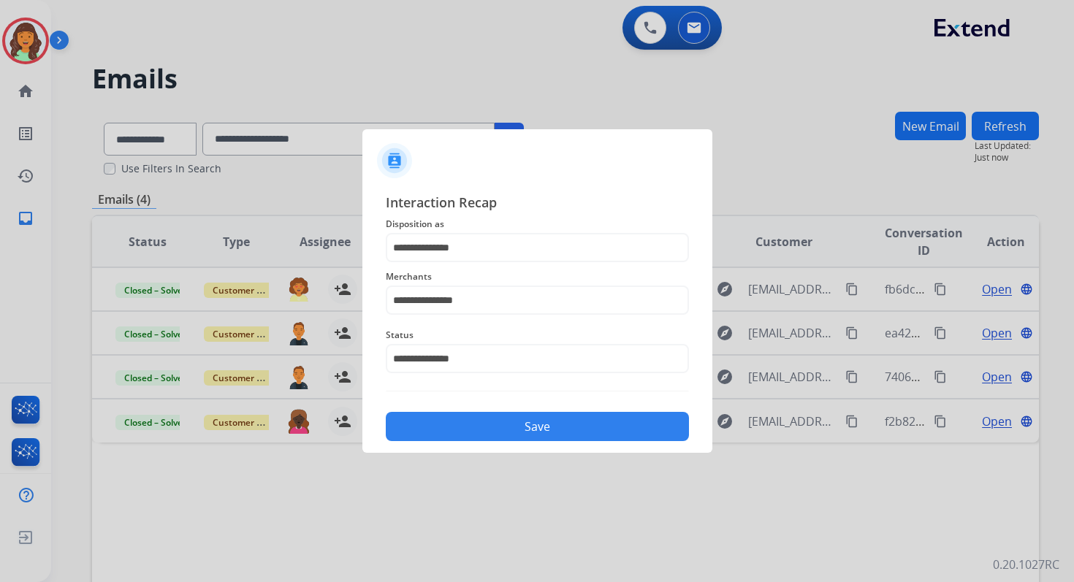
click at [496, 430] on button "Save" at bounding box center [537, 426] width 303 height 29
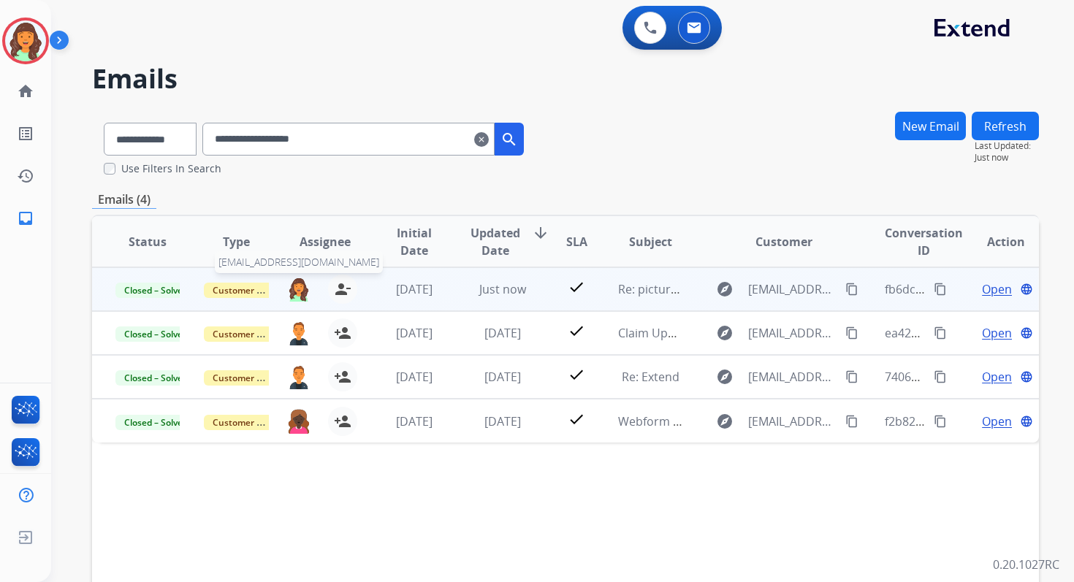
click at [302, 286] on img at bounding box center [298, 289] width 23 height 25
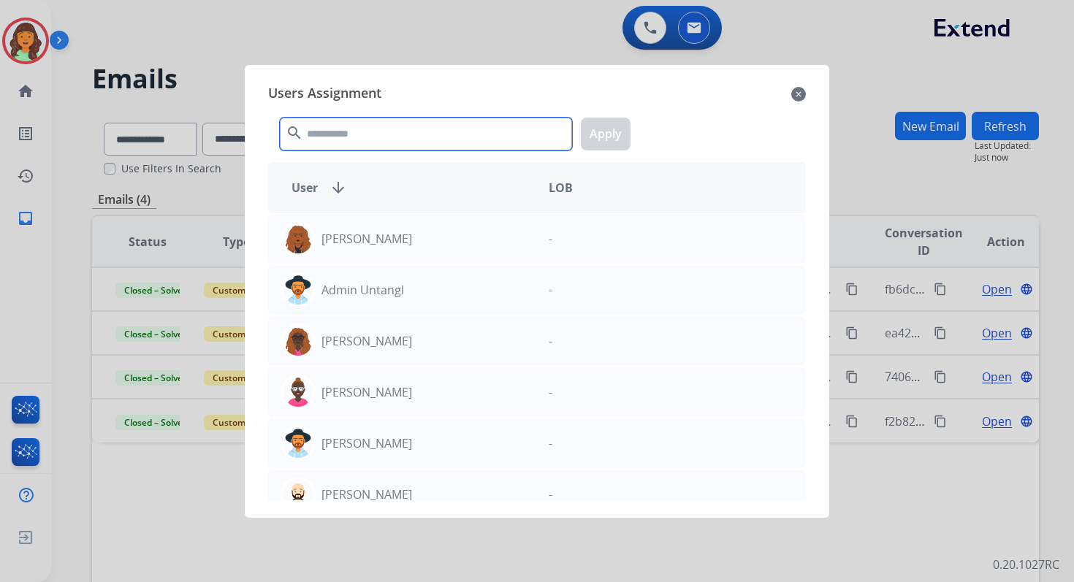
click at [351, 121] on input "text" at bounding box center [426, 134] width 292 height 33
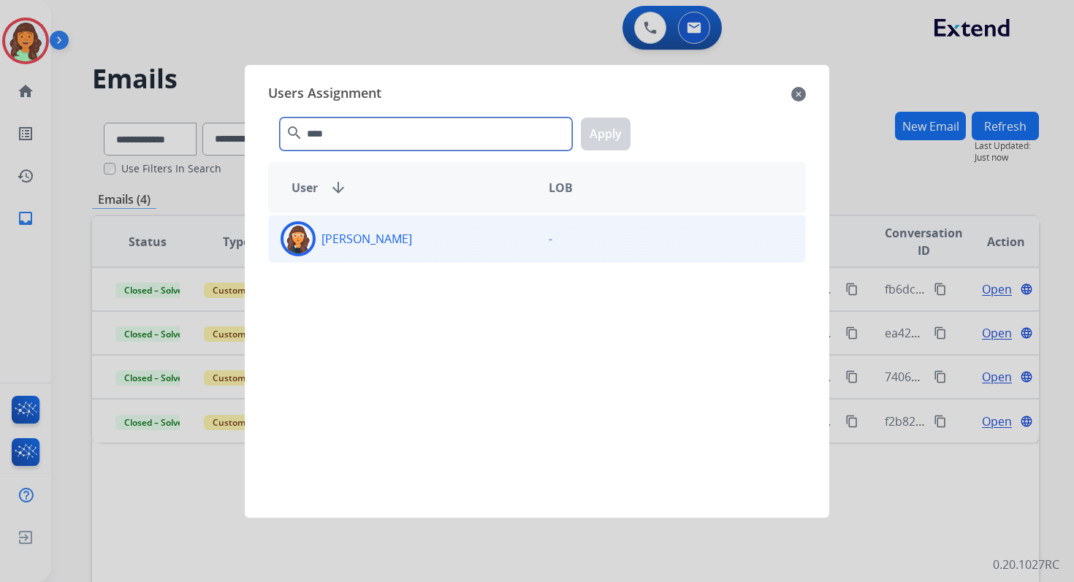
type input "****"
click at [372, 259] on div "Tabytha Garcia -" at bounding box center [537, 239] width 538 height 48
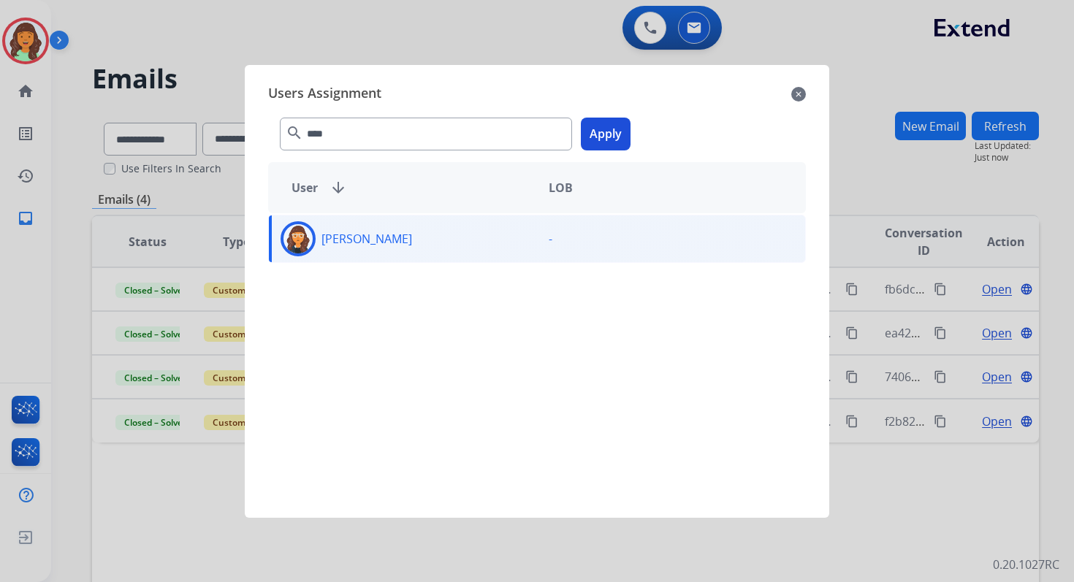
click at [608, 138] on button "Apply" at bounding box center [606, 134] width 50 height 33
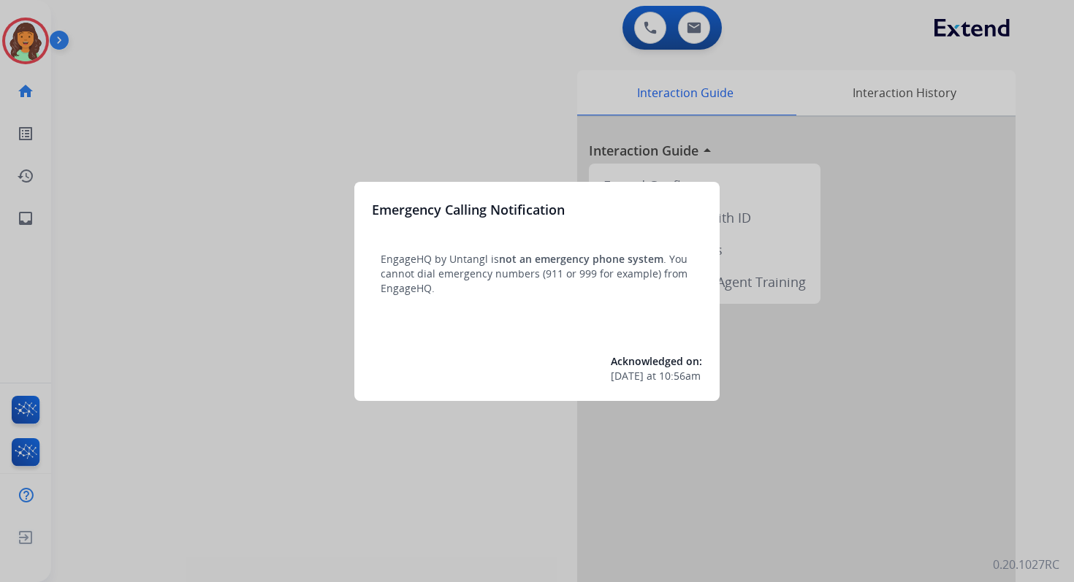
click at [598, 75] on div at bounding box center [537, 291] width 1074 height 582
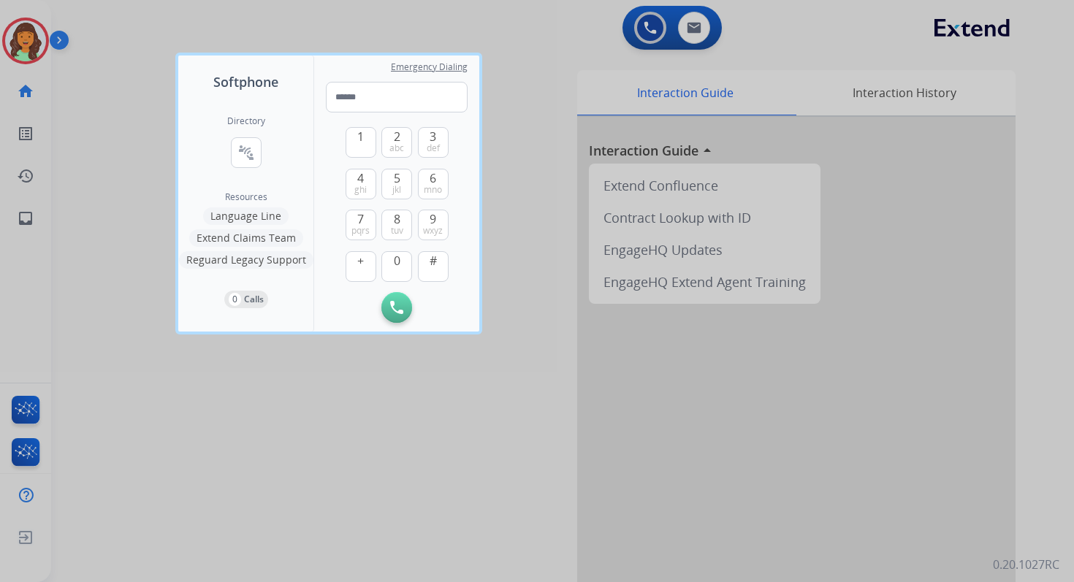
click at [587, 49] on div at bounding box center [537, 291] width 1074 height 582
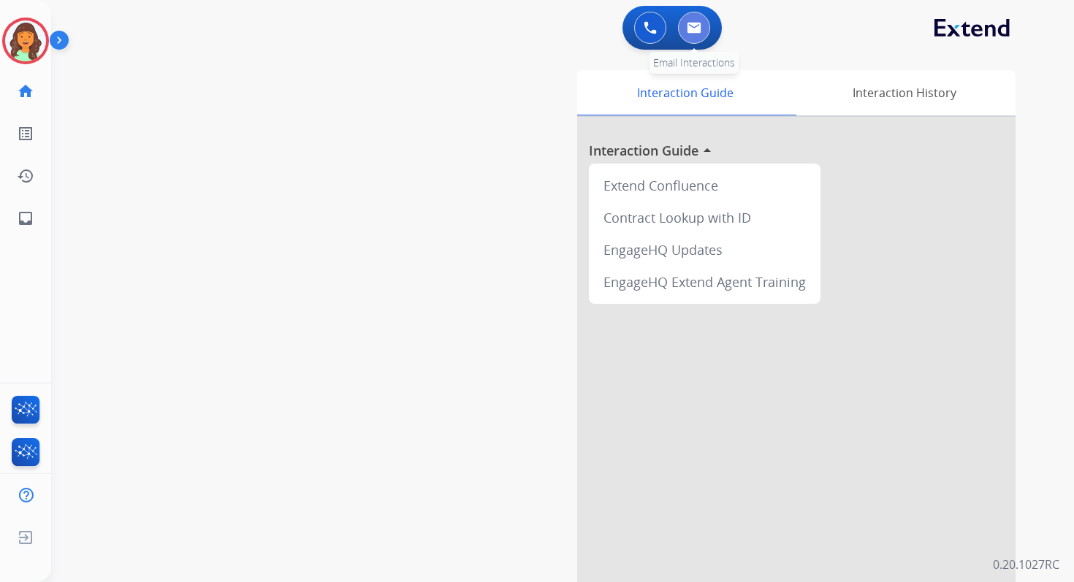
click at [698, 32] on img at bounding box center [694, 28] width 15 height 12
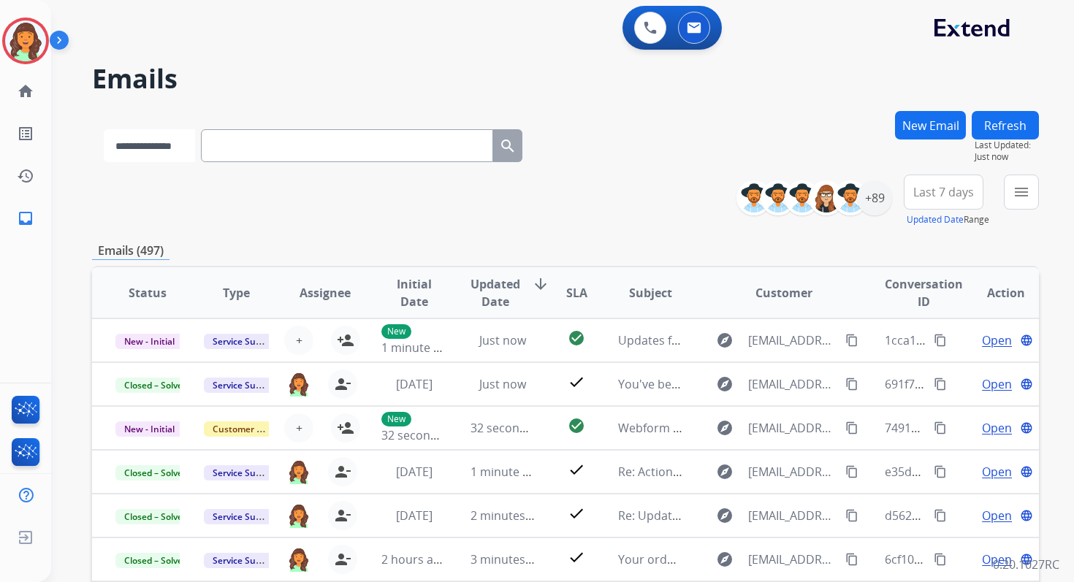
click at [161, 137] on select "**********" at bounding box center [149, 145] width 91 height 33
select select "*******"
click at [104, 129] on select "**********" at bounding box center [149, 145] width 91 height 33
click at [262, 145] on input "text" at bounding box center [348, 145] width 292 height 33
paste input "**********"
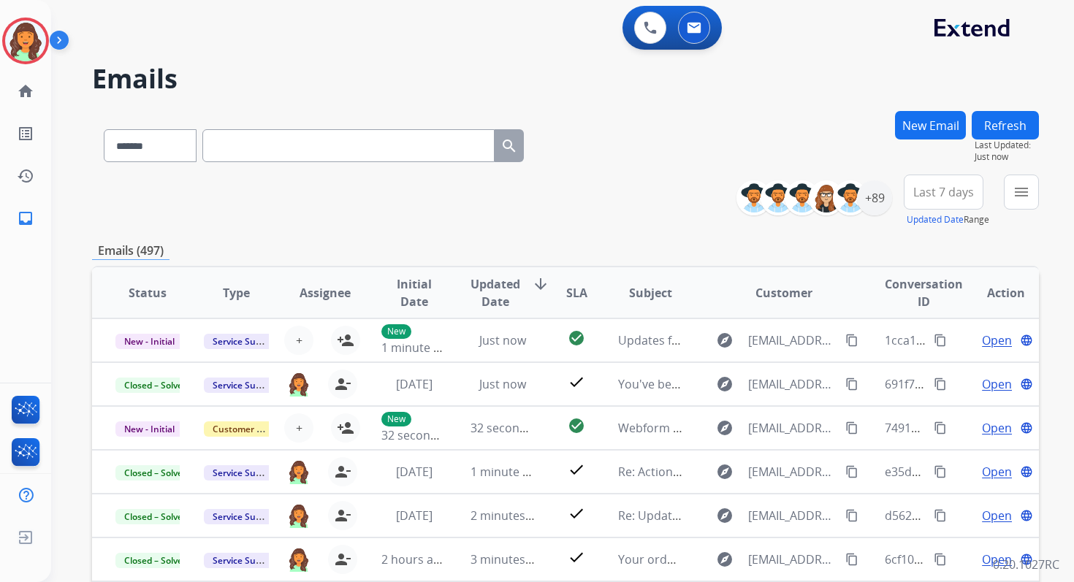
type input "**********"
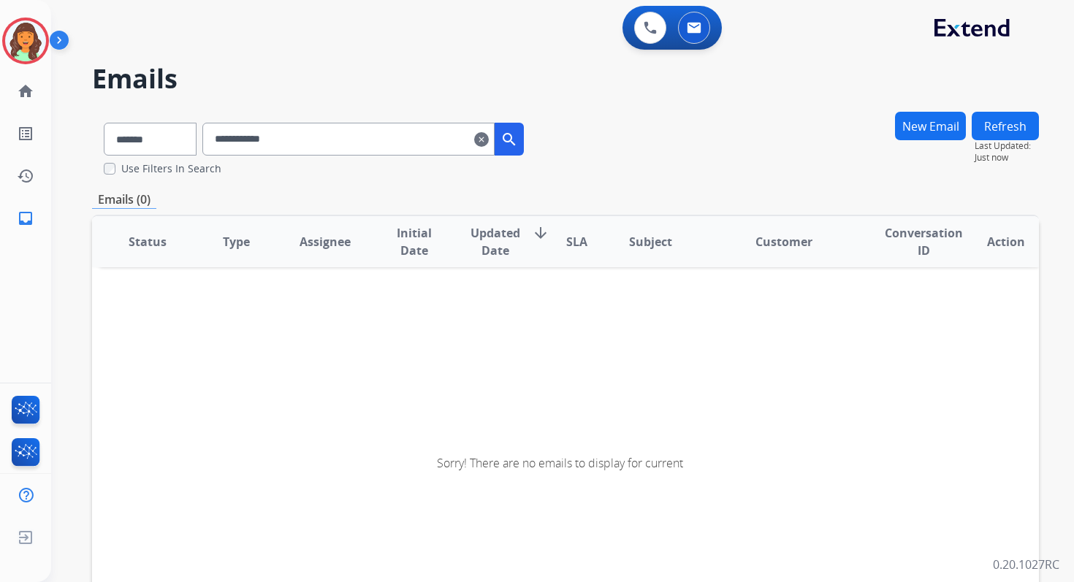
click at [269, 142] on input "**********" at bounding box center [348, 139] width 292 height 33
click at [189, 146] on select "**********" at bounding box center [149, 139] width 91 height 33
select select "**********"
click at [104, 123] on select "**********" at bounding box center [149, 139] width 91 height 33
click at [248, 141] on input "**********" at bounding box center [348, 139] width 292 height 33
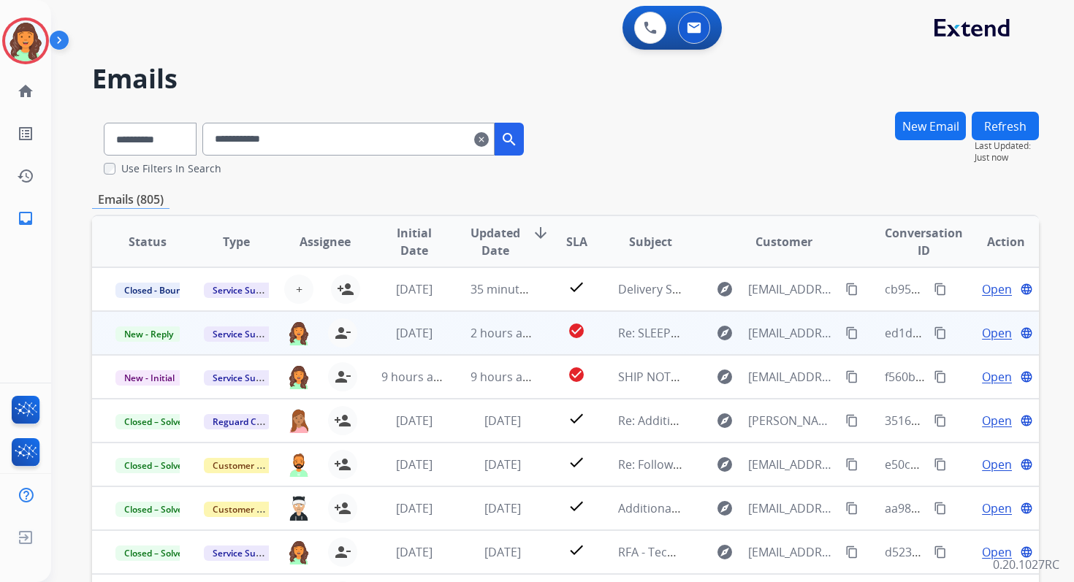
click at [509, 321] on td "2 hours ago" at bounding box center [491, 333] width 88 height 44
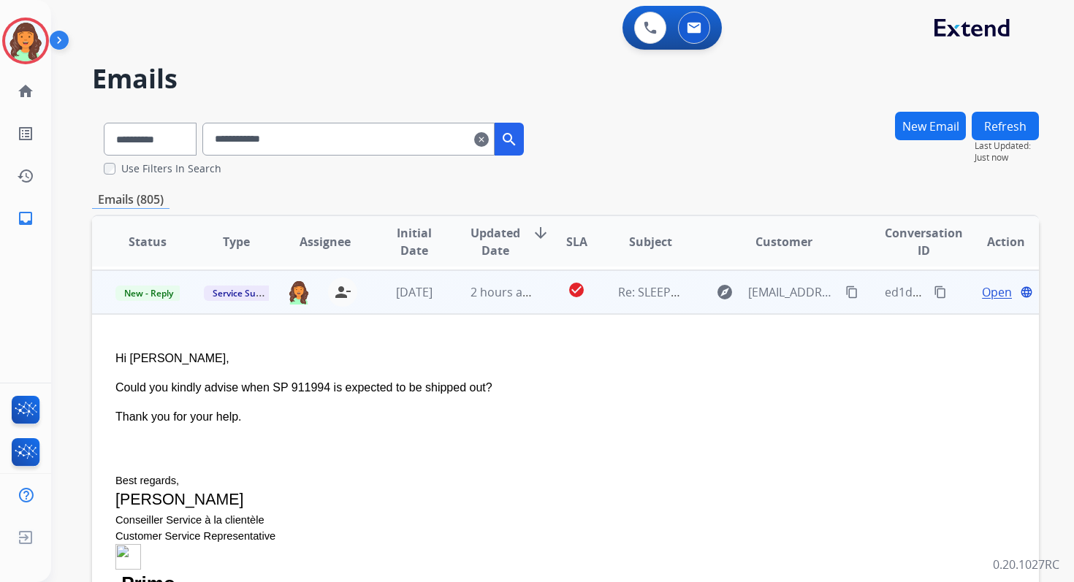
scroll to position [44, 0]
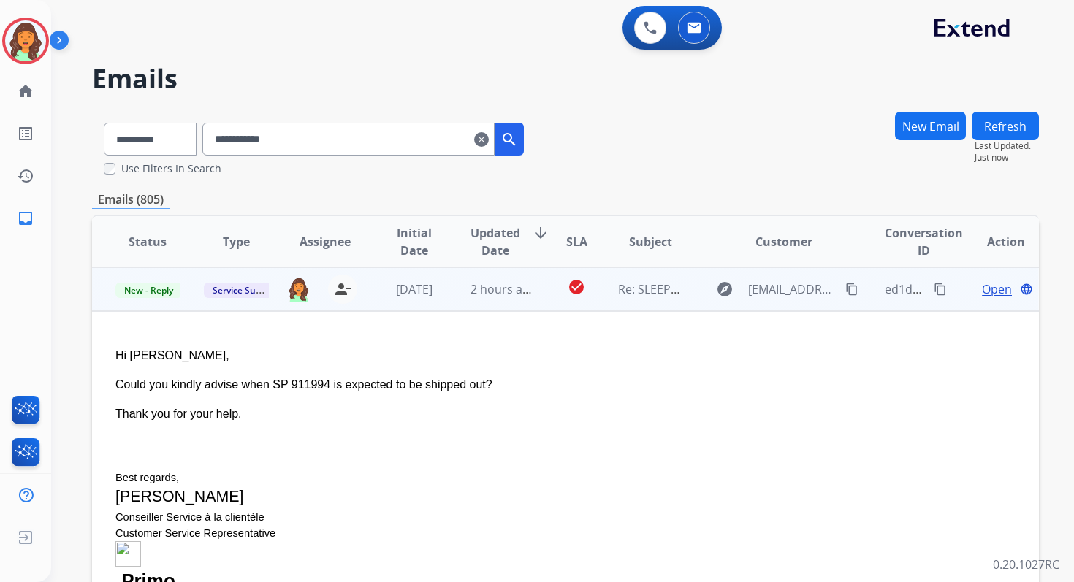
click at [982, 289] on span "Open" at bounding box center [997, 290] width 30 height 18
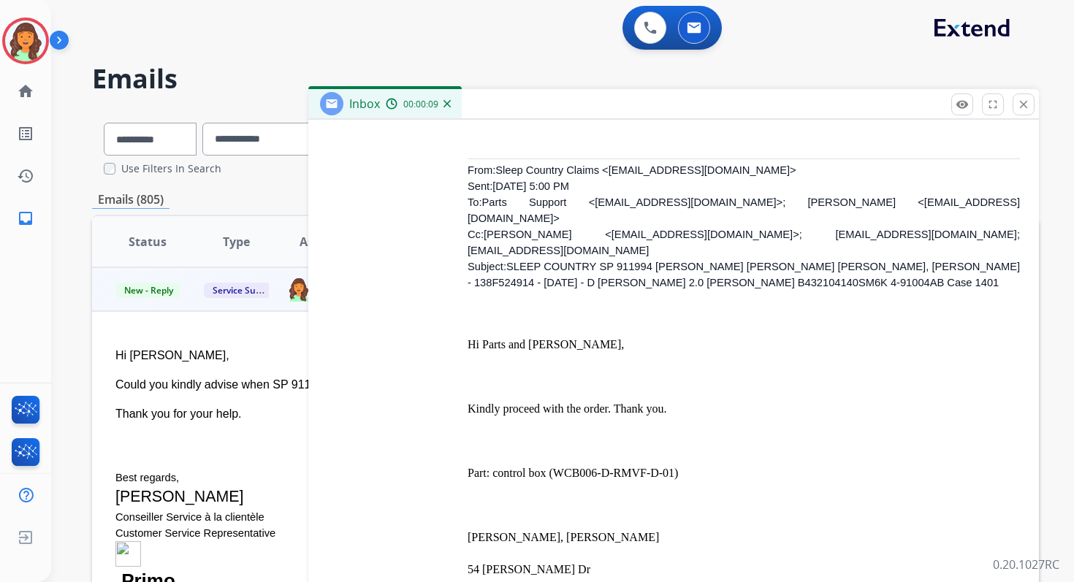
scroll to position [8477, 0]
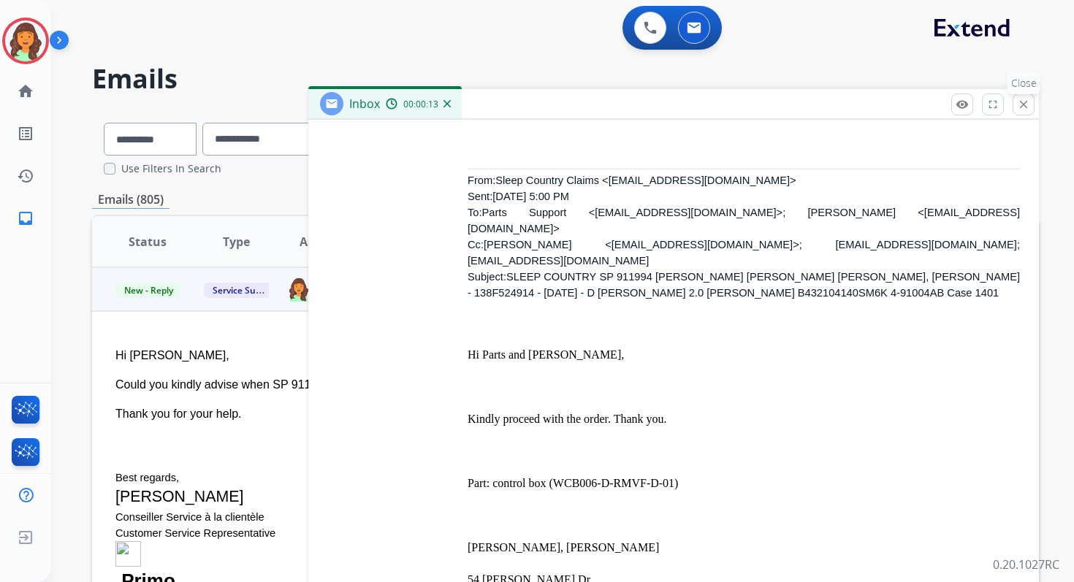
click at [1024, 104] on mat-icon "close" at bounding box center [1023, 104] width 13 height 13
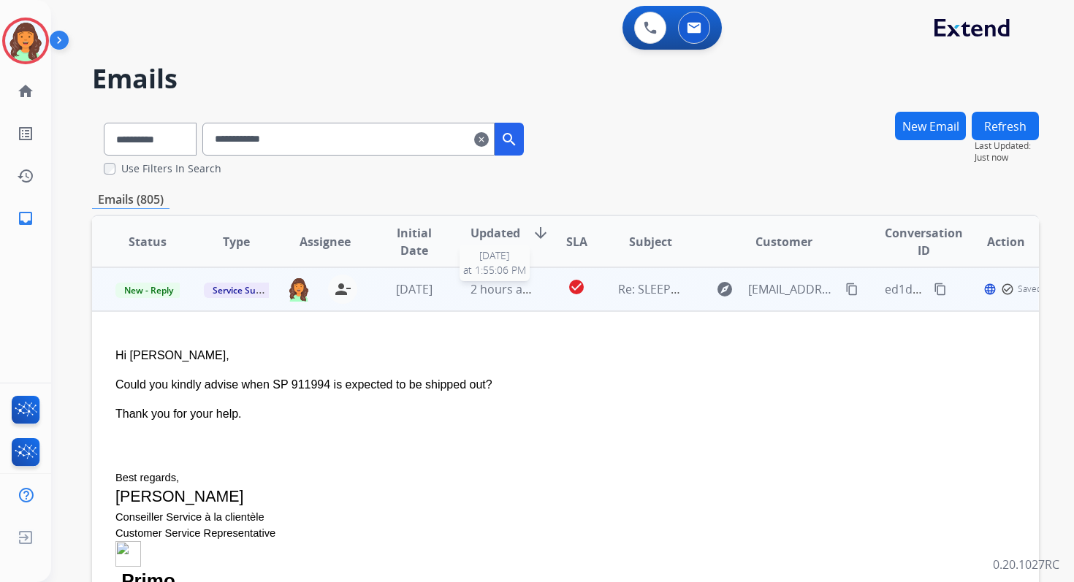
click at [488, 281] on span "2 hours ago" at bounding box center [504, 289] width 66 height 16
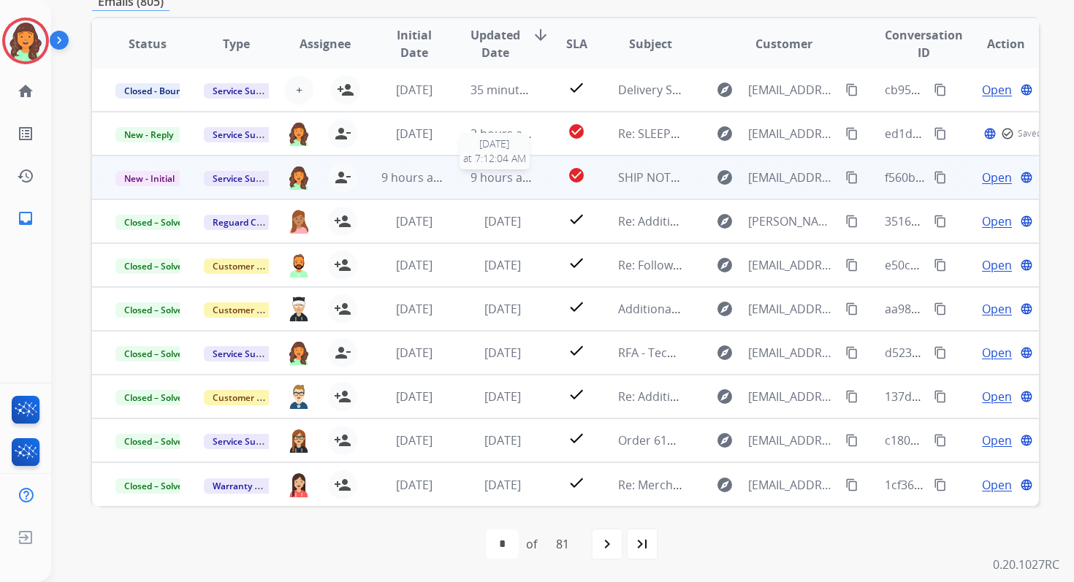
scroll to position [1, 0]
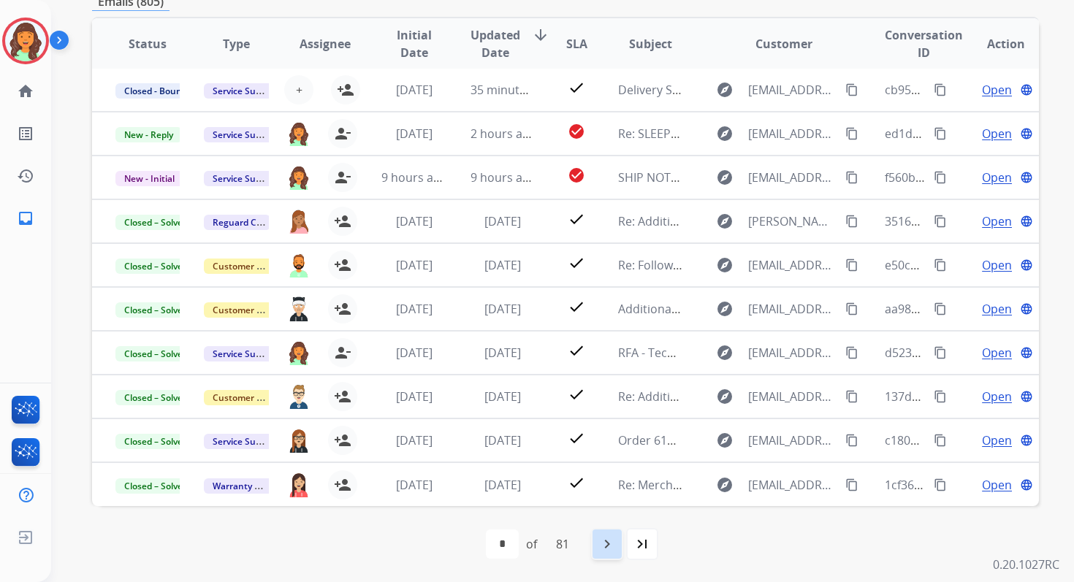
click at [609, 541] on mat-icon "navigate_next" at bounding box center [607, 545] width 18 height 18
select select "*"
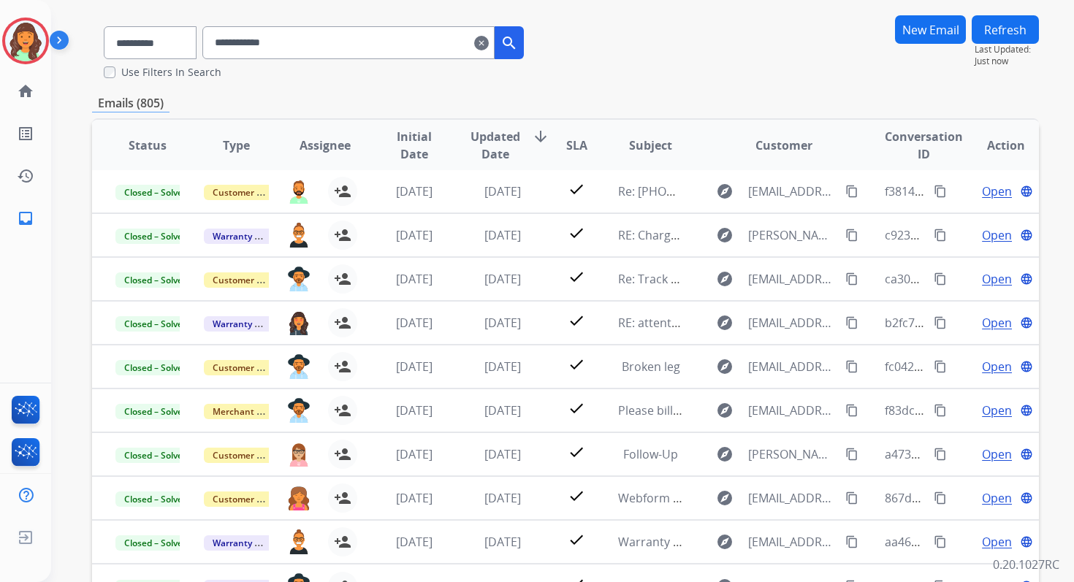
scroll to position [104, 0]
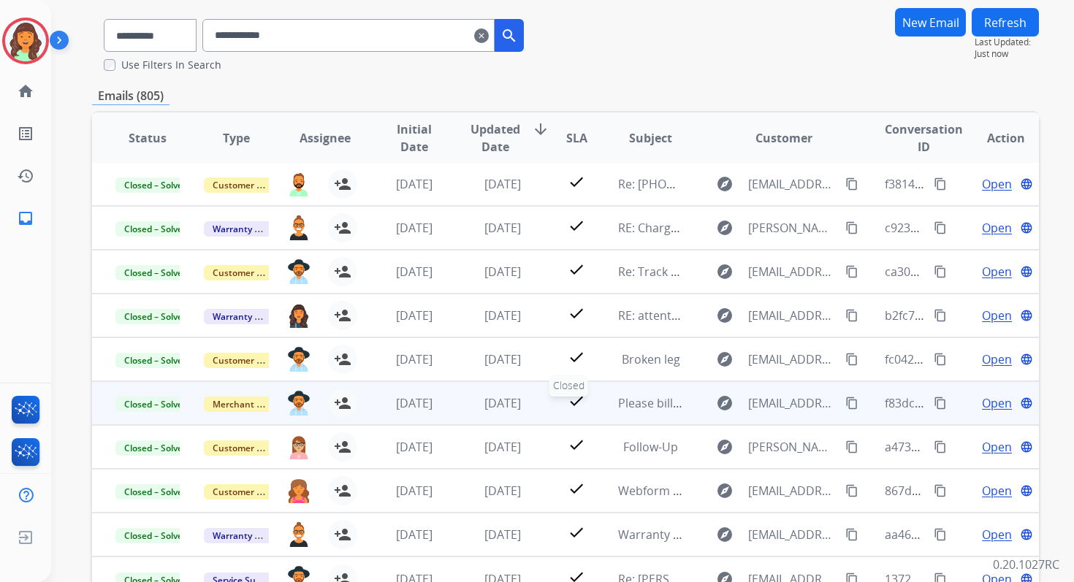
click at [561, 400] on div "check" at bounding box center [576, 403] width 35 height 22
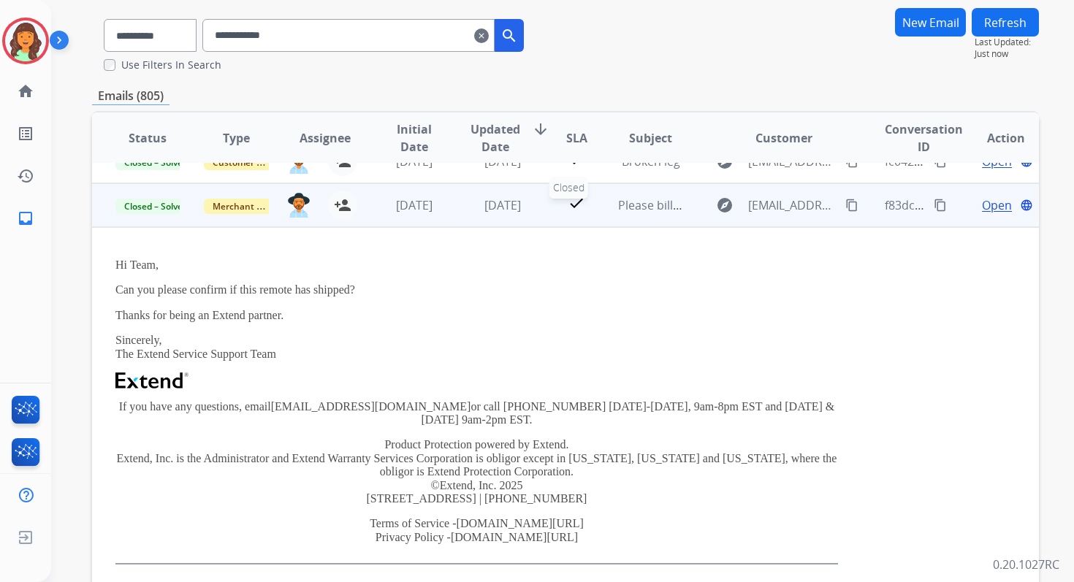
scroll to position [219, 0]
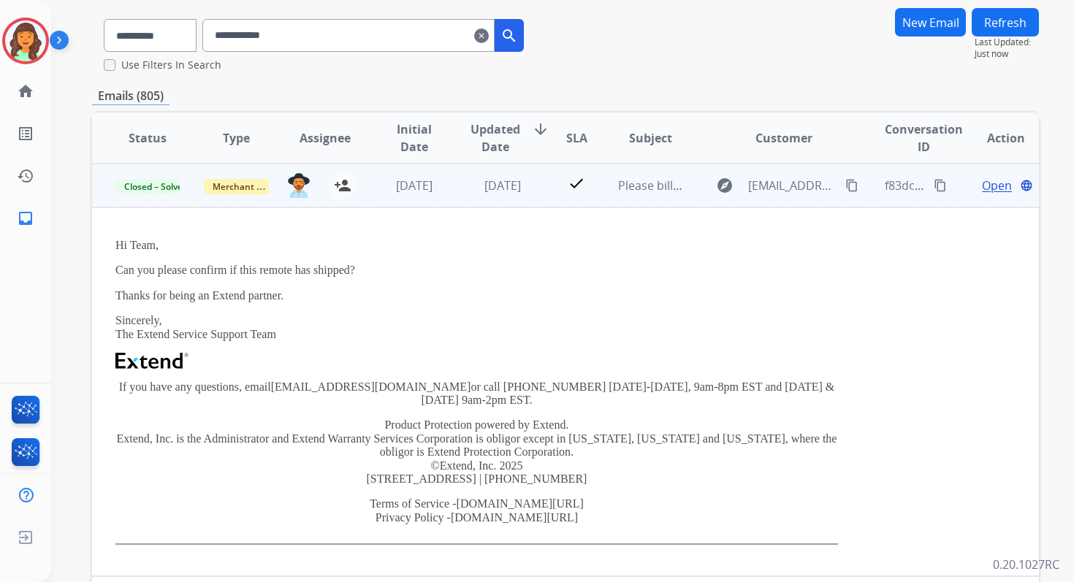
click at [982, 190] on span "Open" at bounding box center [997, 186] width 30 height 18
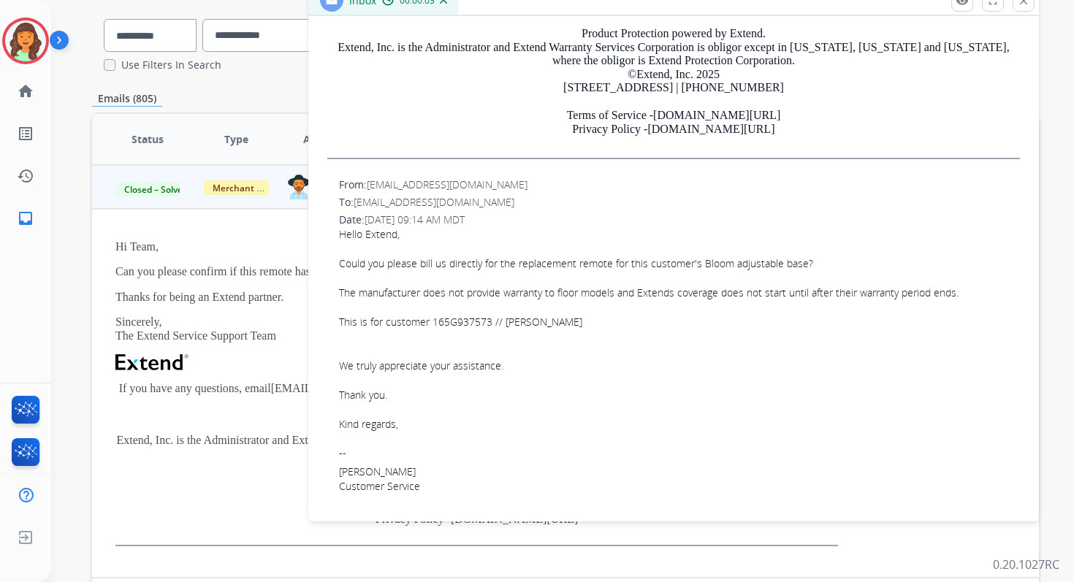
scroll to position [0, 0]
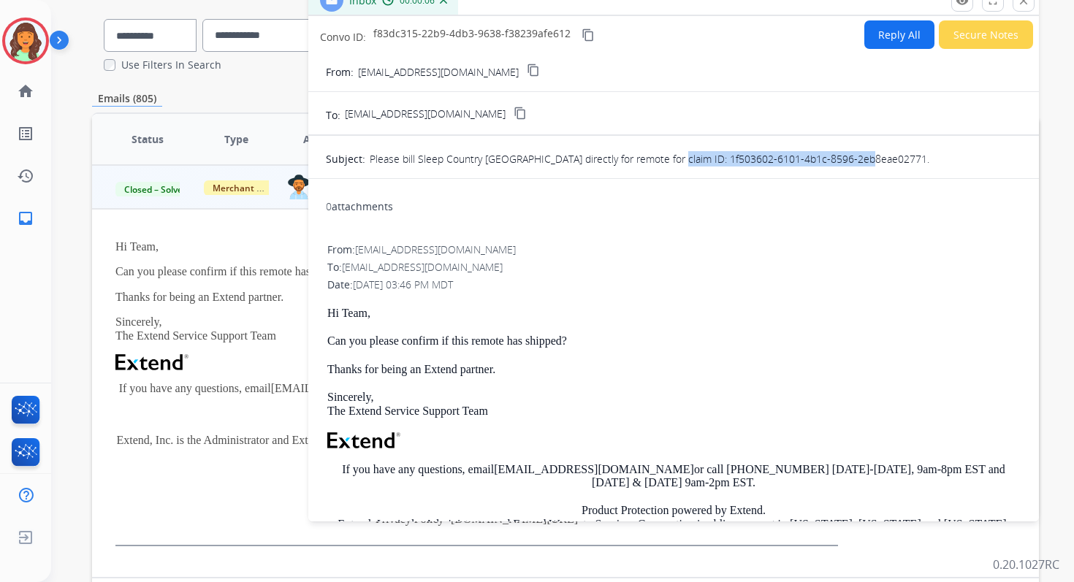
drag, startPoint x: 667, startPoint y: 159, endPoint x: 915, endPoint y: 161, distance: 248.4
click at [915, 161] on div "Please bill Sleep Country [GEOGRAPHIC_DATA] directly for remote for claim ID: 1…" at bounding box center [696, 157] width 652 height 19
copy p "1f503602-6101-4b1c-8596-2eb8eae02771."
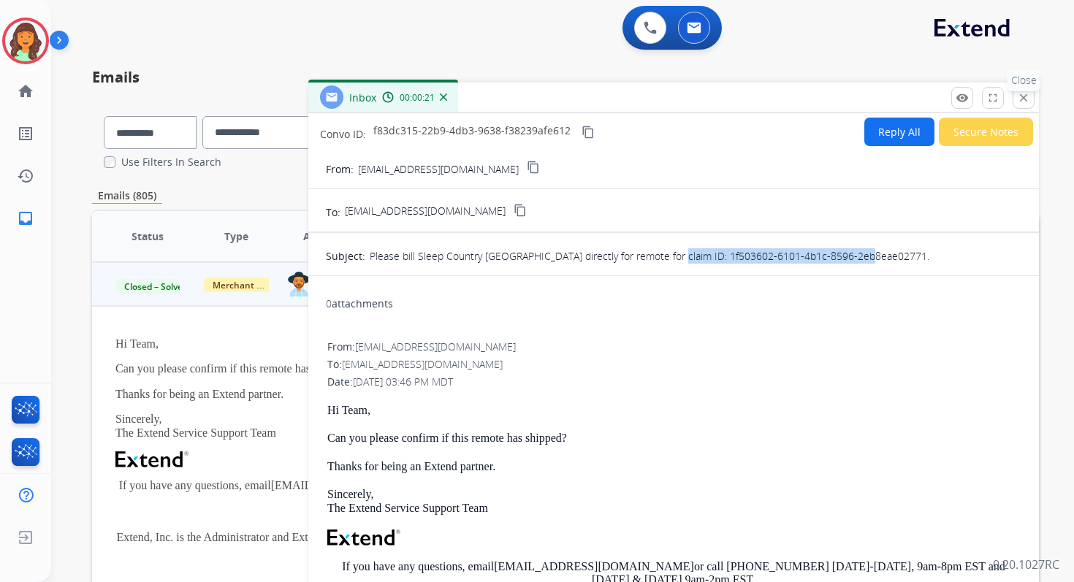
click at [1019, 99] on mat-icon "close" at bounding box center [1023, 97] width 13 height 13
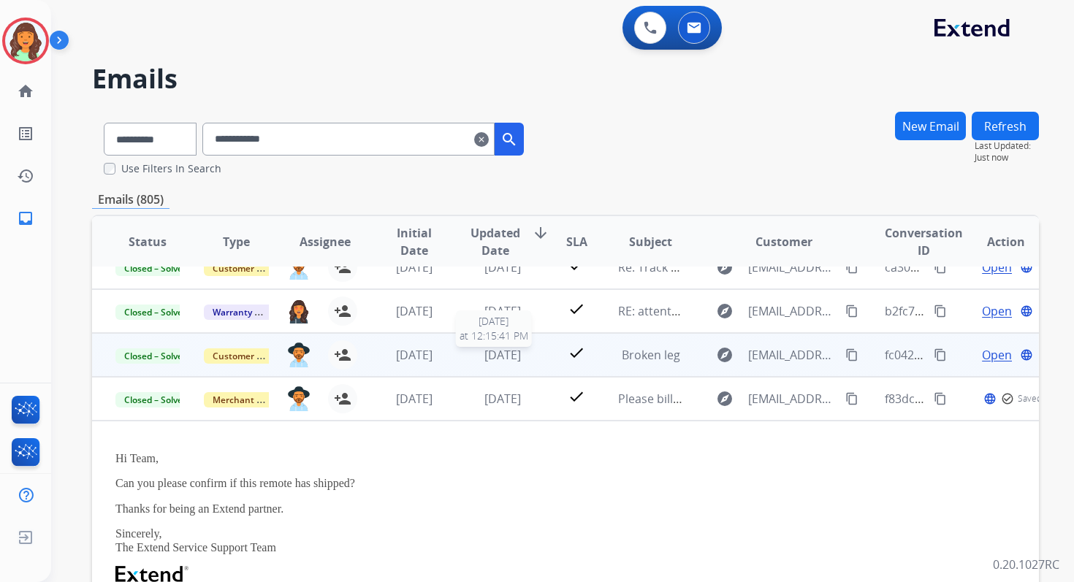
click at [502, 359] on span "[DATE]" at bounding box center [502, 355] width 37 height 16
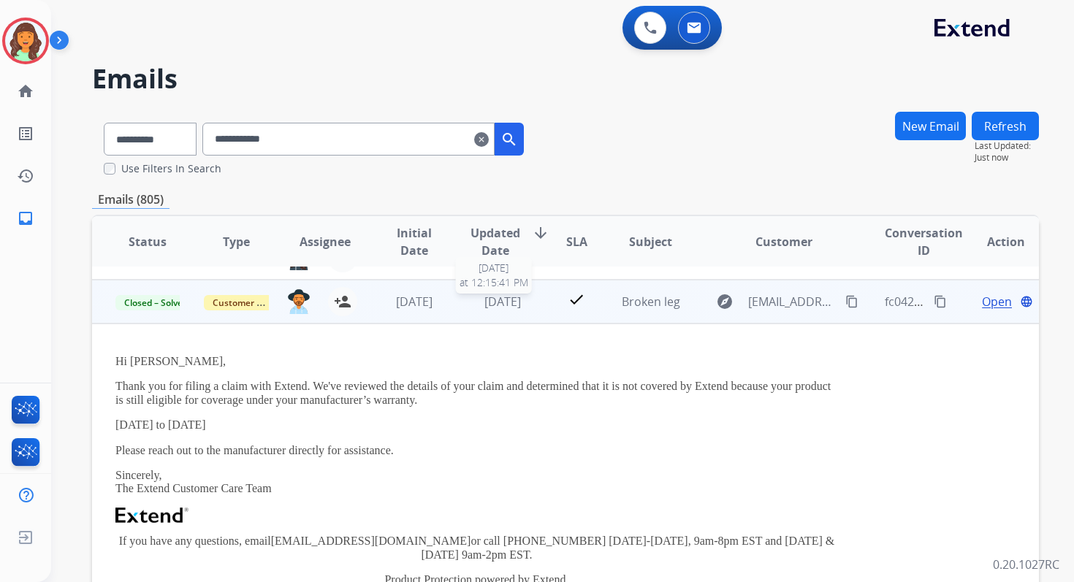
scroll to position [175, 0]
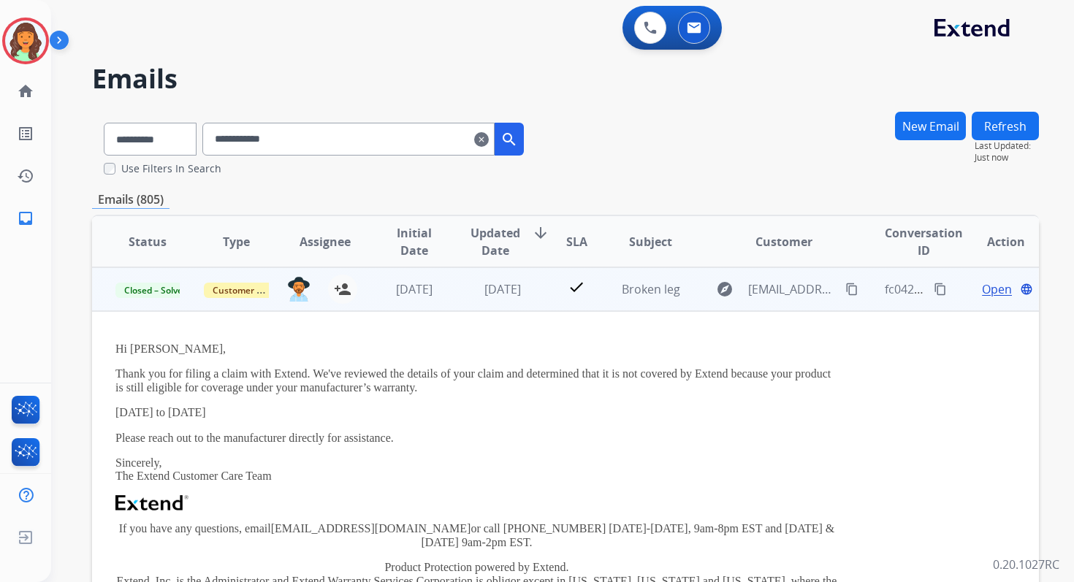
click at [989, 288] on span "Open" at bounding box center [997, 290] width 30 height 18
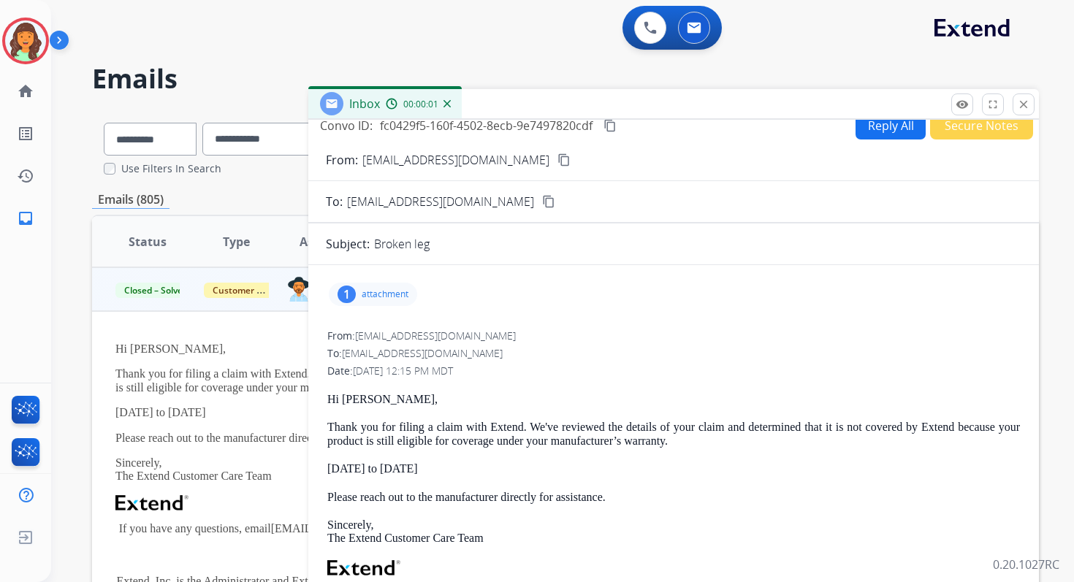
scroll to position [15, 0]
click at [1027, 98] on mat-icon "close" at bounding box center [1023, 104] width 13 height 13
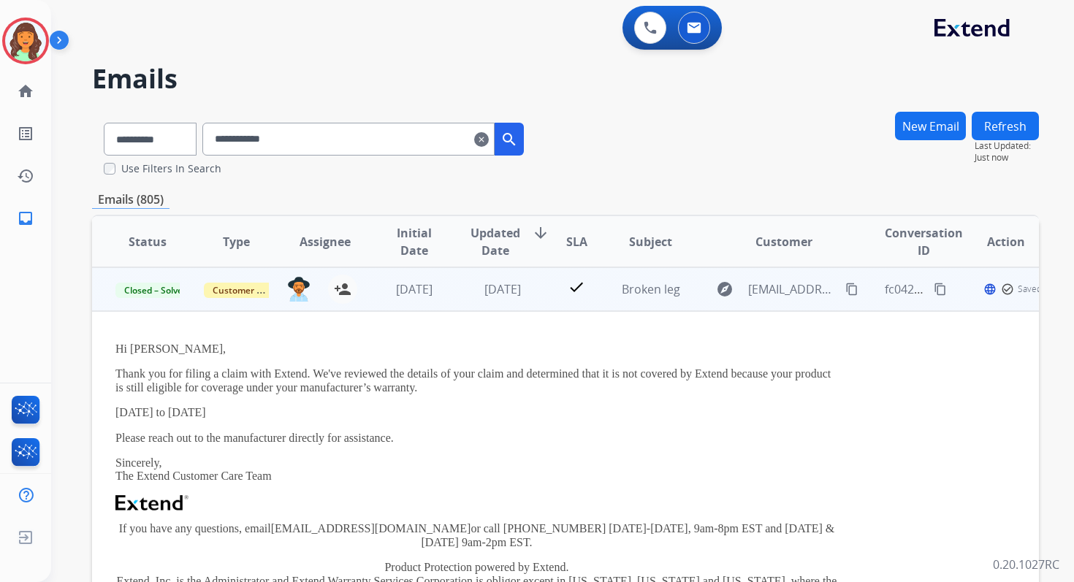
scroll to position [0, 0]
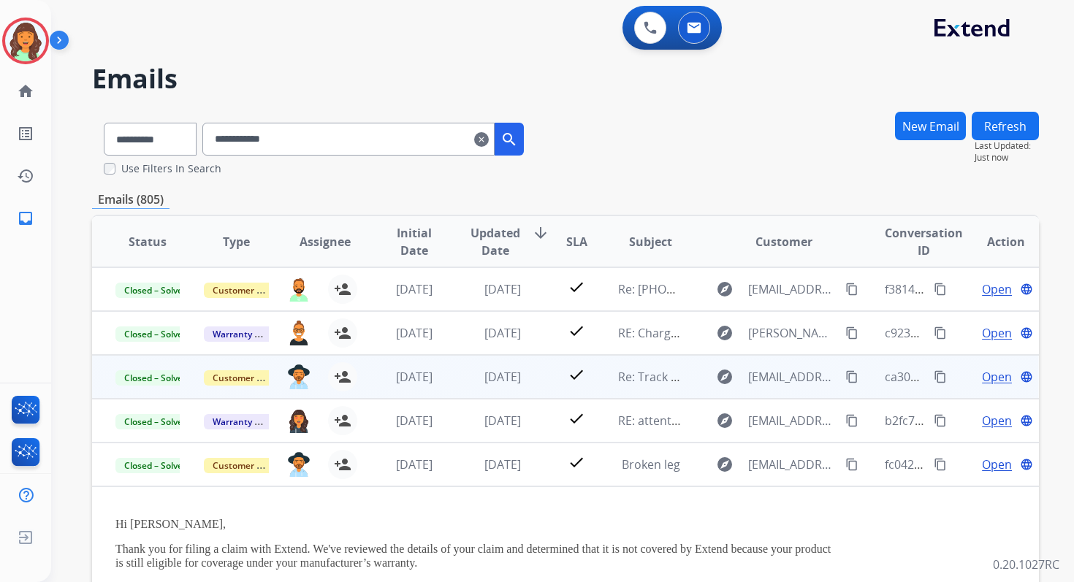
click at [845, 371] on mat-icon "content_copy" at bounding box center [851, 376] width 13 height 13
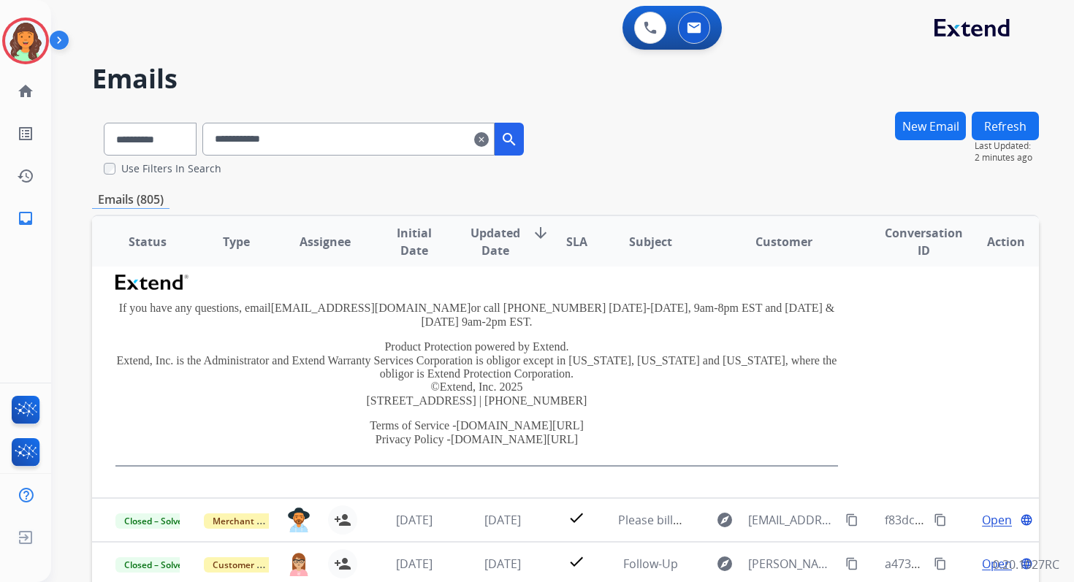
scroll to position [198, 0]
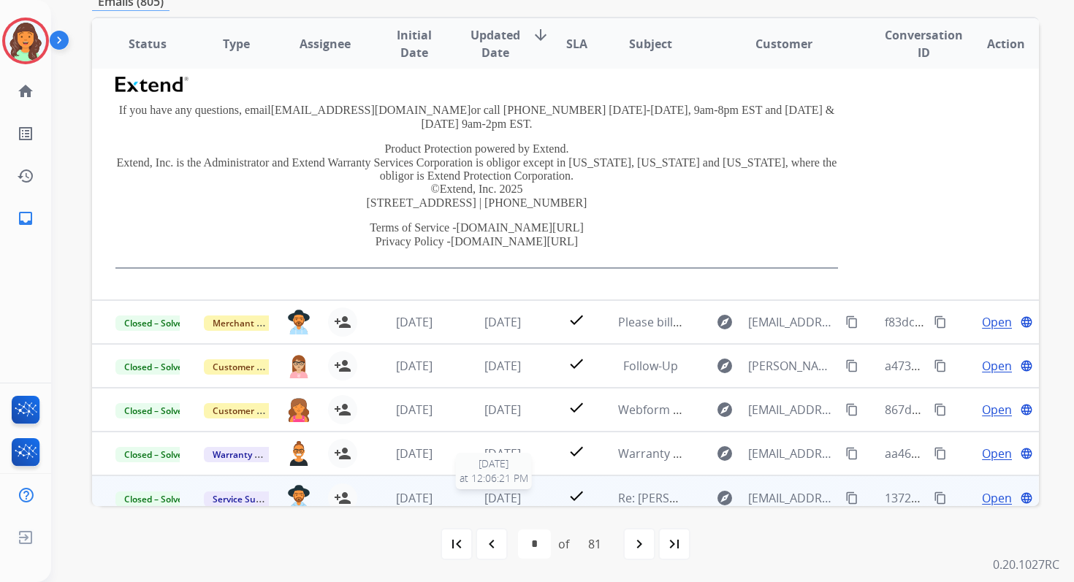
click at [484, 490] on span "[DATE]" at bounding box center [502, 498] width 37 height 16
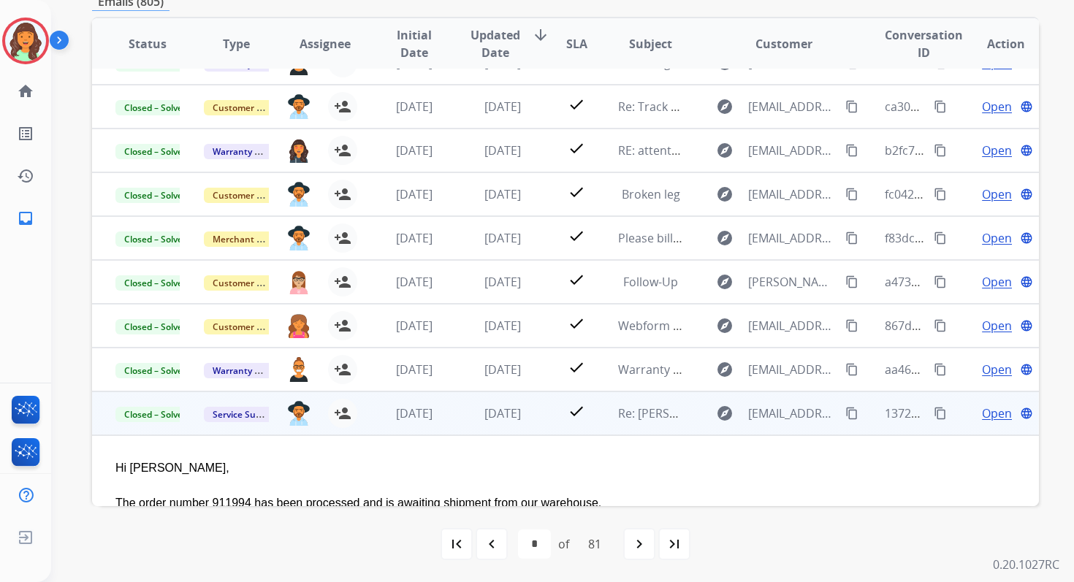
scroll to position [395, 0]
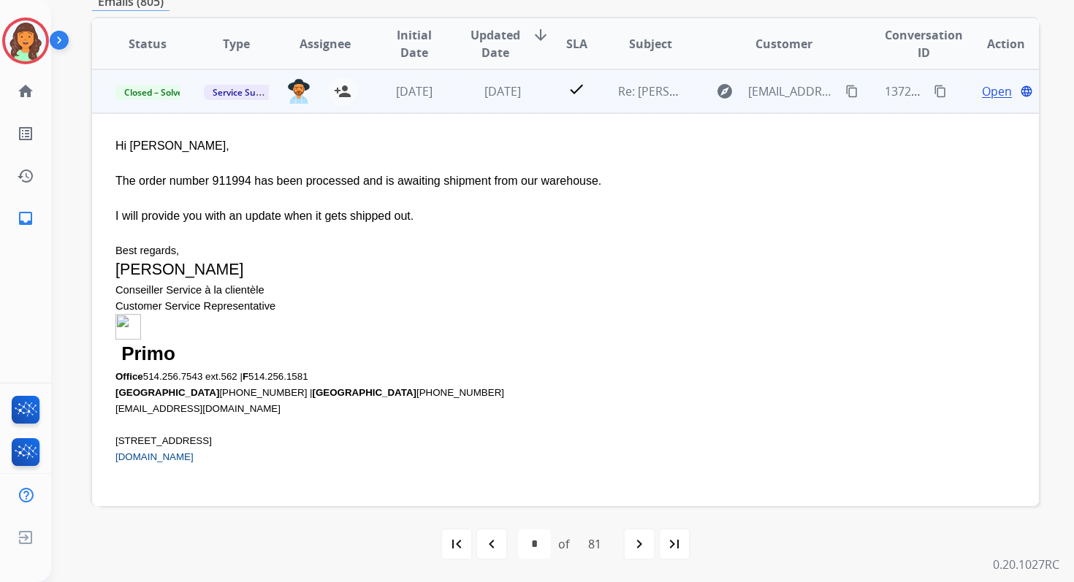
click at [982, 96] on span "Open" at bounding box center [997, 92] width 30 height 18
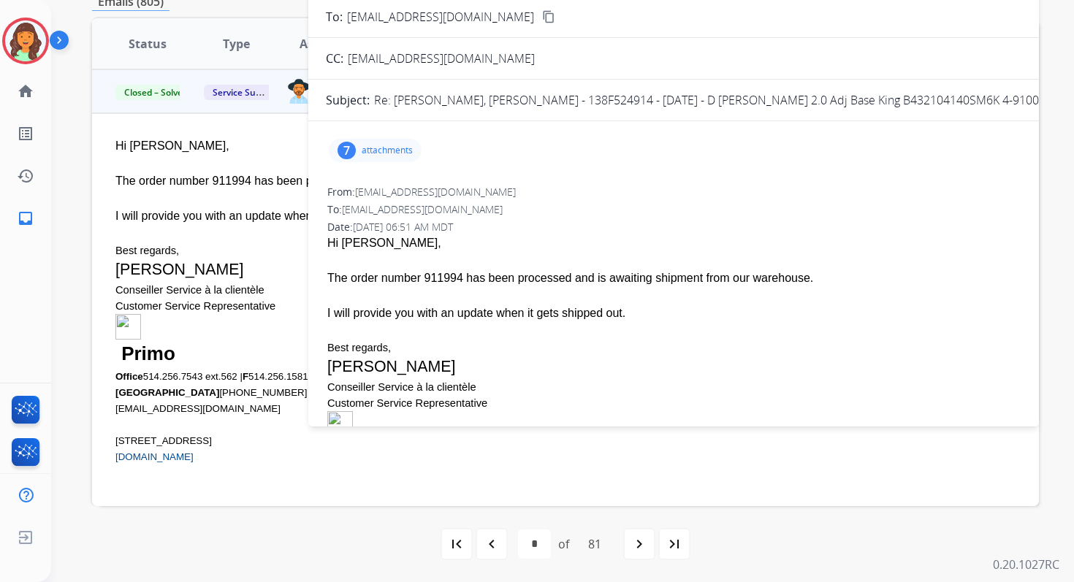
scroll to position [0, 0]
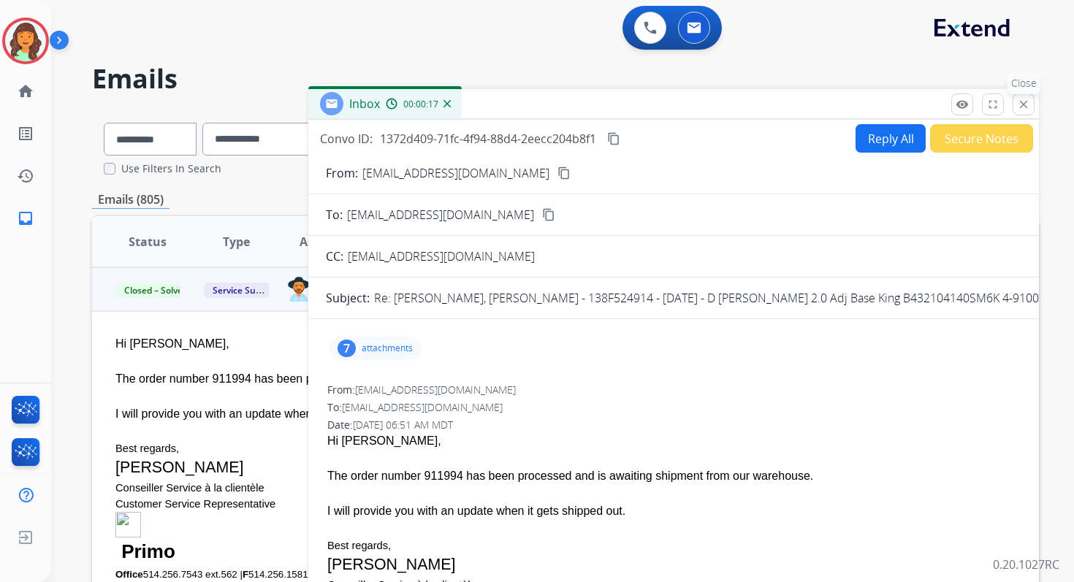
click at [1027, 104] on mat-icon "close" at bounding box center [1023, 104] width 13 height 13
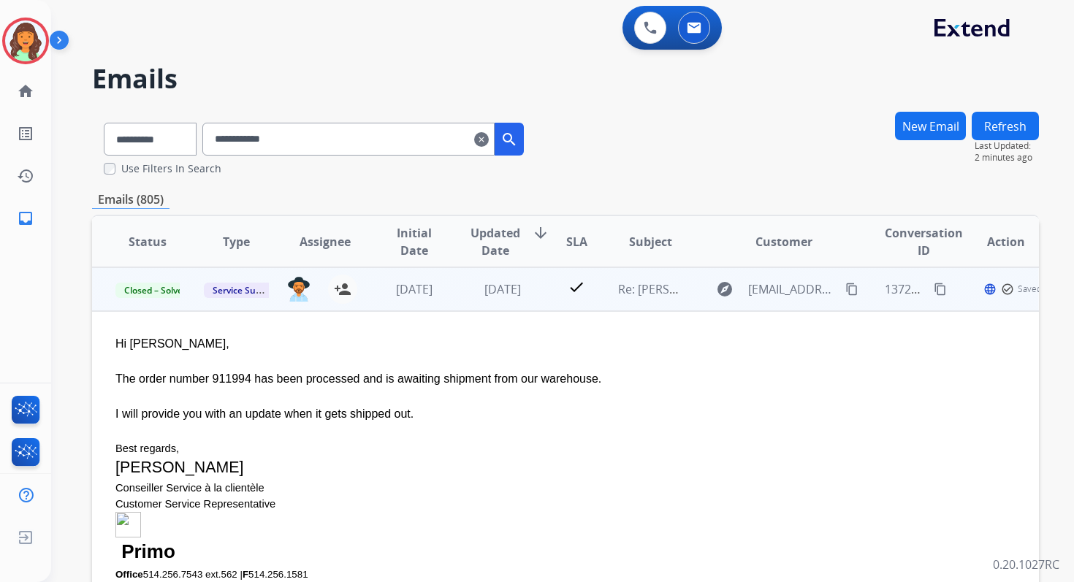
click at [521, 305] on td "1 week ago" at bounding box center [491, 289] width 88 height 44
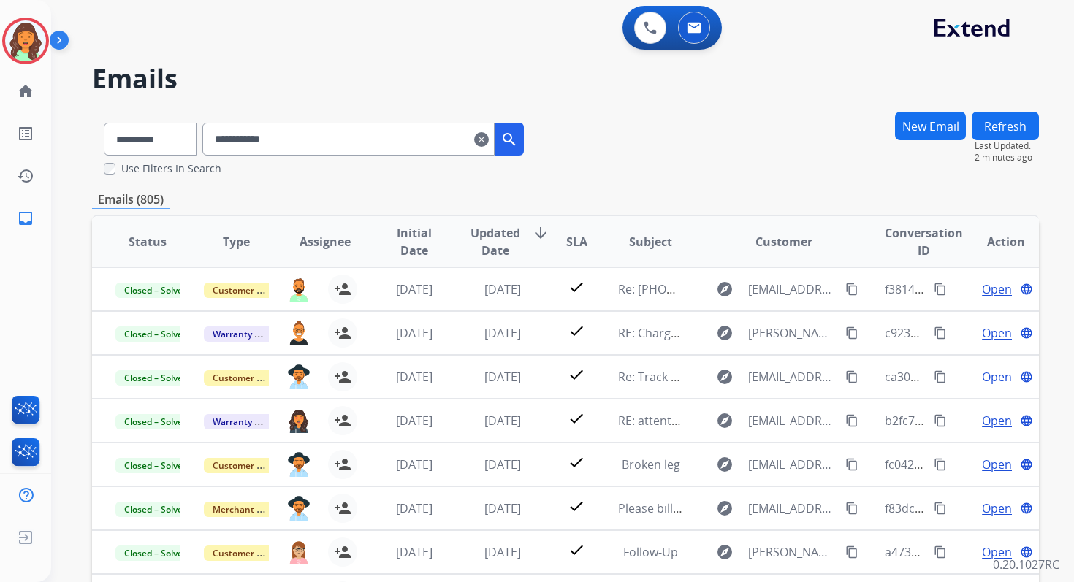
click at [282, 130] on input "**********" at bounding box center [348, 139] width 292 height 33
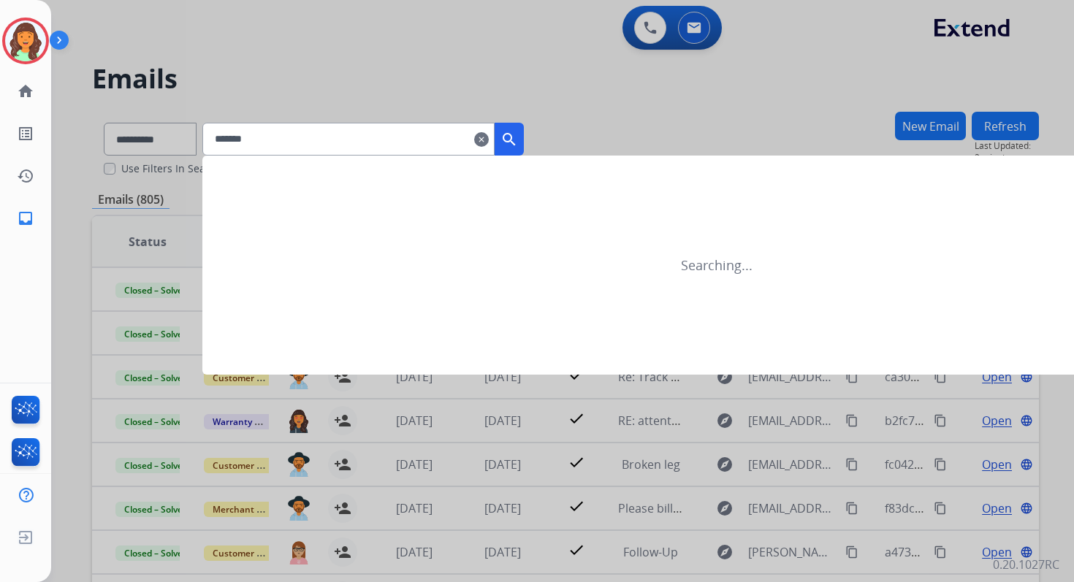
type input "*******"
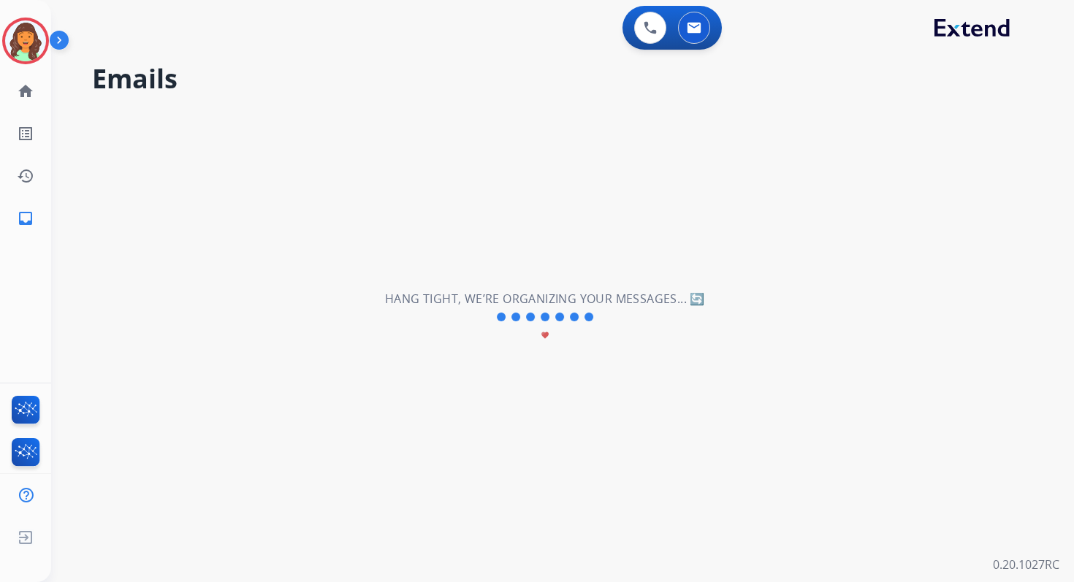
select select "*"
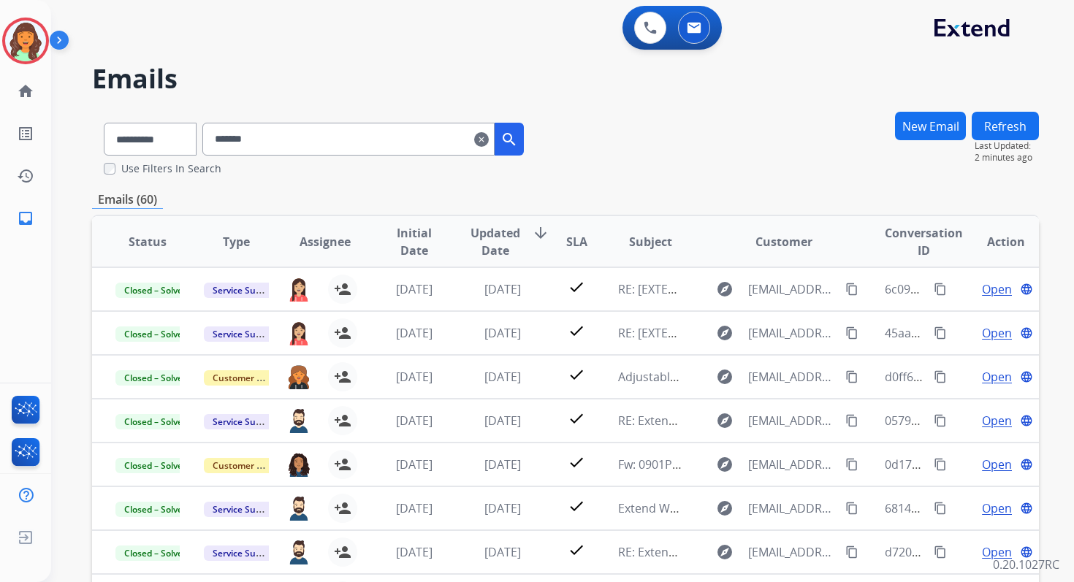
click at [507, 223] on th "Updated Date arrow_downward" at bounding box center [491, 241] width 88 height 51
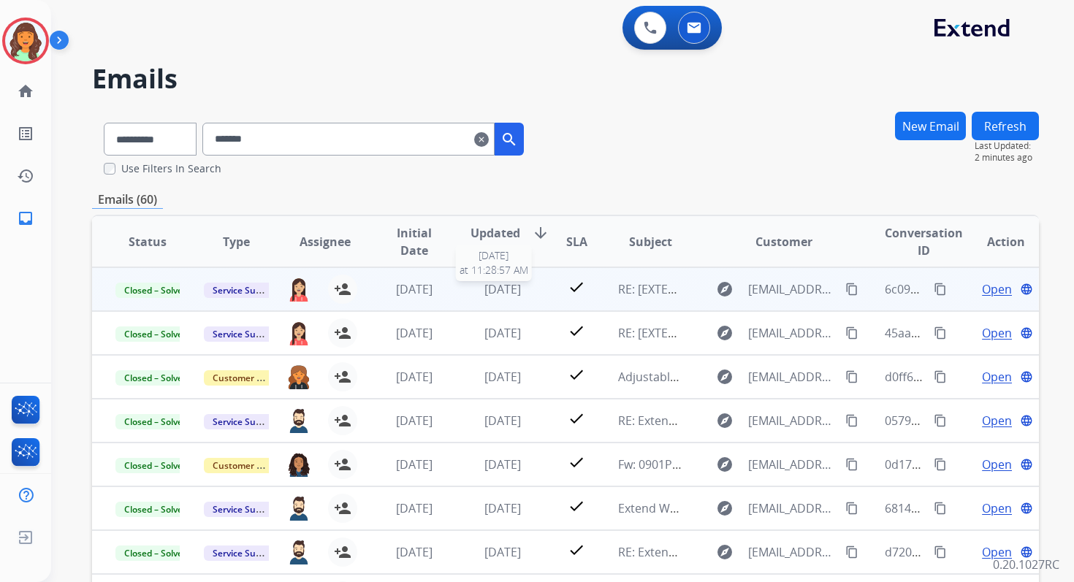
click at [492, 287] on span "3 months ago" at bounding box center [502, 289] width 37 height 16
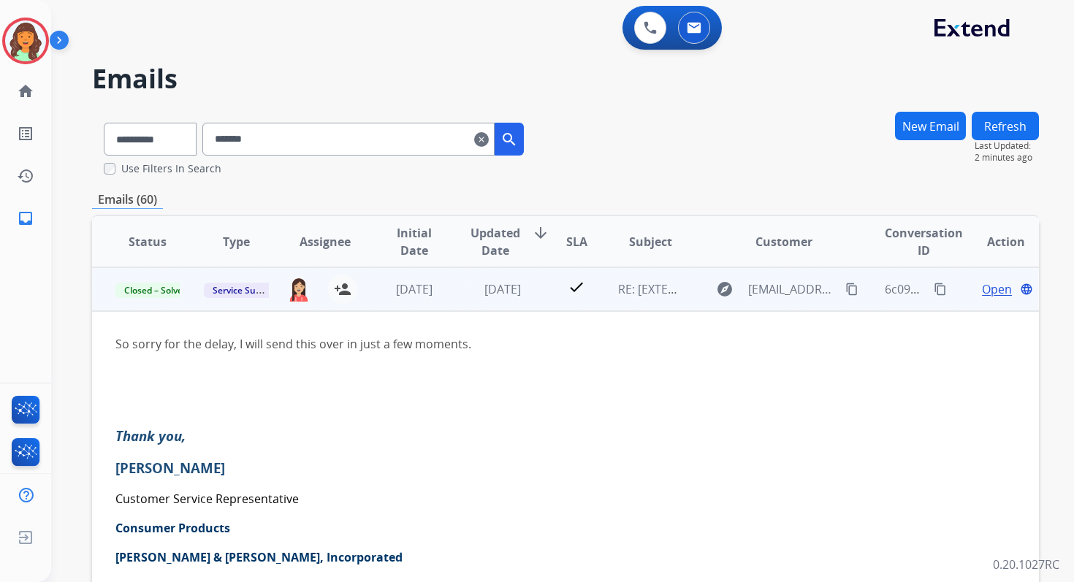
click at [989, 289] on span "Open" at bounding box center [997, 290] width 30 height 18
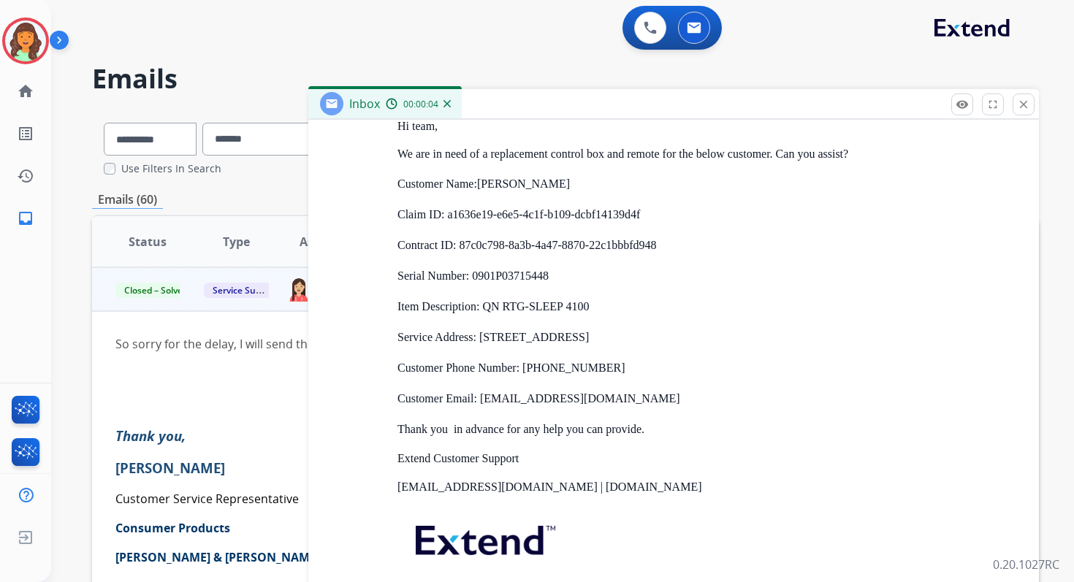
scroll to position [3058, 0]
click at [1018, 99] on mat-icon "close" at bounding box center [1023, 104] width 13 height 13
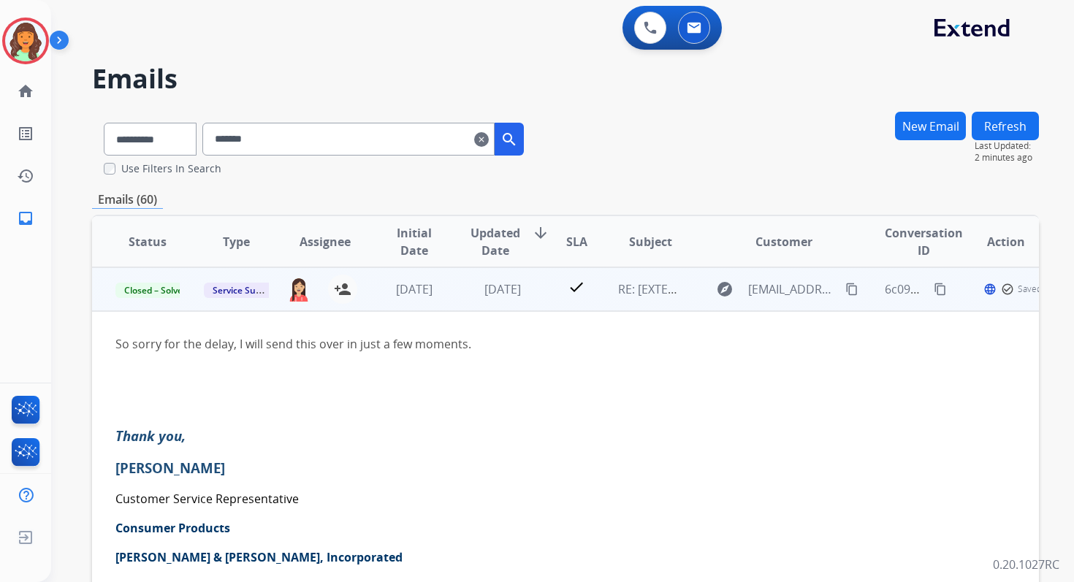
click at [845, 290] on mat-icon "content_copy" at bounding box center [851, 289] width 13 height 13
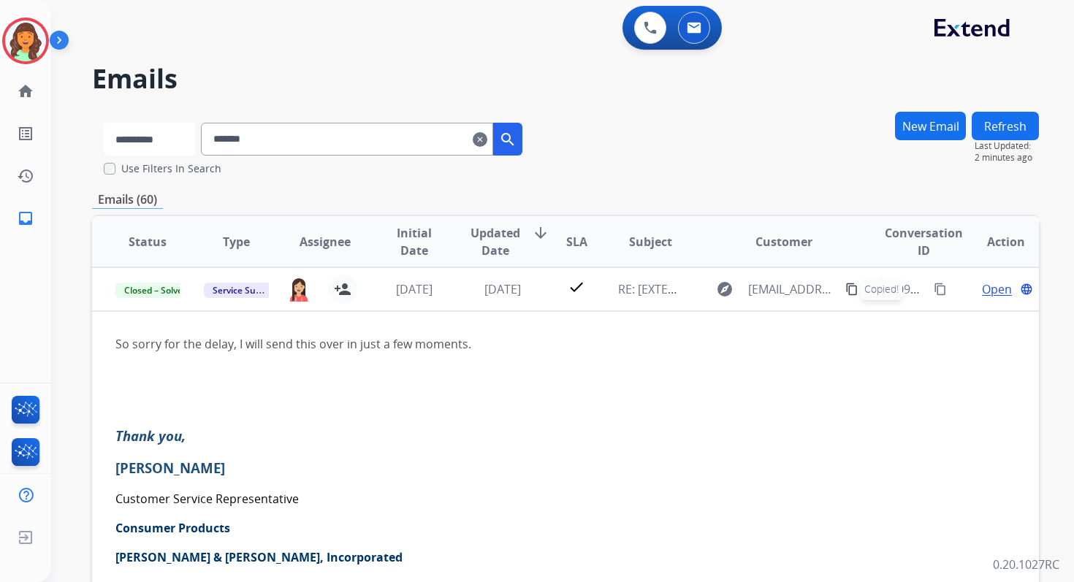
click at [167, 142] on select "**********" at bounding box center [149, 139] width 91 height 33
select select "**********"
click at [104, 123] on select "**********" at bounding box center [149, 139] width 91 height 33
click at [266, 136] on input "*******" at bounding box center [348, 139] width 292 height 33
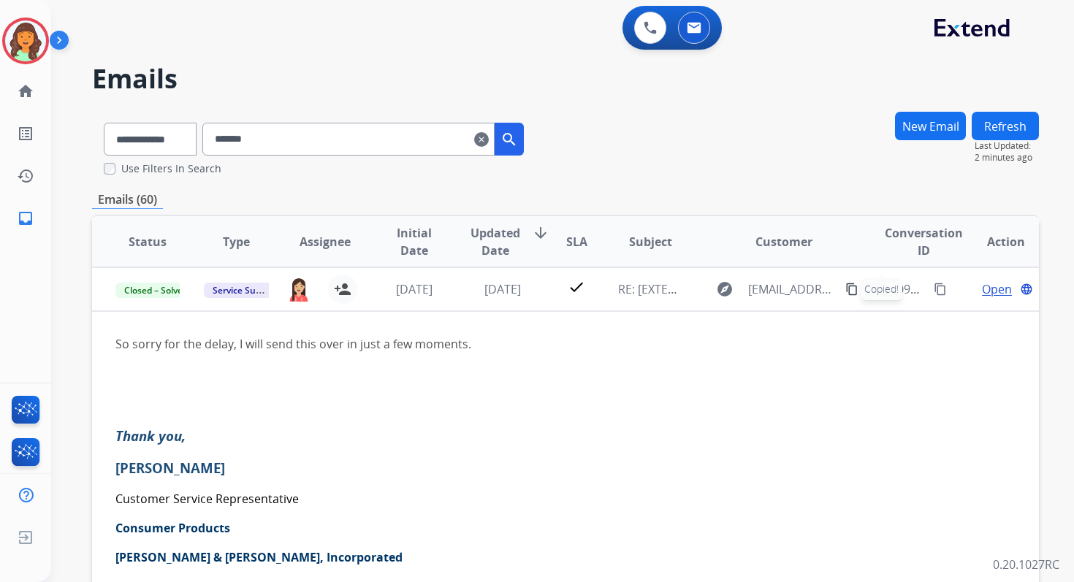
click at [266, 136] on input "*******" at bounding box center [348, 139] width 292 height 33
paste input "**********"
type input "**********"
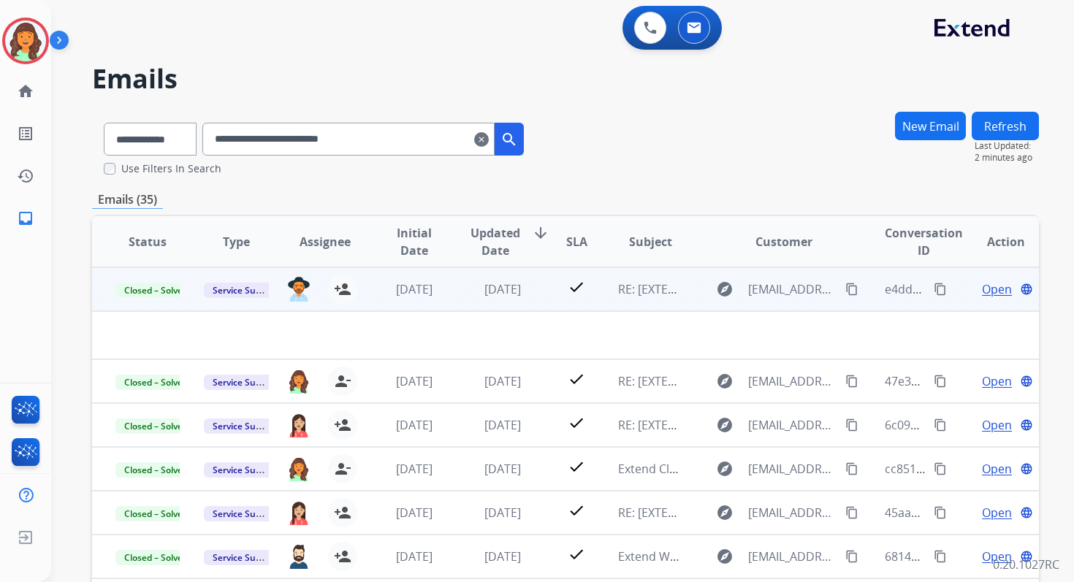
click at [984, 286] on span "Open" at bounding box center [997, 290] width 30 height 18
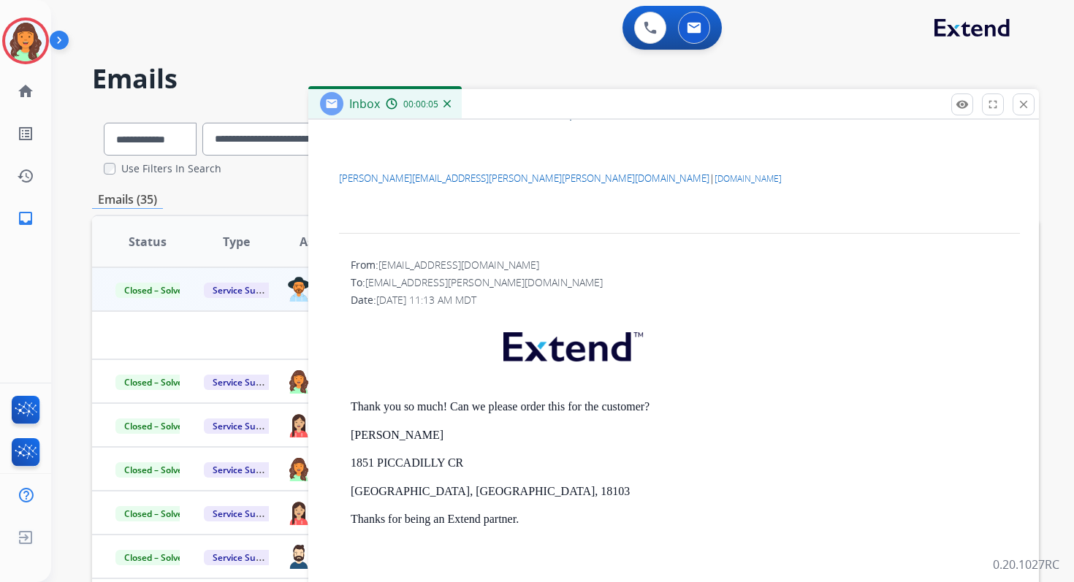
scroll to position [542, 0]
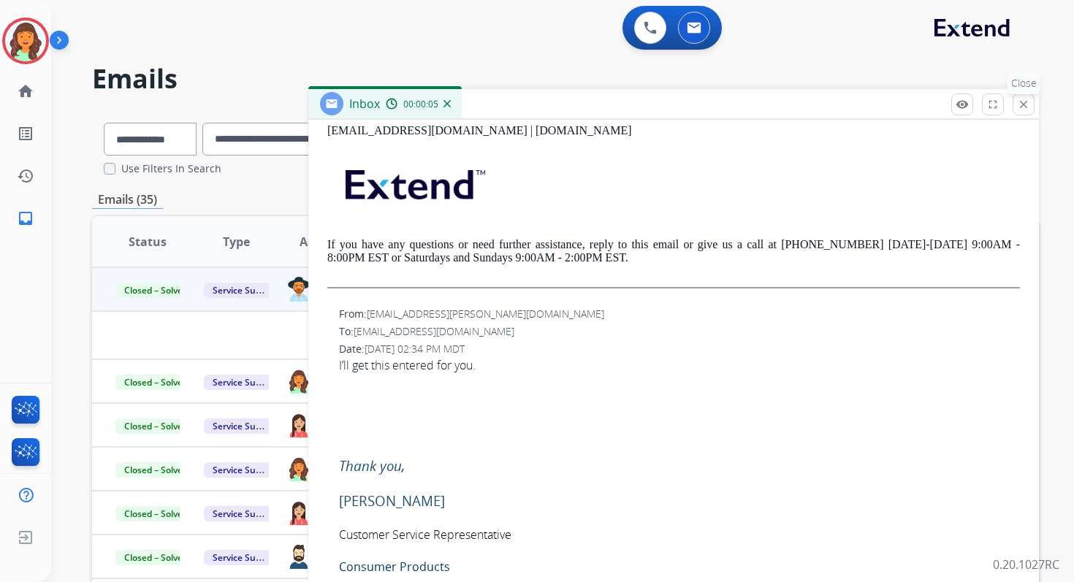
click at [1029, 94] on button "close Close" at bounding box center [1024, 105] width 22 height 22
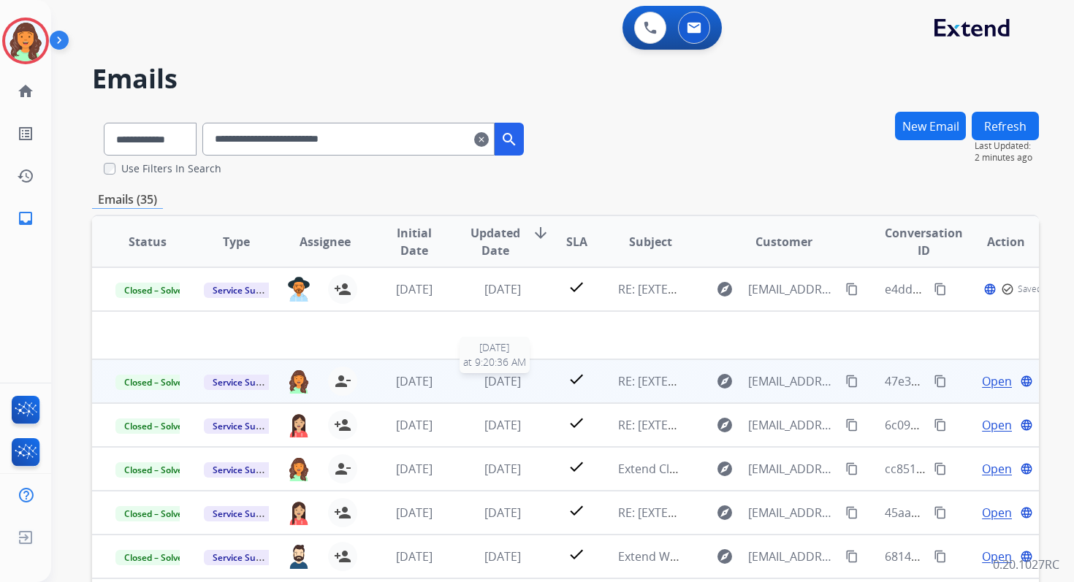
click at [511, 383] on span "2 months ago" at bounding box center [502, 381] width 37 height 16
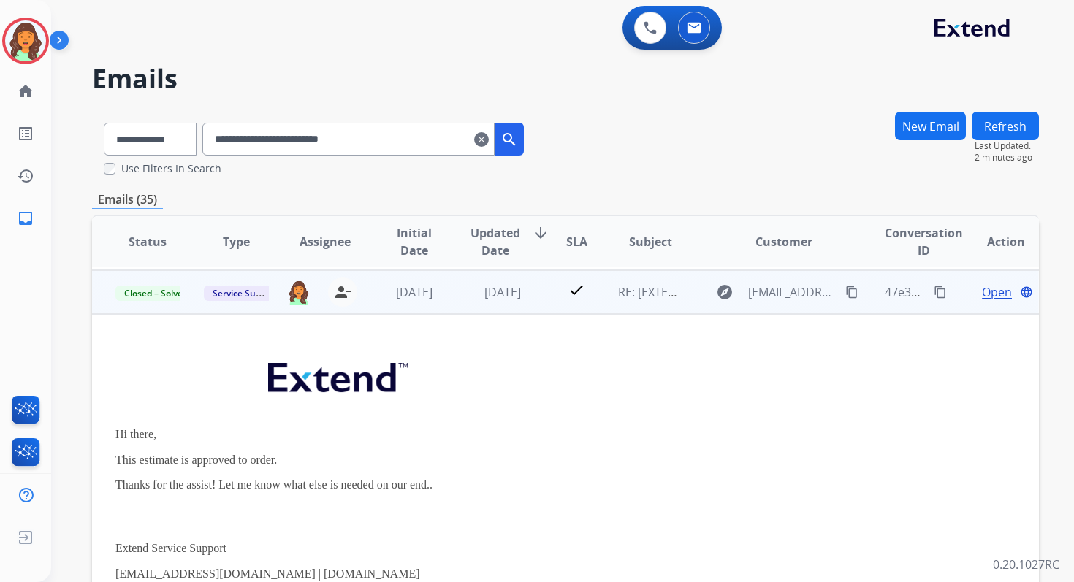
scroll to position [44, 0]
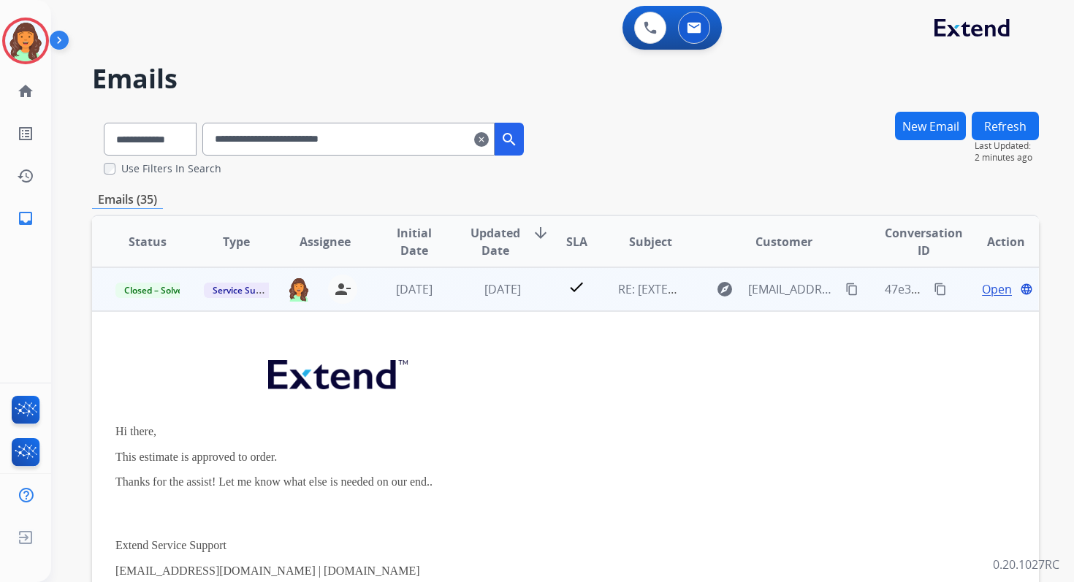
click at [982, 285] on span "Open" at bounding box center [997, 290] width 30 height 18
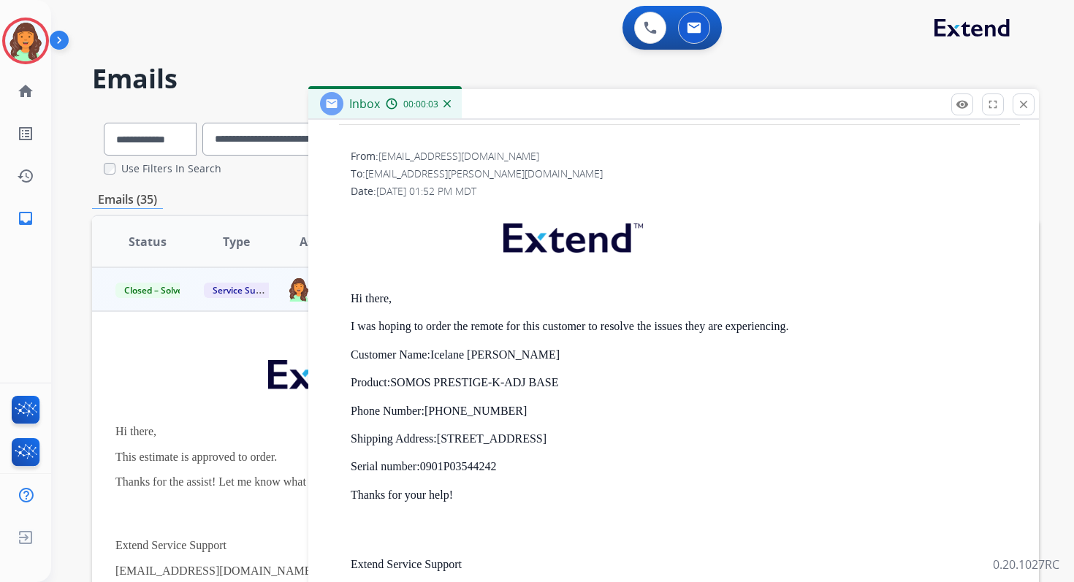
scroll to position [1259, 0]
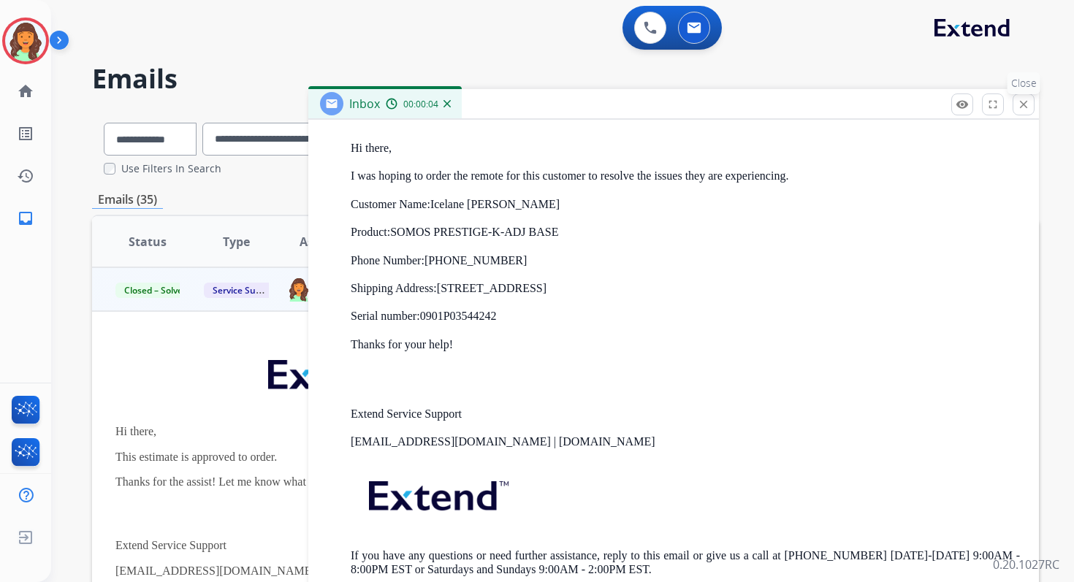
click at [1024, 104] on mat-icon "close" at bounding box center [1023, 104] width 13 height 13
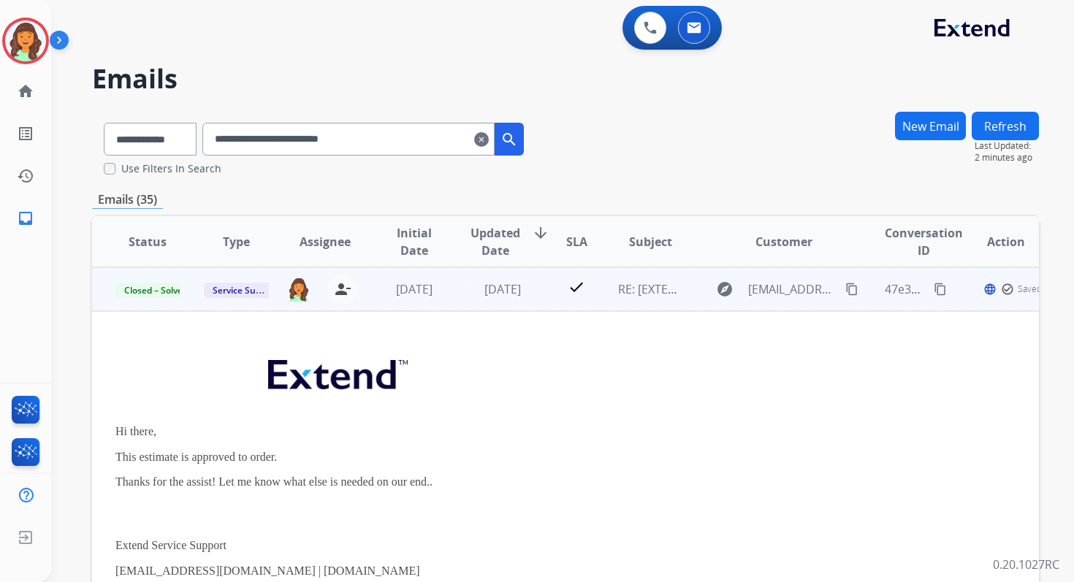
click at [519, 299] on td "2 months ago" at bounding box center [491, 289] width 88 height 44
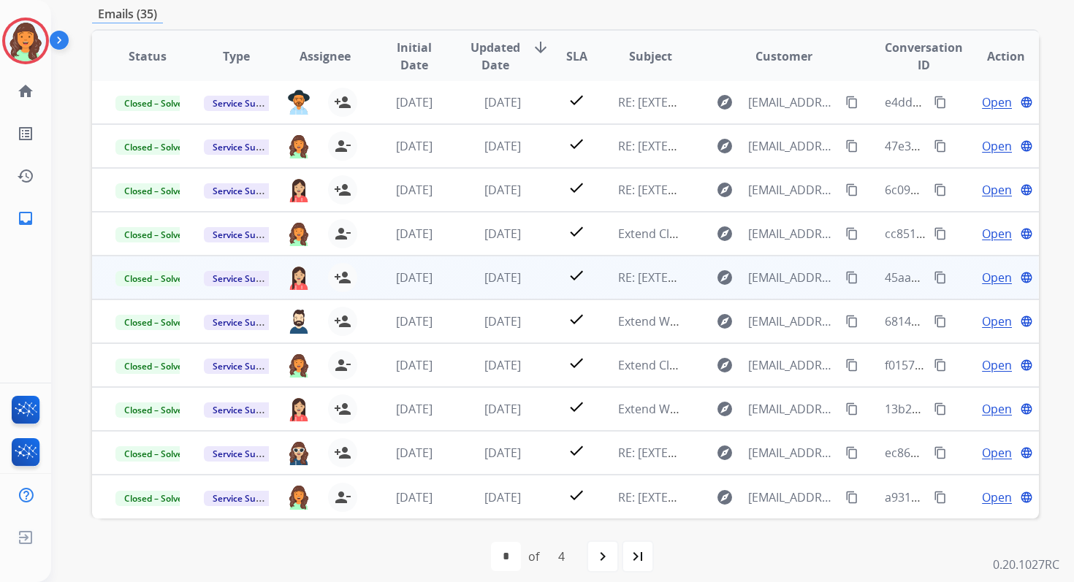
scroll to position [198, 0]
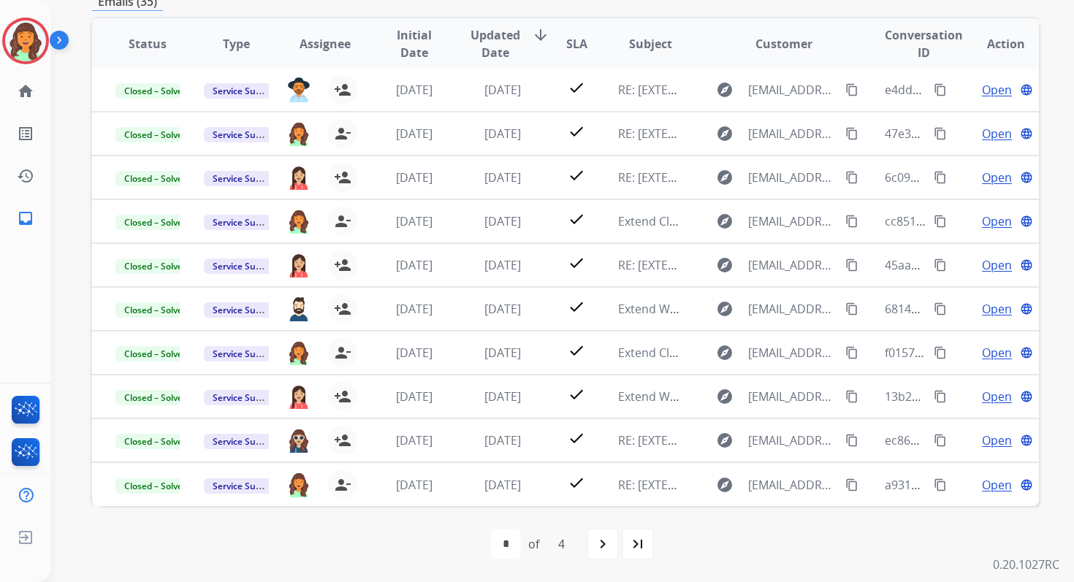
click at [500, 46] on span "Updated Date" at bounding box center [496, 43] width 50 height 35
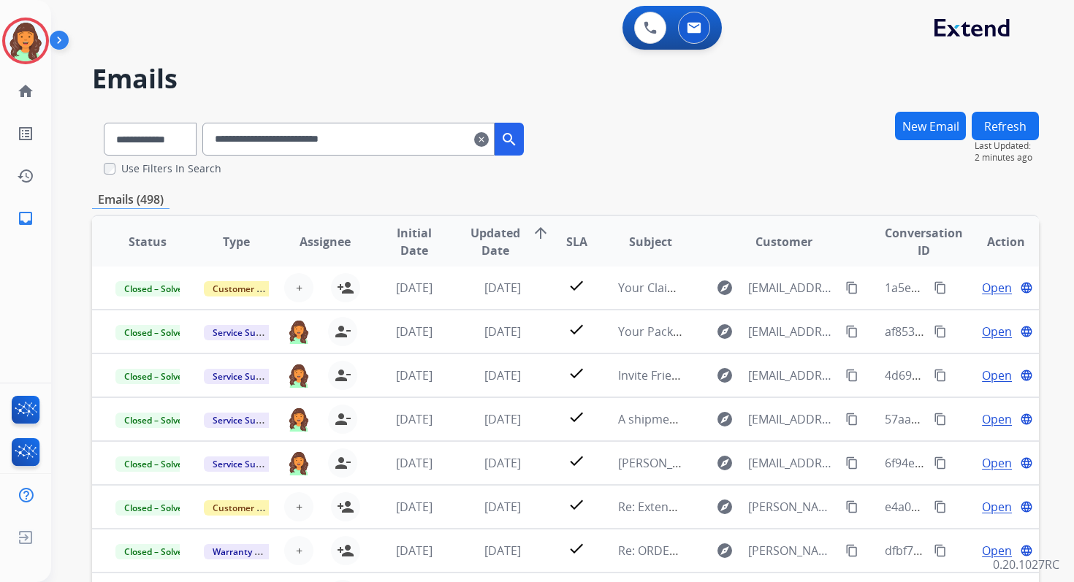
click at [416, 144] on input "**********" at bounding box center [348, 139] width 292 height 33
click at [498, 247] on span "Updated Date" at bounding box center [496, 241] width 50 height 35
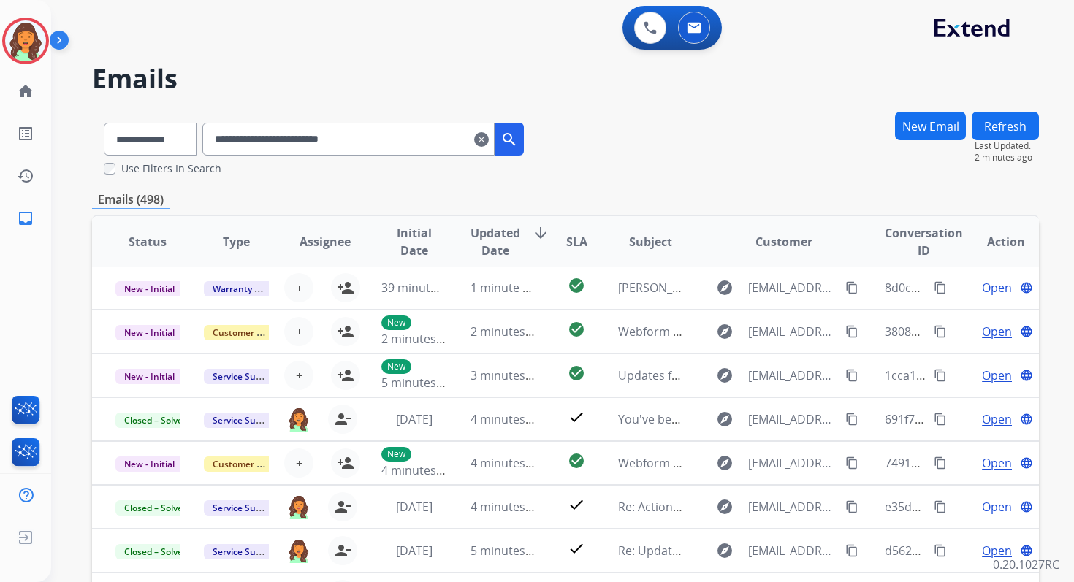
click at [385, 144] on input "**********" at bounding box center [348, 139] width 292 height 33
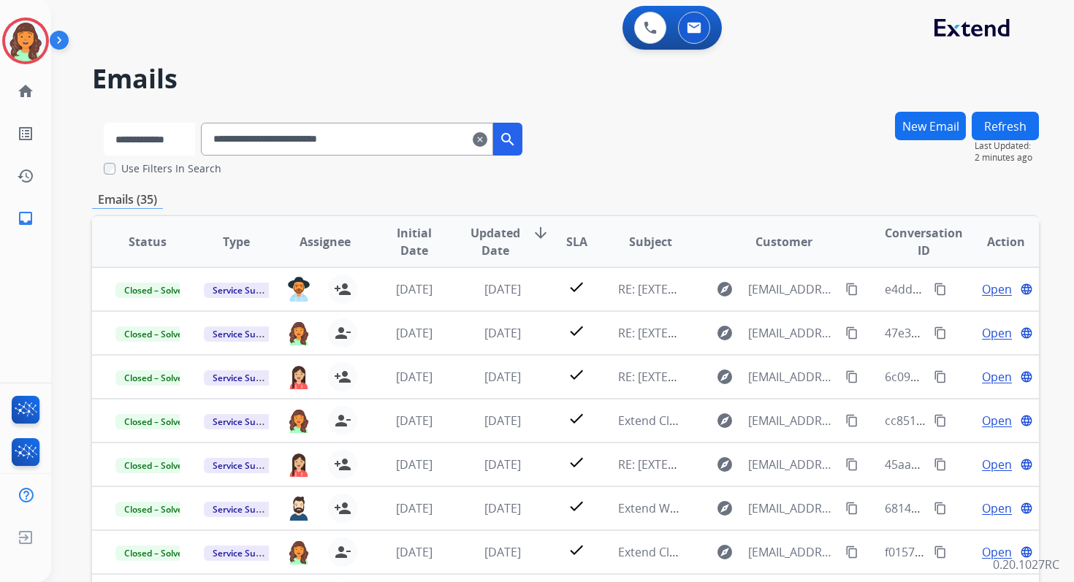
click at [183, 137] on select "**********" at bounding box center [149, 139] width 91 height 33
select select "**********"
click at [104, 123] on select "**********" at bounding box center [149, 139] width 91 height 33
click at [271, 129] on input "**********" at bounding box center [348, 139] width 292 height 33
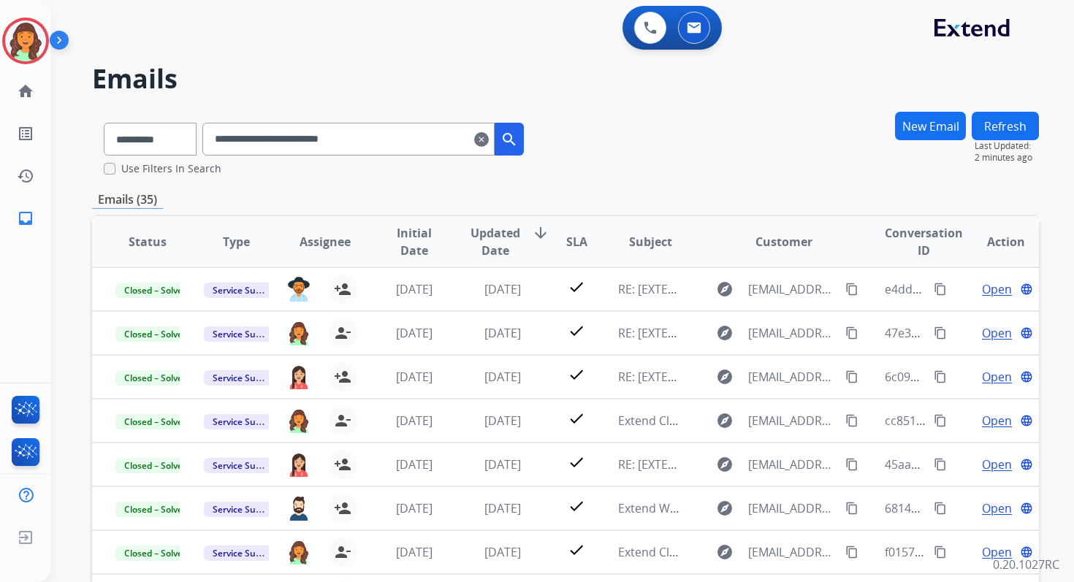
click at [271, 129] on input "**********" at bounding box center [348, 139] width 292 height 33
paste input "text"
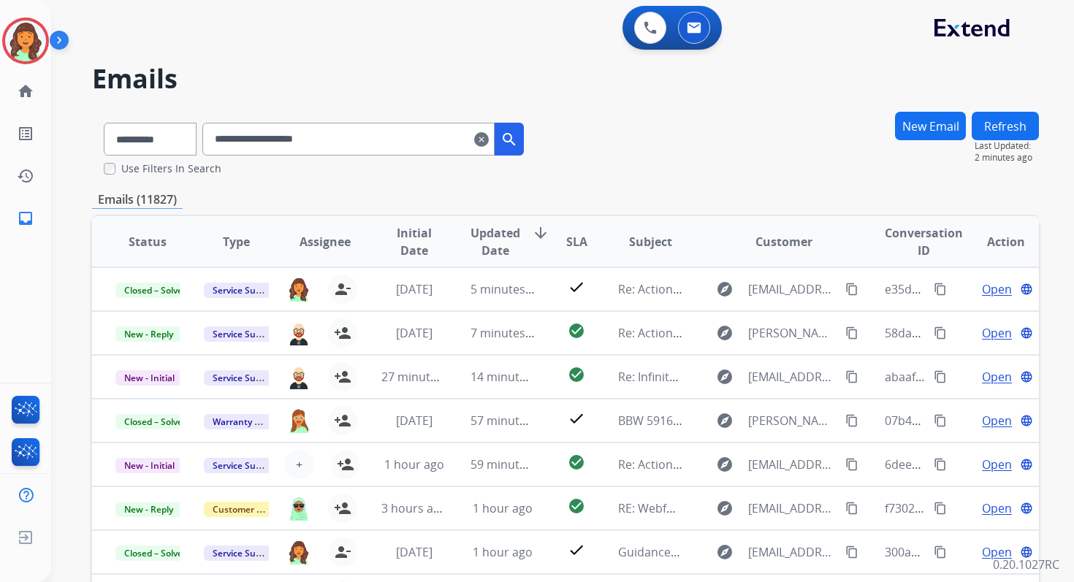
click at [244, 142] on input "**********" at bounding box center [348, 139] width 292 height 33
type input "**********"
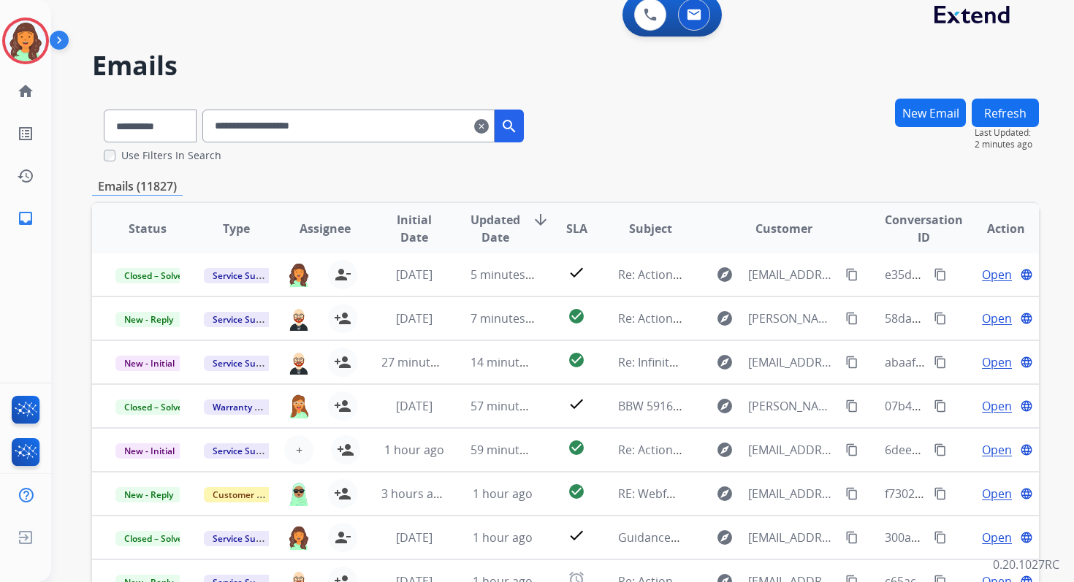
scroll to position [20, 0]
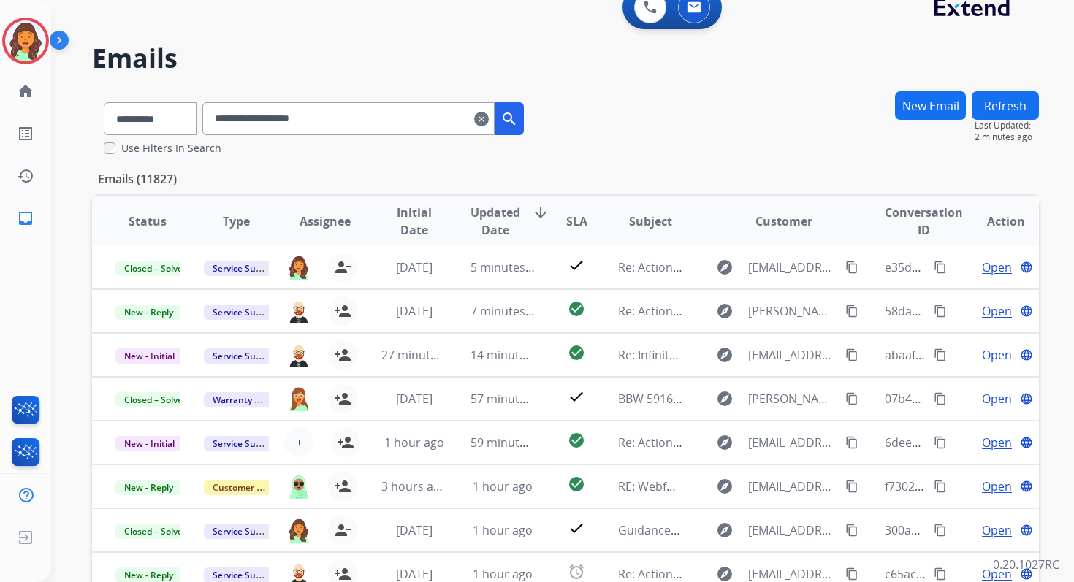
click at [419, 120] on input "**********" at bounding box center [348, 118] width 292 height 33
click at [235, 120] on input "**********" at bounding box center [348, 118] width 292 height 33
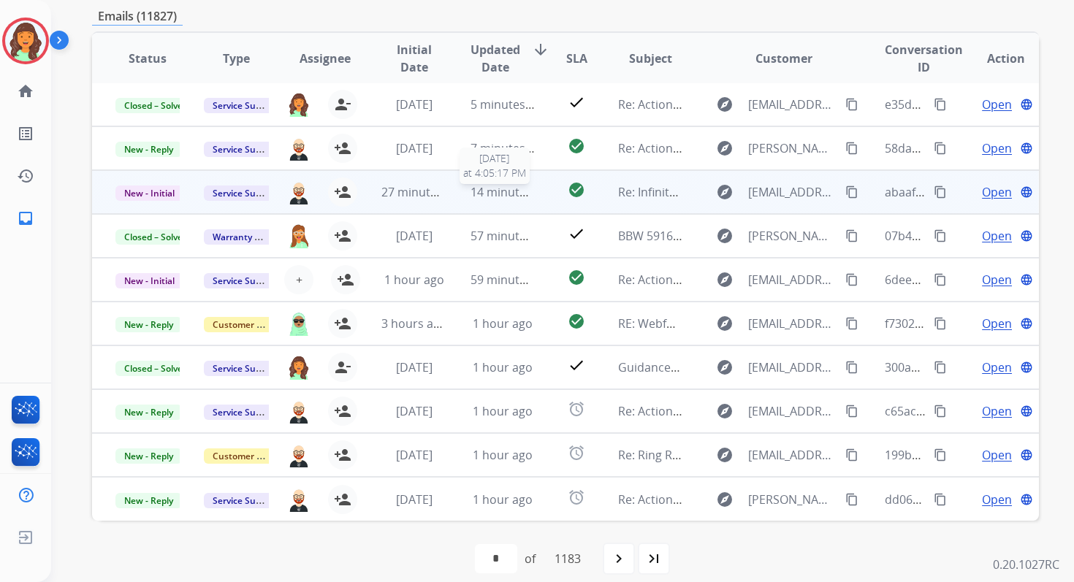
scroll to position [198, 0]
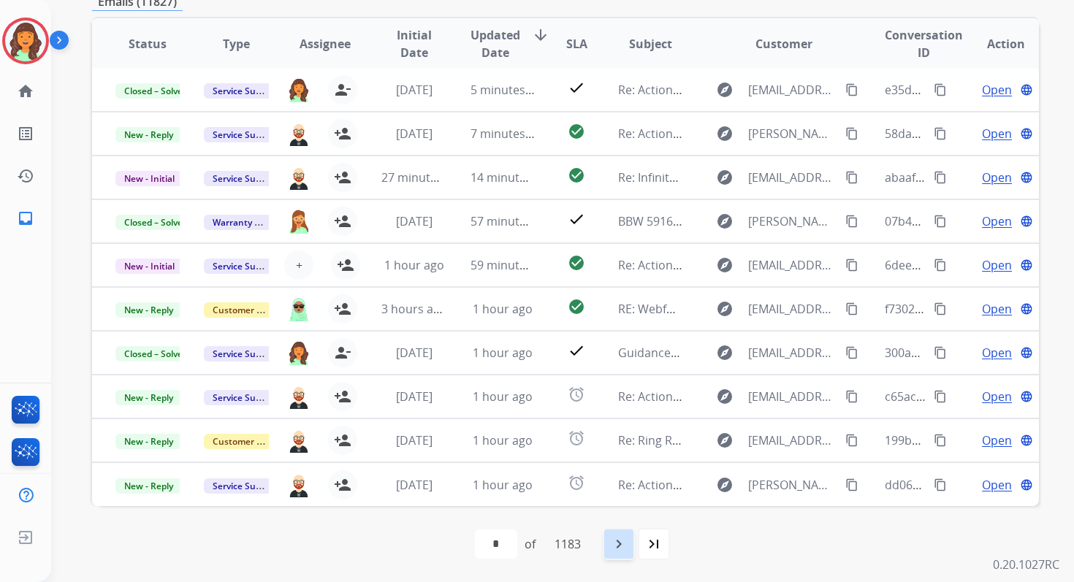
click at [628, 545] on mat-icon "navigate_next" at bounding box center [619, 545] width 18 height 18
select select "*"
